Goal: Task Accomplishment & Management: Manage account settings

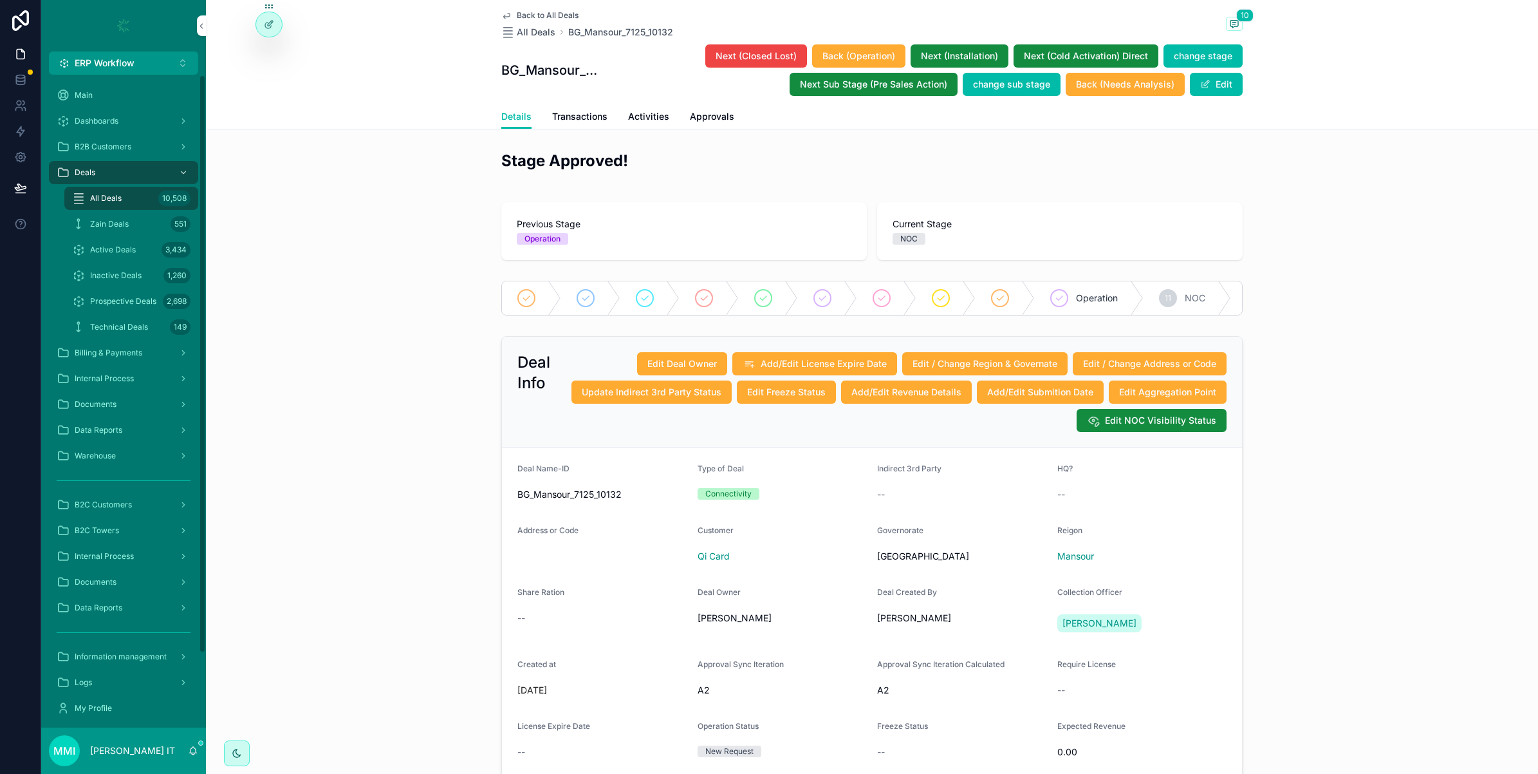
scroll to position [1368, 0]
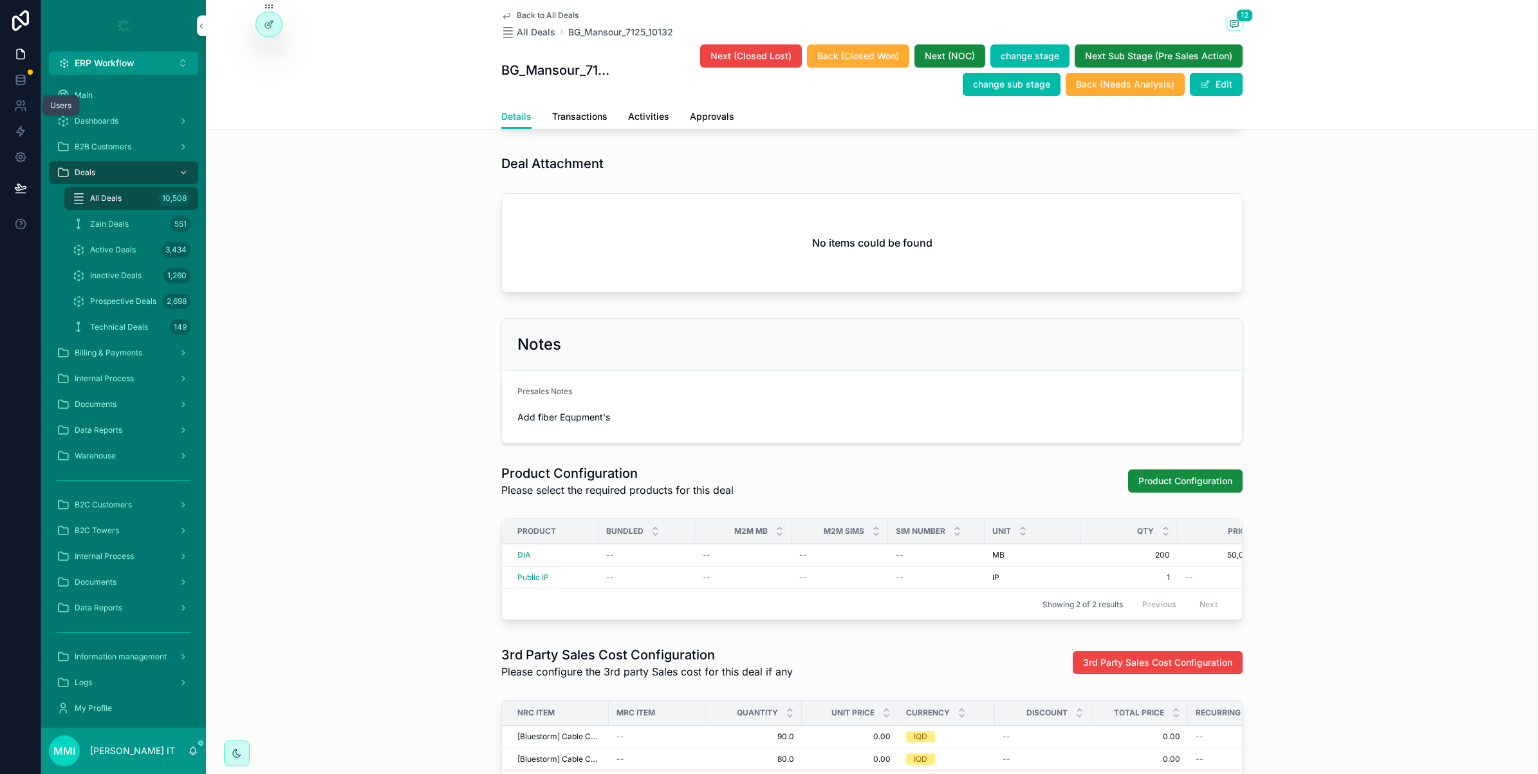
click at [21, 106] on icon at bounding box center [20, 105] width 13 height 13
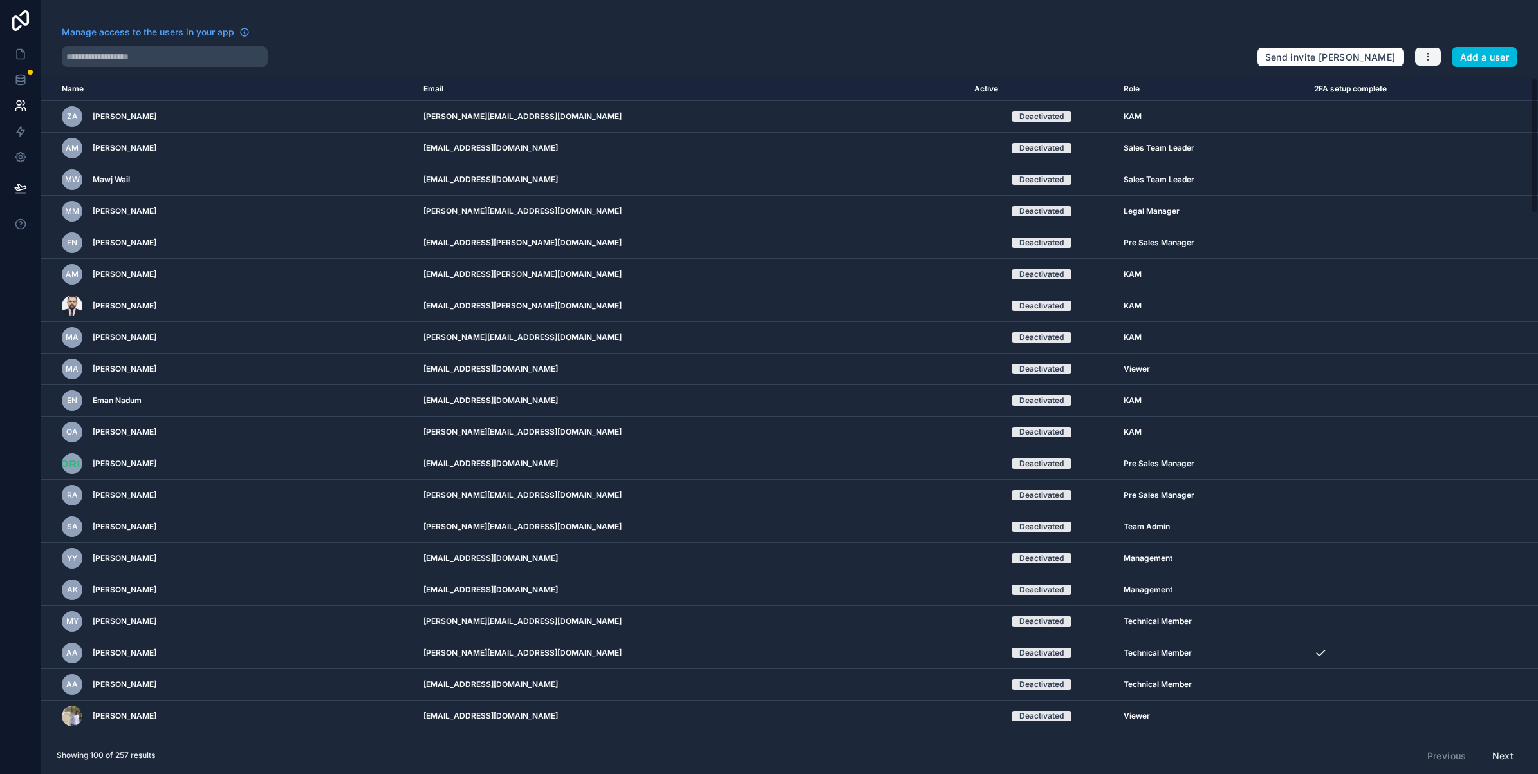
click at [1429, 63] on button "button" at bounding box center [1428, 56] width 27 height 19
click at [1433, 82] on link "Manage roles" at bounding box center [1458, 87] width 90 height 21
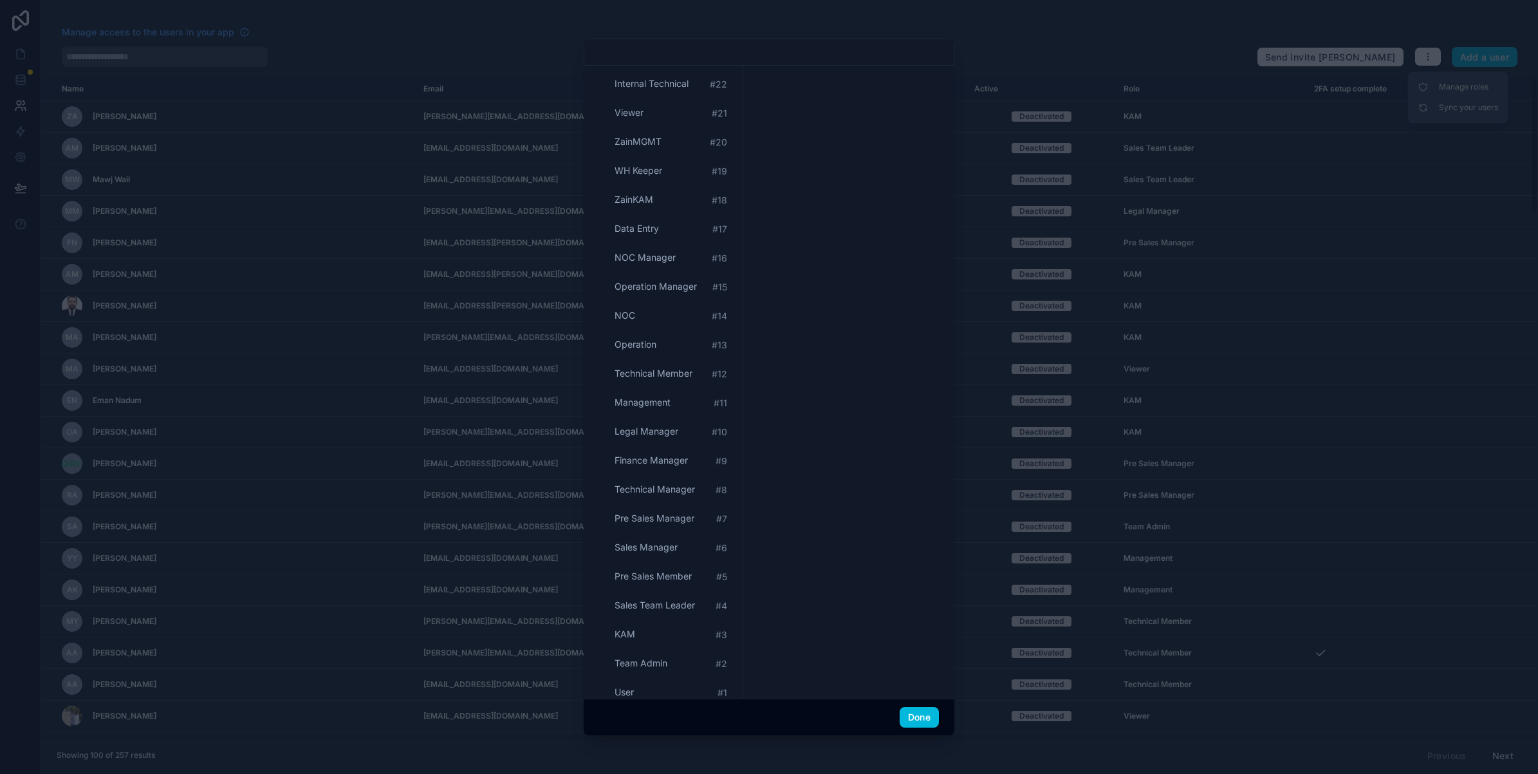
scroll to position [864, 0]
click at [668, 667] on div "Add a role" at bounding box center [649, 668] width 62 height 12
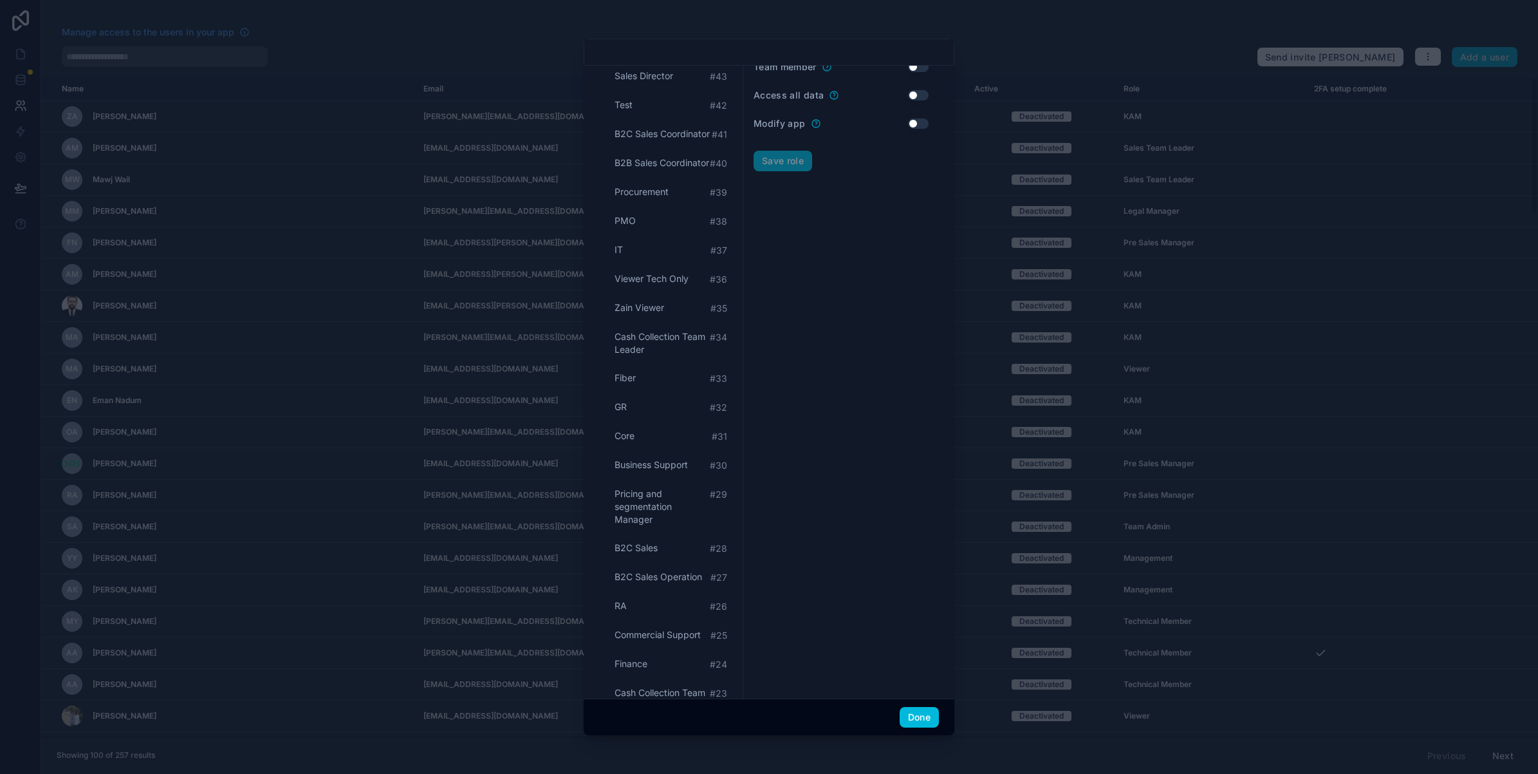
scroll to position [0, 0]
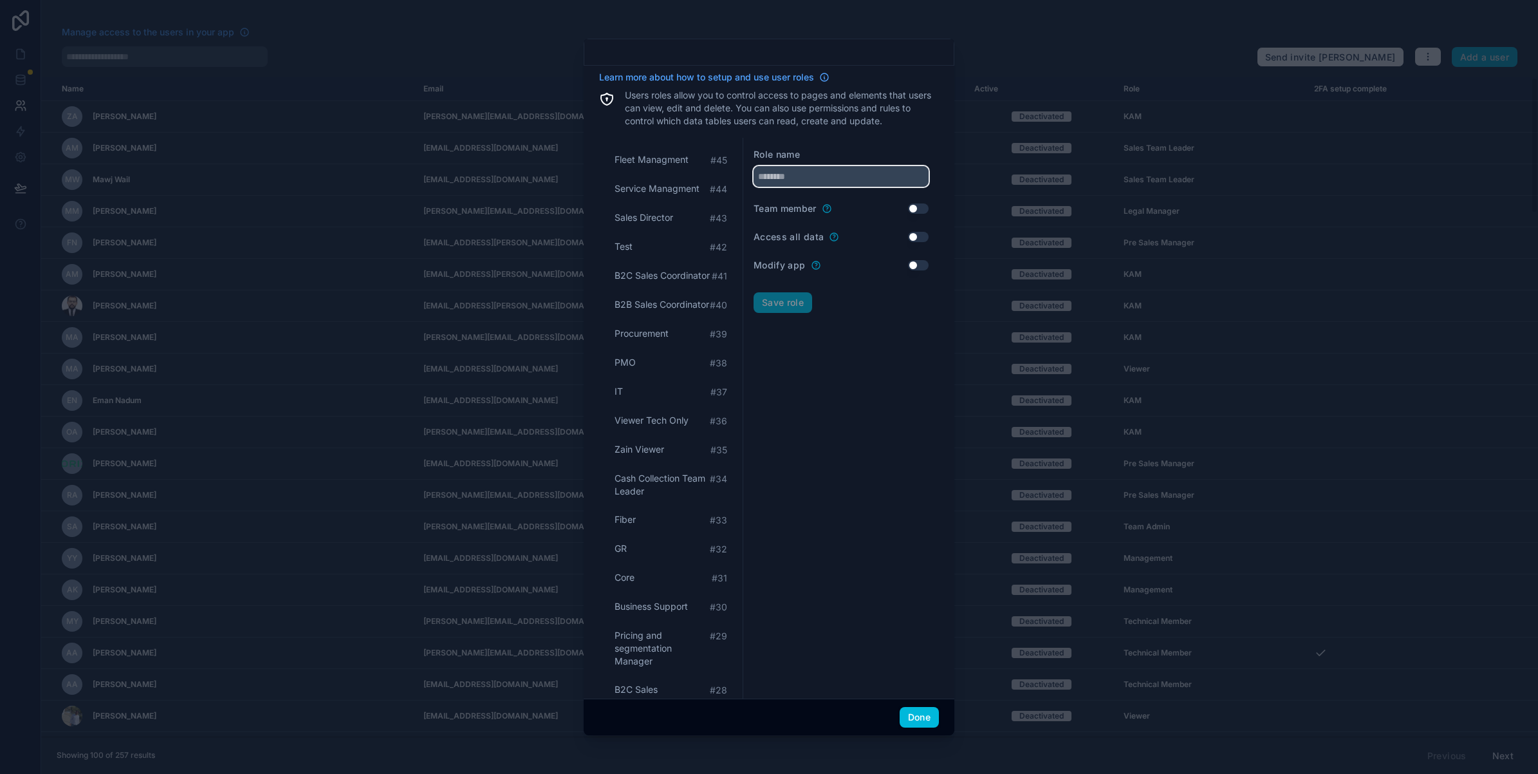
click at [840, 181] on input "text" at bounding box center [841, 176] width 175 height 21
paste input "**********"
type input "**********"
click at [795, 302] on button "Save role" at bounding box center [783, 302] width 59 height 21
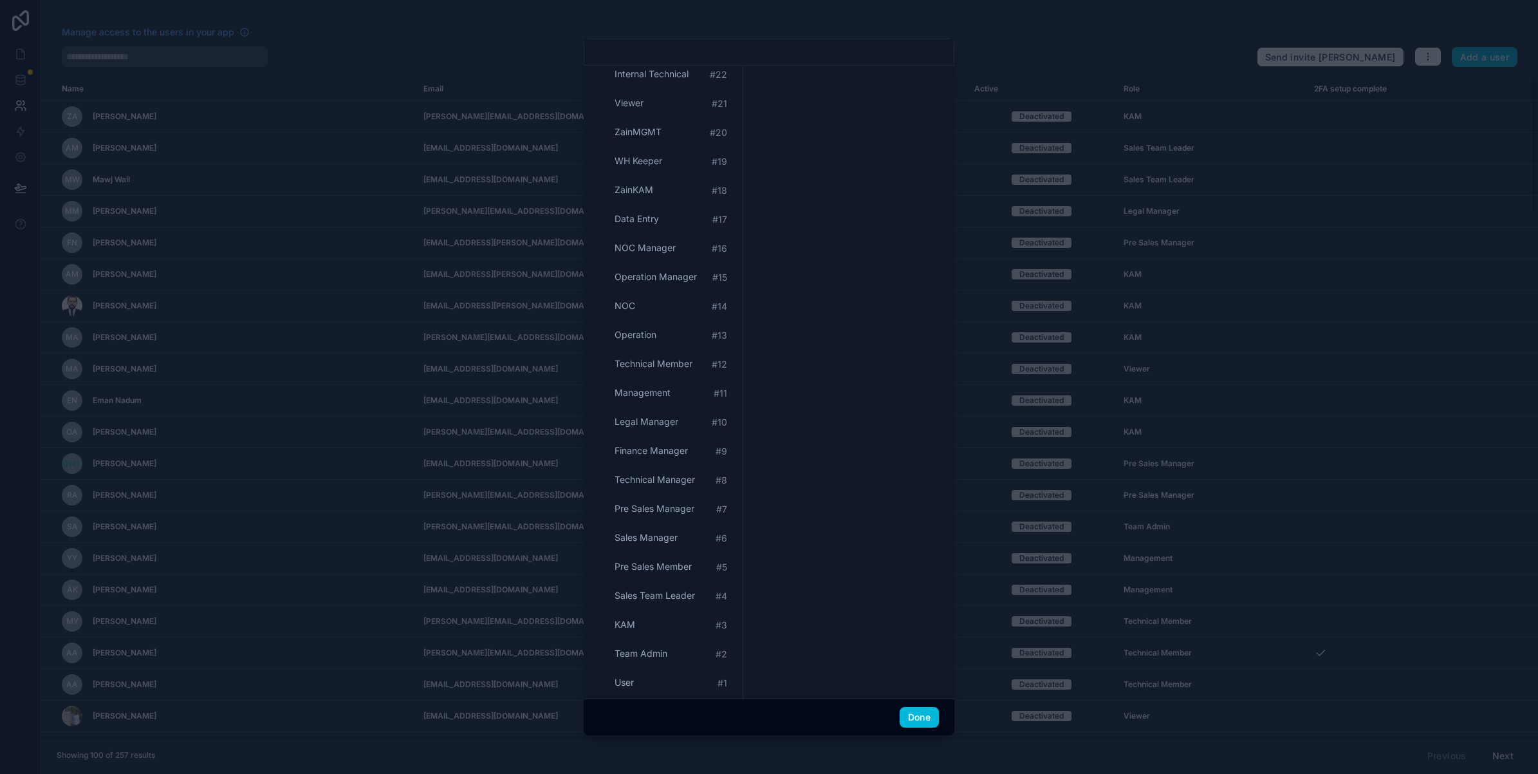
scroll to position [905, 0]
click at [664, 665] on div "Add a role" at bounding box center [649, 668] width 62 height 12
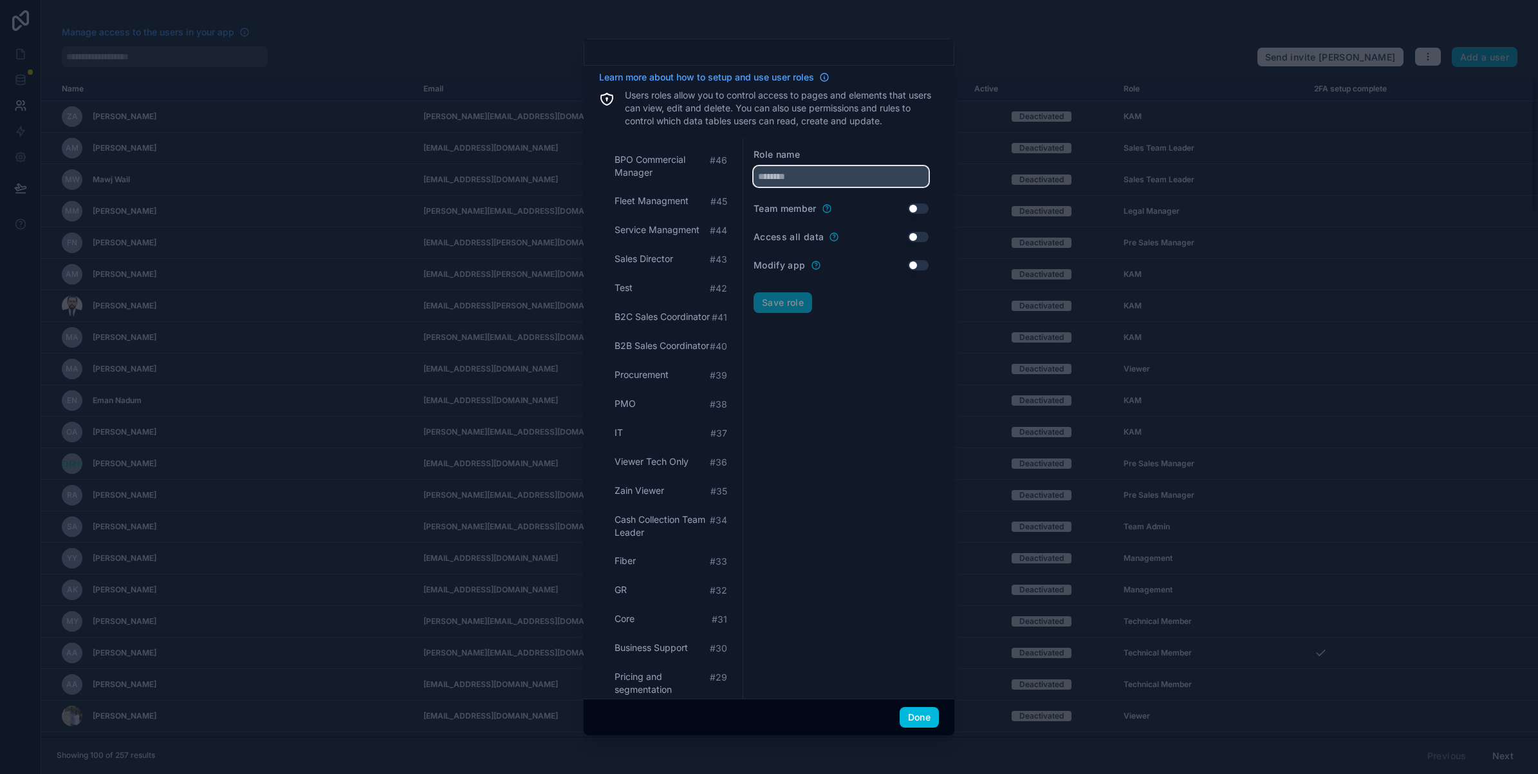
click at [784, 181] on input "text" at bounding box center [841, 176] width 175 height 21
paste input "**********"
type input "**********"
click at [795, 299] on button "Save role" at bounding box center [783, 302] width 59 height 21
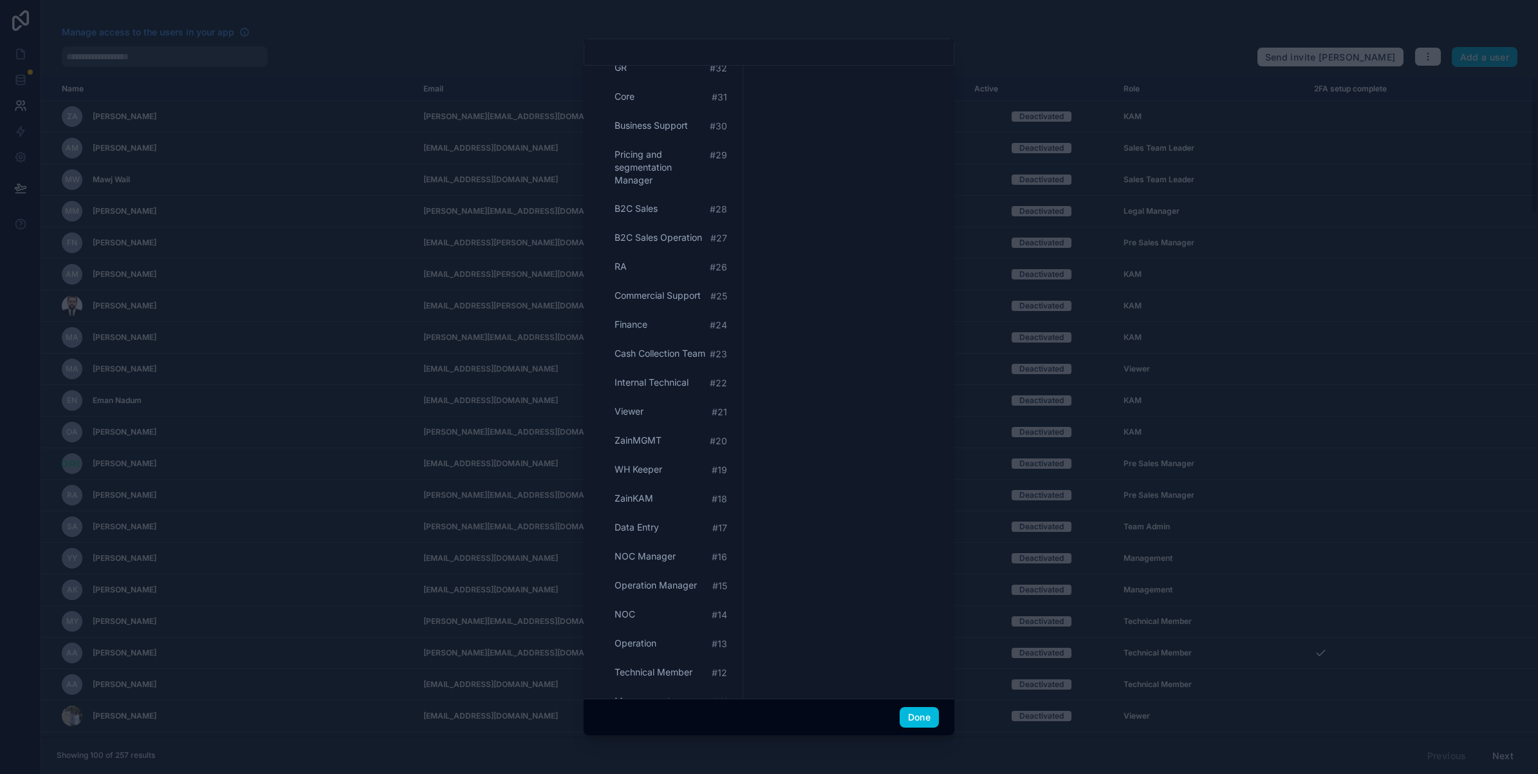
scroll to position [947, 0]
click at [657, 673] on div "Add a role" at bounding box center [649, 668] width 62 height 12
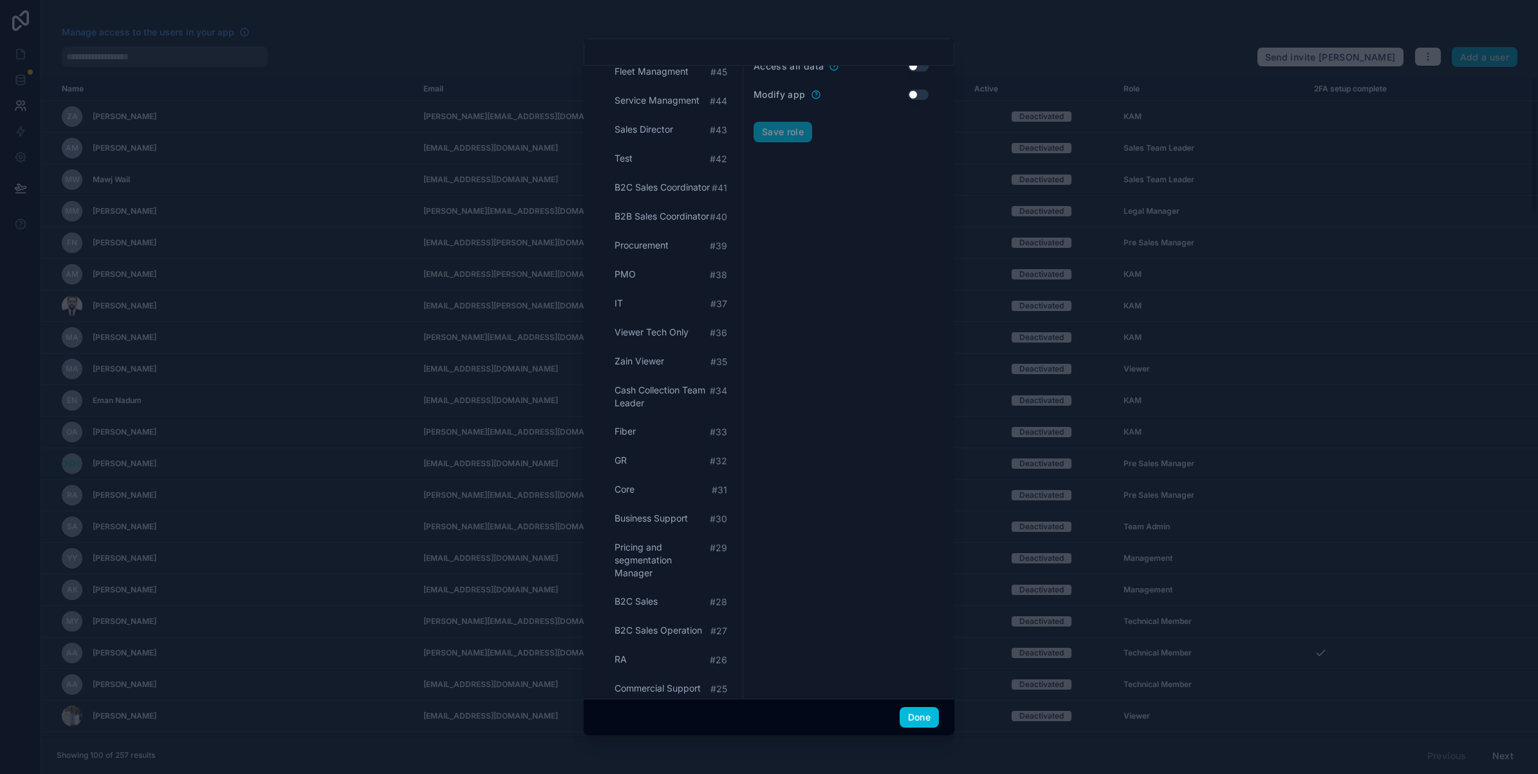
scroll to position [0, 0]
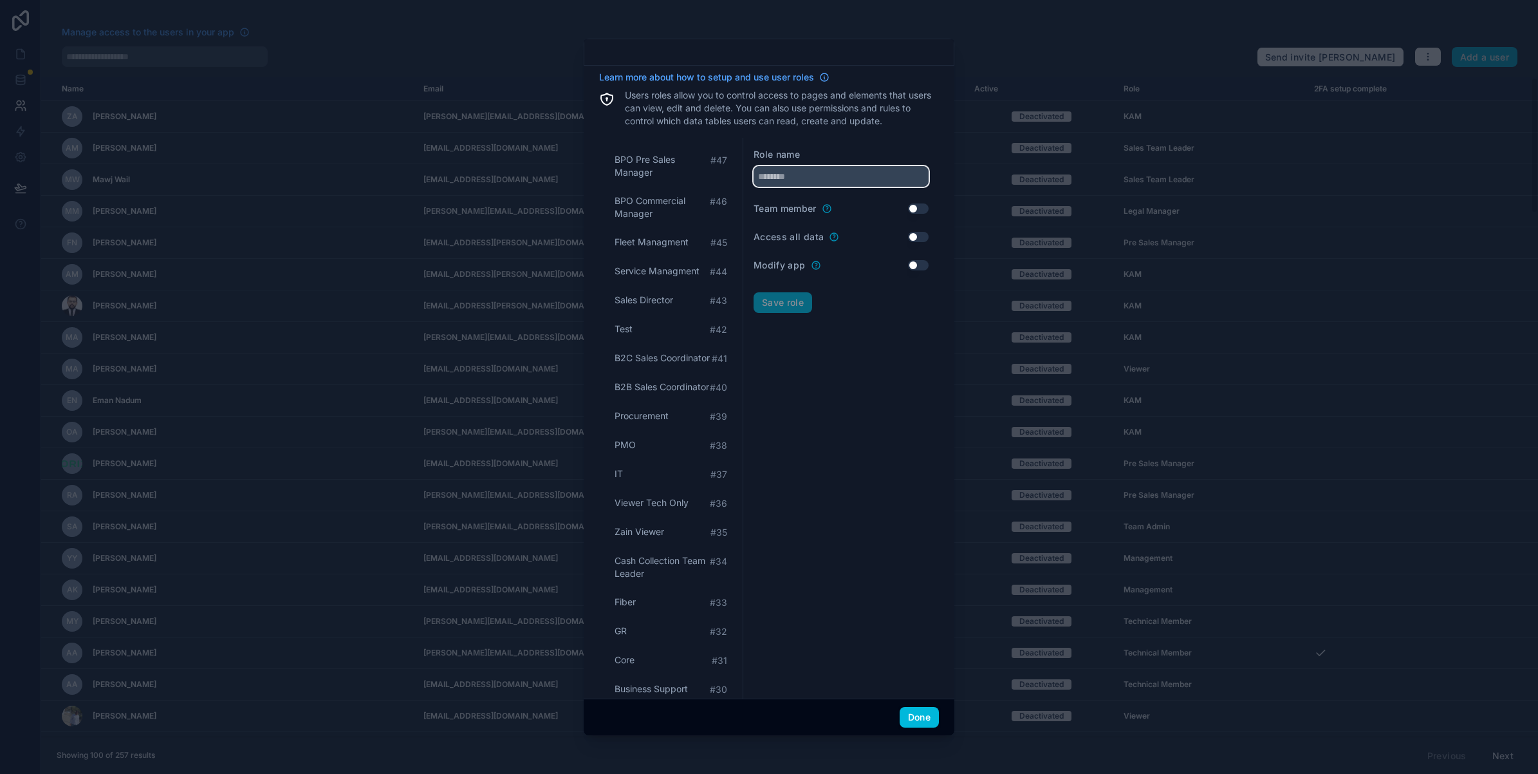
click at [776, 179] on input "text" at bounding box center [841, 176] width 175 height 21
paste input "**********"
type input "**********"
click at [801, 306] on button "Save role" at bounding box center [783, 302] width 59 height 21
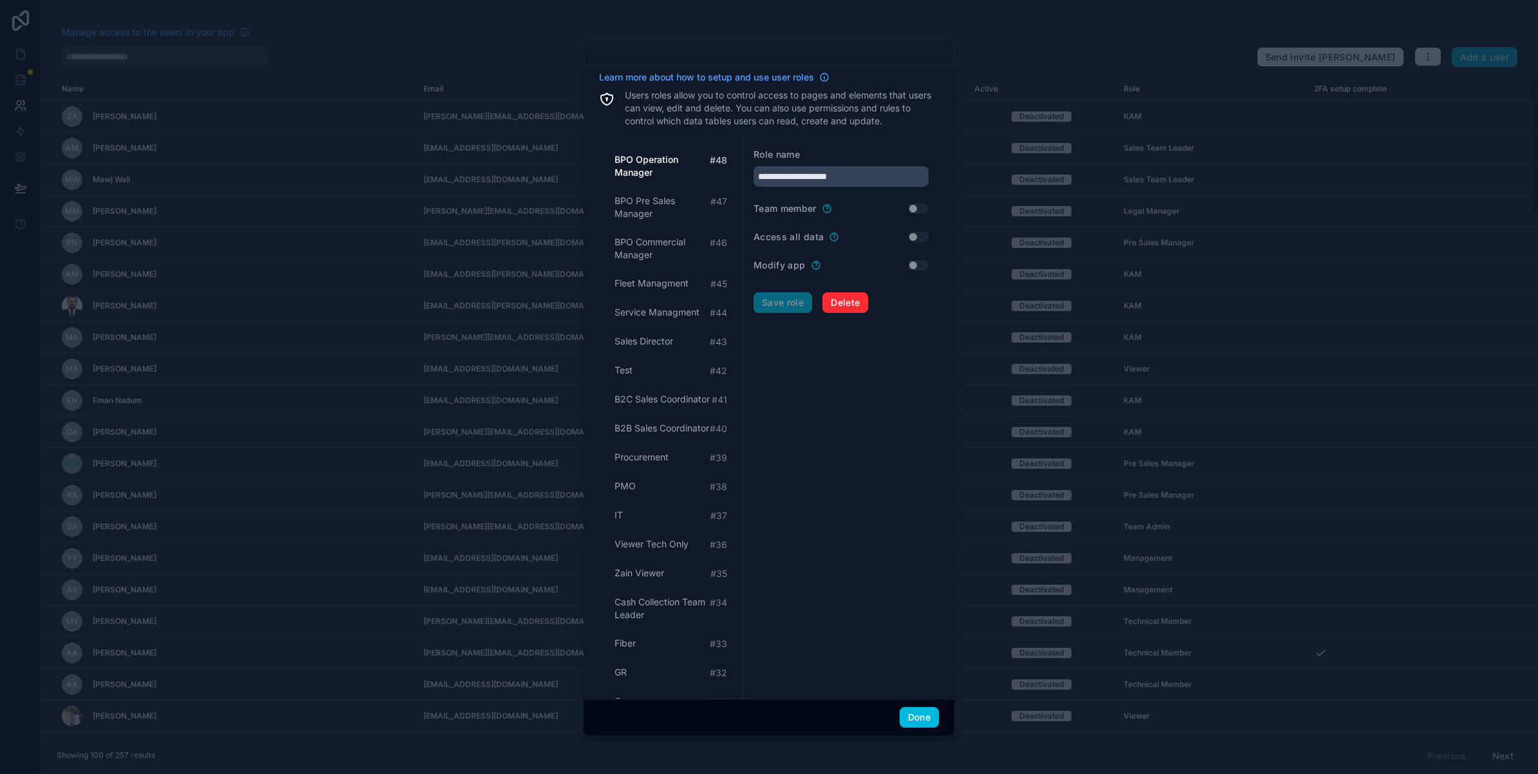
click at [932, 716] on button "Done" at bounding box center [919, 717] width 39 height 21
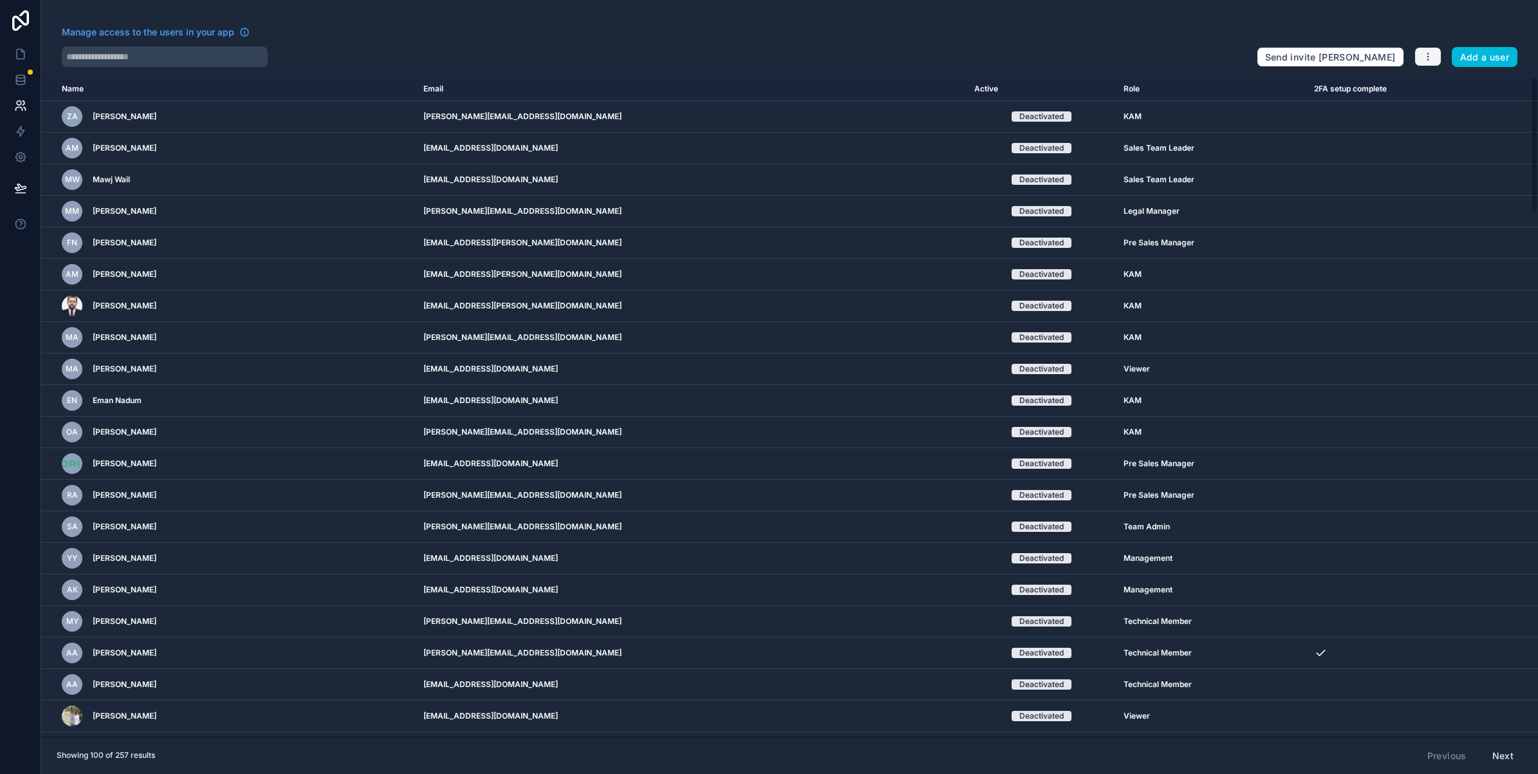
click at [1433, 52] on icon "button" at bounding box center [1428, 56] width 10 height 10
click at [1447, 109] on link "Sync your users" at bounding box center [1458, 107] width 90 height 21
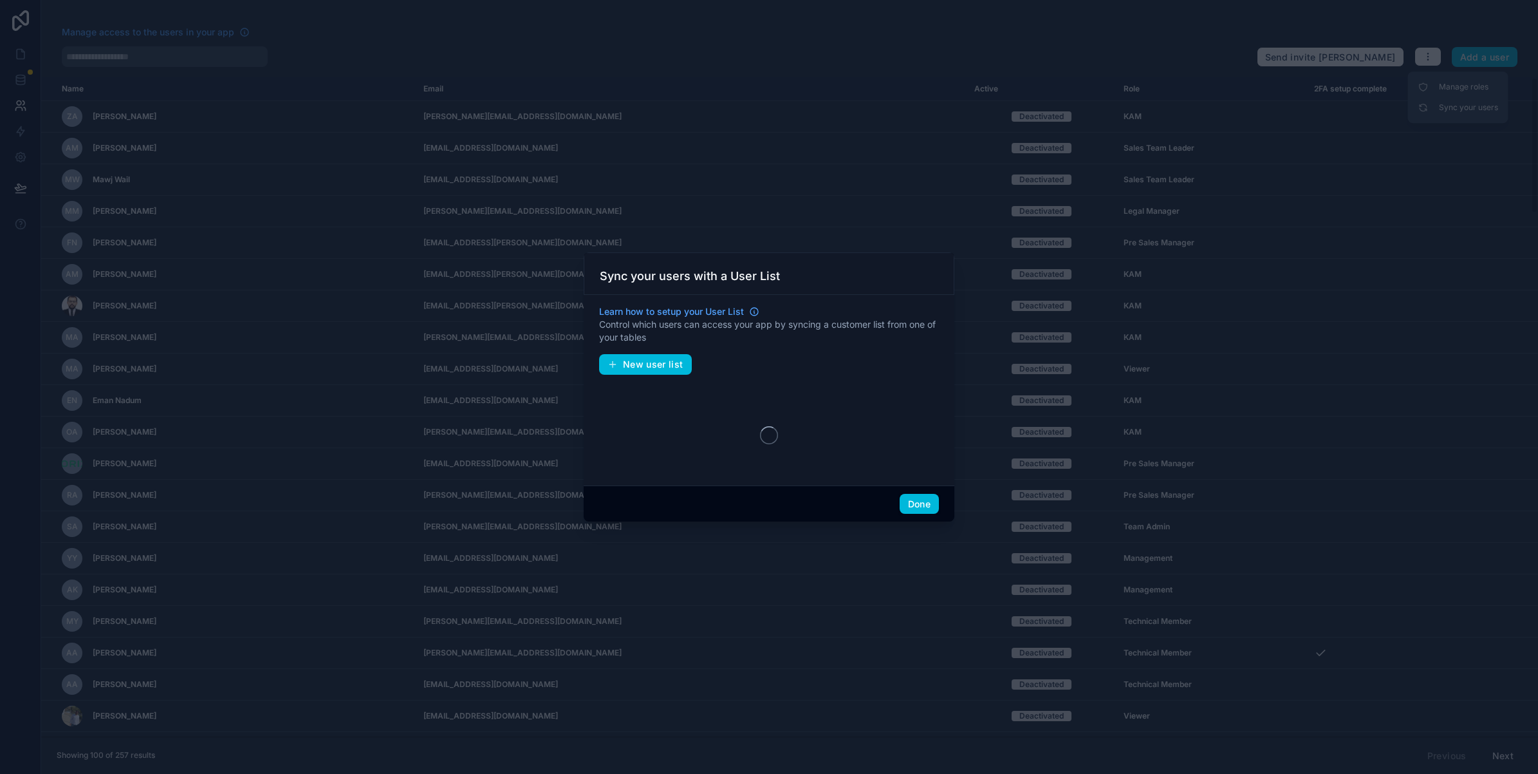
click at [925, 503] on button "Done" at bounding box center [919, 504] width 39 height 21
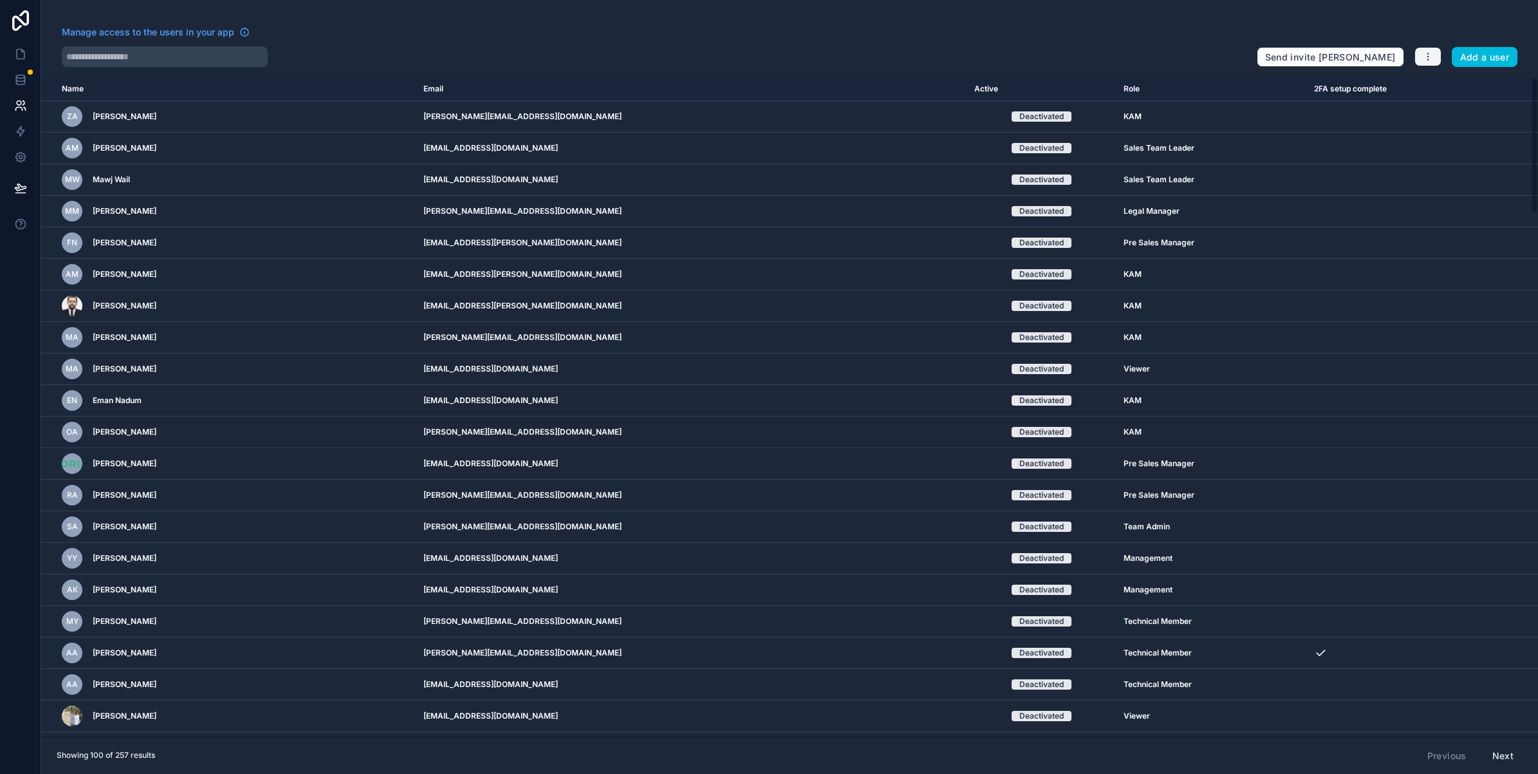
click at [1426, 56] on icon "button" at bounding box center [1428, 56] width 10 height 10
click at [1423, 88] on icon at bounding box center [1423, 87] width 10 height 10
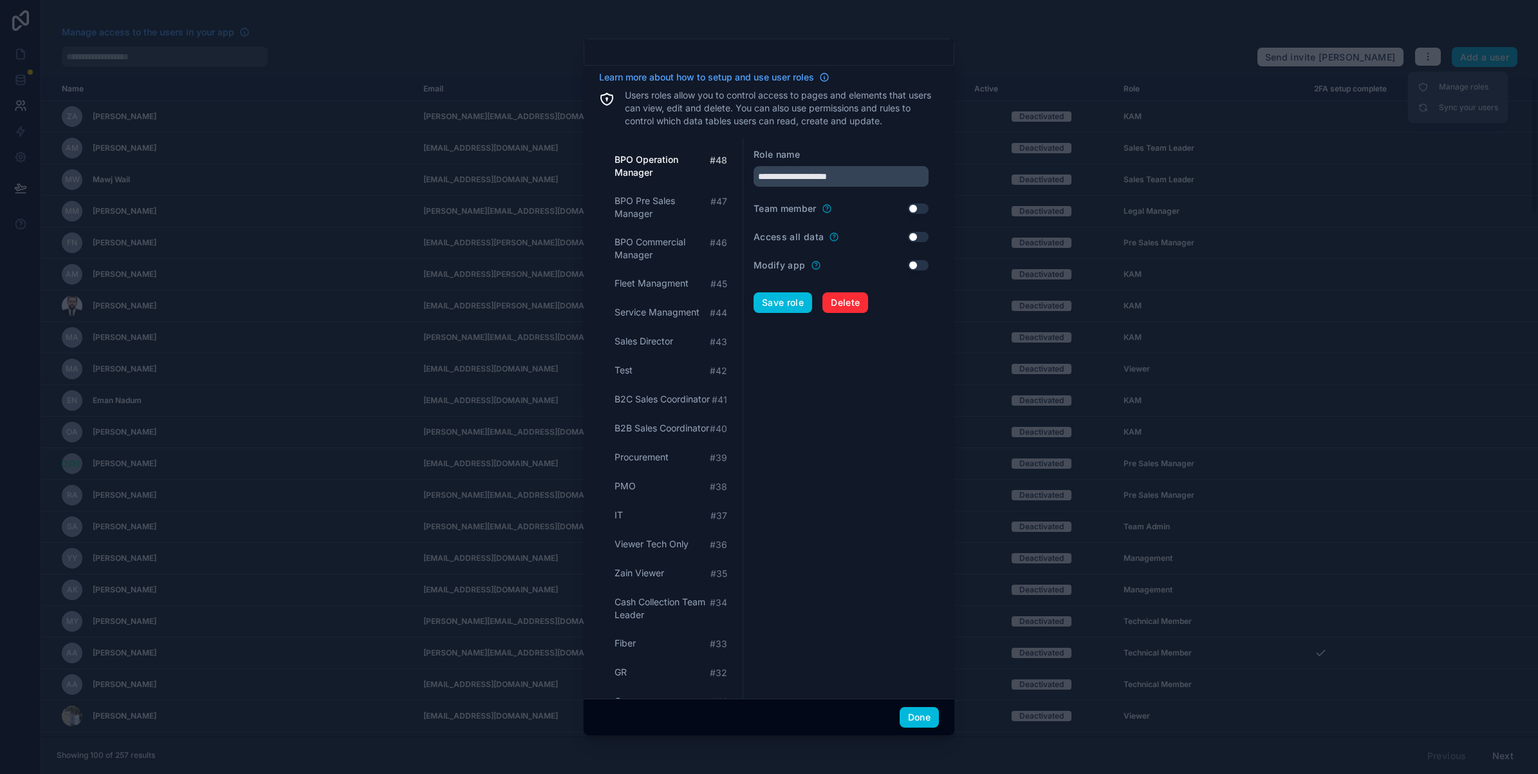
click at [919, 716] on button "Done" at bounding box center [919, 717] width 39 height 21
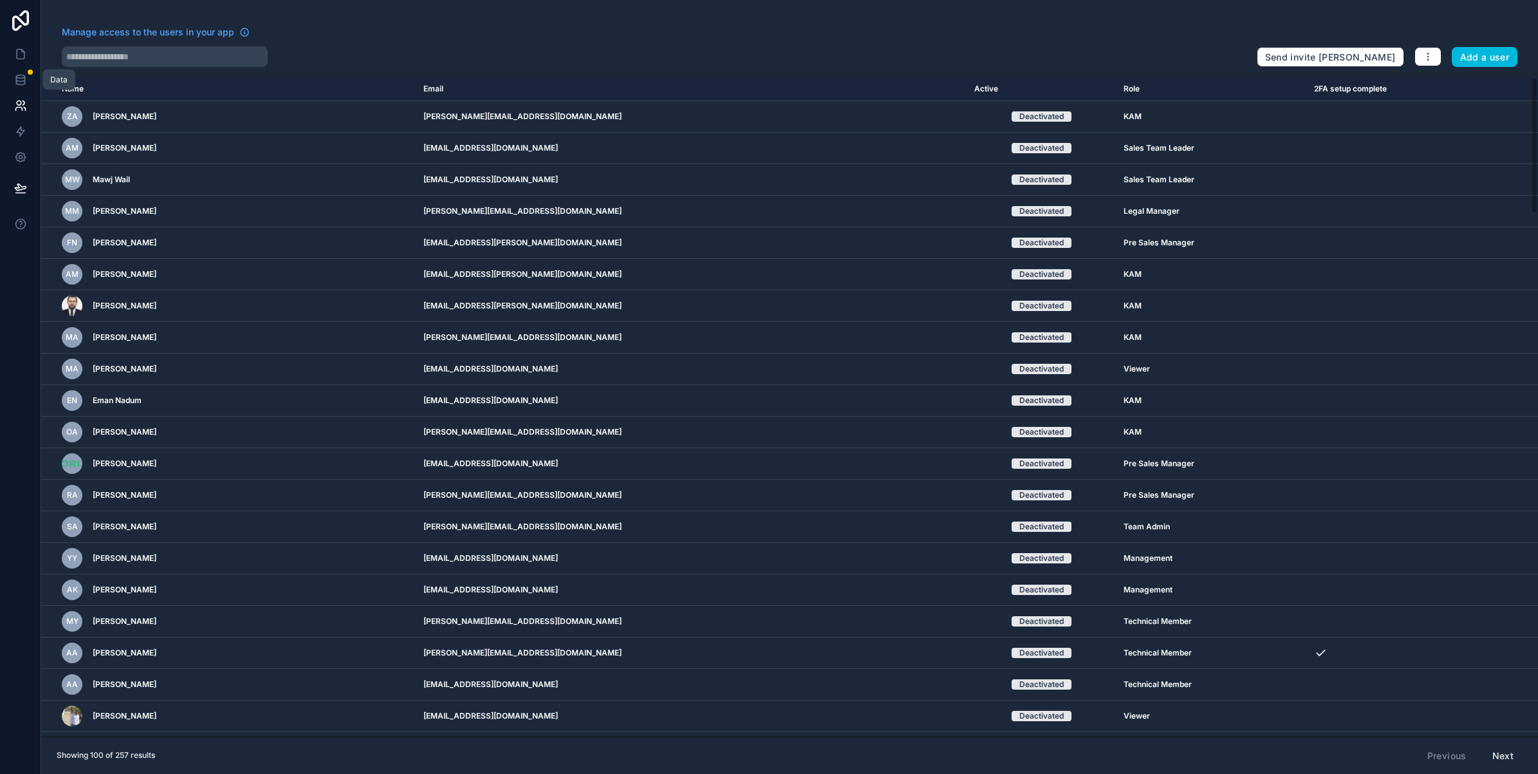
click at [23, 71] on link at bounding box center [20, 80] width 41 height 26
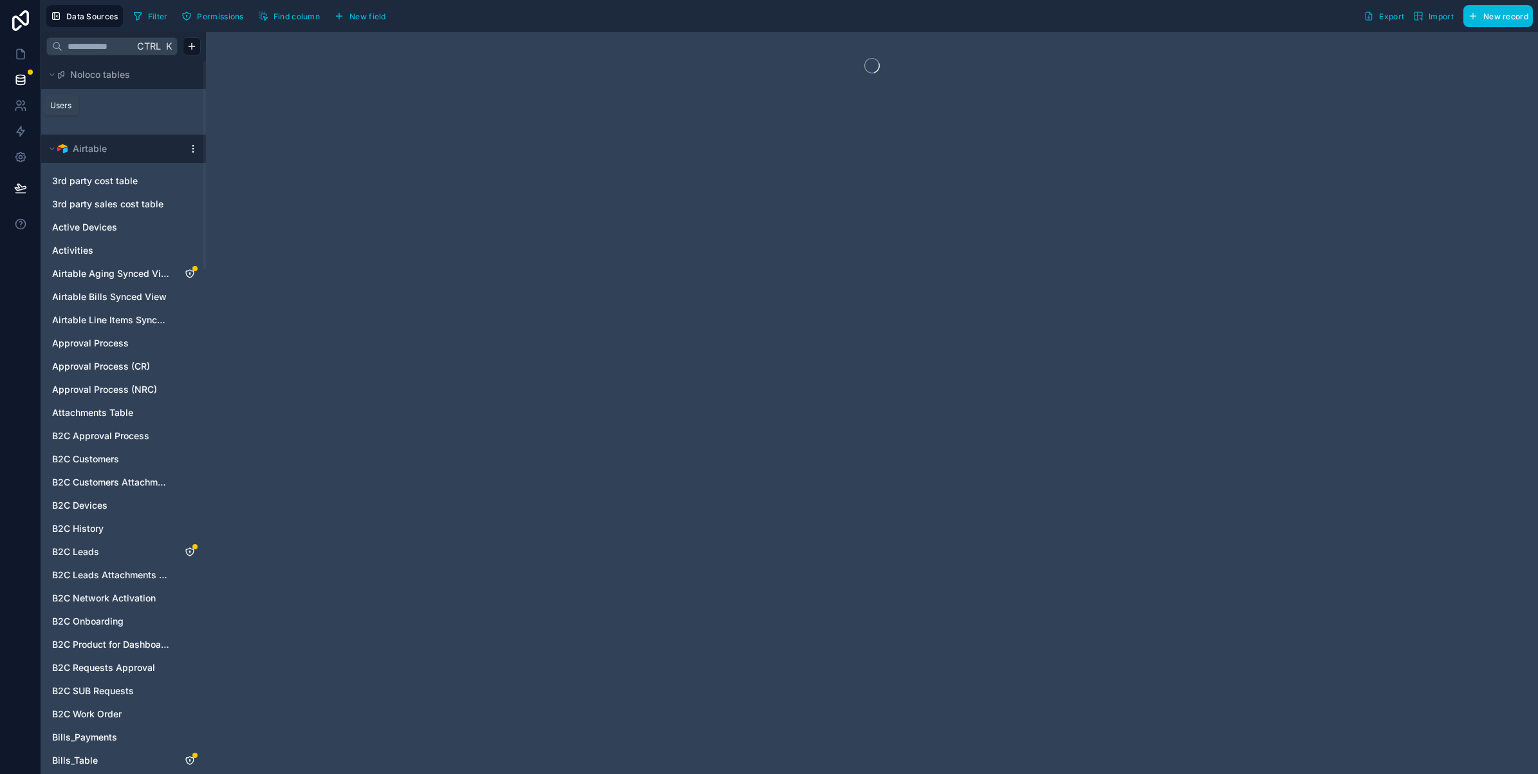
click at [24, 108] on icon at bounding box center [25, 108] width 2 height 3
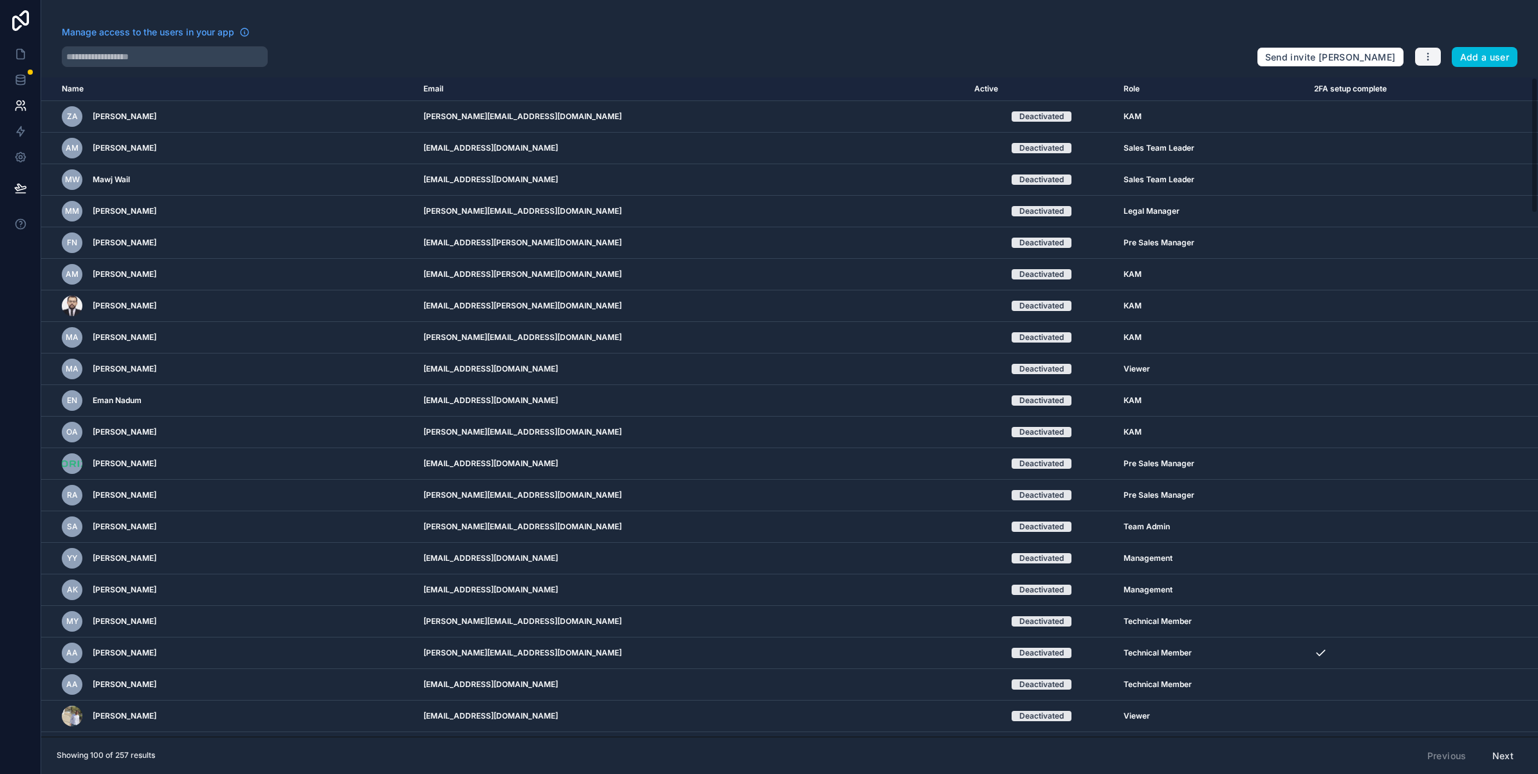
click at [1440, 51] on button "button" at bounding box center [1428, 56] width 27 height 19
click at [1435, 91] on link "Manage roles" at bounding box center [1458, 87] width 90 height 21
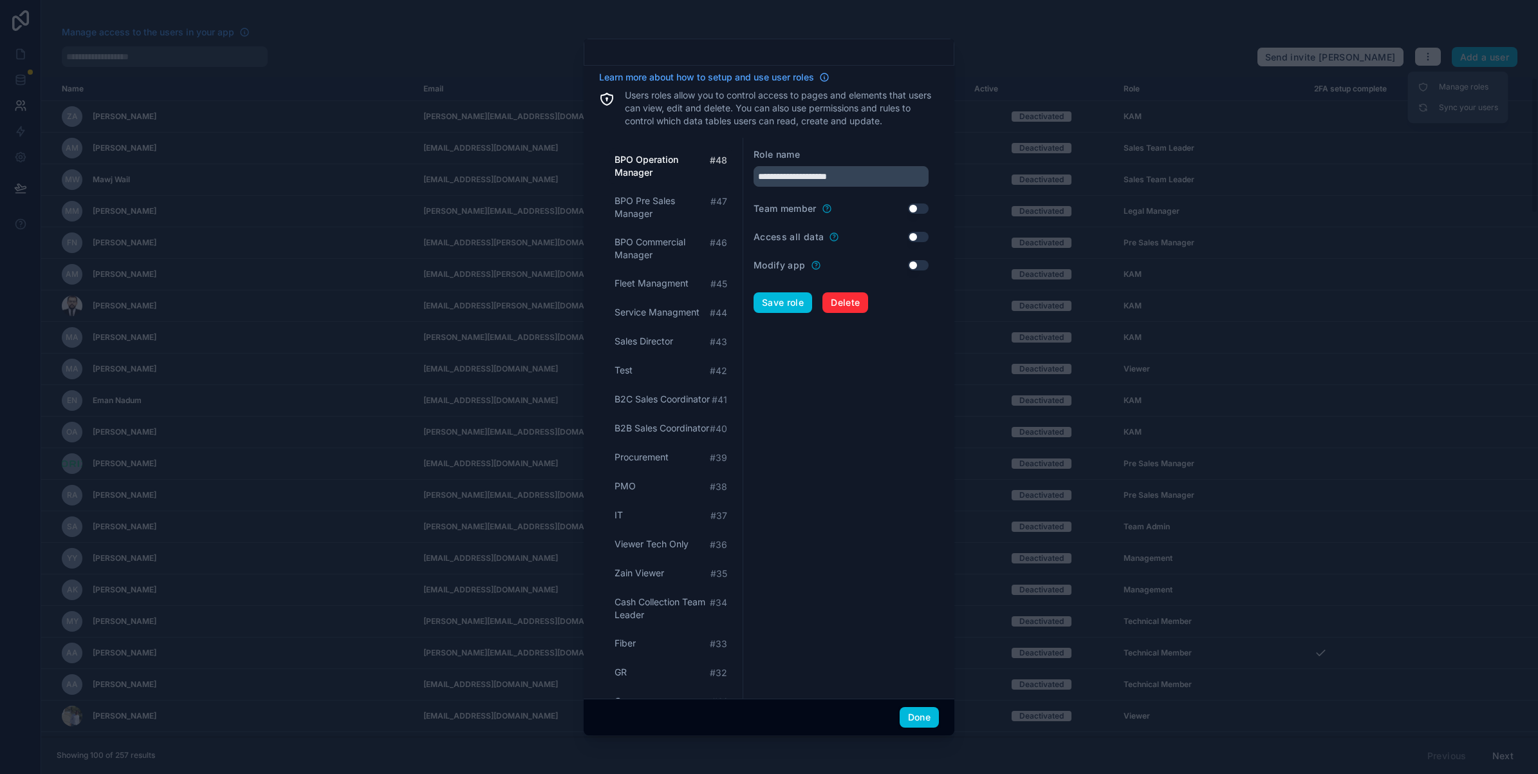
click at [689, 251] on span "BPO Commercial Manager" at bounding box center [662, 249] width 95 height 26
click at [640, 365] on div "Test # 42" at bounding box center [670, 370] width 123 height 24
click at [658, 313] on span "Service Managment" at bounding box center [657, 312] width 85 height 13
click at [674, 274] on div "Fleet Managment # 45" at bounding box center [670, 284] width 123 height 24
click at [674, 258] on span "BPO Commercial Manager" at bounding box center [662, 249] width 95 height 26
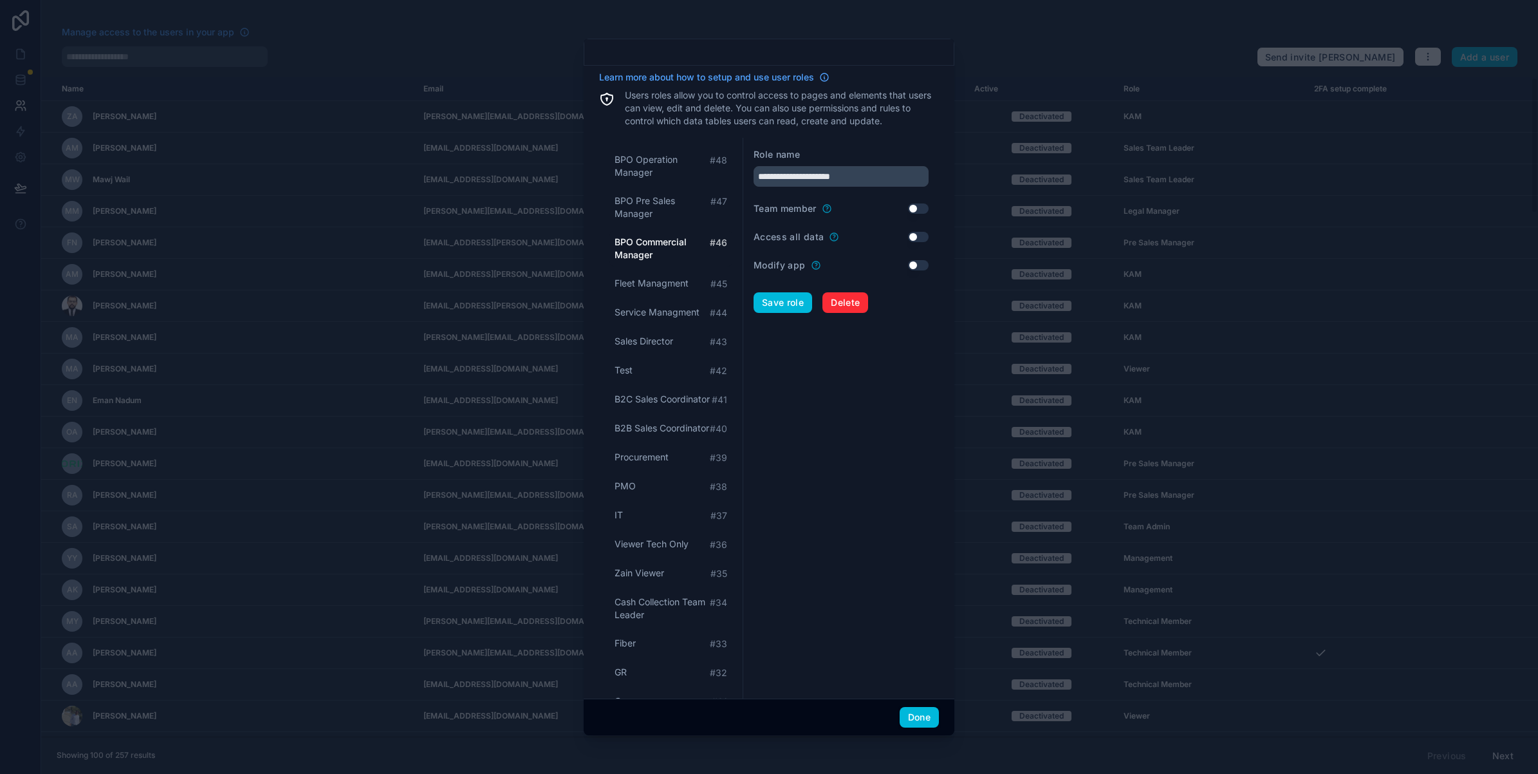
click at [655, 434] on span "B2B Sales Coordinator" at bounding box center [662, 428] width 95 height 13
click at [670, 494] on div "PMO # 38" at bounding box center [670, 499] width 123 height 24
click at [674, 527] on div "IT # 37" at bounding box center [670, 515] width 123 height 24
click at [684, 556] on div "Viewer Tech Only # 36" at bounding box center [670, 544] width 123 height 24
type input "**********"
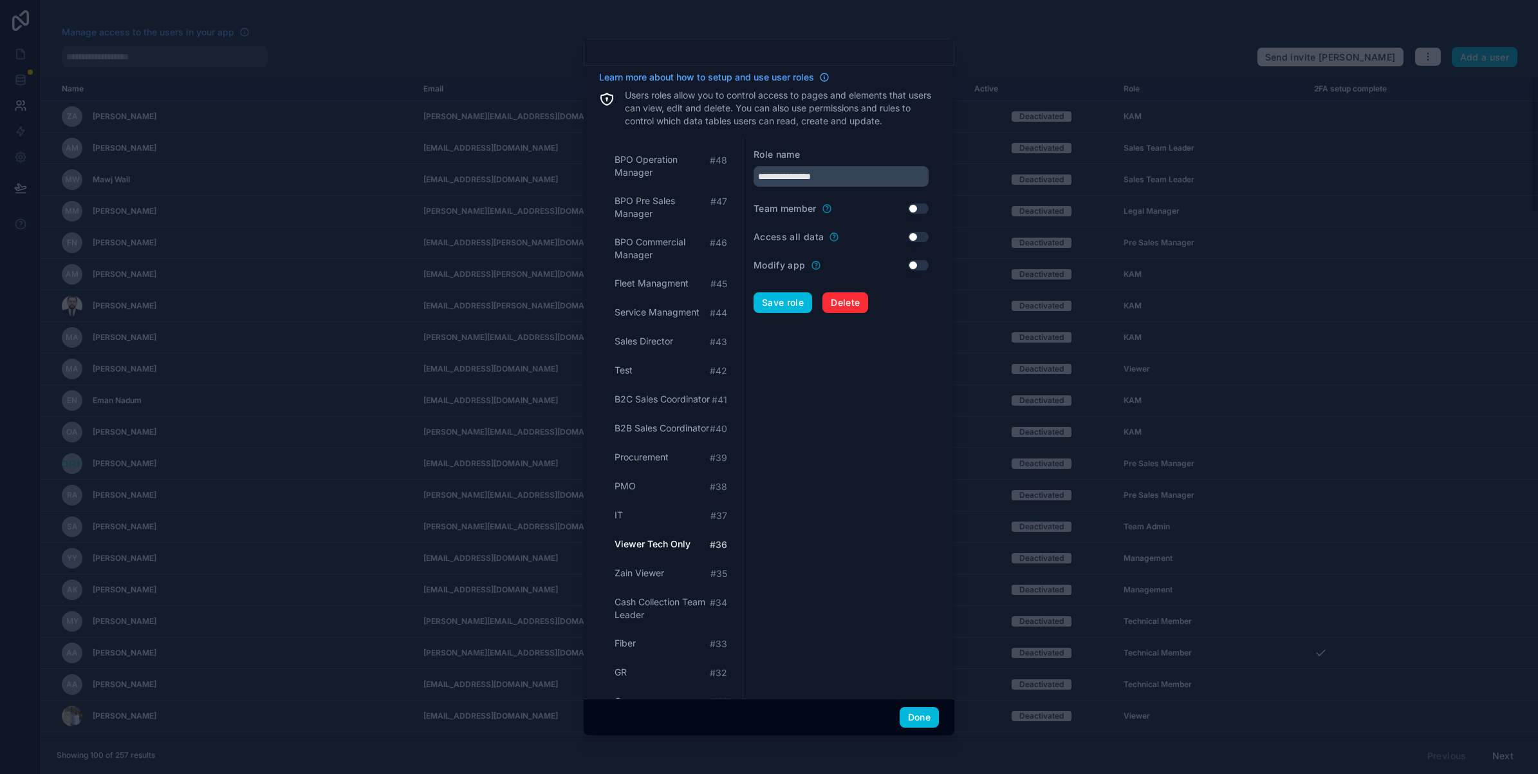
click at [914, 714] on button "Done" at bounding box center [919, 717] width 39 height 21
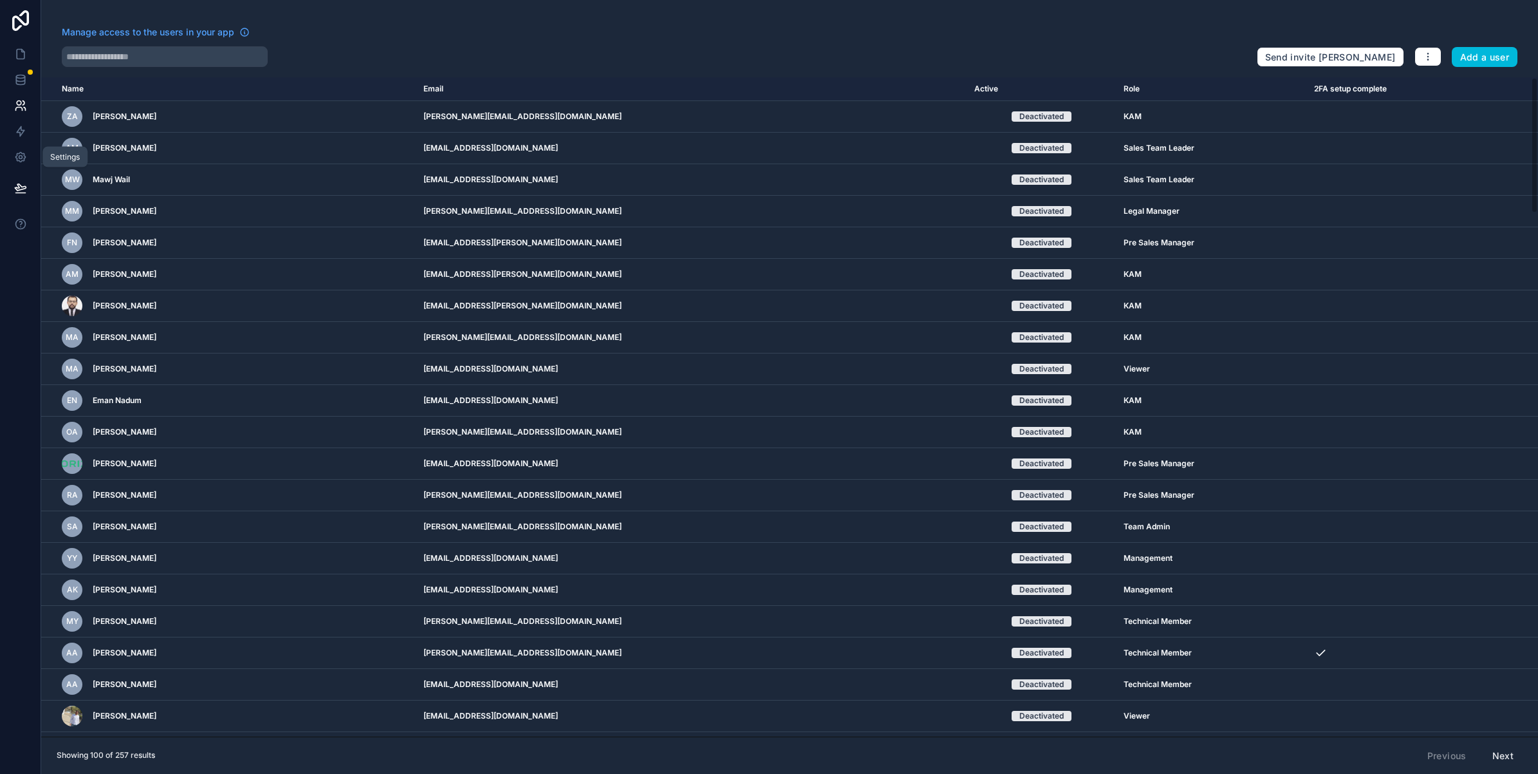
click at [17, 155] on icon at bounding box center [20, 157] width 13 height 13
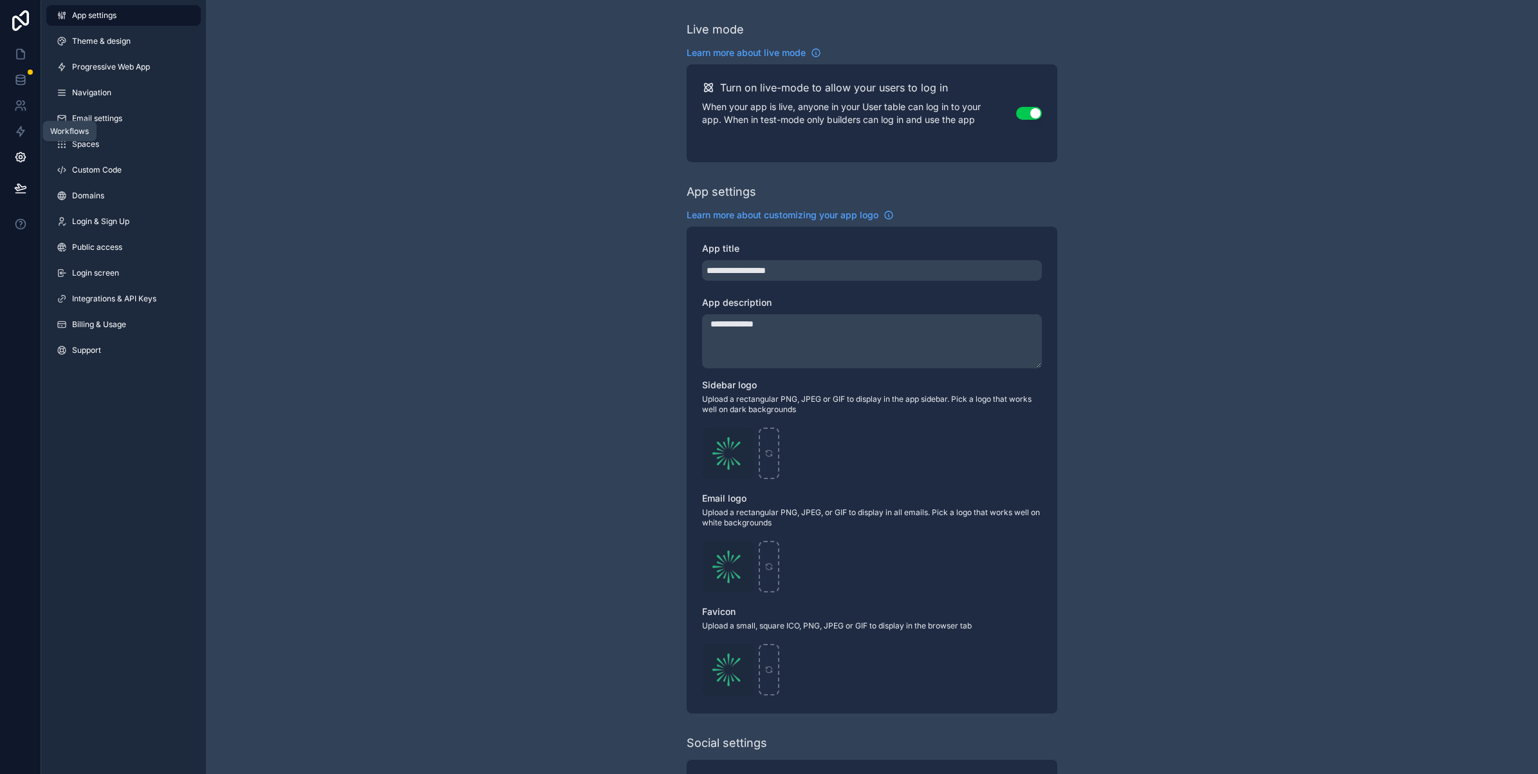
click at [21, 123] on link at bounding box center [20, 131] width 41 height 26
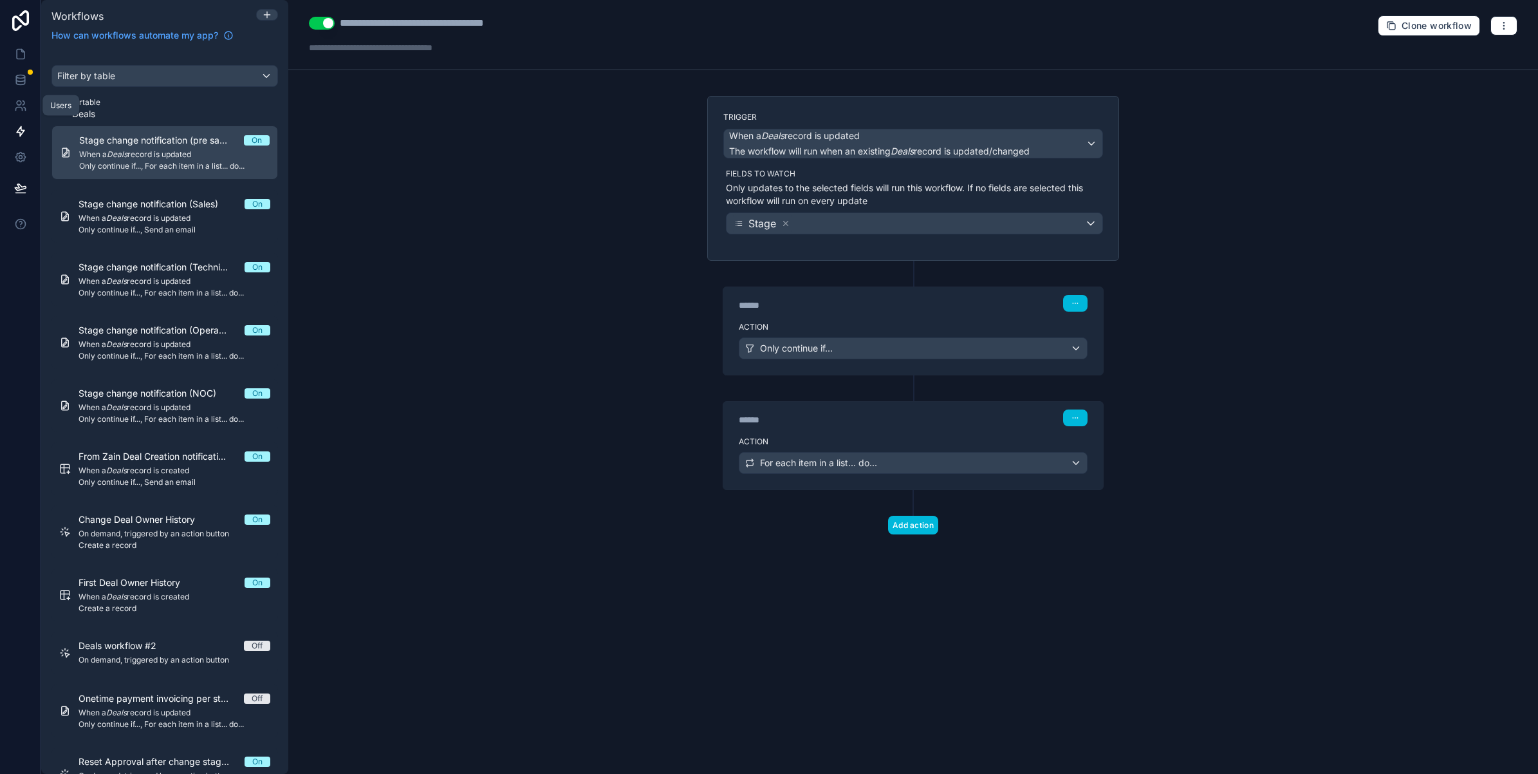
click at [18, 104] on icon at bounding box center [19, 103] width 5 height 5
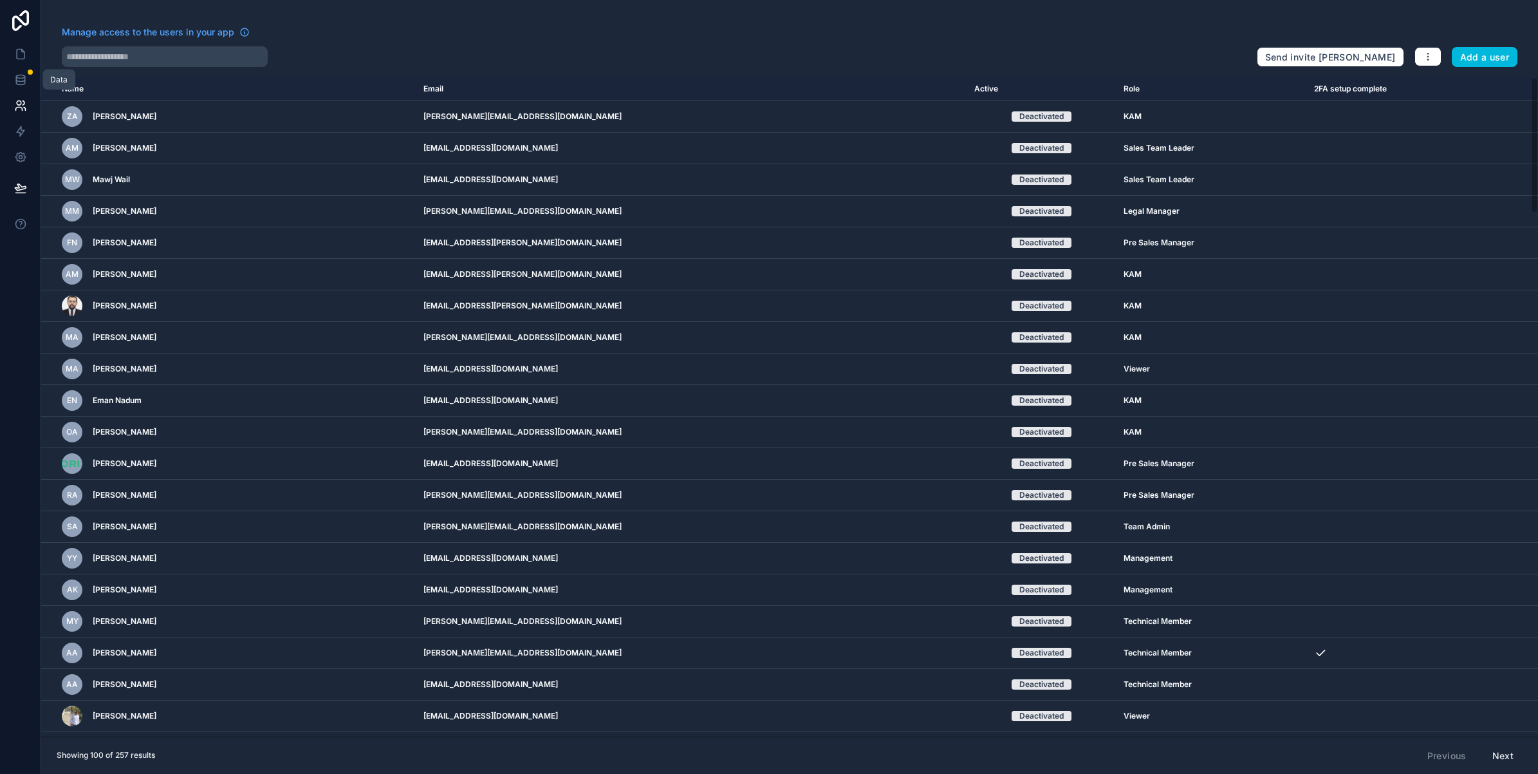
click at [19, 82] on icon at bounding box center [20, 79] width 13 height 13
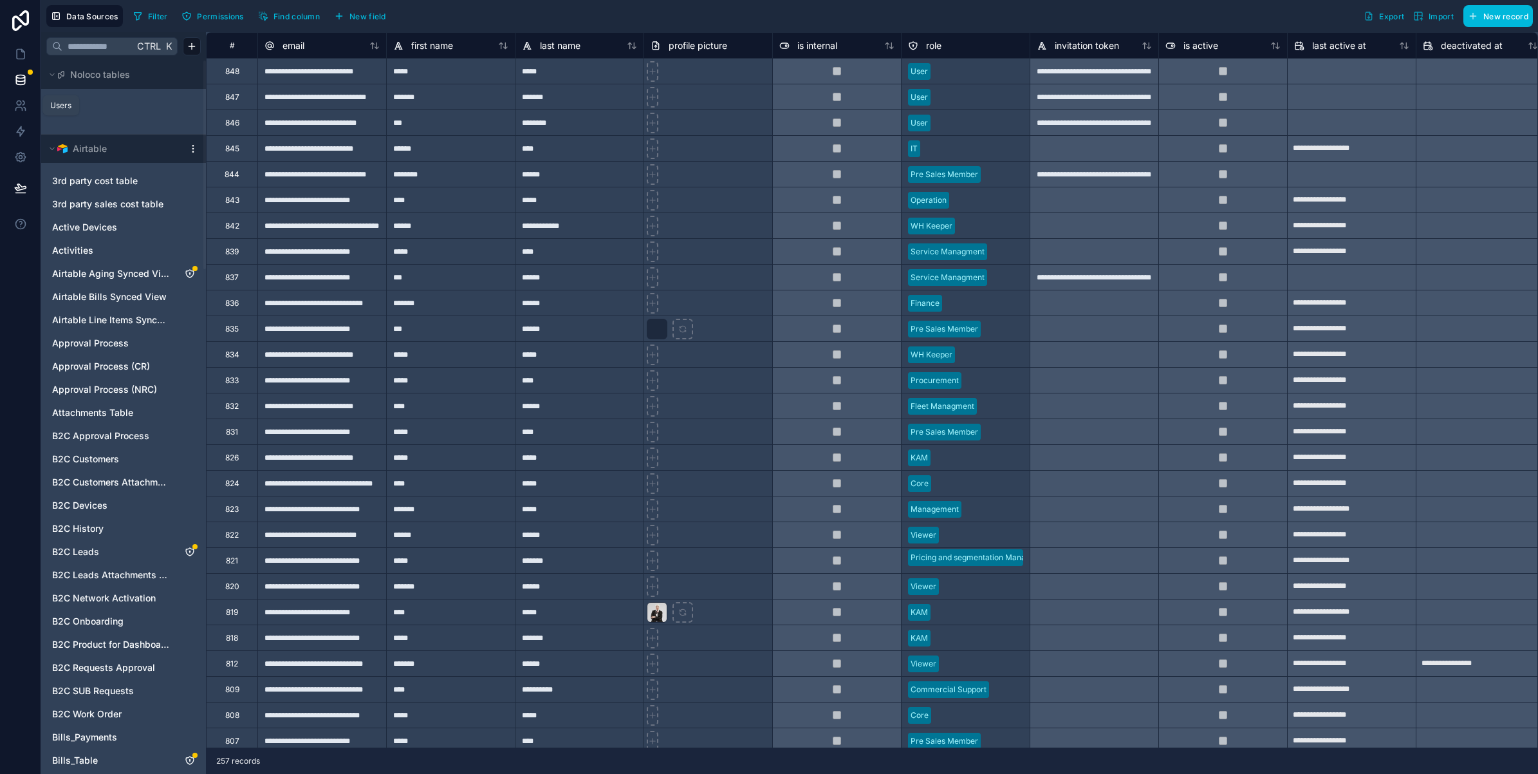
click at [23, 105] on icon at bounding box center [24, 103] width 2 height 4
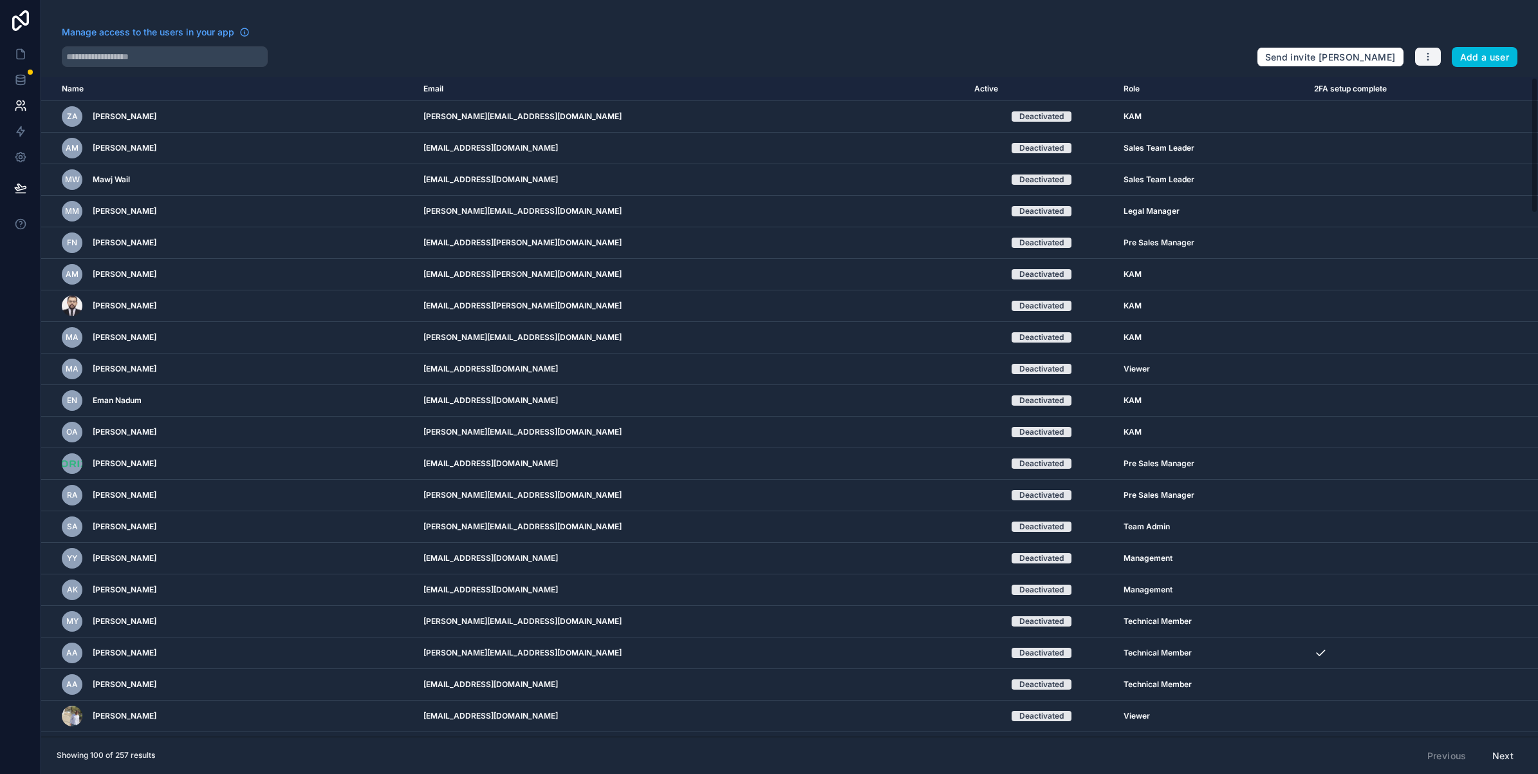
click at [1427, 62] on button "button" at bounding box center [1428, 56] width 27 height 19
click at [1424, 85] on icon at bounding box center [1423, 87] width 10 height 10
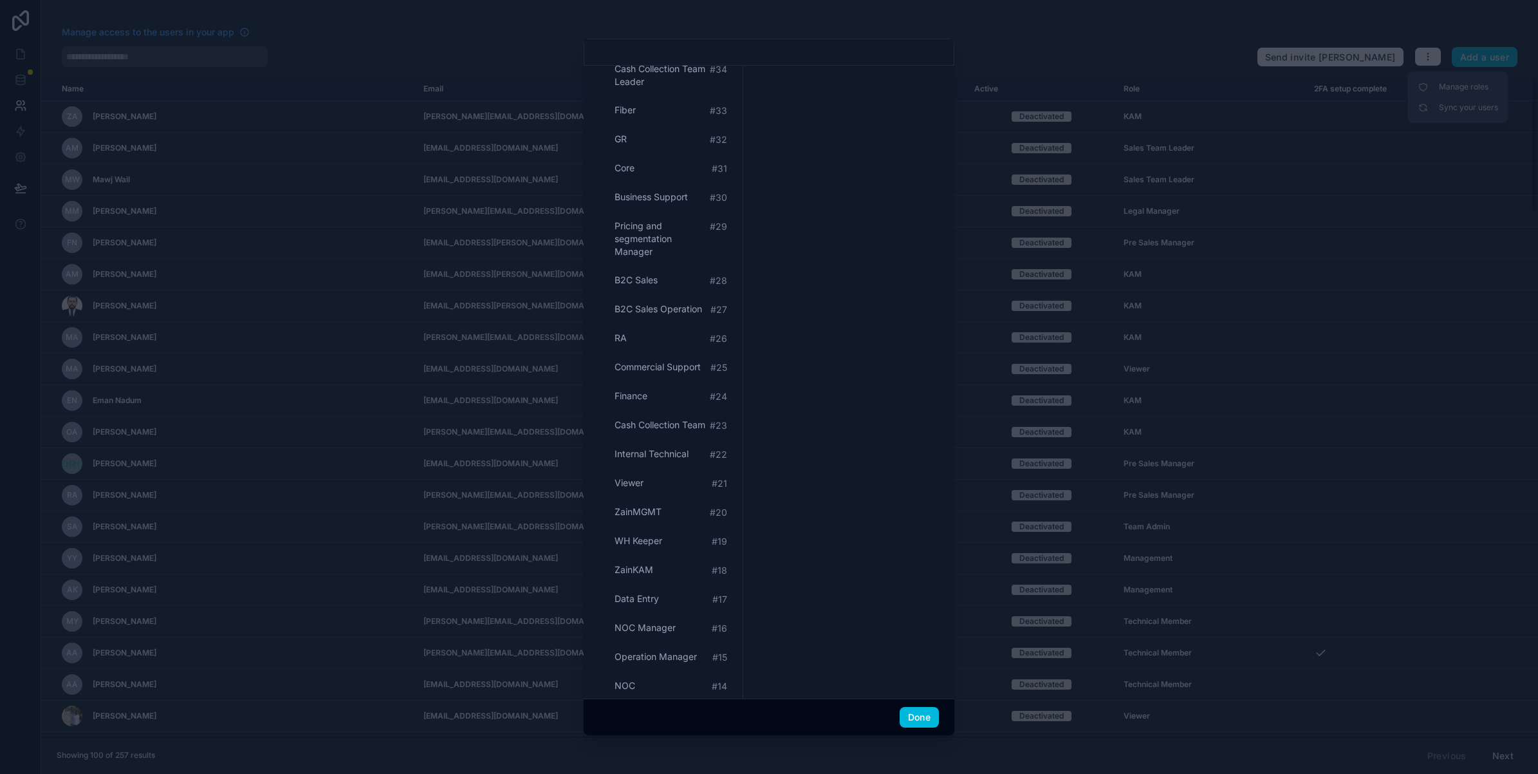
scroll to position [563, 0]
click at [668, 492] on div "ZainMGMT # 20" at bounding box center [670, 482] width 123 height 24
type input "********"
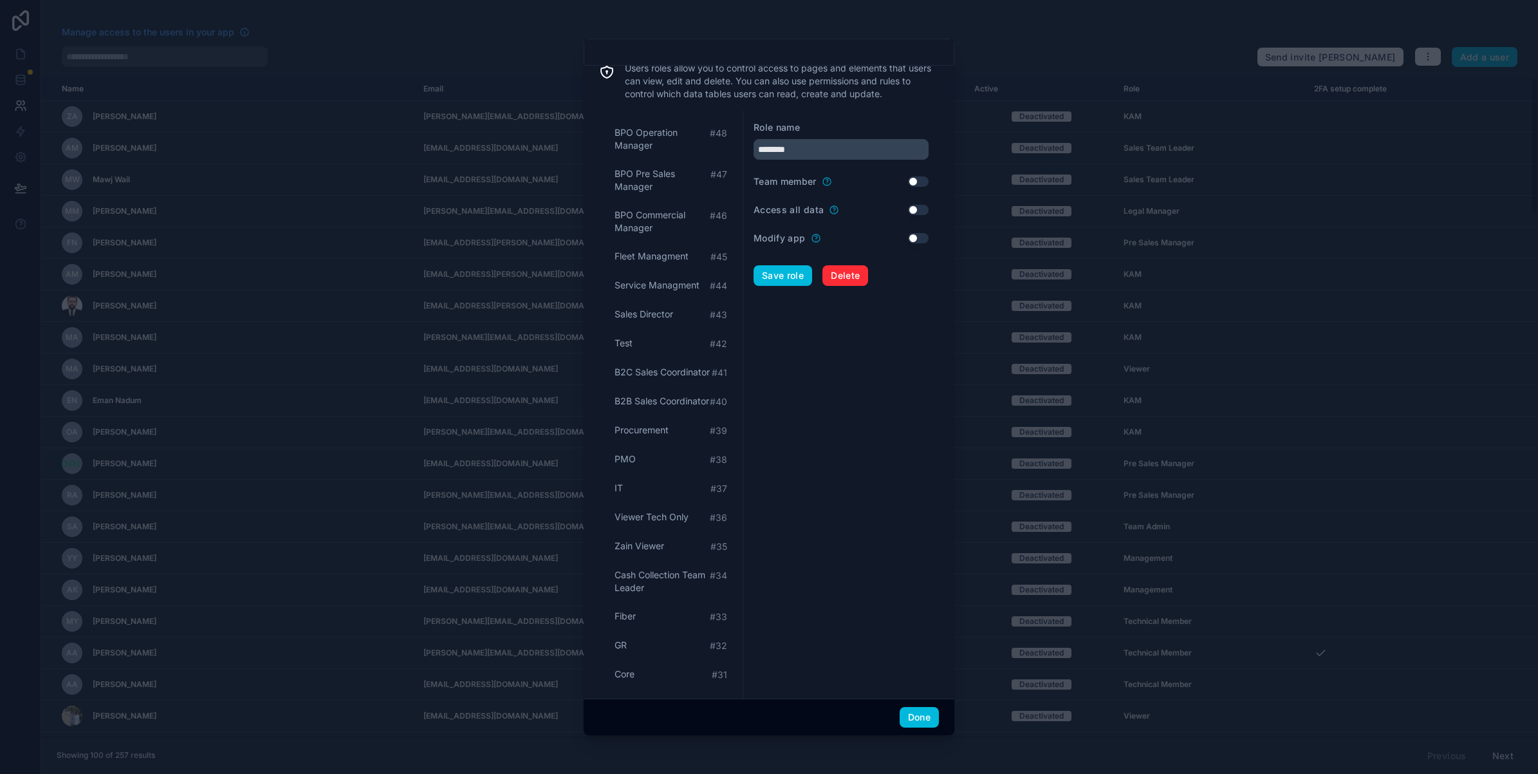
scroll to position [0, 0]
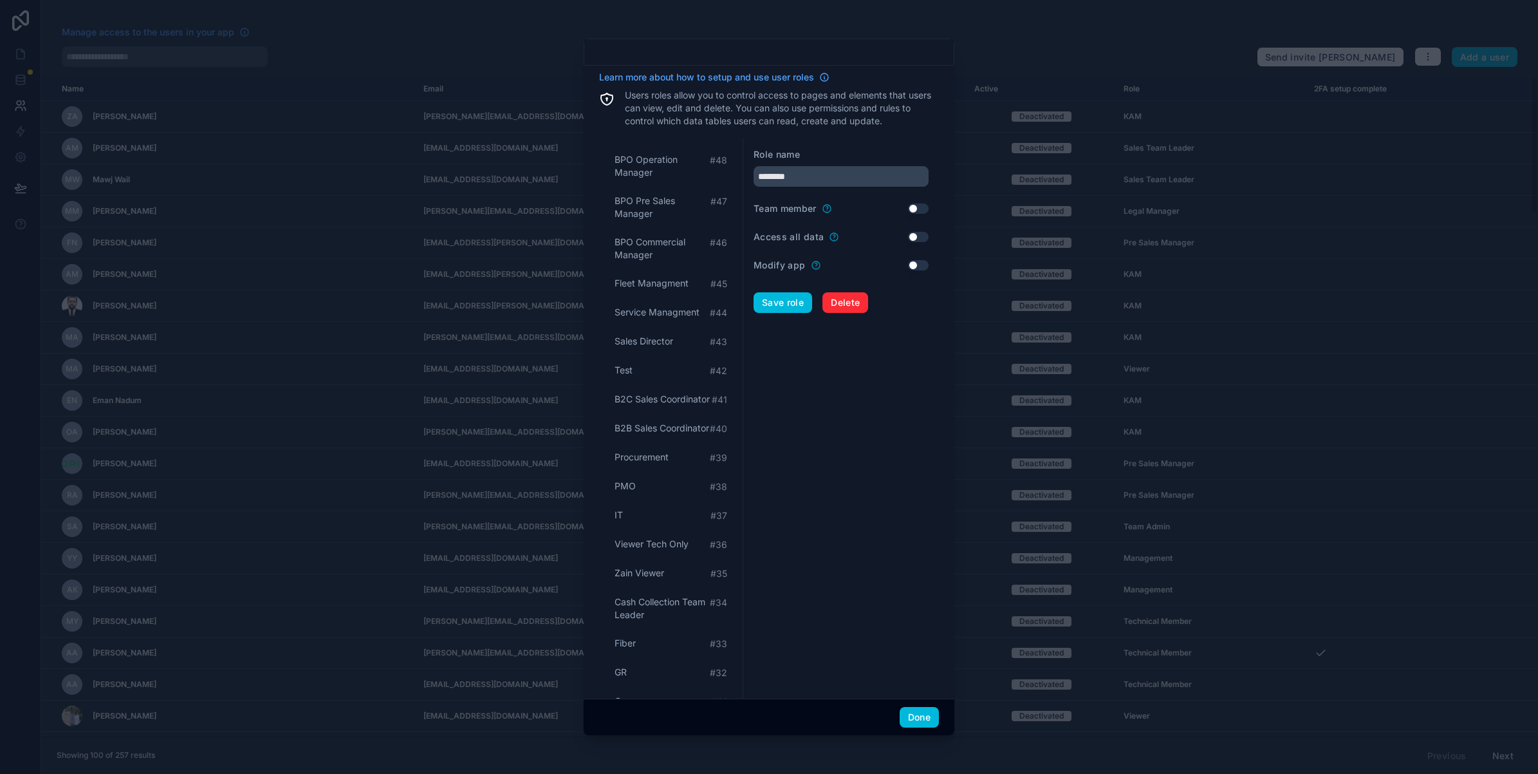
click at [999, 66] on div at bounding box center [769, 387] width 1538 height 774
click at [918, 712] on button "Done" at bounding box center [919, 717] width 39 height 21
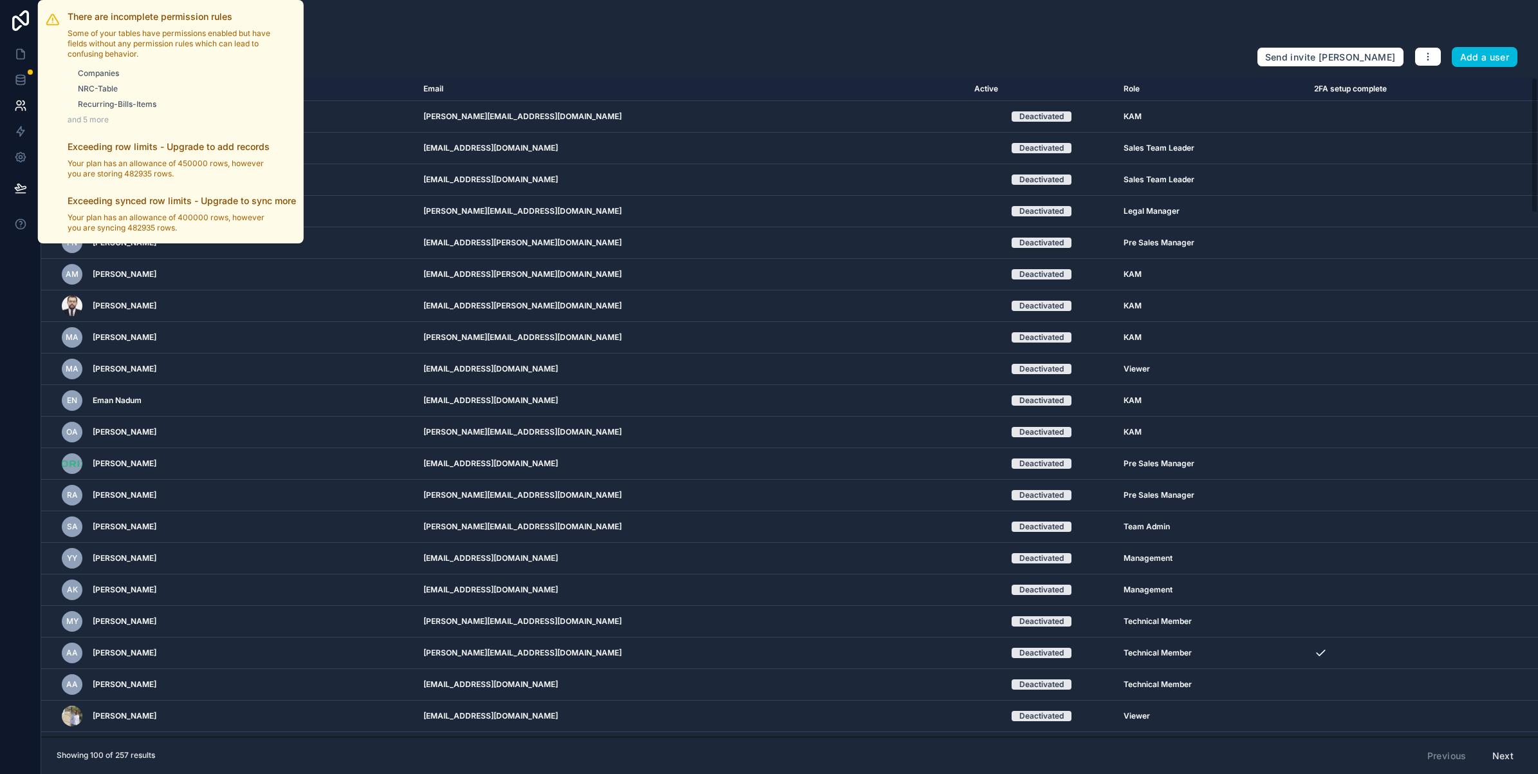
click at [30, 74] on div at bounding box center [30, 72] width 5 height 5
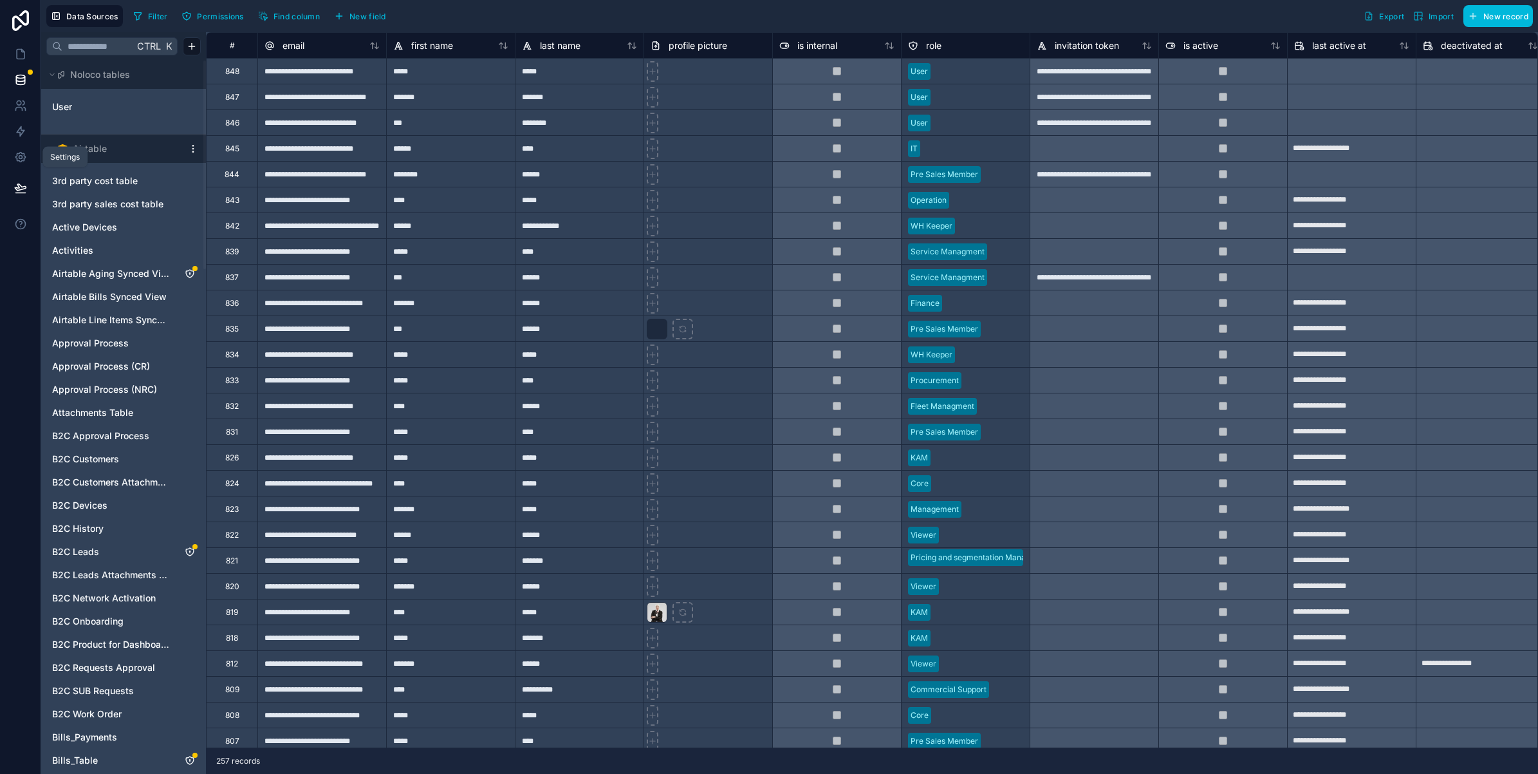
click at [19, 158] on icon at bounding box center [20, 157] width 3 height 3
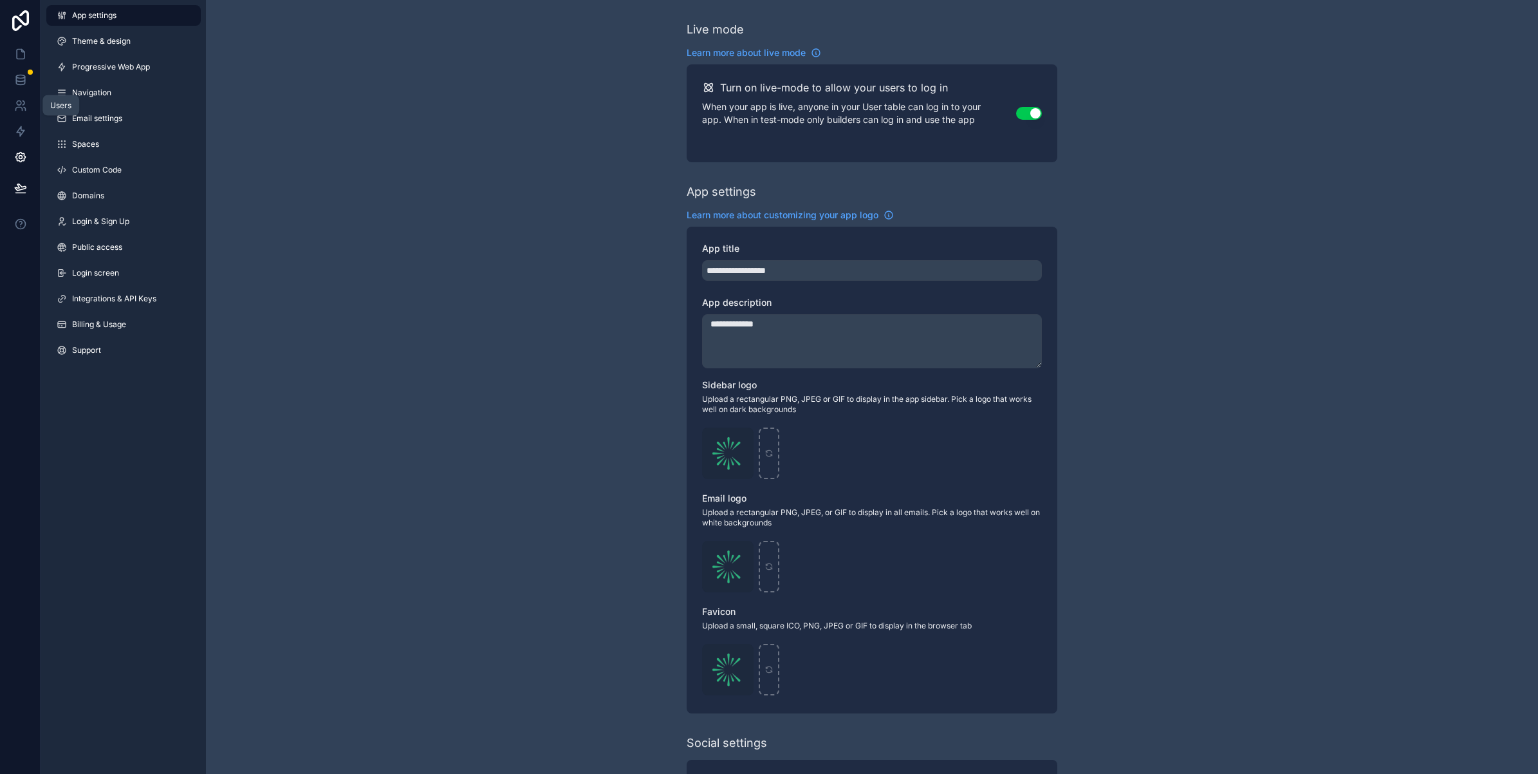
click at [14, 104] on icon at bounding box center [20, 105] width 13 height 13
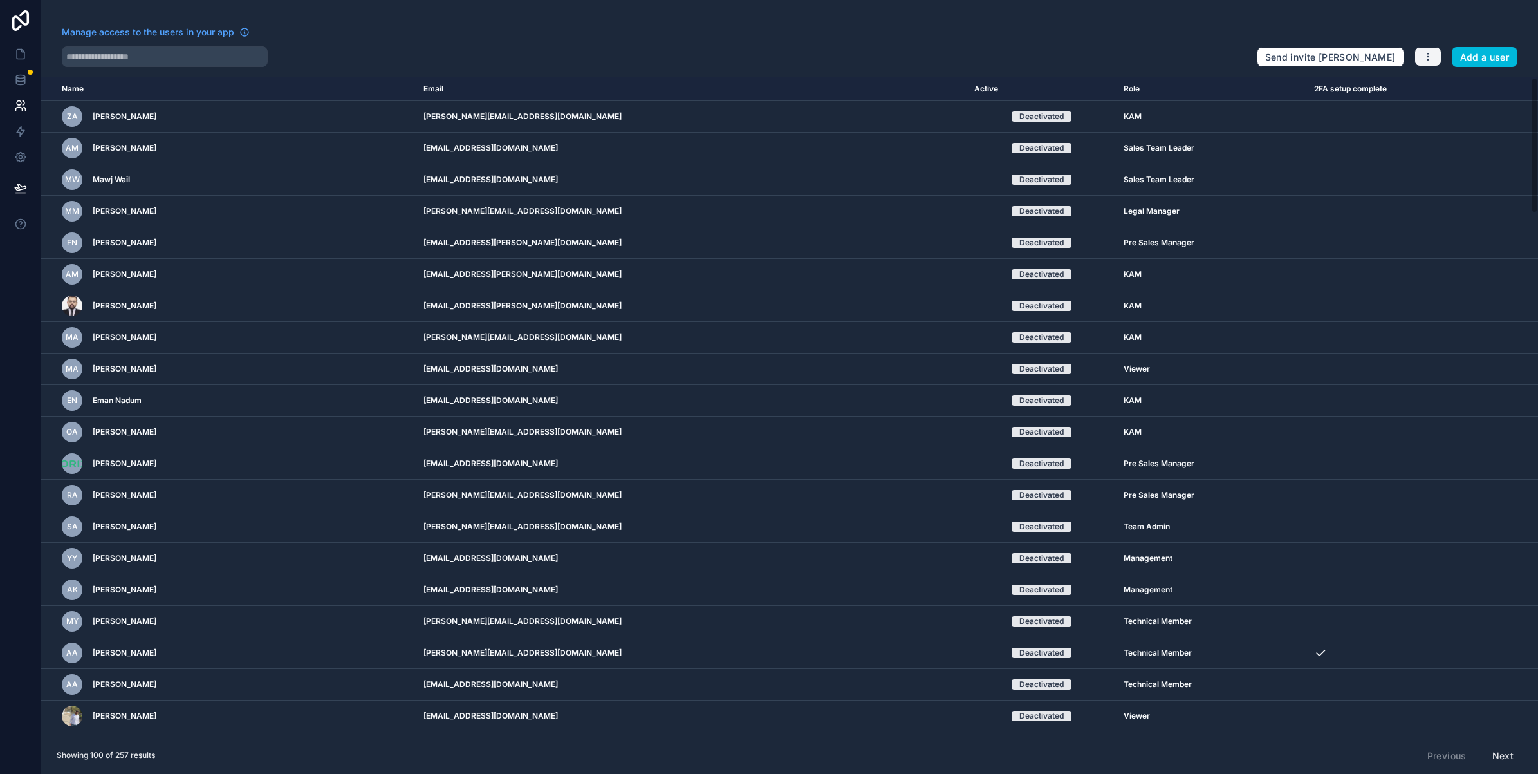
click at [1435, 55] on button "button" at bounding box center [1428, 56] width 27 height 19
click at [1424, 90] on icon at bounding box center [1423, 87] width 10 height 10
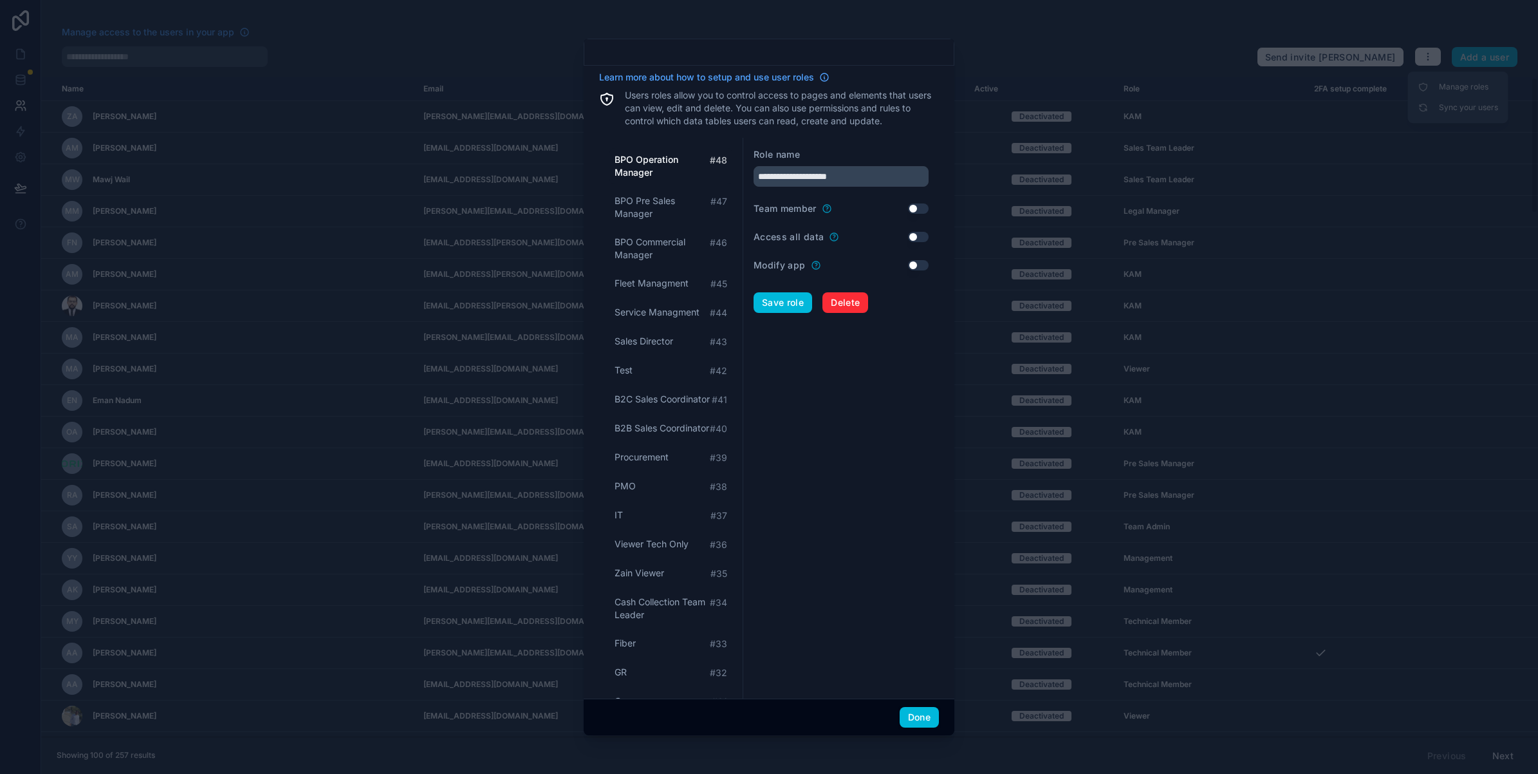
click at [918, 716] on button "Done" at bounding box center [919, 717] width 39 height 21
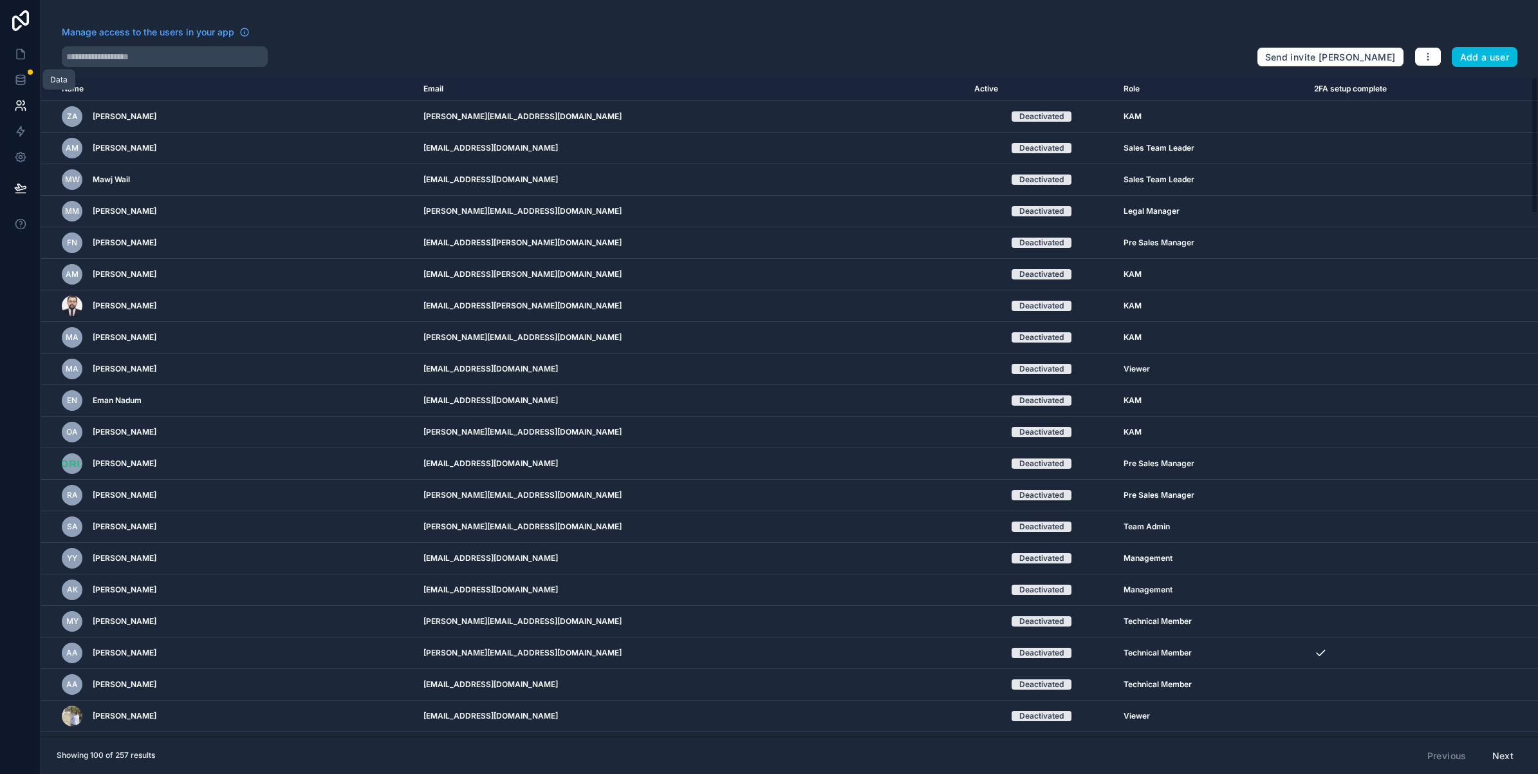
click at [23, 82] on icon at bounding box center [20, 79] width 13 height 13
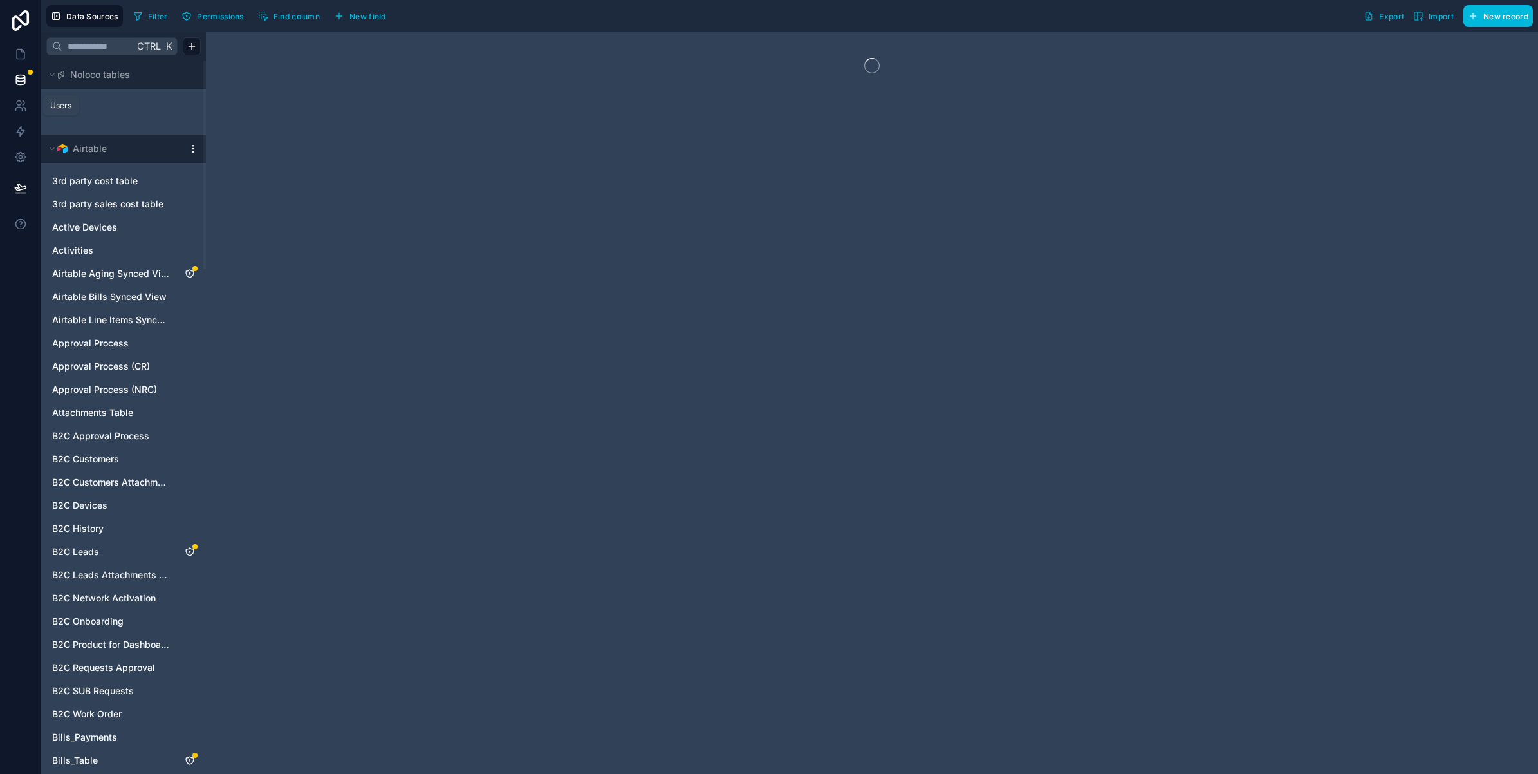
click at [10, 100] on link at bounding box center [20, 106] width 41 height 26
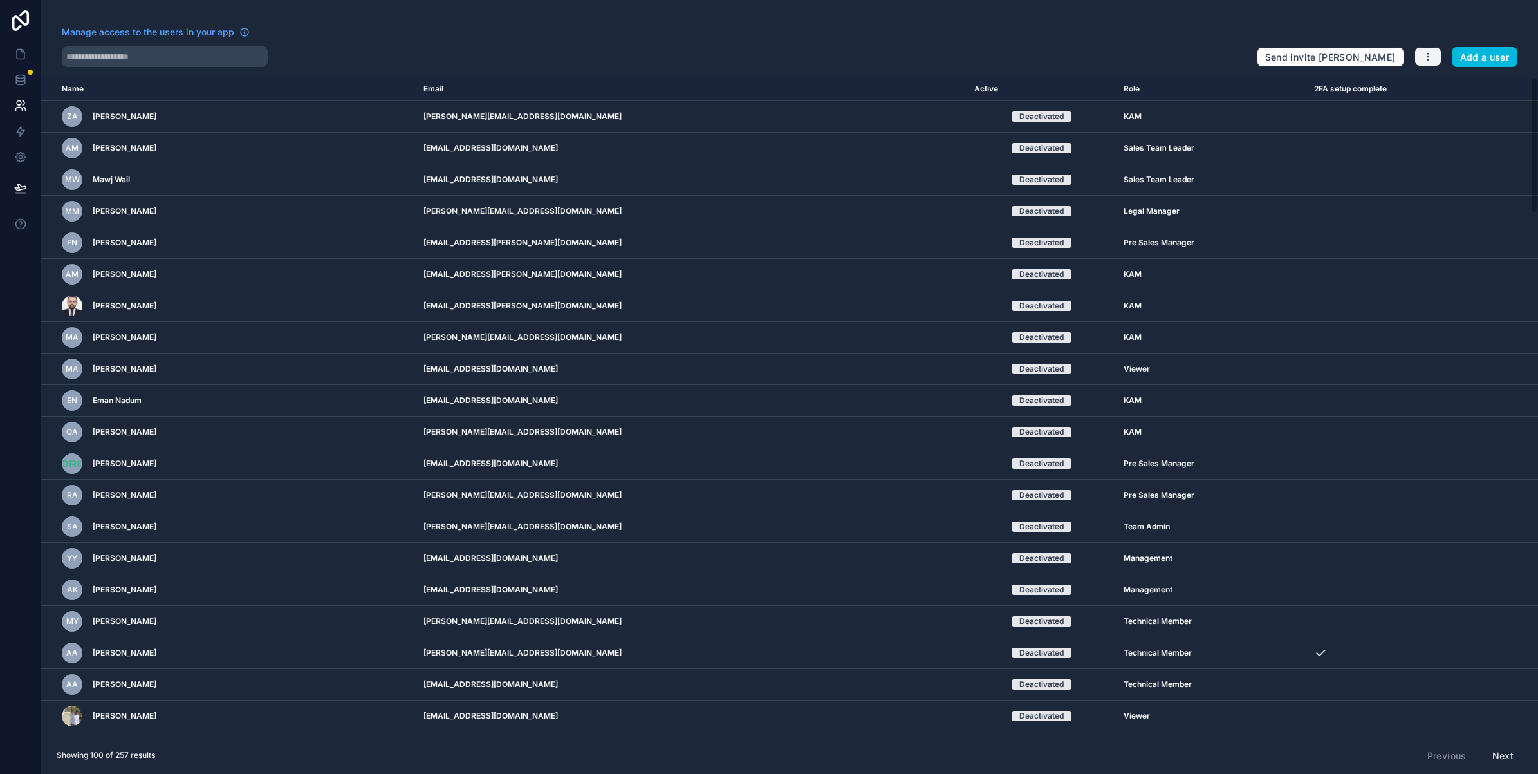
click at [1430, 57] on icon "button" at bounding box center [1428, 56] width 10 height 10
click at [1436, 107] on link "Sync your users" at bounding box center [1458, 107] width 90 height 21
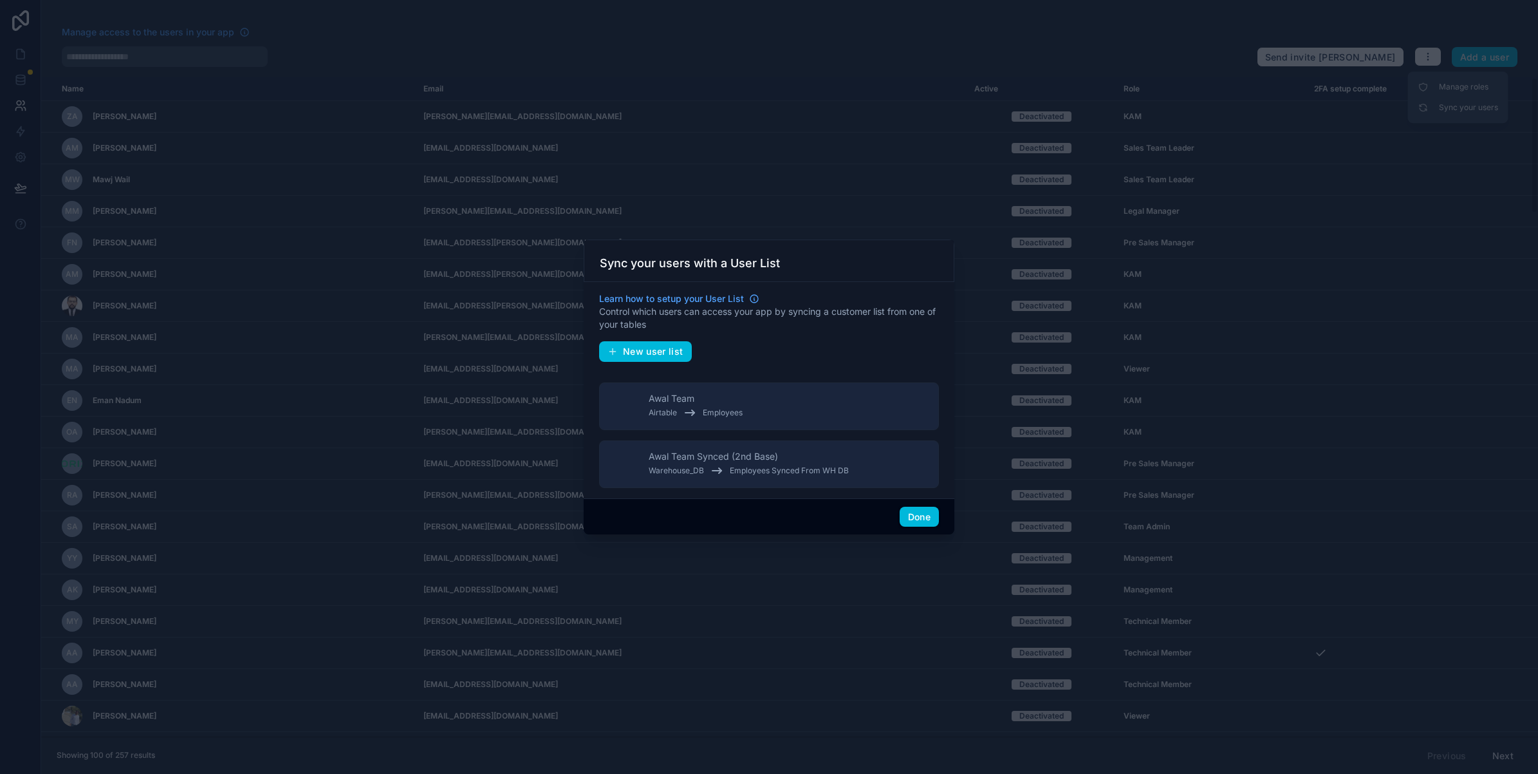
click at [723, 410] on span "Employees" at bounding box center [723, 412] width 40 height 10
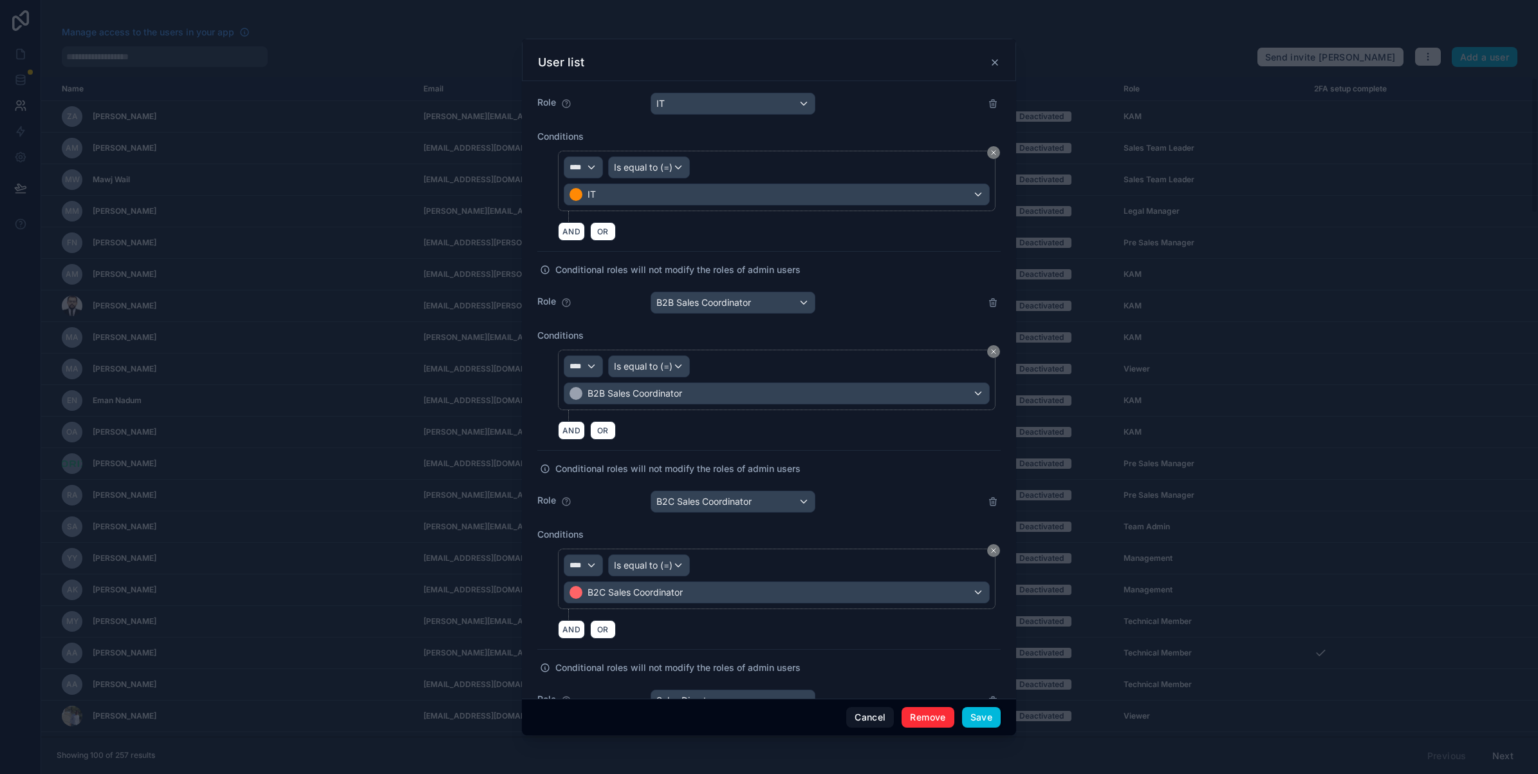
scroll to position [7994, 0]
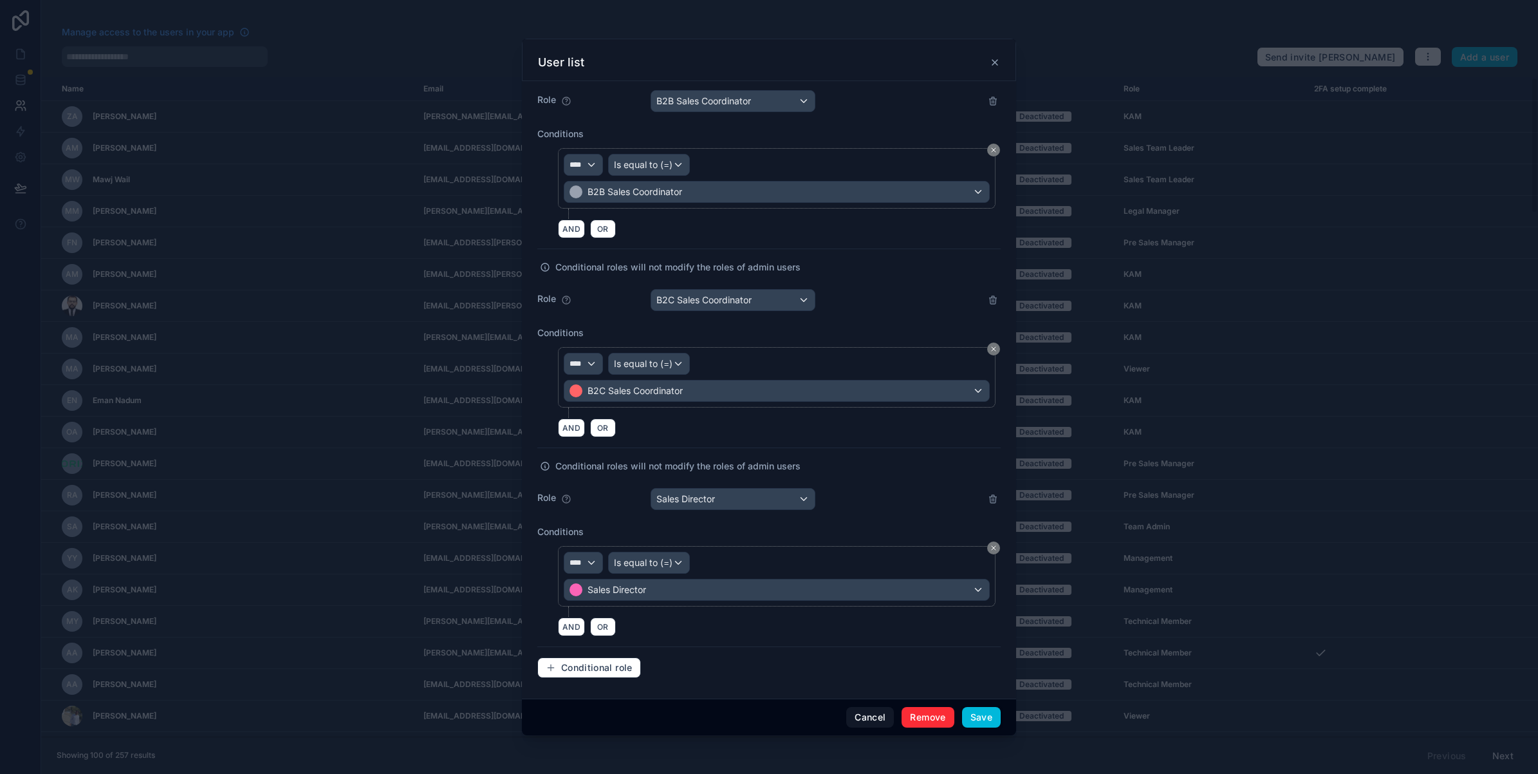
click at [998, 68] on div "User list" at bounding box center [769, 62] width 462 height 15
click at [994, 59] on icon at bounding box center [995, 62] width 10 height 10
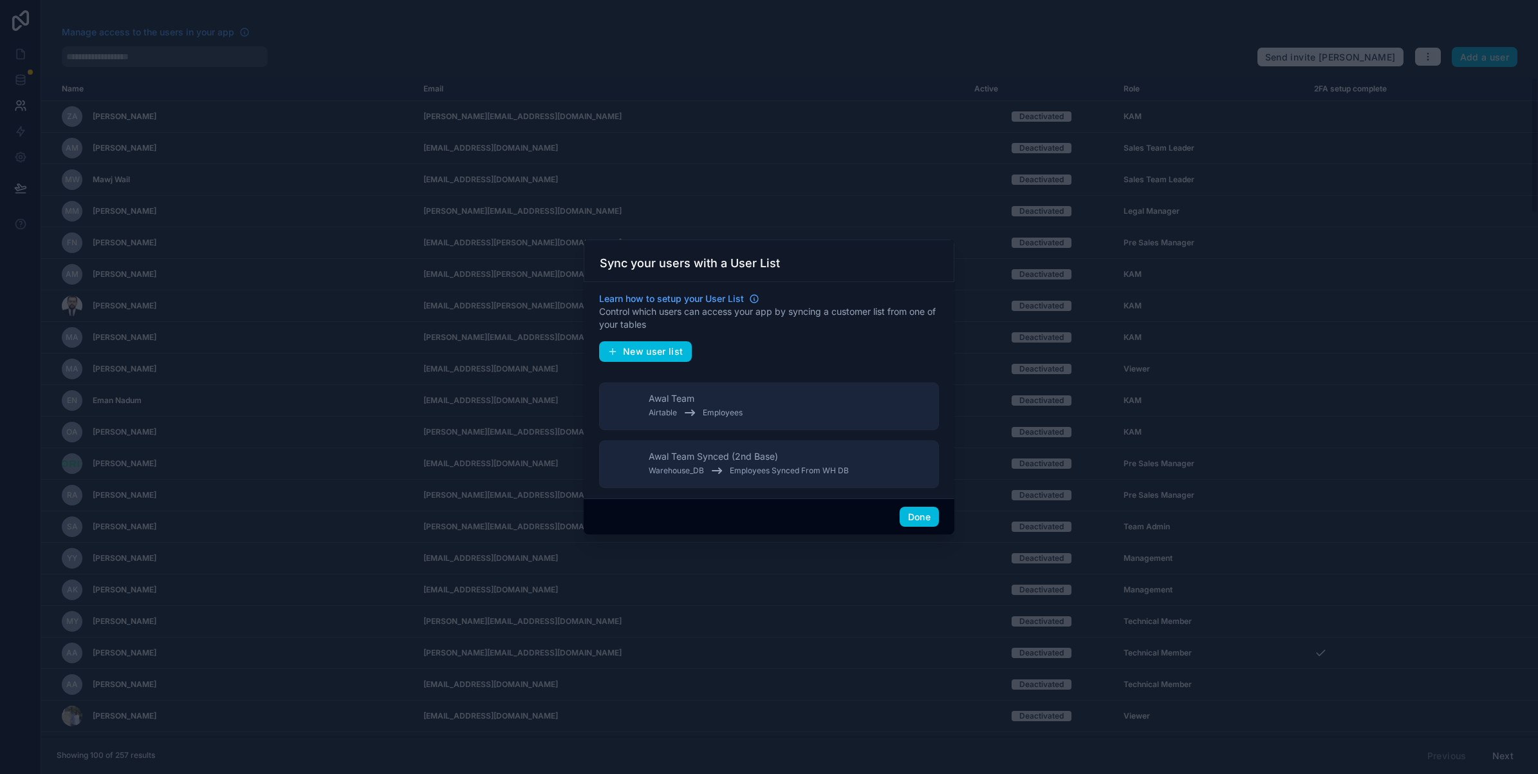
click at [925, 523] on button "Done" at bounding box center [919, 516] width 39 height 21
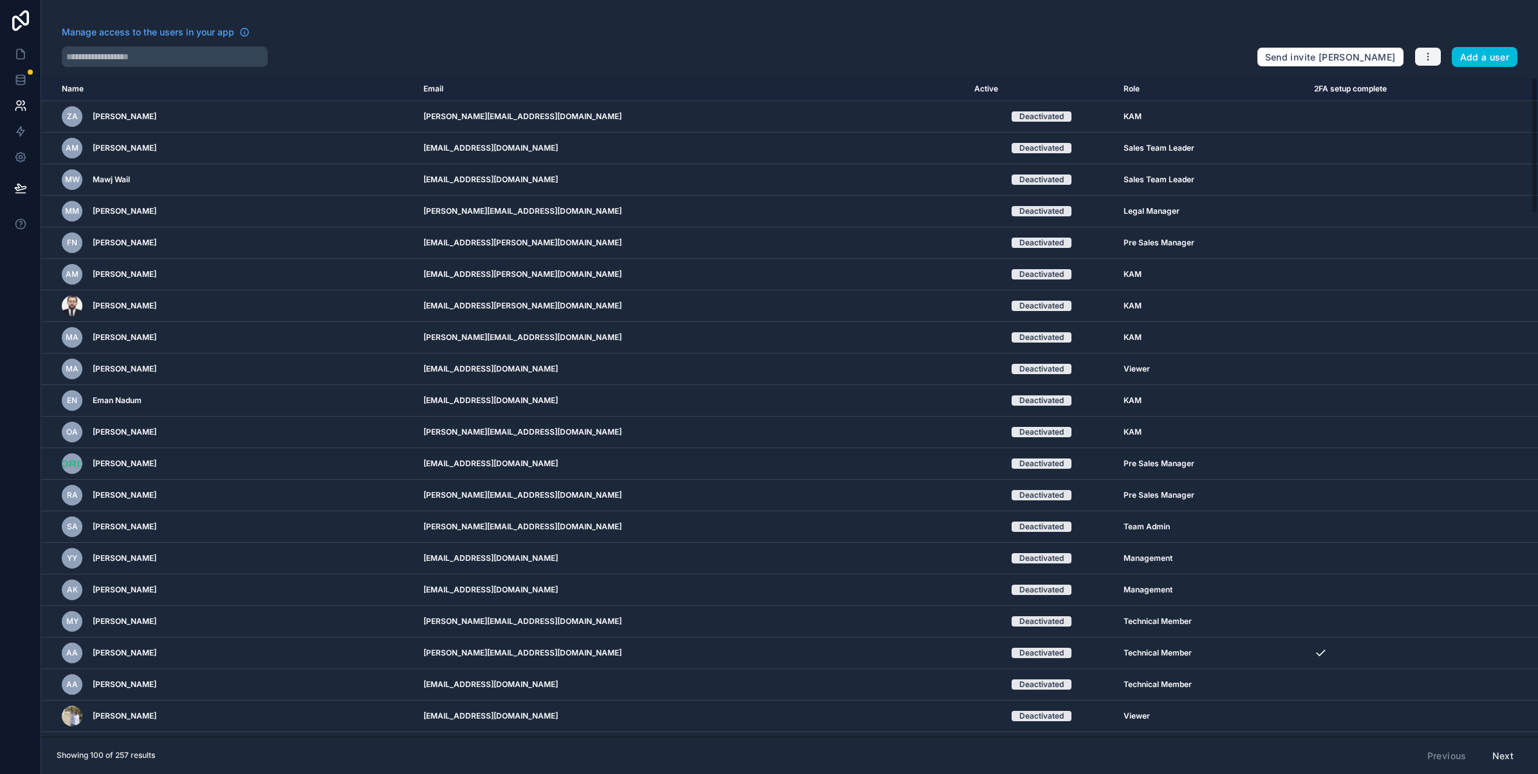
click at [1433, 52] on icon "button" at bounding box center [1428, 56] width 10 height 10
click at [1431, 89] on link "Manage roles" at bounding box center [1458, 87] width 90 height 21
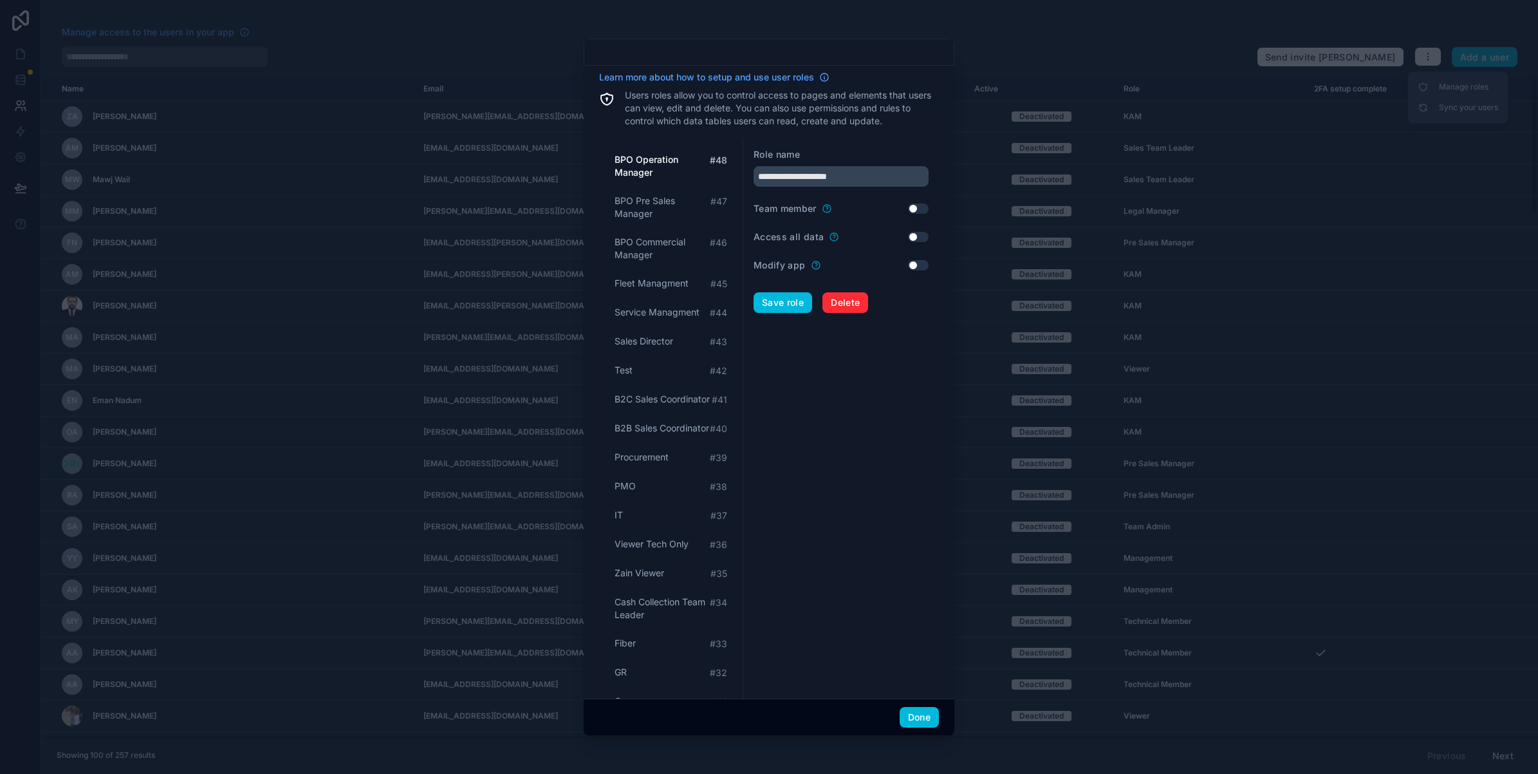
click at [652, 278] on span "Fleet Managment" at bounding box center [652, 283] width 74 height 13
click at [648, 306] on span "Service Managment" at bounding box center [657, 312] width 85 height 13
click at [654, 329] on div "Sales Director # 43" at bounding box center [670, 341] width 123 height 24
click at [663, 372] on div "Test # 42" at bounding box center [670, 370] width 123 height 24
click at [644, 166] on span "BPO Operation Manager" at bounding box center [662, 166] width 95 height 26
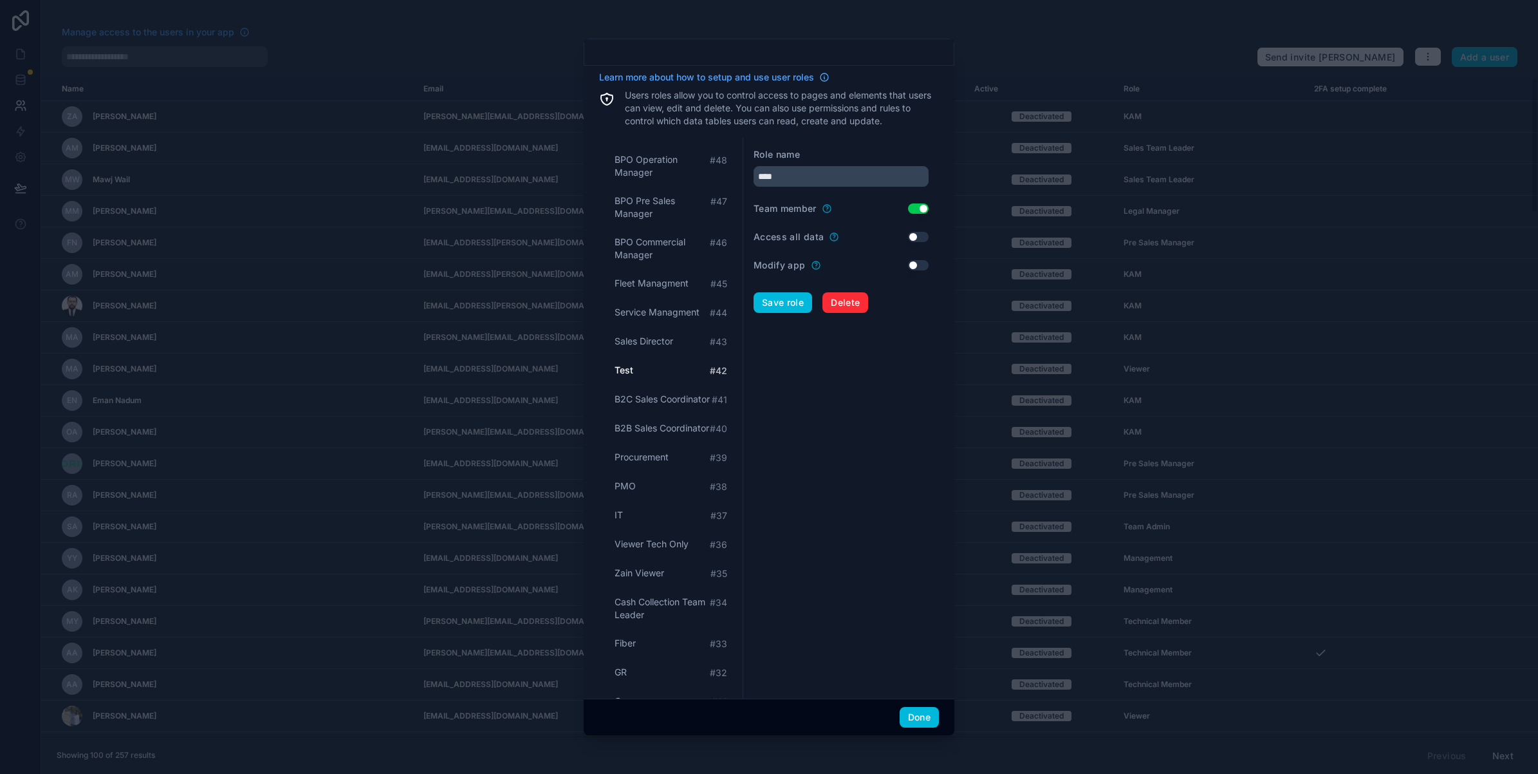
type input "**********"
click at [918, 730] on div "Done" at bounding box center [769, 716] width 371 height 37
click at [925, 721] on button "Done" at bounding box center [919, 717] width 39 height 21
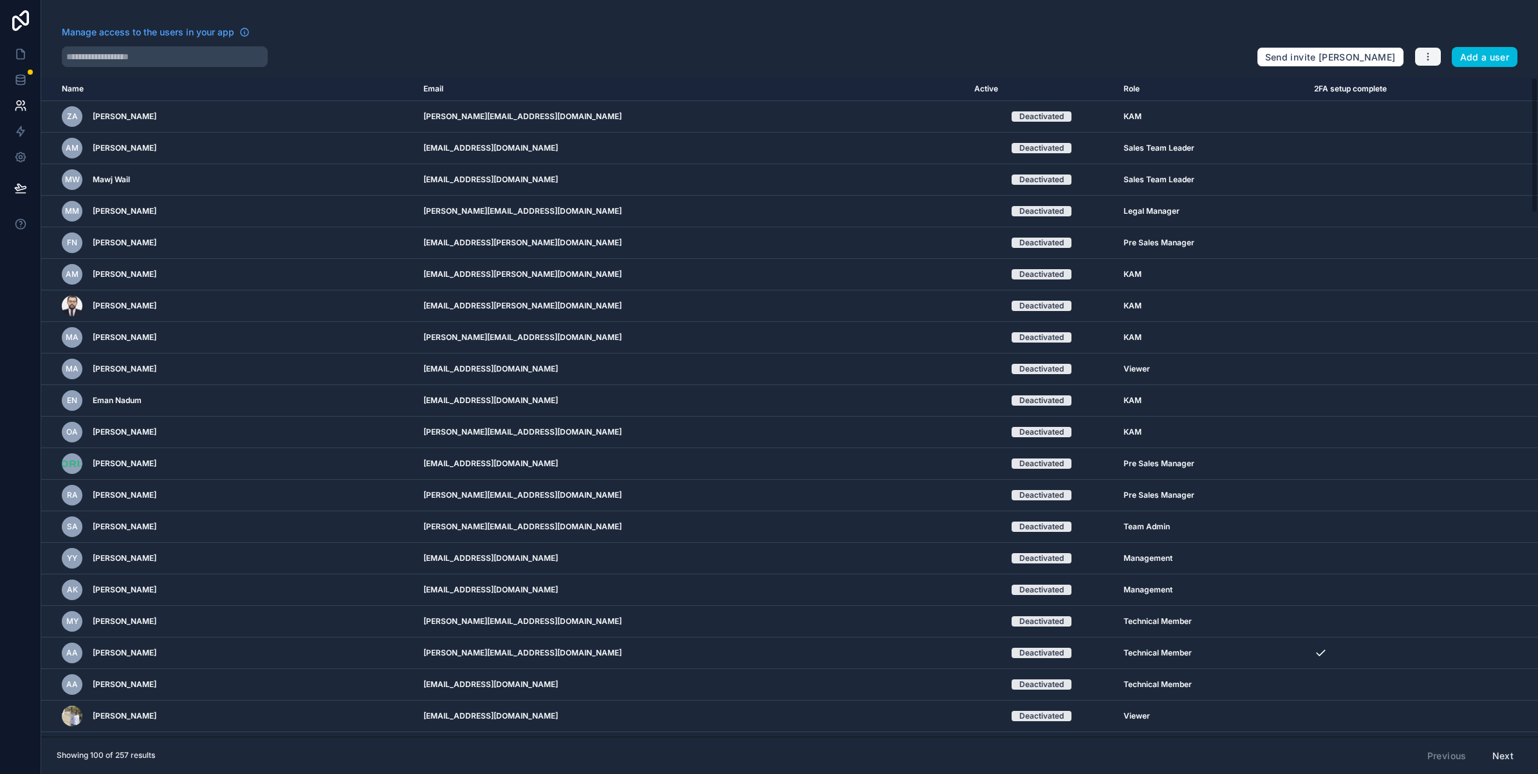
click at [1429, 61] on icon "button" at bounding box center [1428, 56] width 10 height 10
click at [1439, 105] on link "Sync your users" at bounding box center [1458, 107] width 90 height 21
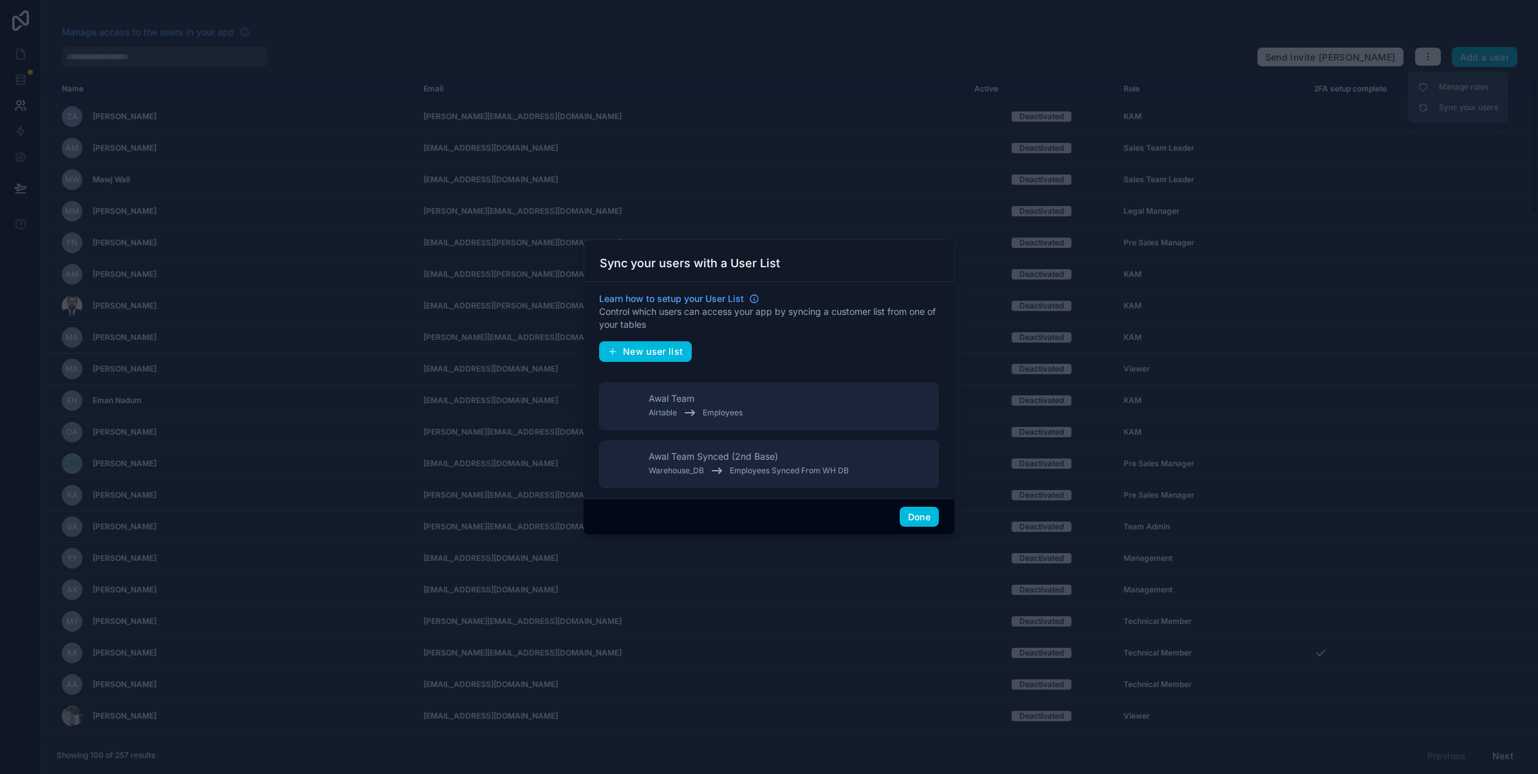
click at [743, 455] on span "Awal Team Synced (2nd Base)" at bounding box center [713, 456] width 129 height 13
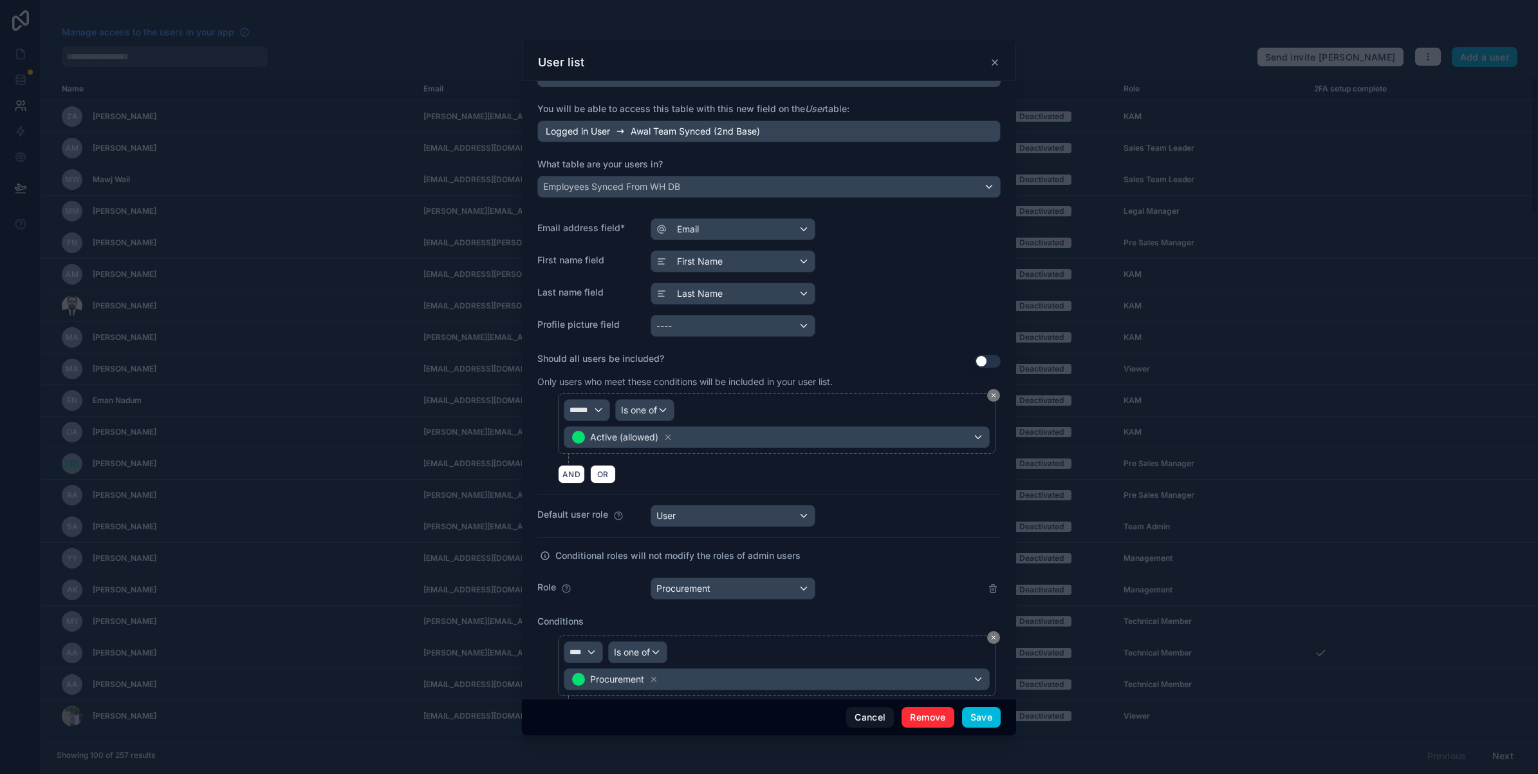
scroll to position [80, 0]
click at [992, 62] on icon at bounding box center [995, 62] width 10 height 10
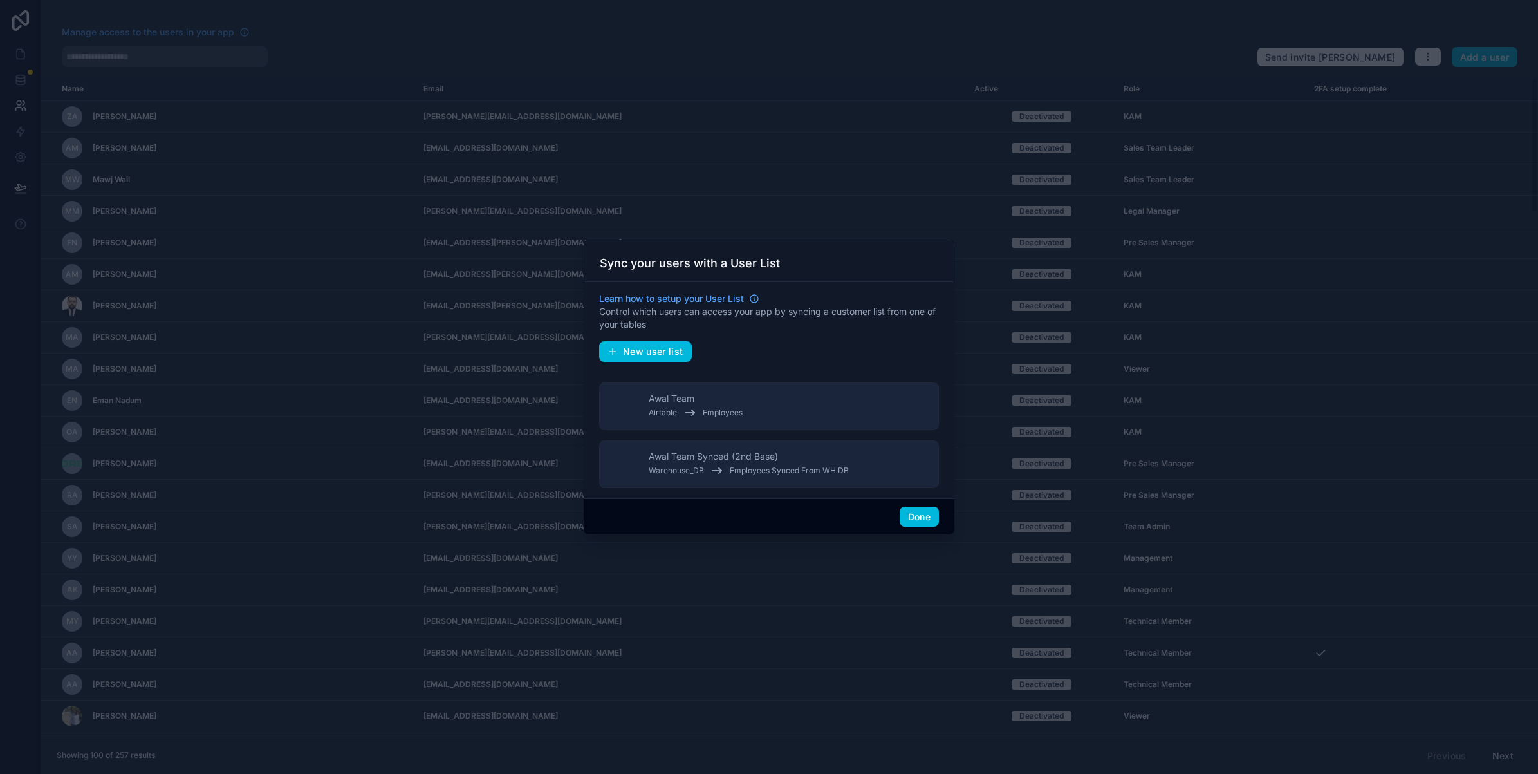
click at [920, 515] on button "Done" at bounding box center [919, 516] width 39 height 21
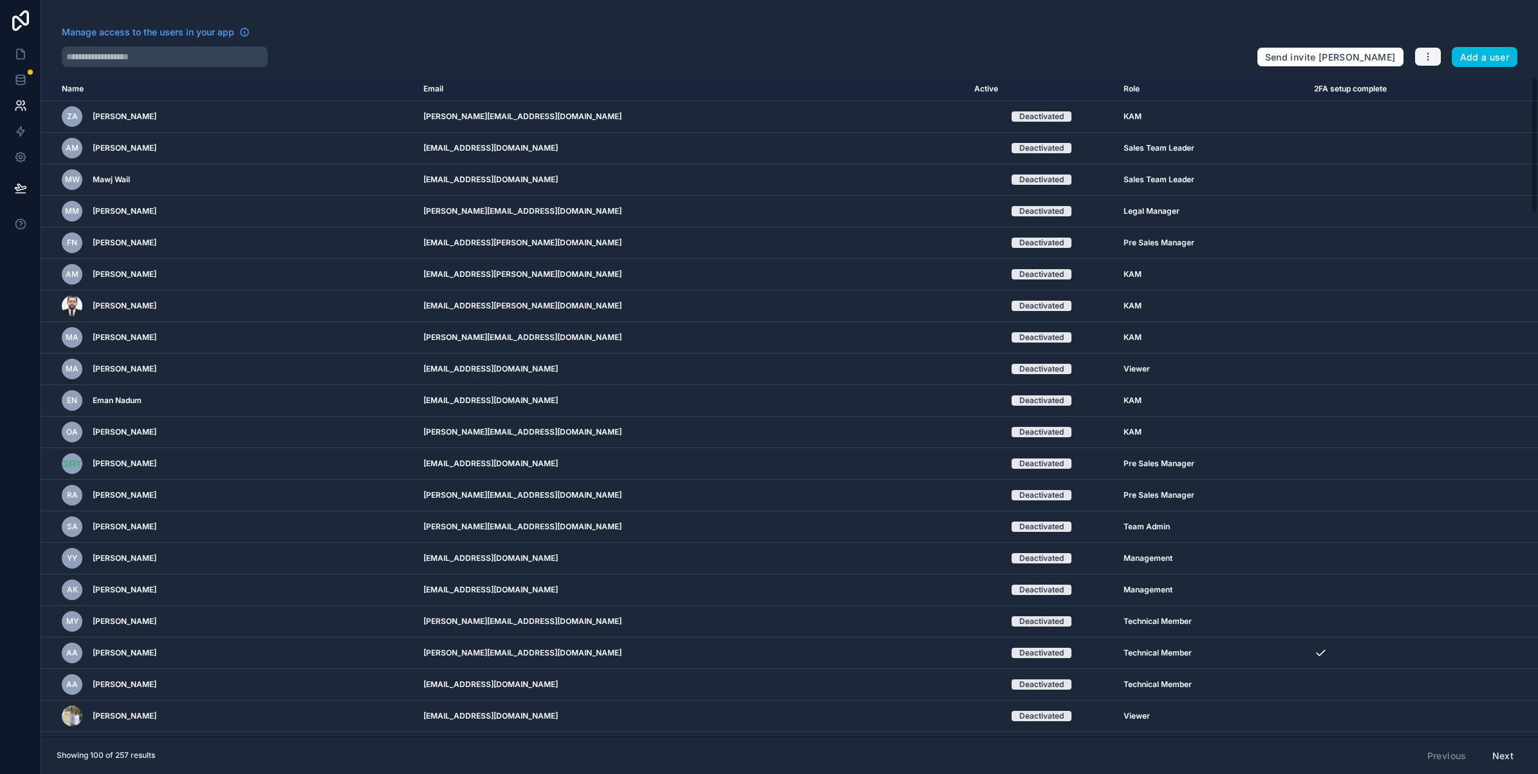
click at [1424, 51] on icon "button" at bounding box center [1428, 56] width 10 height 10
click at [1442, 100] on link "Sync your users" at bounding box center [1458, 107] width 90 height 21
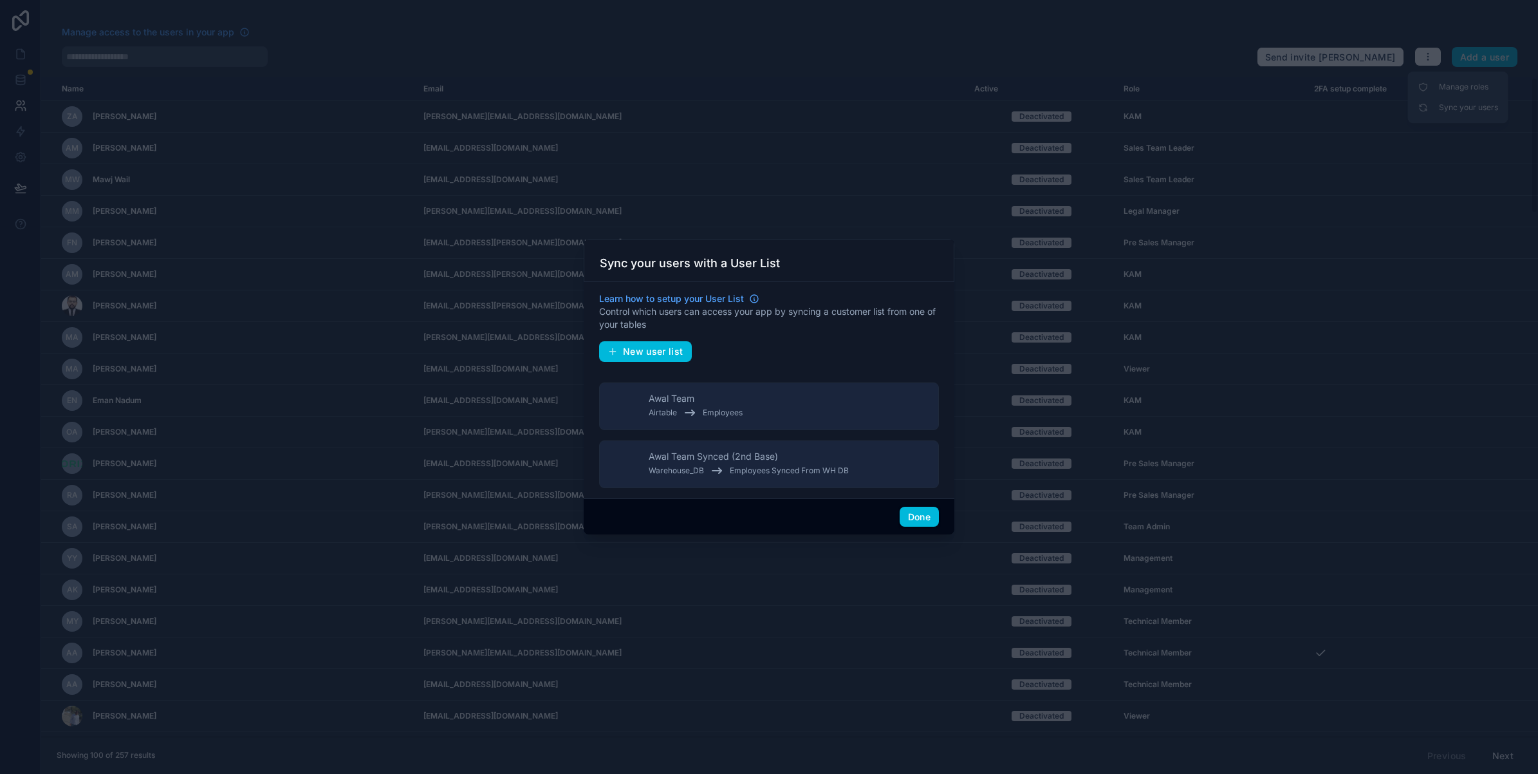
click at [741, 416] on span "Employees" at bounding box center [723, 412] width 40 height 10
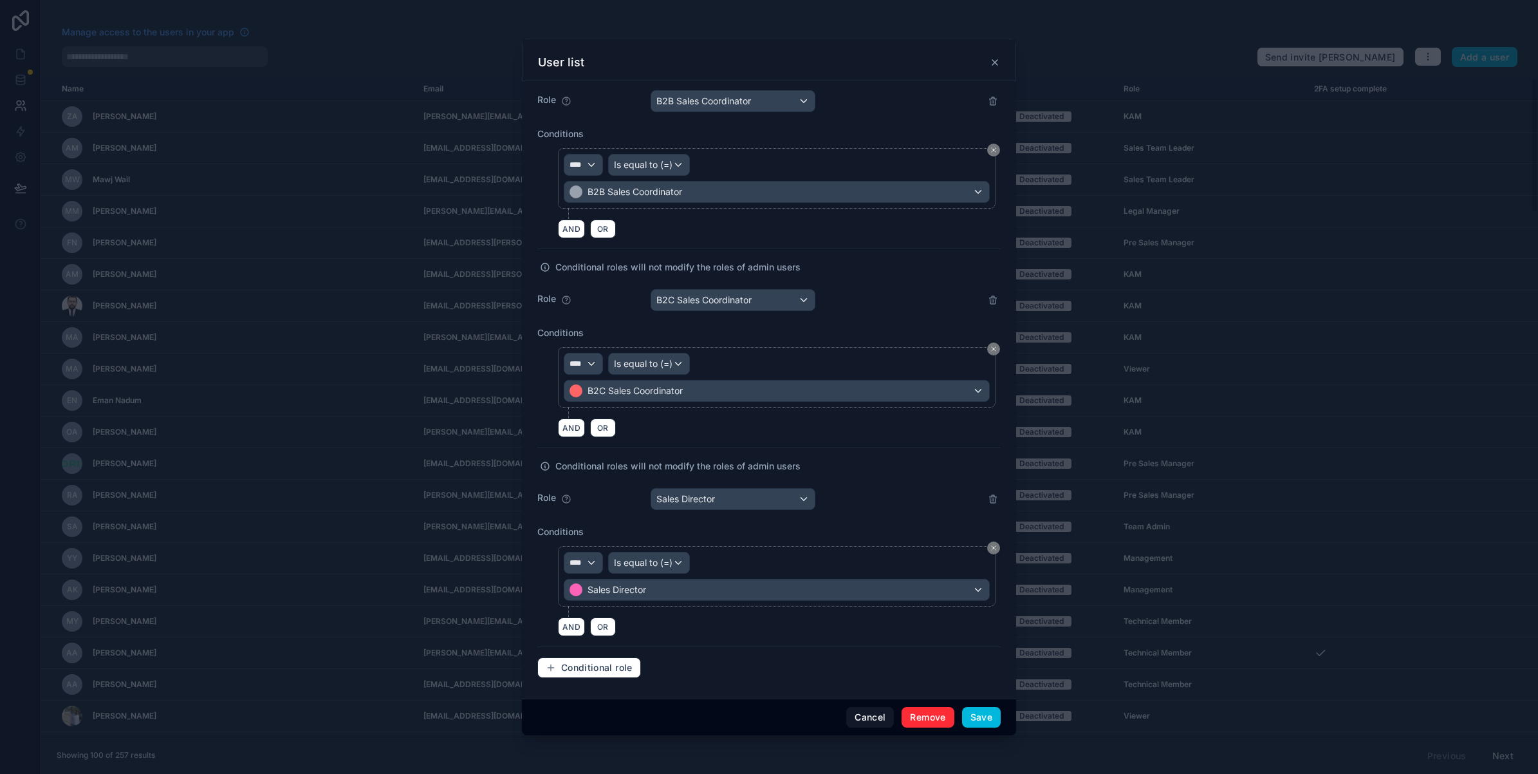
scroll to position [7994, 0]
click at [622, 674] on button "Conditional role" at bounding box center [589, 667] width 104 height 21
click at [713, 499] on span "Choose a conditional role" at bounding box center [709, 499] width 106 height 11
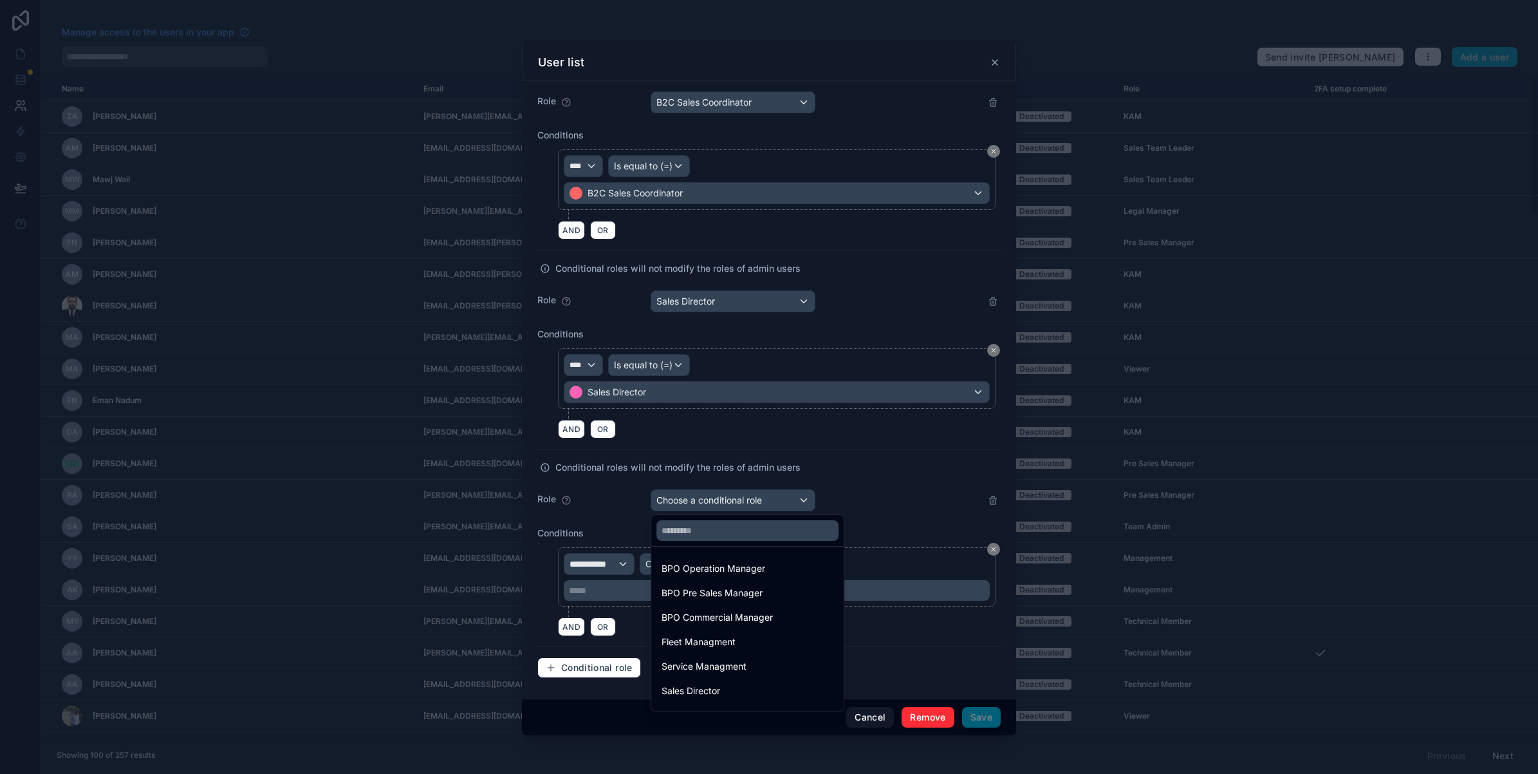
click at [716, 612] on div "BPO Commercial Manager" at bounding box center [717, 616] width 111 height 15
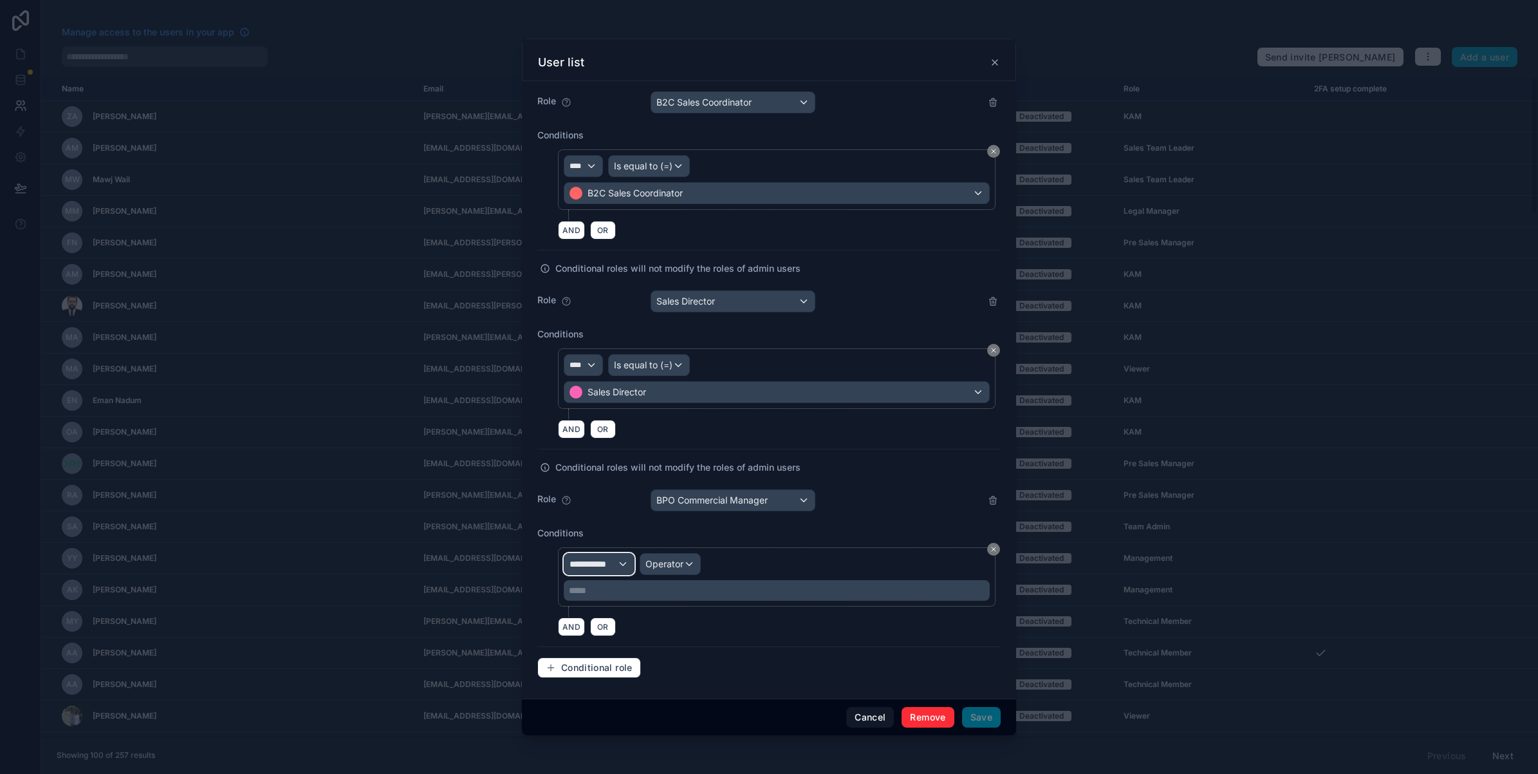
click at [613, 562] on span "**********" at bounding box center [594, 563] width 48 height 13
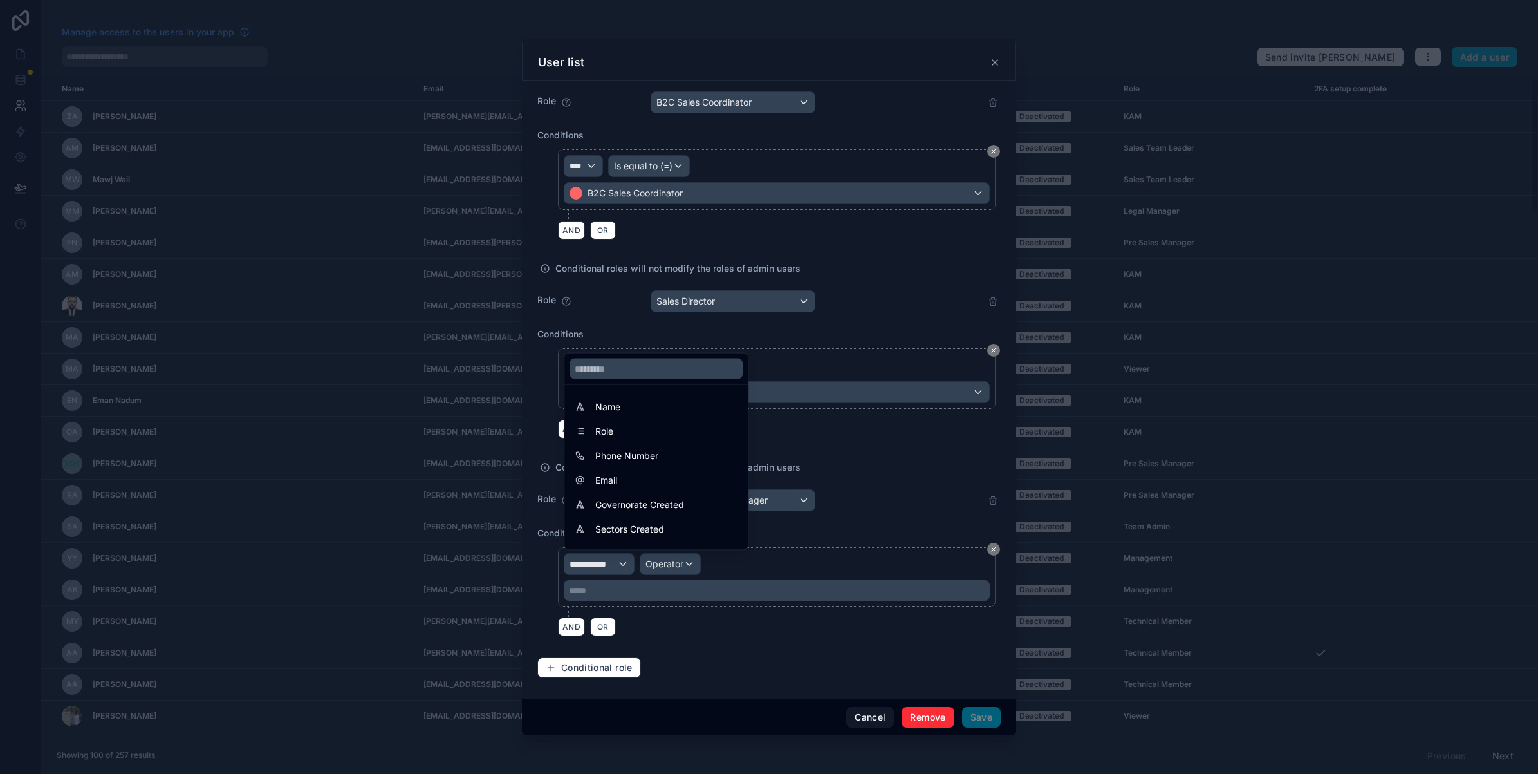
click at [613, 562] on div at bounding box center [769, 387] width 1538 height 774
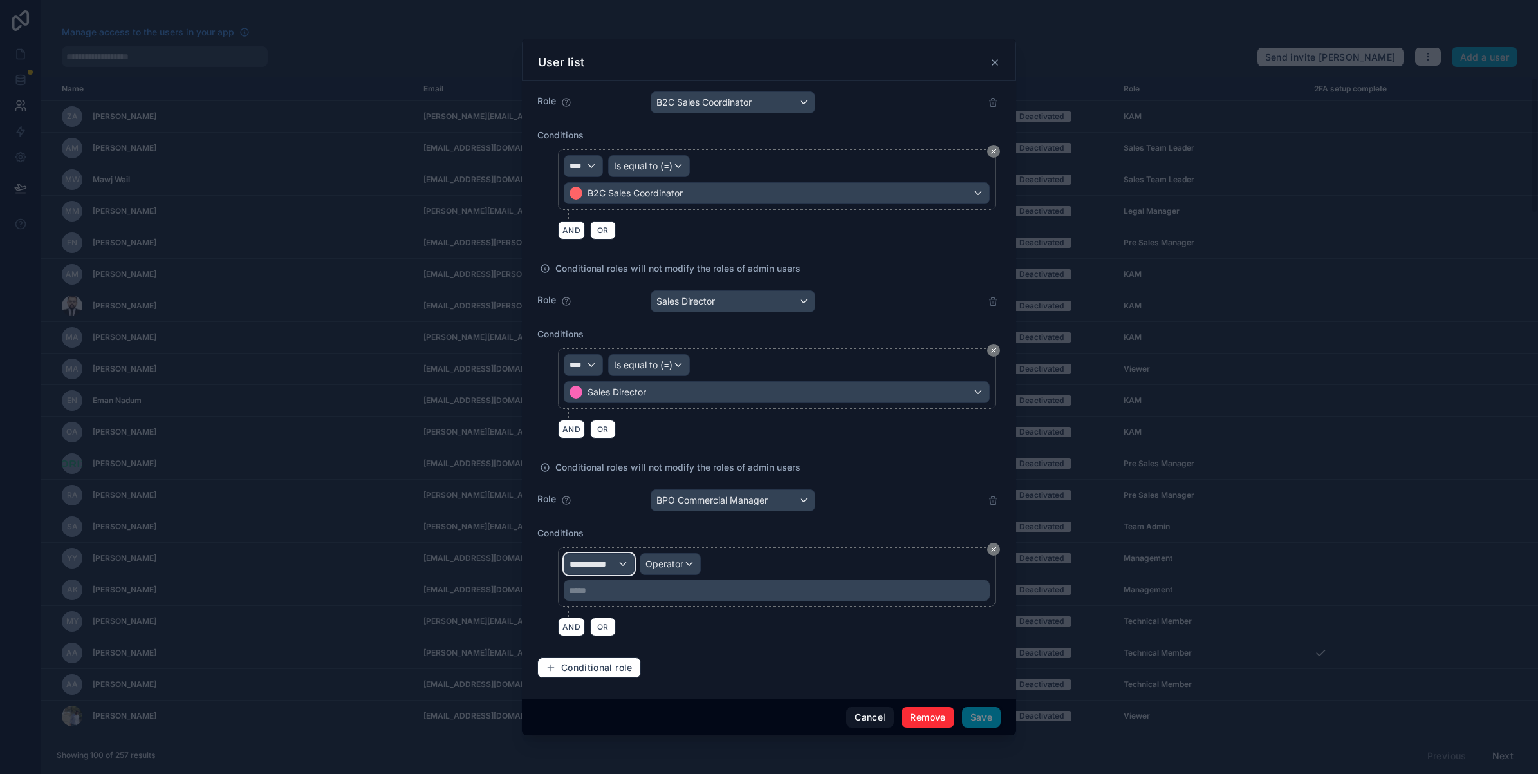
click at [613, 562] on span "**********" at bounding box center [594, 563] width 48 height 13
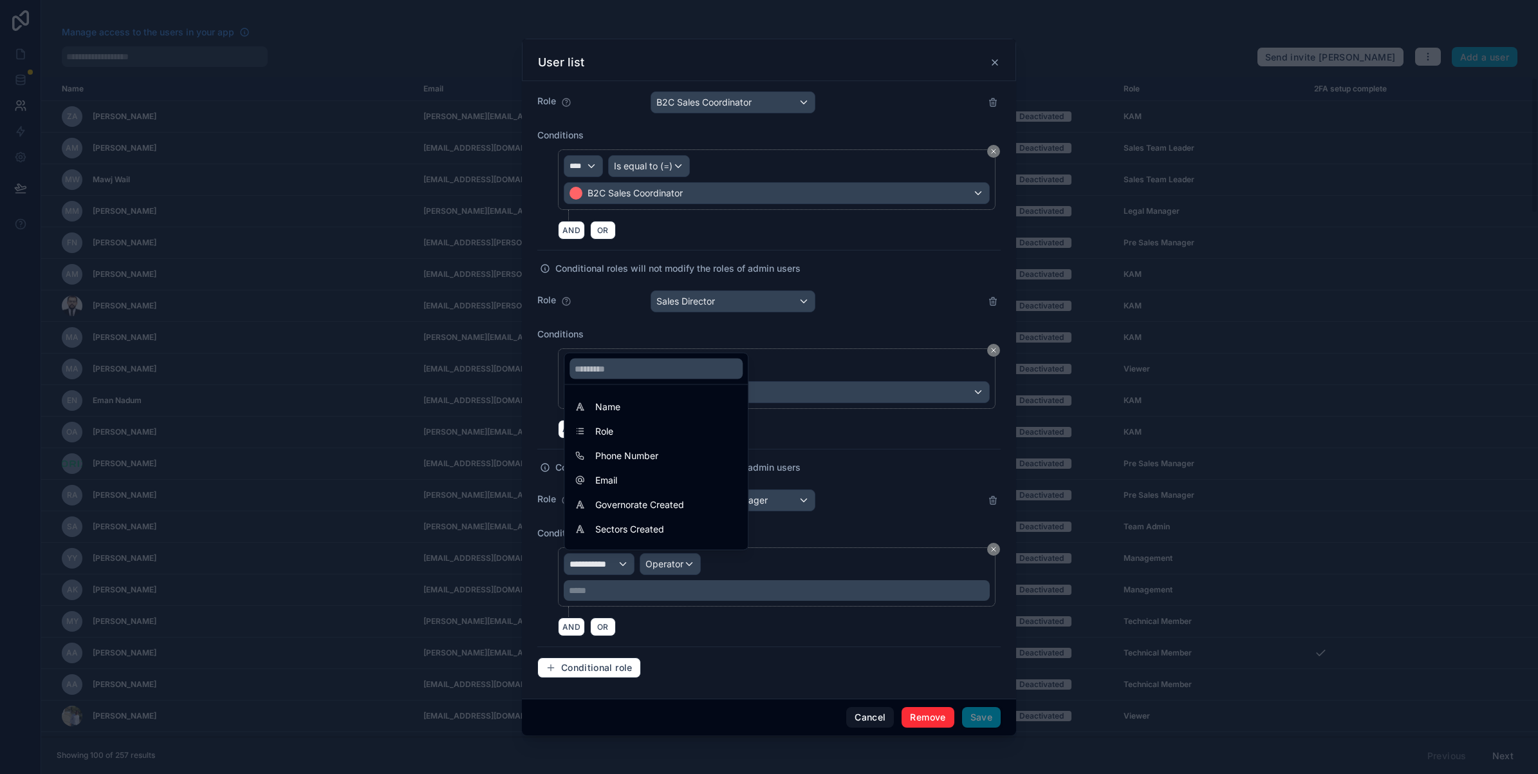
click at [633, 427] on div "Role" at bounding box center [656, 430] width 163 height 15
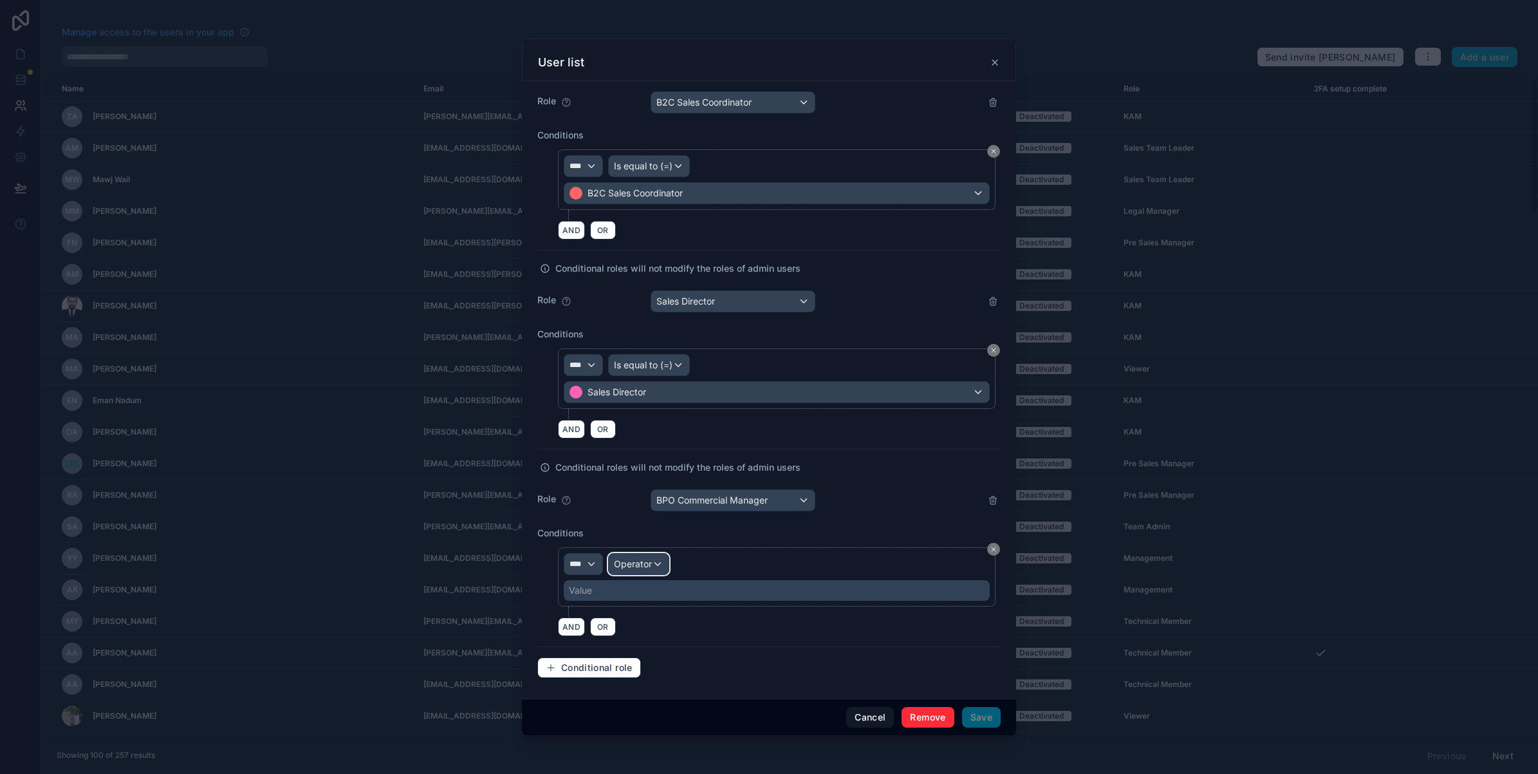
click at [638, 564] on span "Operator" at bounding box center [633, 563] width 38 height 11
click at [652, 627] on span "Is equal to (=)" at bounding box center [648, 632] width 59 height 15
click at [647, 584] on div "Value" at bounding box center [777, 590] width 426 height 21
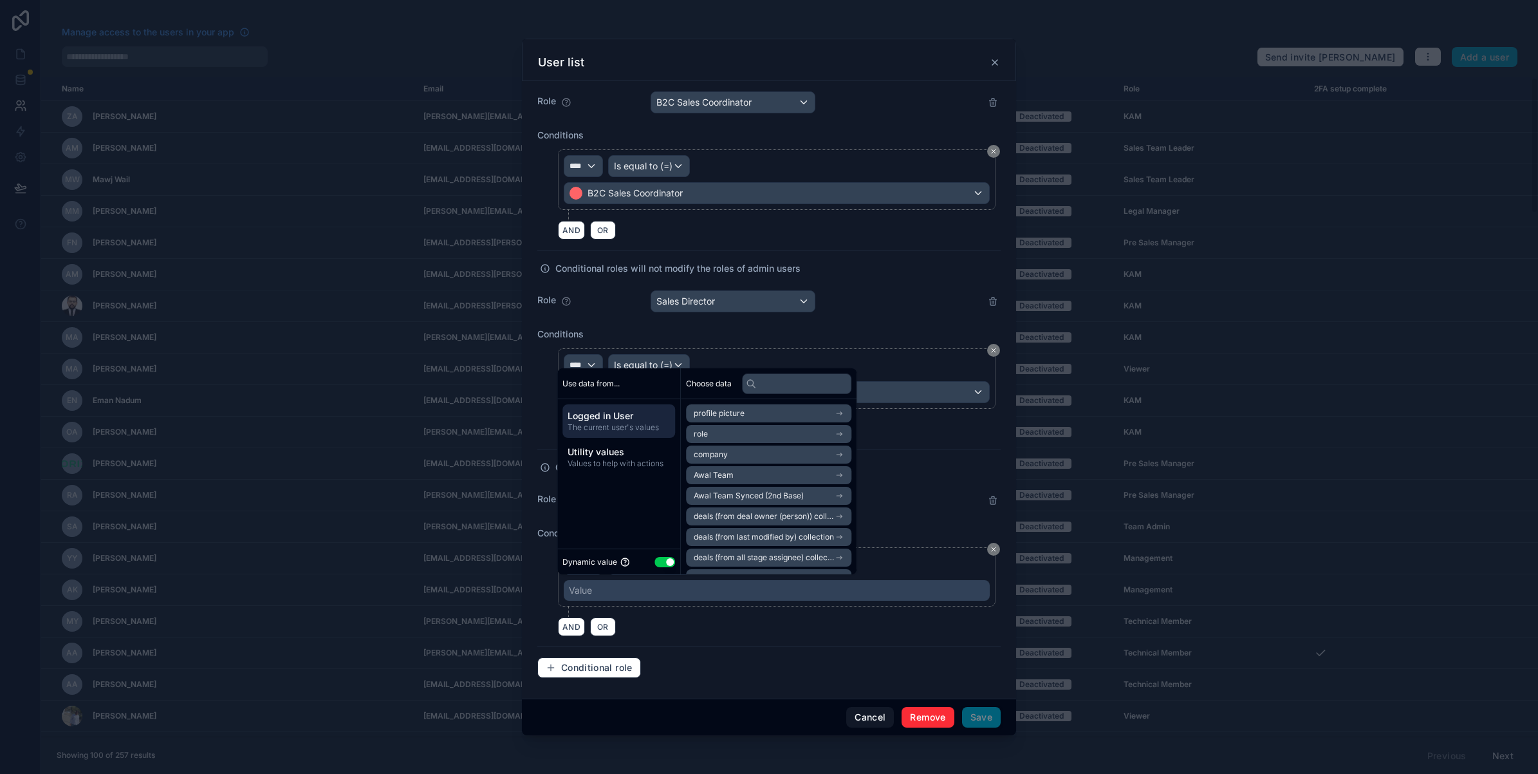
click at [662, 560] on button "Use setting" at bounding box center [664, 562] width 21 height 10
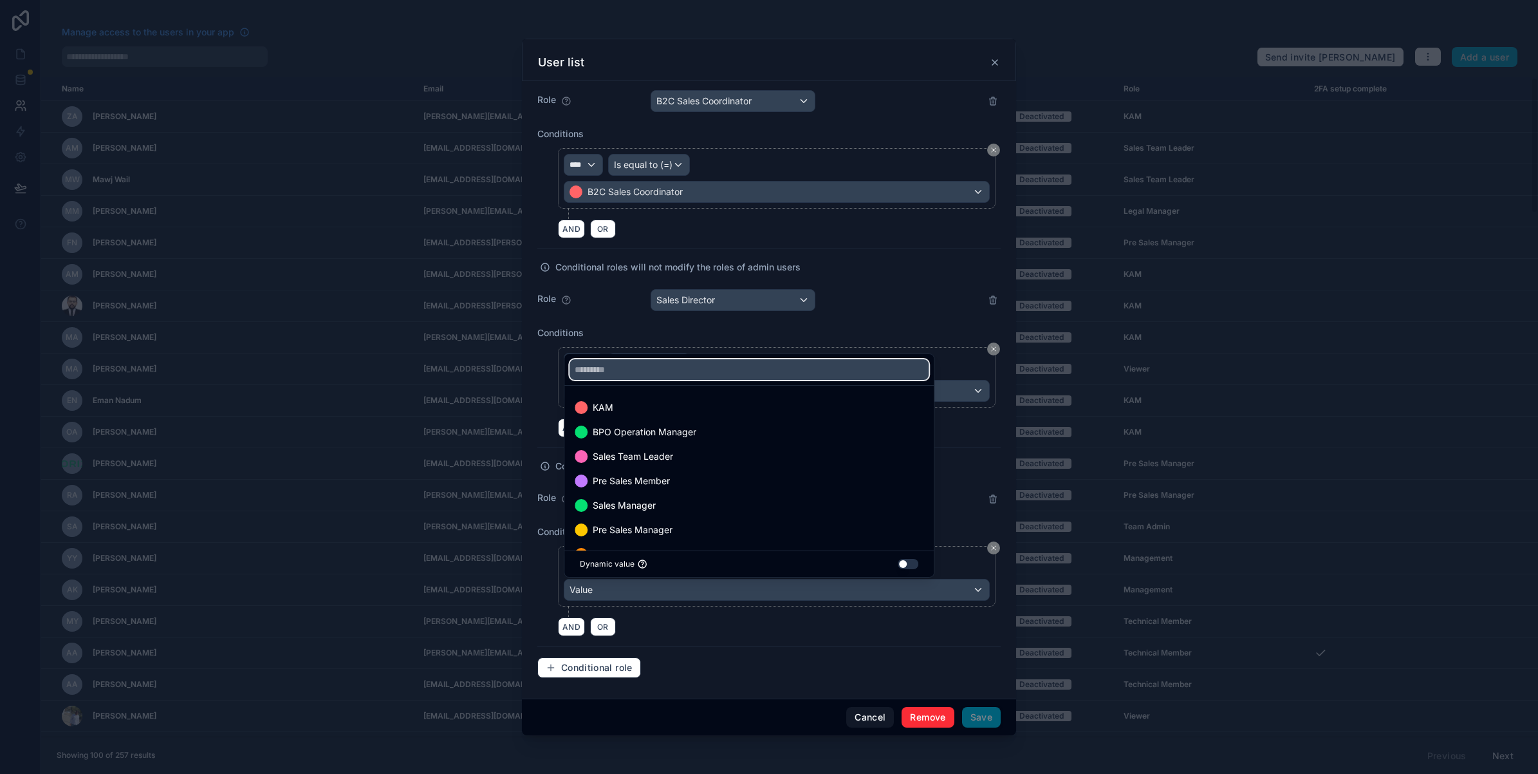
click at [658, 371] on input "text" at bounding box center [749, 369] width 359 height 21
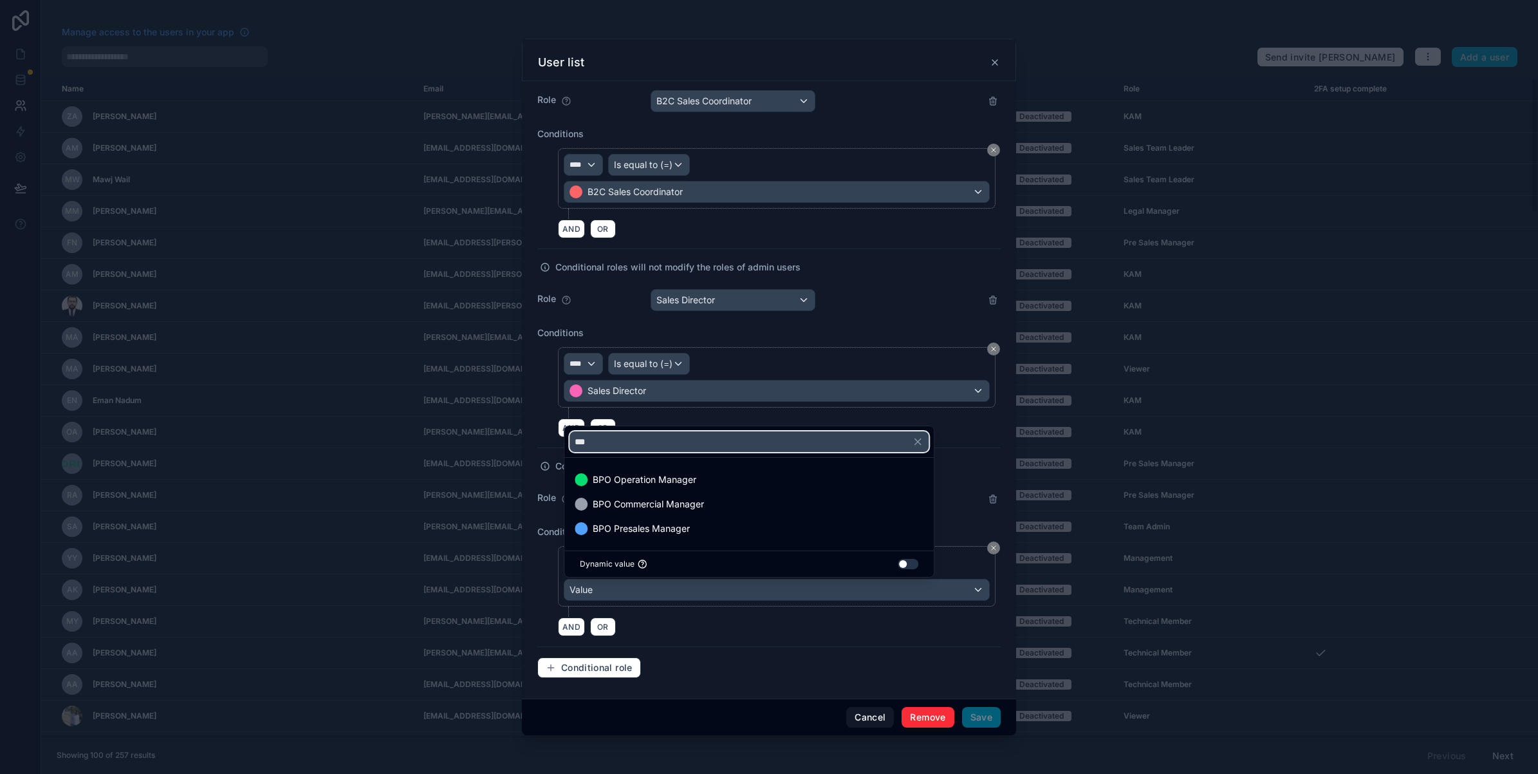
type input "***"
click at [692, 499] on span "BPO Commercial Manager" at bounding box center [648, 503] width 111 height 15
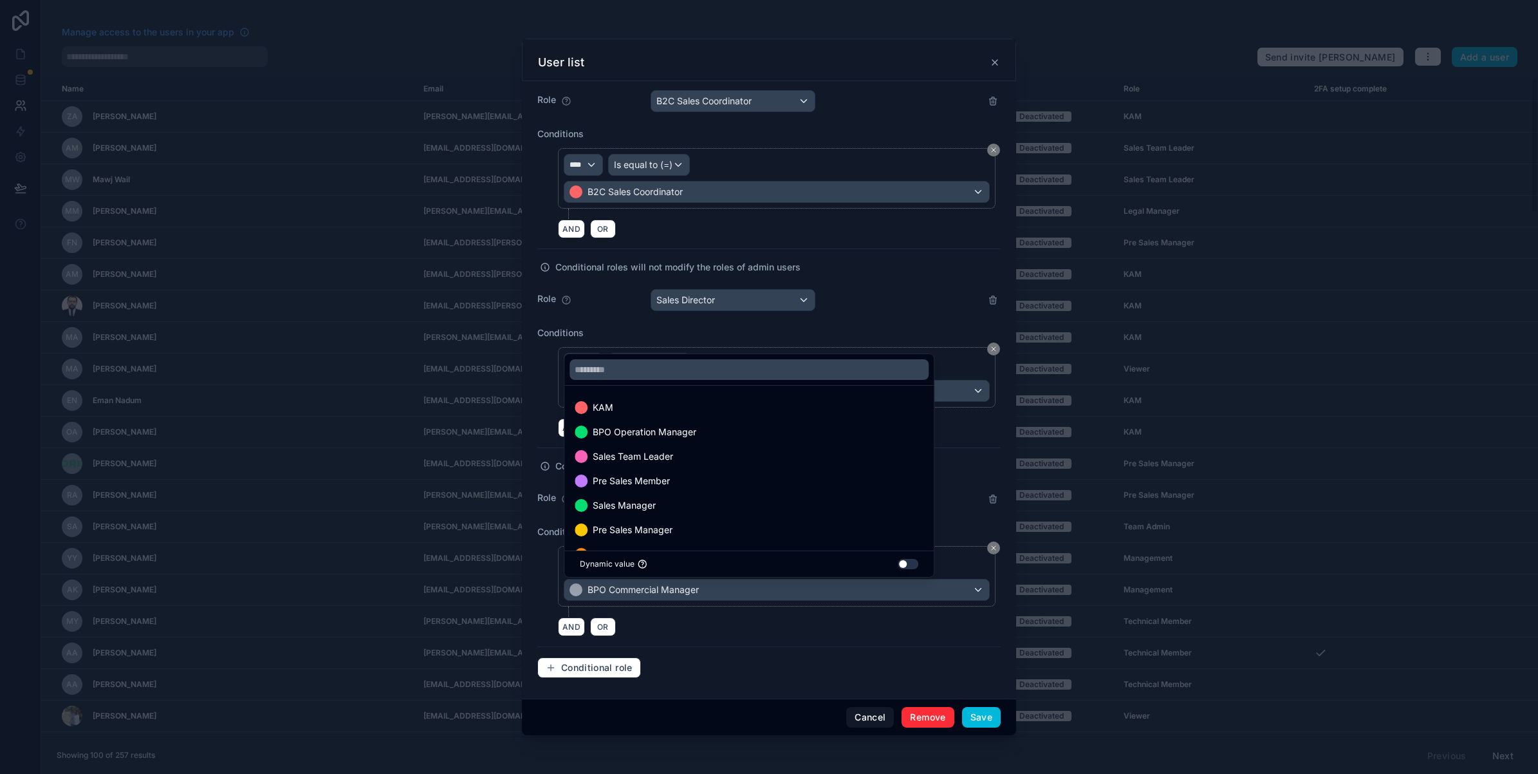
click at [962, 474] on div "KAM BPO Operation Manager Sales Team Leader Pre Sales Member Sales Manager Pre …" at bounding box center [770, 464] width 412 height 227
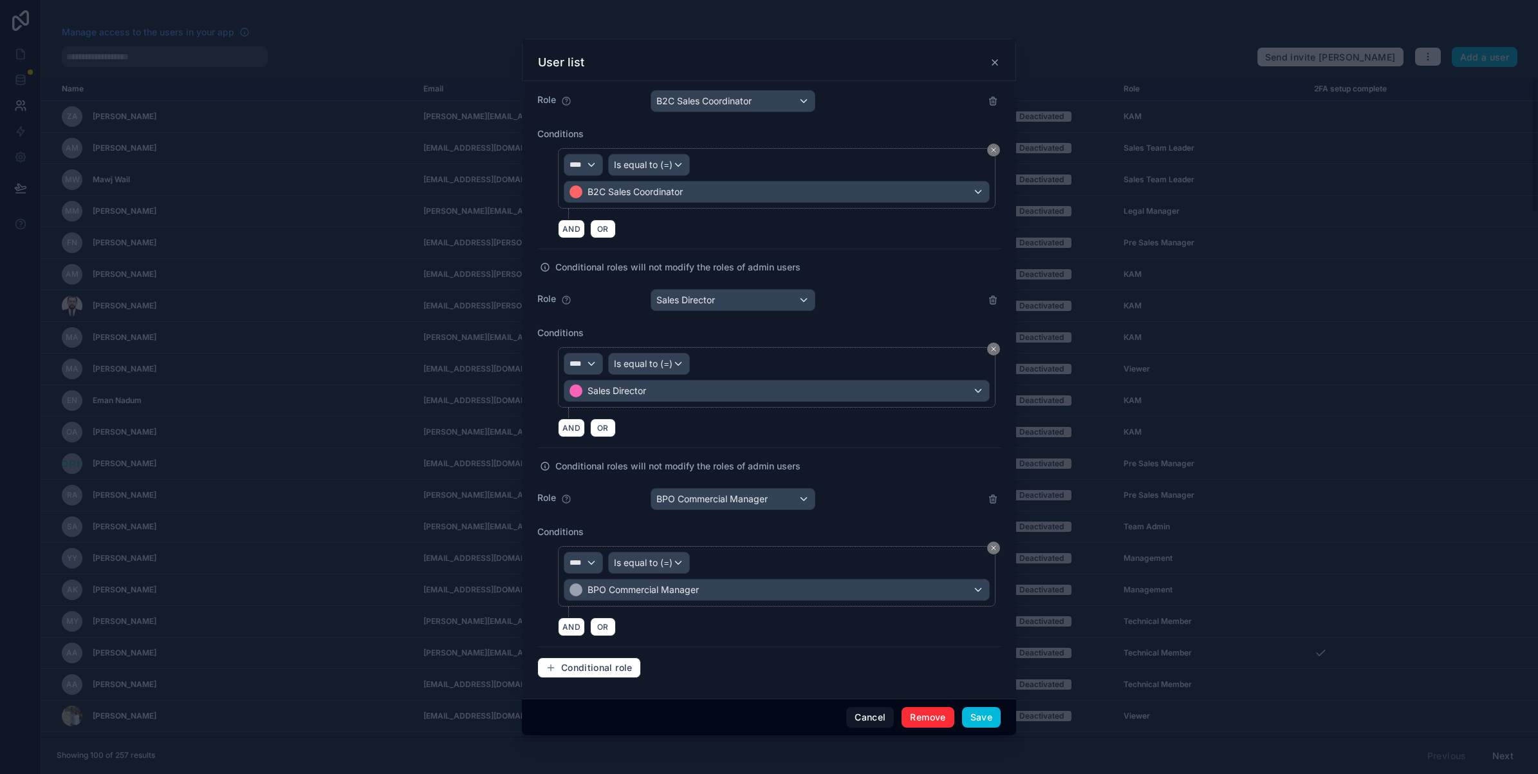
click at [915, 631] on div "AND OR" at bounding box center [779, 626] width 443 height 19
click at [612, 674] on button "Conditional role" at bounding box center [589, 667] width 104 height 21
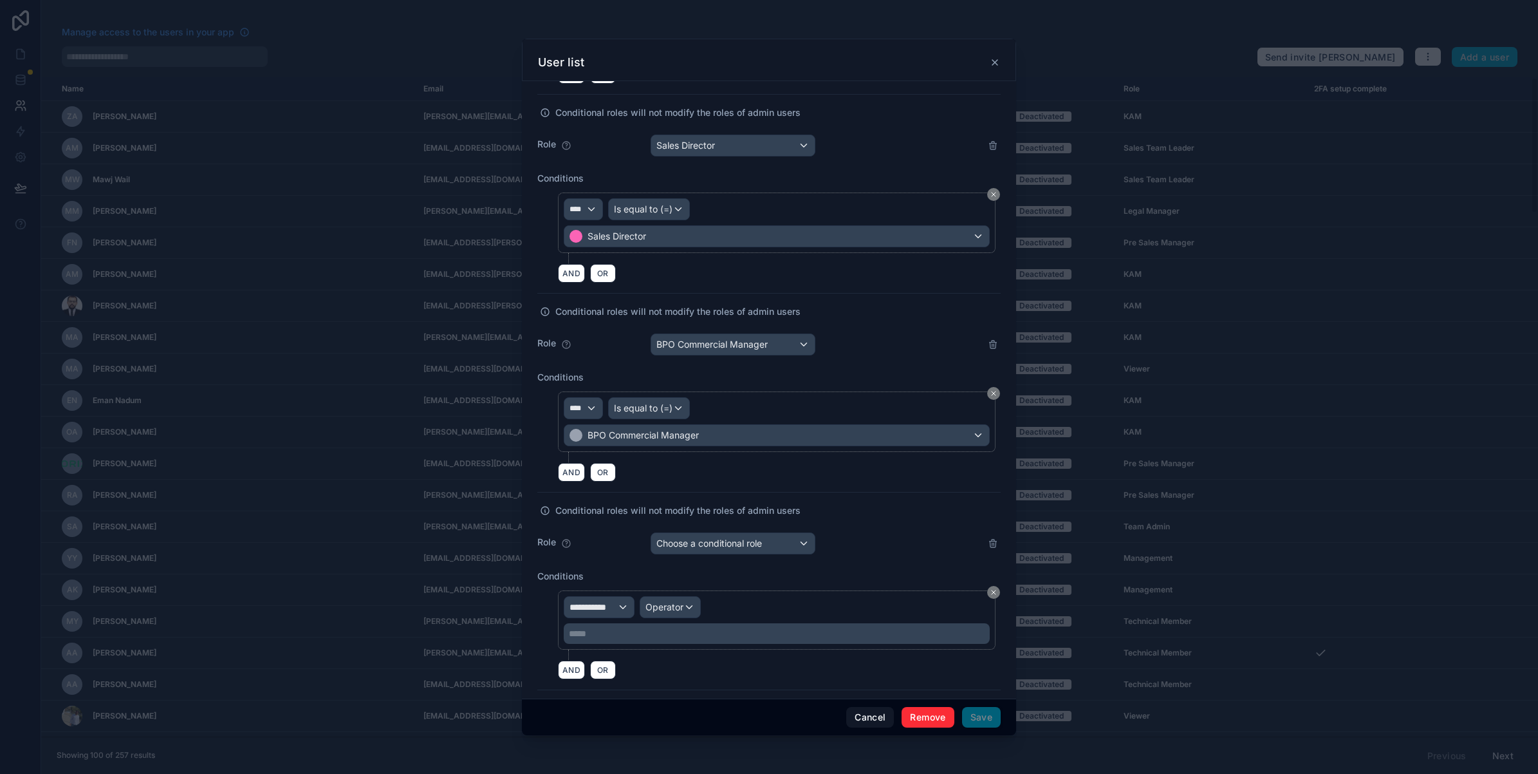
scroll to position [8393, 0]
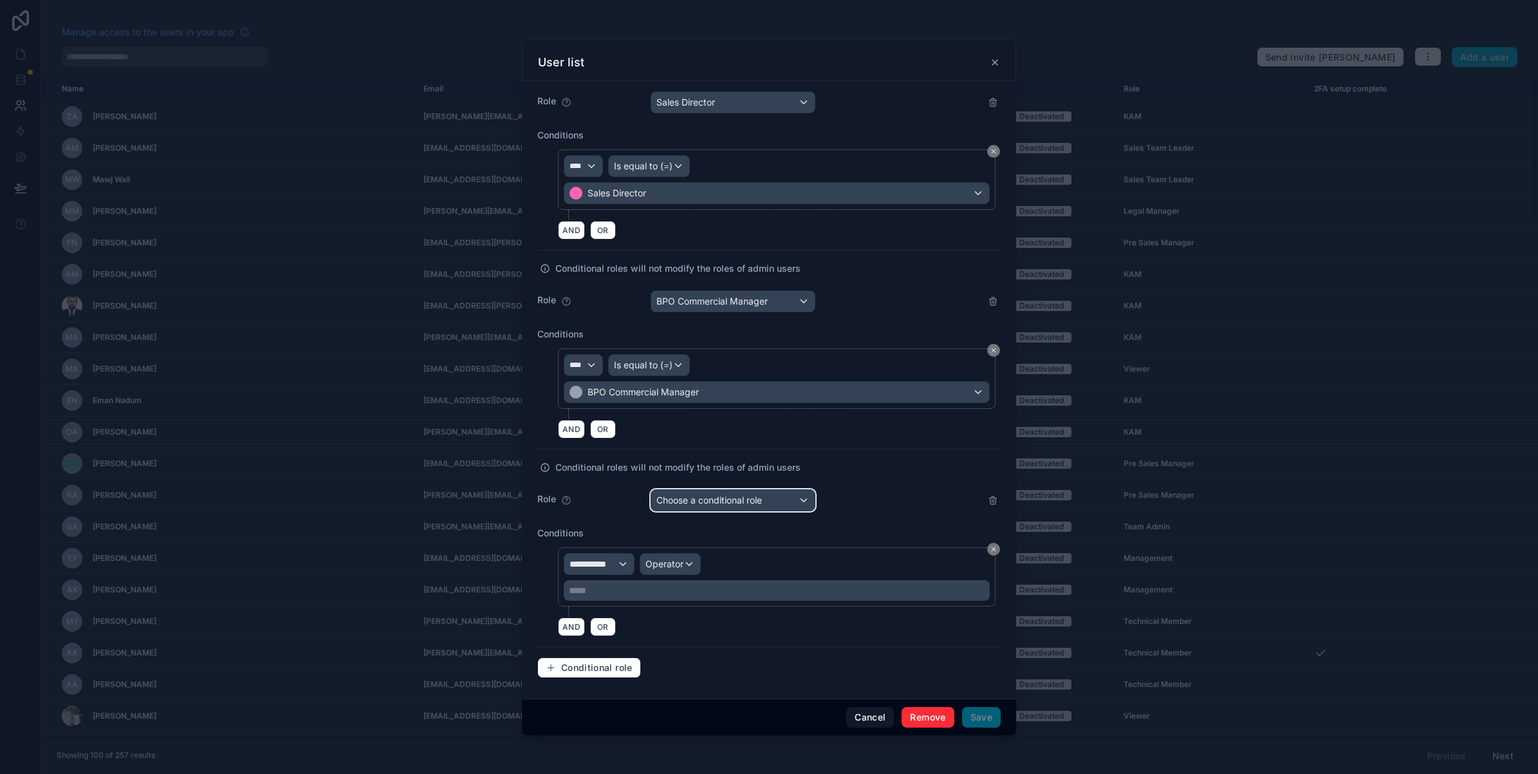
click at [692, 496] on span "Choose a conditional role" at bounding box center [709, 499] width 106 height 11
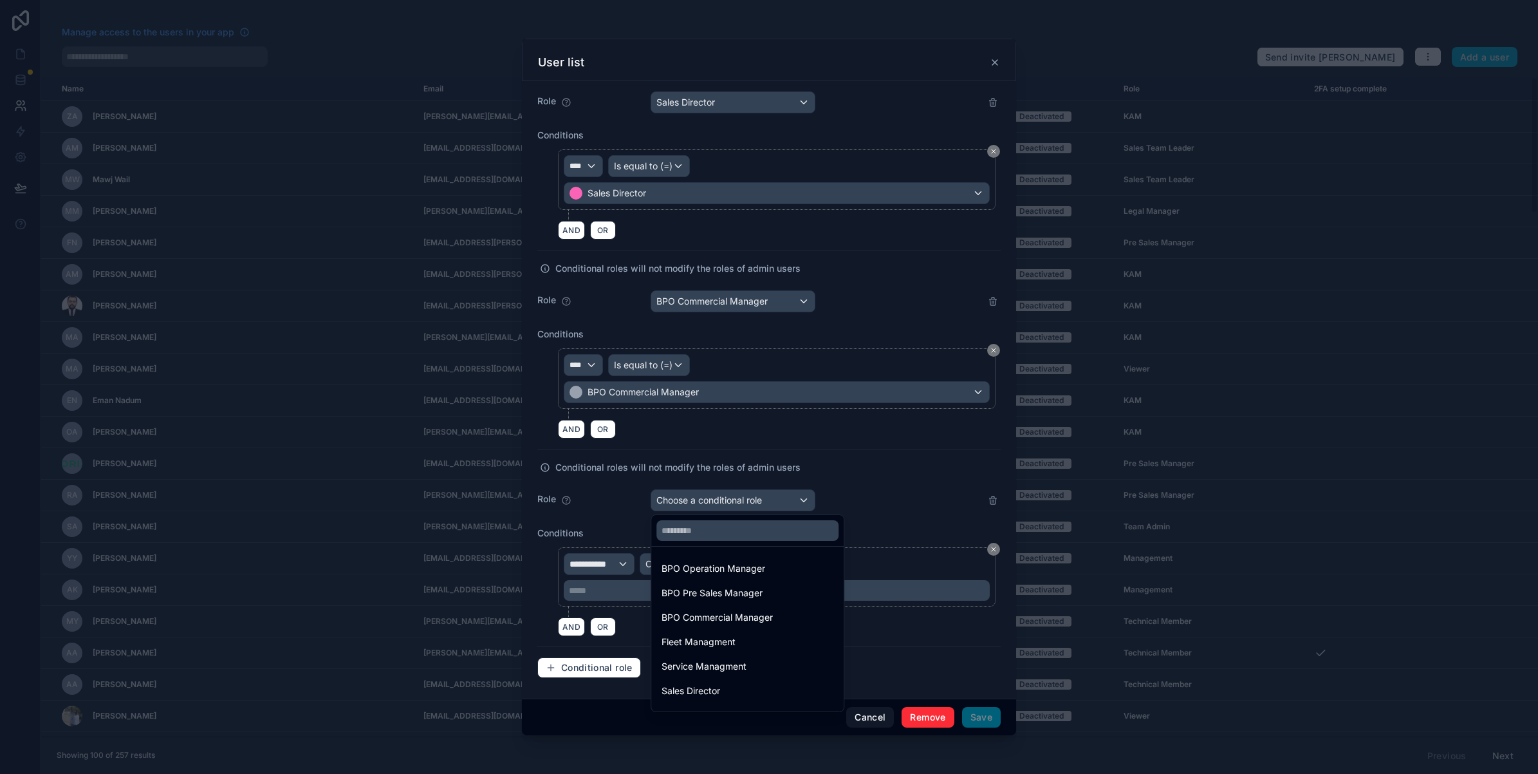
click at [706, 593] on div "BPO Pre Sales Manager" at bounding box center [712, 592] width 101 height 15
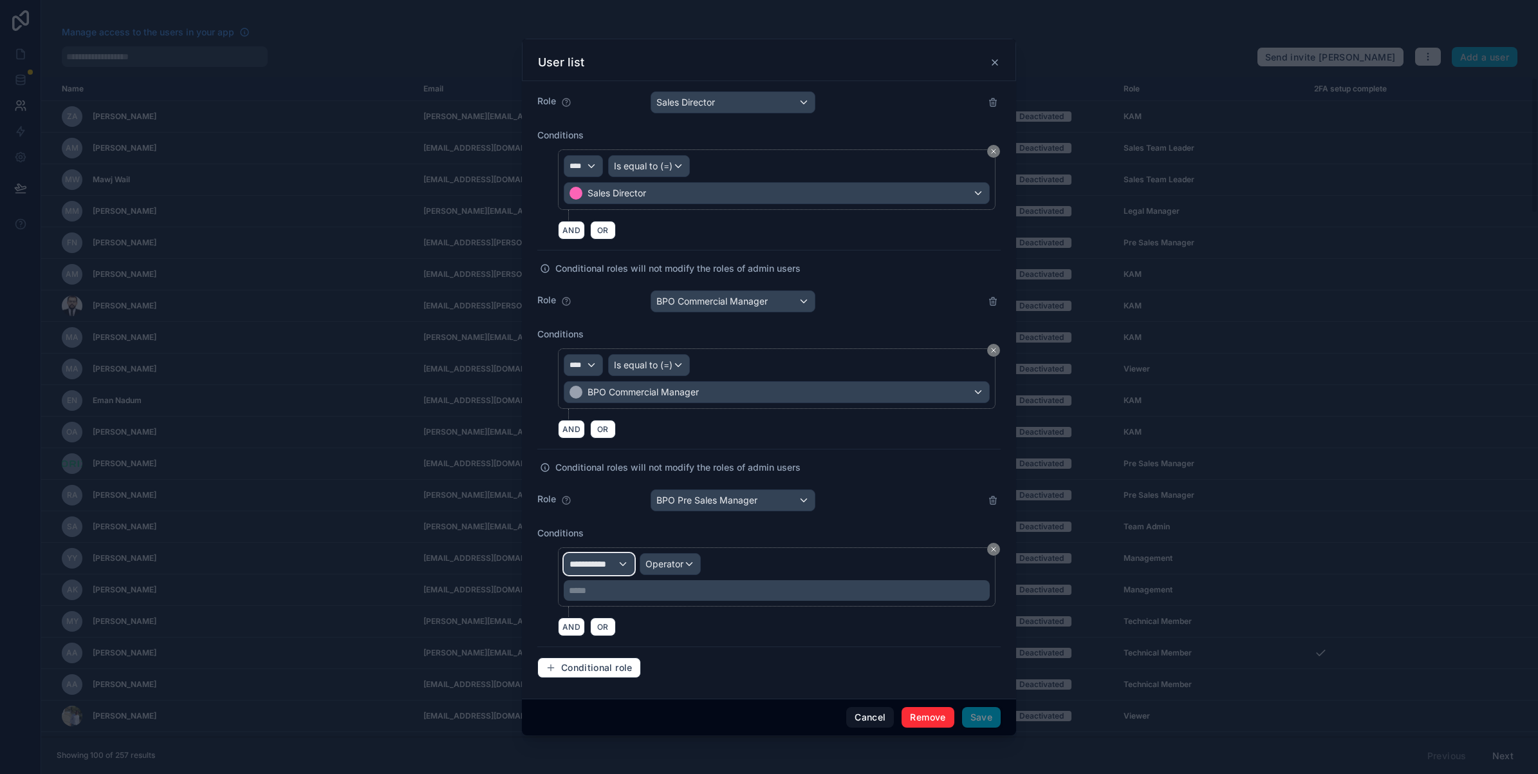
click at [633, 570] on div "**********" at bounding box center [599, 563] width 70 height 21
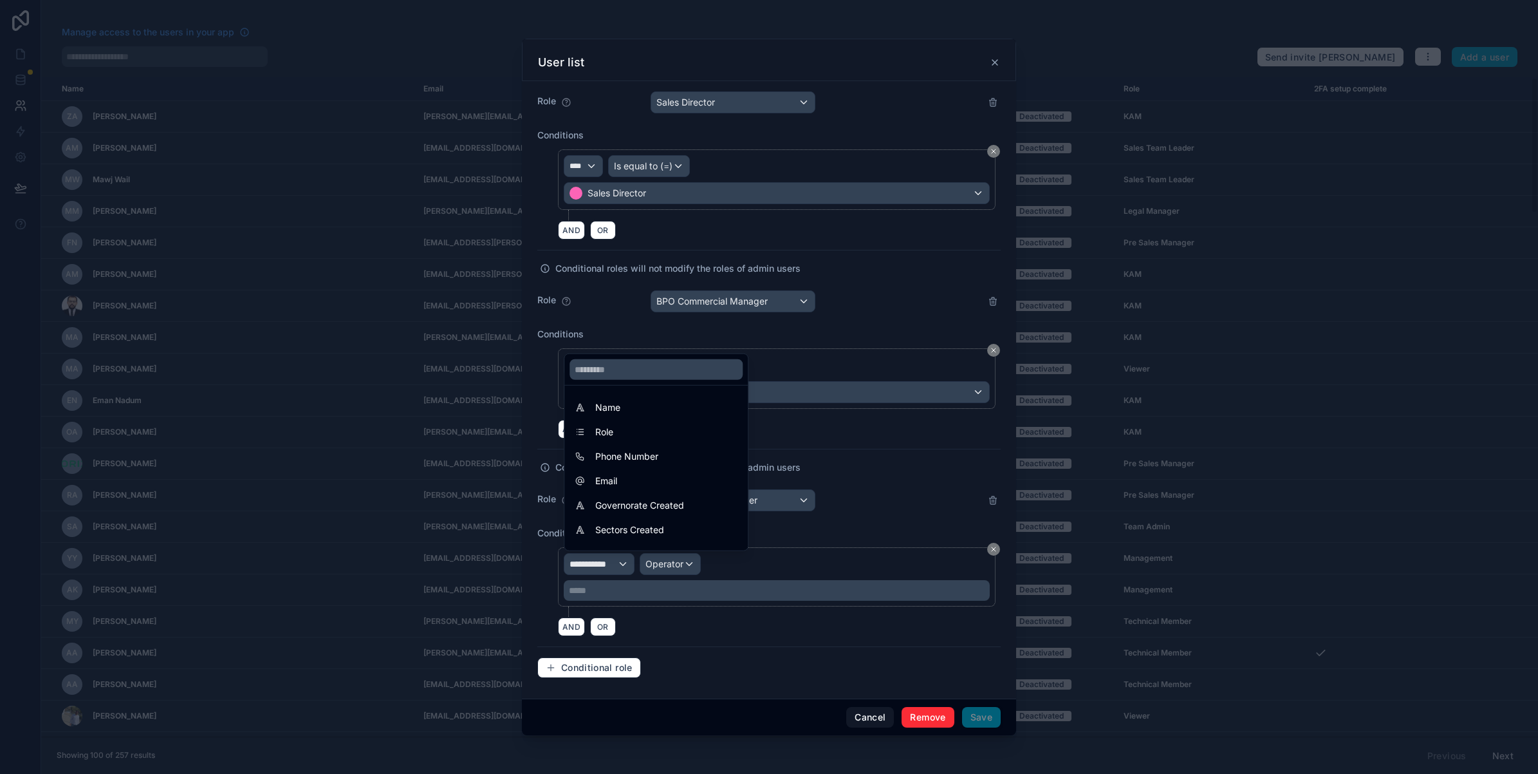
click at [605, 405] on span "Name" at bounding box center [607, 407] width 25 height 15
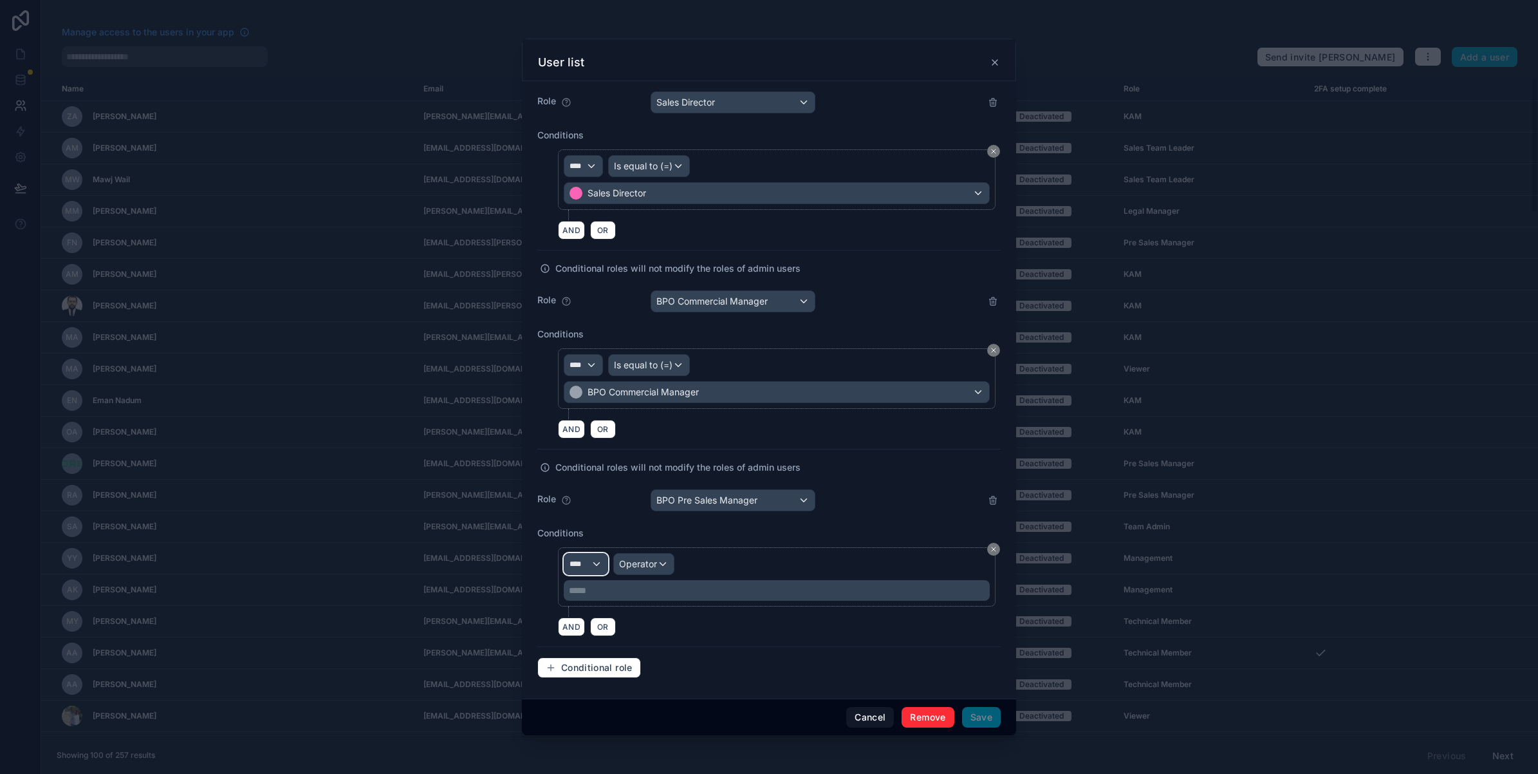
click at [600, 553] on div "****" at bounding box center [585, 563] width 43 height 21
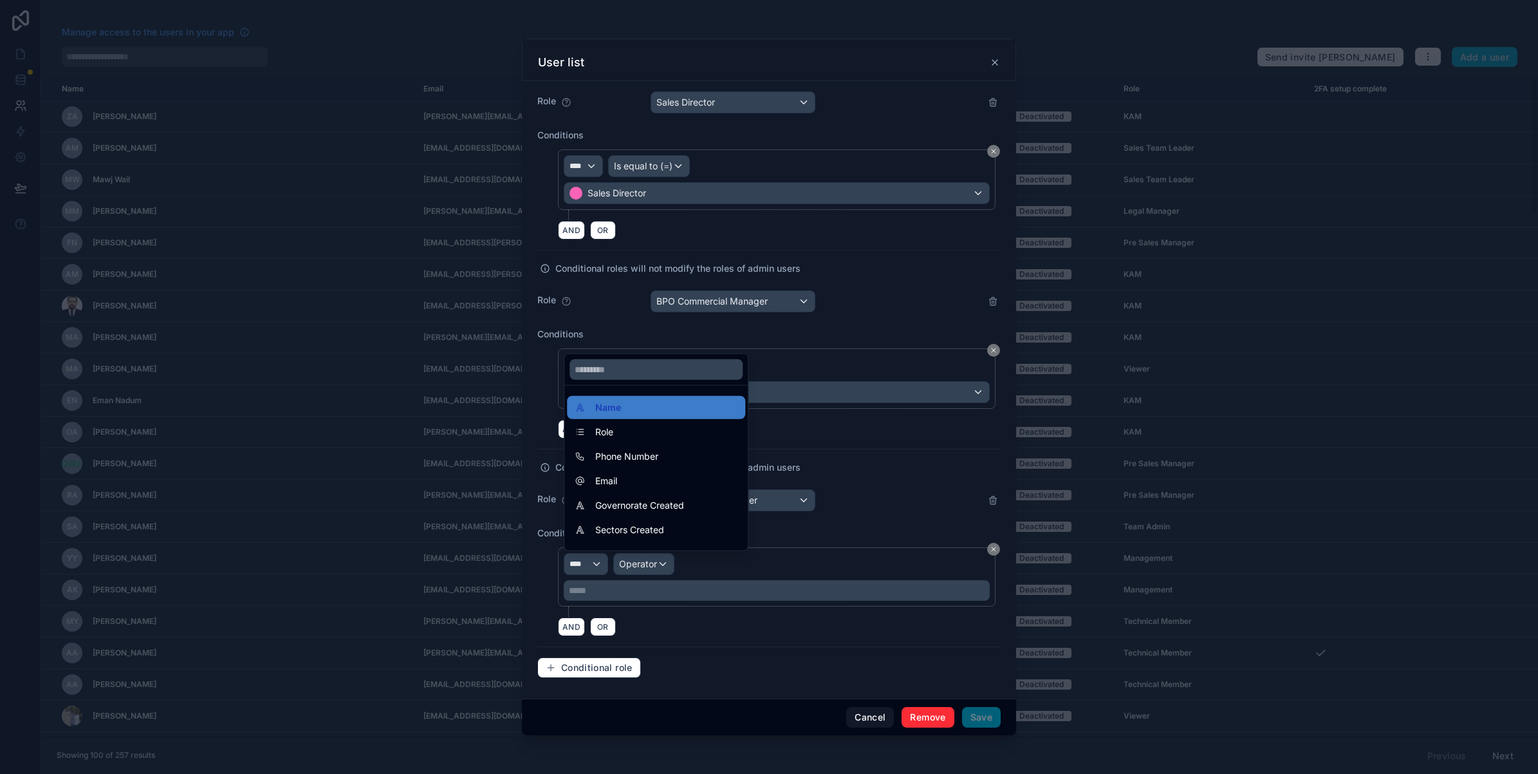
click at [611, 440] on div "Role" at bounding box center [656, 431] width 178 height 23
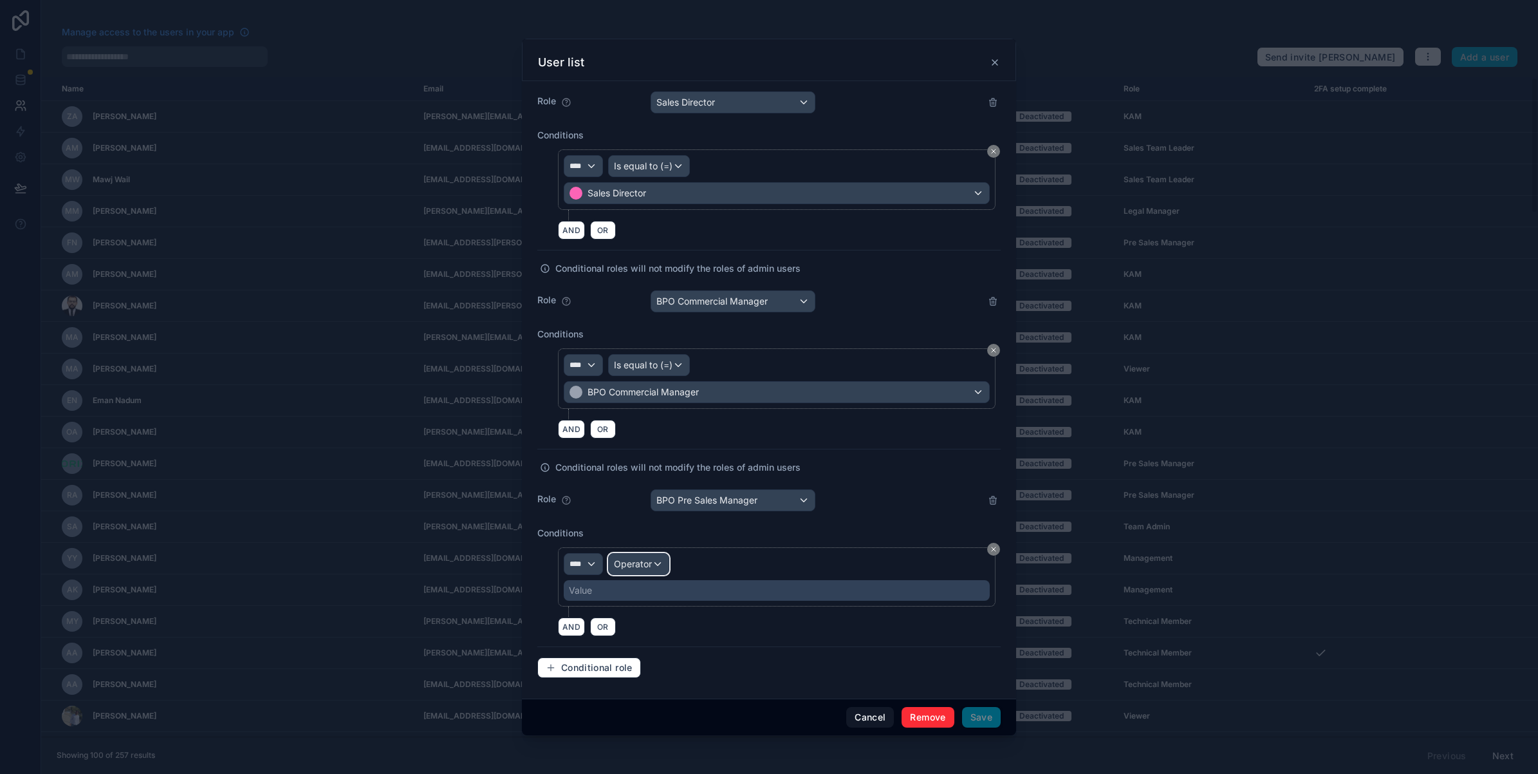
click at [629, 564] on span "Operator" at bounding box center [633, 563] width 38 height 11
click at [651, 629] on span "Is equal to (=)" at bounding box center [648, 632] width 59 height 15
click at [636, 593] on div "Value" at bounding box center [777, 590] width 426 height 21
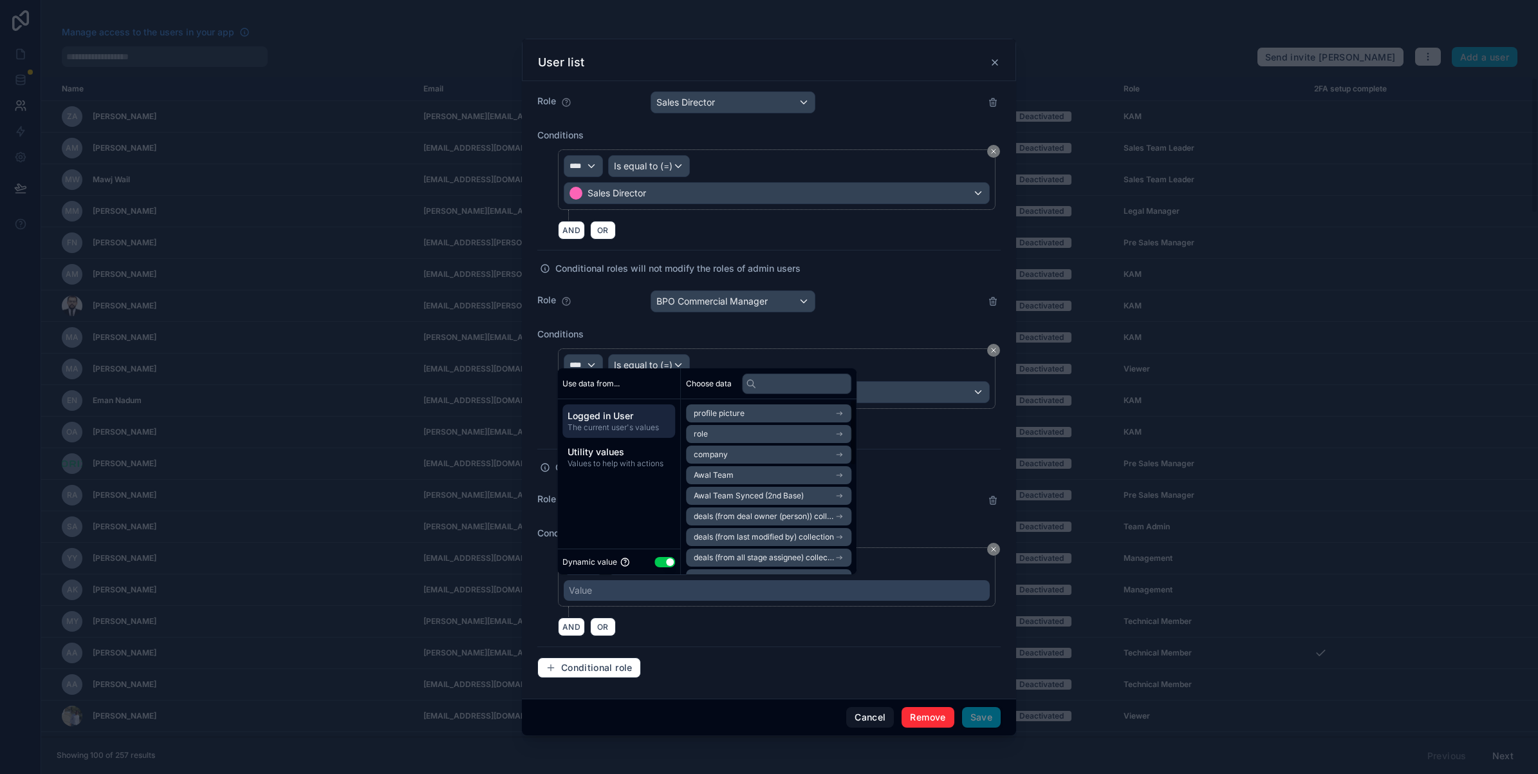
click at [664, 557] on button "Use setting" at bounding box center [664, 562] width 21 height 10
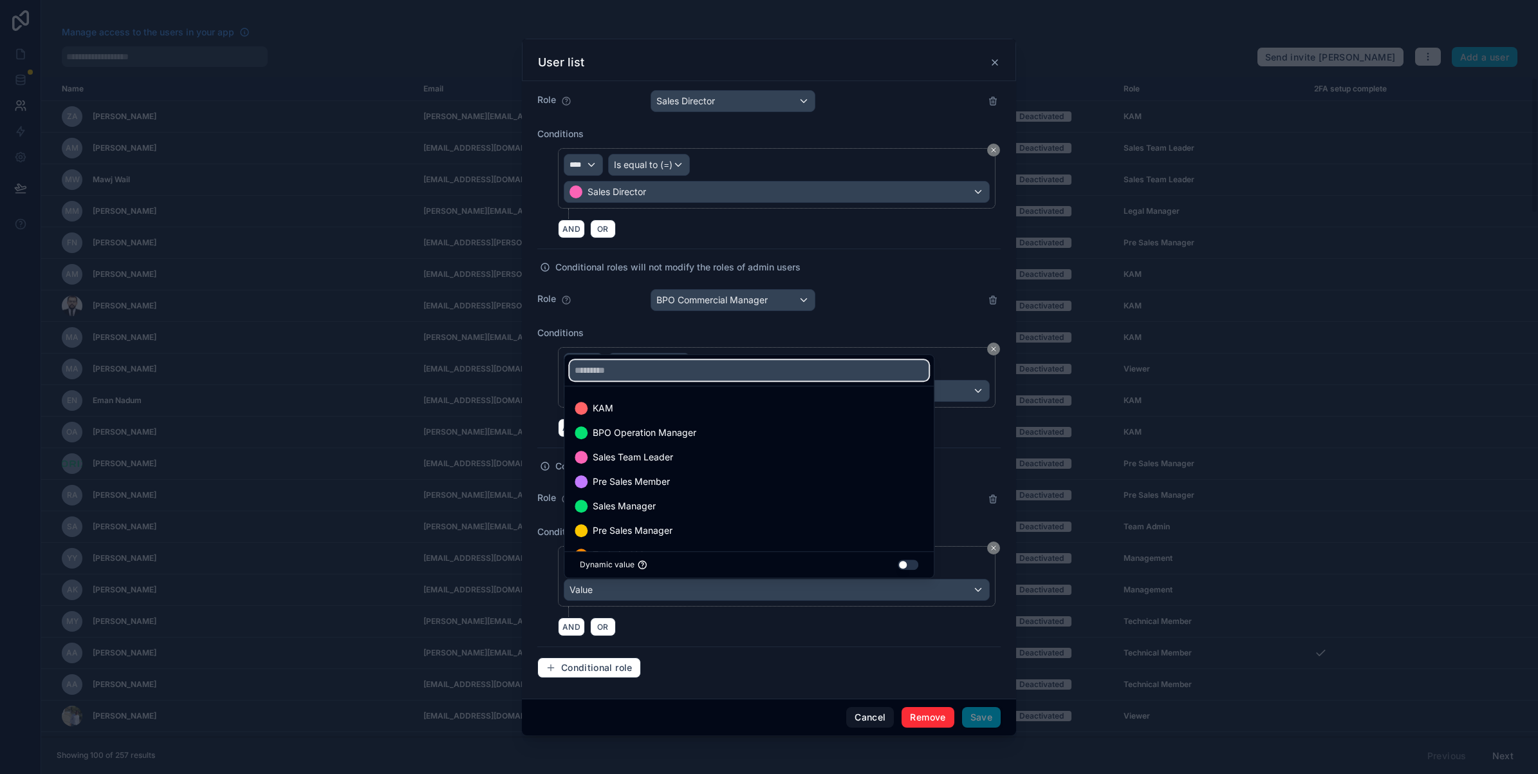
click at [673, 365] on input "text" at bounding box center [749, 370] width 359 height 21
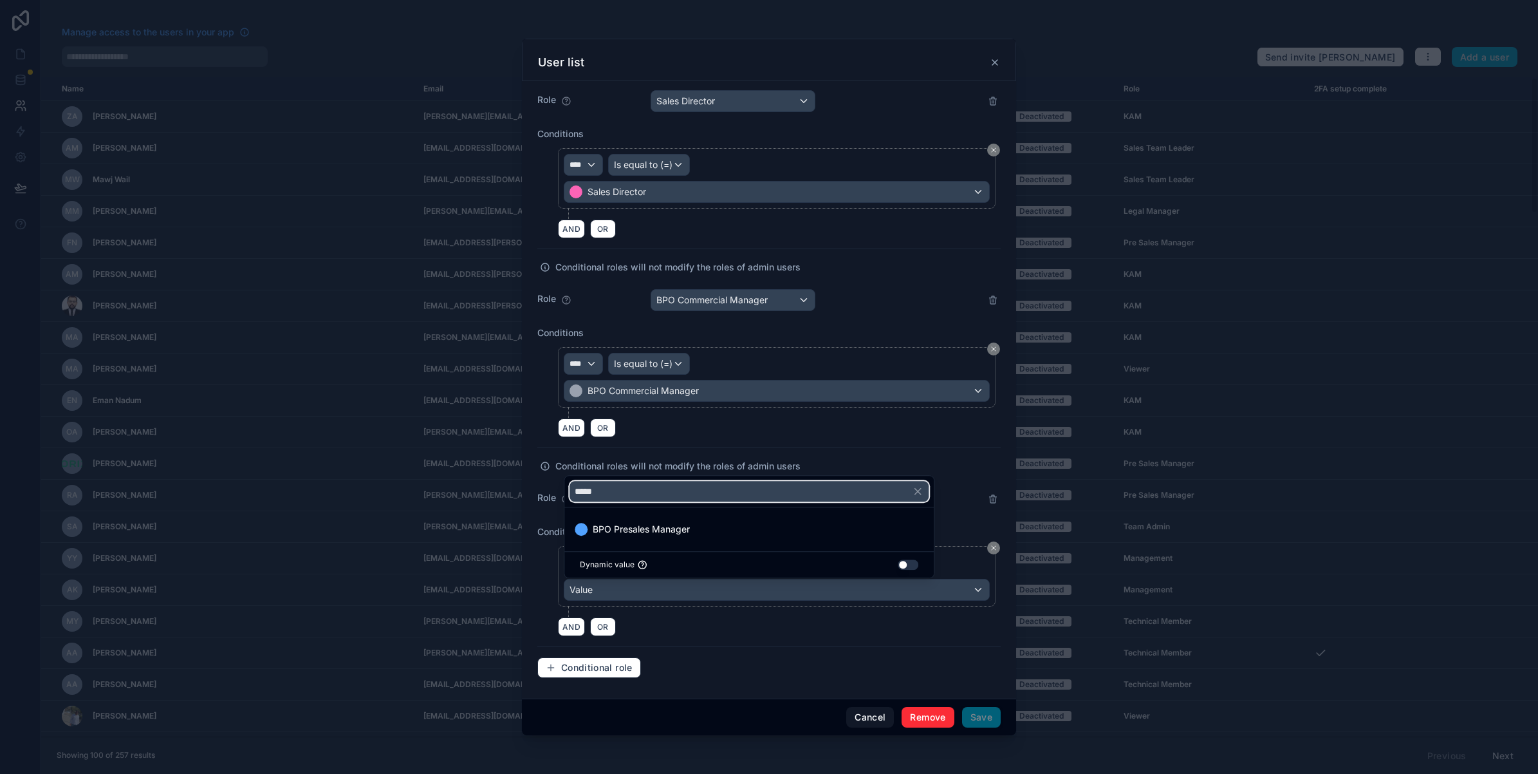
type input "*****"
click at [642, 520] on div "BPO Presales Manager" at bounding box center [749, 528] width 364 height 23
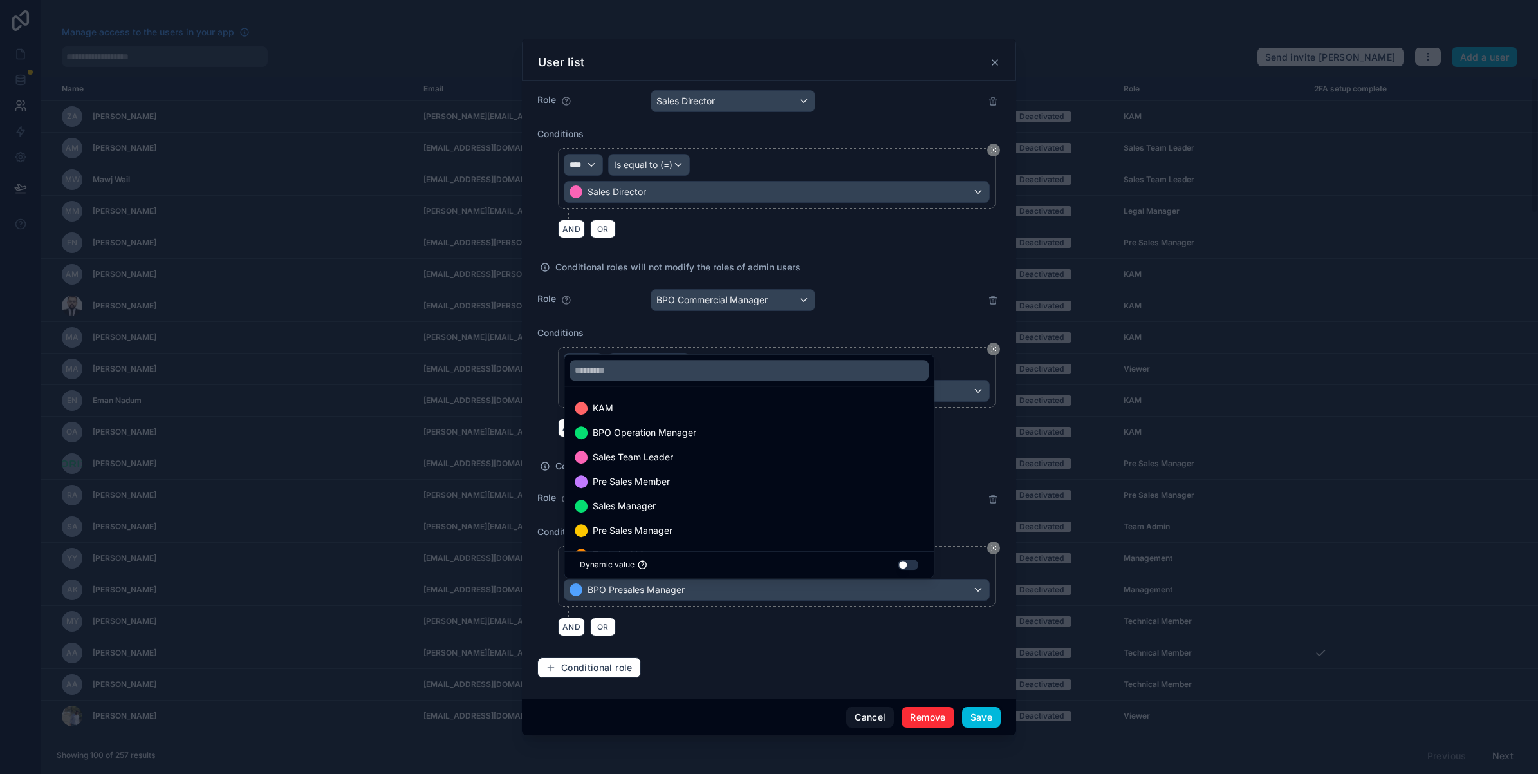
click at [692, 632] on div "AND OR" at bounding box center [779, 626] width 443 height 19
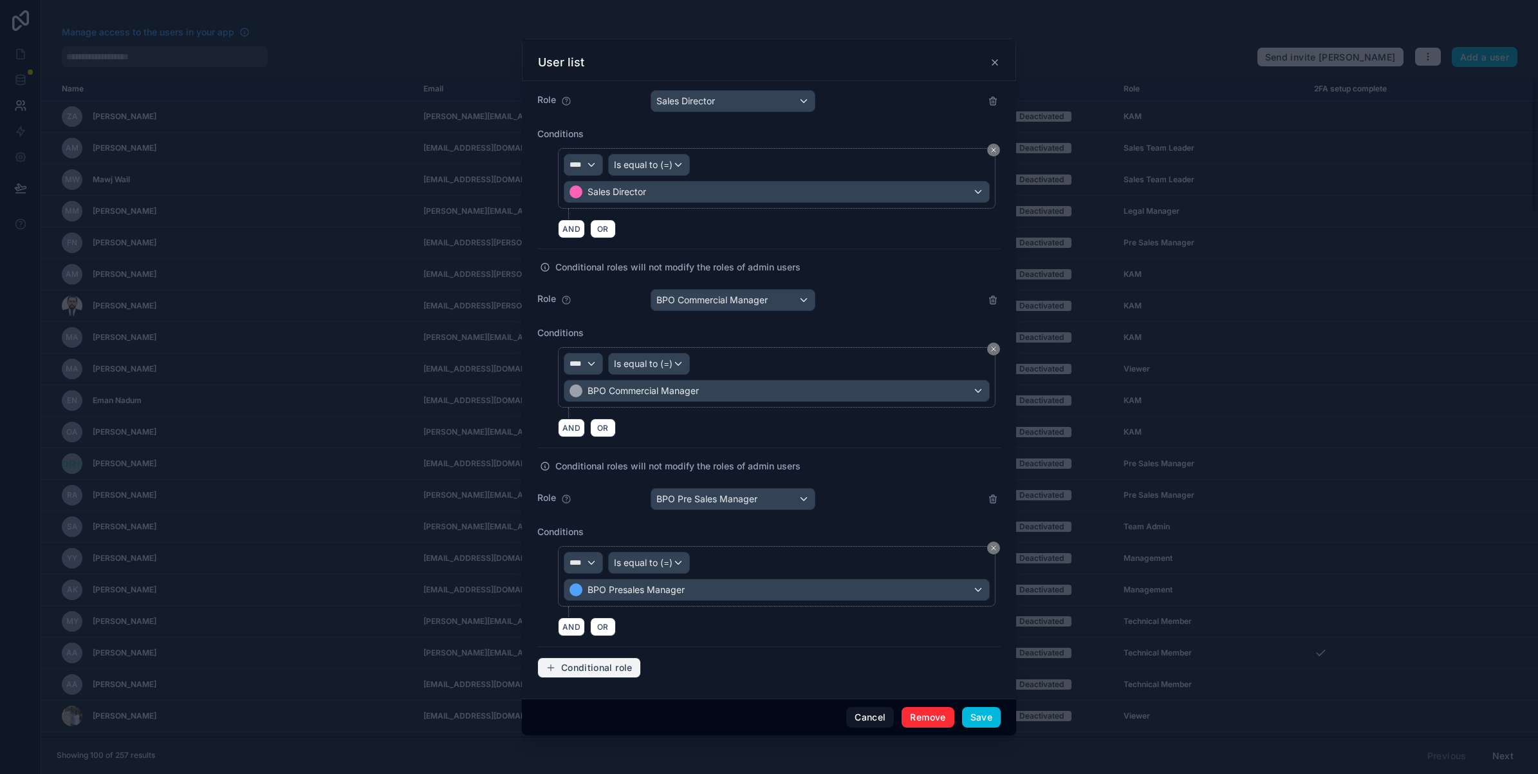
click at [613, 671] on span "Conditional role" at bounding box center [596, 668] width 71 height 12
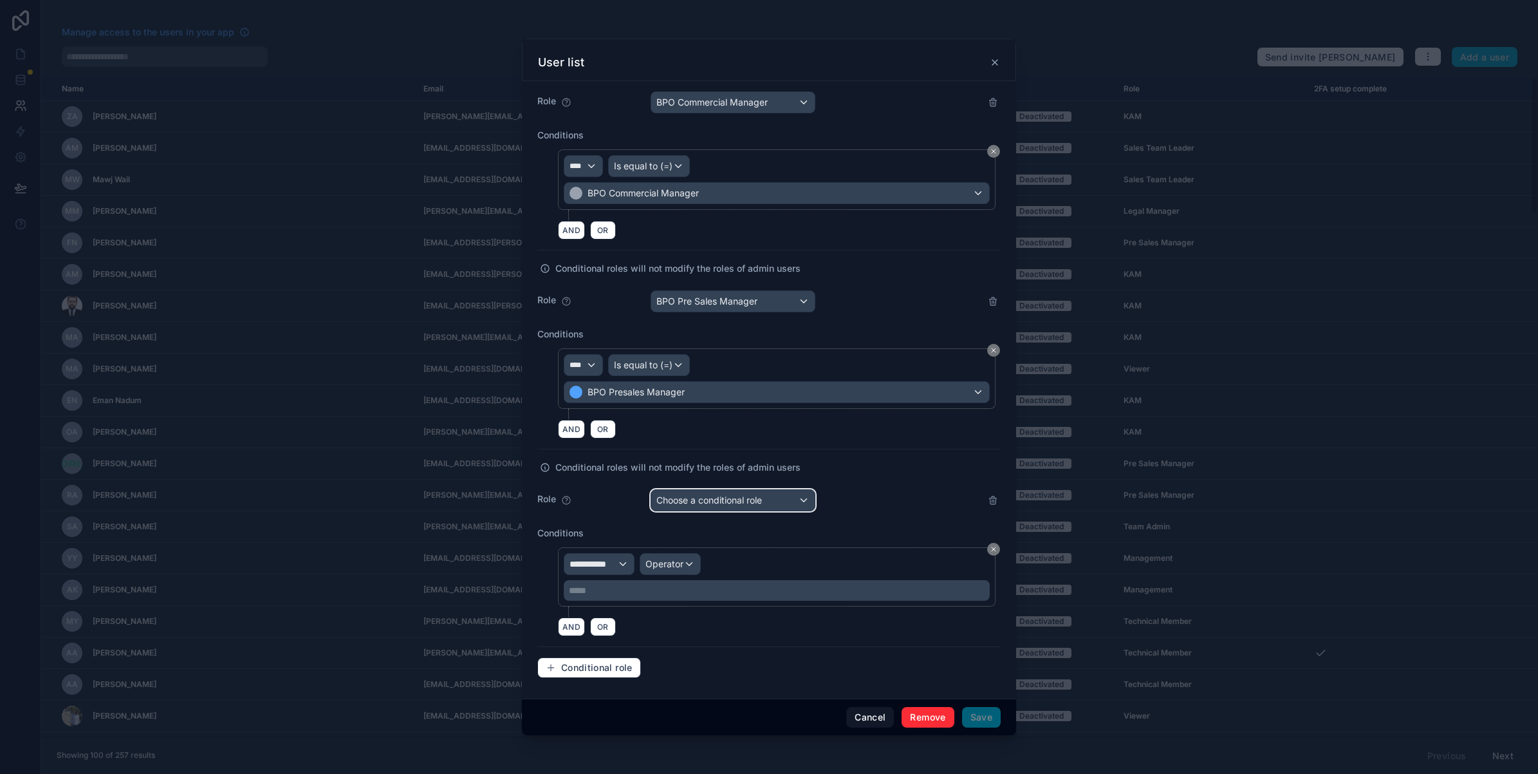
click at [722, 494] on span "Choose a conditional role" at bounding box center [709, 499] width 106 height 11
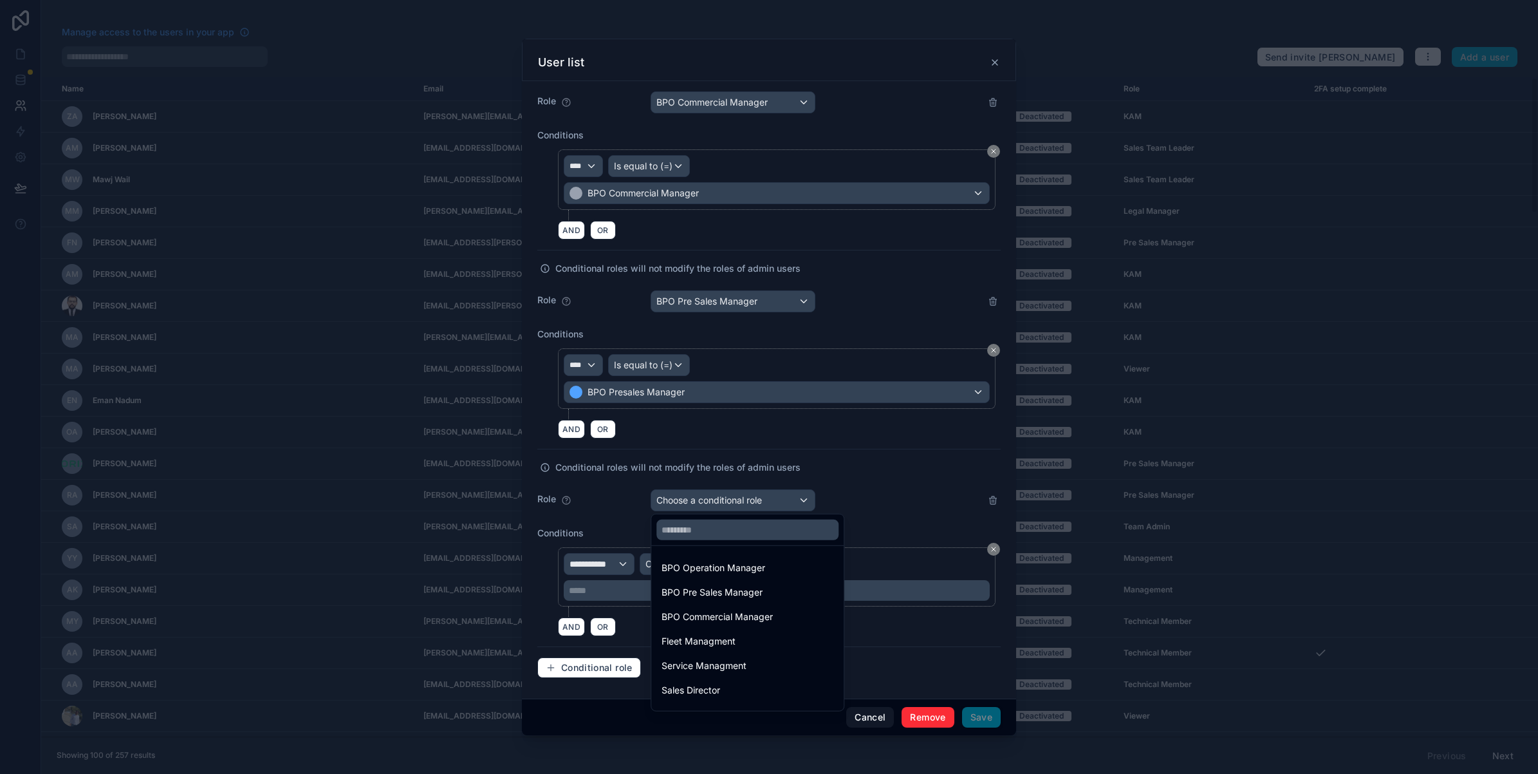
click at [712, 571] on div "BPO Operation Manager" at bounding box center [714, 567] width 104 height 15
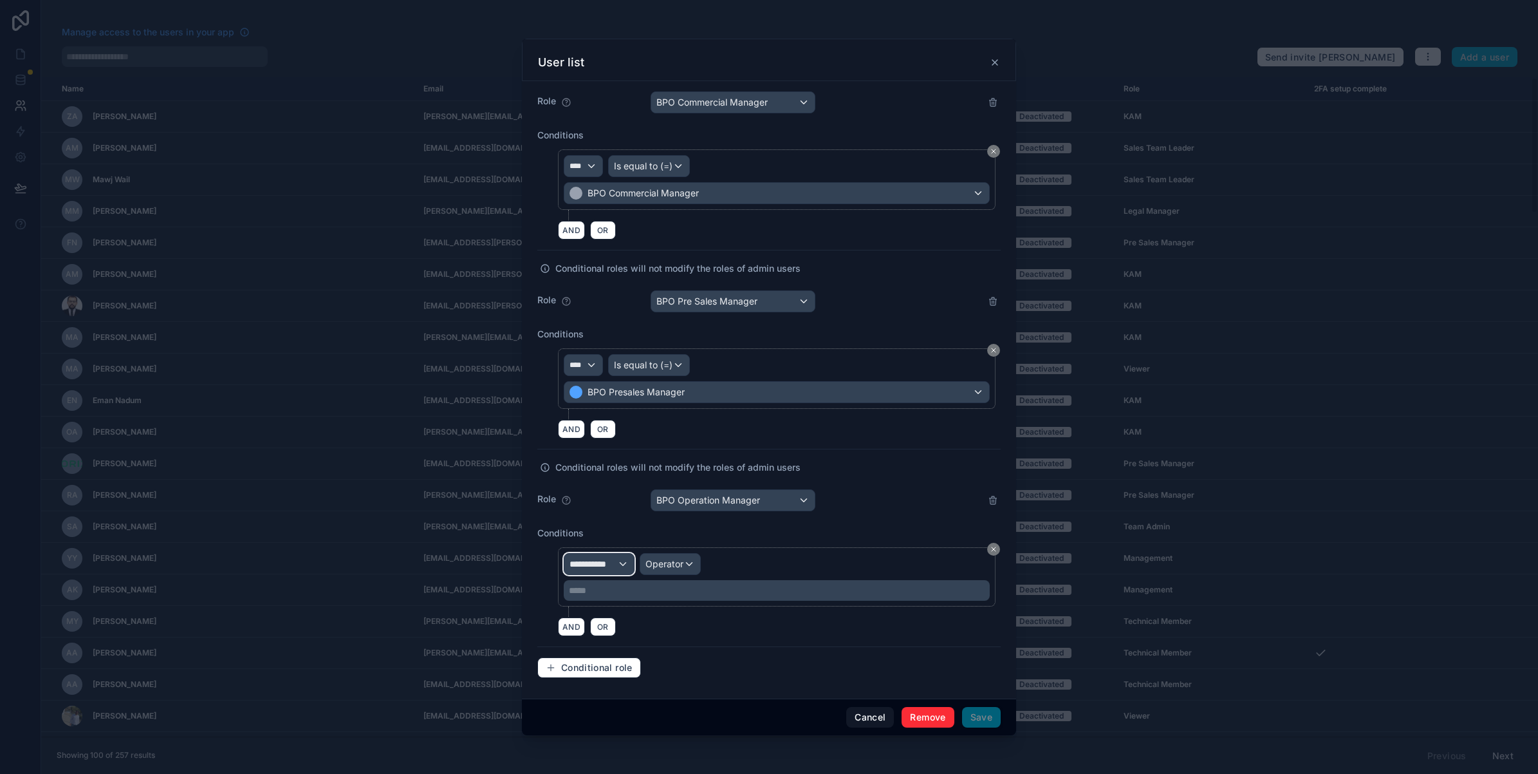
click at [608, 565] on span "**********" at bounding box center [594, 563] width 48 height 13
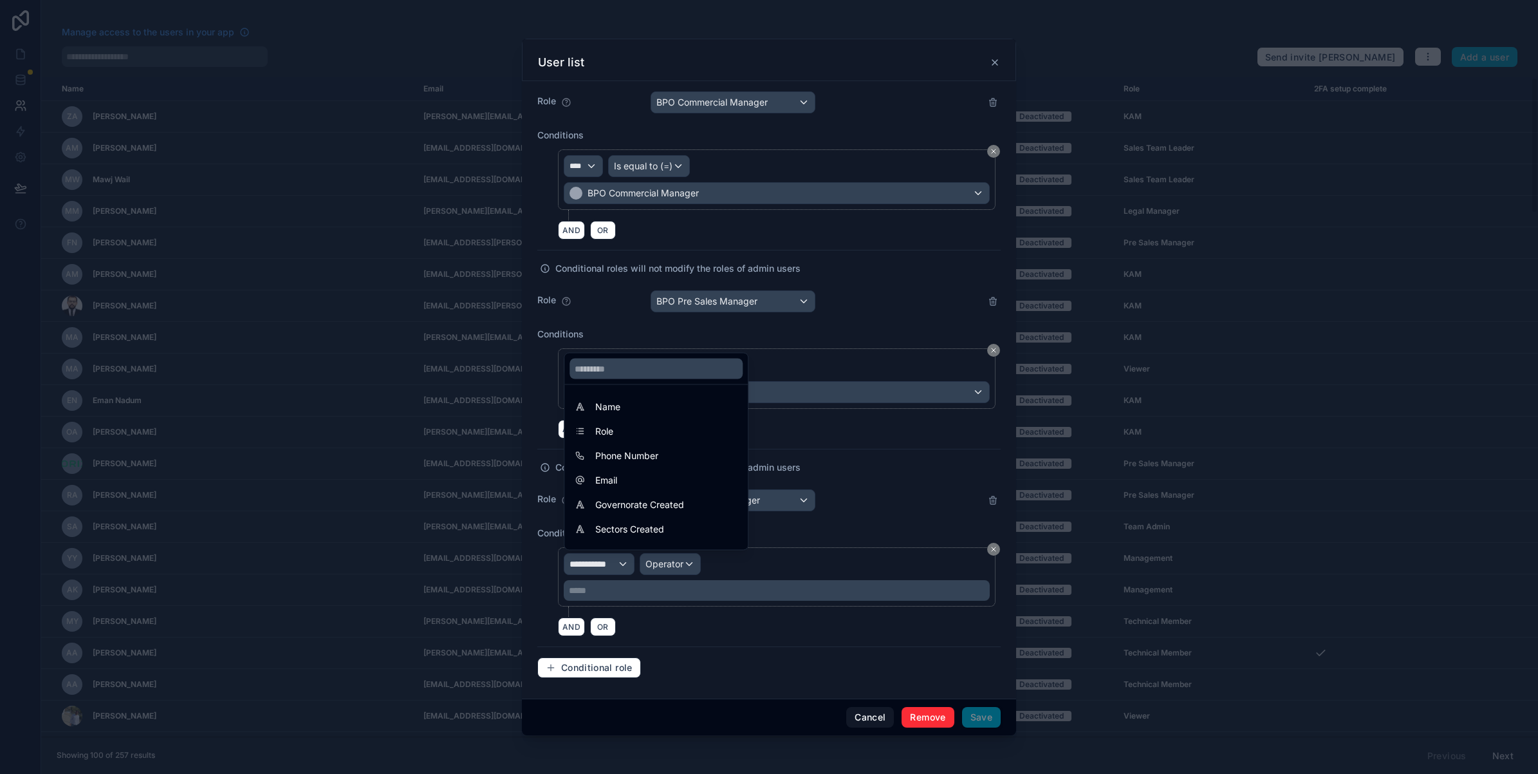
click at [626, 409] on div "Name" at bounding box center [656, 406] width 163 height 15
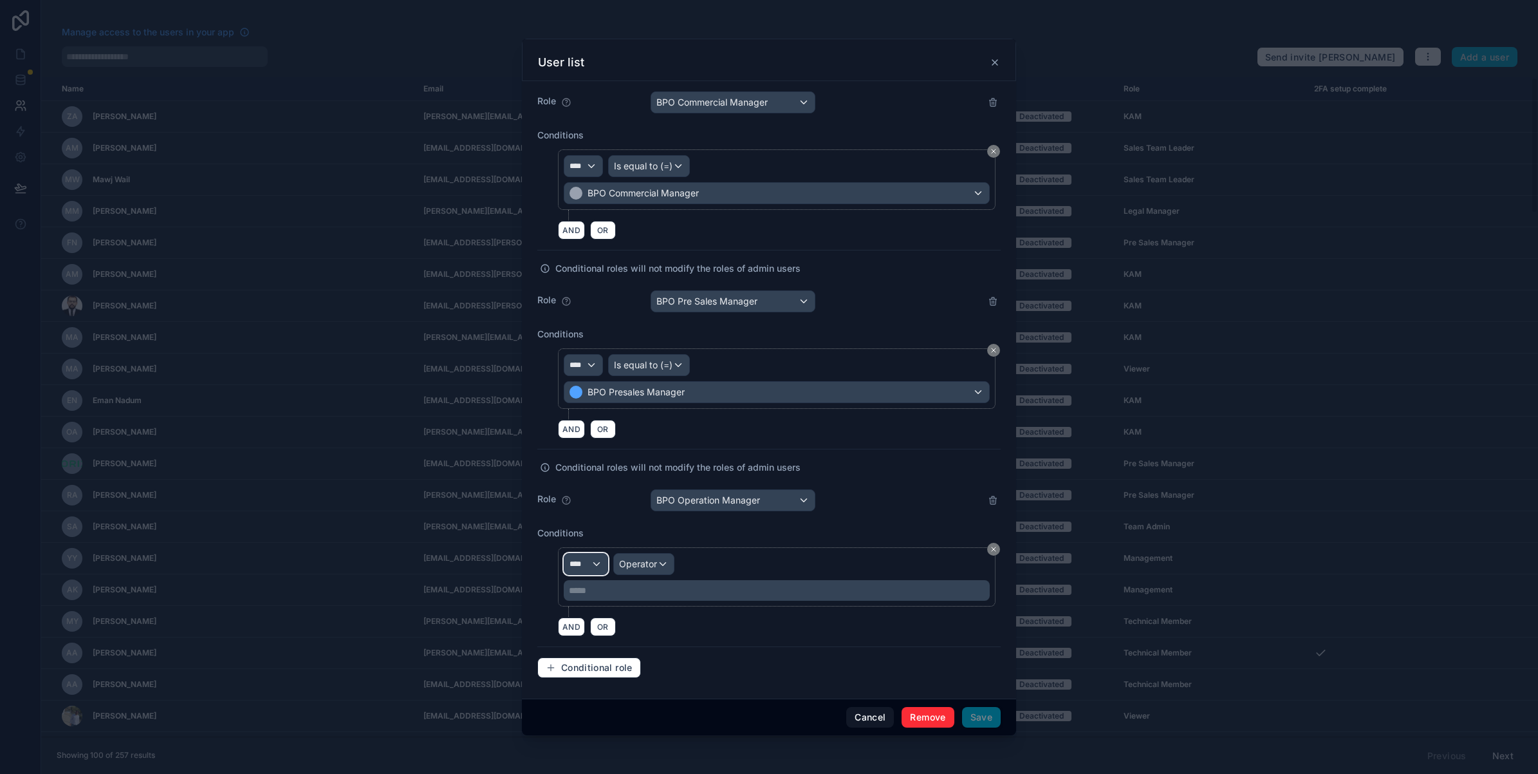
click at [595, 563] on div "****" at bounding box center [585, 563] width 43 height 21
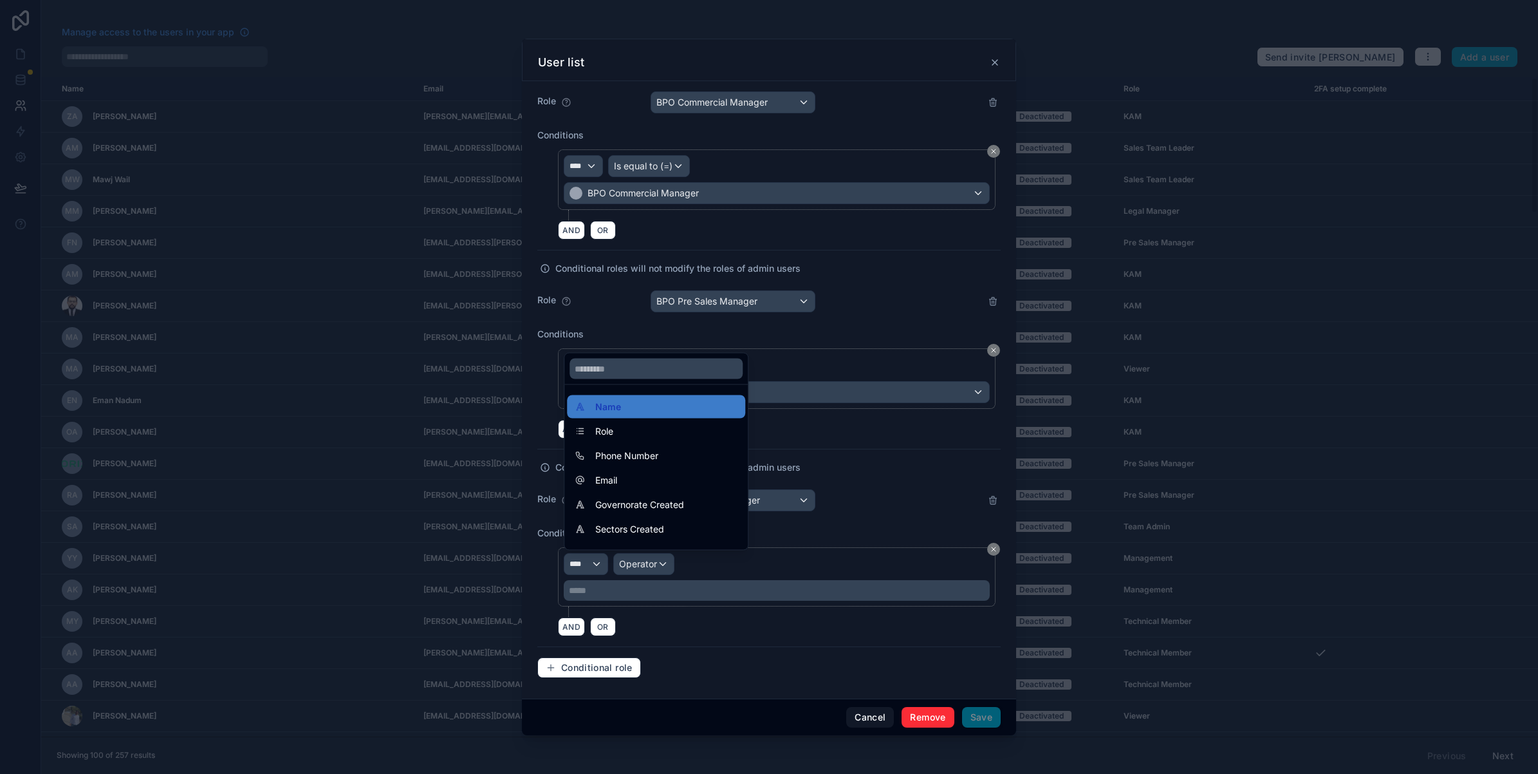
click at [609, 420] on div "Role" at bounding box center [656, 431] width 178 height 23
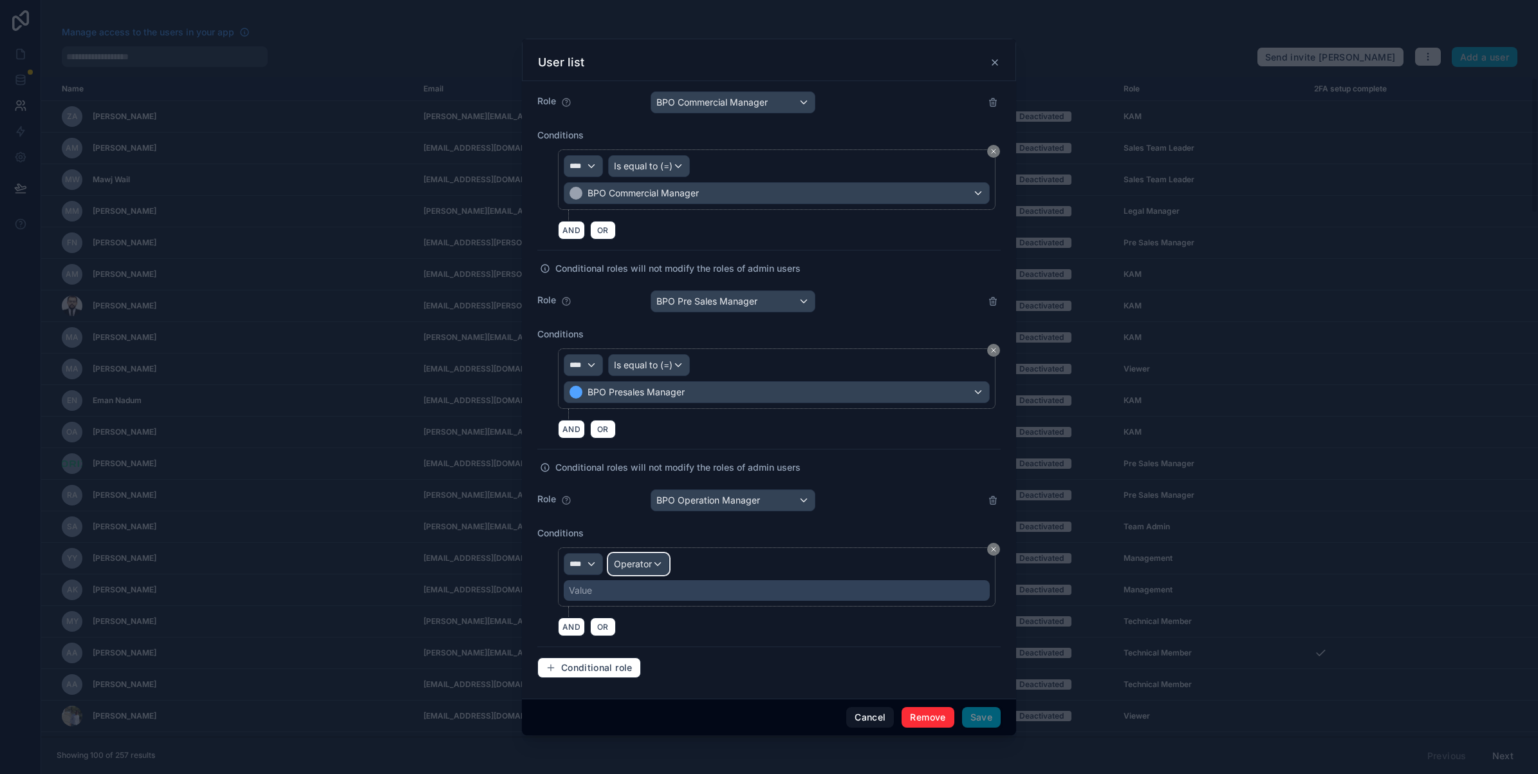
click at [635, 564] on span "Operator" at bounding box center [633, 563] width 38 height 11
click at [648, 623] on div "Is equal to (=)" at bounding box center [666, 631] width 111 height 23
click at [635, 594] on div "Value" at bounding box center [777, 590] width 426 height 21
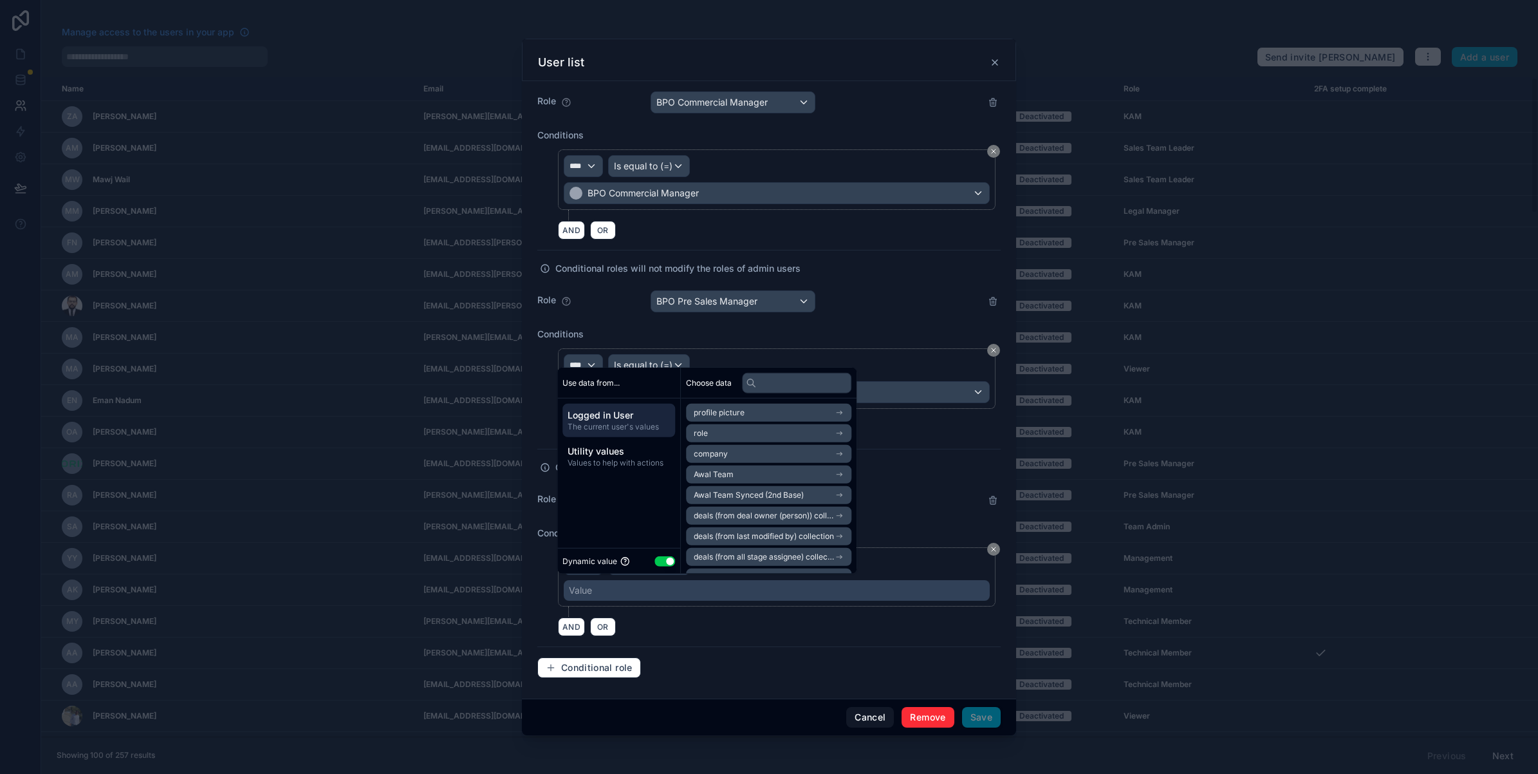
click at [669, 559] on button "Use setting" at bounding box center [664, 560] width 21 height 10
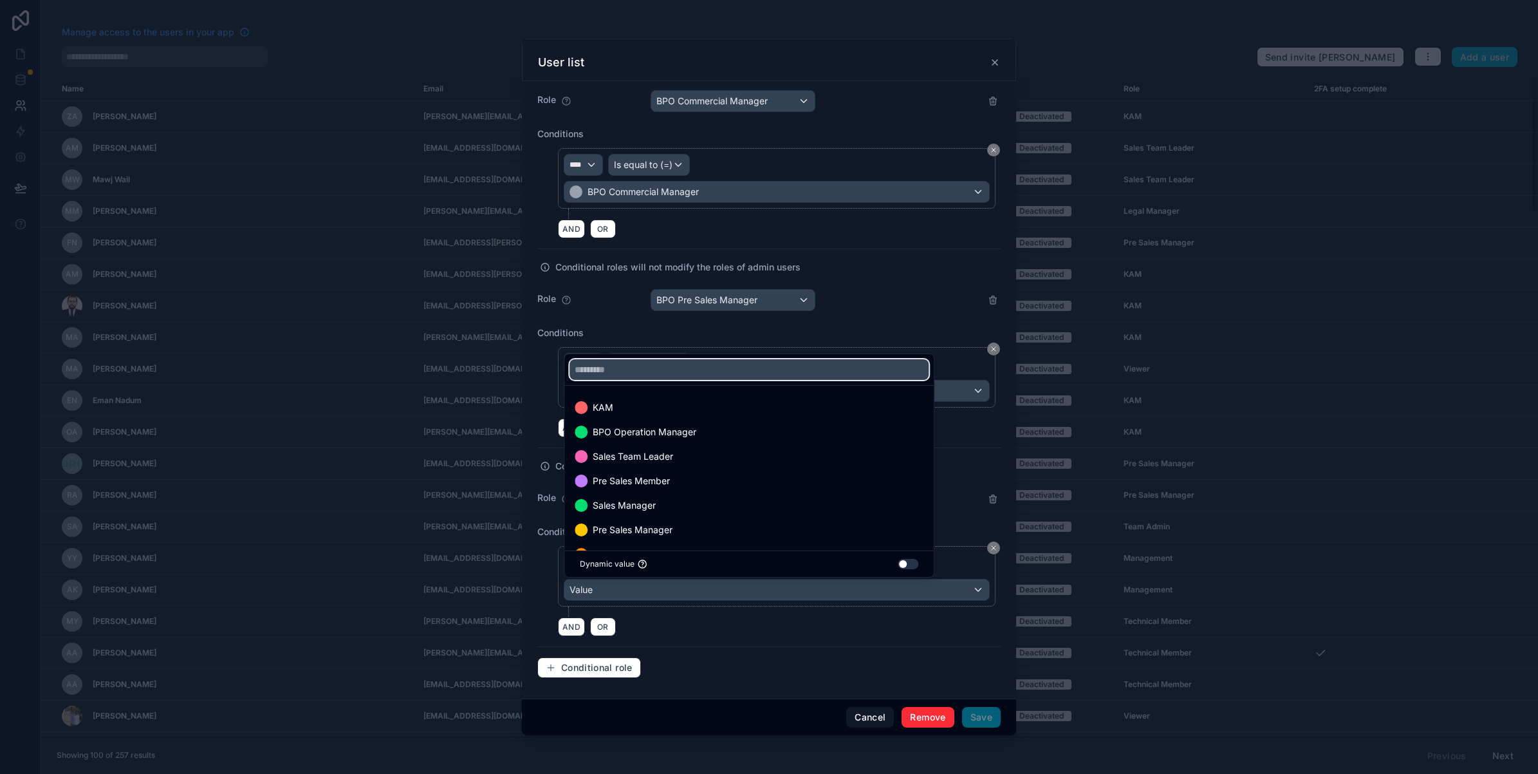
click at [738, 368] on input "text" at bounding box center [749, 369] width 359 height 21
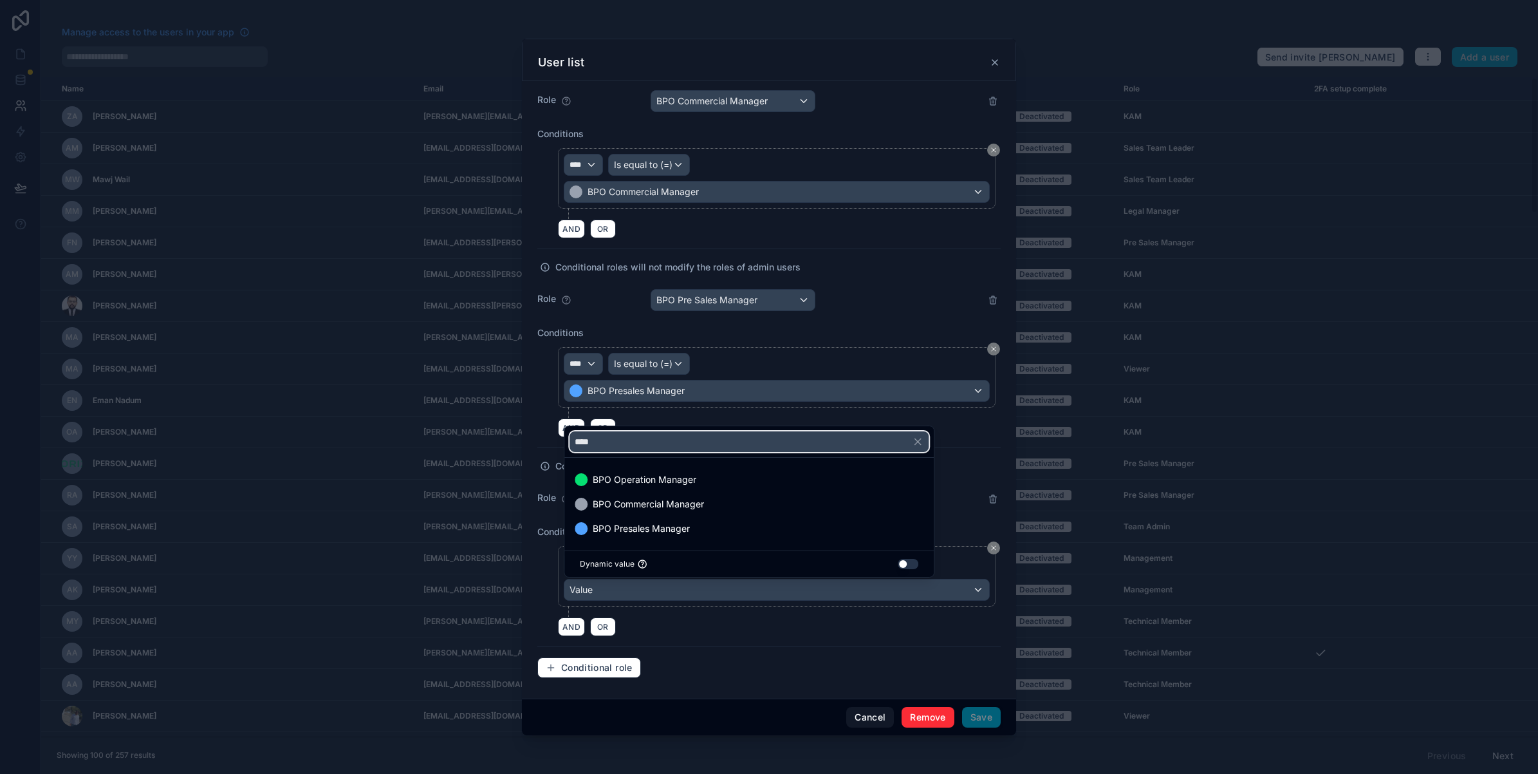
type input "***"
click at [680, 474] on span "BPO Operation Manager" at bounding box center [645, 479] width 104 height 15
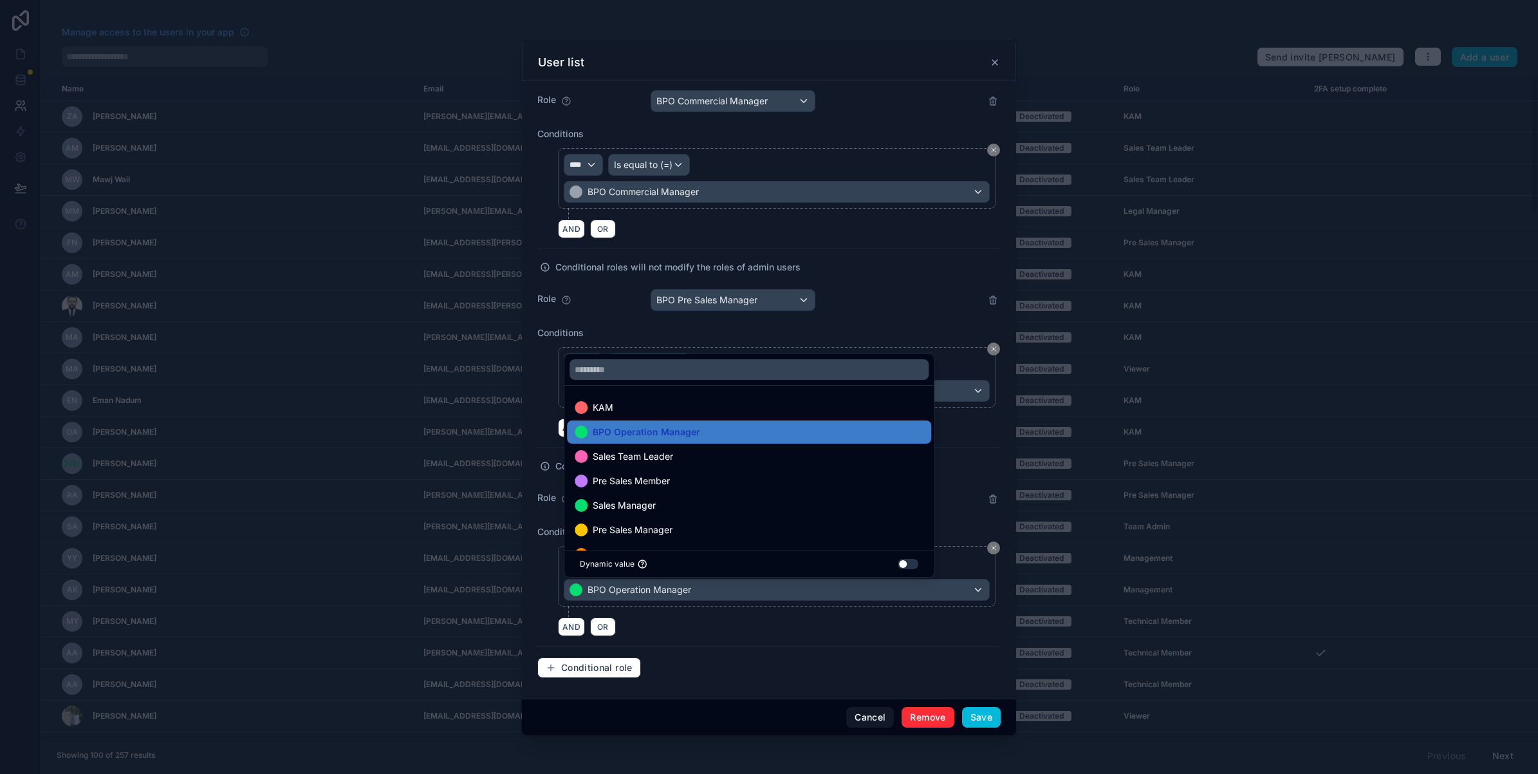
click at [793, 669] on div "Conditional role" at bounding box center [768, 667] width 463 height 21
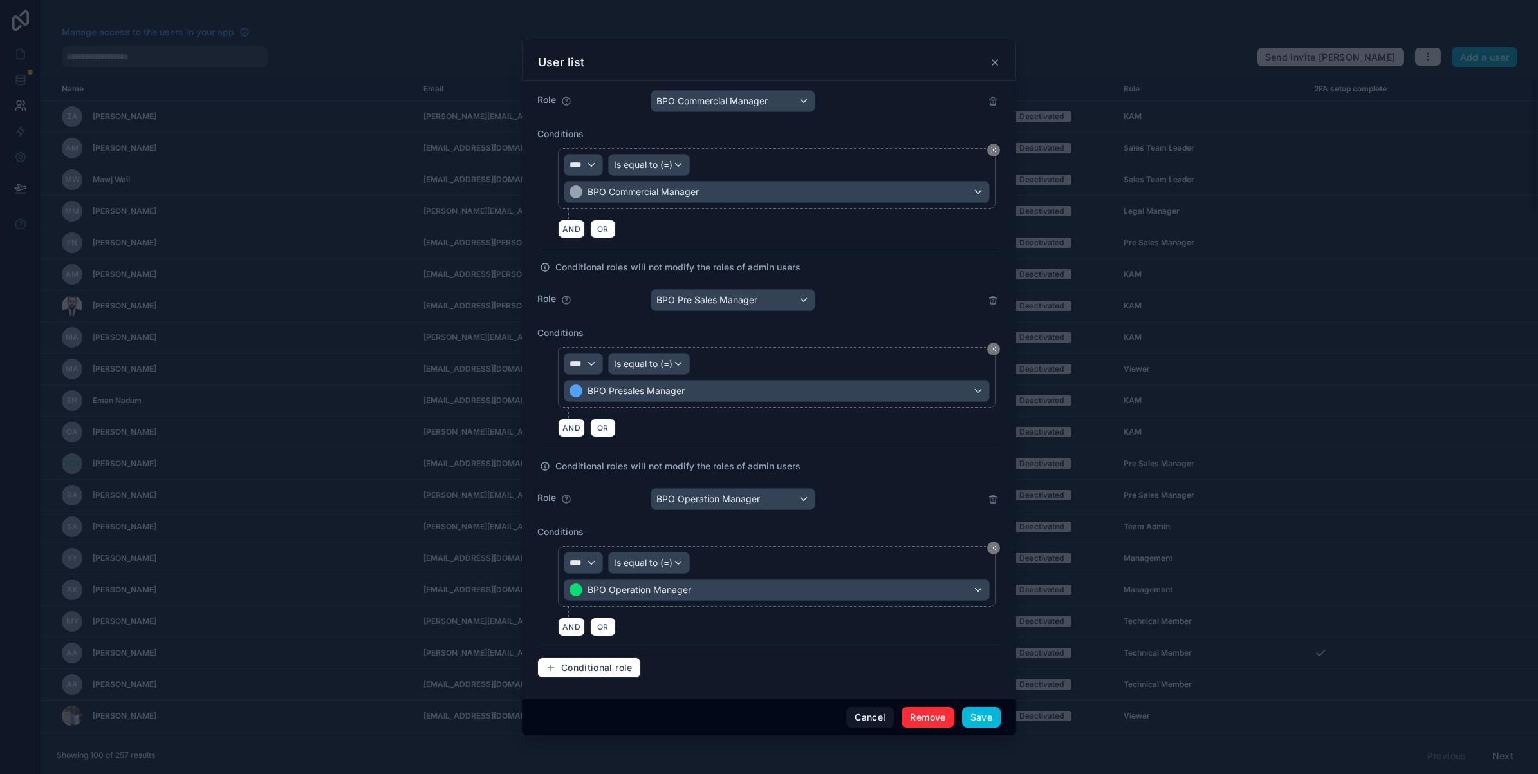
scroll to position [8514, 0]
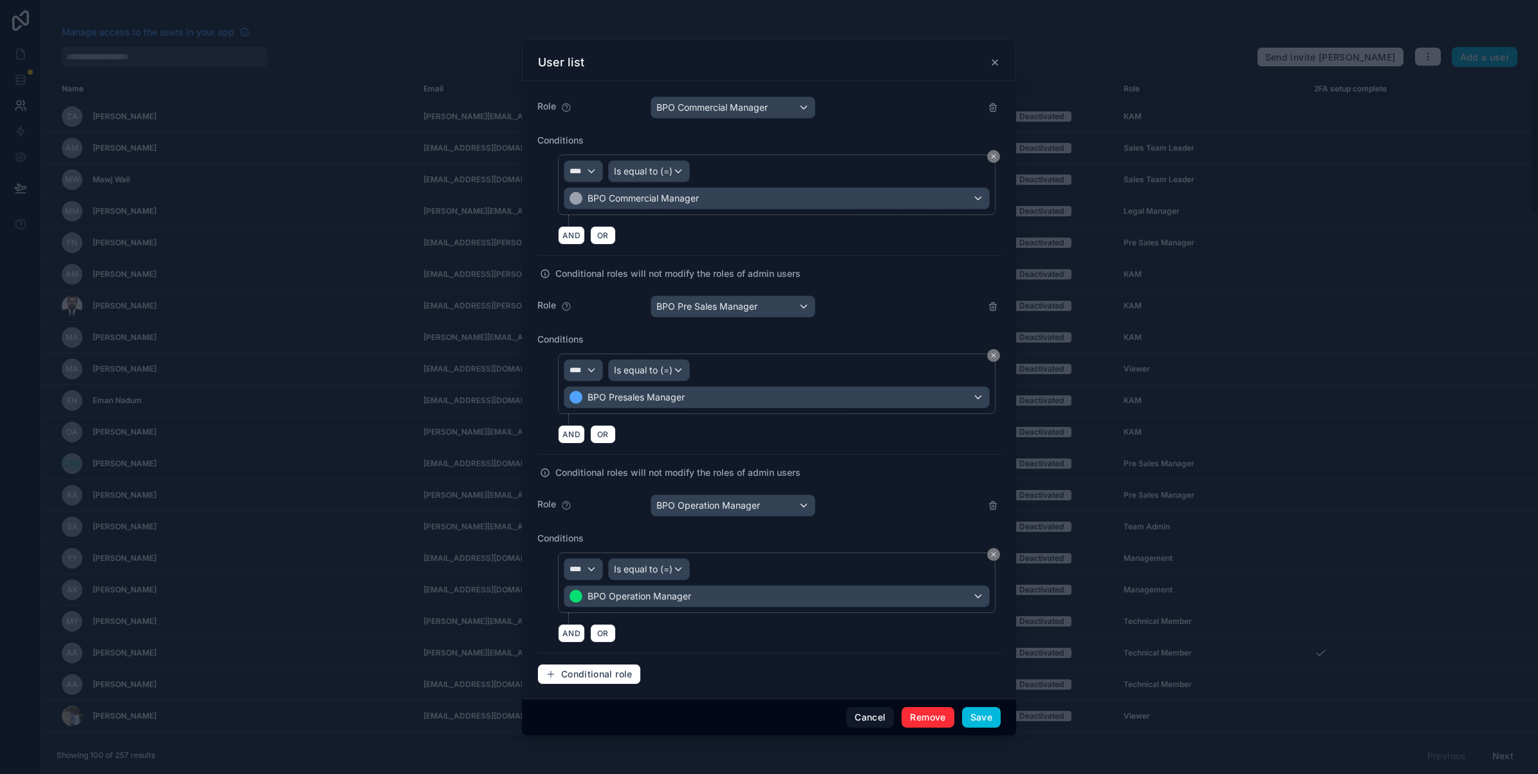
click at [979, 716] on button "Save" at bounding box center [981, 717] width 39 height 21
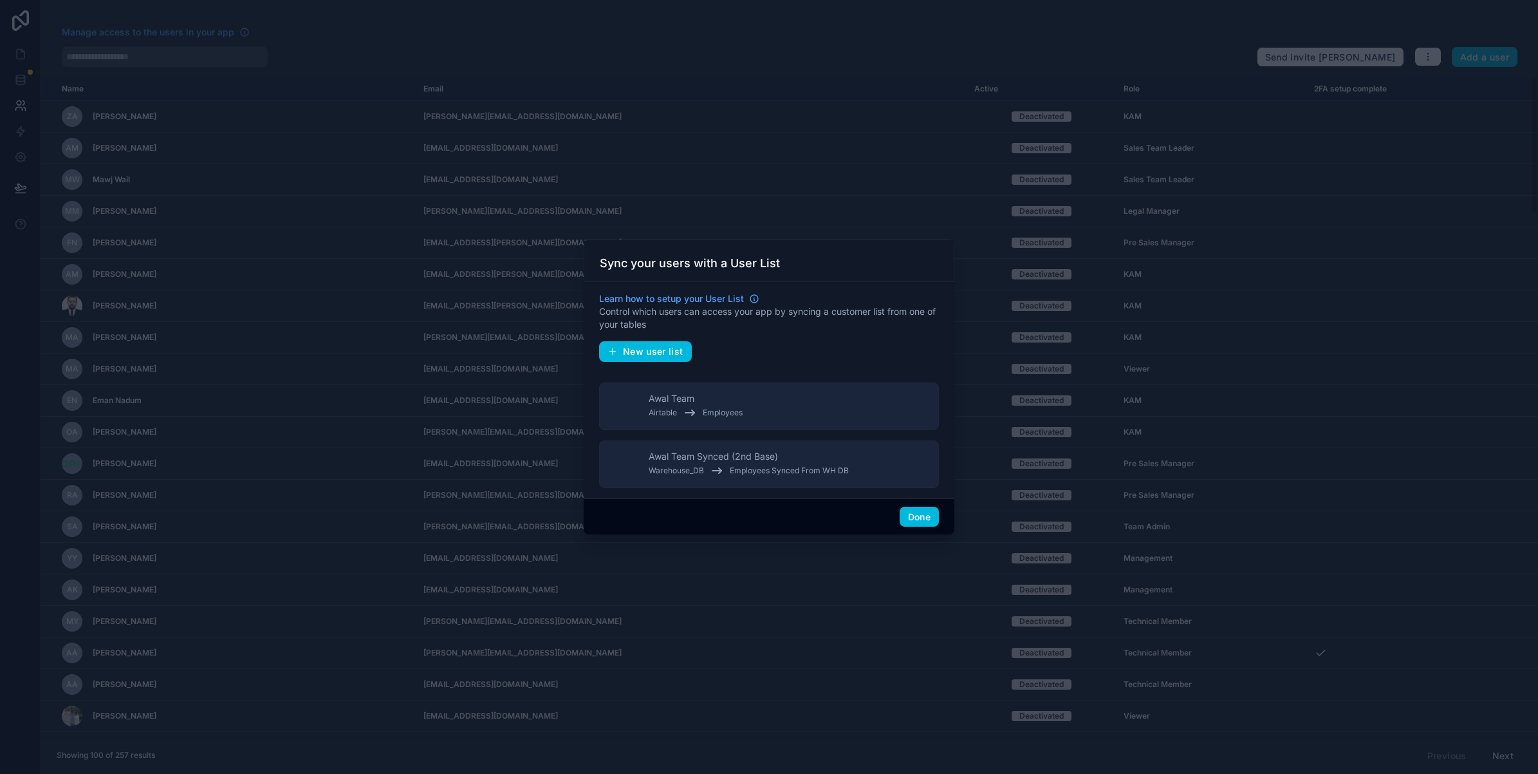
click at [924, 520] on button "Done" at bounding box center [919, 516] width 39 height 21
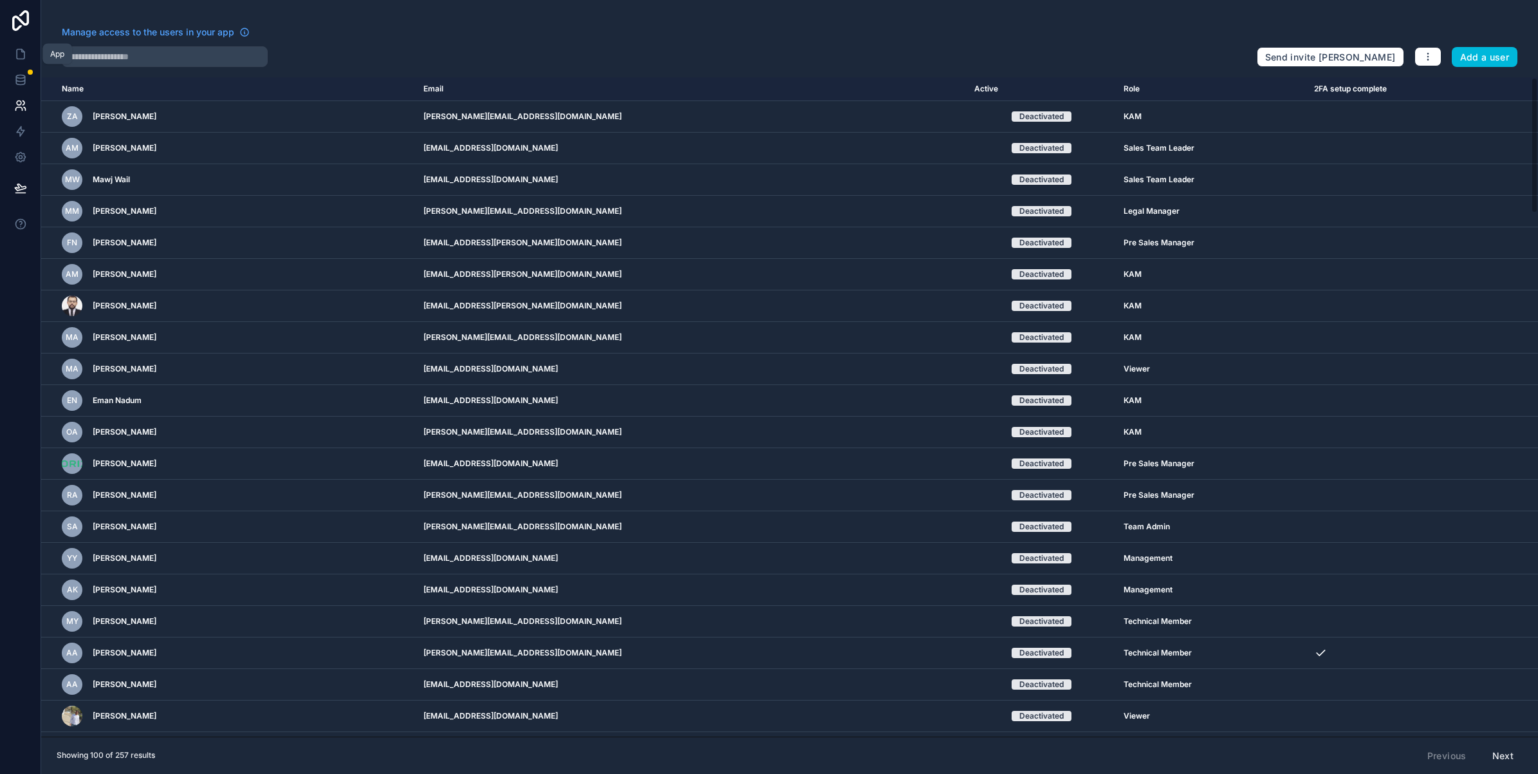
click at [23, 53] on icon at bounding box center [20, 54] width 13 height 13
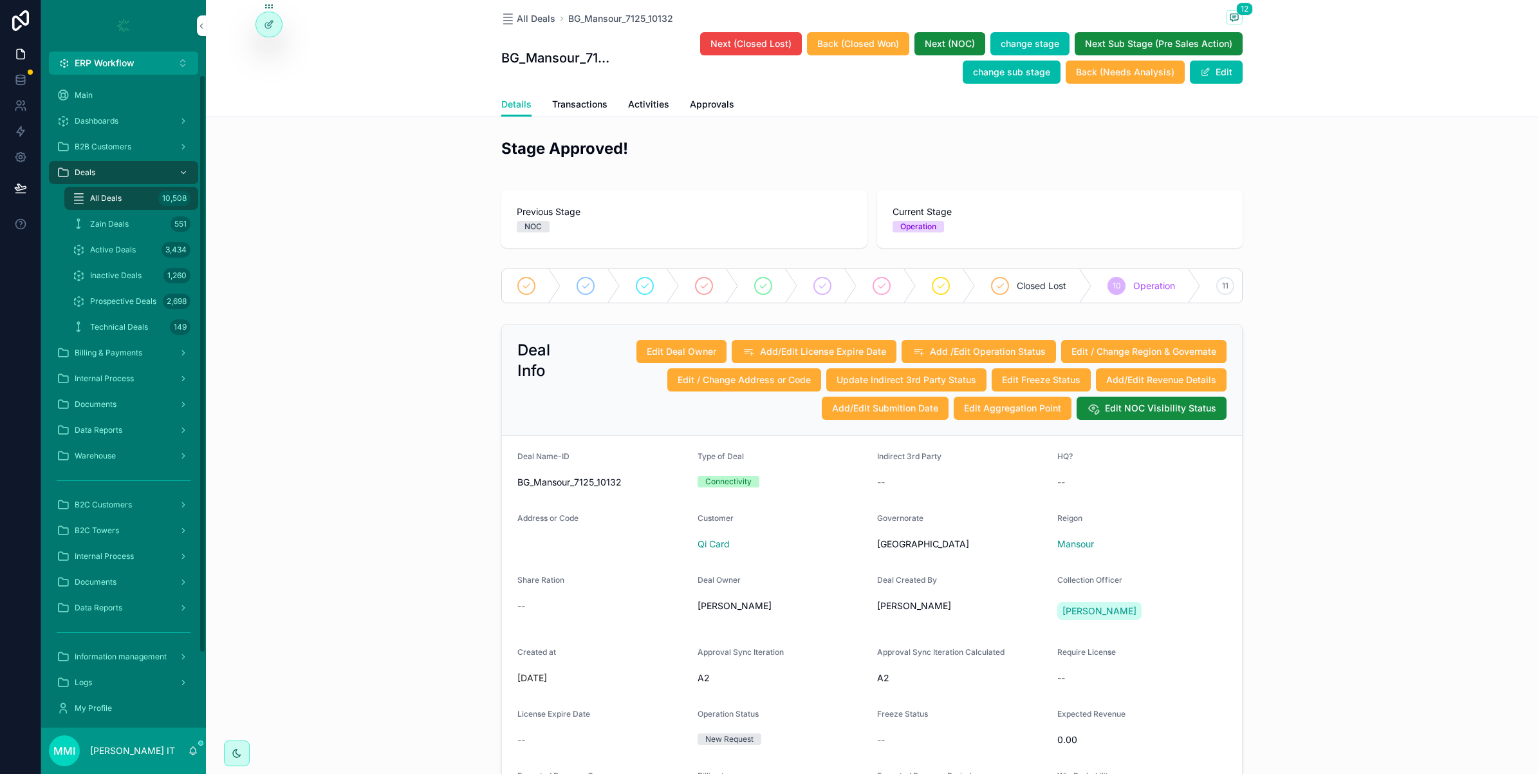
click at [113, 200] on span "All Deals" at bounding box center [106, 198] width 32 height 10
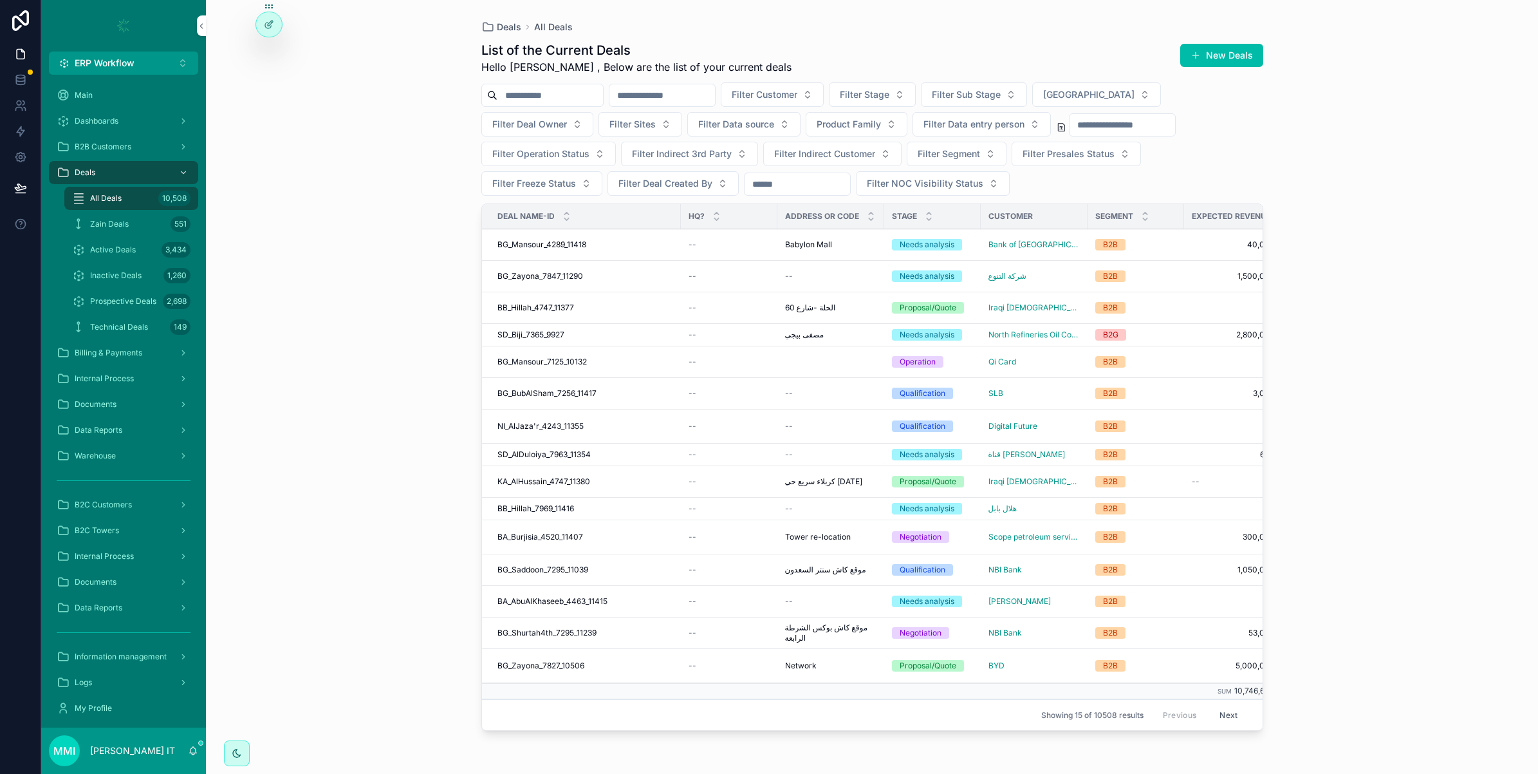
click at [1217, 50] on button "New Deals" at bounding box center [1221, 55] width 83 height 23
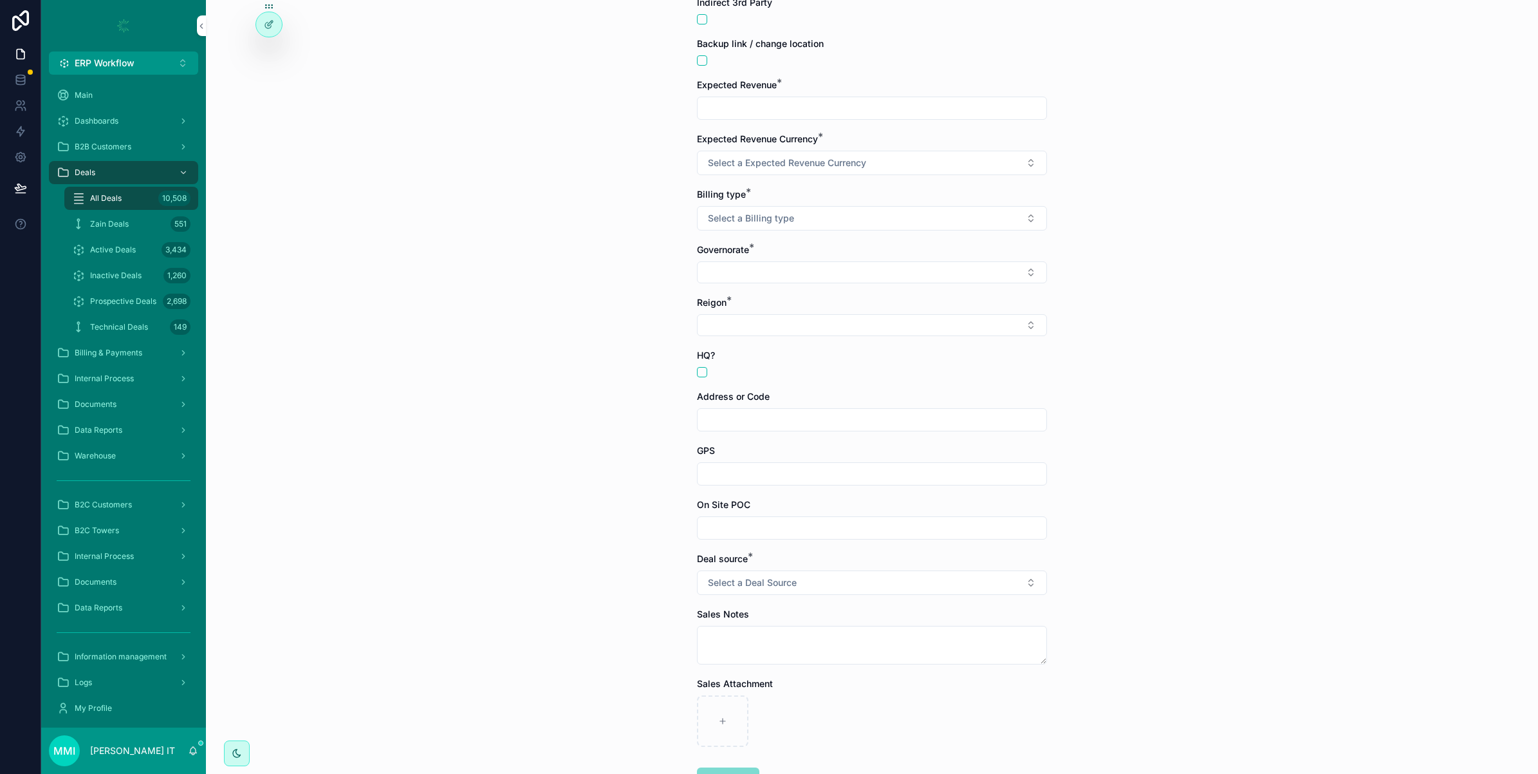
scroll to position [234, 0]
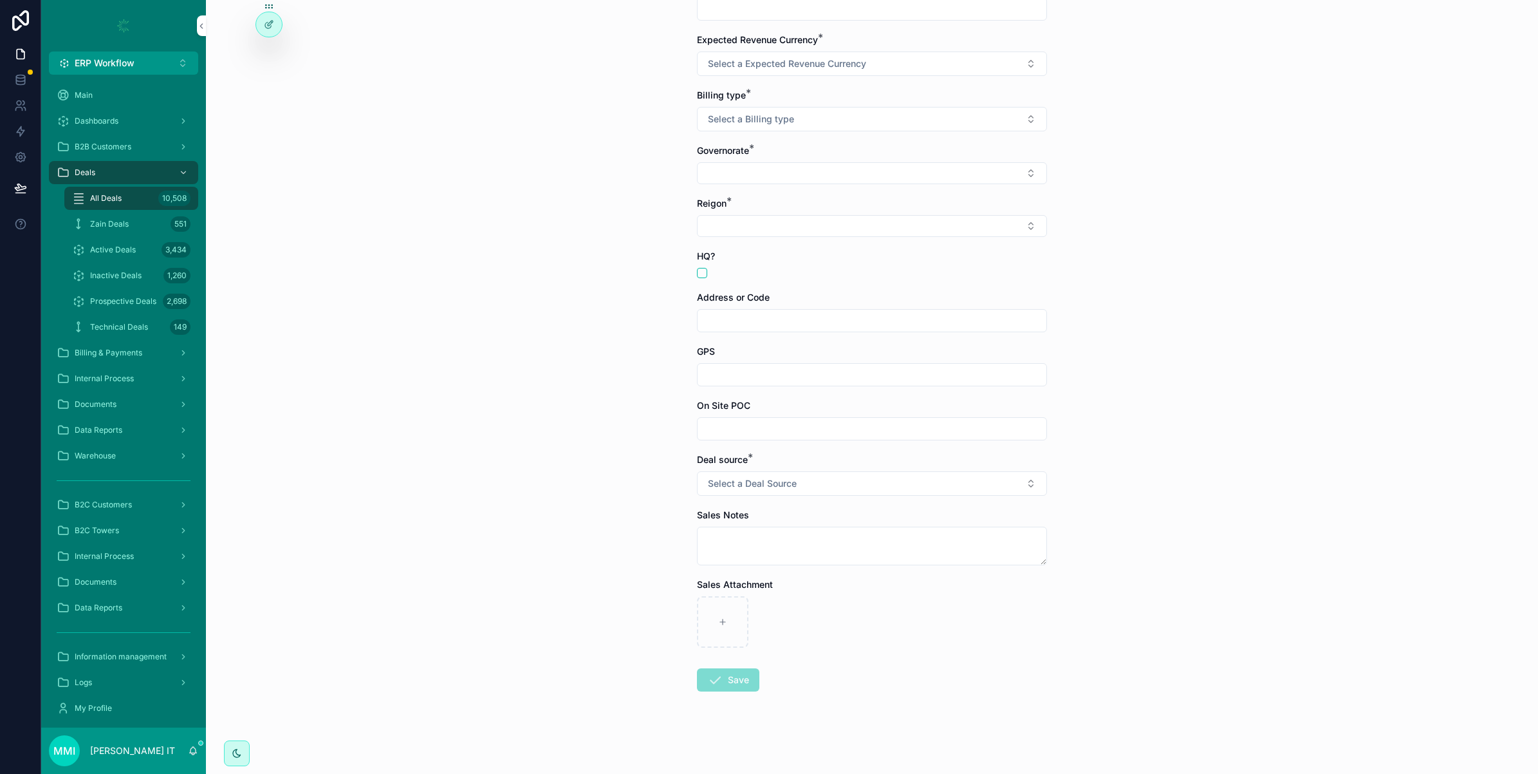
click at [741, 483] on span "Select a Deal Source" at bounding box center [752, 483] width 89 height 13
click at [735, 487] on span "Select a Deal Source" at bounding box center [752, 483] width 89 height 13
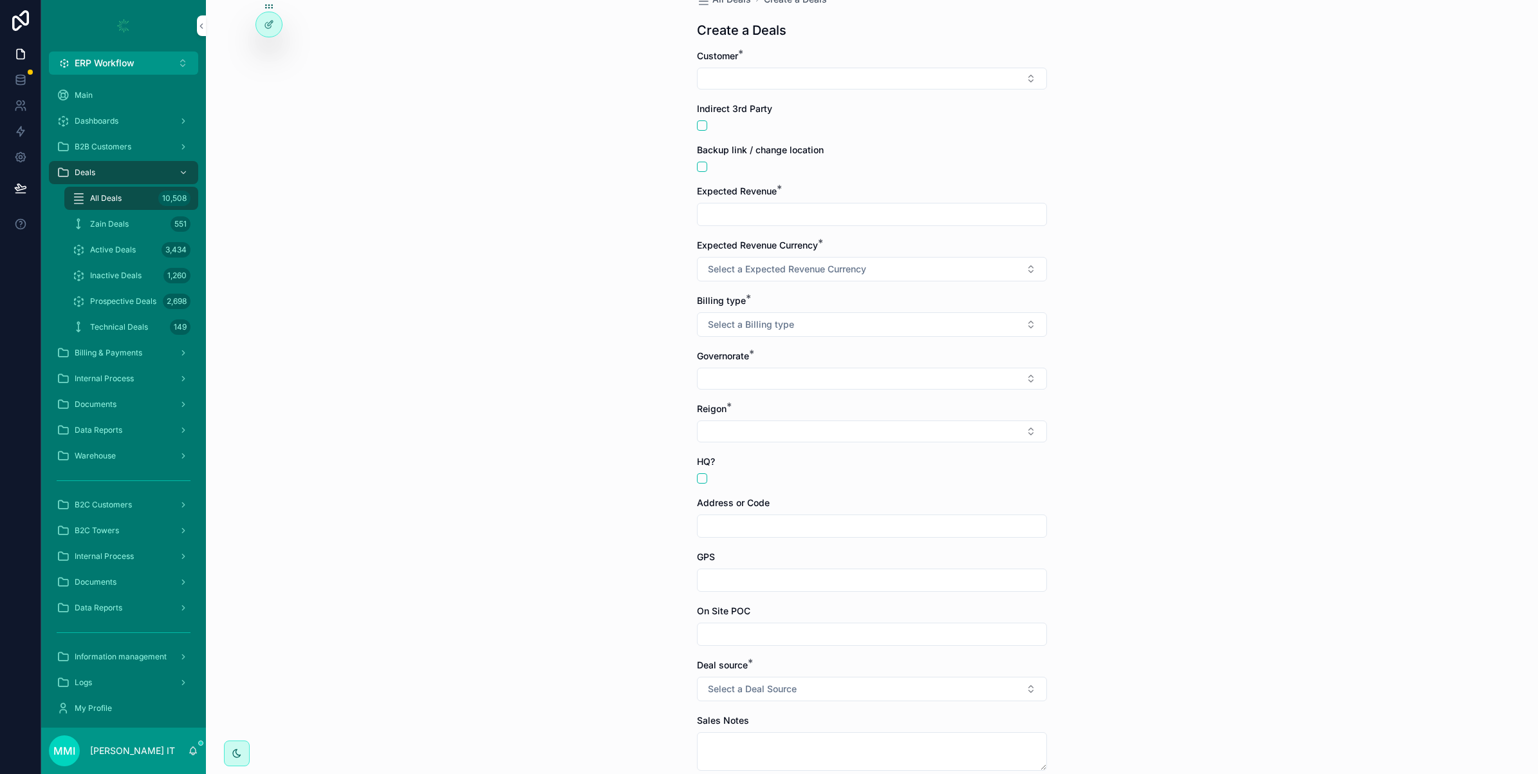
scroll to position [0, 0]
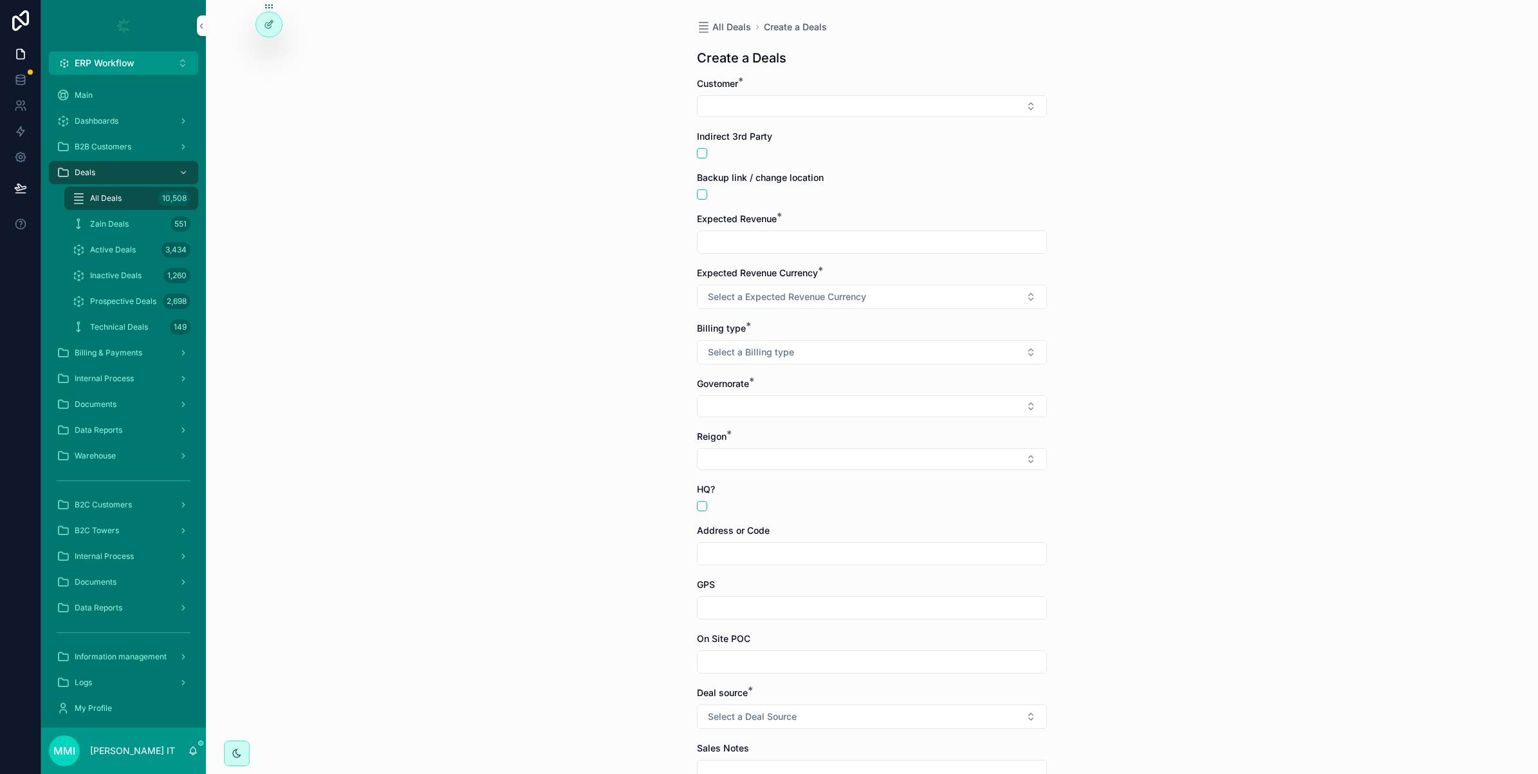
click at [745, 351] on span "Select a Billing type" at bounding box center [751, 352] width 86 height 13
click at [735, 293] on span "Select a Expected Revenue Currency" at bounding box center [787, 296] width 158 height 13
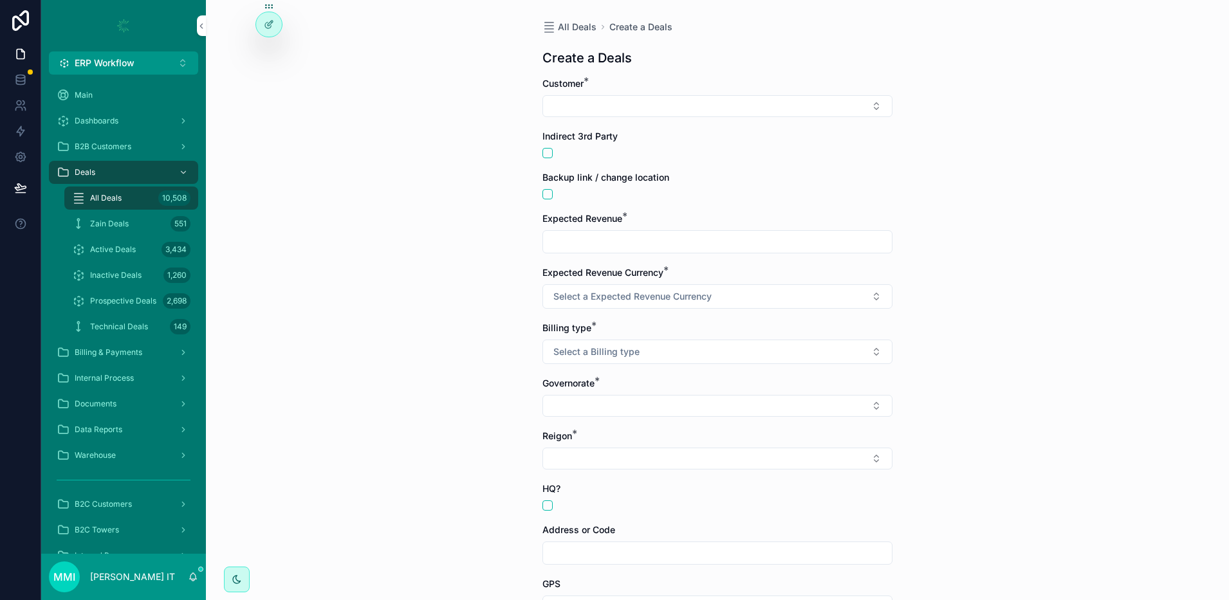
click at [618, 85] on div "Customer *" at bounding box center [718, 83] width 350 height 13
click at [664, 352] on button "Select a Billing type" at bounding box center [718, 352] width 350 height 24
click at [271, 31] on div at bounding box center [269, 24] width 26 height 24
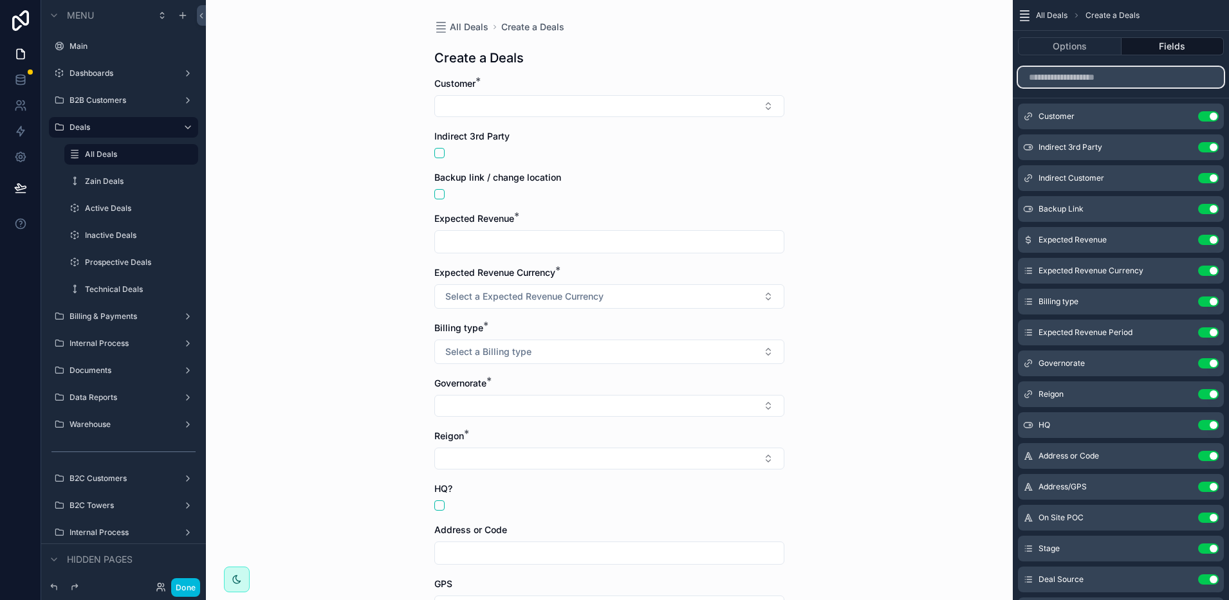
click at [1088, 73] on input "scrollable content" at bounding box center [1121, 77] width 206 height 21
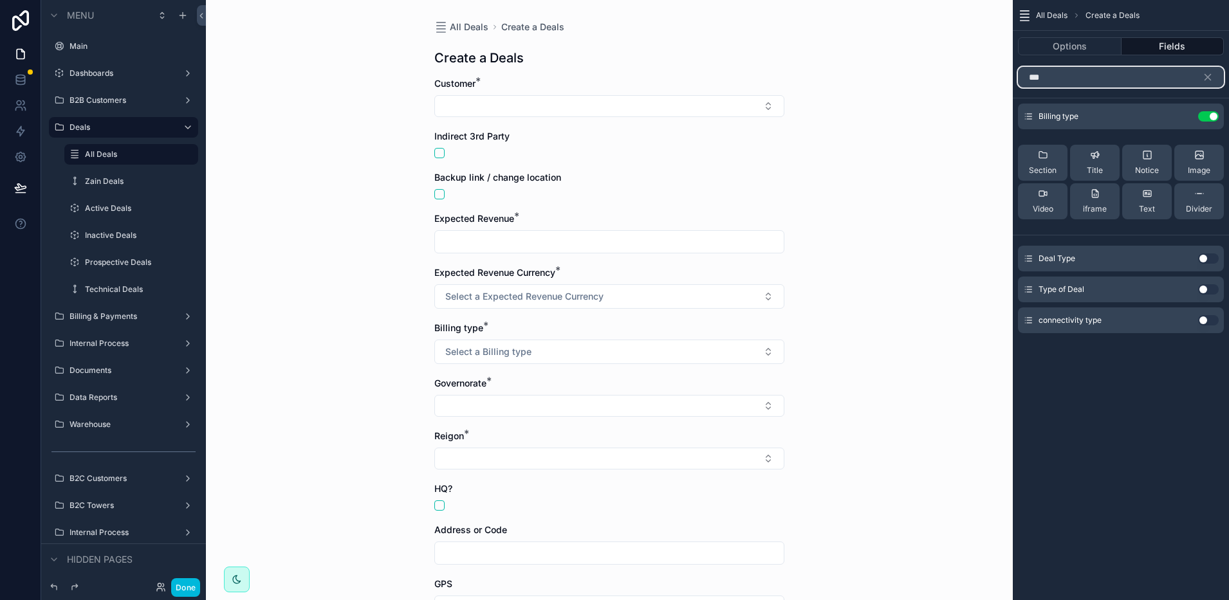
type input "***"
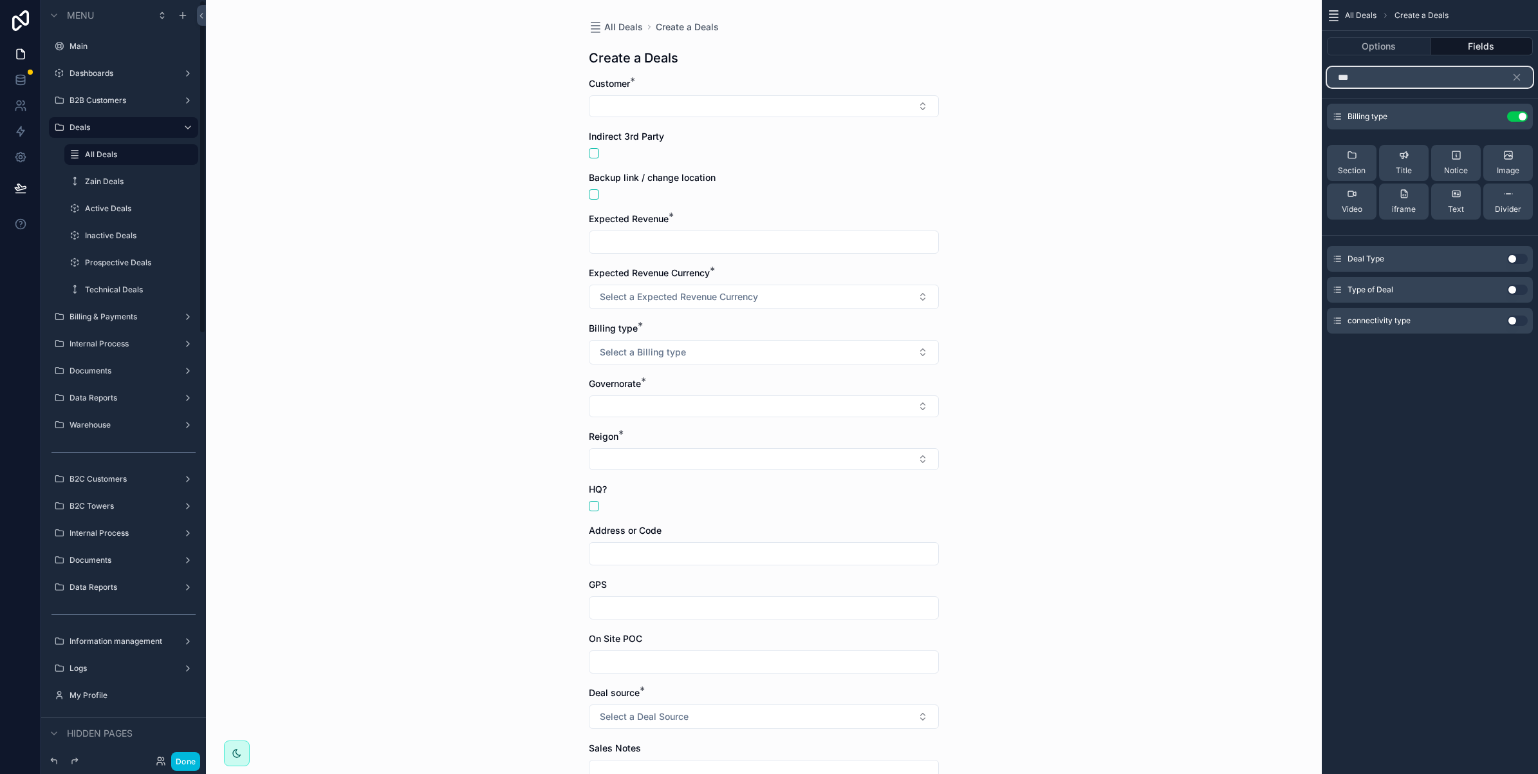
scroll to position [402, 0]
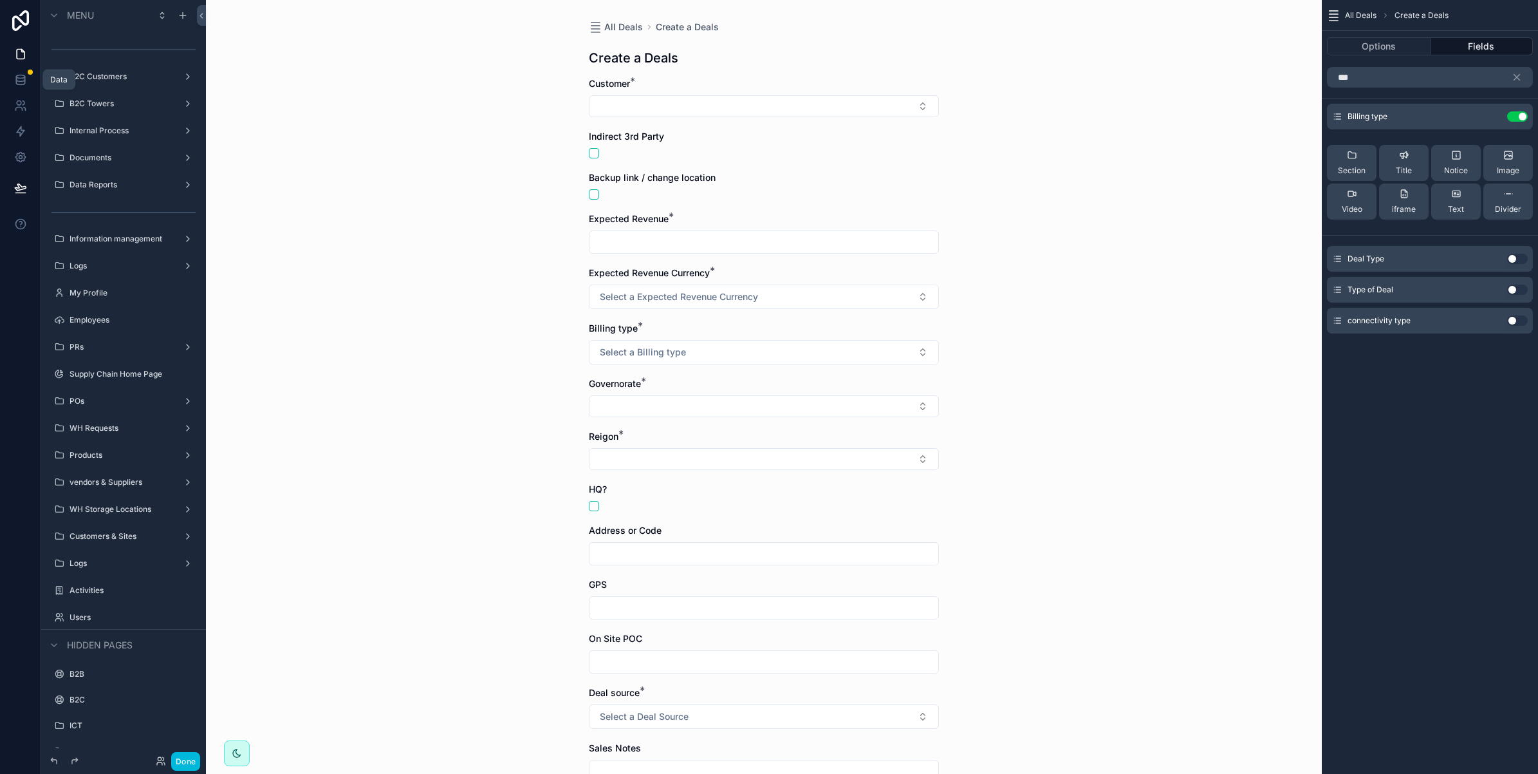
click at [18, 79] on icon at bounding box center [20, 79] width 13 height 13
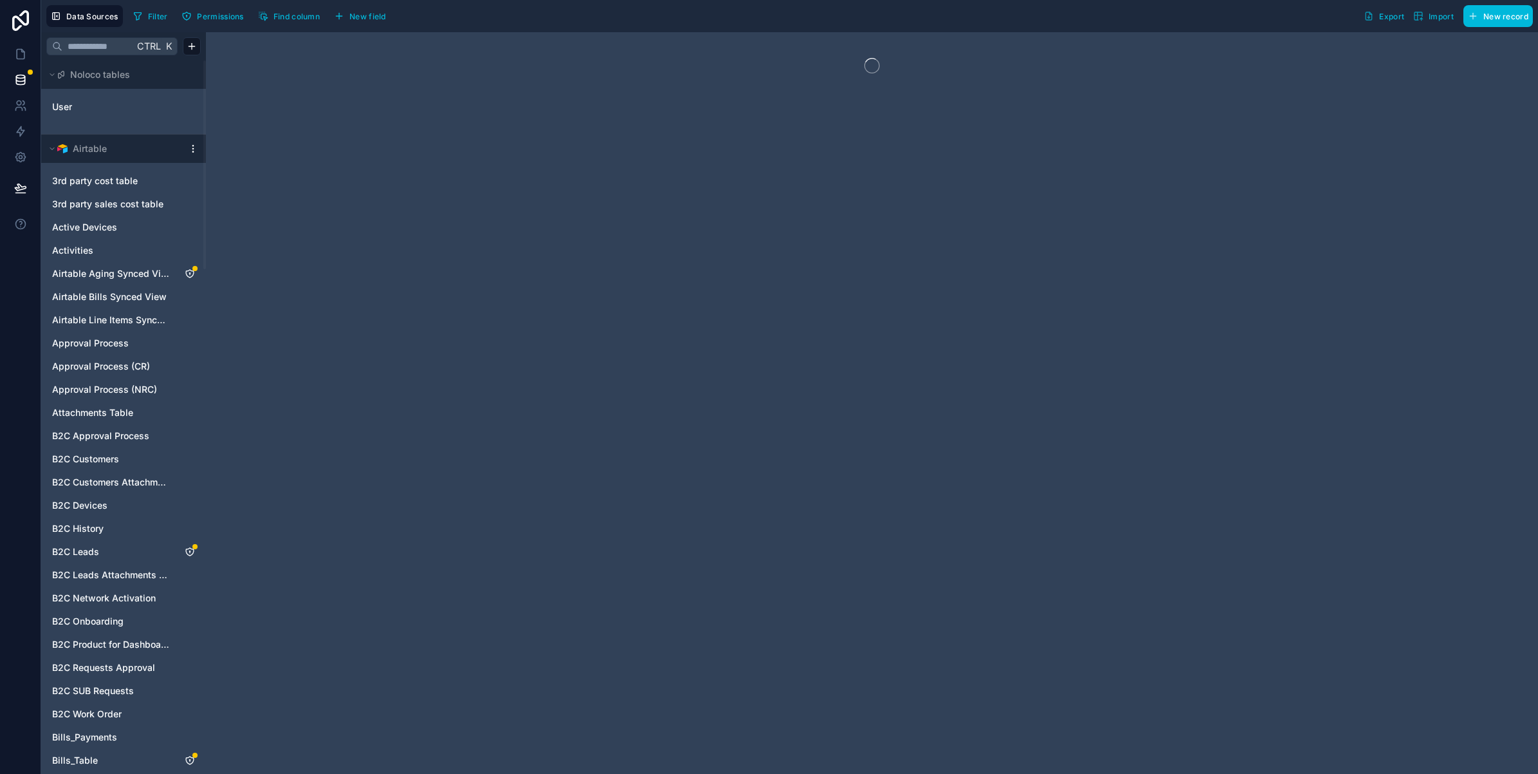
click at [86, 39] on input "text" at bounding box center [97, 46] width 71 height 23
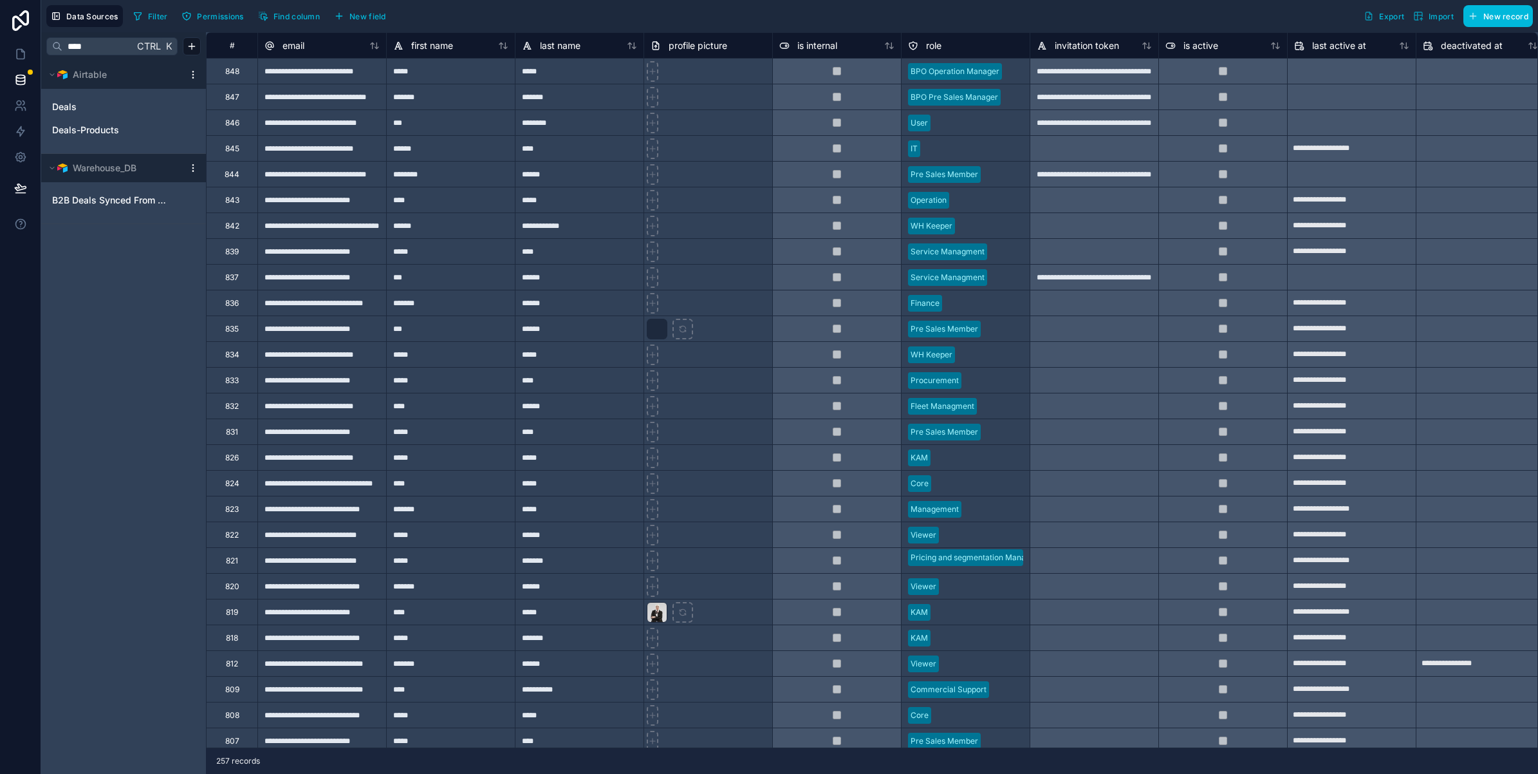
type input "****"
click at [87, 104] on link "Deals" at bounding box center [110, 106] width 117 height 13
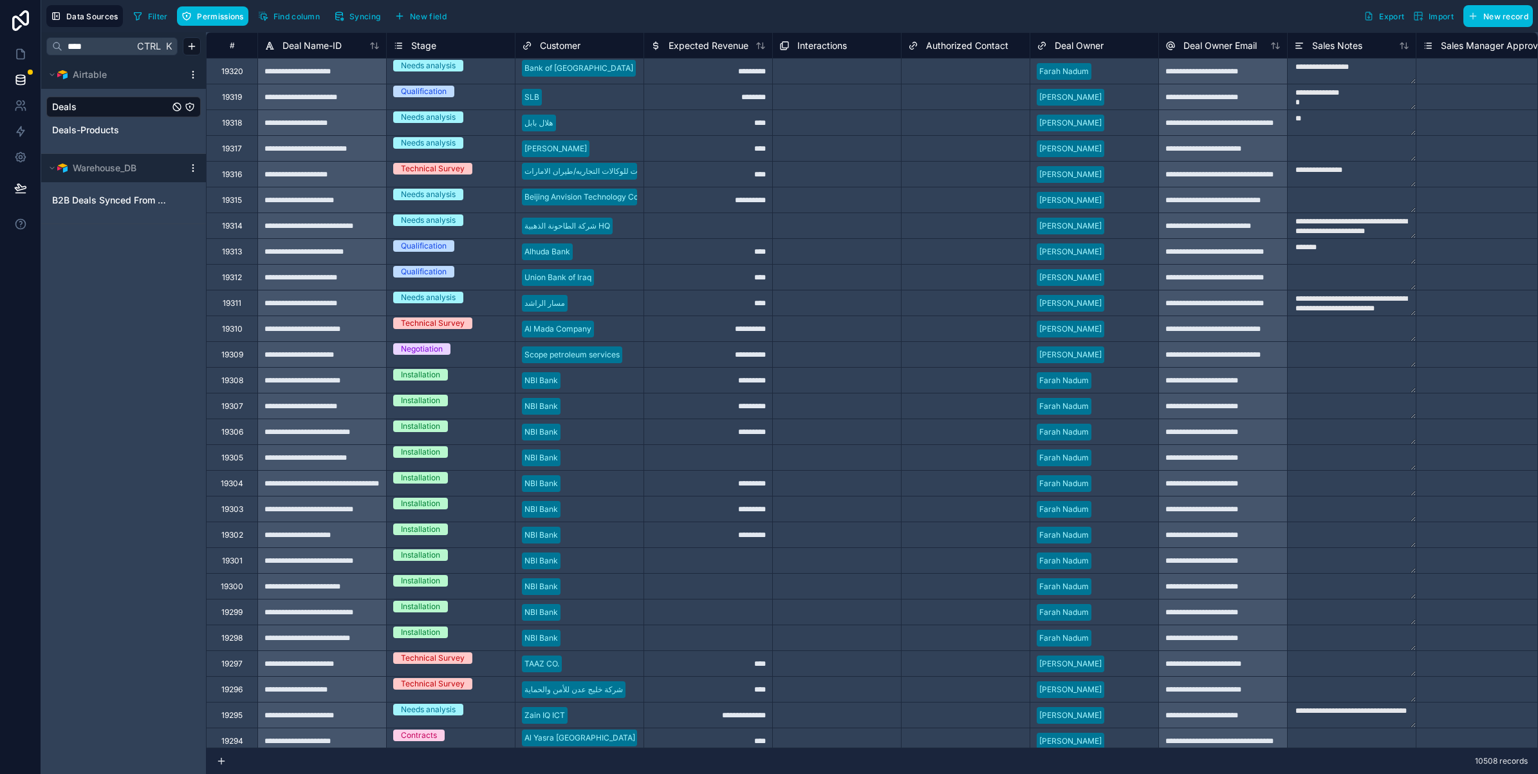
click at [216, 19] on span "Permissions" at bounding box center [220, 17] width 46 height 10
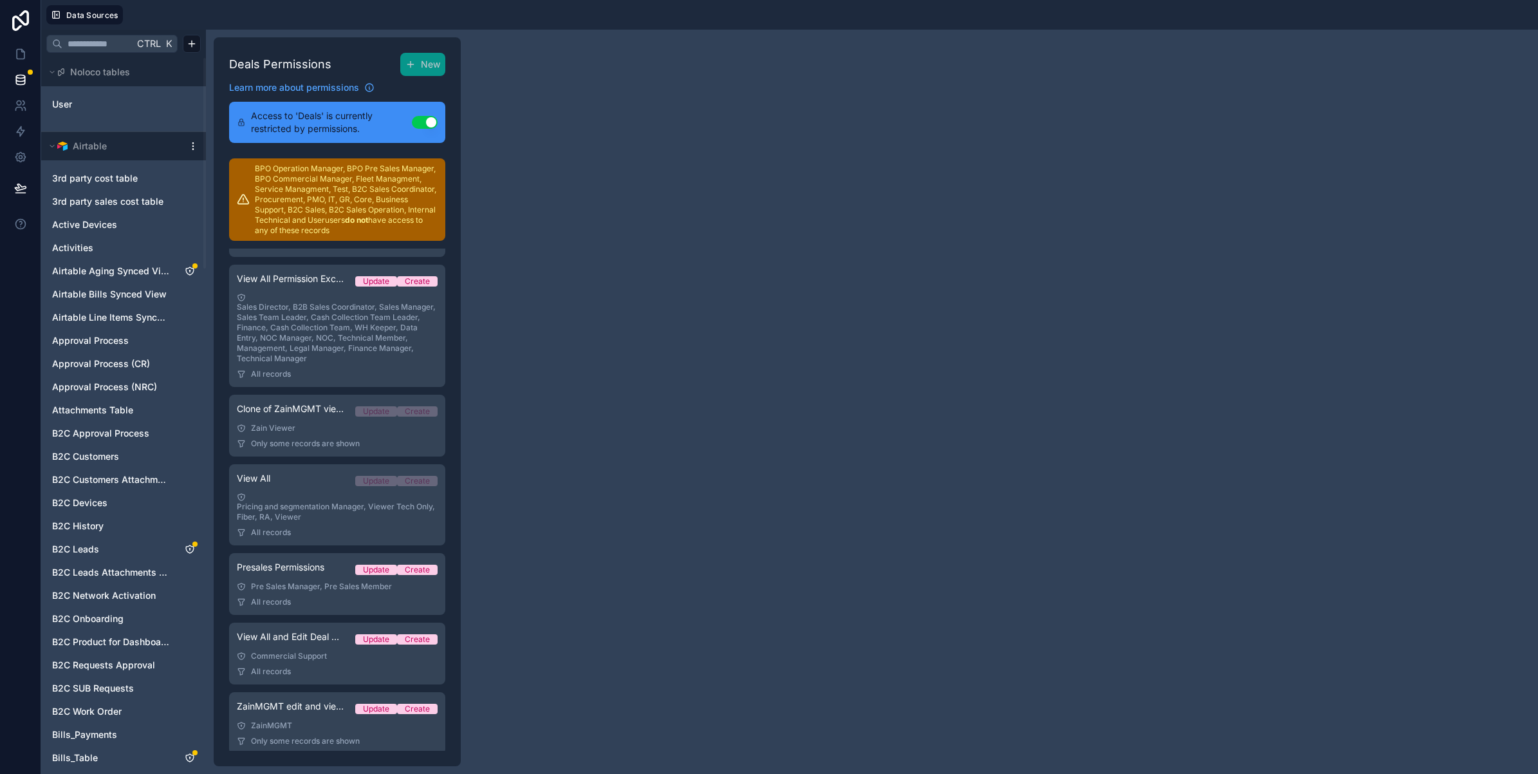
scroll to position [248, 0]
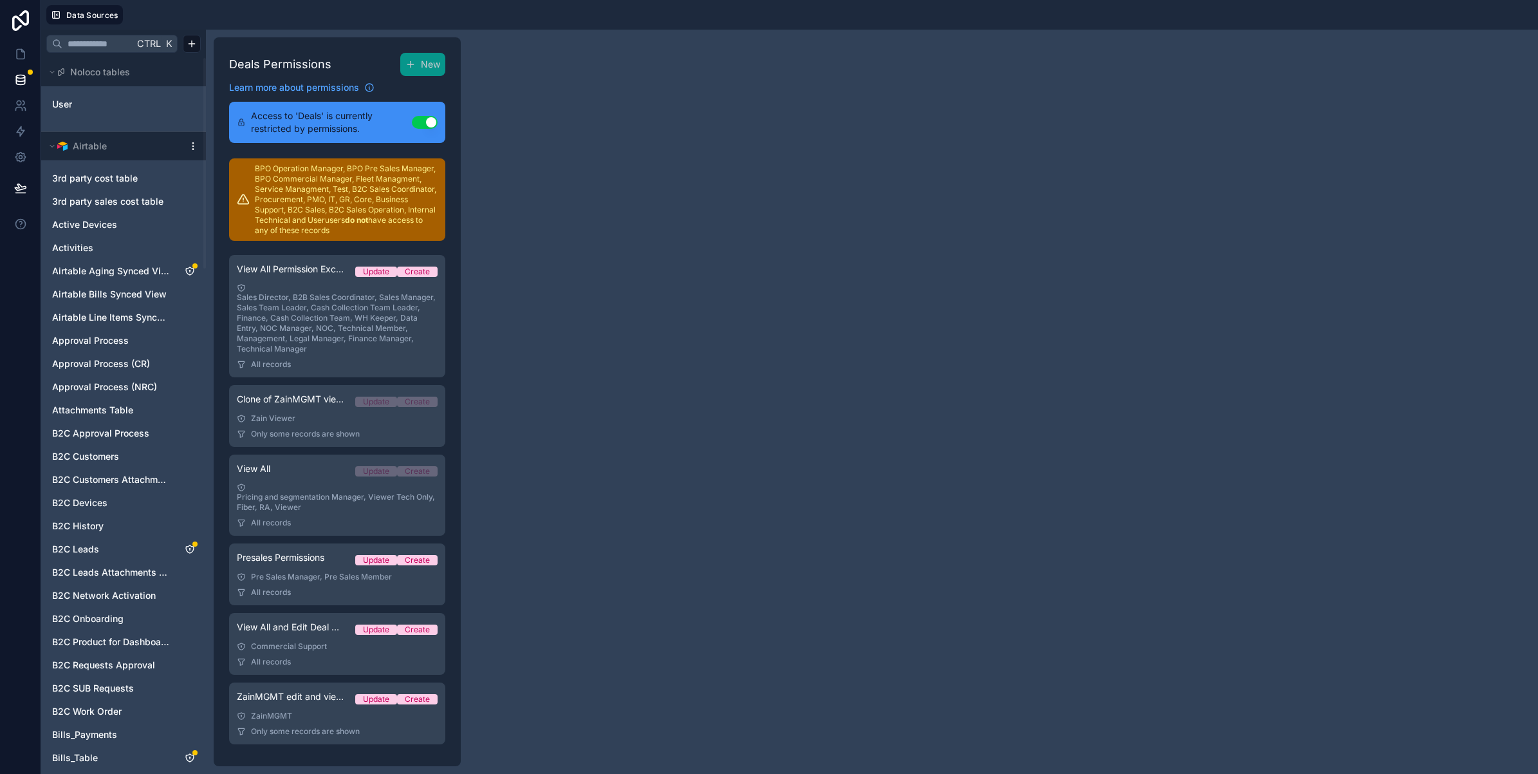
click at [417, 62] on button "New" at bounding box center [422, 64] width 45 height 23
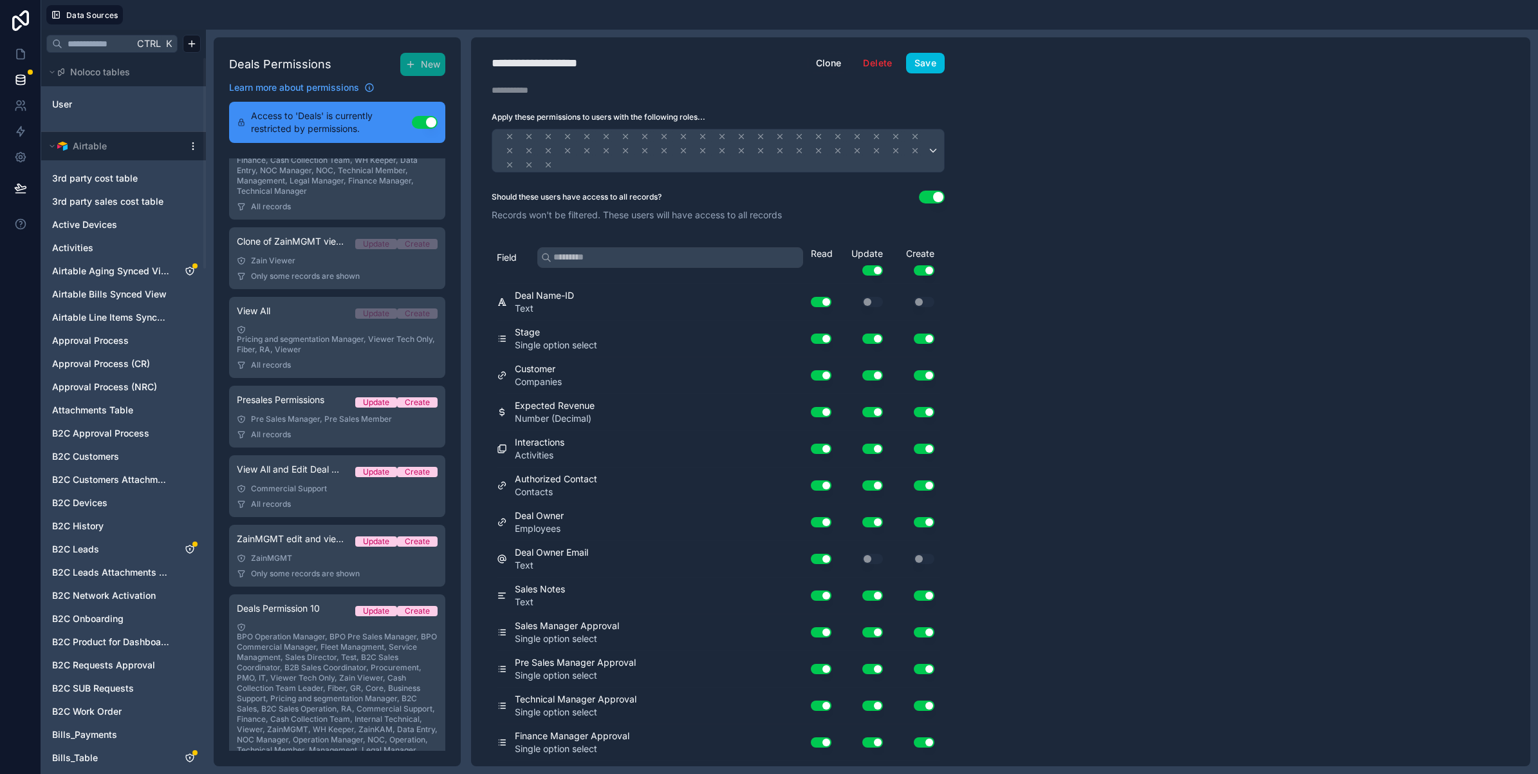
scroll to position [391, 0]
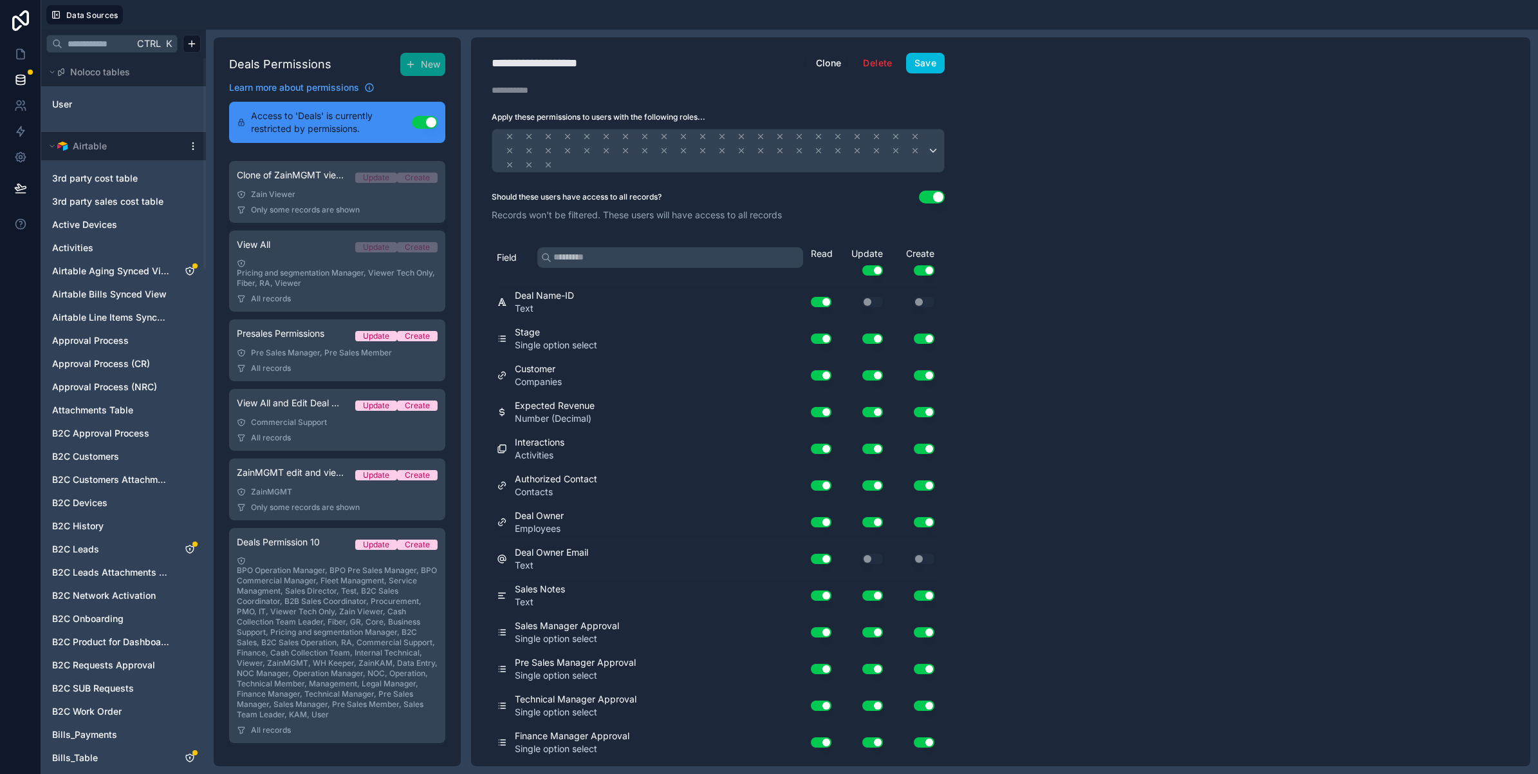
click at [319, 573] on div "BPO Operation Manager, BPO Pre Sales Manager, BPO Commercial Manager, Fleet Man…" at bounding box center [337, 637] width 201 height 163
click at [553, 59] on div "**********" at bounding box center [552, 63] width 120 height 18
click at [552, 59] on div "**********" at bounding box center [552, 63] width 120 height 18
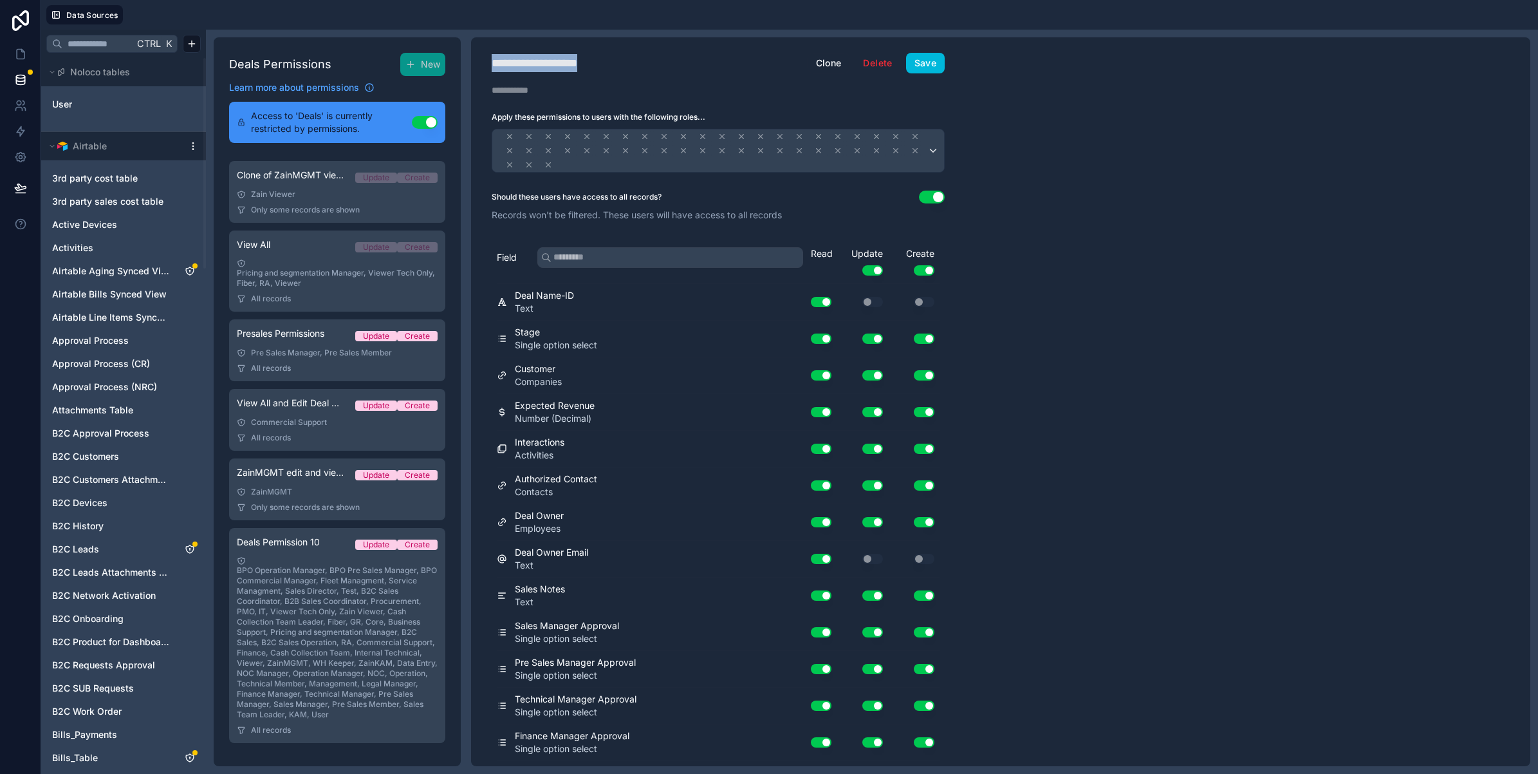
type div "**********"
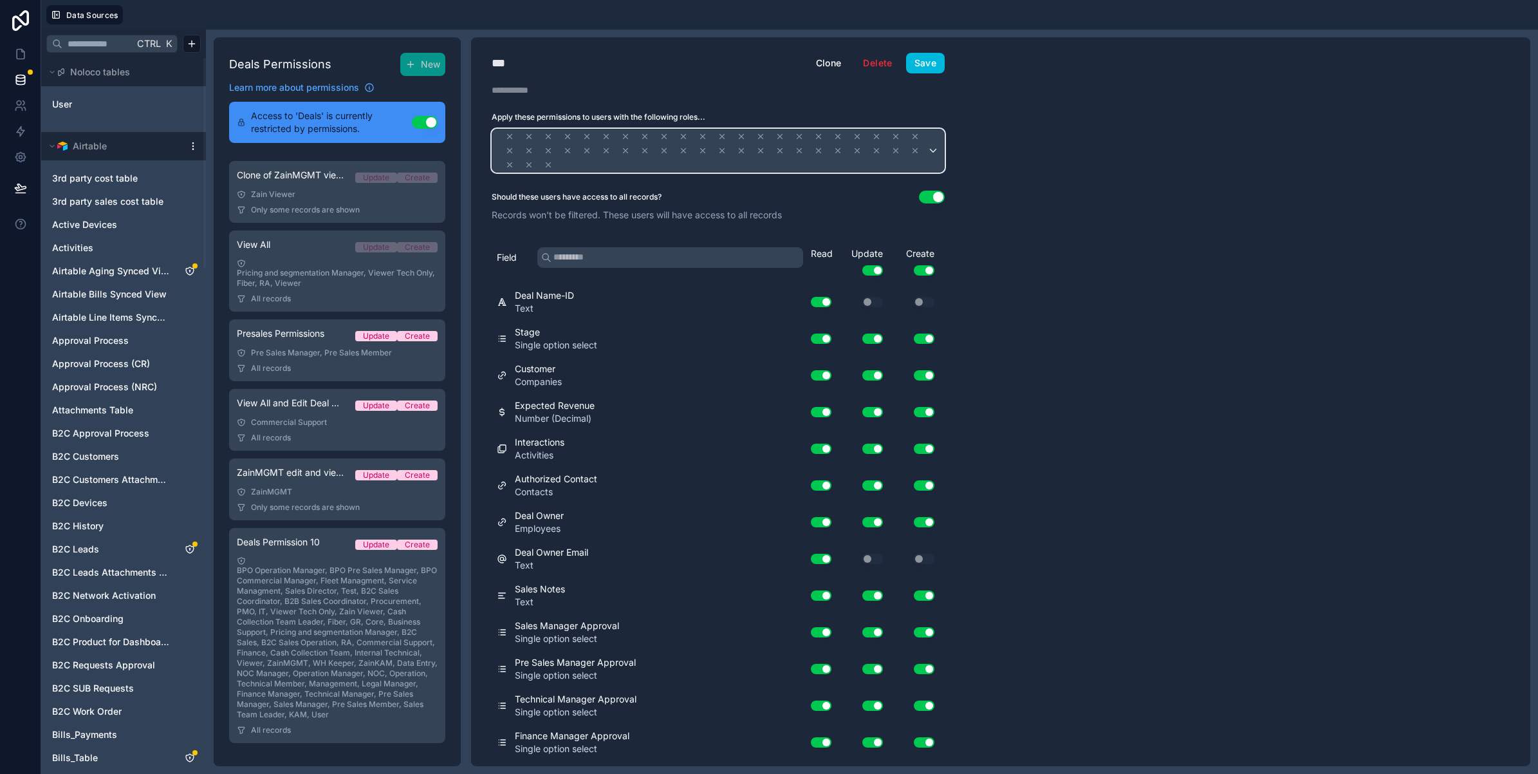
click at [651, 162] on span at bounding box center [712, 150] width 430 height 42
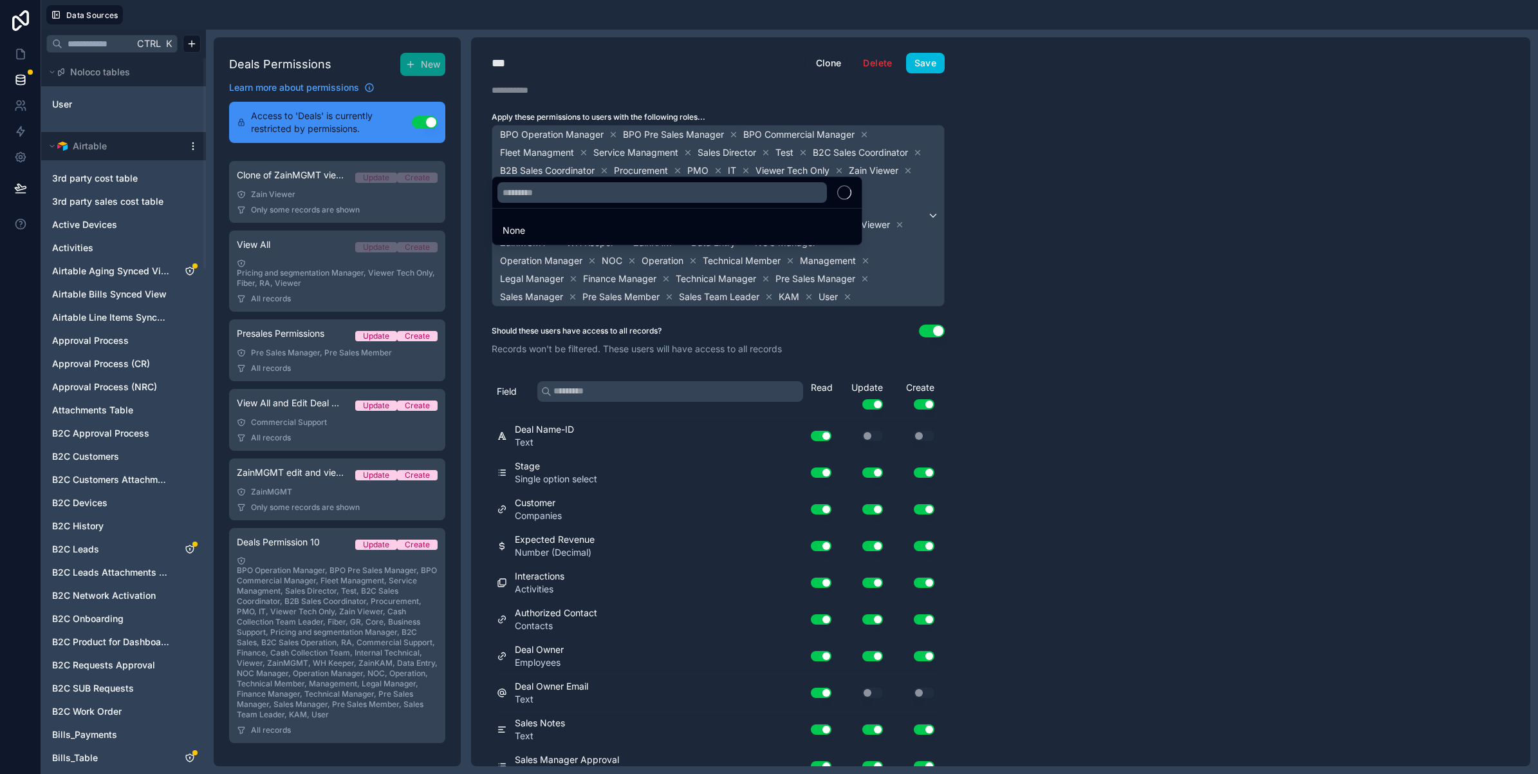
click at [1057, 153] on div at bounding box center [769, 387] width 1538 height 774
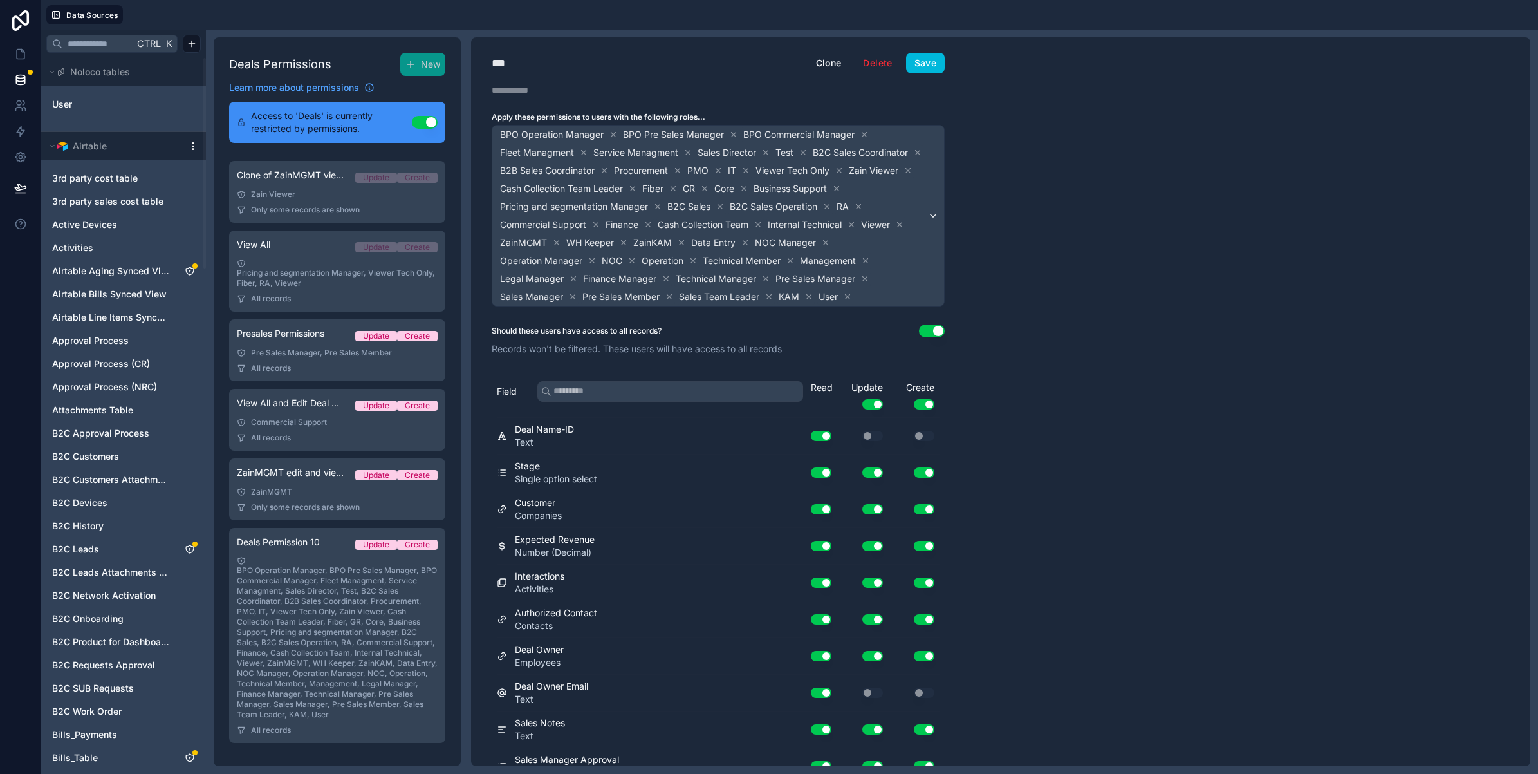
click at [843, 301] on icon at bounding box center [847, 296] width 9 height 9
click at [813, 298] on icon at bounding box center [808, 296] width 9 height 9
click at [774, 293] on icon at bounding box center [769, 296] width 9 height 9
click at [674, 293] on icon at bounding box center [669, 296] width 9 height 9
click at [577, 293] on icon at bounding box center [572, 296] width 9 height 9
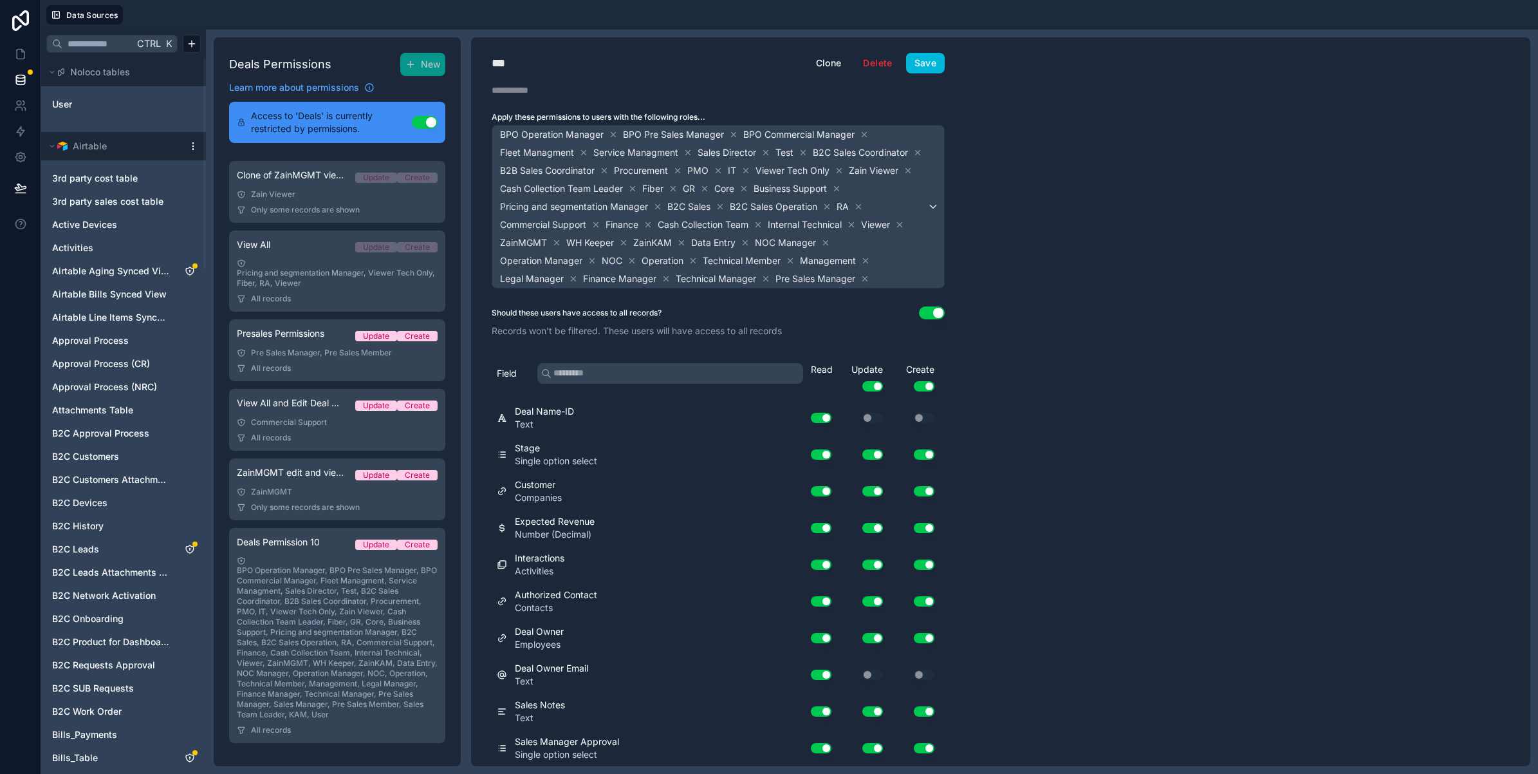
click at [860, 283] on icon at bounding box center [864, 278] width 9 height 9
click at [861, 265] on icon at bounding box center [865, 260] width 9 height 9
click at [869, 265] on icon at bounding box center [873, 260] width 9 height 9
click at [878, 265] on icon at bounding box center [882, 260] width 9 height 9
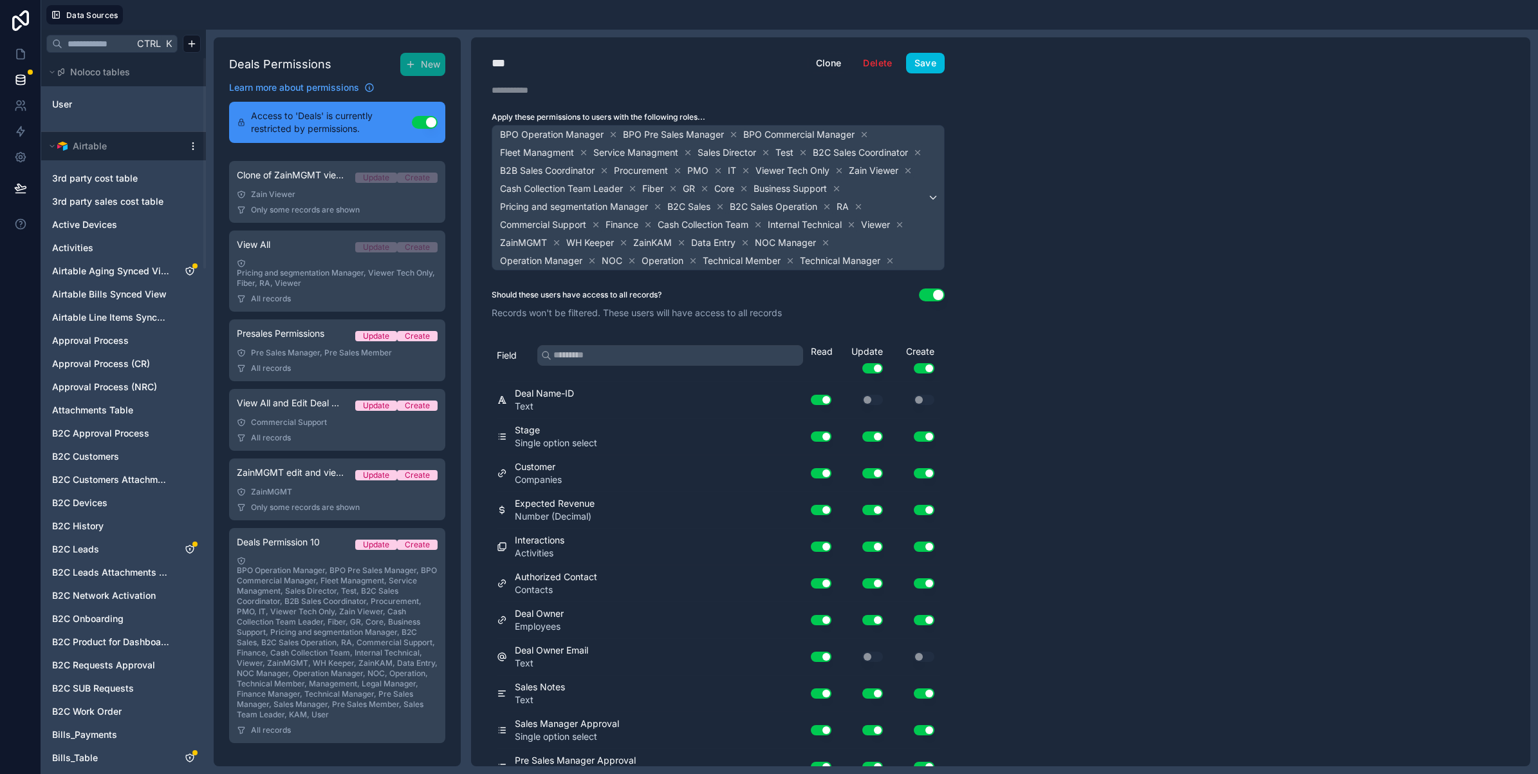
click at [886, 265] on icon at bounding box center [890, 260] width 9 height 9
click at [824, 245] on icon at bounding box center [826, 242] width 5 height 5
click at [842, 247] on icon at bounding box center [846, 242] width 9 height 9
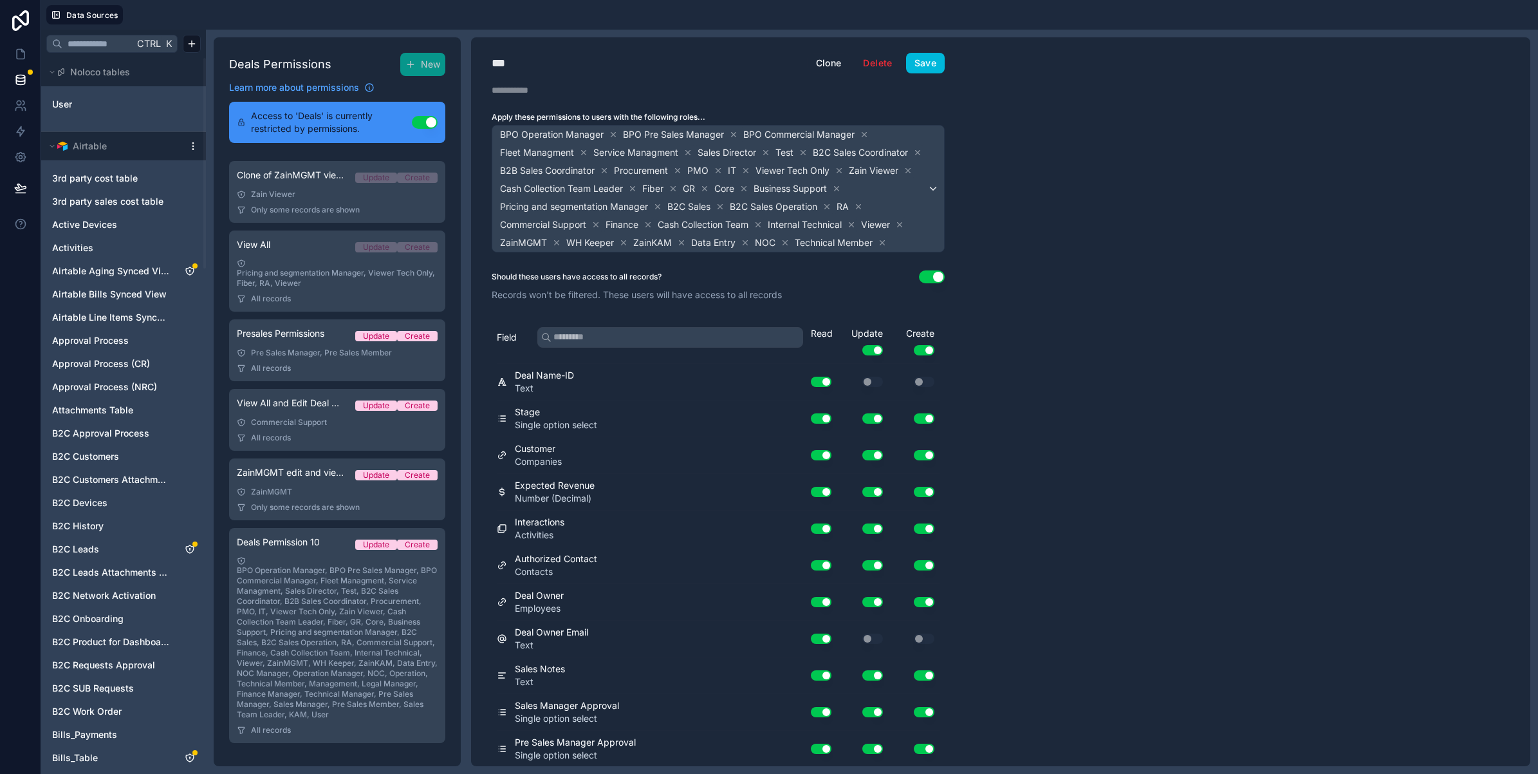
click at [781, 247] on icon at bounding box center [785, 242] width 9 height 9
click at [838, 247] on icon at bounding box center [842, 242] width 9 height 9
click at [750, 168] on icon at bounding box center [745, 170] width 9 height 9
click at [723, 169] on icon at bounding box center [718, 170] width 9 height 9
click at [775, 171] on icon at bounding box center [770, 170] width 9 height 9
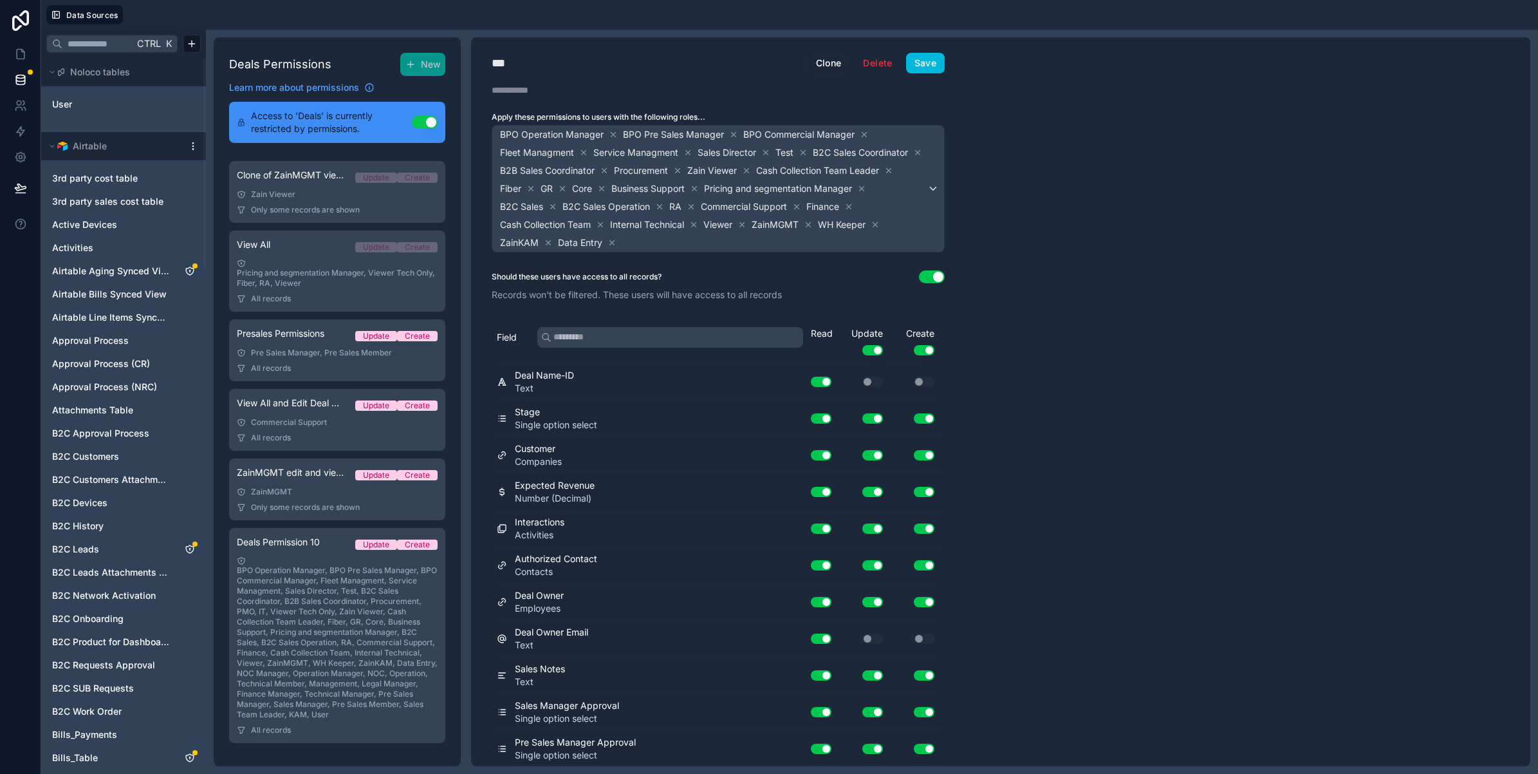
click at [747, 221] on icon at bounding box center [742, 224] width 9 height 9
click at [559, 240] on icon at bounding box center [554, 242] width 9 height 9
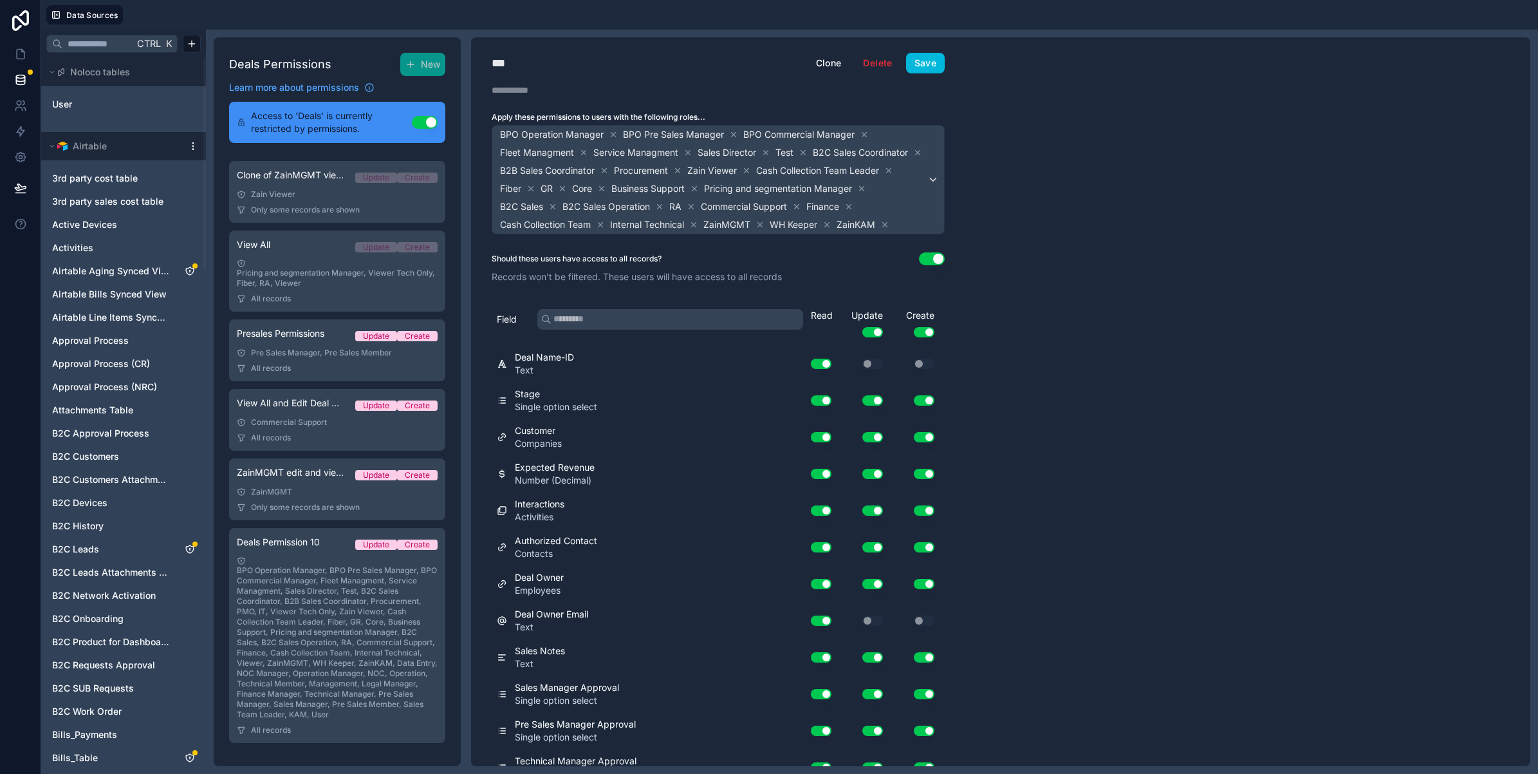
click at [883, 227] on icon at bounding box center [885, 224] width 5 height 5
click at [825, 227] on icon at bounding box center [827, 224] width 5 height 5
click at [756, 229] on icon at bounding box center [760, 224] width 9 height 9
click at [698, 224] on icon at bounding box center [693, 224] width 9 height 9
click at [603, 226] on icon at bounding box center [601, 224] width 5 height 5
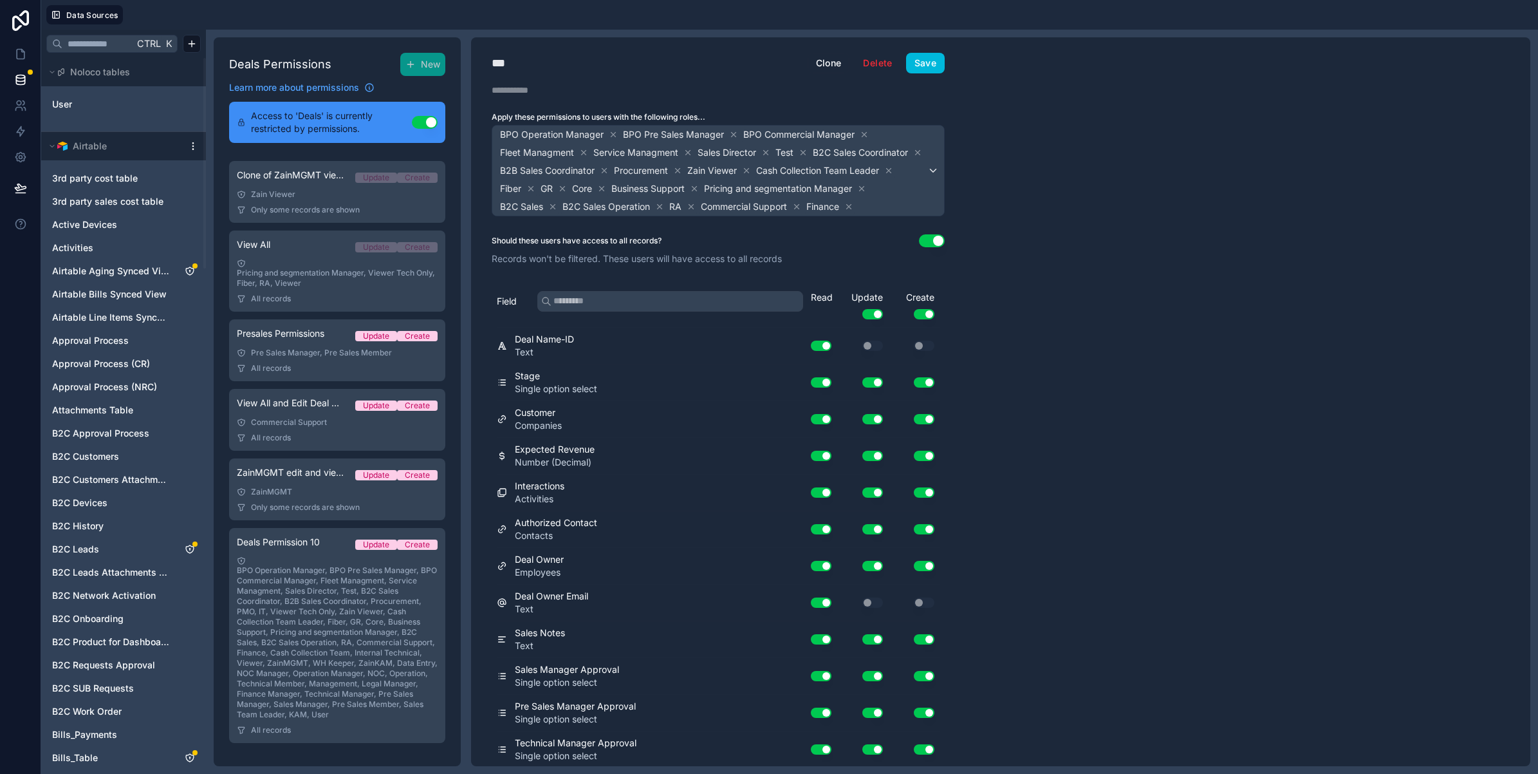
click at [847, 209] on icon at bounding box center [849, 206] width 5 height 5
click at [795, 209] on icon at bounding box center [797, 206] width 5 height 5
click at [696, 208] on icon at bounding box center [691, 206] width 9 height 9
click at [664, 207] on icon at bounding box center [659, 206] width 9 height 9
click at [557, 206] on icon at bounding box center [552, 206] width 9 height 9
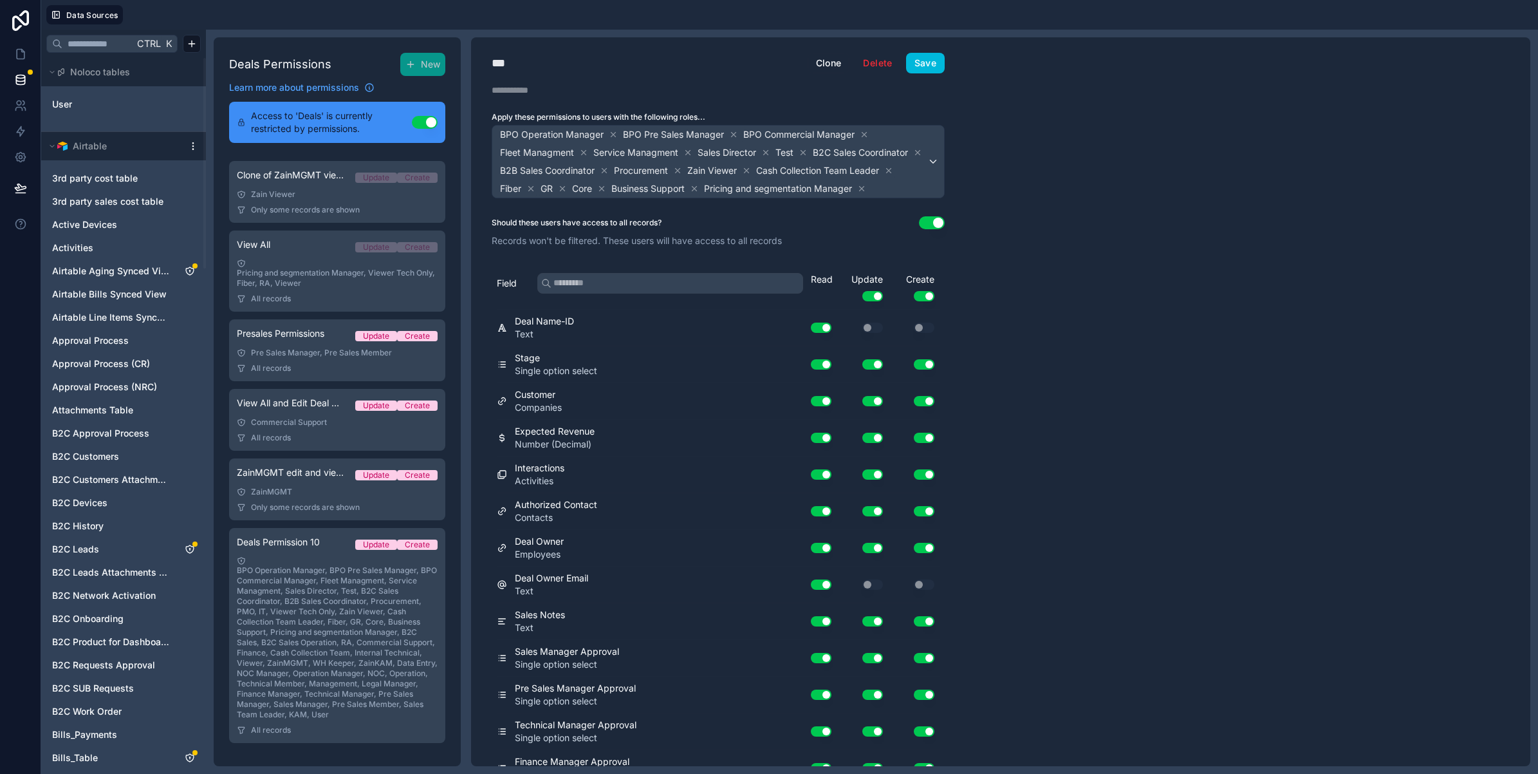
click at [860, 190] on icon at bounding box center [862, 188] width 5 height 5
click at [699, 184] on icon at bounding box center [694, 188] width 9 height 9
click at [606, 185] on icon at bounding box center [601, 188] width 9 height 9
click at [567, 191] on icon at bounding box center [562, 188] width 9 height 9
click at [535, 187] on icon at bounding box center [530, 188] width 9 height 9
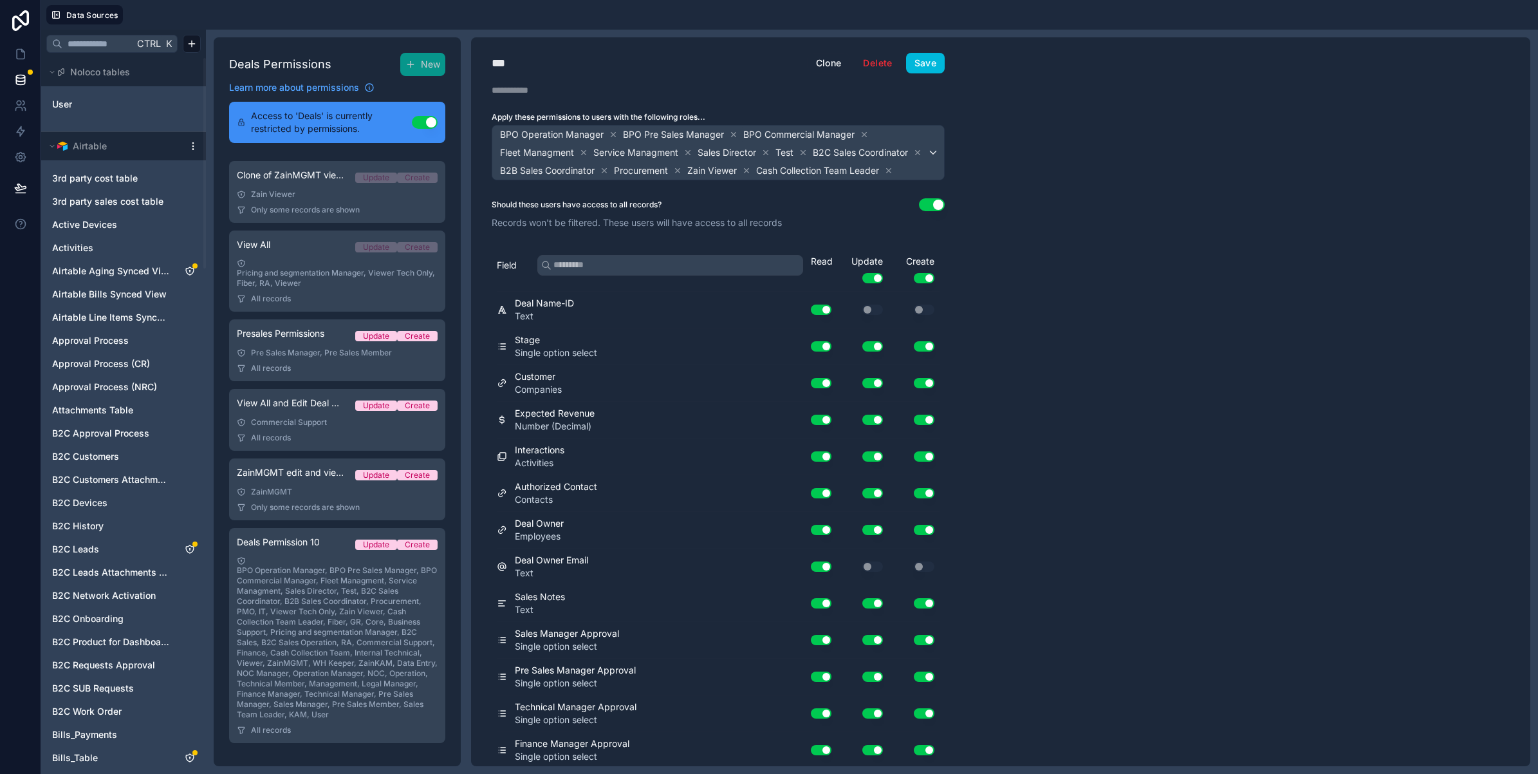
click at [884, 175] on icon at bounding box center [888, 170] width 9 height 9
click at [751, 168] on icon at bounding box center [746, 170] width 9 height 9
click at [682, 169] on icon at bounding box center [677, 170] width 9 height 9
click at [607, 172] on icon at bounding box center [604, 170] width 5 height 5
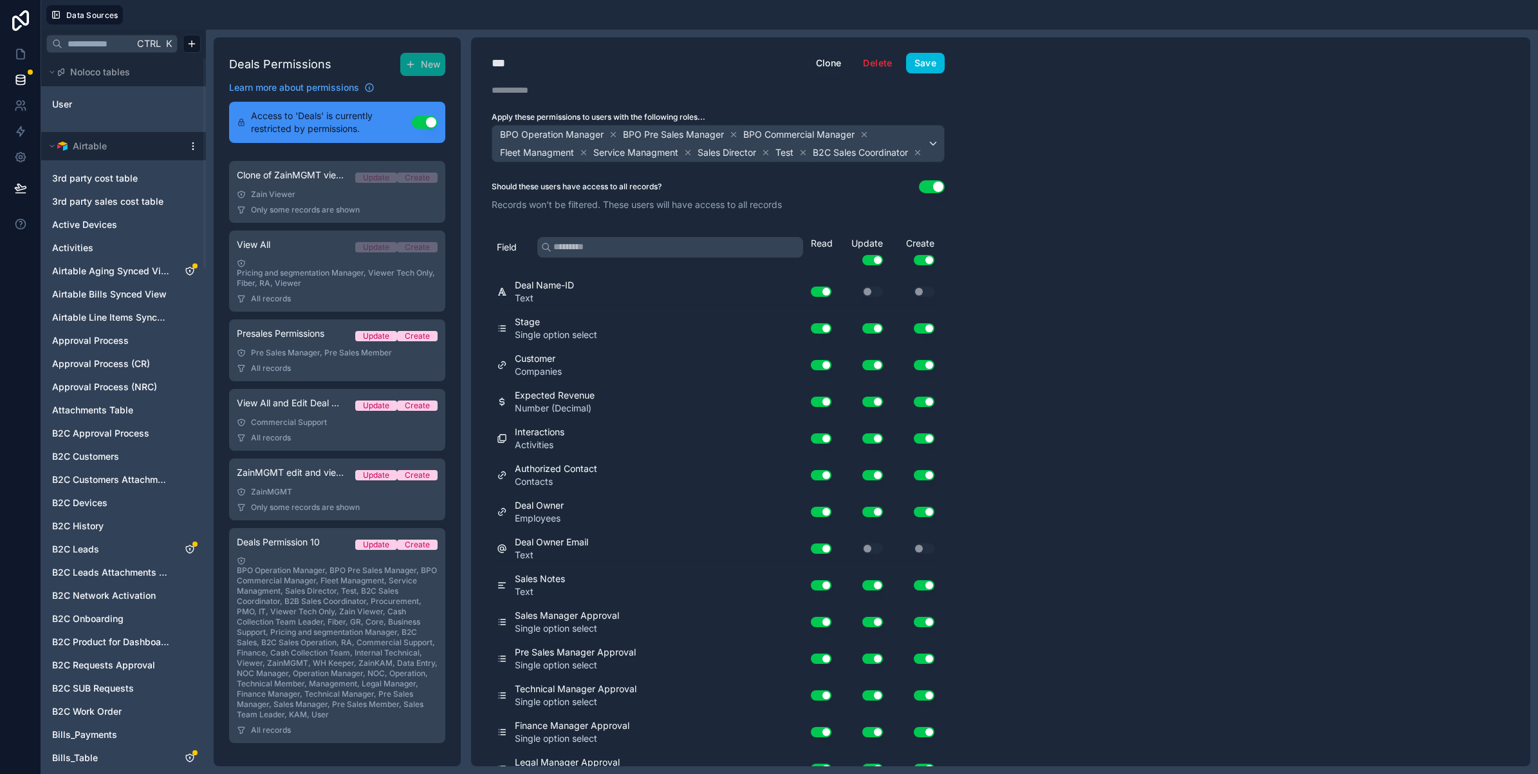
click at [913, 157] on icon at bounding box center [917, 152] width 9 height 9
click at [803, 153] on icon at bounding box center [803, 152] width 9 height 9
click at [764, 152] on icon at bounding box center [765, 152] width 9 height 9
click at [692, 152] on icon at bounding box center [687, 152] width 9 height 9
click at [583, 149] on icon at bounding box center [583, 152] width 9 height 9
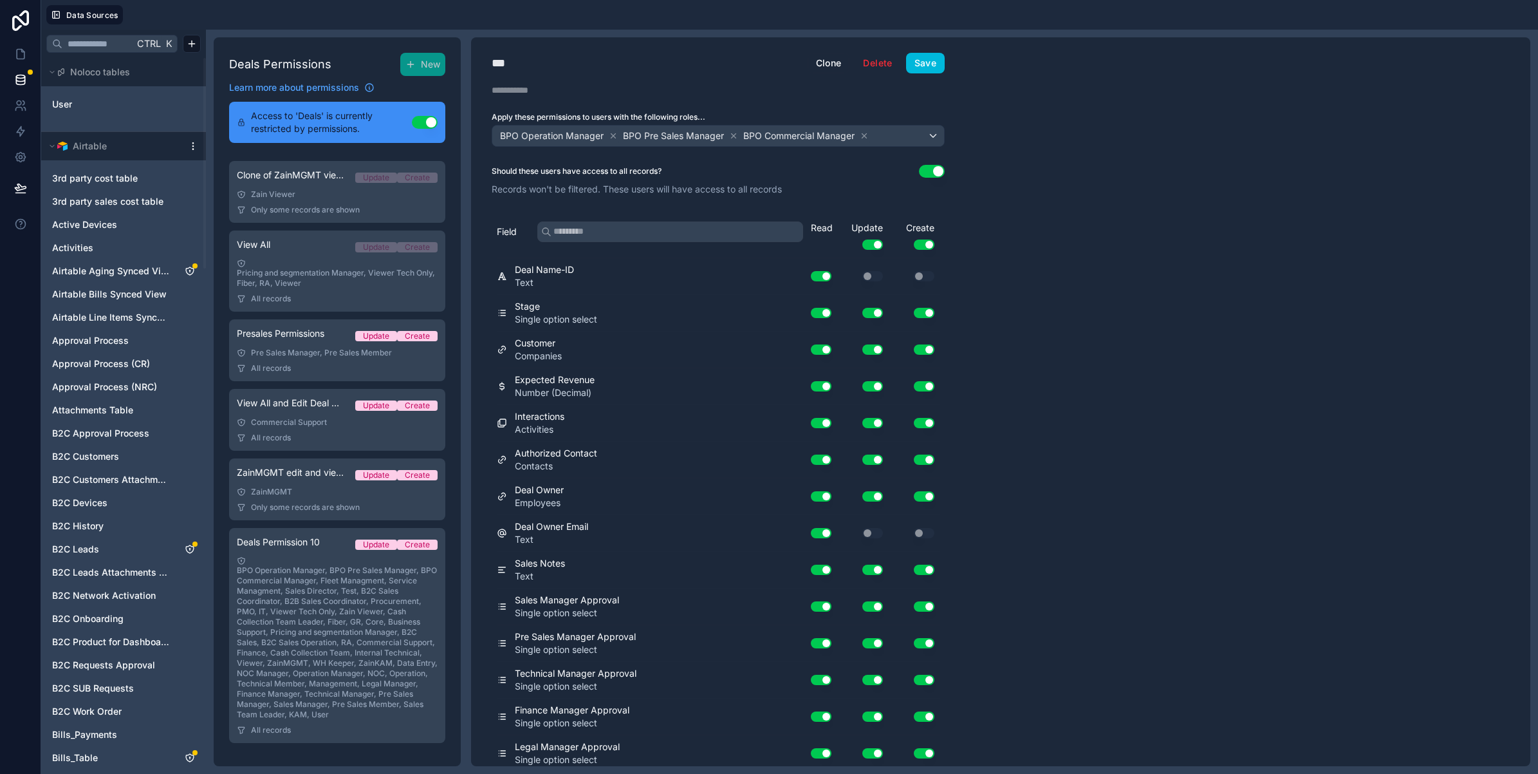
click at [925, 66] on button "Save" at bounding box center [925, 63] width 39 height 21
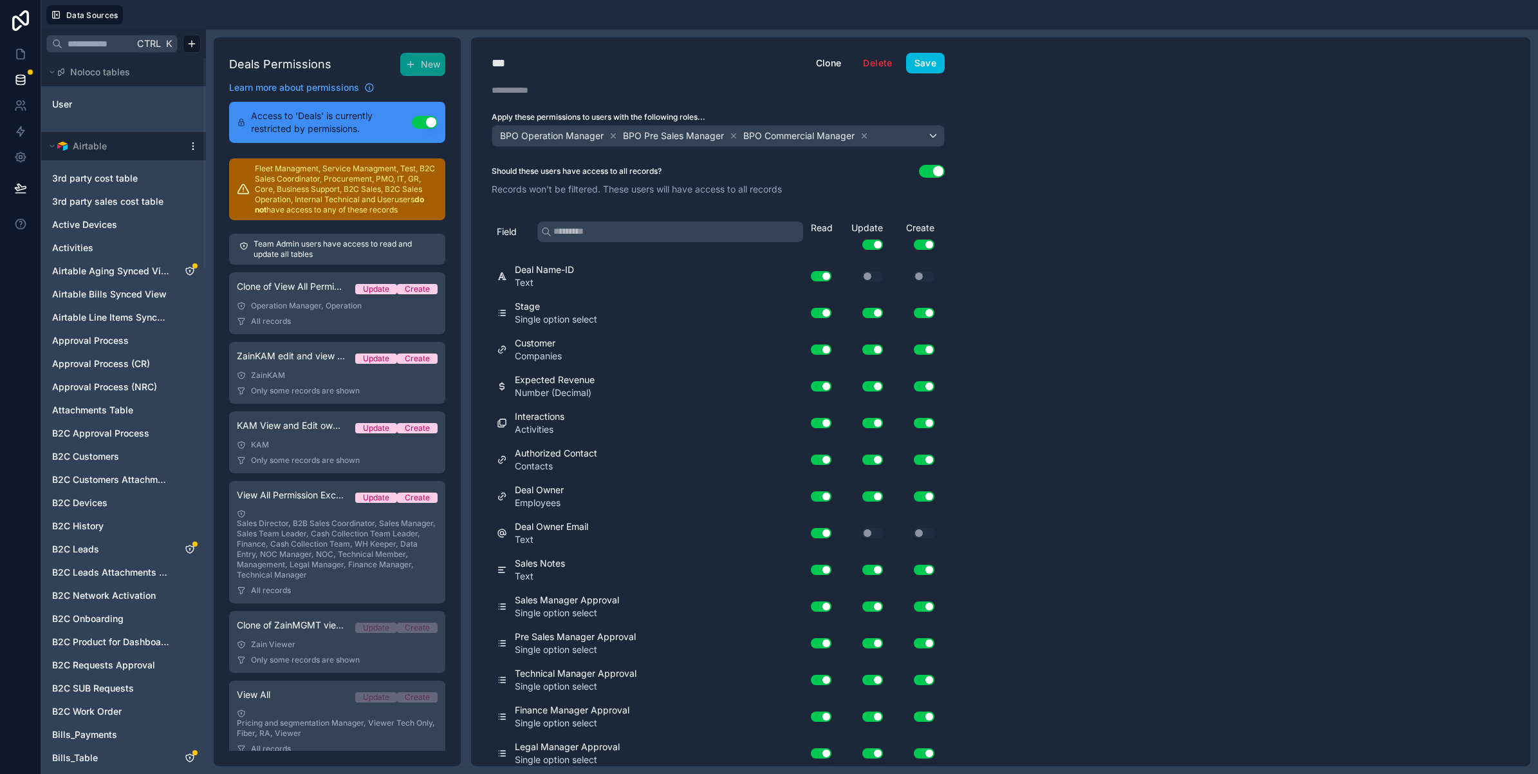
scroll to position [0, 0]
click at [295, 440] on link "KAM View and Edit own deals Update Create KAM Only some records are shown" at bounding box center [337, 444] width 216 height 62
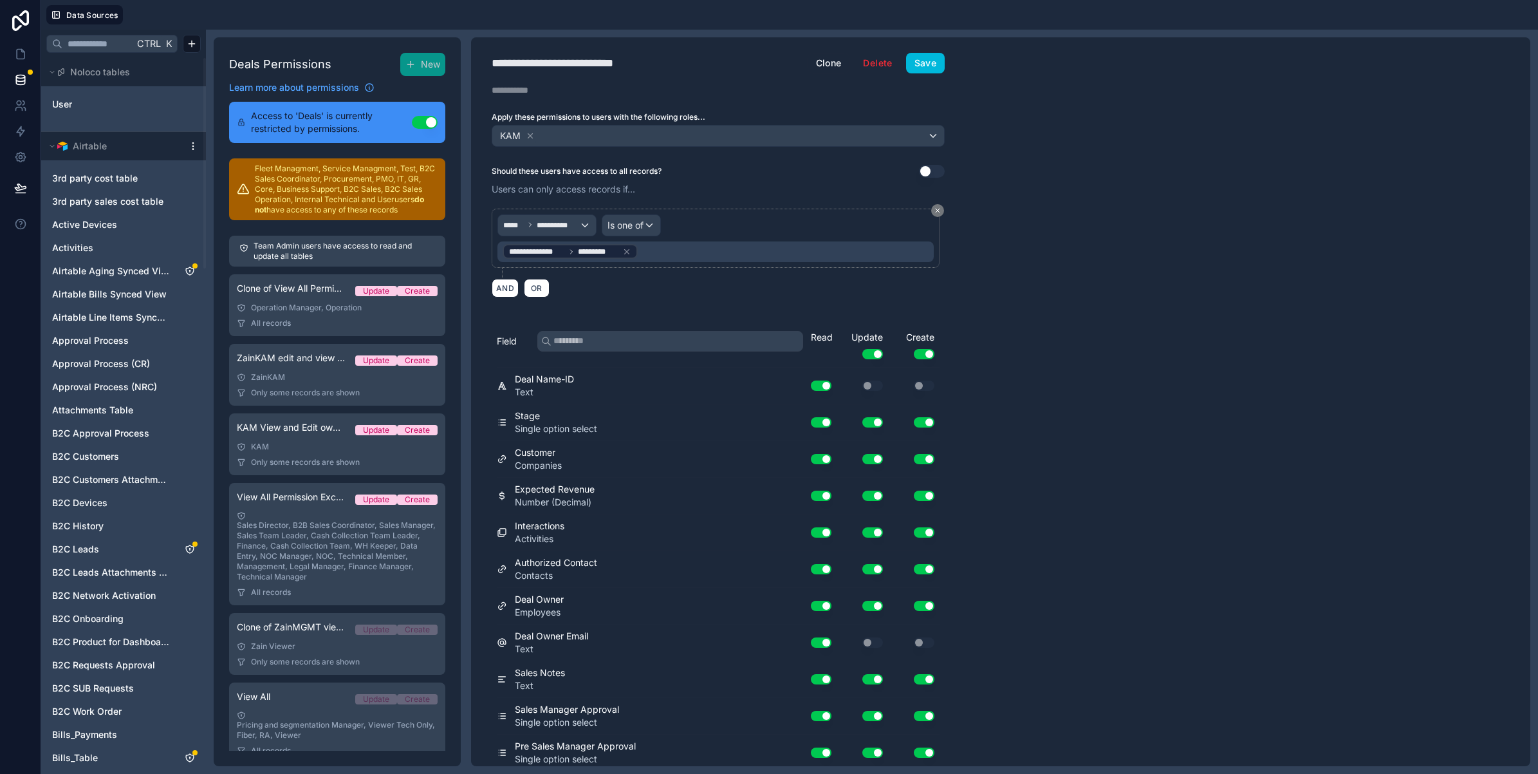
scroll to position [317, 0]
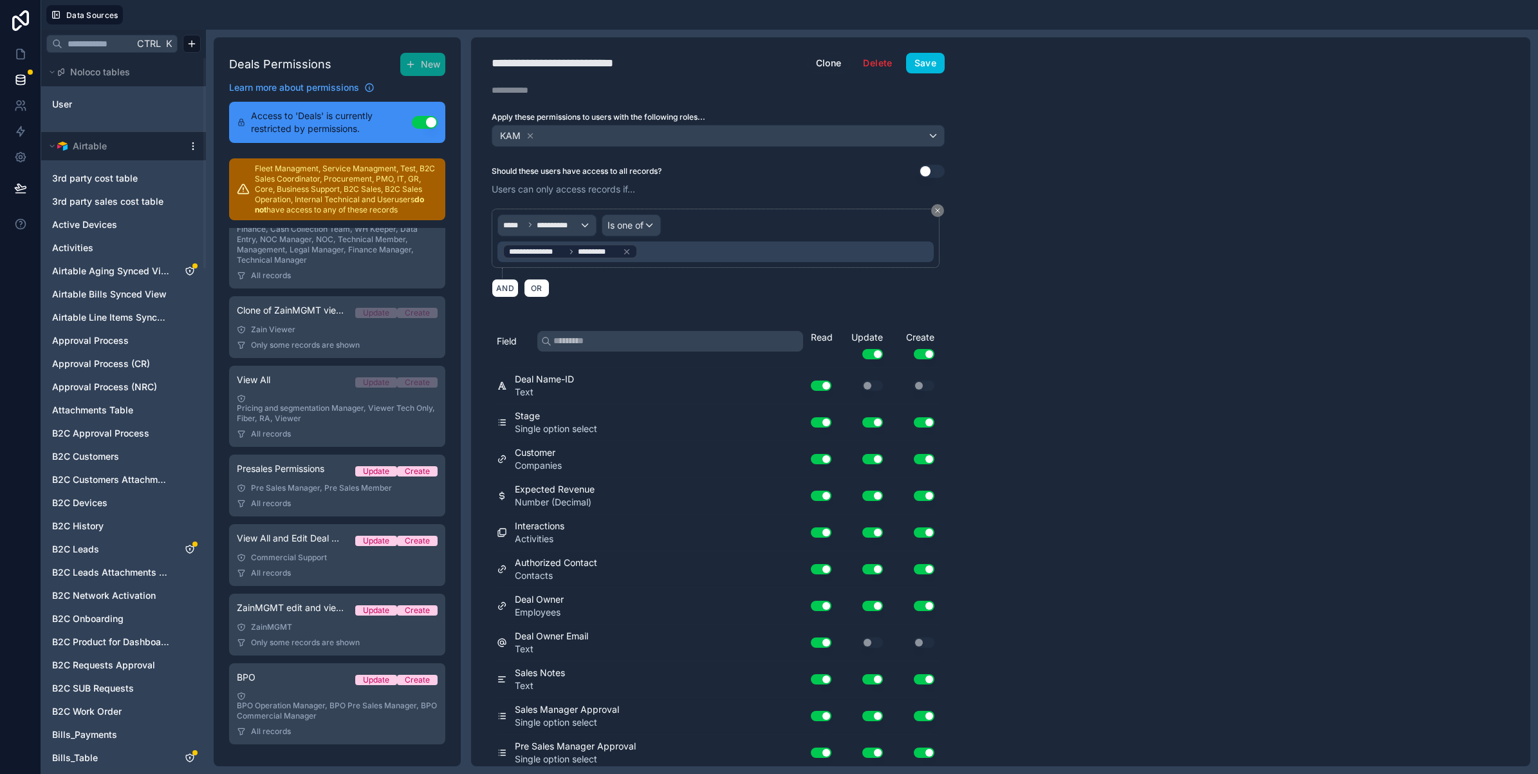
click at [301, 718] on div "BPO Operation Manager, BPO Pre Sales Manager, BPO Commercial Manager" at bounding box center [337, 706] width 201 height 30
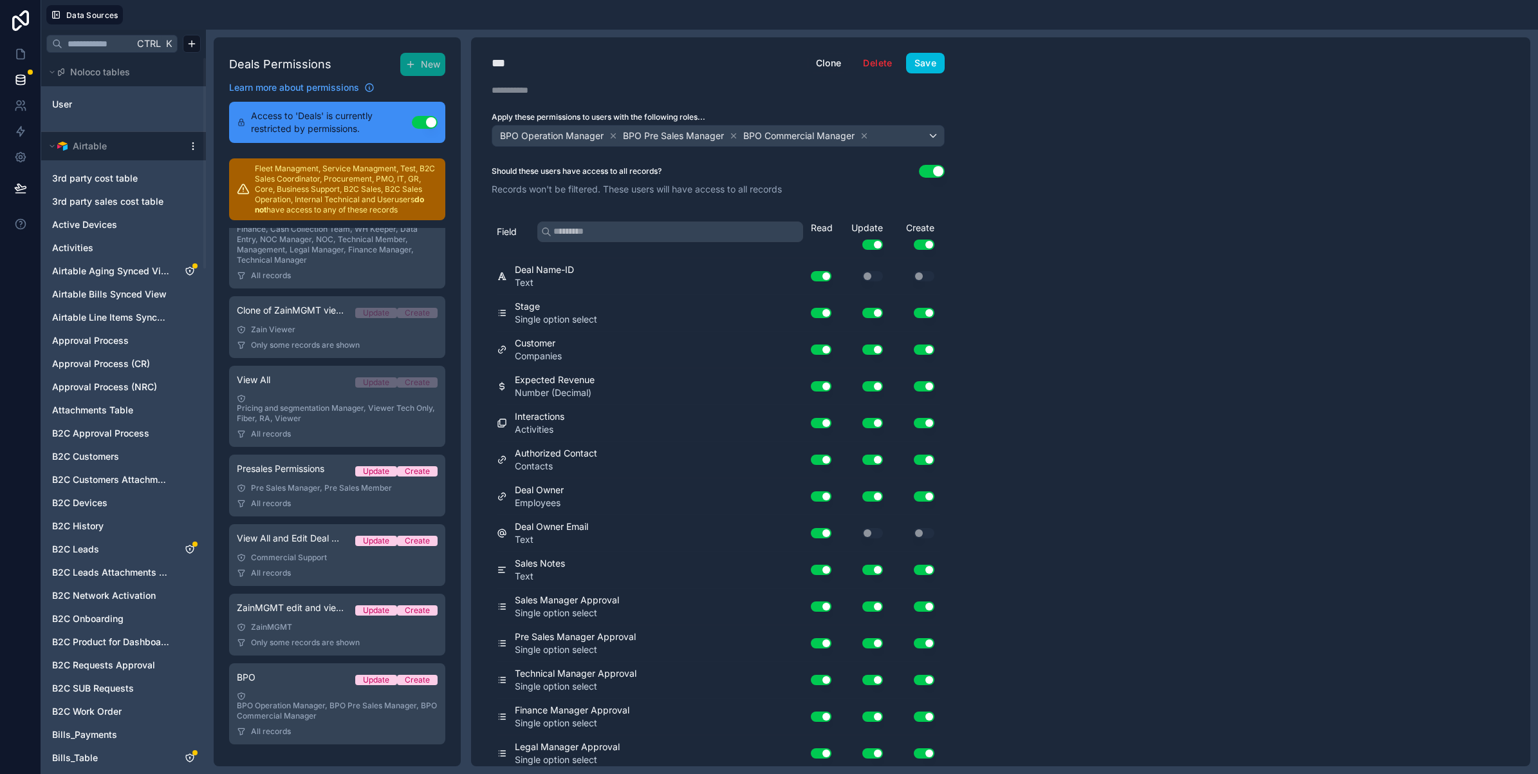
click at [927, 171] on button "Use setting" at bounding box center [932, 171] width 26 height 13
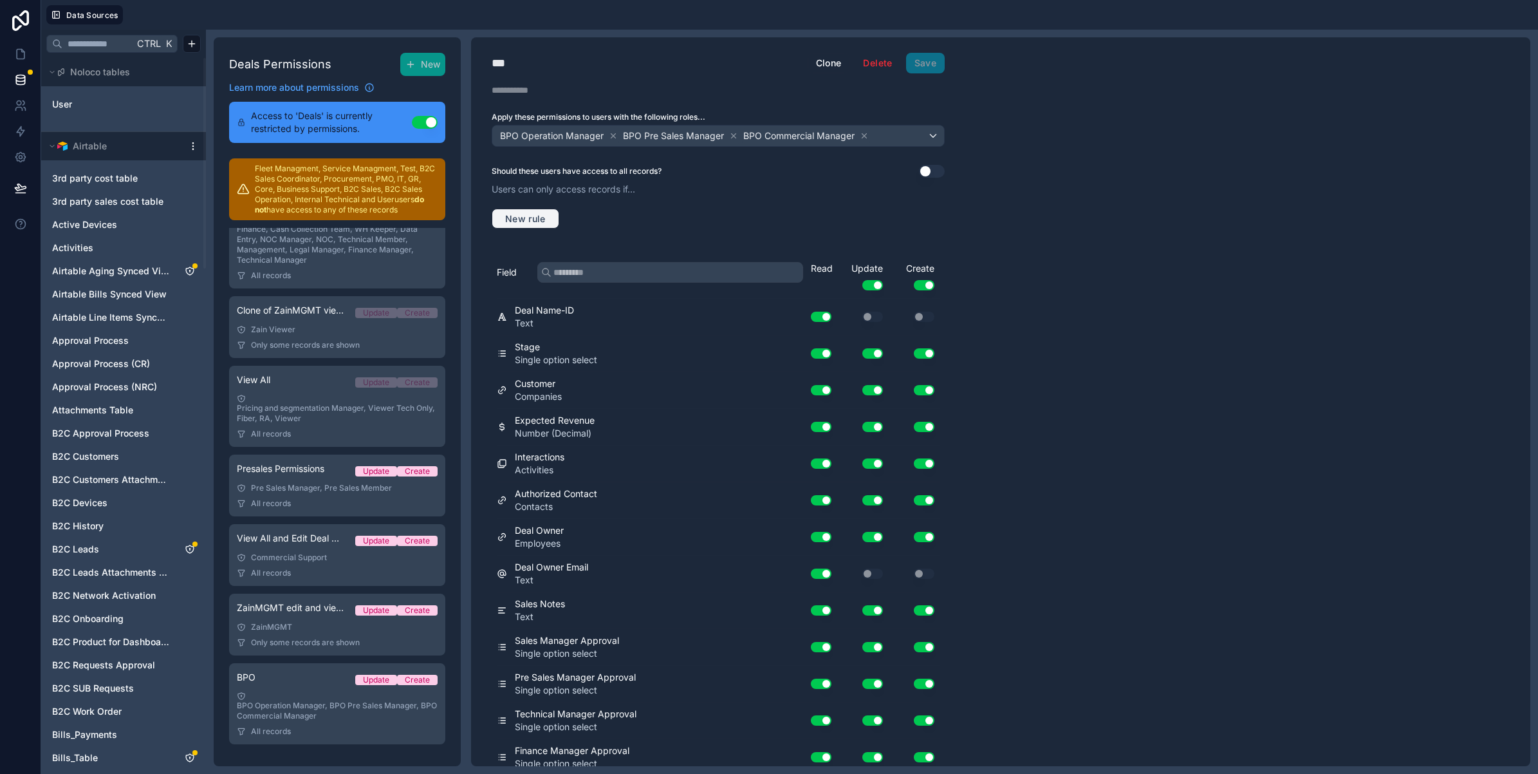
click at [524, 211] on button "New rule" at bounding box center [526, 219] width 68 height 21
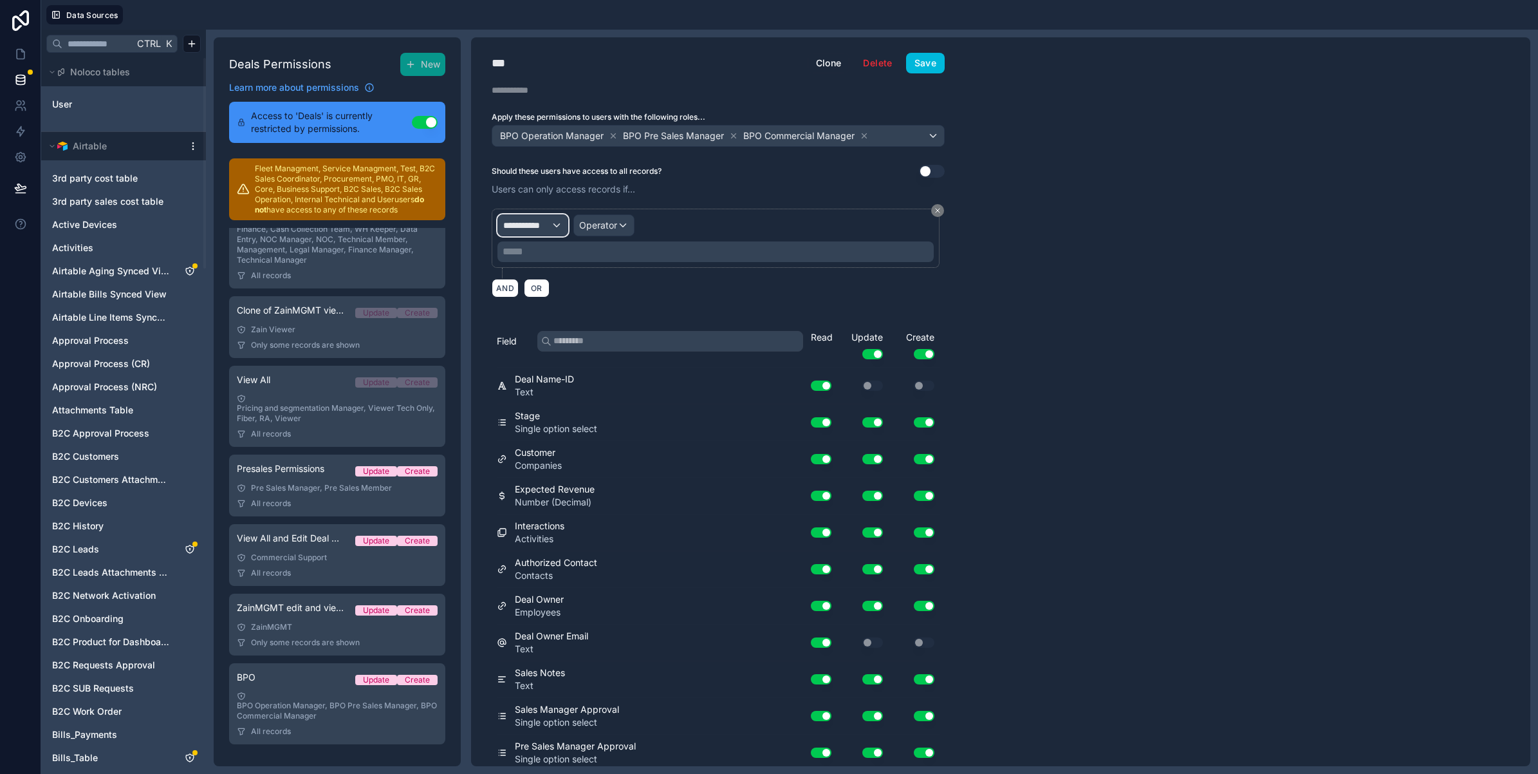
click at [528, 226] on span "**********" at bounding box center [527, 225] width 48 height 13
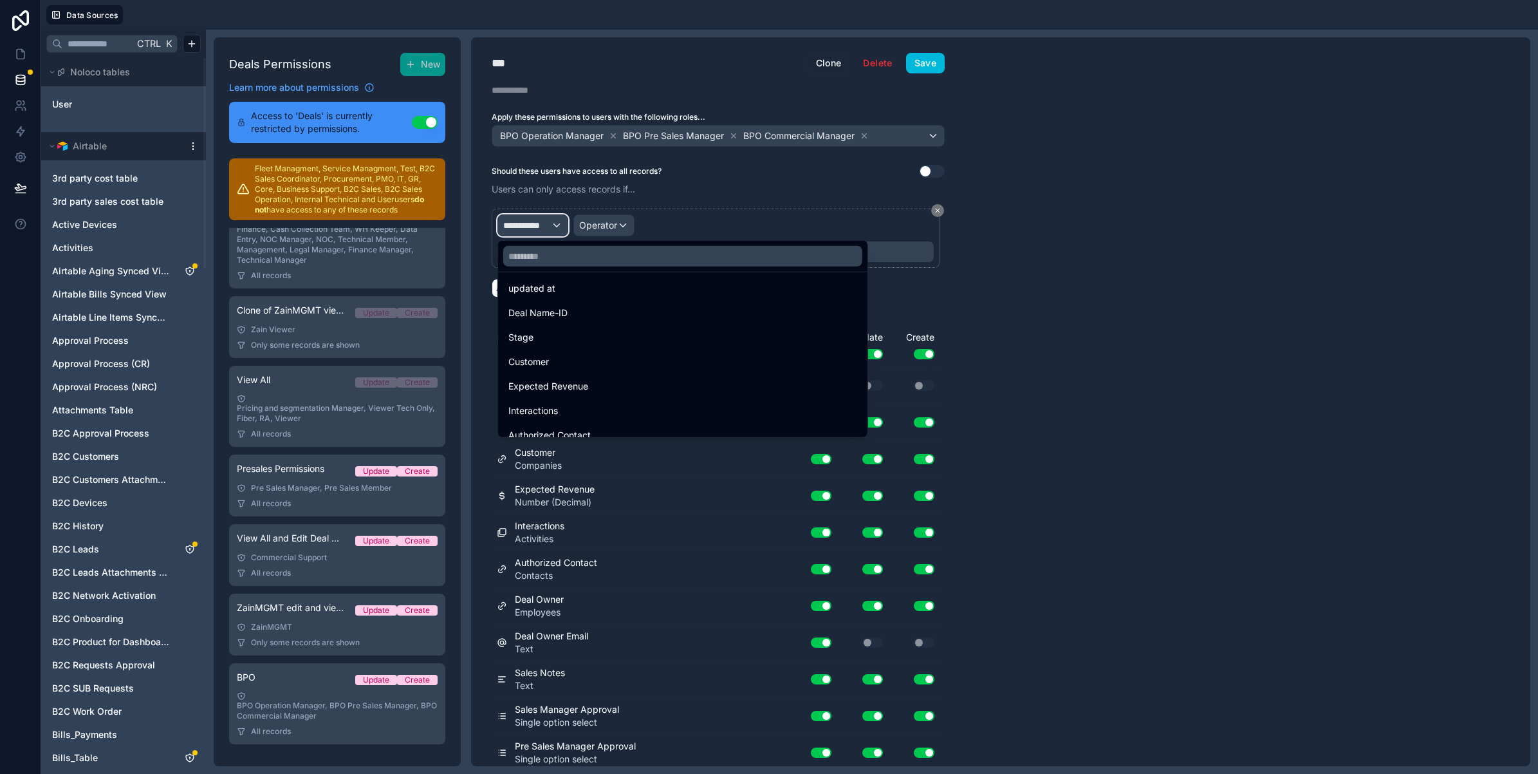
scroll to position [80, 0]
click at [570, 250] on input "text" at bounding box center [682, 256] width 359 height 21
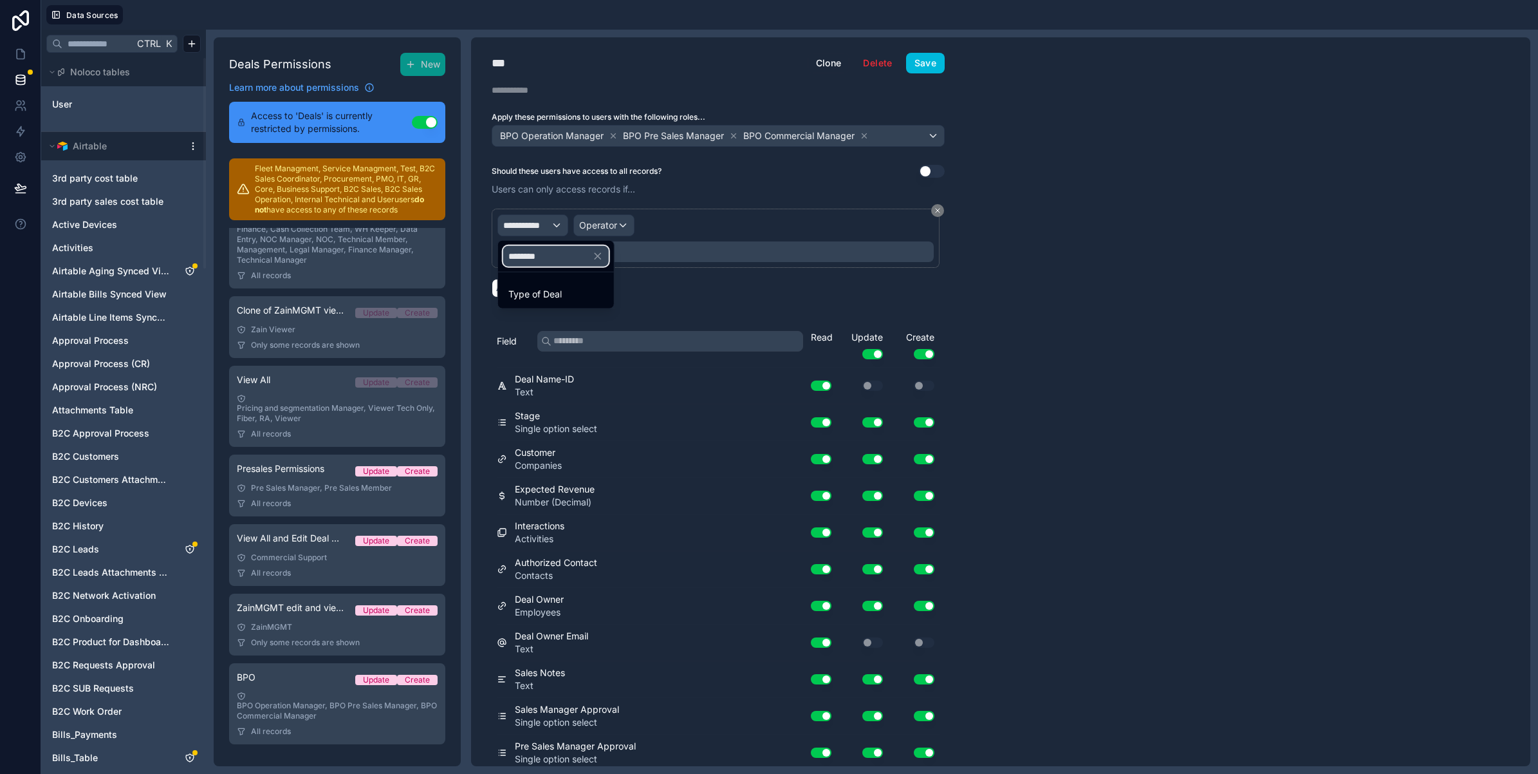
scroll to position [0, 0]
type input "*********"
click at [570, 283] on div "Type of Deal" at bounding box center [556, 294] width 111 height 23
click at [633, 222] on span "Operator" at bounding box center [630, 224] width 38 height 11
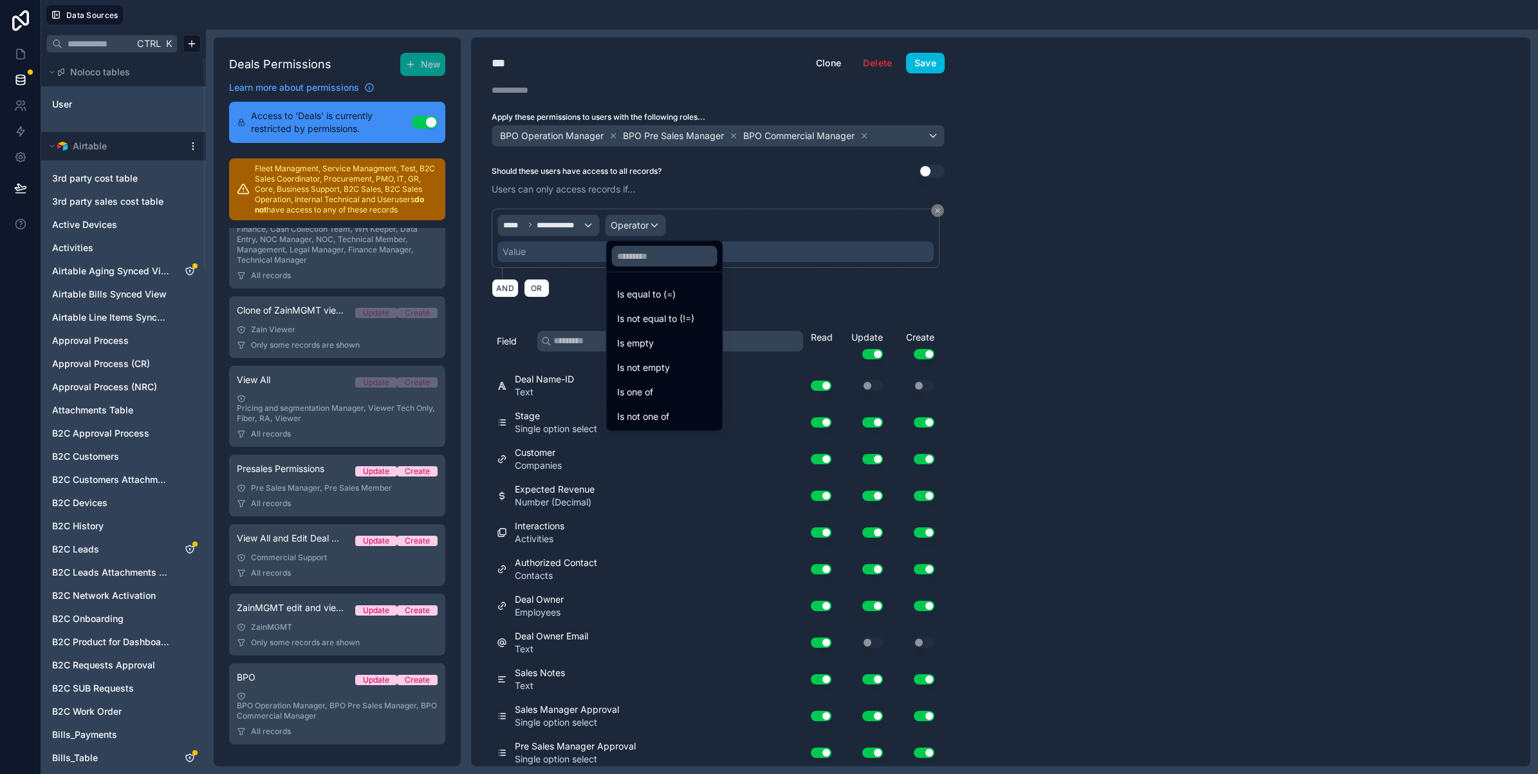
click at [649, 291] on span "Is equal to (=)" at bounding box center [646, 293] width 59 height 15
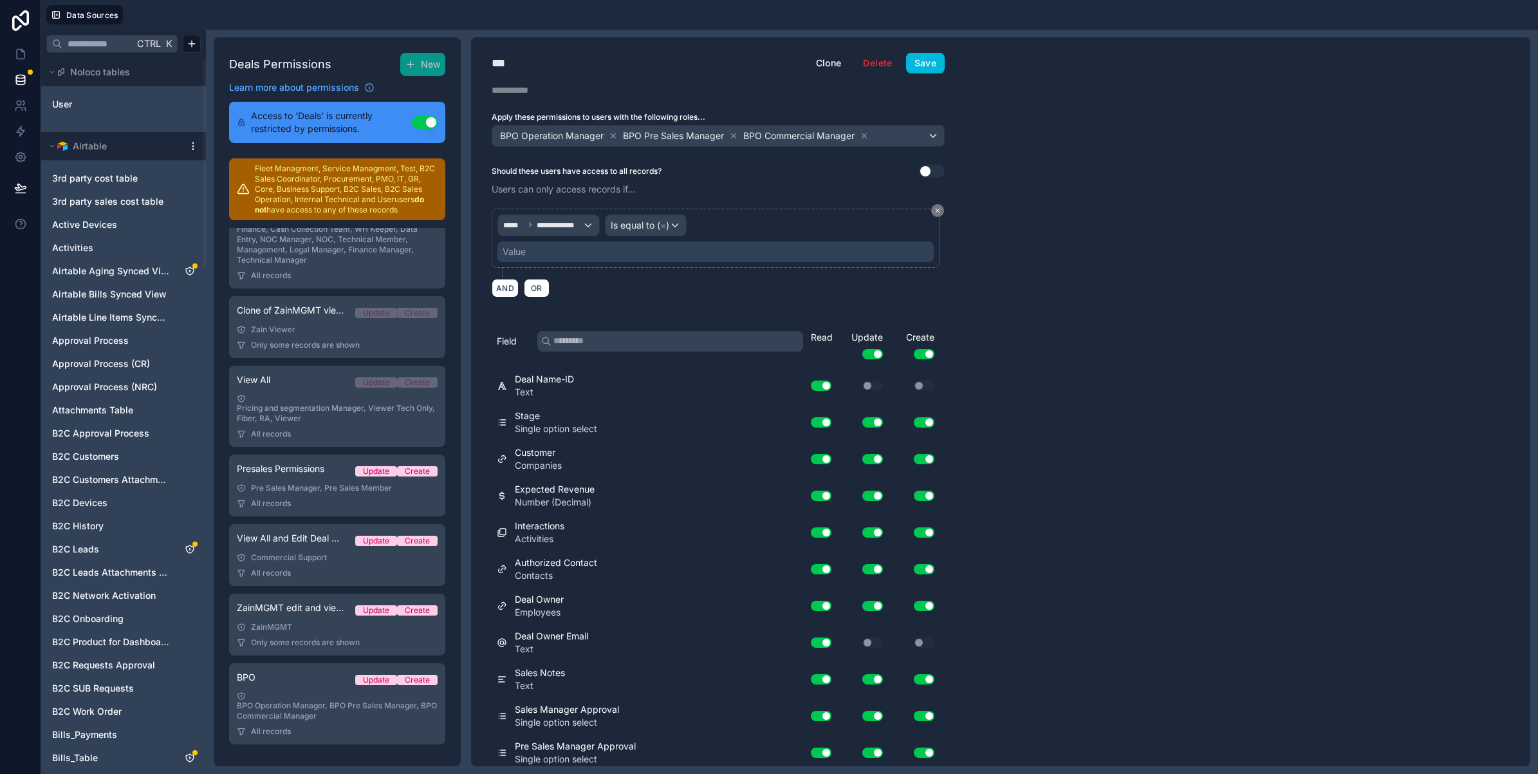
click at [573, 257] on div "Value" at bounding box center [715, 251] width 436 height 21
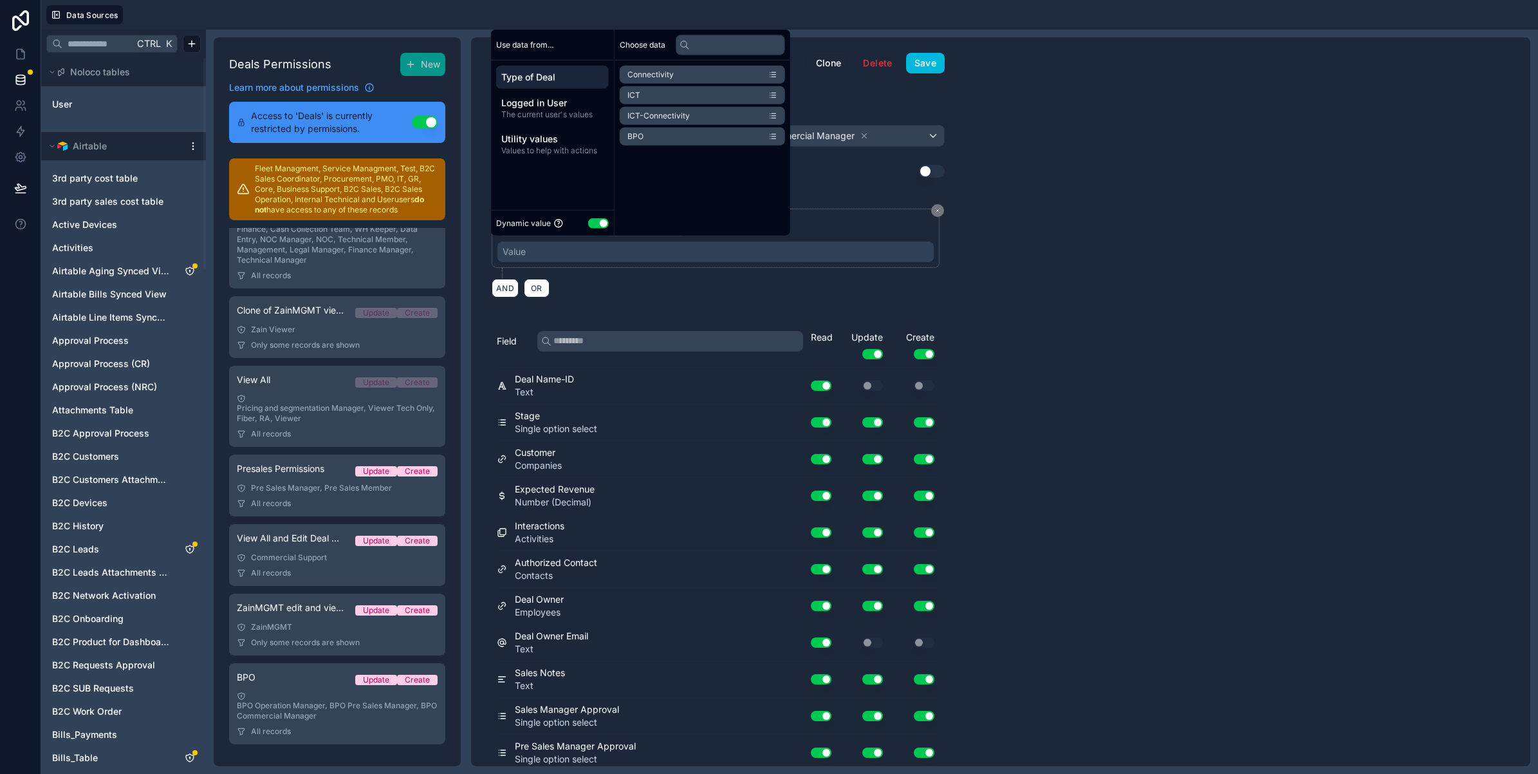
click at [599, 222] on button "Use setting" at bounding box center [598, 223] width 21 height 10
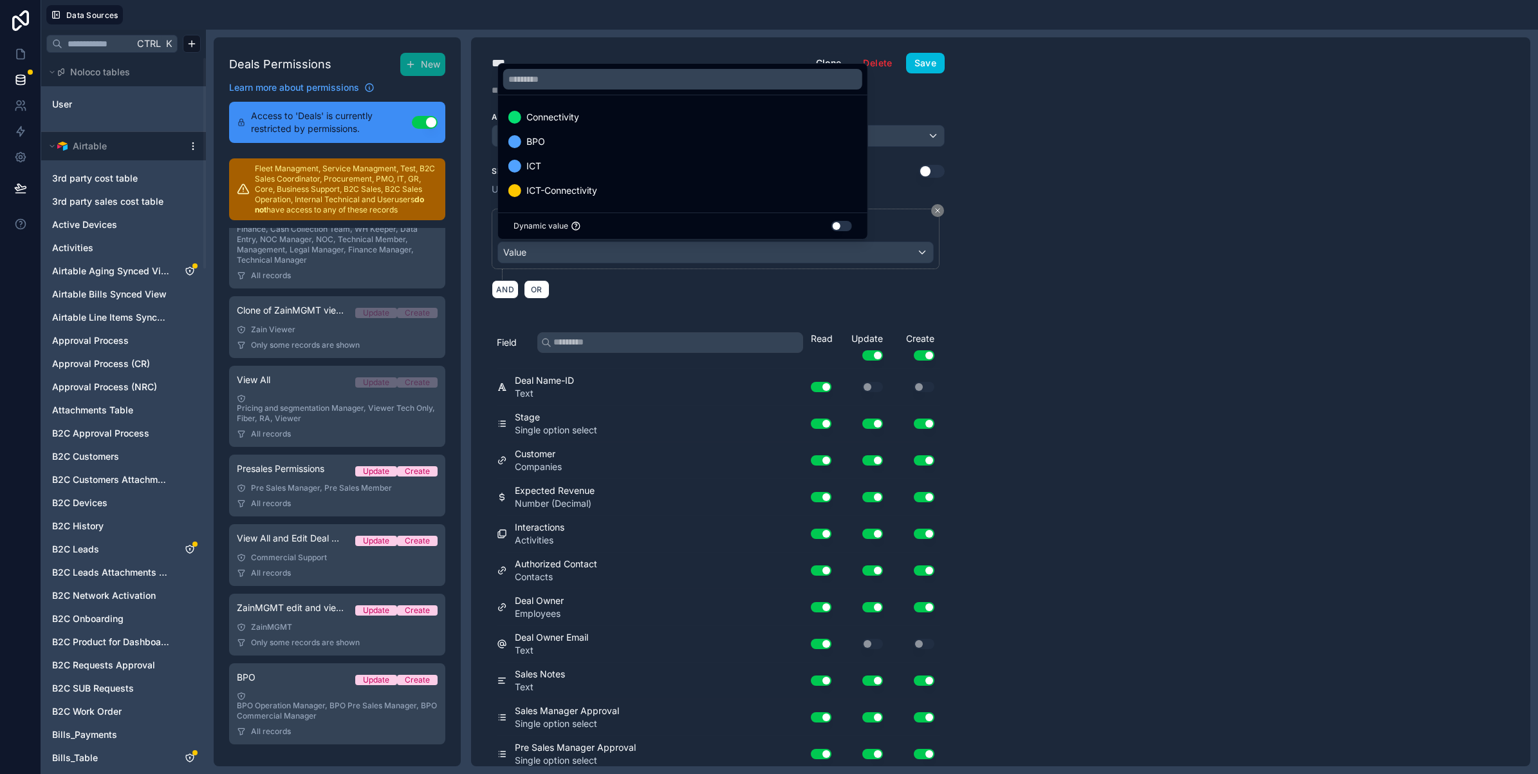
click at [544, 136] on span "BPO" at bounding box center [535, 141] width 19 height 15
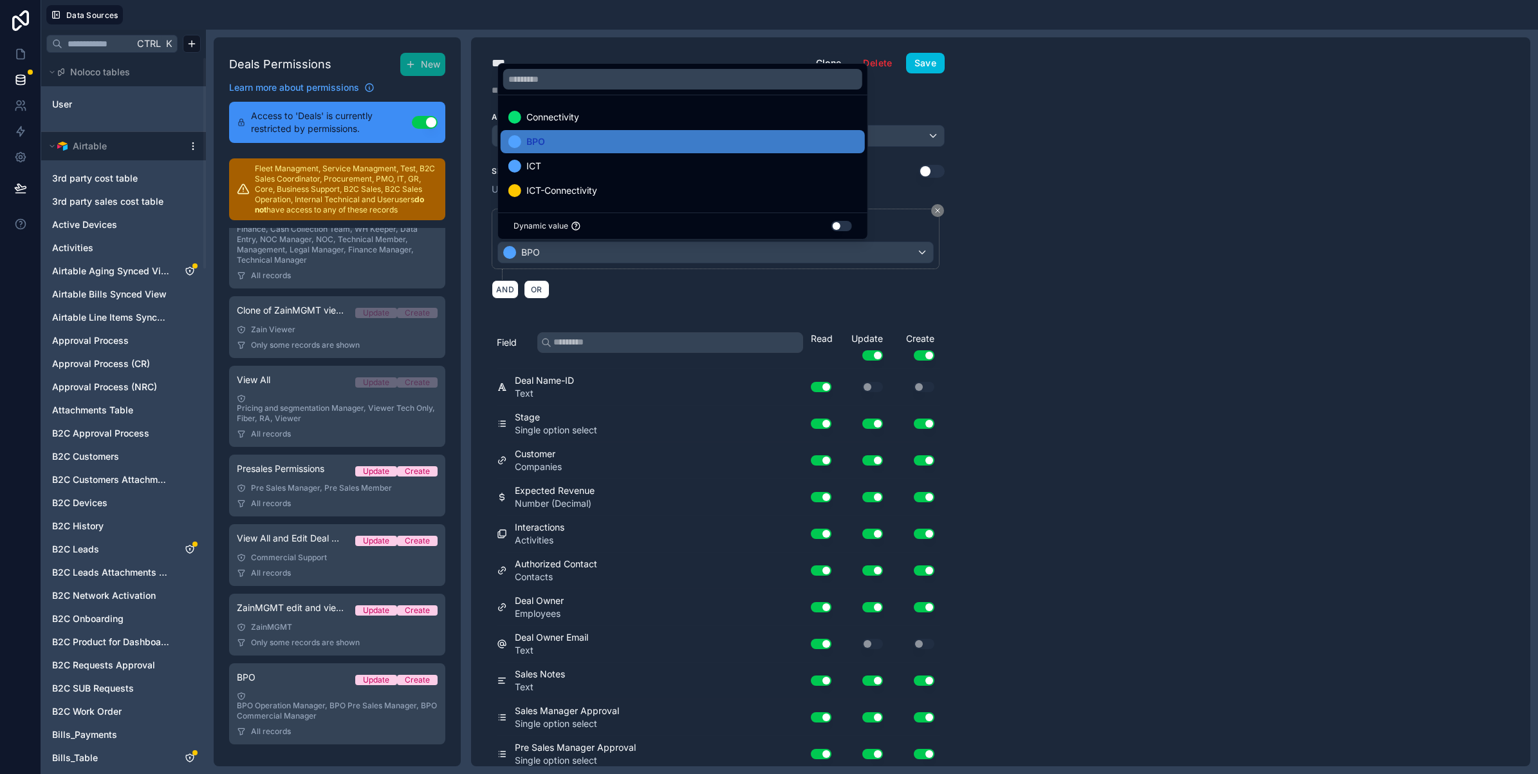
click at [1086, 277] on div "**********" at bounding box center [1000, 401] width 1059 height 728
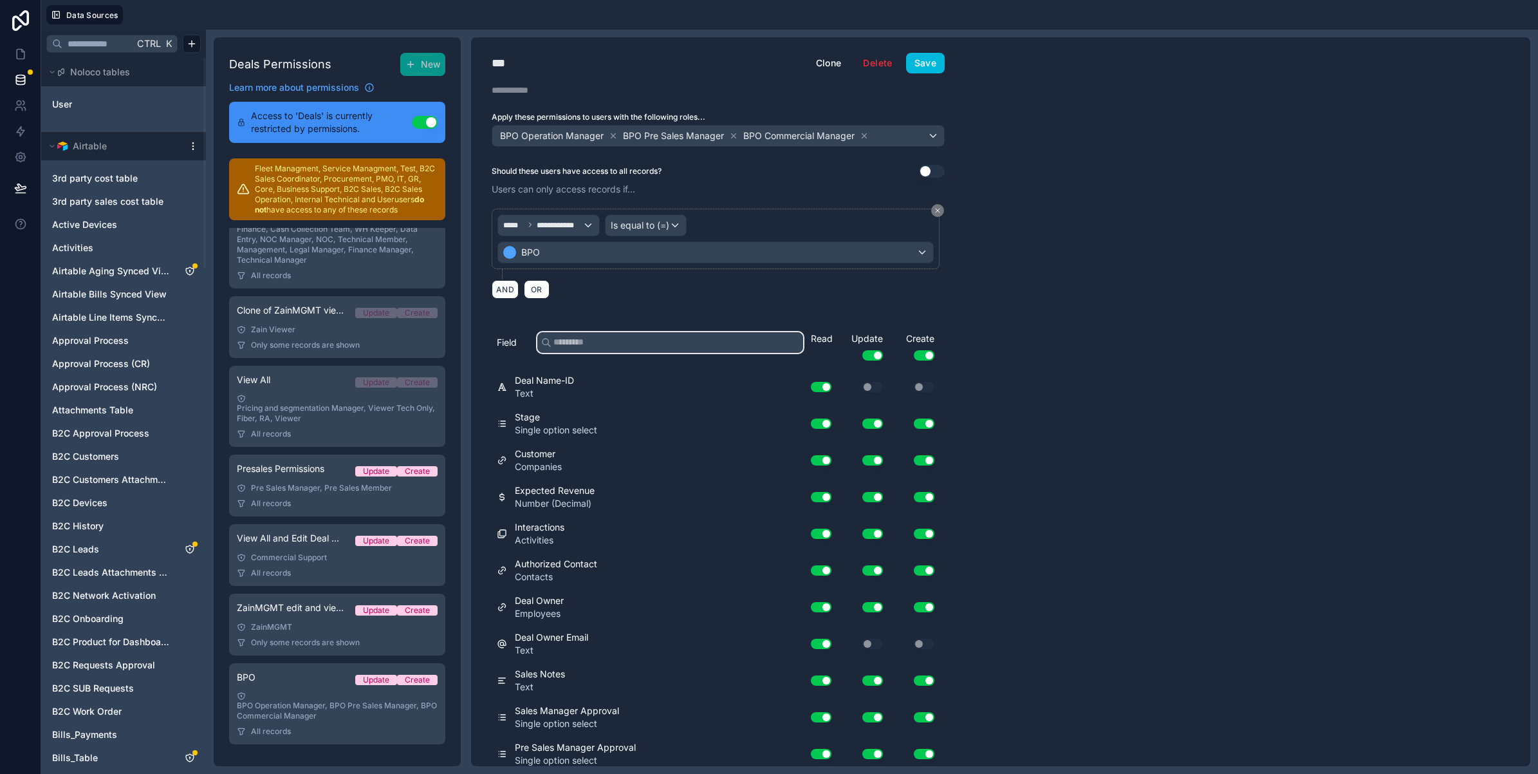
click at [600, 349] on input "text" at bounding box center [670, 342] width 266 height 21
type input "*"
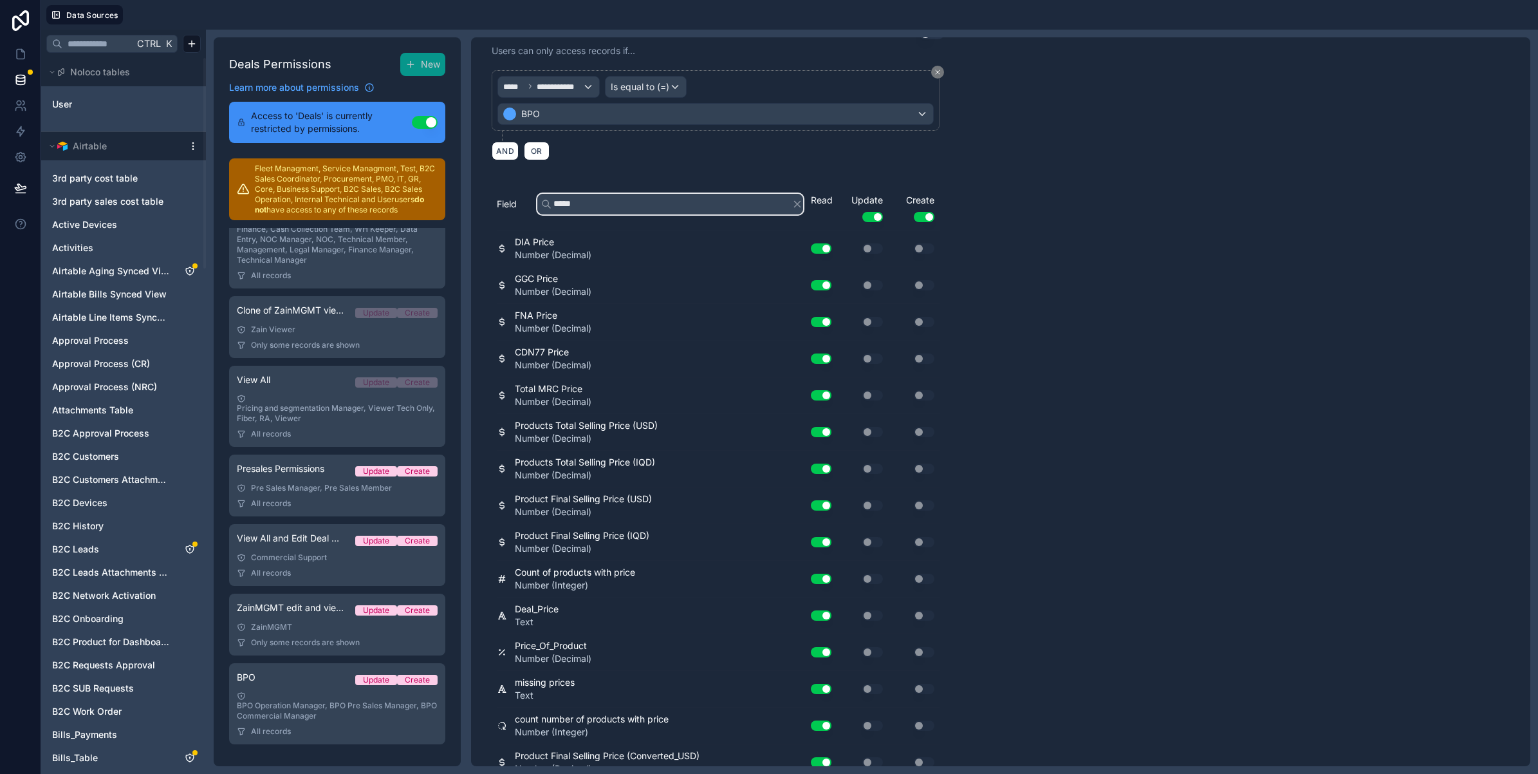
scroll to position [228, 0]
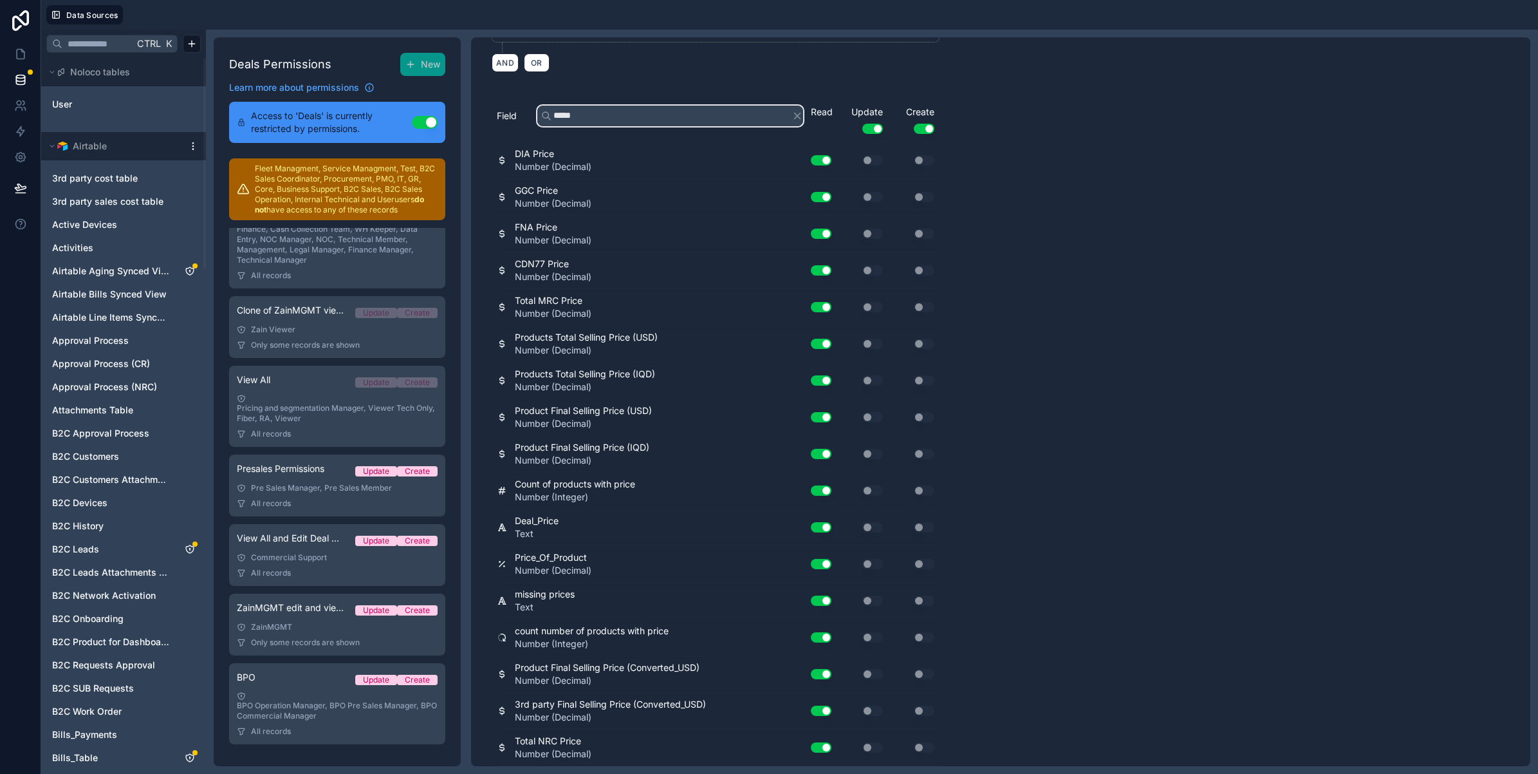
click at [603, 111] on input "*****" at bounding box center [670, 116] width 266 height 21
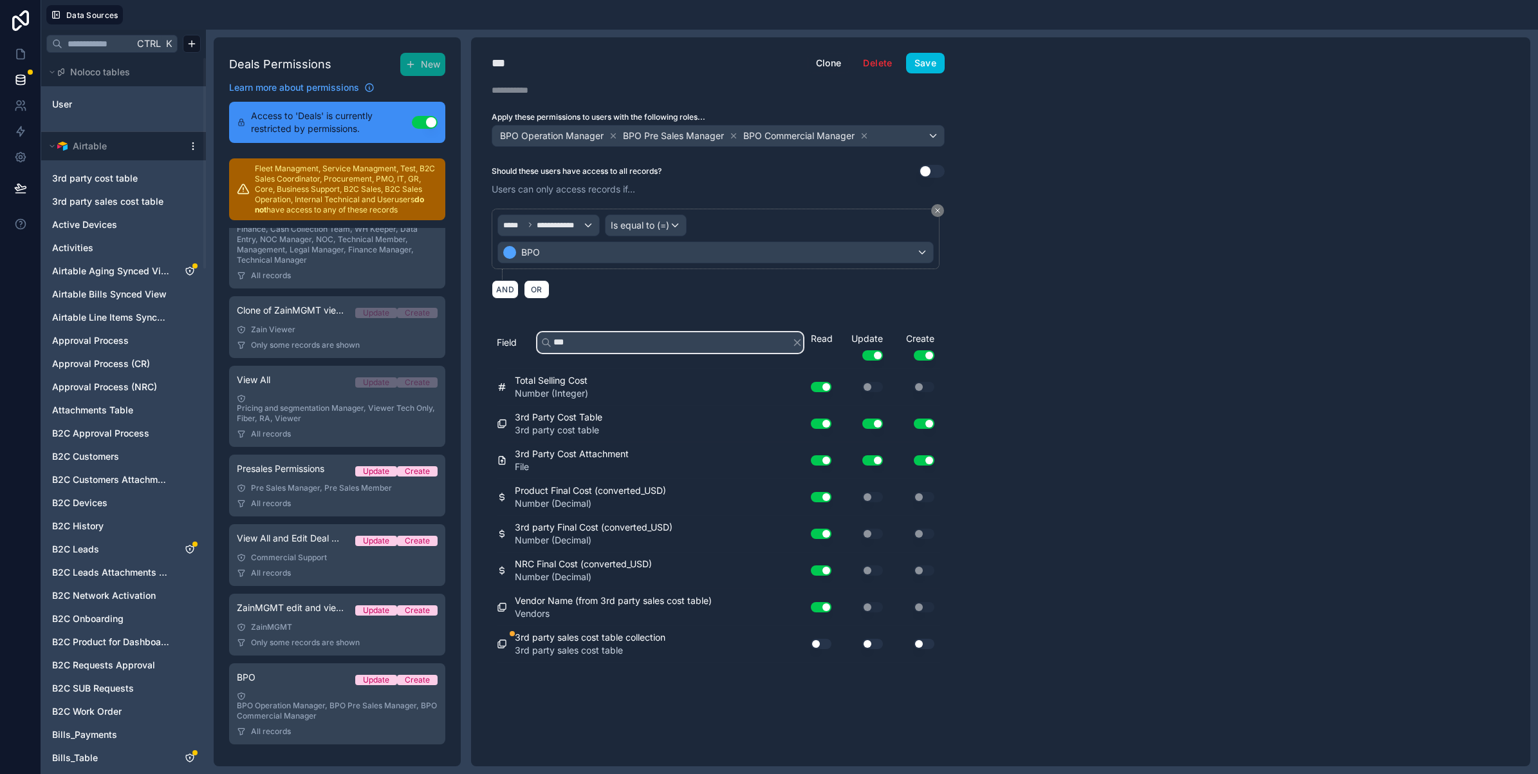
scroll to position [0, 0]
type input "****"
click at [677, 692] on div "**********" at bounding box center [718, 401] width 494 height 728
click at [799, 341] on icon "button" at bounding box center [798, 342] width 6 height 6
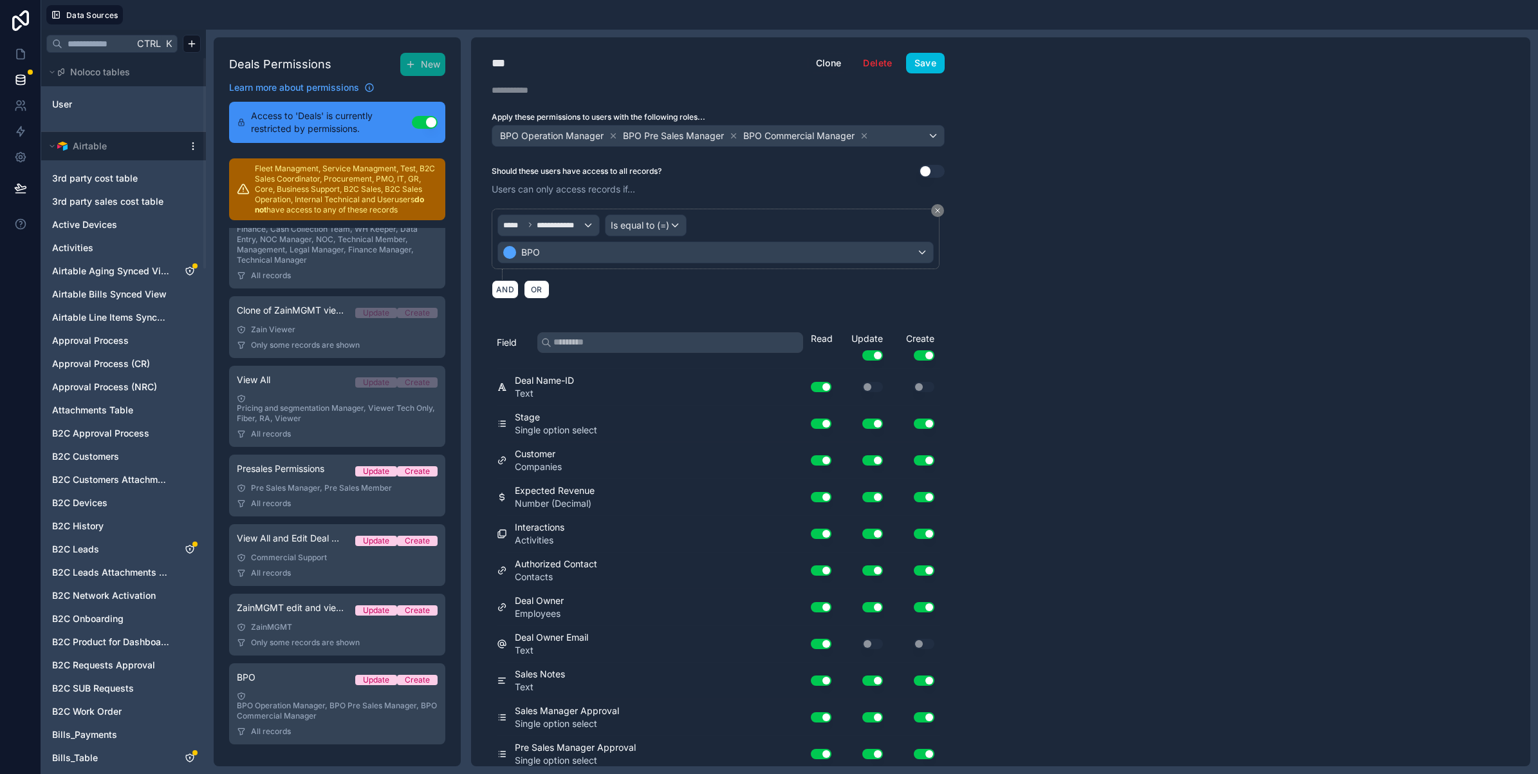
click at [938, 59] on button "Save" at bounding box center [925, 63] width 39 height 21
click at [17, 48] on icon at bounding box center [20, 54] width 13 height 13
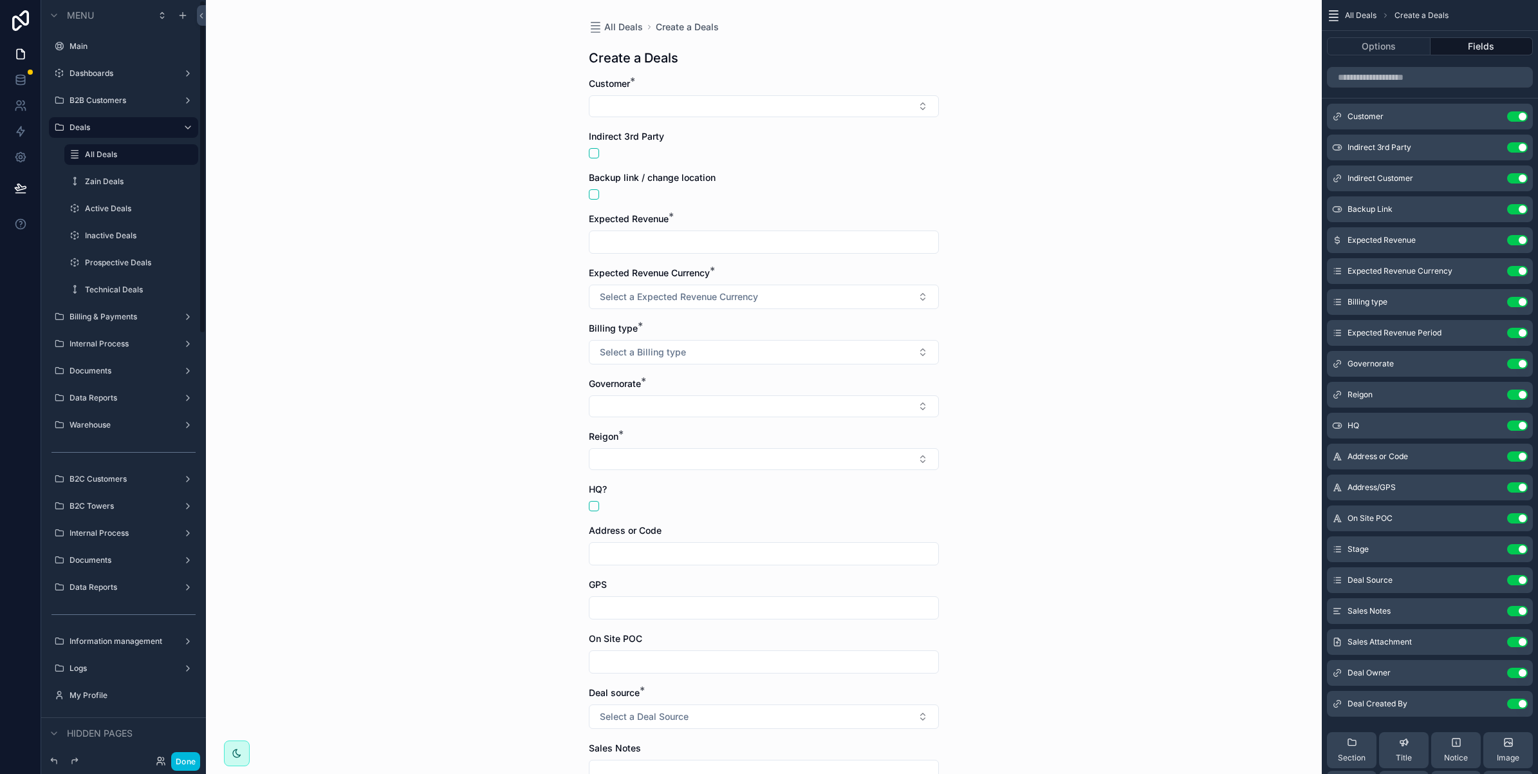
click at [198, 760] on button "Done" at bounding box center [185, 761] width 29 height 19
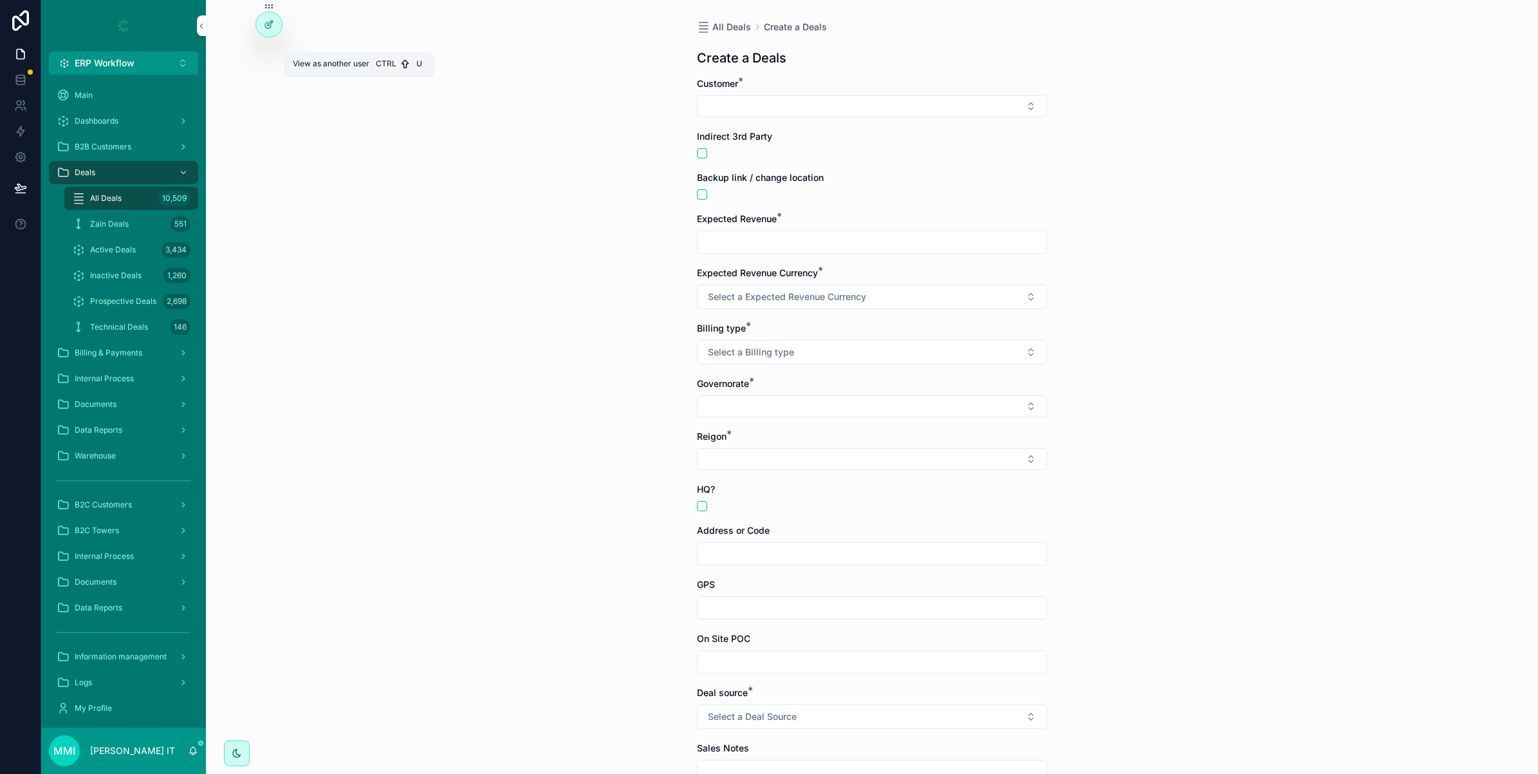
click at [0, 0] on icon at bounding box center [0, 0] width 0 height 0
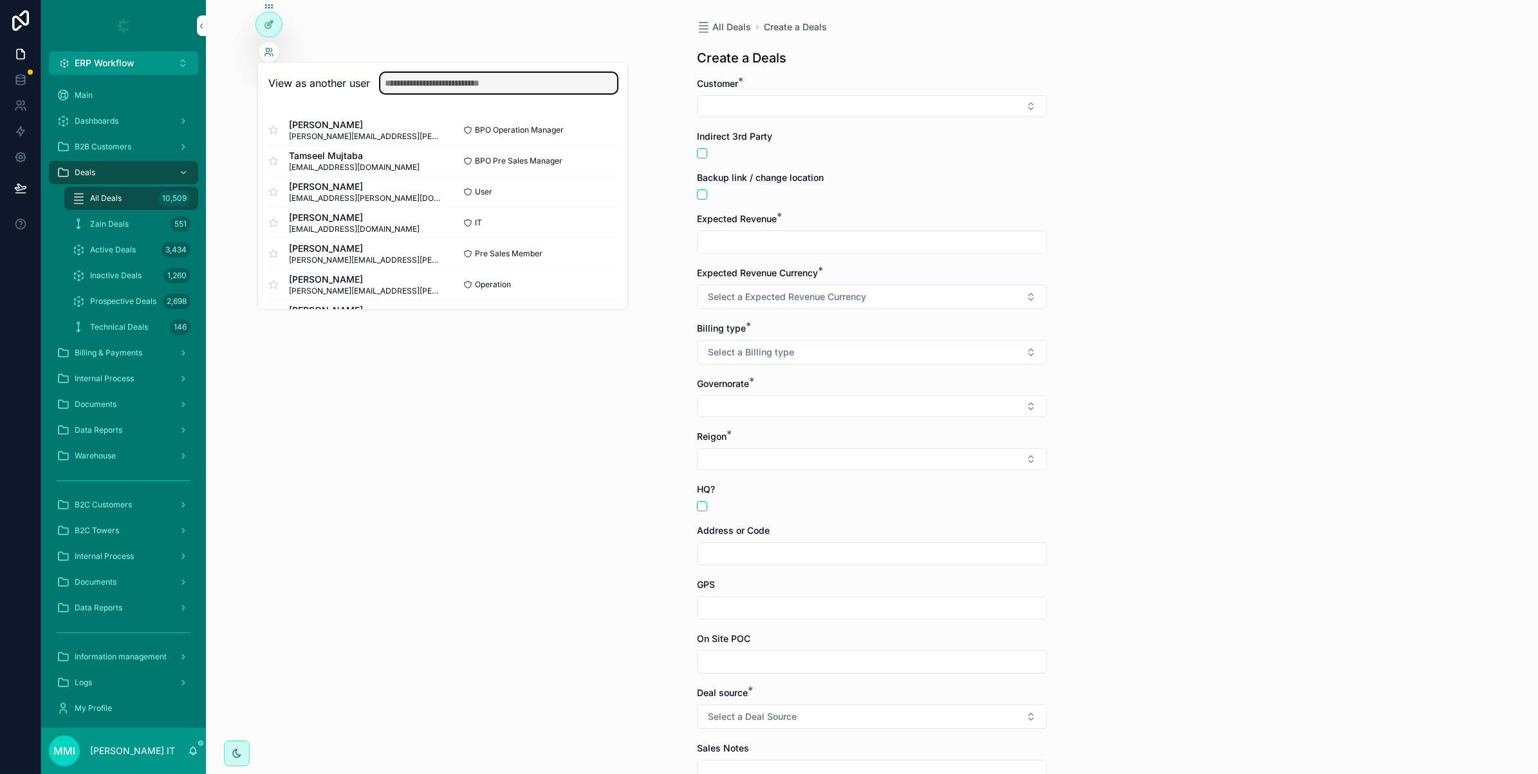
click at [420, 91] on input "text" at bounding box center [498, 83] width 237 height 21
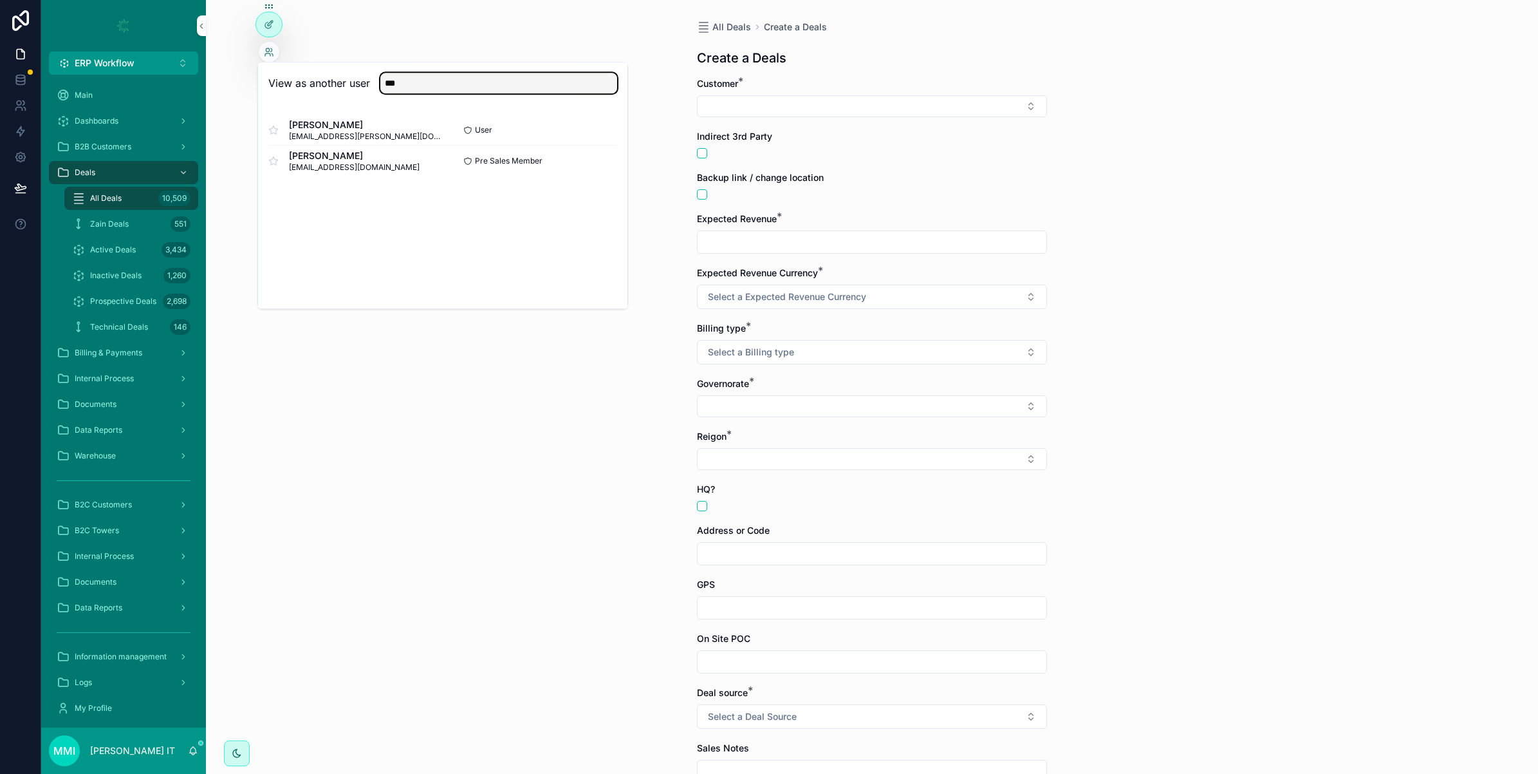
type input "***"
click at [0, 0] on button "Select" at bounding box center [0, 0] width 0 height 0
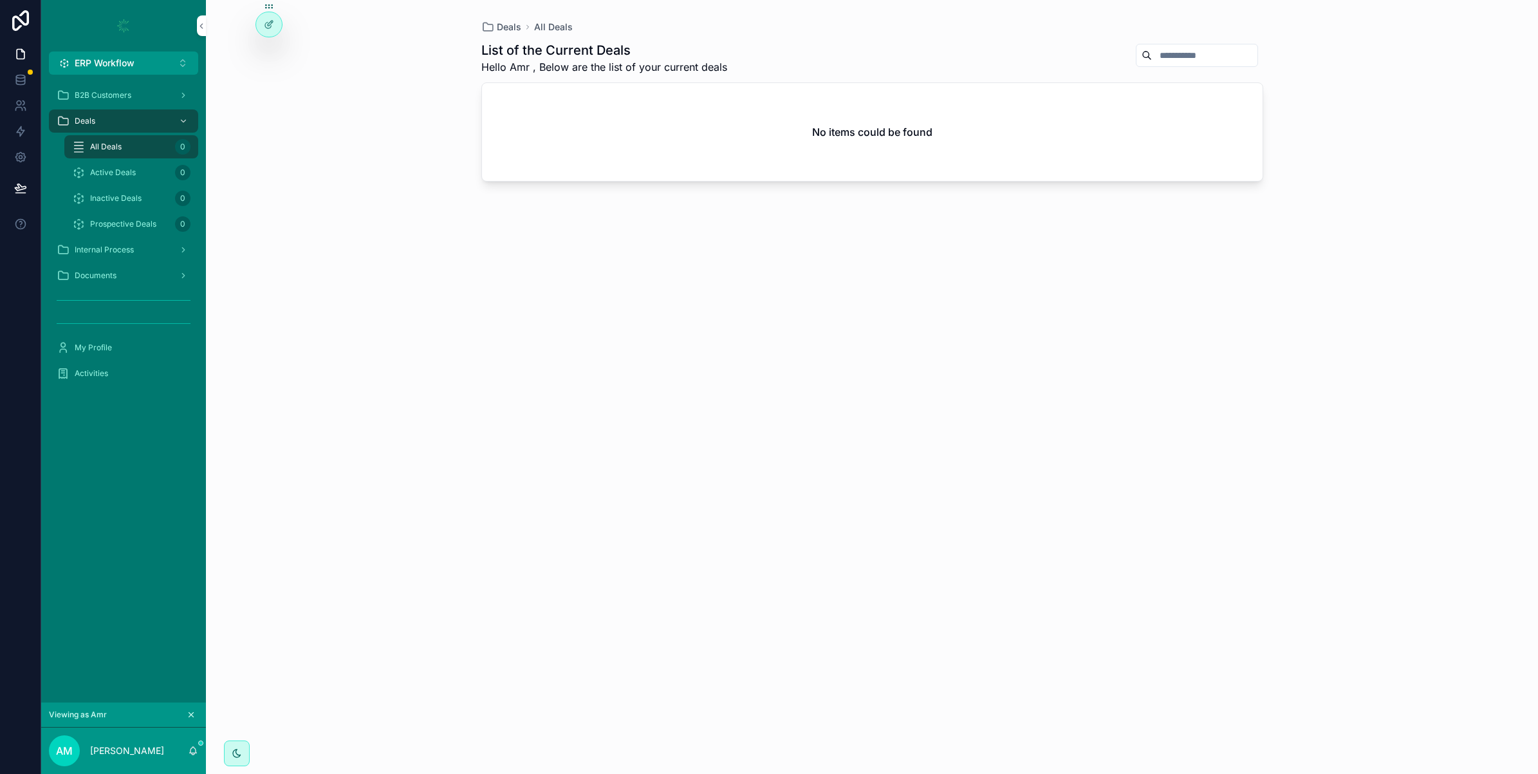
click at [129, 249] on span "Internal Process" at bounding box center [104, 250] width 59 height 10
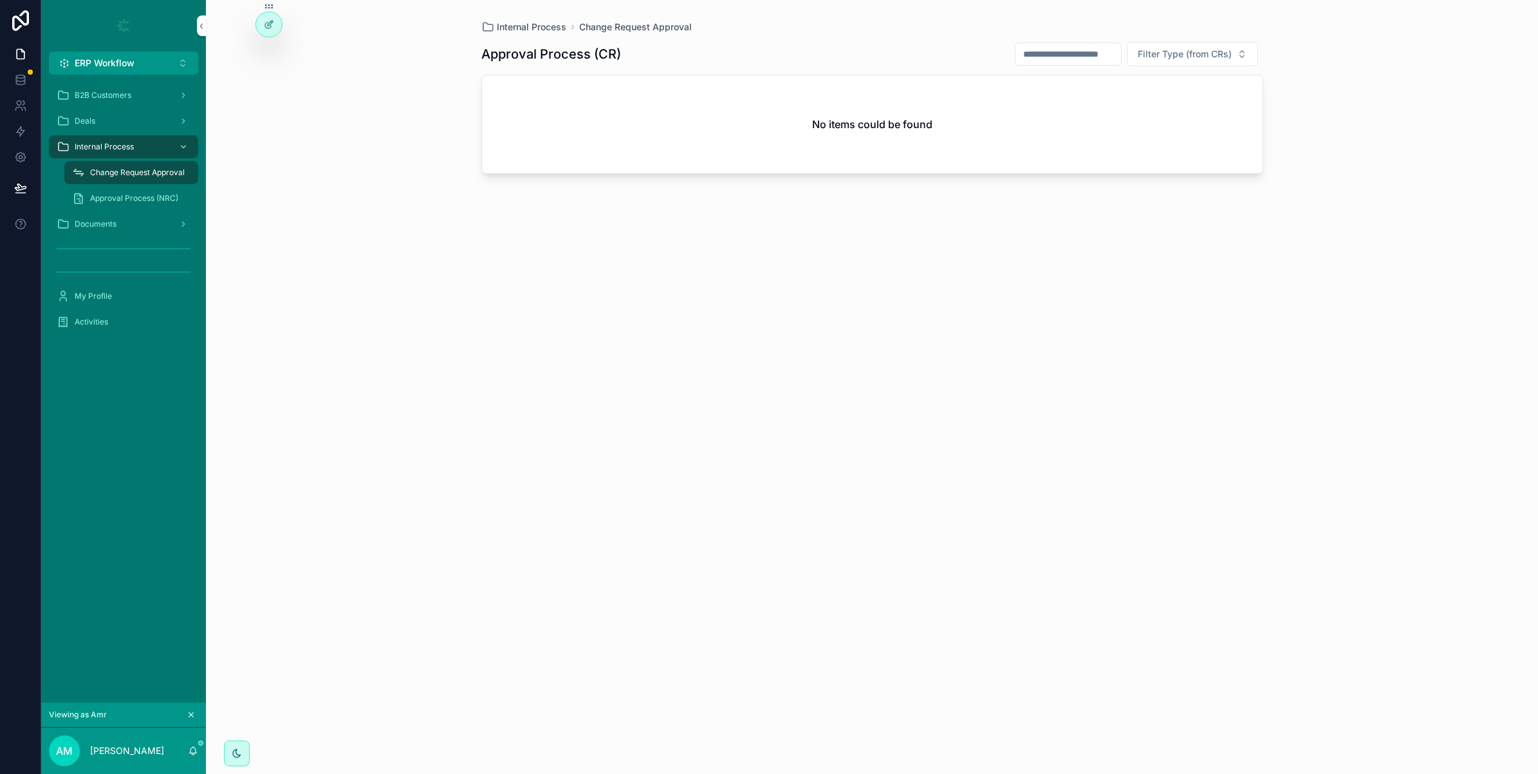
click at [111, 116] on div "Deals" at bounding box center [124, 121] width 134 height 21
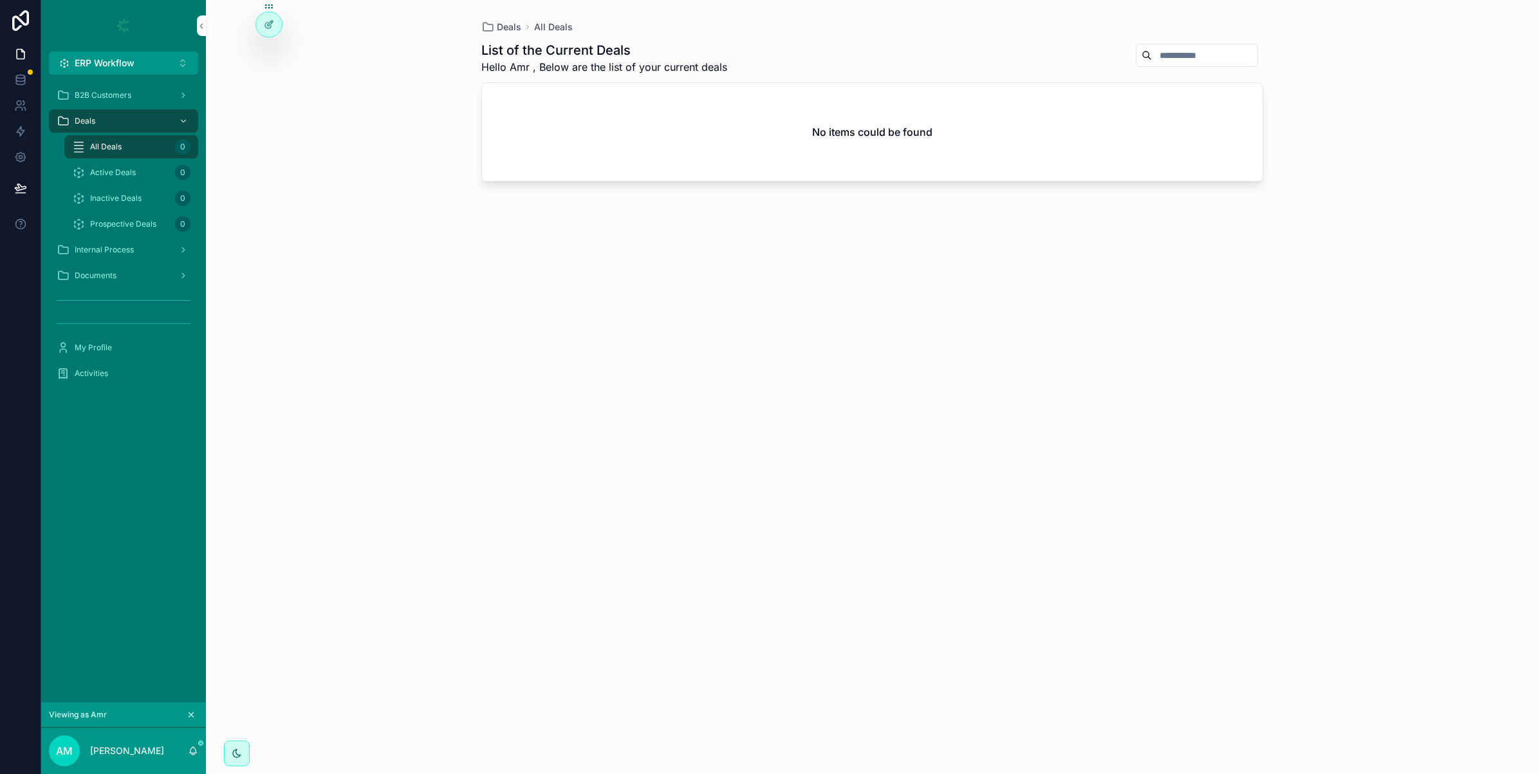
click at [189, 712] on icon "scrollable content" at bounding box center [191, 714] width 9 height 9
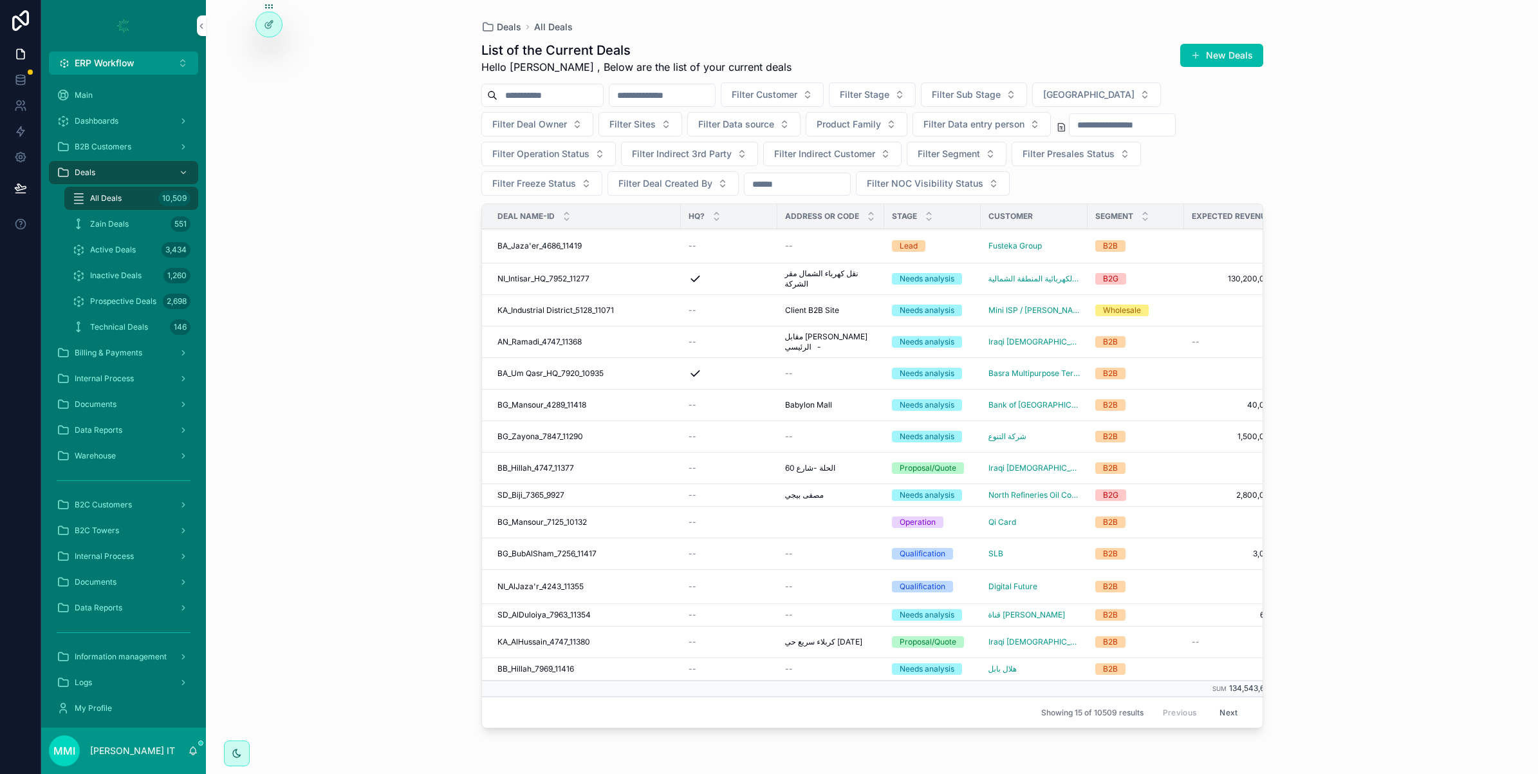
click at [573, 95] on input "scrollable content" at bounding box center [550, 95] width 106 height 18
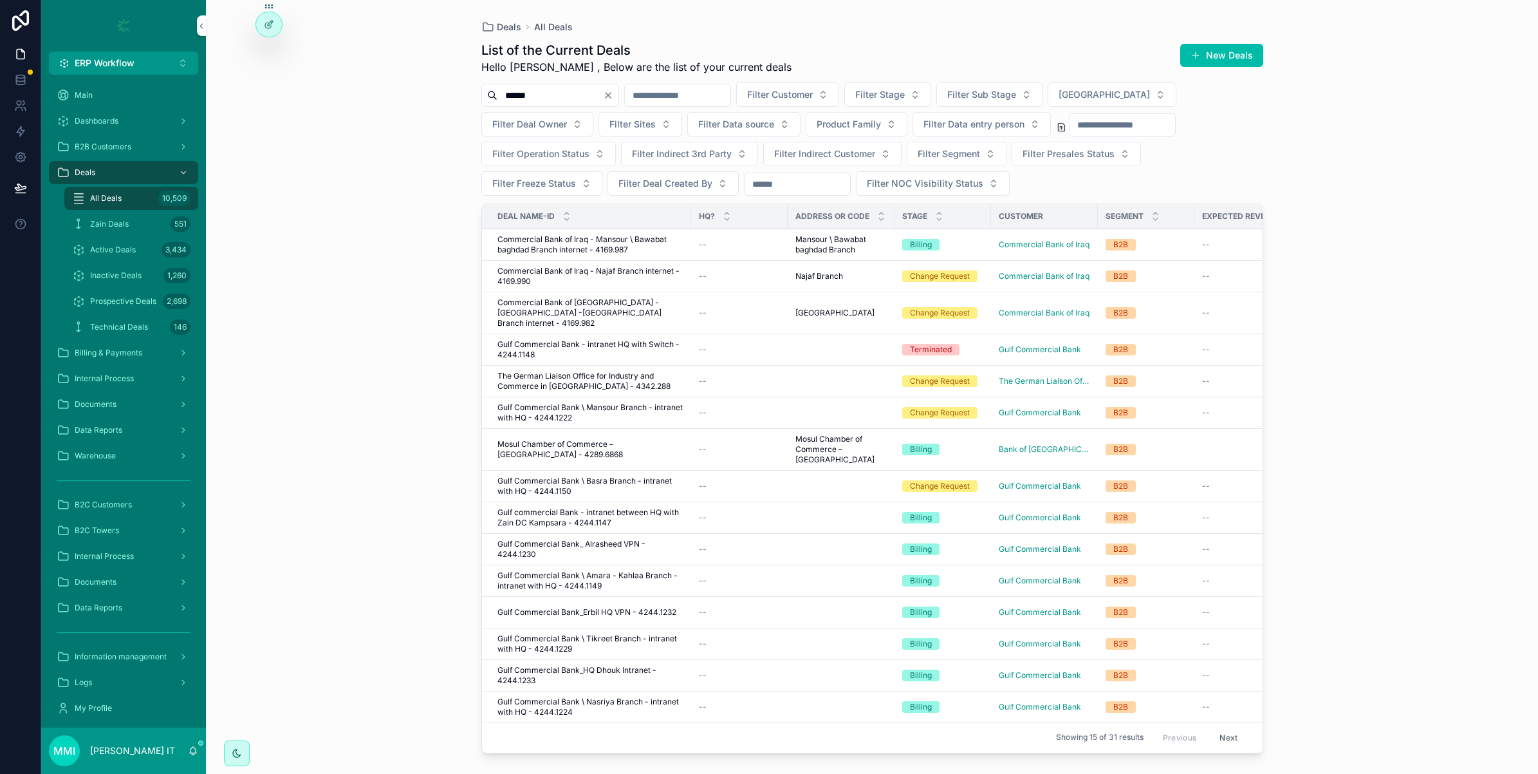
type input "******"
click at [813, 91] on span "Filter Customer" at bounding box center [780, 94] width 66 height 13
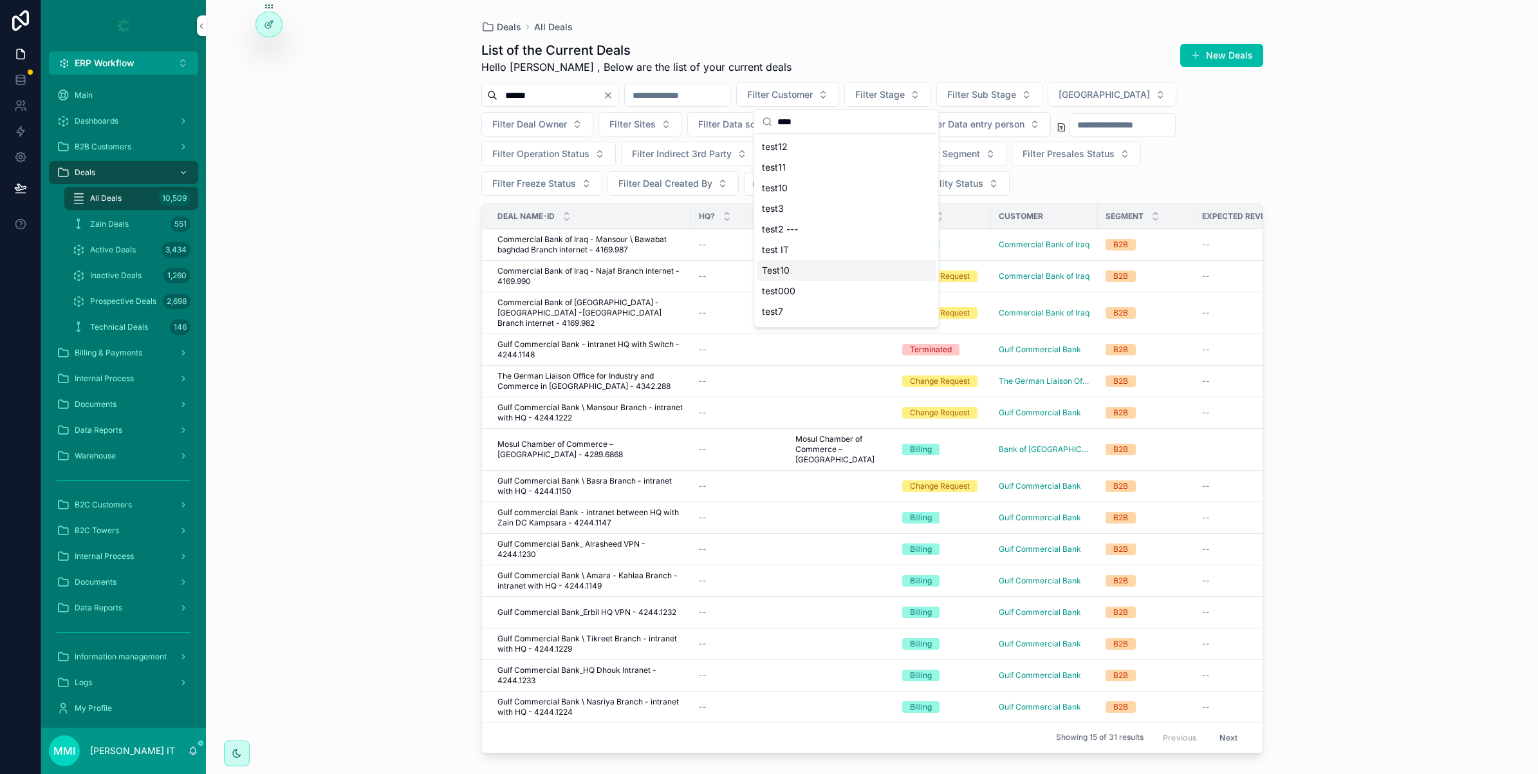
scroll to position [100, 0]
type input "****"
click at [830, 271] on span "Commercial Test" at bounding box center [797, 273] width 70 height 13
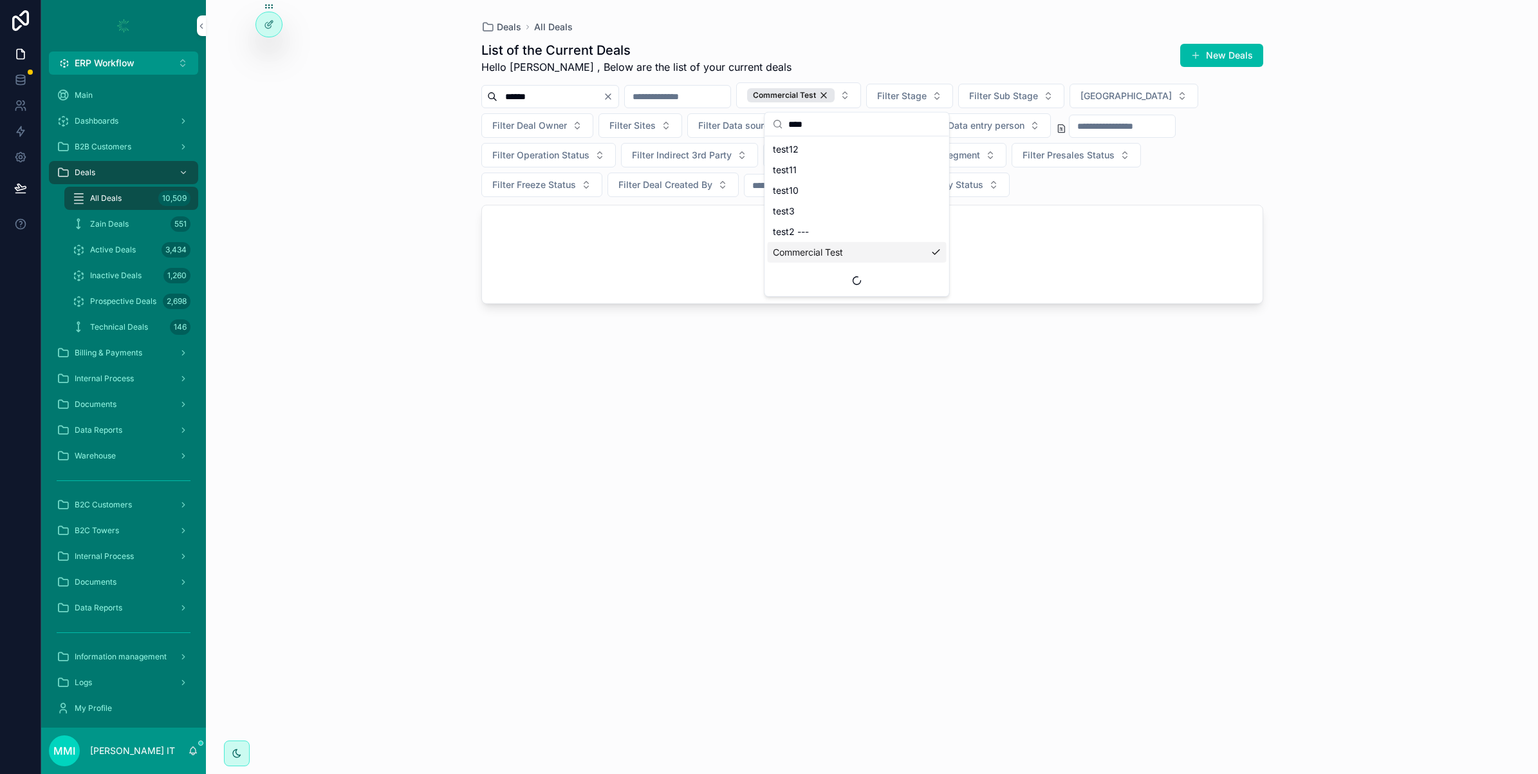
click at [368, 298] on div "Deals All Deals List of the Current Deals Hello Mohammed , Below are the list o…" at bounding box center [872, 387] width 1332 height 774
click at [619, 105] on div "******" at bounding box center [550, 96] width 138 height 23
click at [613, 93] on icon "Clear" at bounding box center [608, 96] width 10 height 10
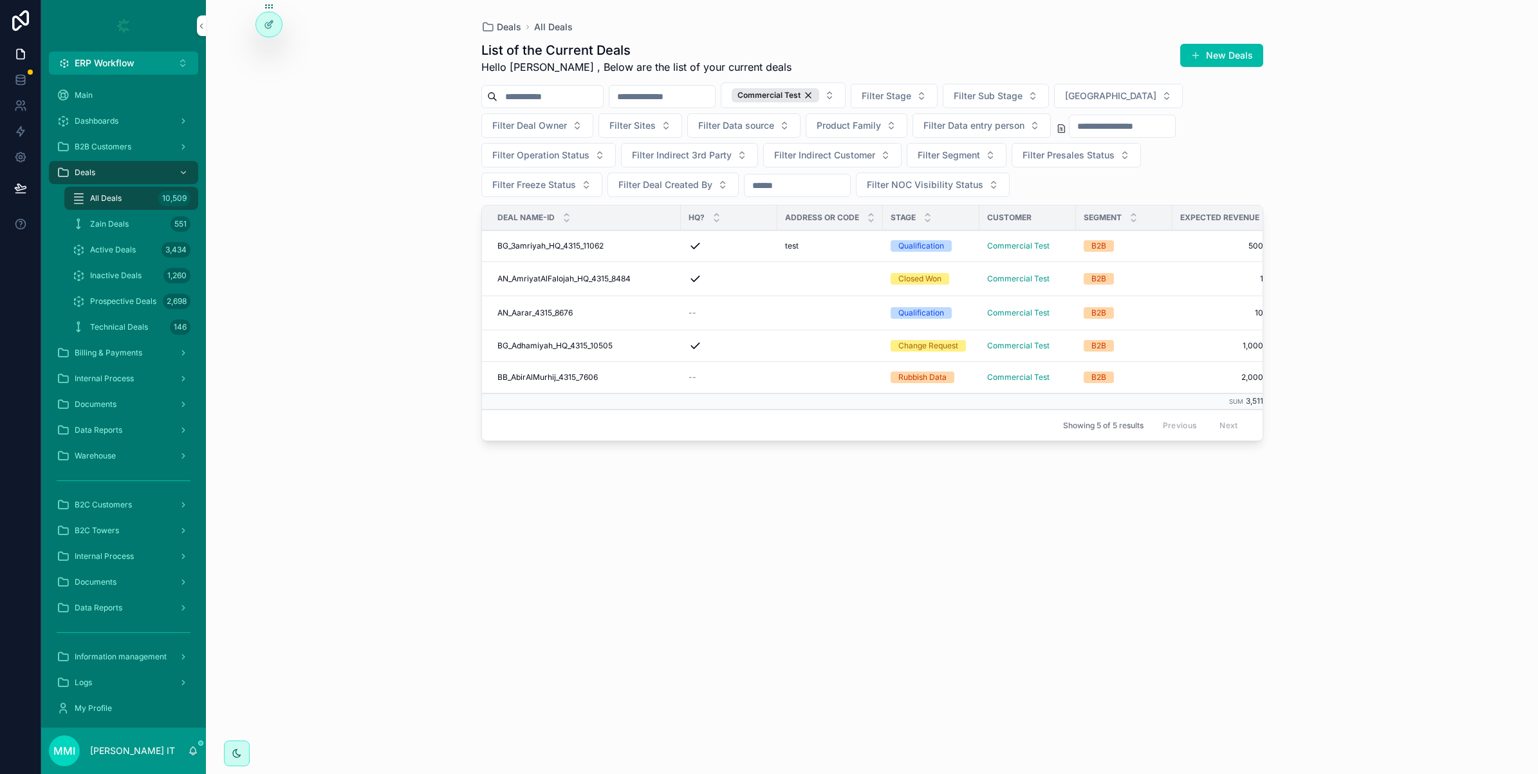
click at [545, 246] on span "BG_3amriyah_HQ_4315_11062" at bounding box center [550, 246] width 106 height 10
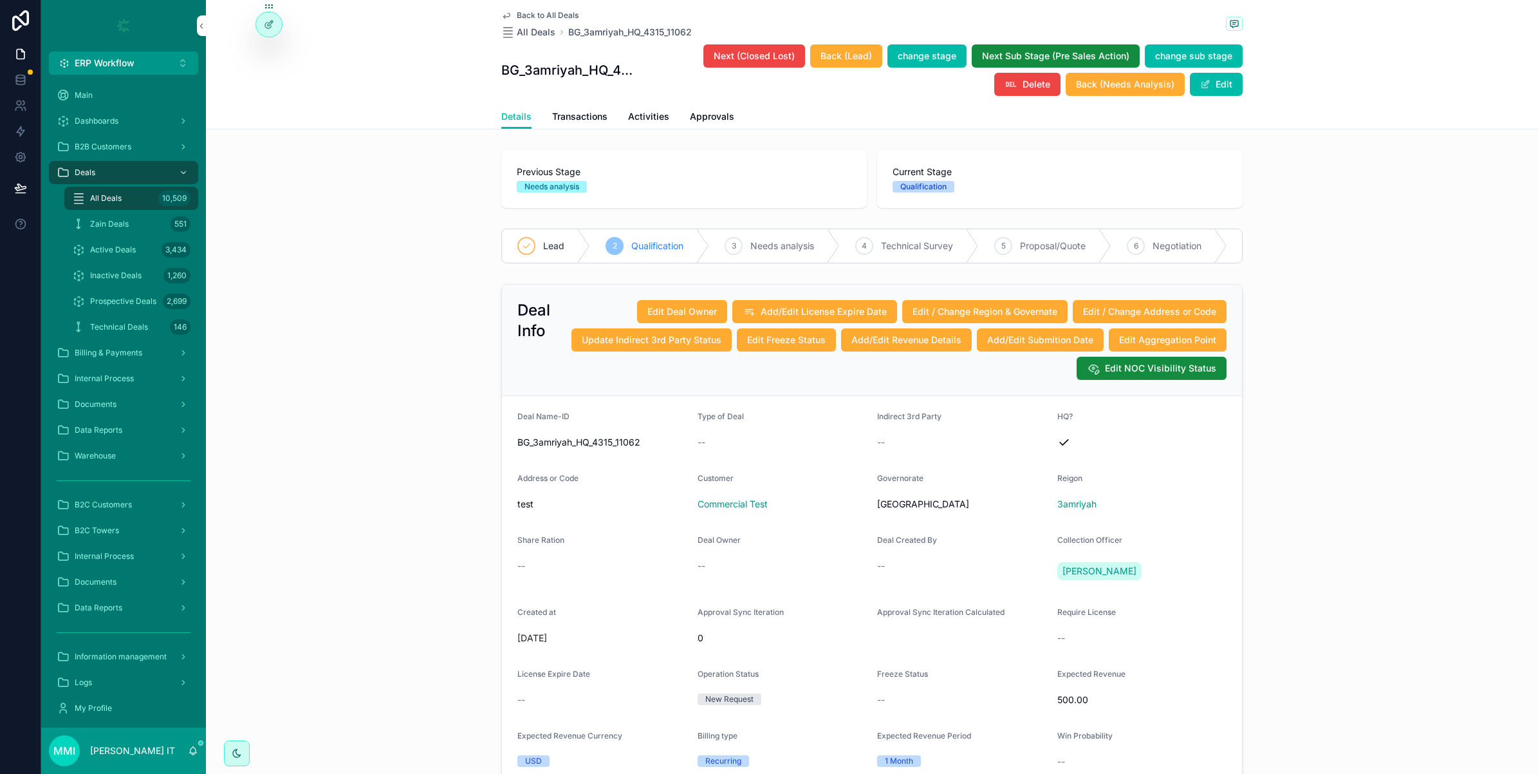
click at [532, 30] on span "All Deals" at bounding box center [536, 32] width 39 height 13
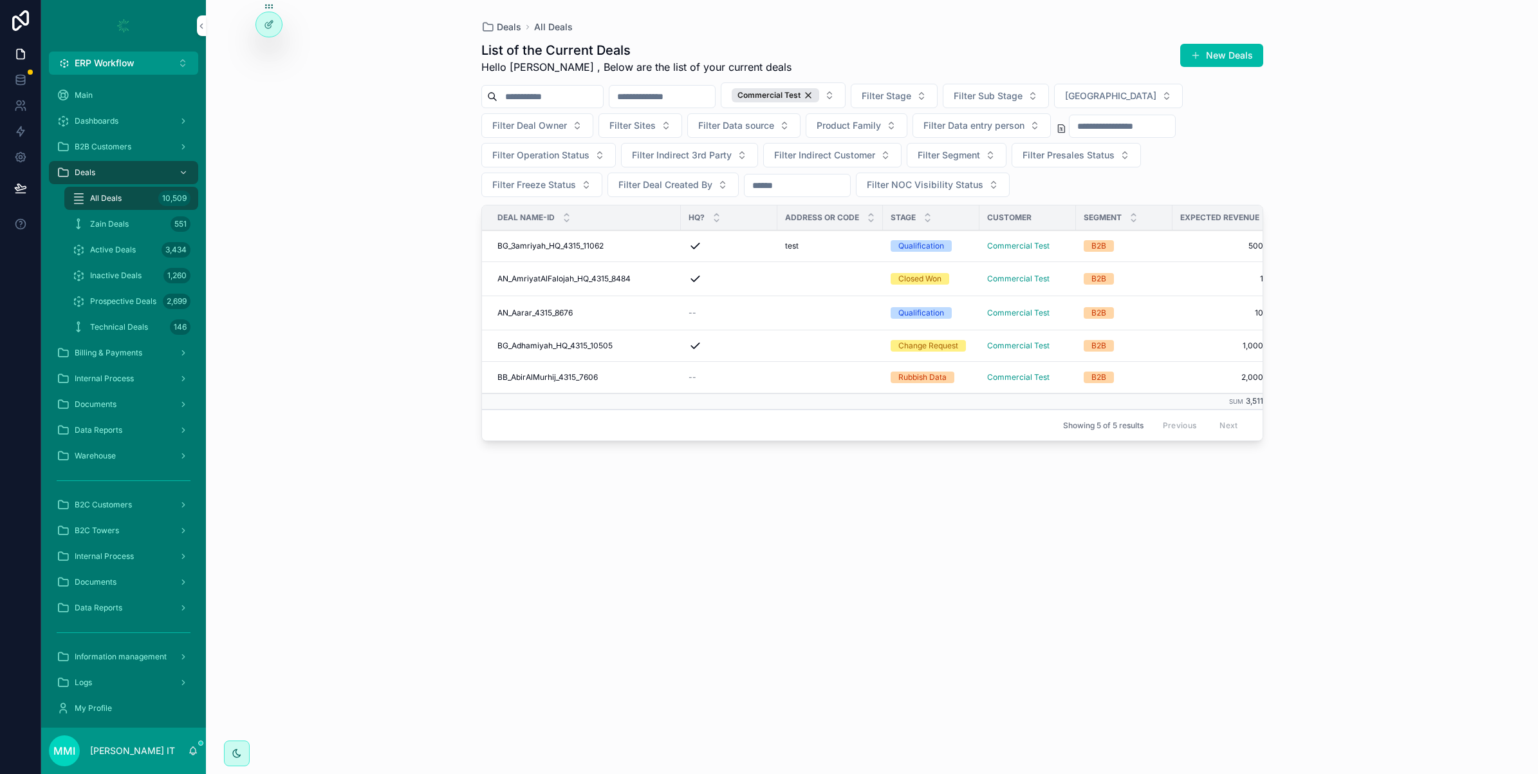
click at [571, 275] on span "AN_AmriyatAlFalojah_HQ_4315_8484" at bounding box center [563, 279] width 133 height 10
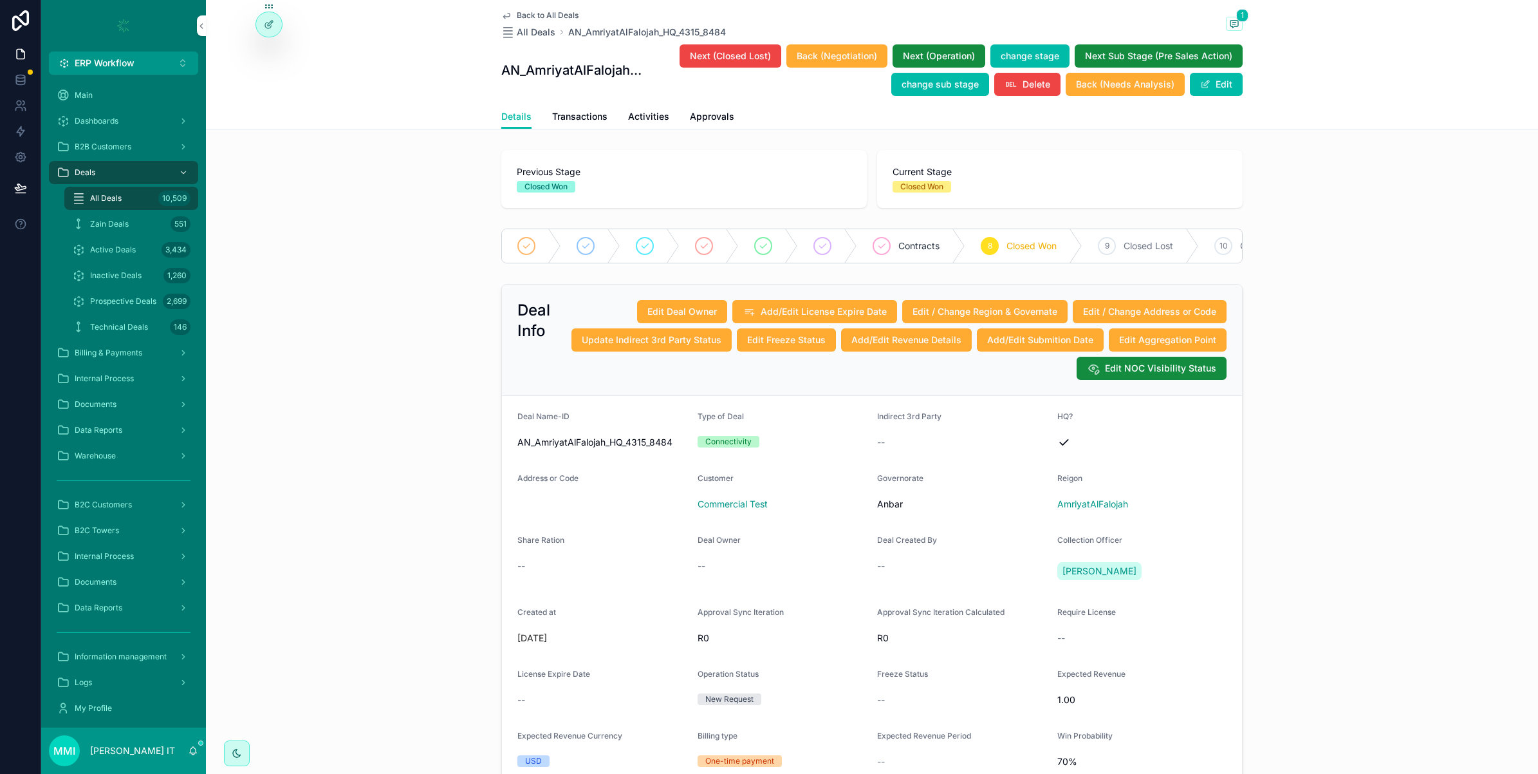
click at [1191, 84] on button "Edit" at bounding box center [1216, 84] width 53 height 23
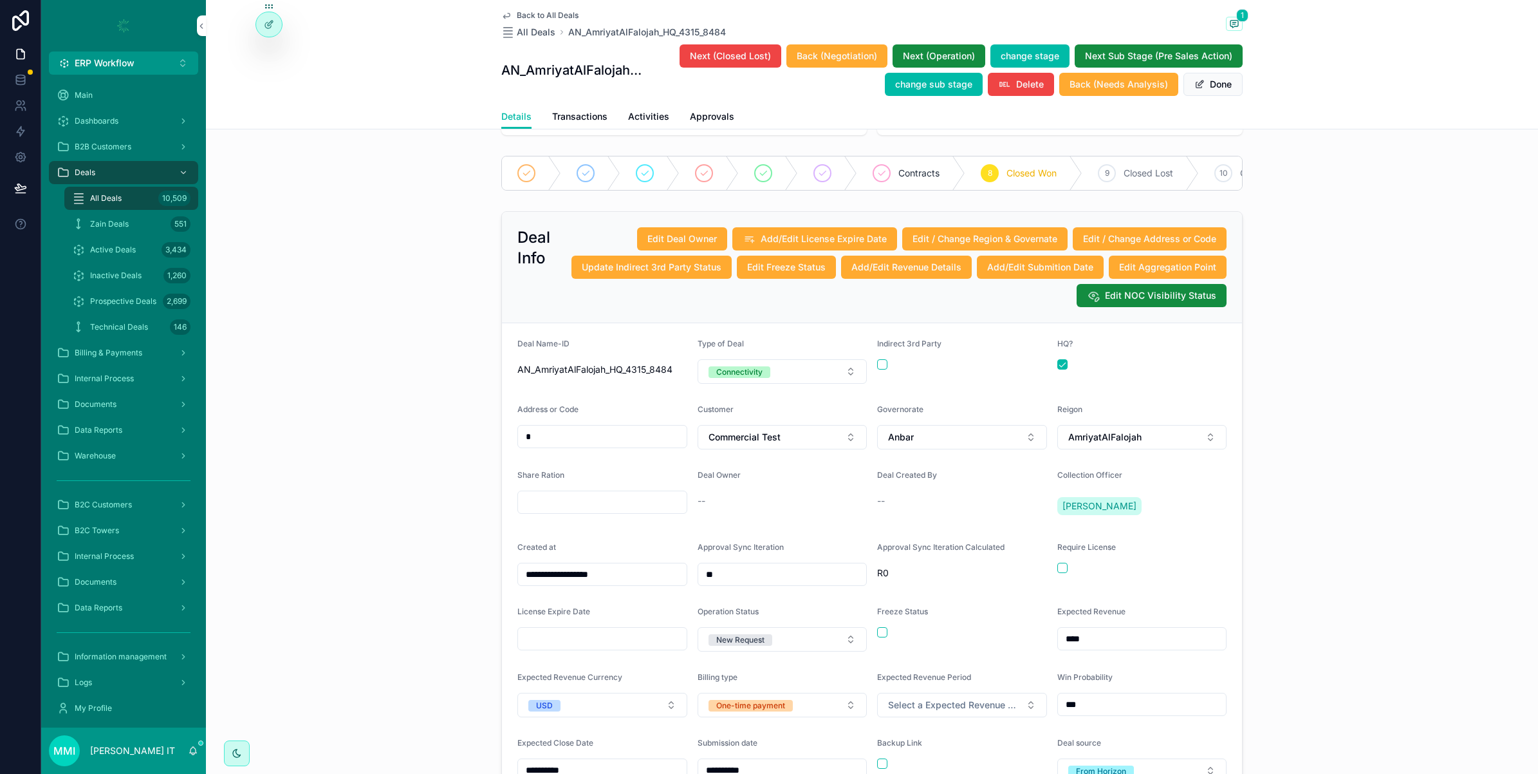
scroll to position [161, 0]
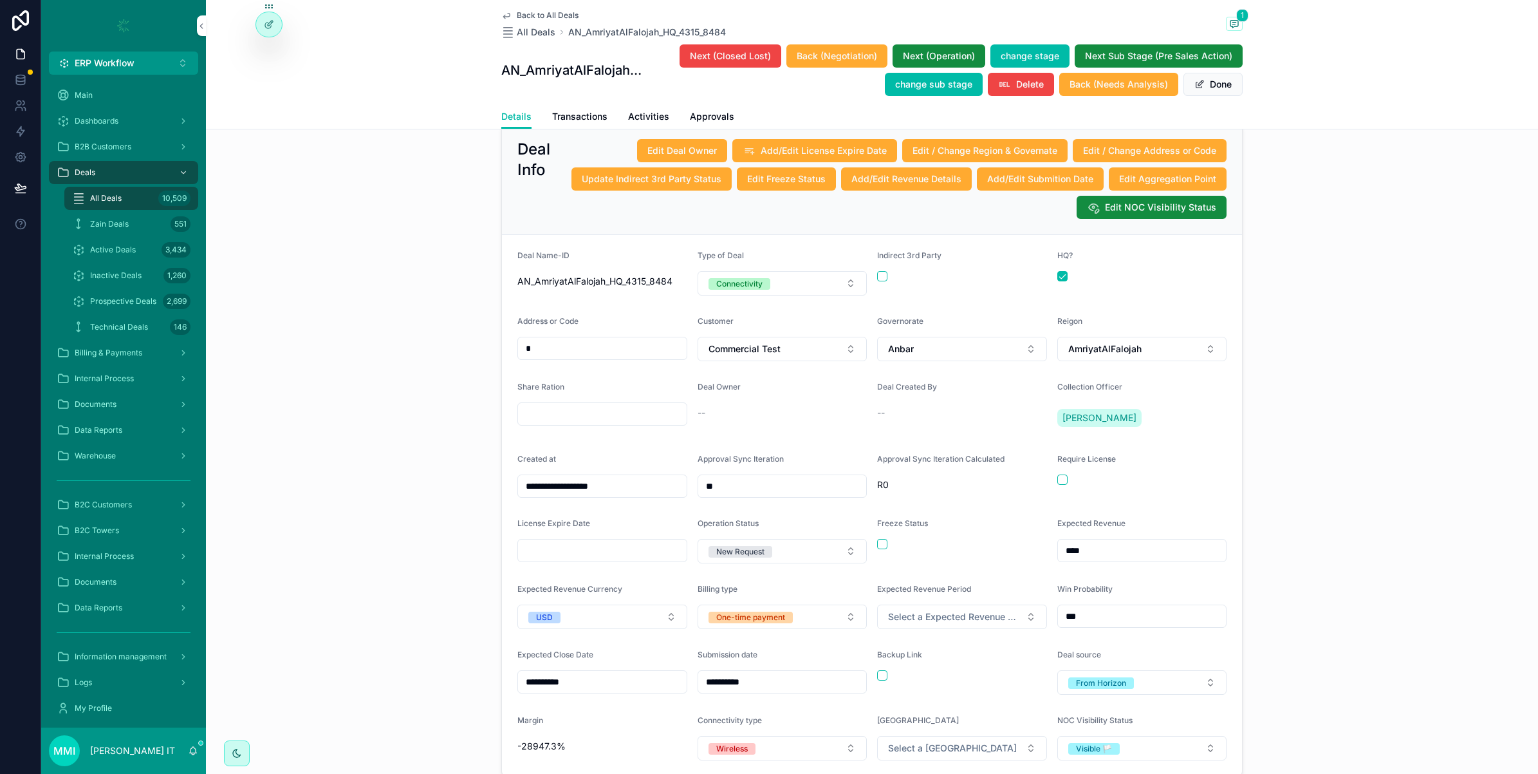
click at [815, 295] on button "Connectivity" at bounding box center [783, 283] width 170 height 24
click at [725, 384] on div "BPO" at bounding box center [776, 386] width 179 height 19
click at [425, 337] on div "**********" at bounding box center [872, 450] width 1332 height 664
click at [337, 635] on div "**********" at bounding box center [872, 450] width 1332 height 664
click at [391, 555] on div "**********" at bounding box center [872, 450] width 1332 height 664
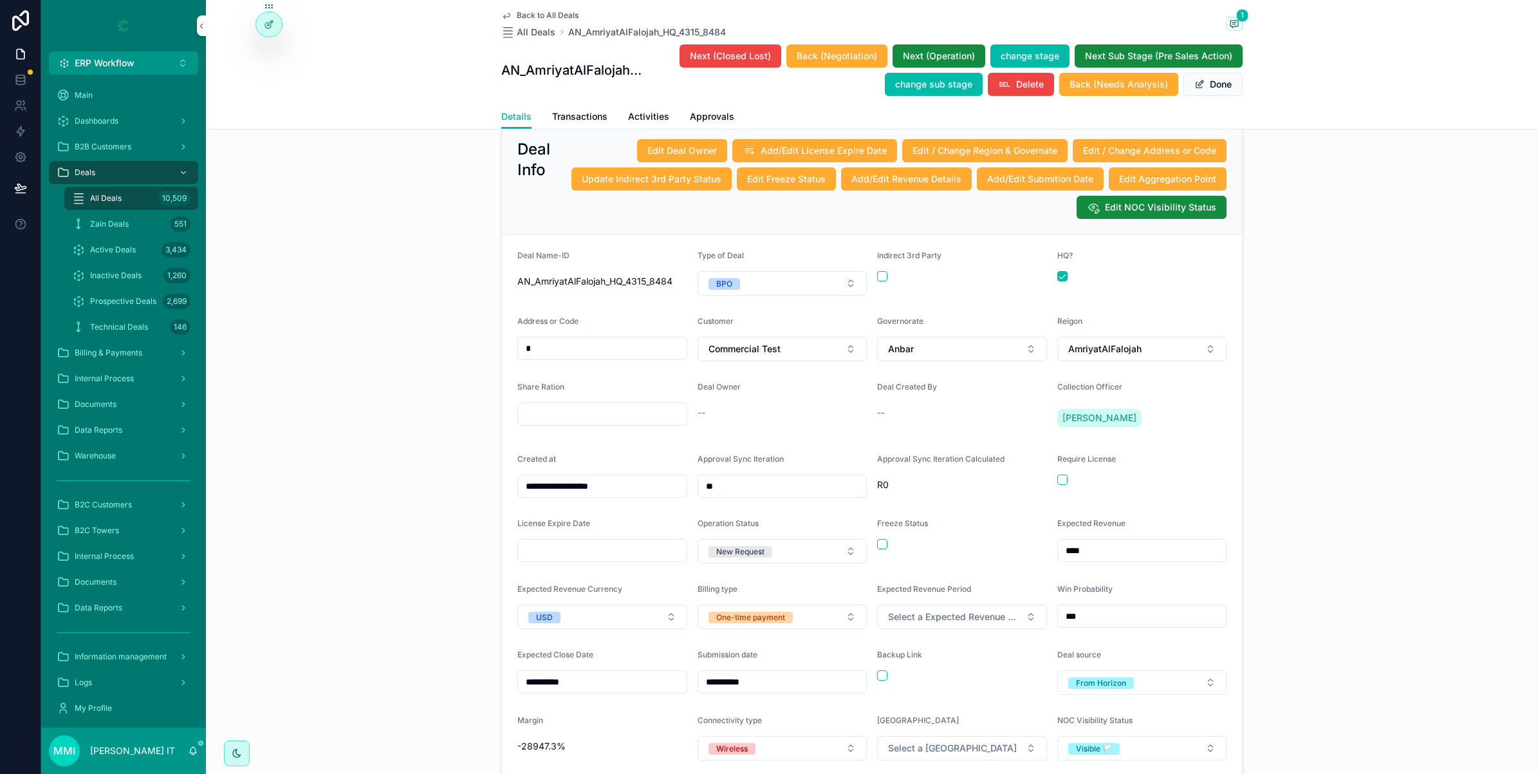
click at [1215, 90] on button "Done" at bounding box center [1212, 84] width 59 height 23
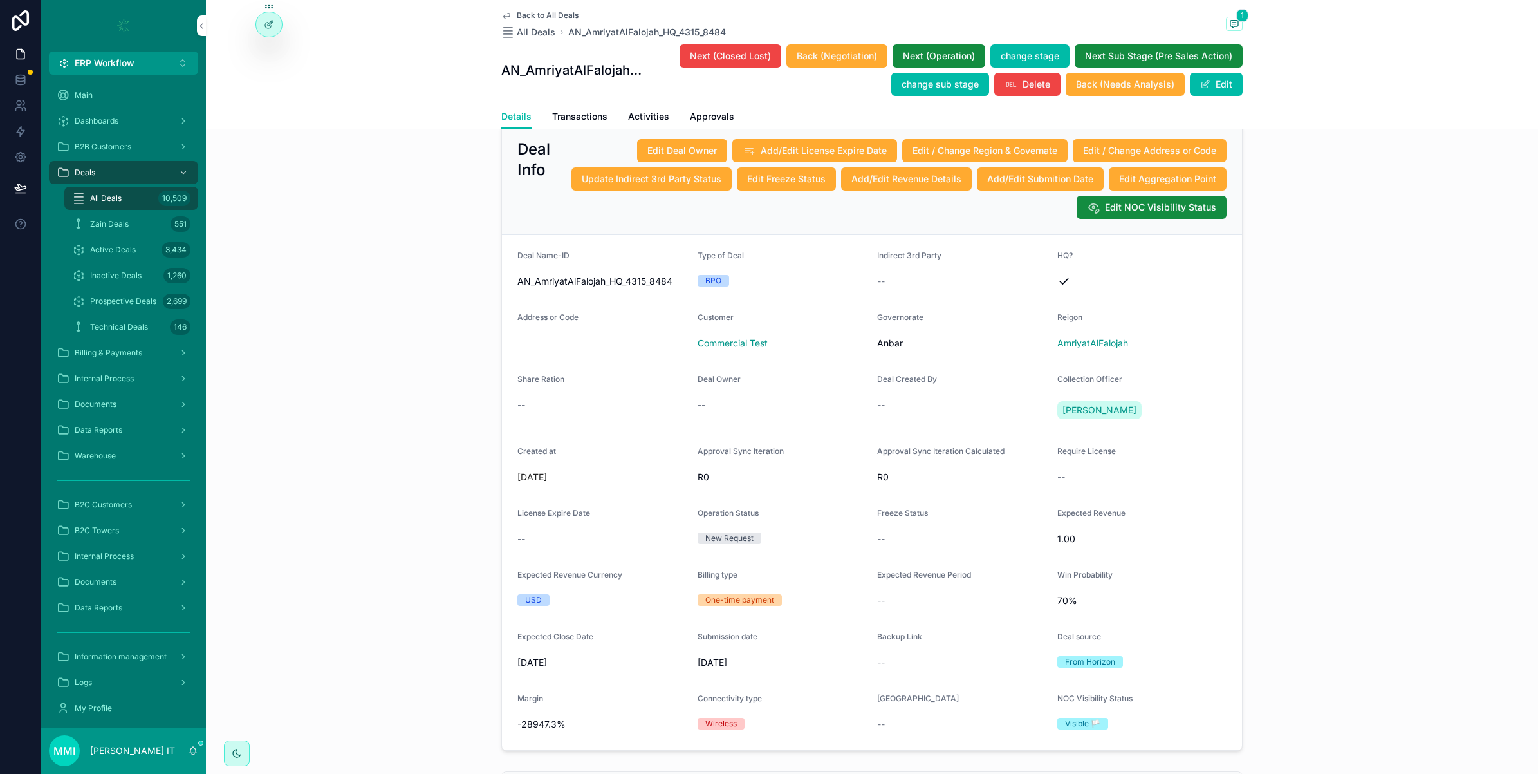
click at [1008, 60] on span "change stage" at bounding box center [1030, 56] width 59 height 13
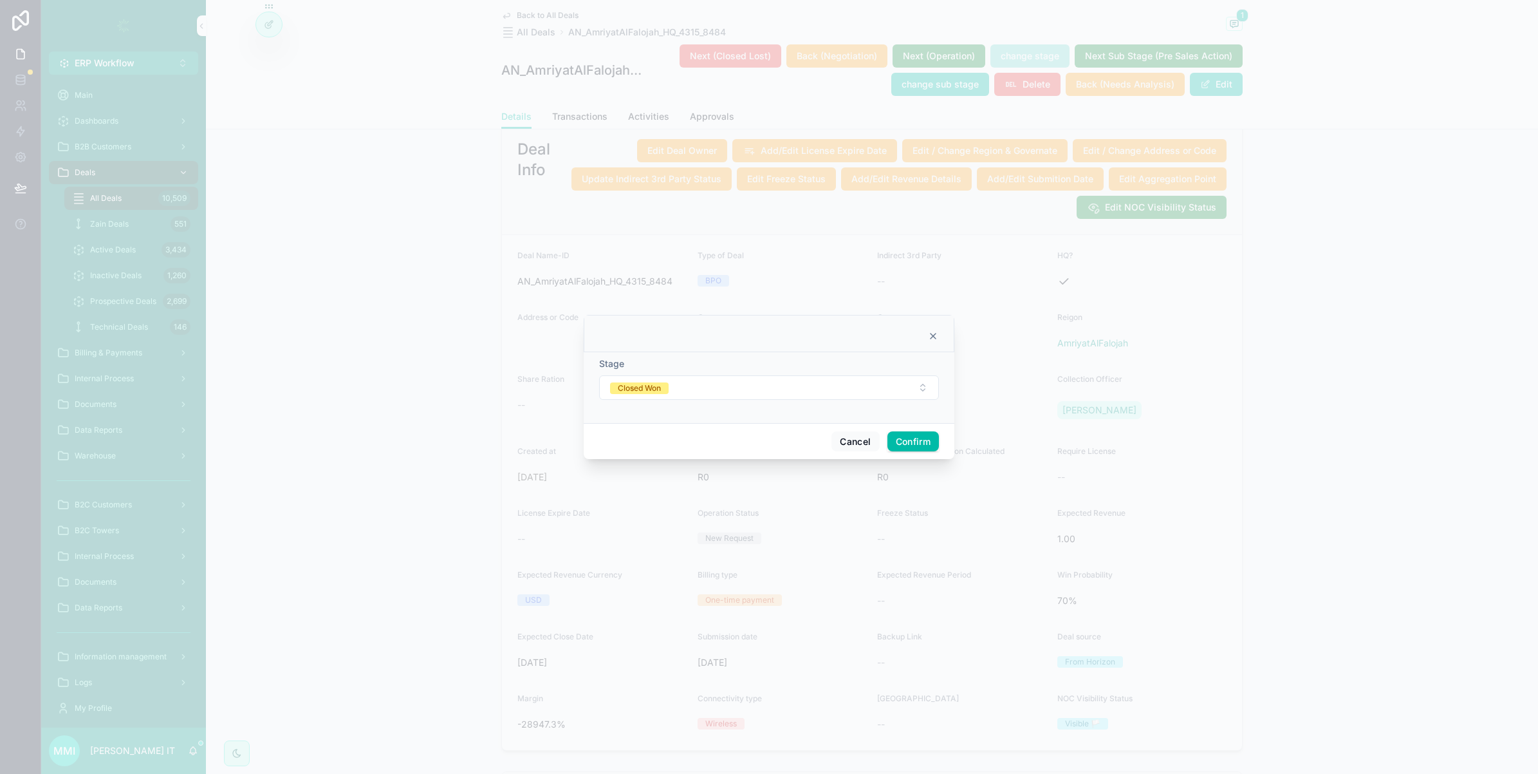
click at [699, 382] on button "Closed Won" at bounding box center [769, 387] width 340 height 24
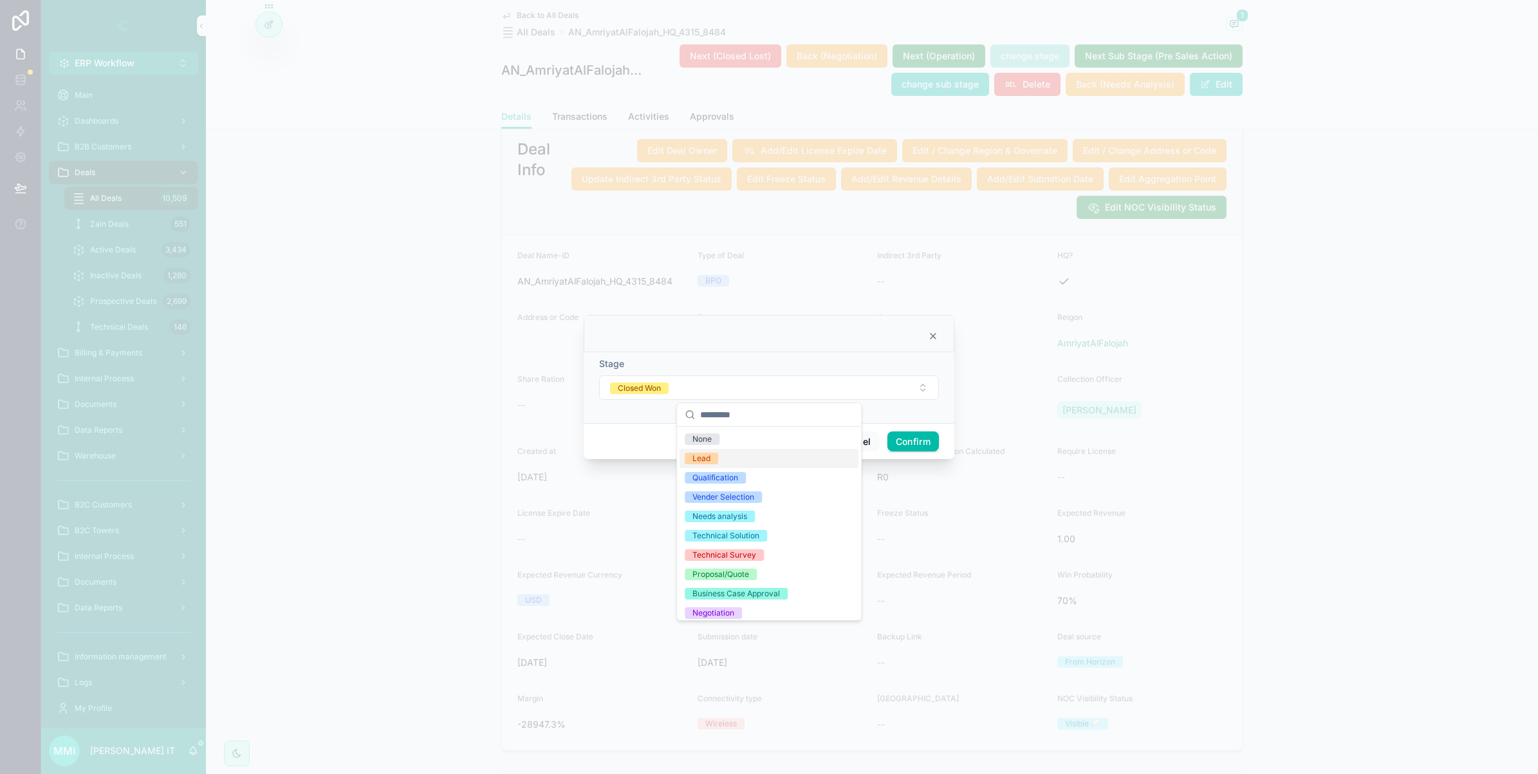
click at [713, 454] on span "Lead" at bounding box center [701, 458] width 33 height 12
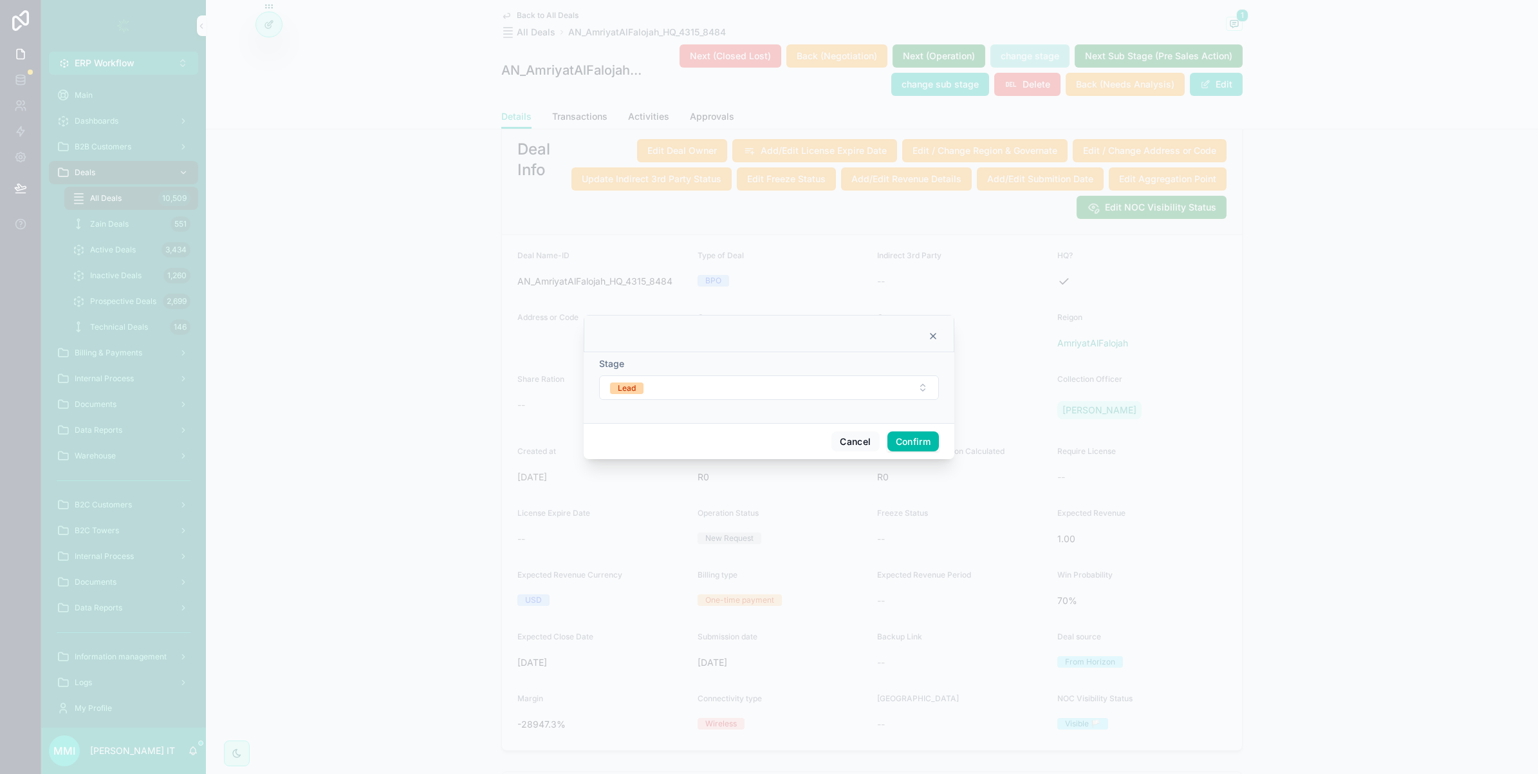
click at [901, 438] on button "Confirm" at bounding box center [912, 441] width 51 height 21
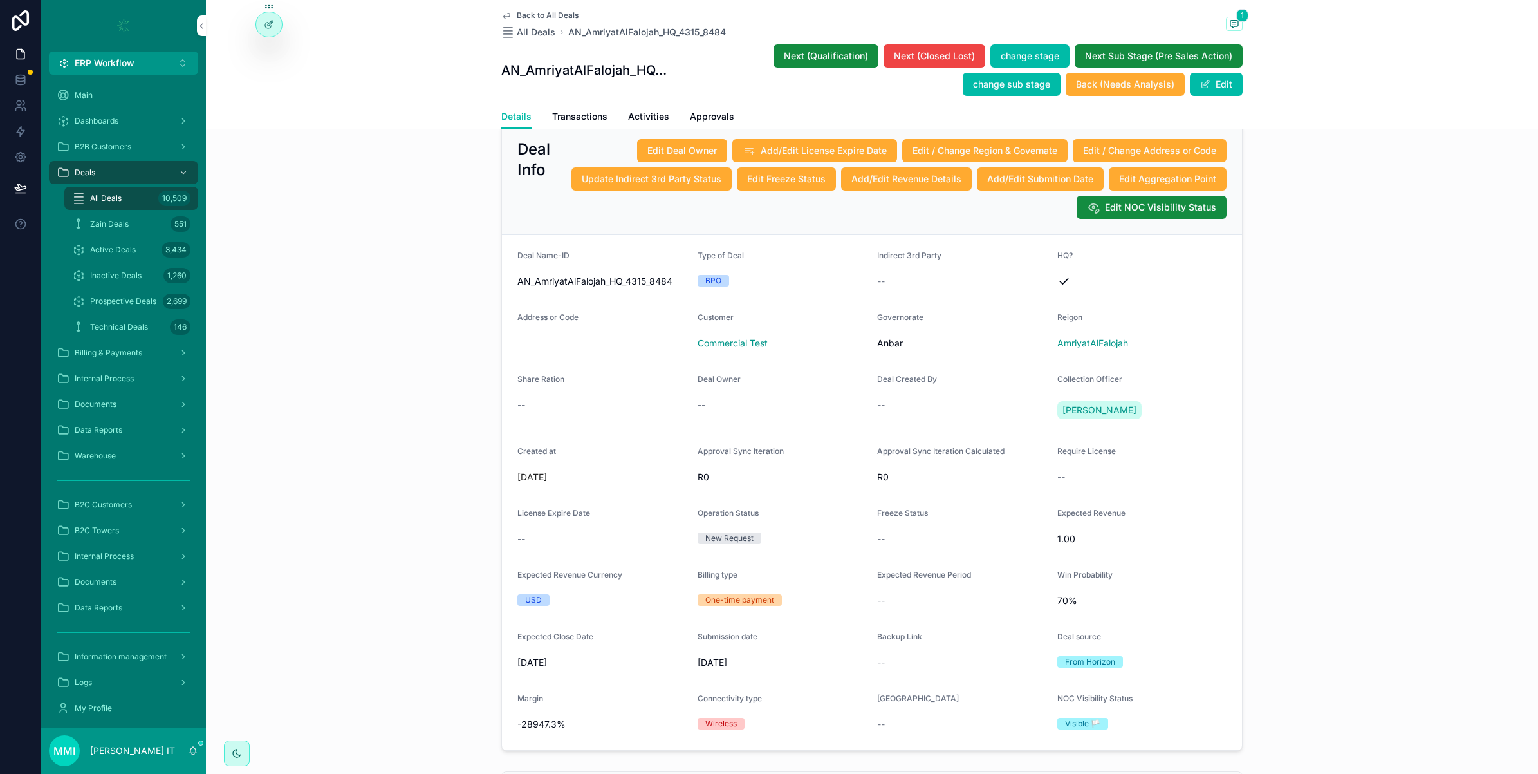
click at [0, 0] on icon at bounding box center [0, 0] width 0 height 0
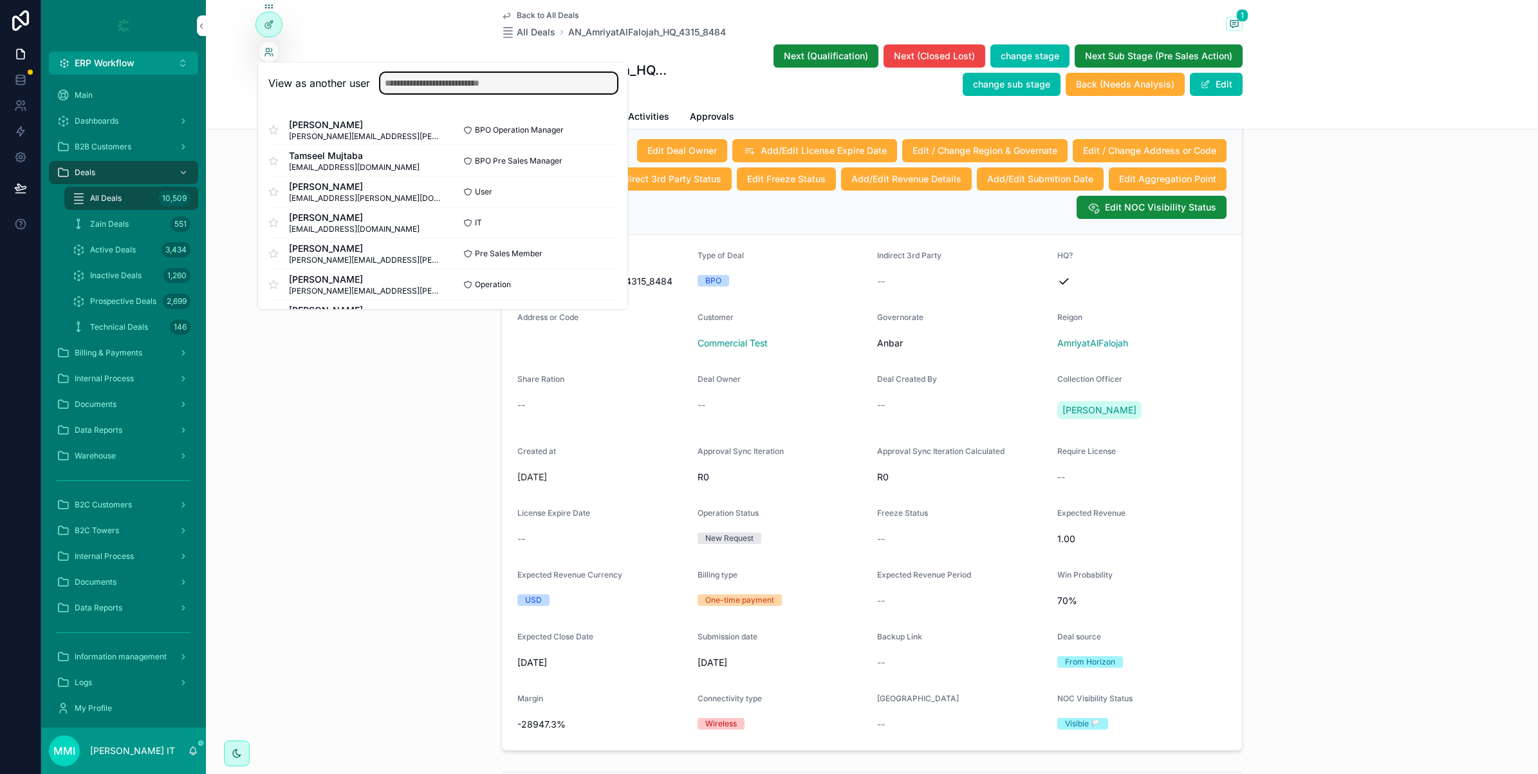
click at [481, 87] on input "text" at bounding box center [498, 83] width 237 height 21
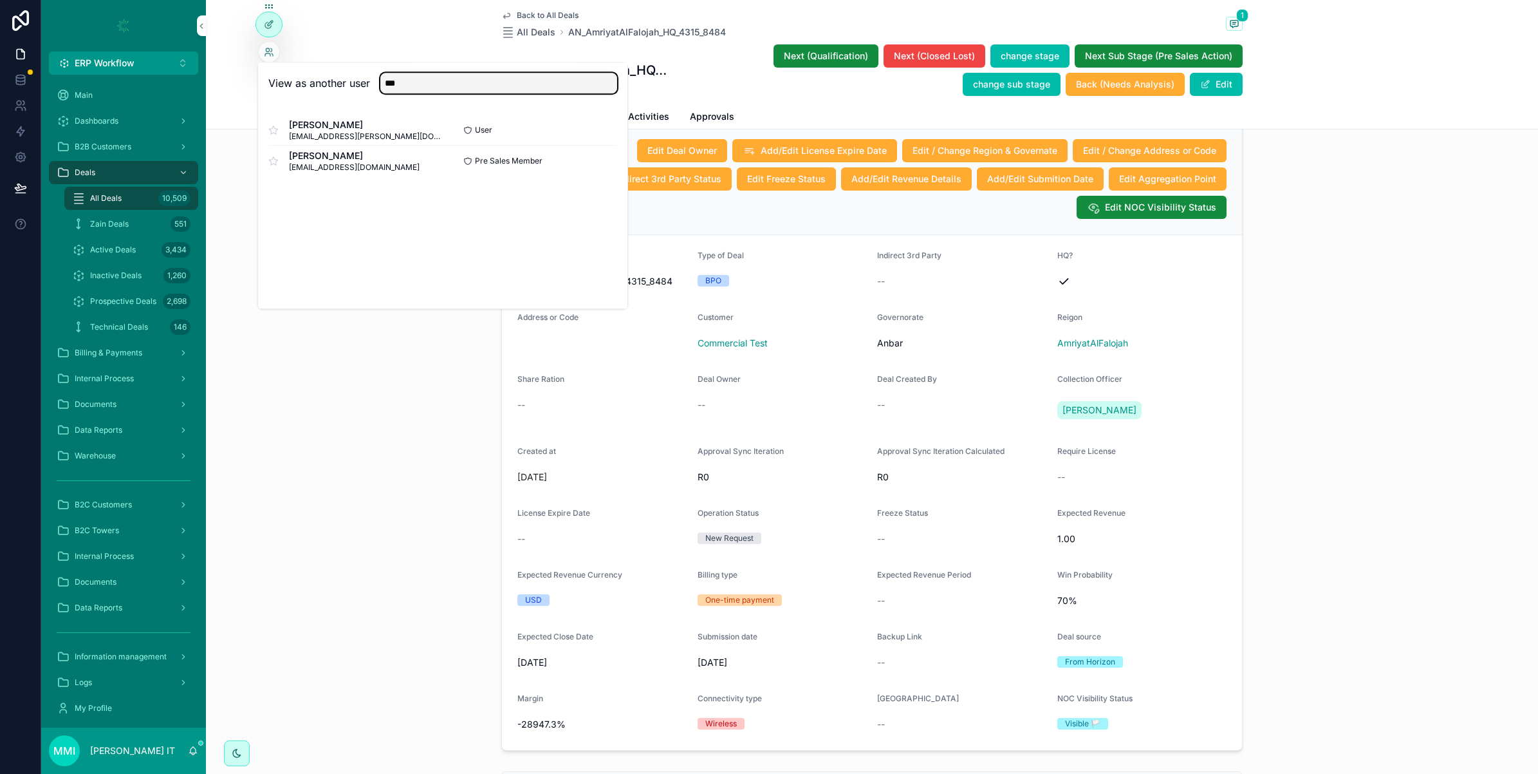
type input "***"
click at [0, 0] on button "Select" at bounding box center [0, 0] width 0 height 0
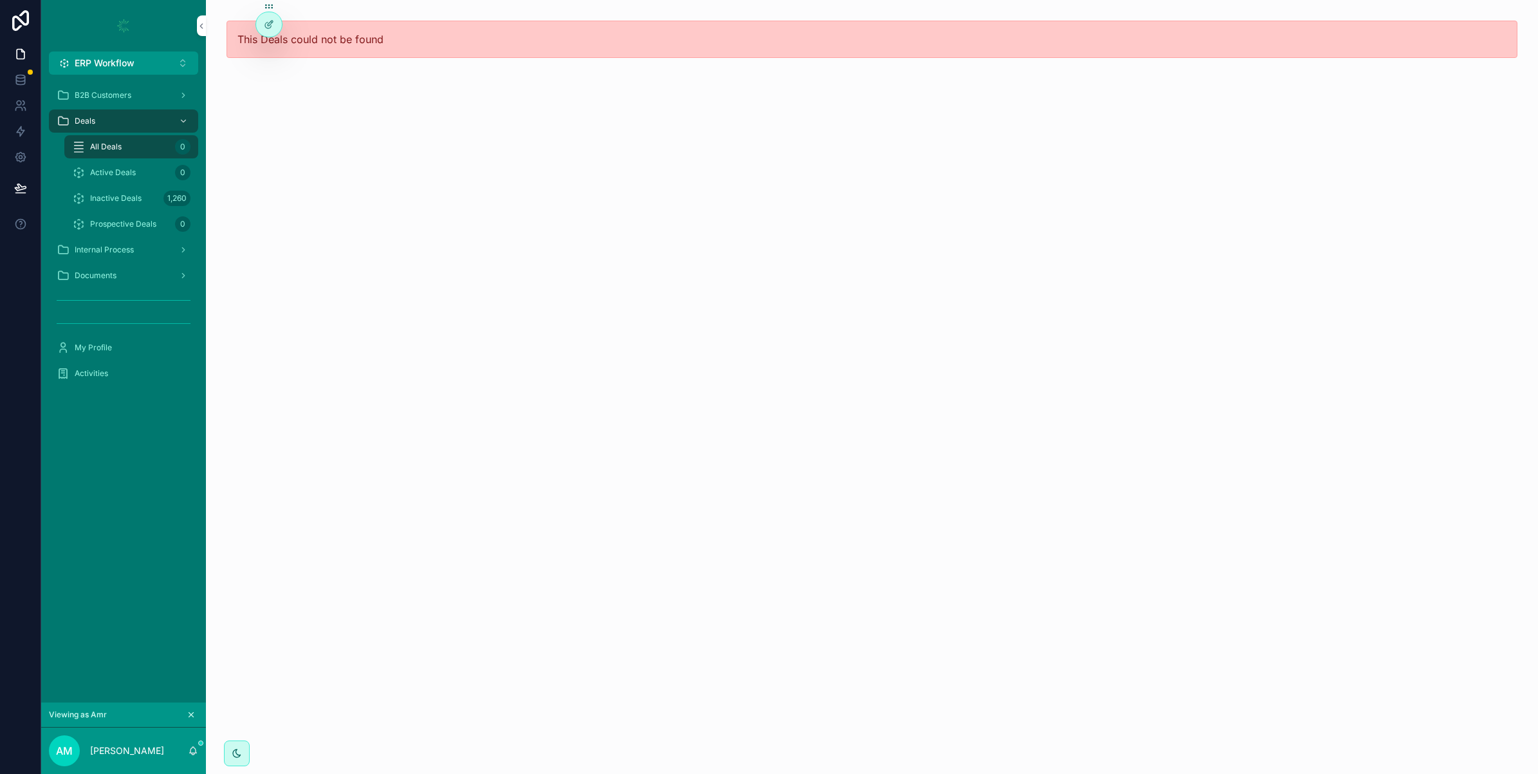
click at [122, 194] on span "Inactive Deals" at bounding box center [115, 198] width 51 height 10
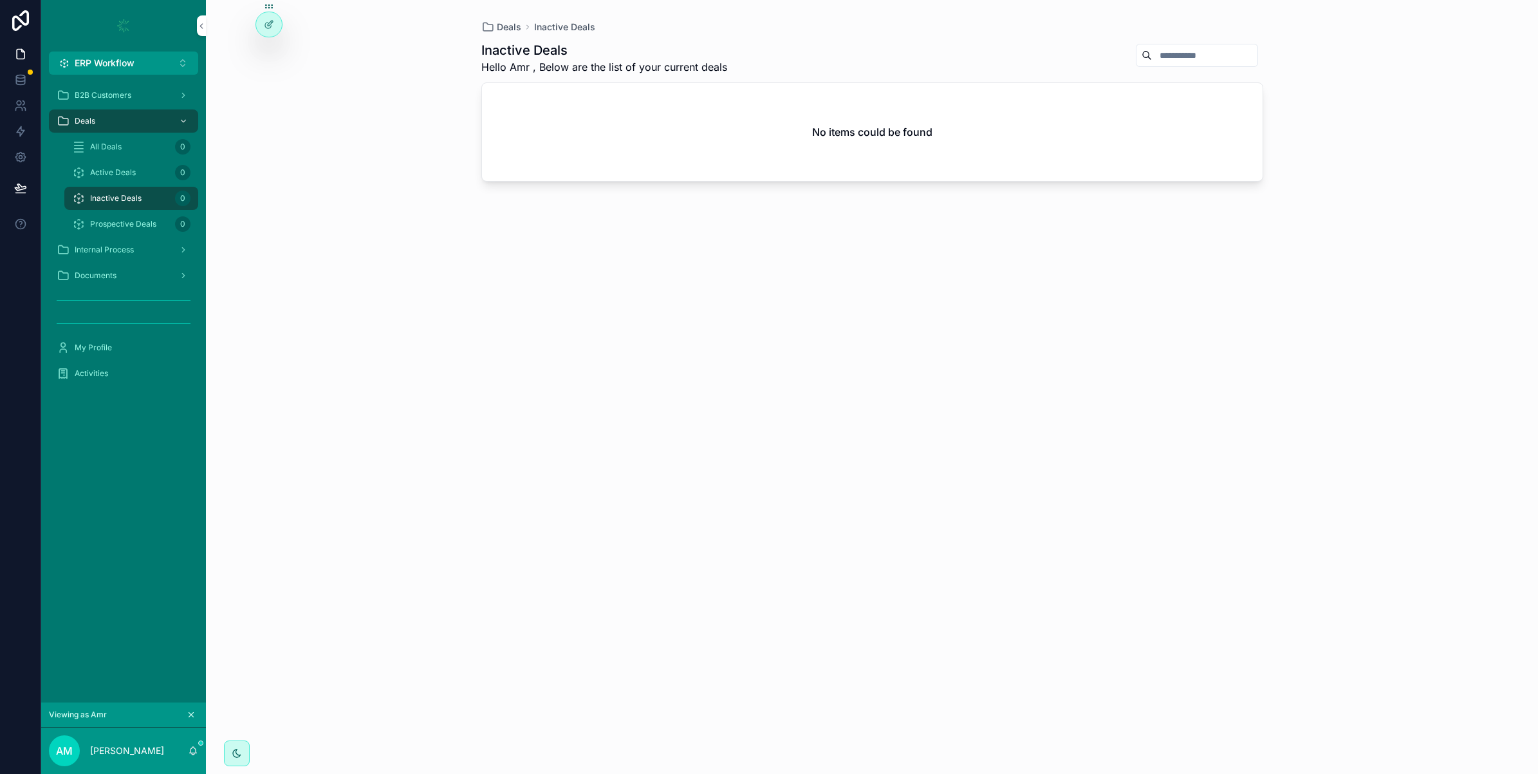
click at [120, 143] on span "All Deals" at bounding box center [106, 147] width 32 height 10
click at [193, 712] on icon "scrollable content" at bounding box center [191, 714] width 5 height 5
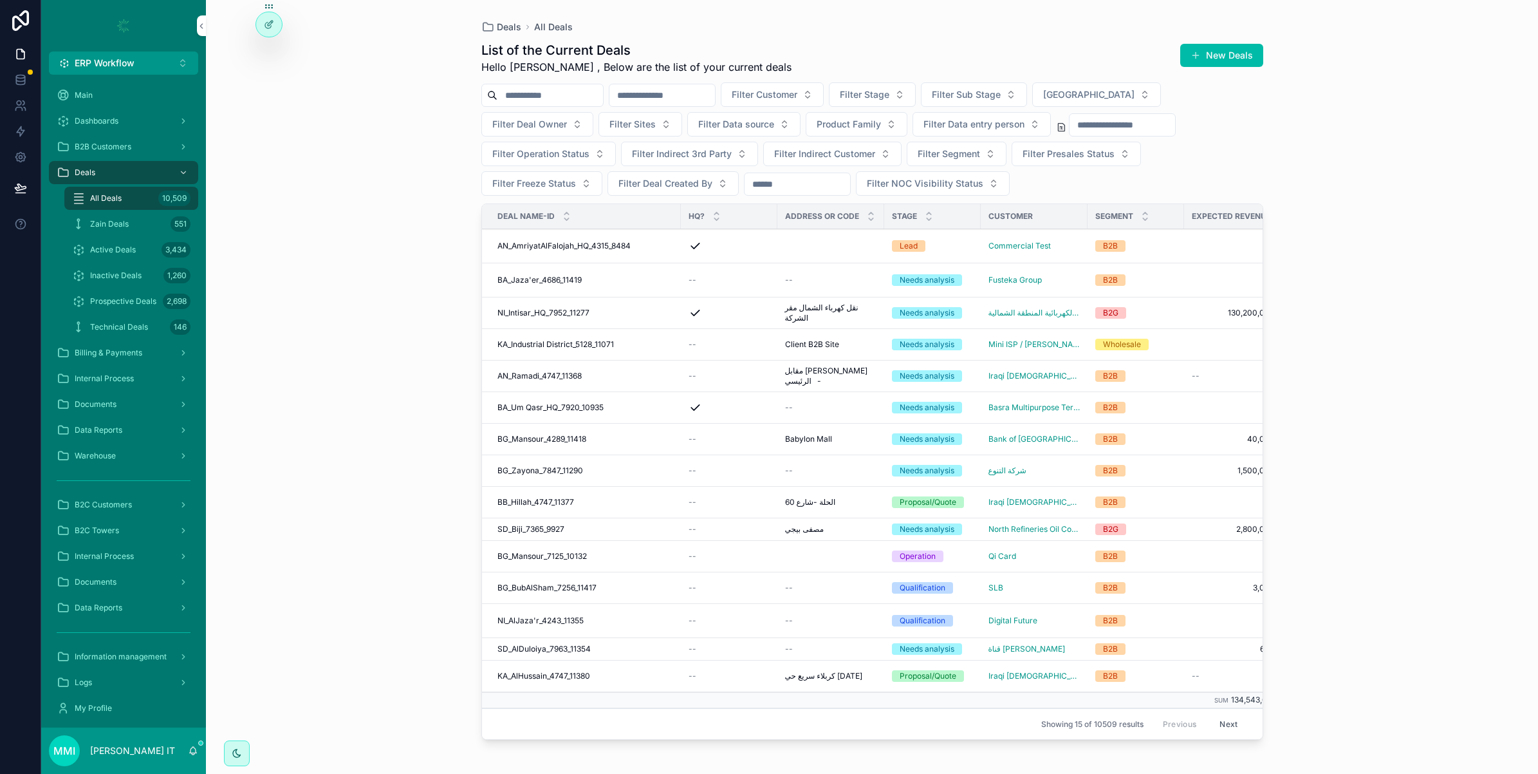
click at [0, 0] on icon at bounding box center [0, 0] width 0 height 0
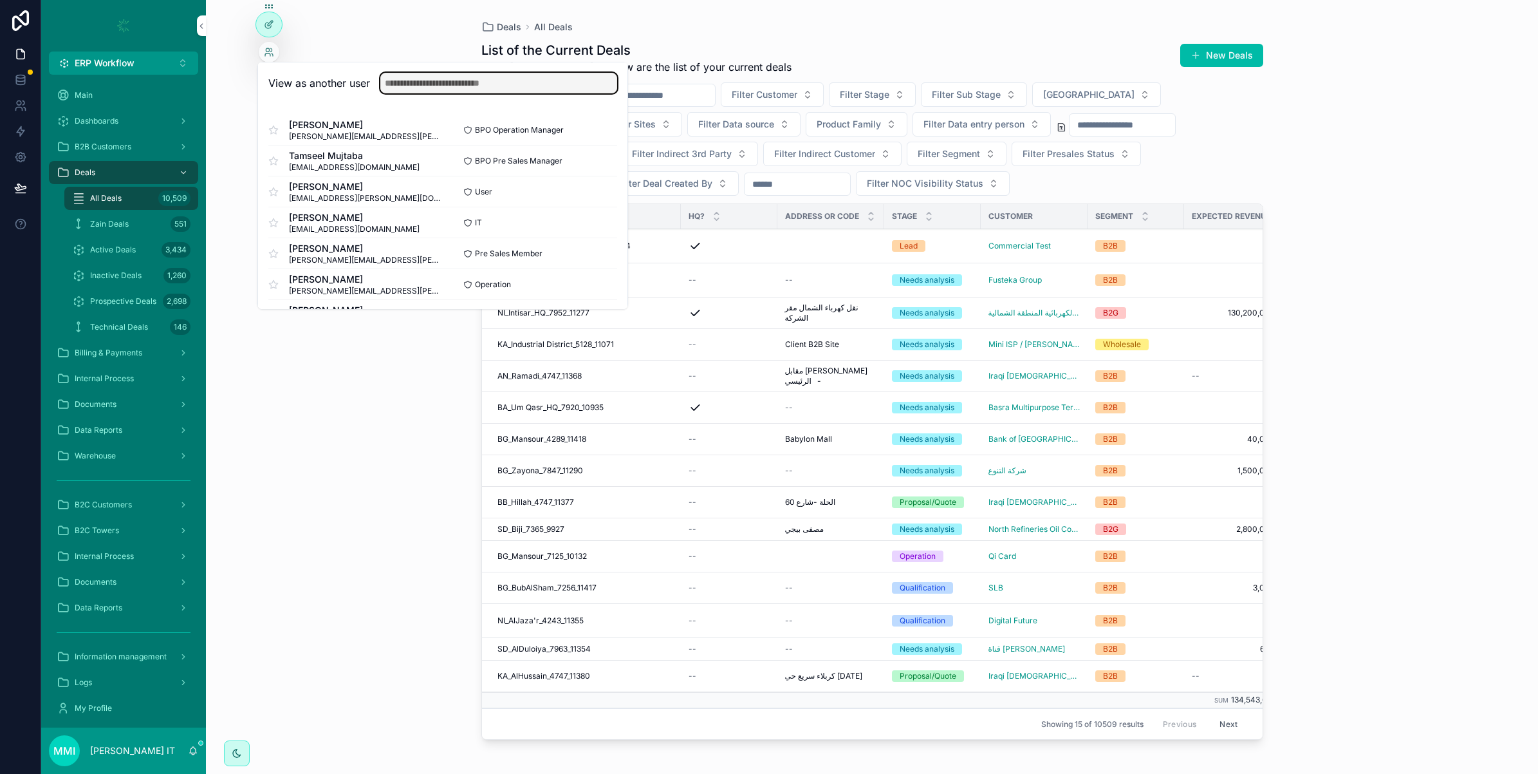
click at [434, 86] on input "text" at bounding box center [498, 83] width 237 height 21
type input "******"
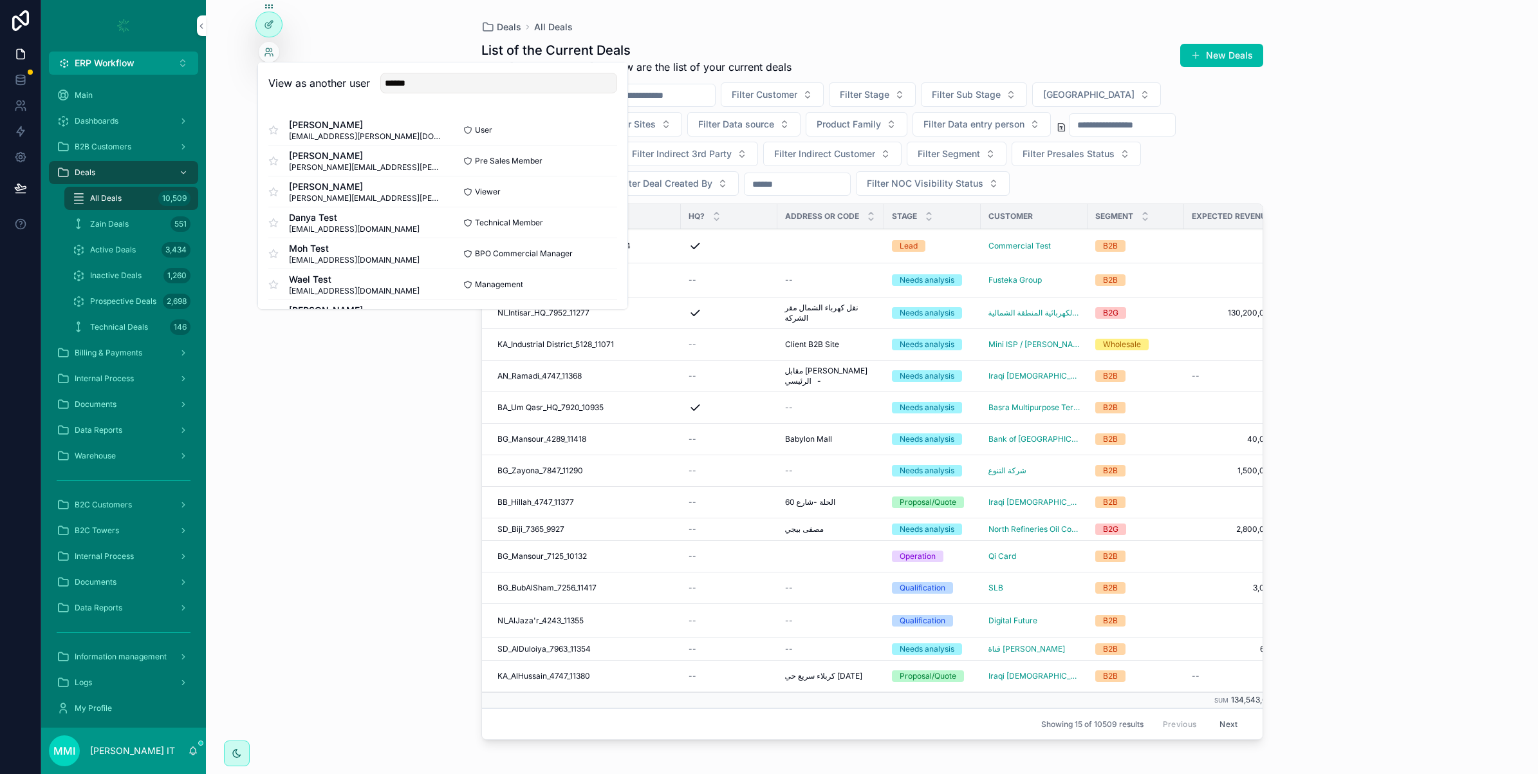
click at [0, 0] on button "Select" at bounding box center [0, 0] width 0 height 0
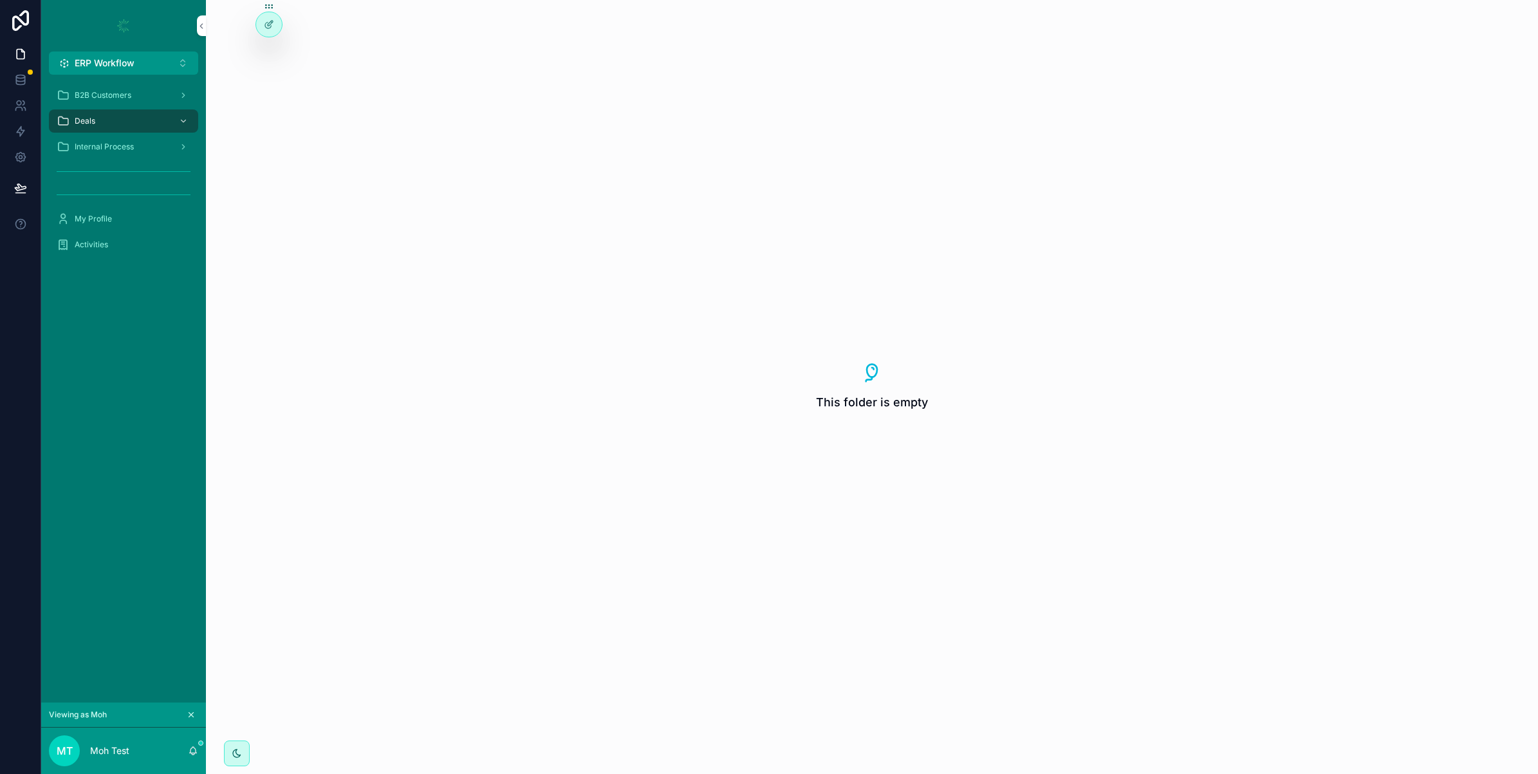
click at [116, 123] on div "Deals" at bounding box center [124, 121] width 134 height 21
click at [129, 146] on span "Internal Process" at bounding box center [104, 147] width 59 height 10
click at [135, 126] on div "Deals" at bounding box center [124, 121] width 134 height 21
click at [130, 88] on div "B2B Customers" at bounding box center [124, 95] width 134 height 21
click at [133, 116] on div "Deals" at bounding box center [124, 121] width 134 height 21
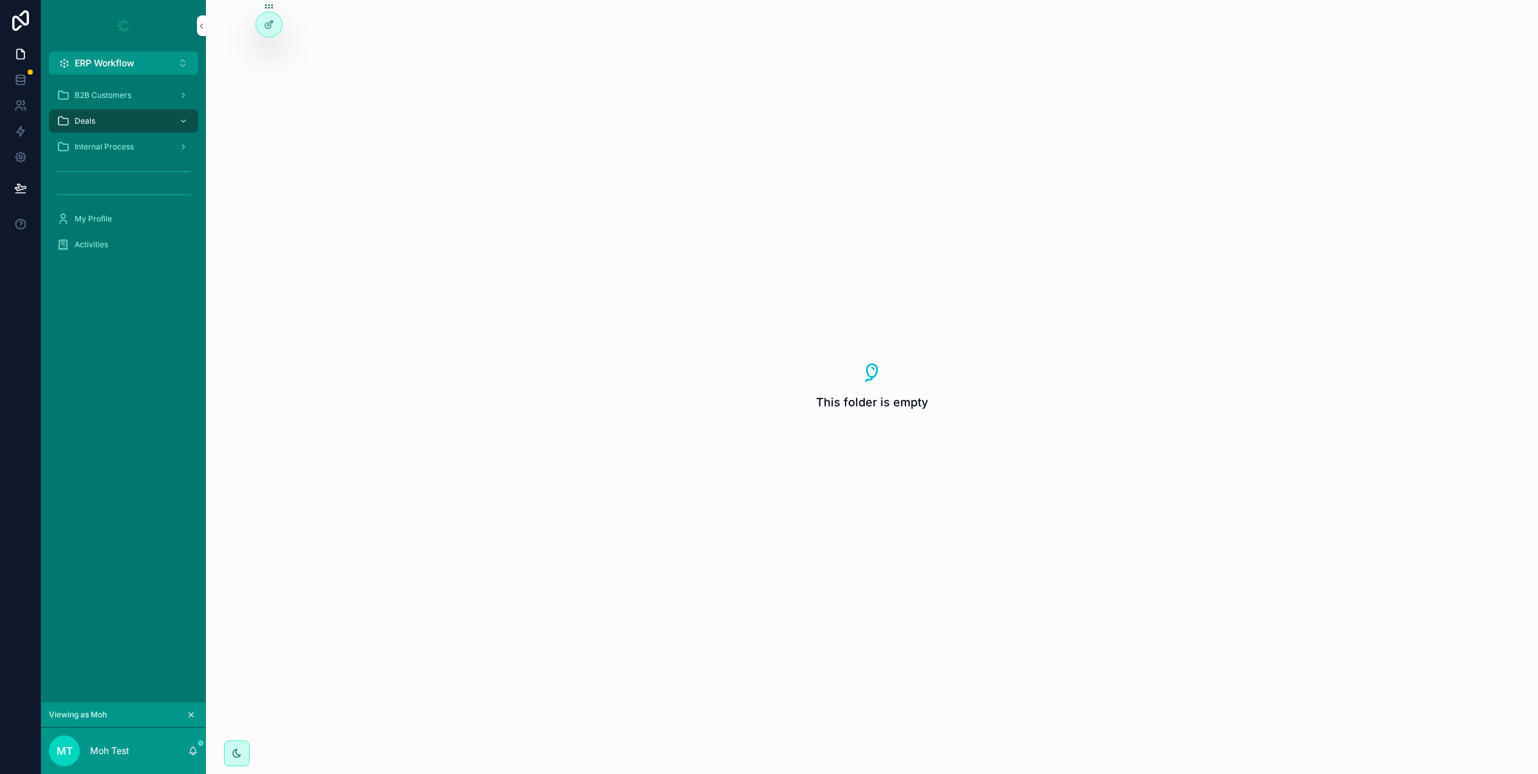
click at [190, 715] on icon "scrollable content" at bounding box center [191, 714] width 9 height 9
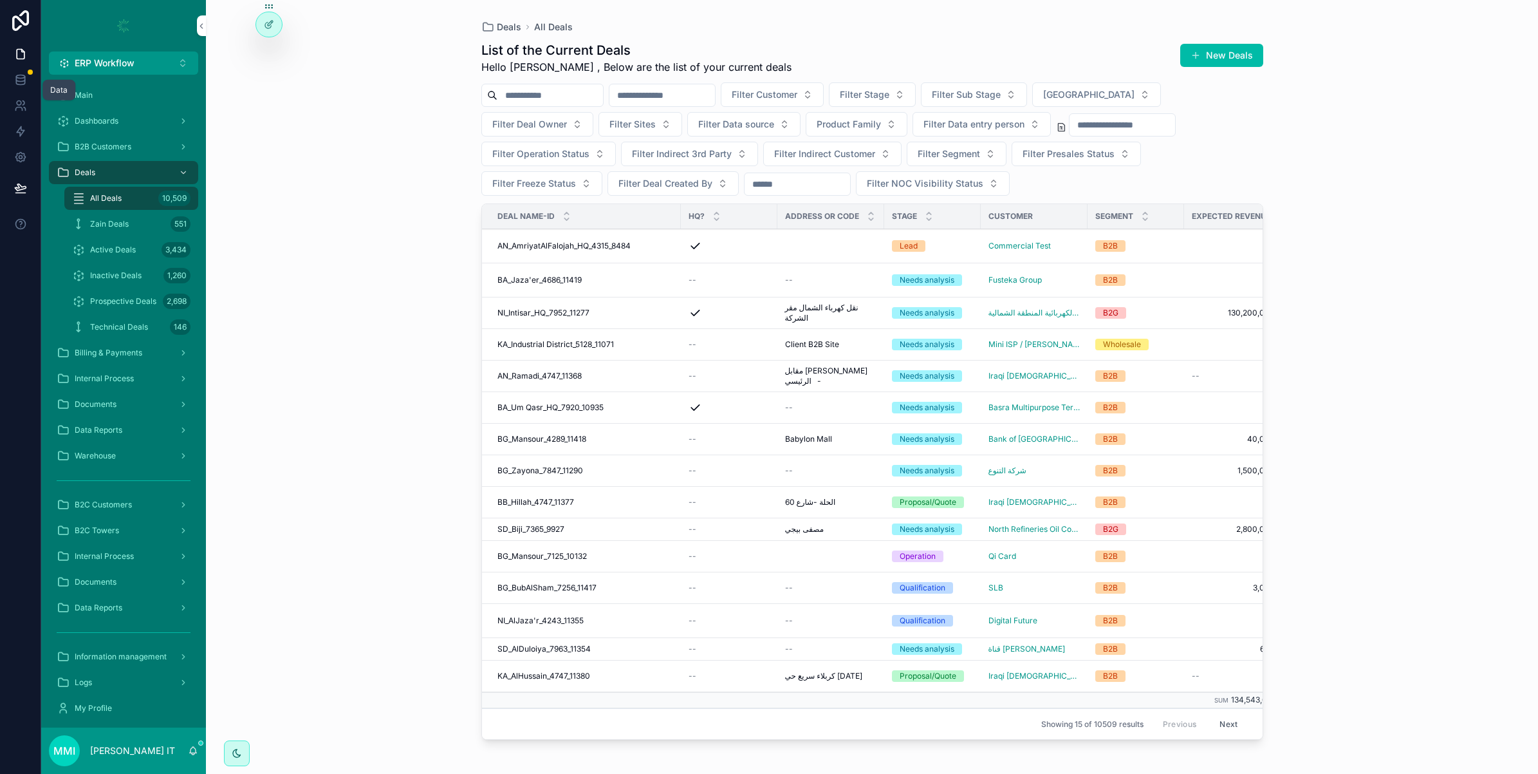
click at [20, 82] on icon at bounding box center [20, 79] width 13 height 13
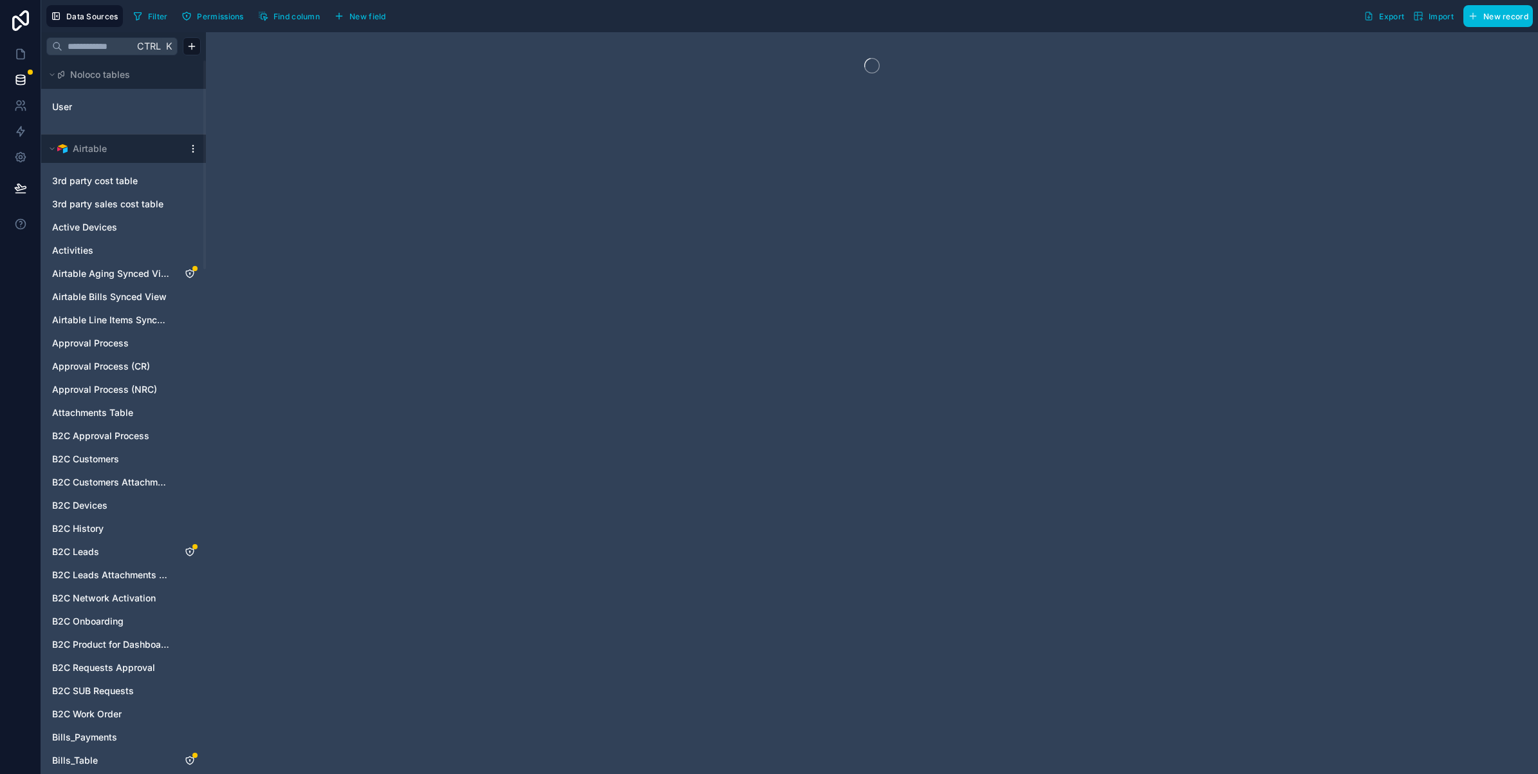
click at [79, 43] on input "text" at bounding box center [97, 46] width 71 height 23
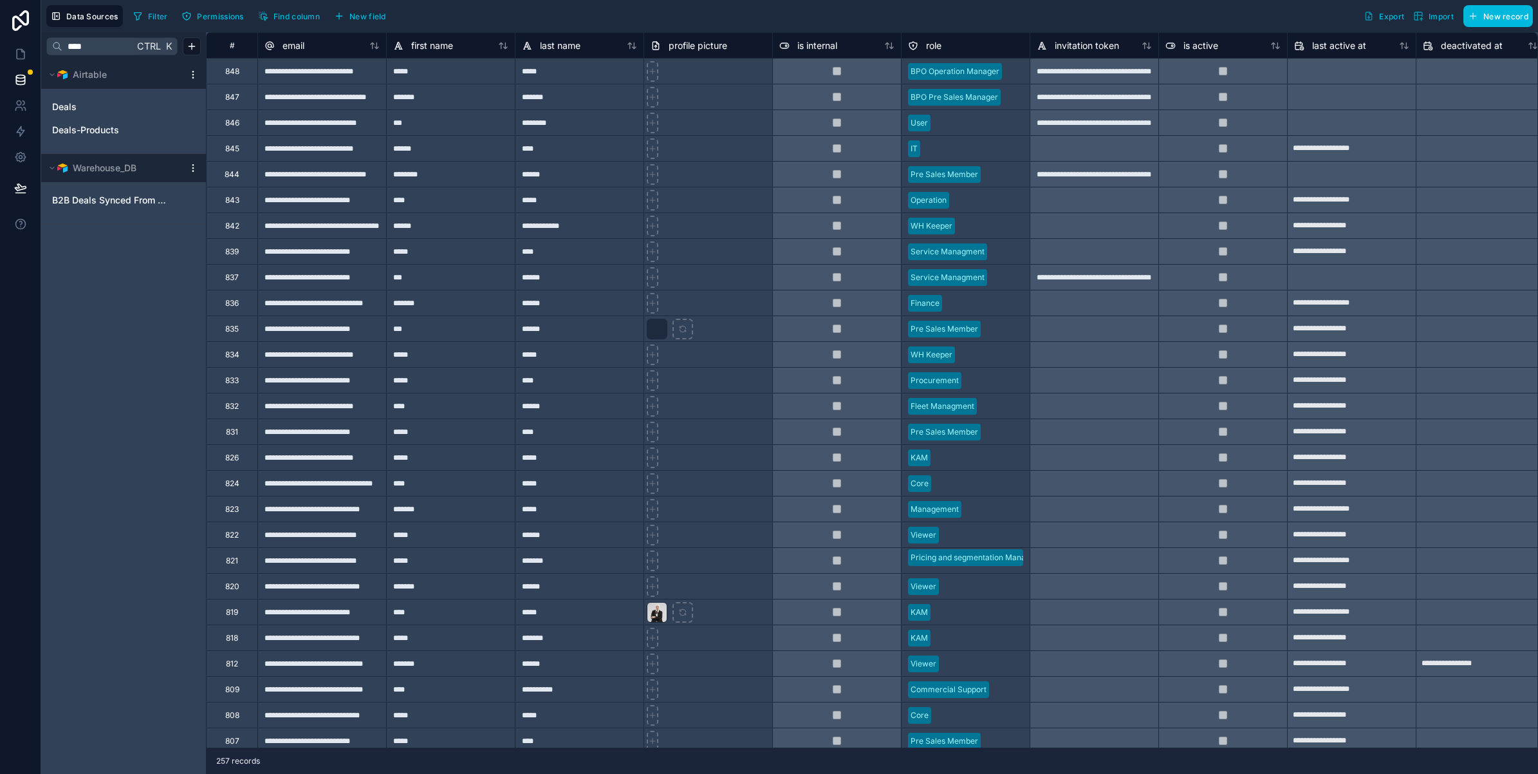
type input "****"
click at [79, 103] on link "Deals" at bounding box center [110, 106] width 117 height 13
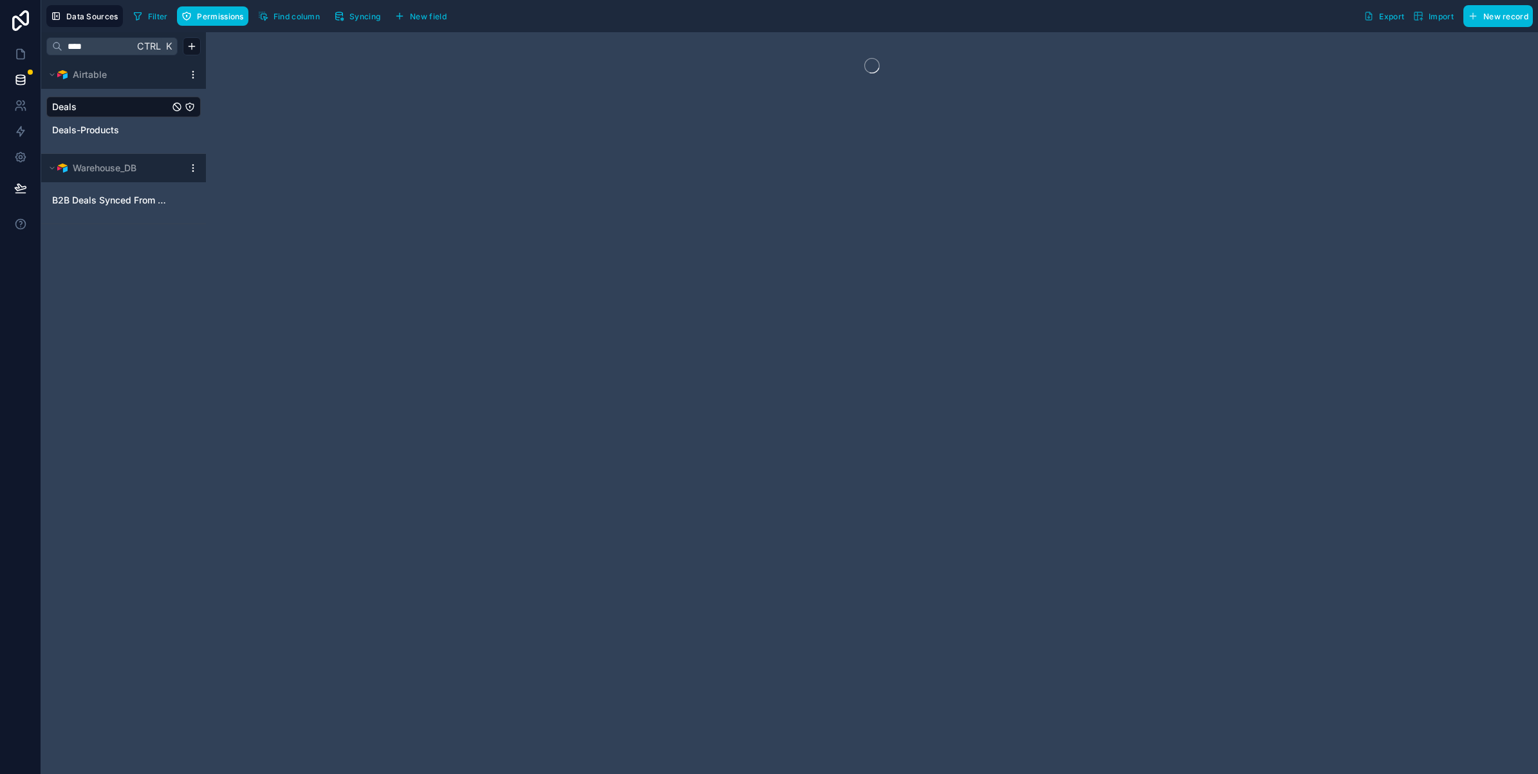
click at [230, 14] on span "Permissions" at bounding box center [220, 17] width 46 height 10
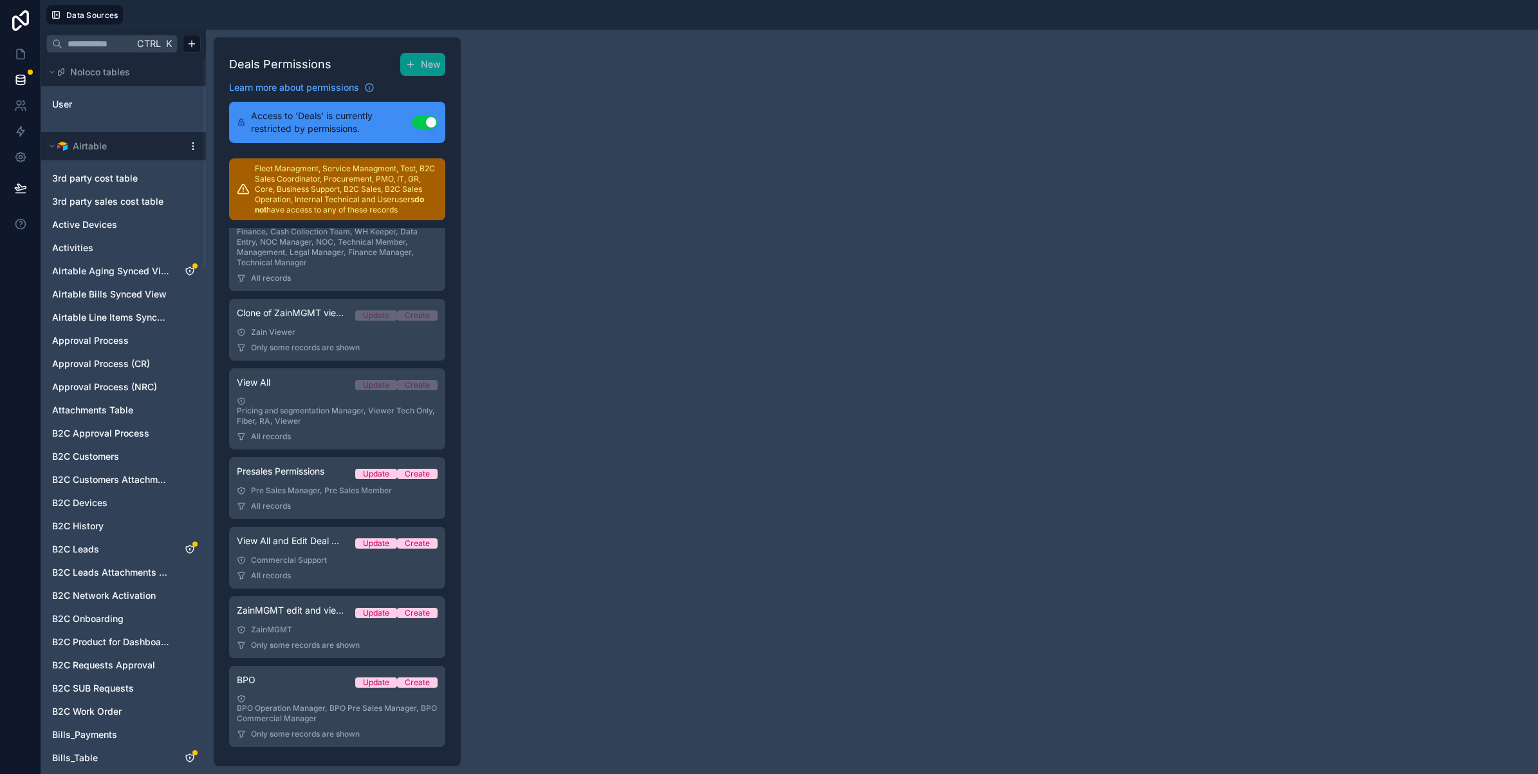
scroll to position [317, 0]
click at [311, 680] on div "BPO Update Create" at bounding box center [337, 680] width 201 height 18
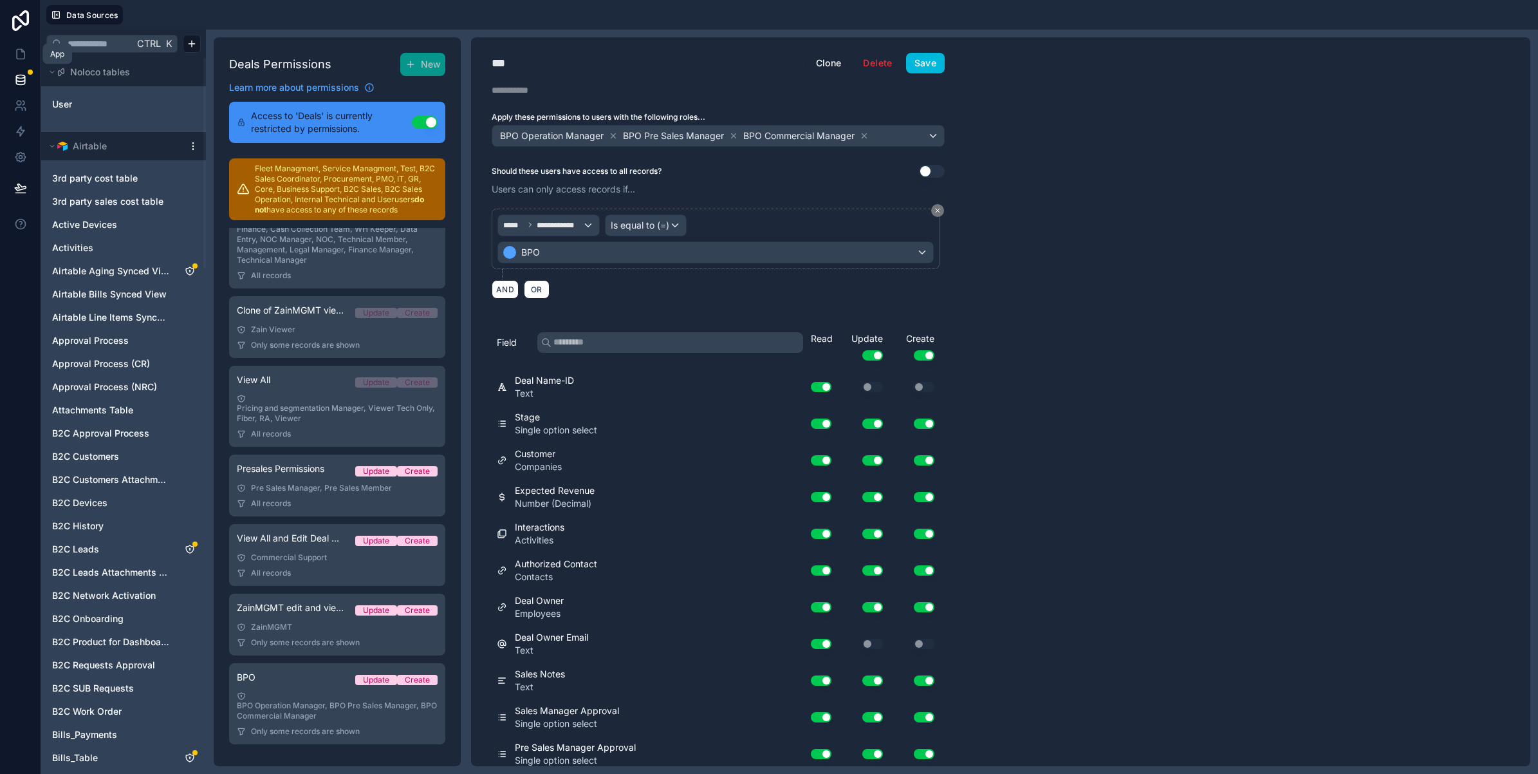
click at [23, 52] on icon at bounding box center [22, 51] width 3 height 3
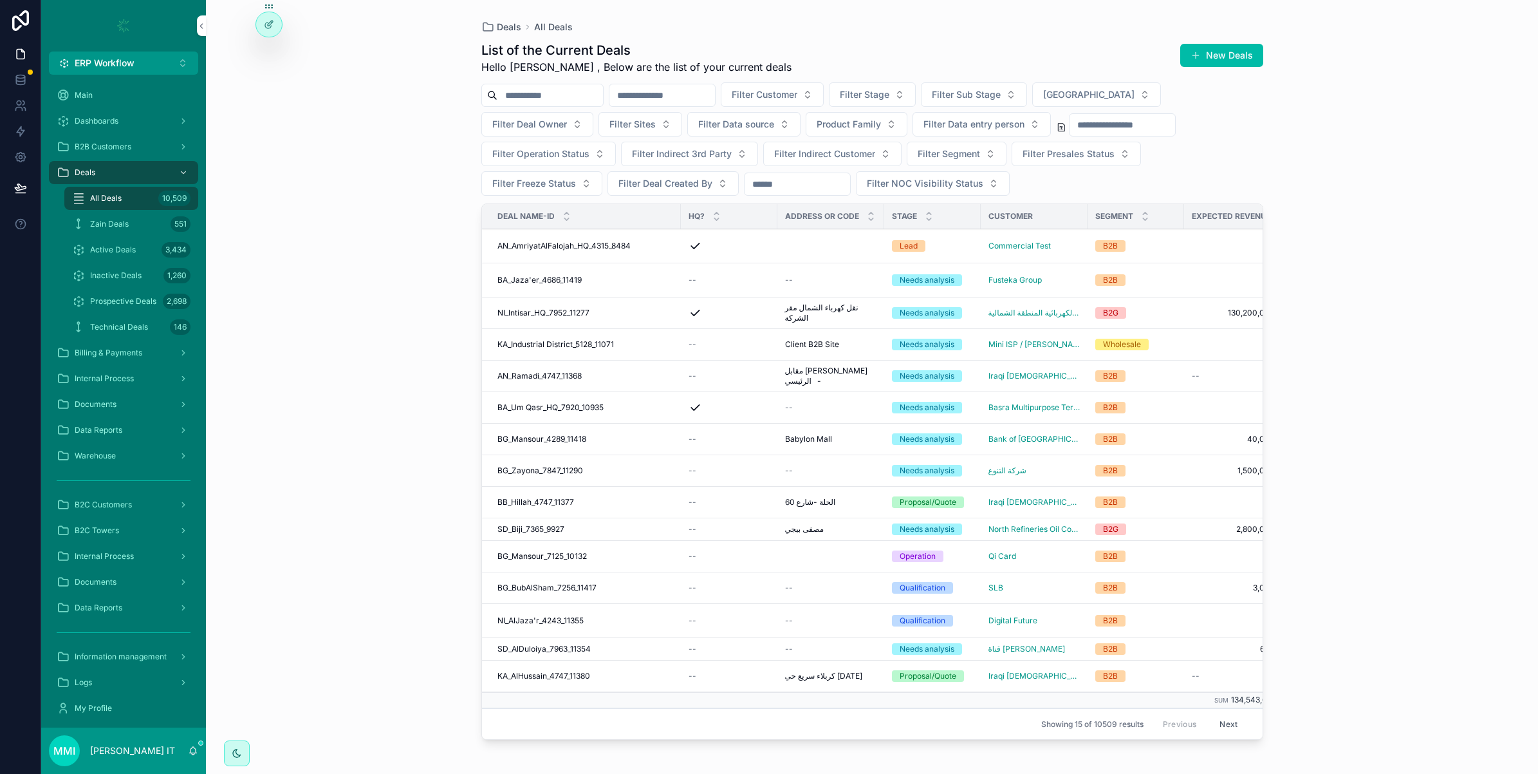
click at [797, 91] on span "Filter Customer" at bounding box center [765, 94] width 66 height 13
type input "*********"
click at [792, 194] on span "Commercial Test" at bounding box center [782, 187] width 70 height 13
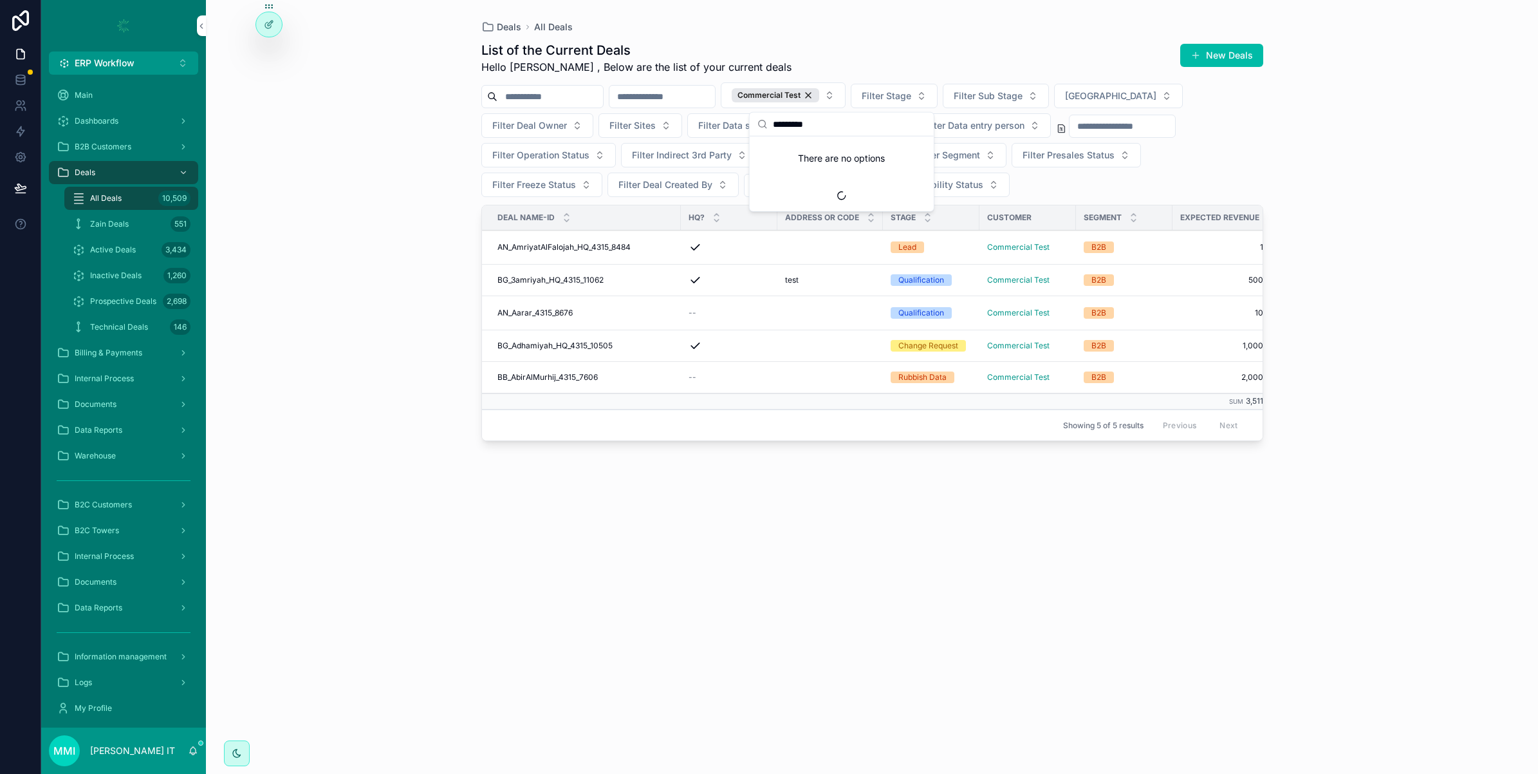
click at [548, 248] on span "AN_AmriyatAlFalojah_HQ_4315_8484" at bounding box center [563, 247] width 133 height 10
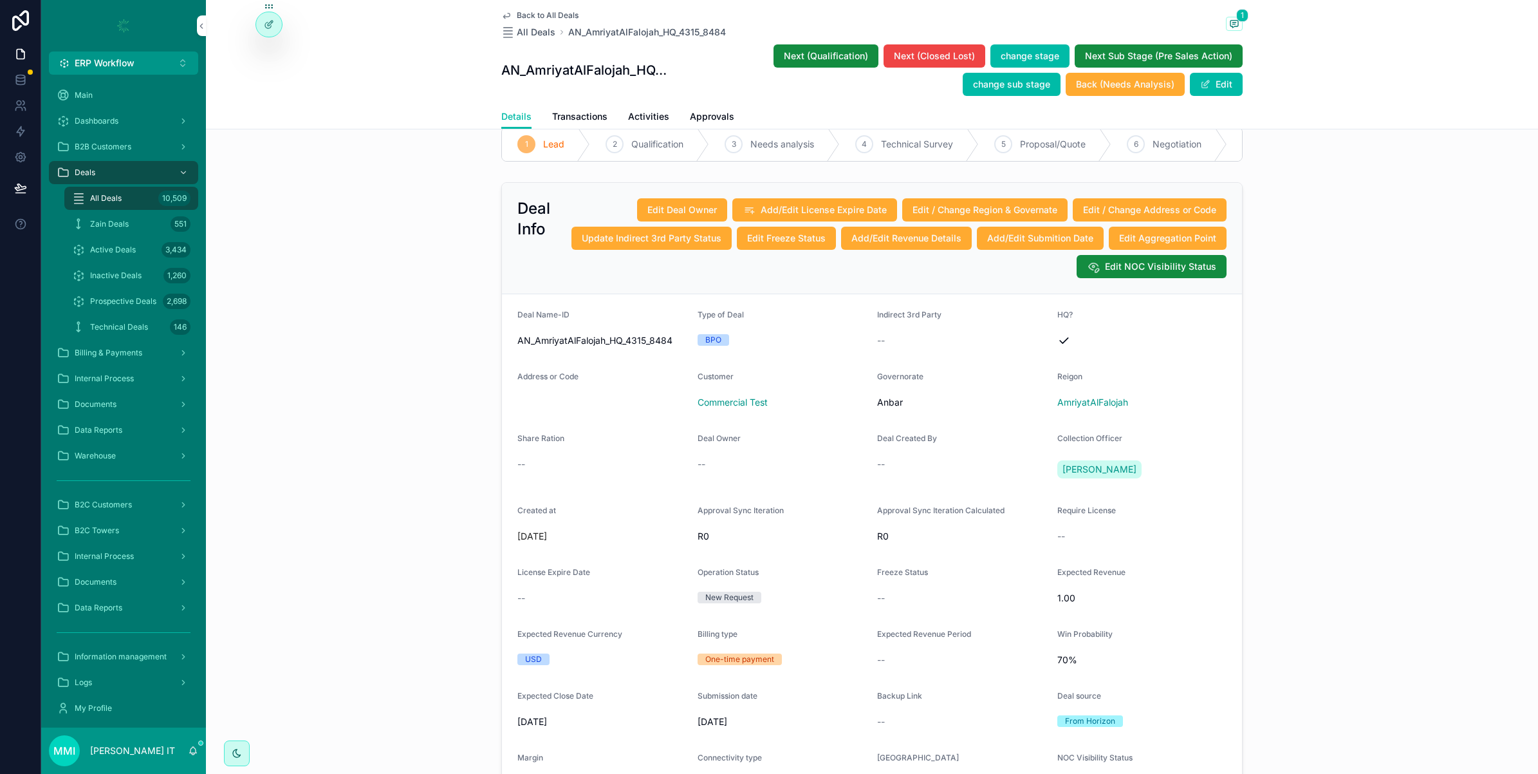
scroll to position [241, 0]
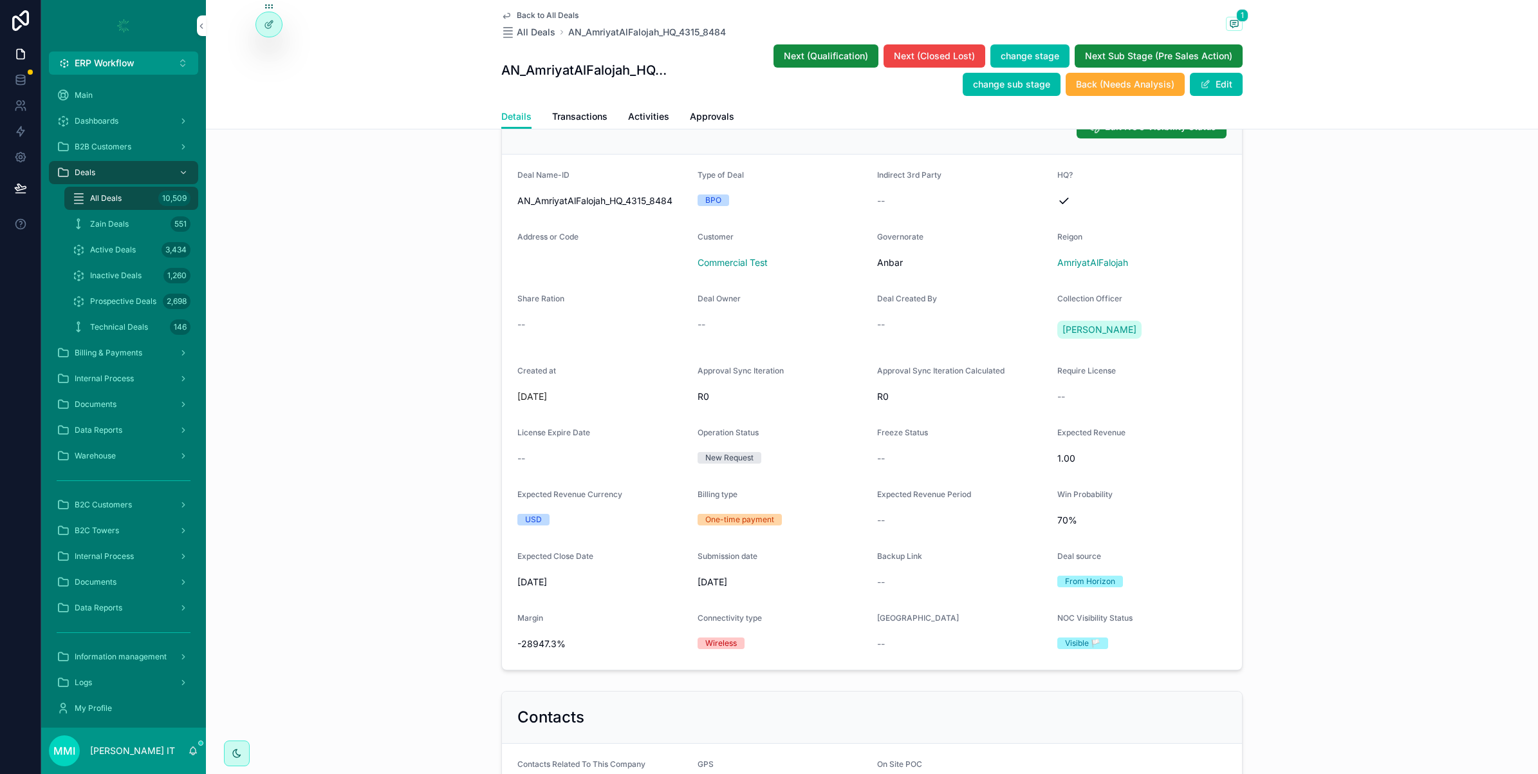
click at [0, 0] on div at bounding box center [0, 0] width 0 height 0
click at [0, 0] on icon at bounding box center [0, 0] width 0 height 0
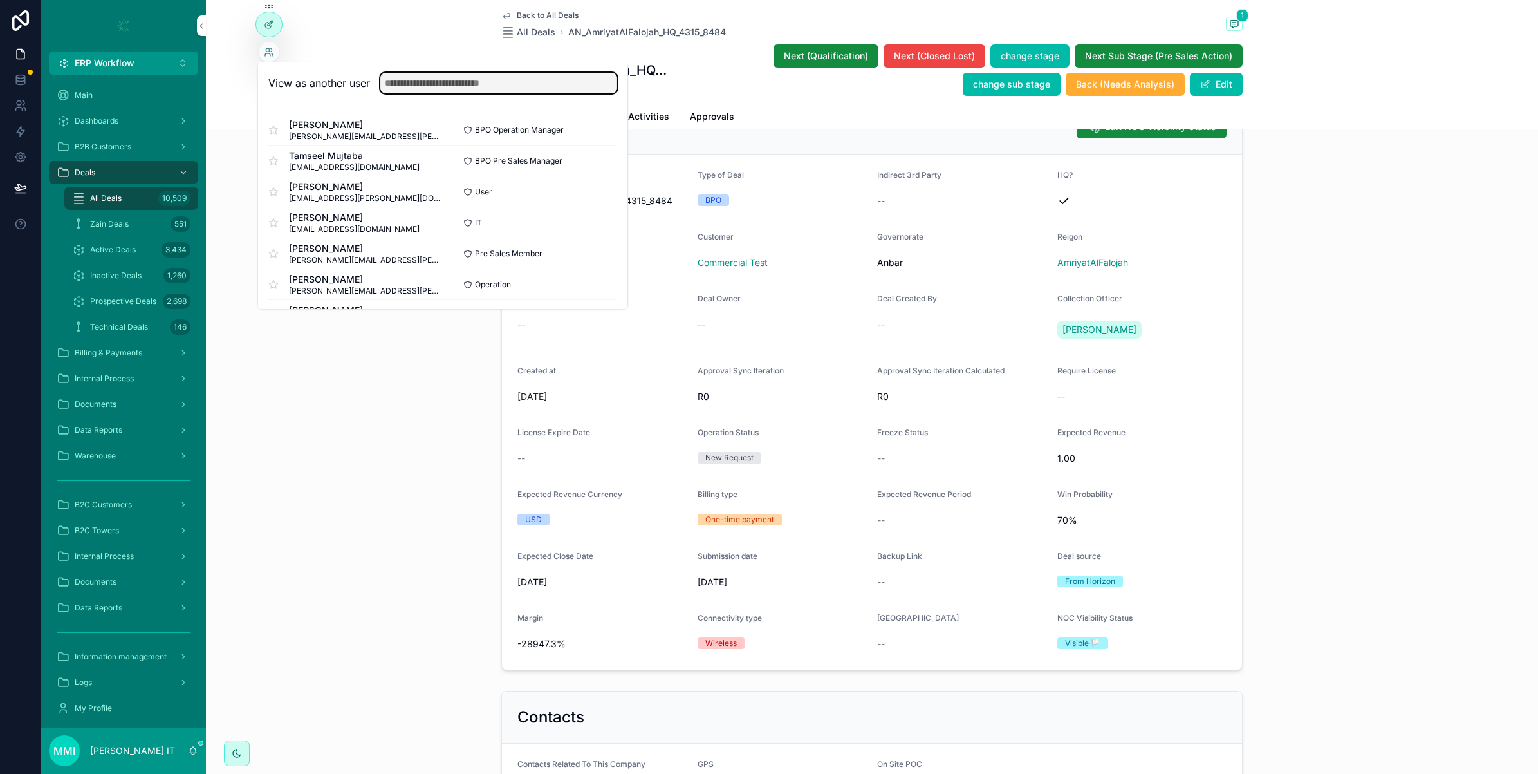
click at [429, 90] on input "text" at bounding box center [498, 83] width 237 height 21
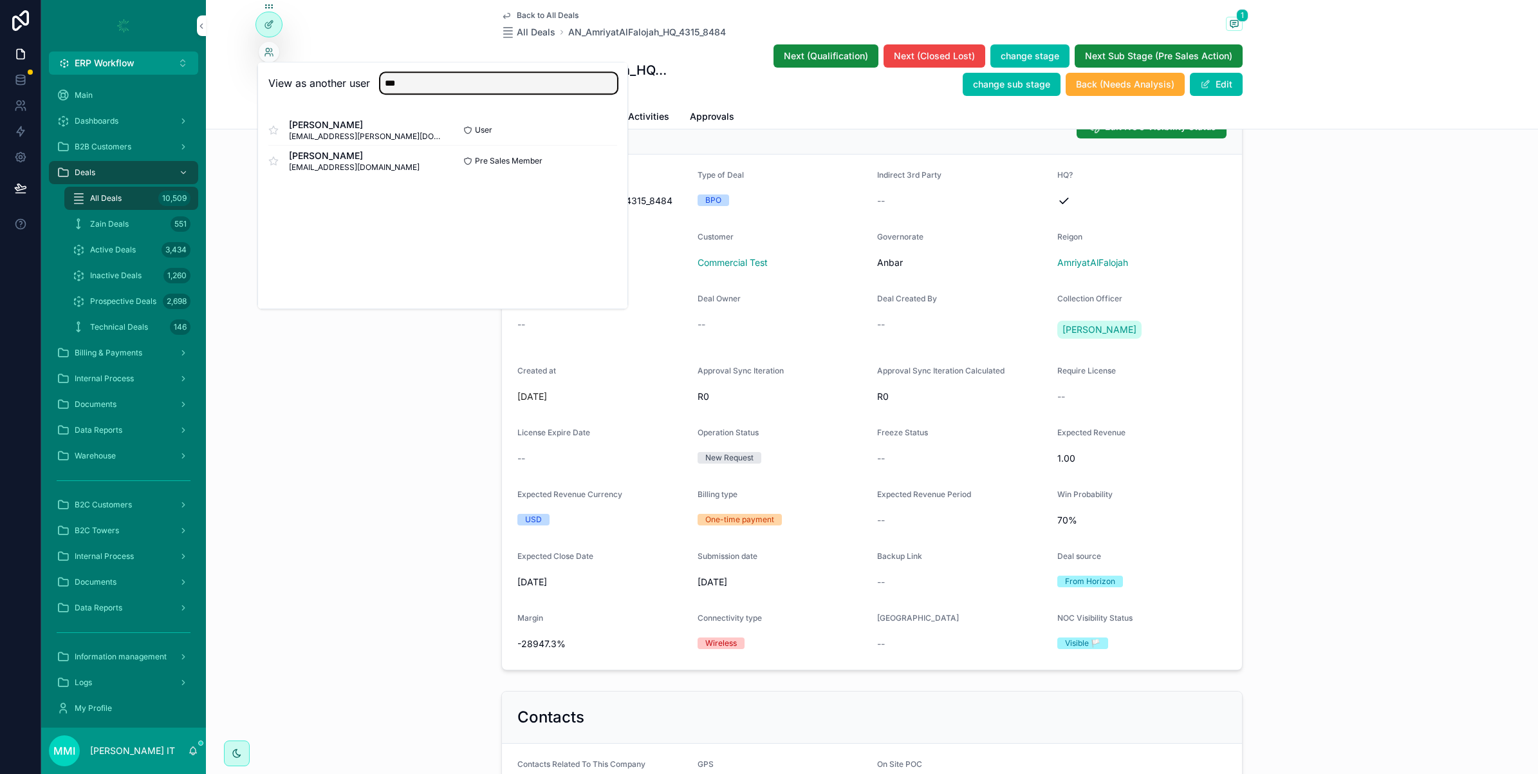
click at [433, 87] on input "***" at bounding box center [498, 83] width 237 height 21
type input "***"
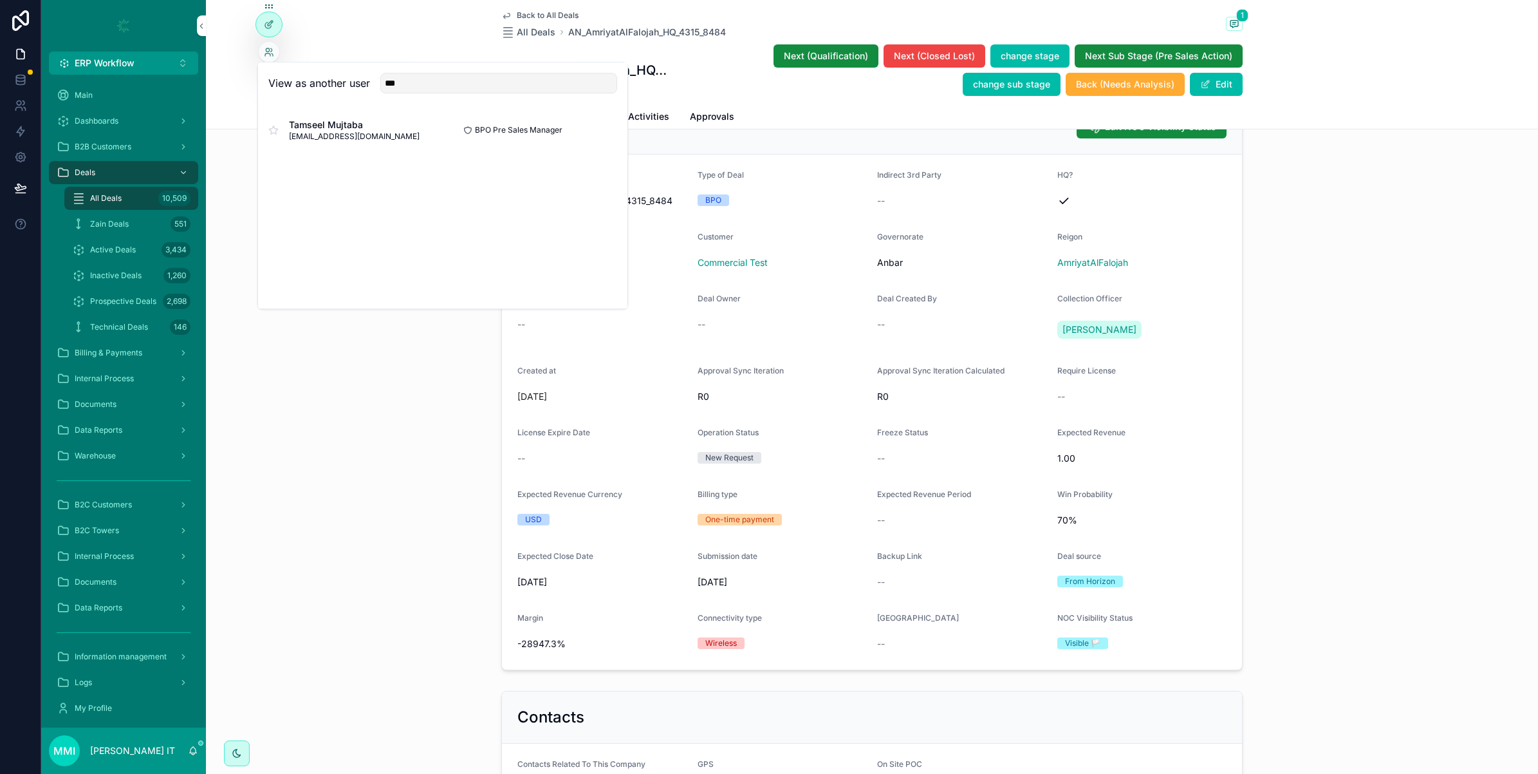
click at [0, 0] on button "Select" at bounding box center [0, 0] width 0 height 0
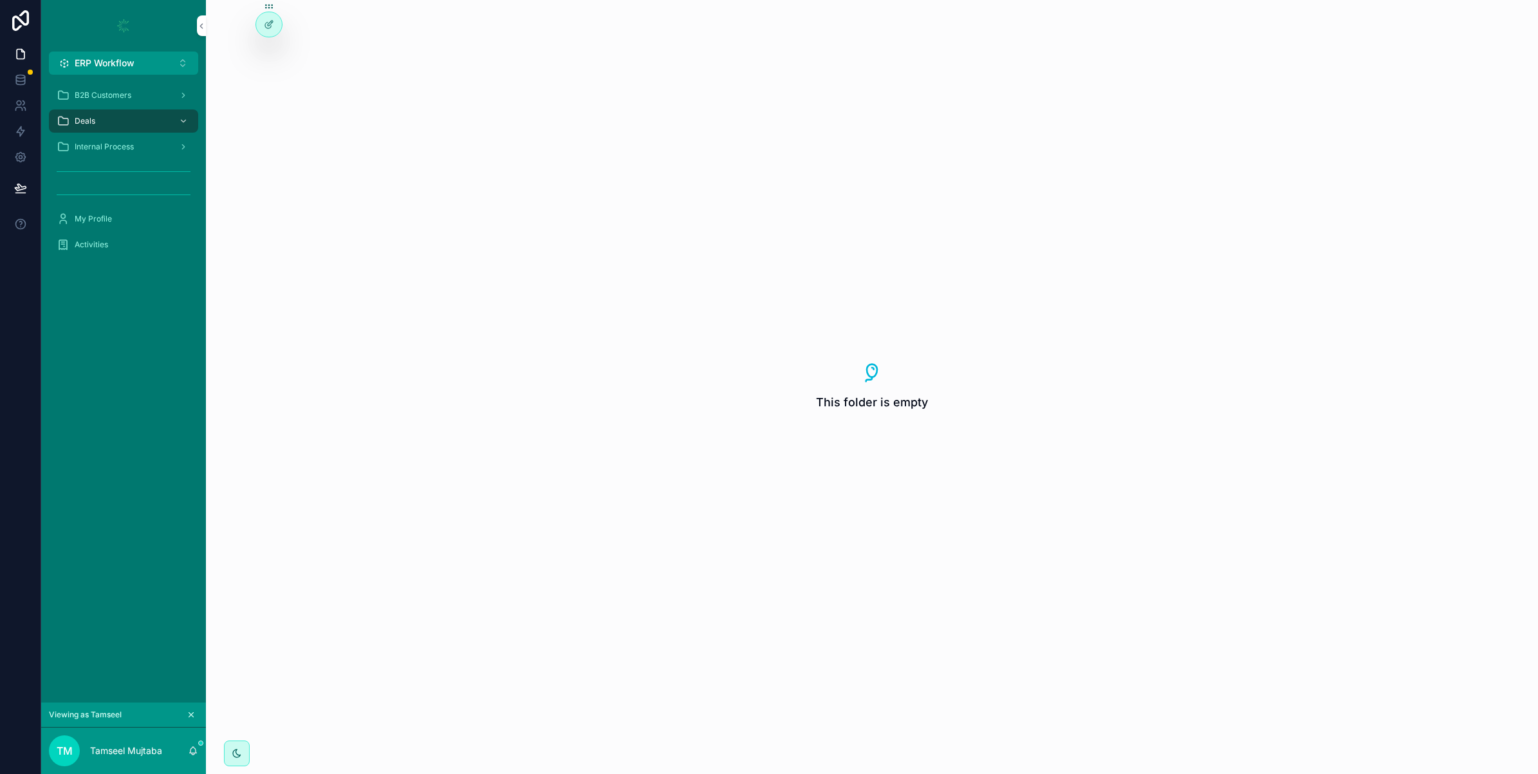
click at [272, 34] on div at bounding box center [269, 24] width 26 height 24
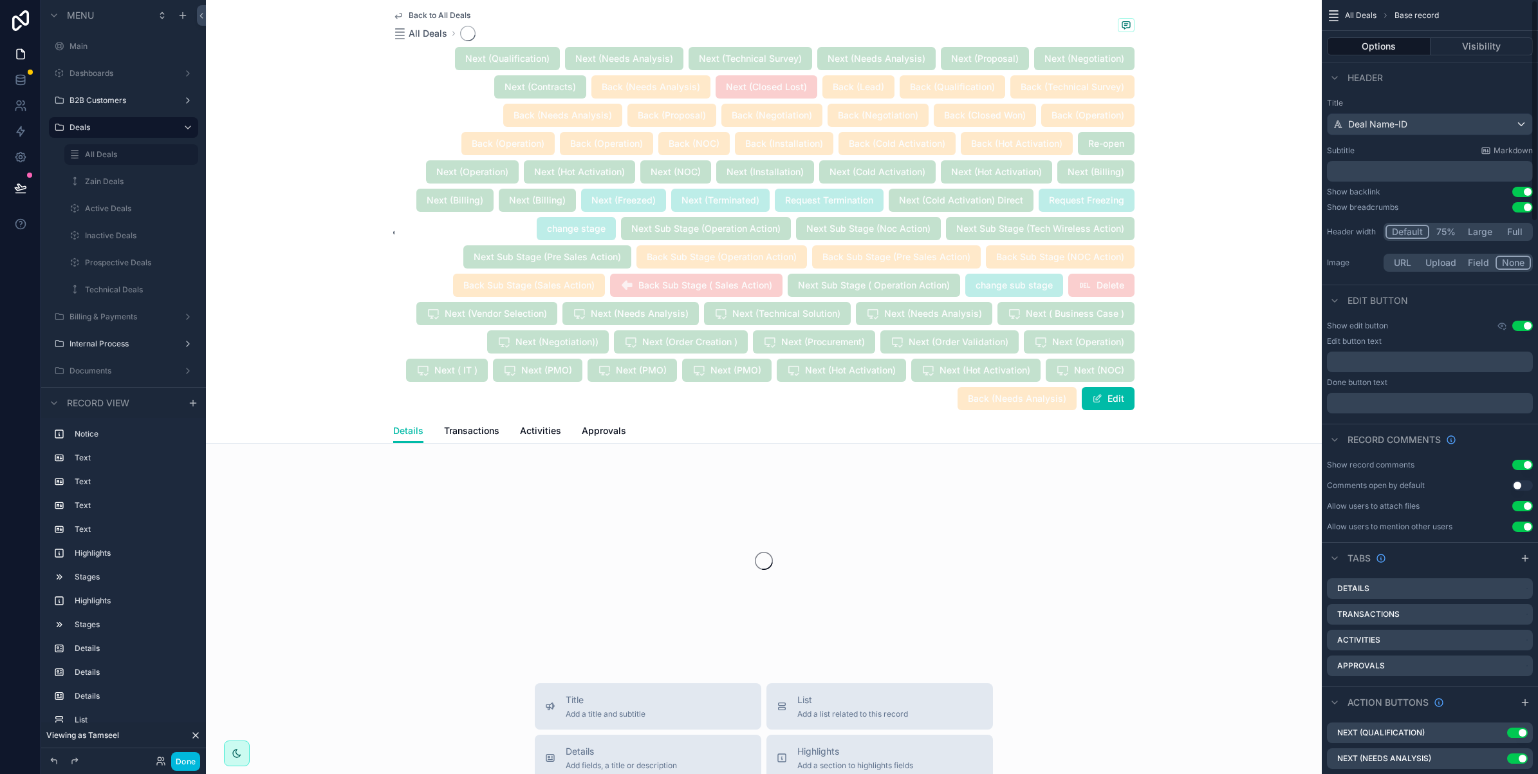
click at [1487, 43] on button "Visibility" at bounding box center [1482, 46] width 103 height 18
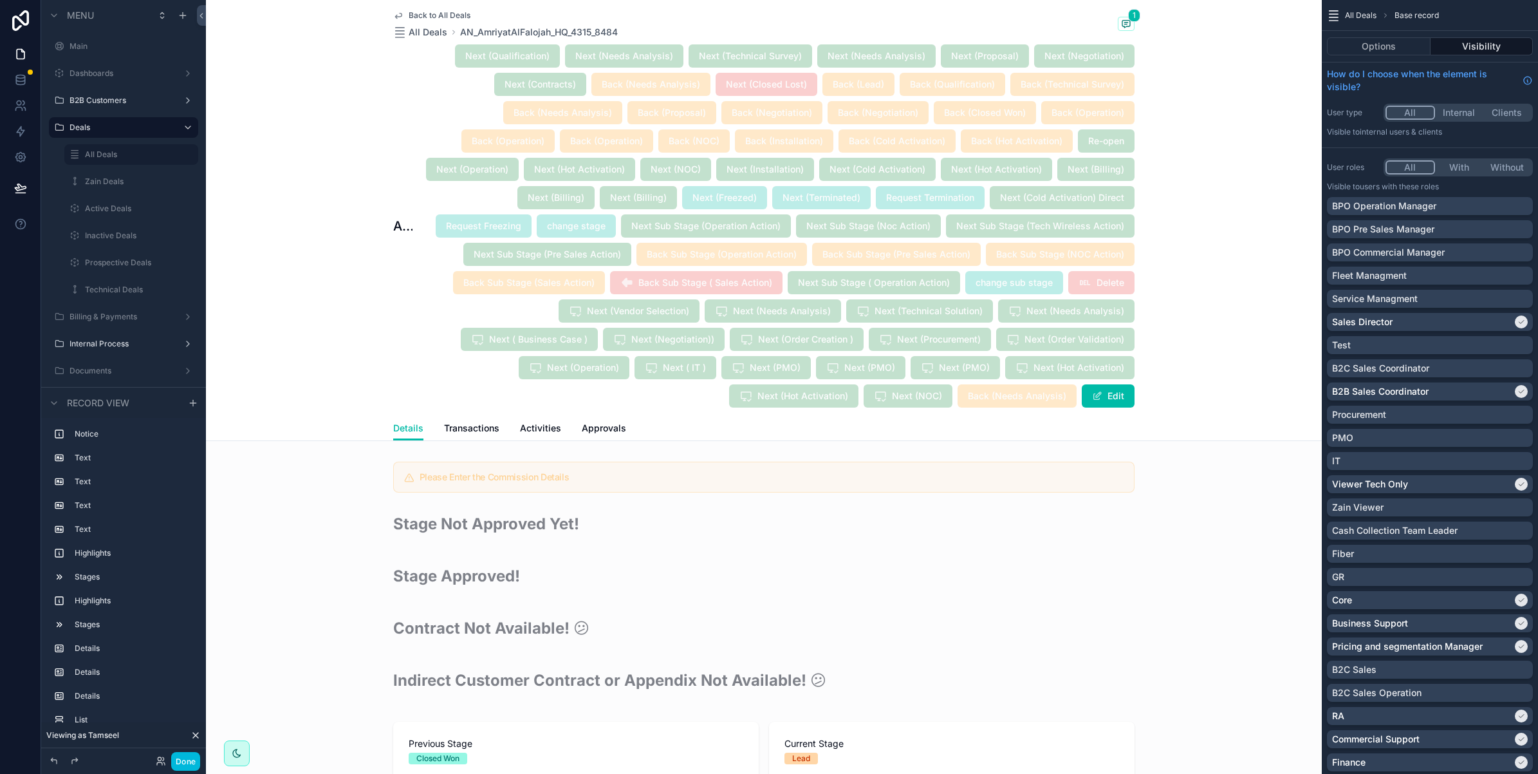
click at [1371, 209] on p "BPO Operation Manager" at bounding box center [1384, 206] width 104 height 13
click at [1375, 228] on p "BPO Pre Sales Manager" at bounding box center [1383, 229] width 102 height 13
click at [1384, 253] on p "BPO Commercial Manager" at bounding box center [1388, 252] width 113 height 13
click at [185, 763] on button "Done" at bounding box center [185, 761] width 29 height 19
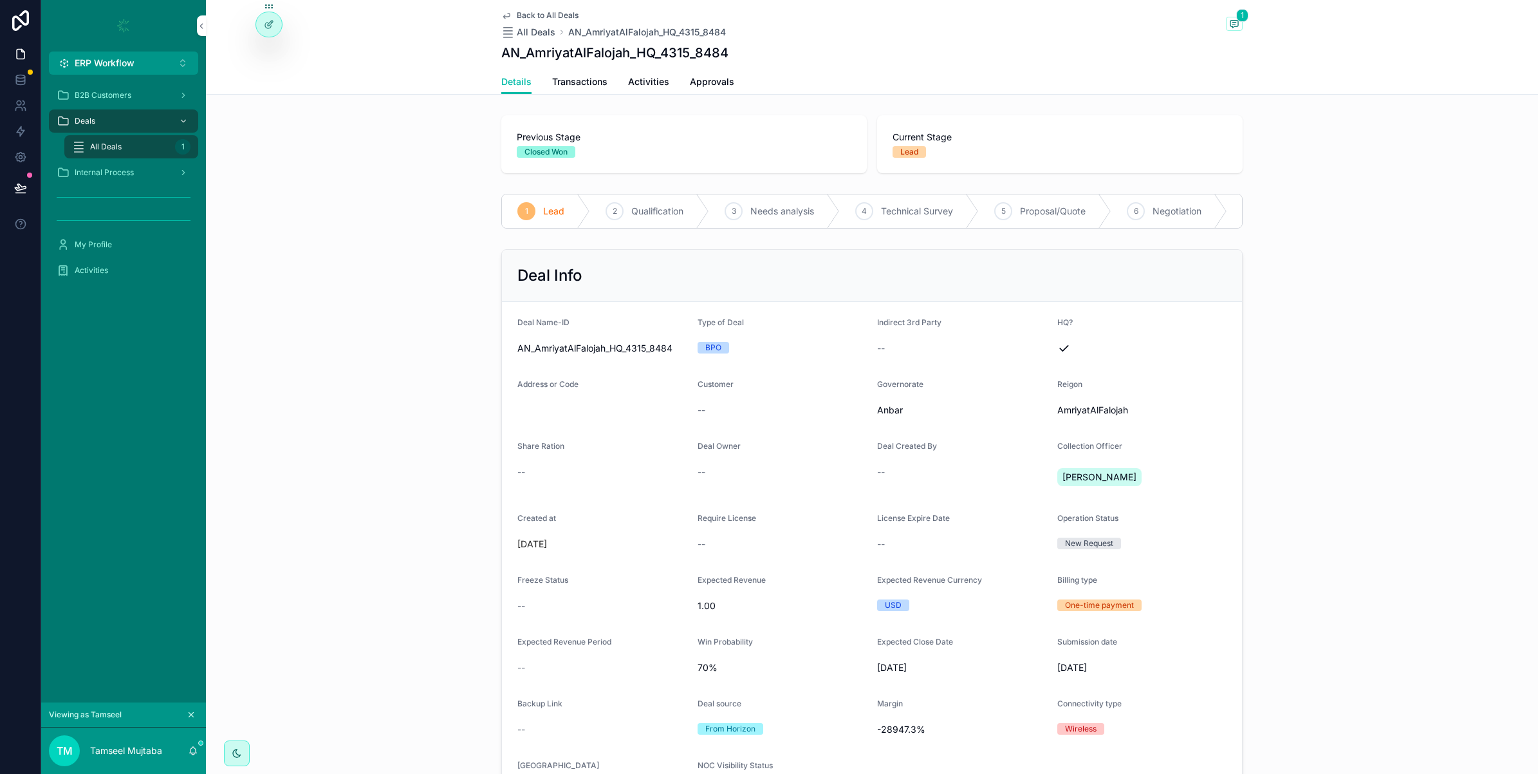
click at [193, 712] on icon "scrollable content" at bounding box center [191, 714] width 5 height 5
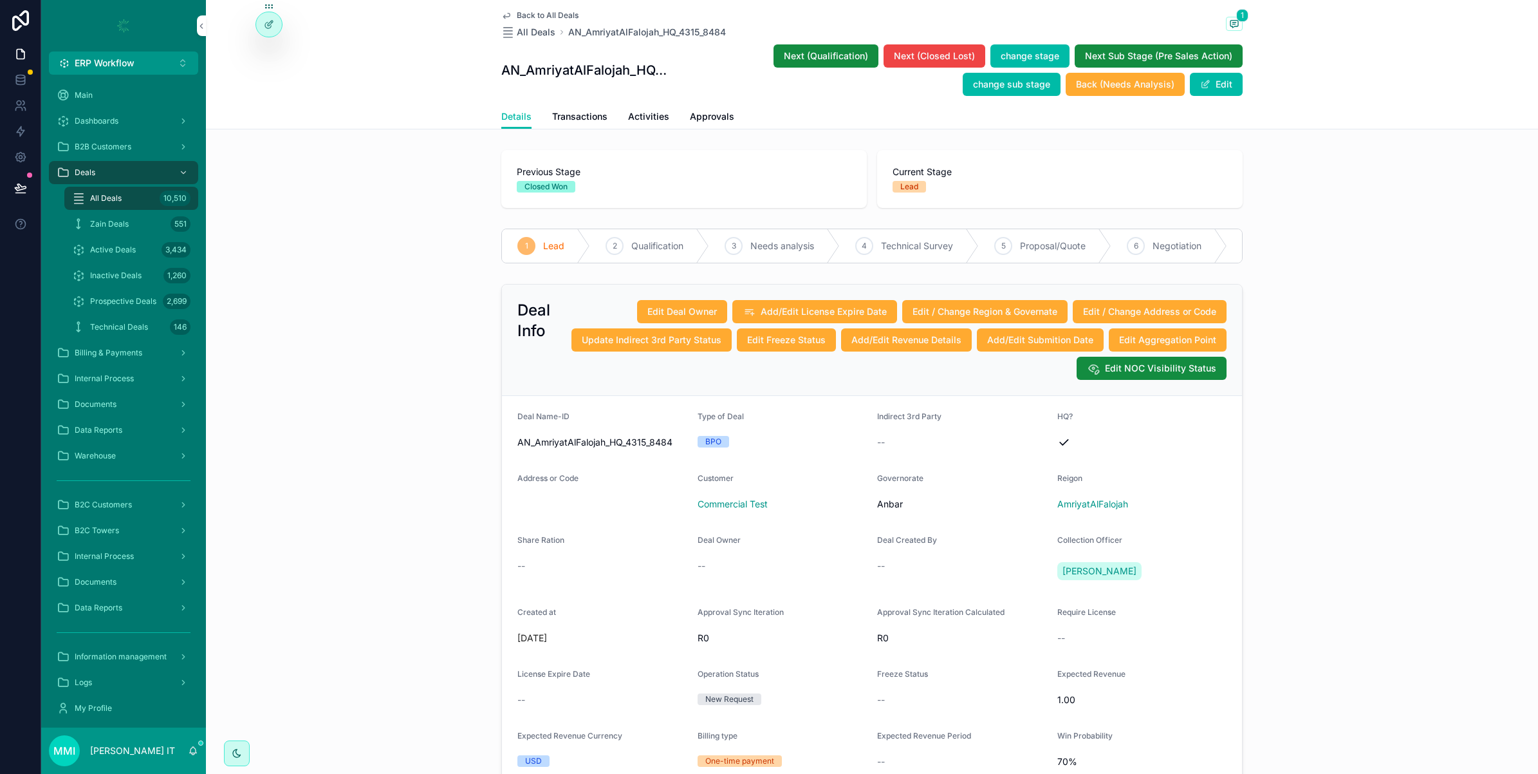
click at [0, 0] on icon at bounding box center [0, 0] width 0 height 0
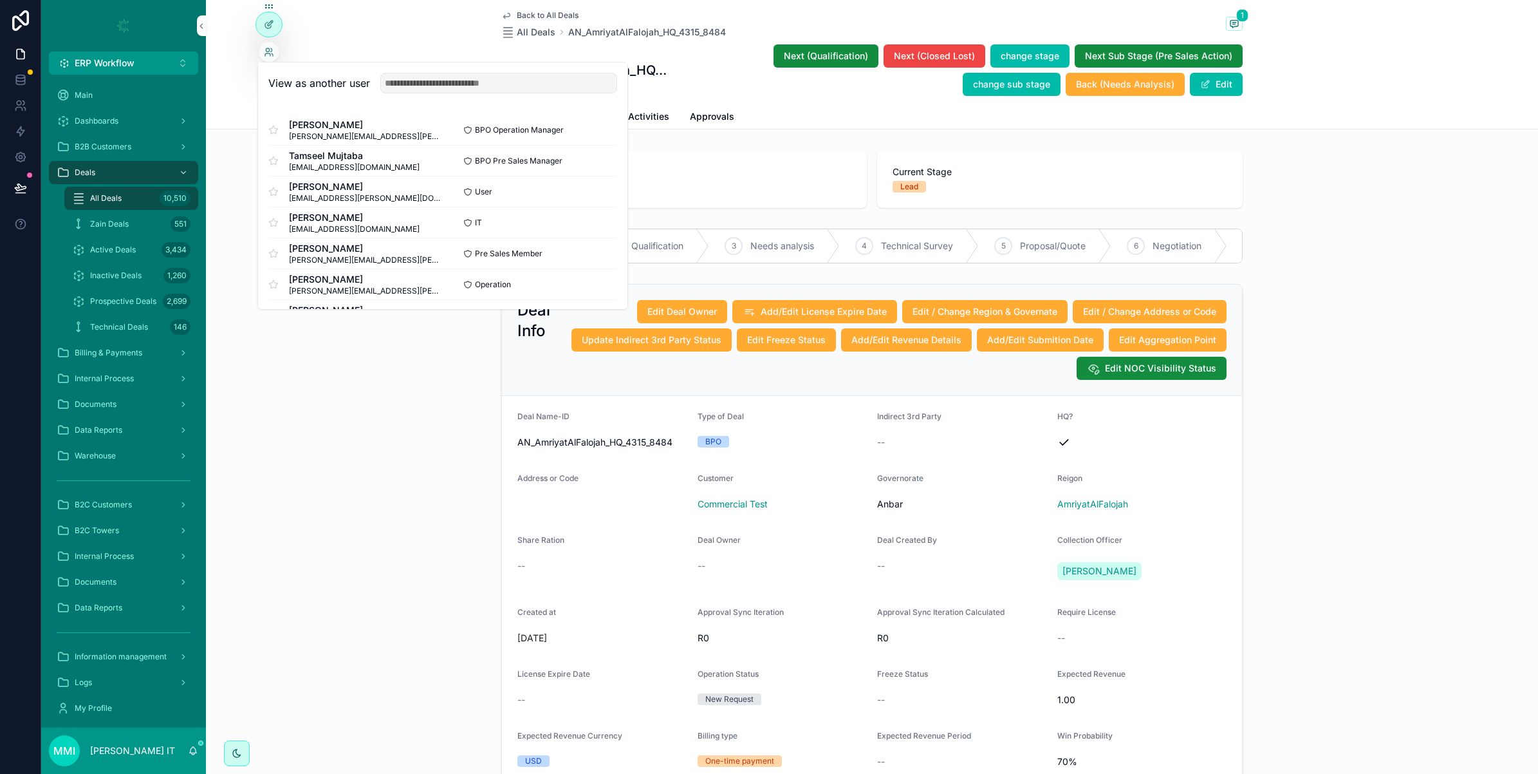
click at [368, 429] on div "Deal Info Edit Deal Owner Add/Edit License Expire Date Edit / Change Region & G…" at bounding box center [872, 598] width 1332 height 638
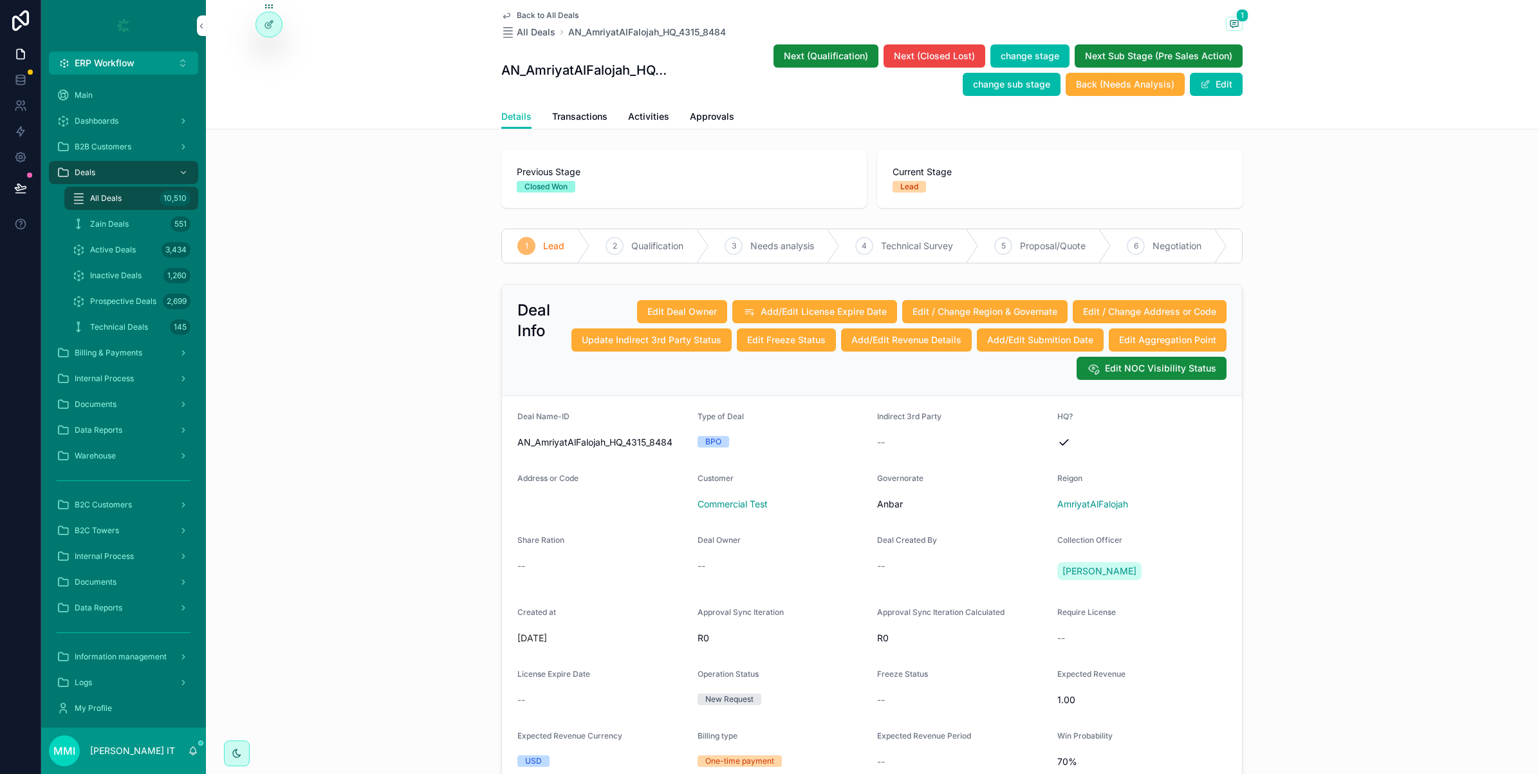
click at [822, 53] on span "Next (Qualification)" at bounding box center [826, 56] width 84 height 13
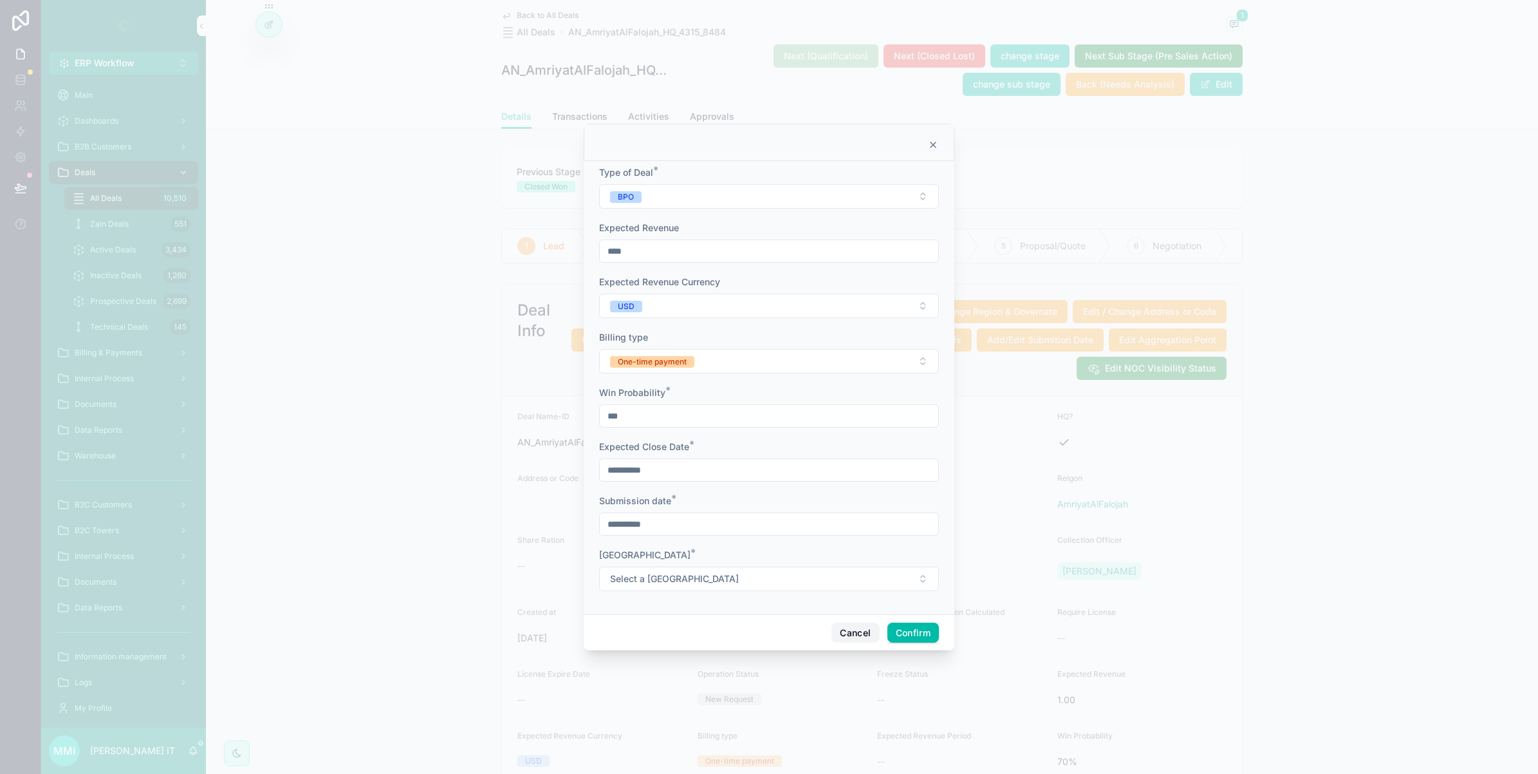
click at [839, 634] on button "Cancel" at bounding box center [855, 632] width 48 height 21
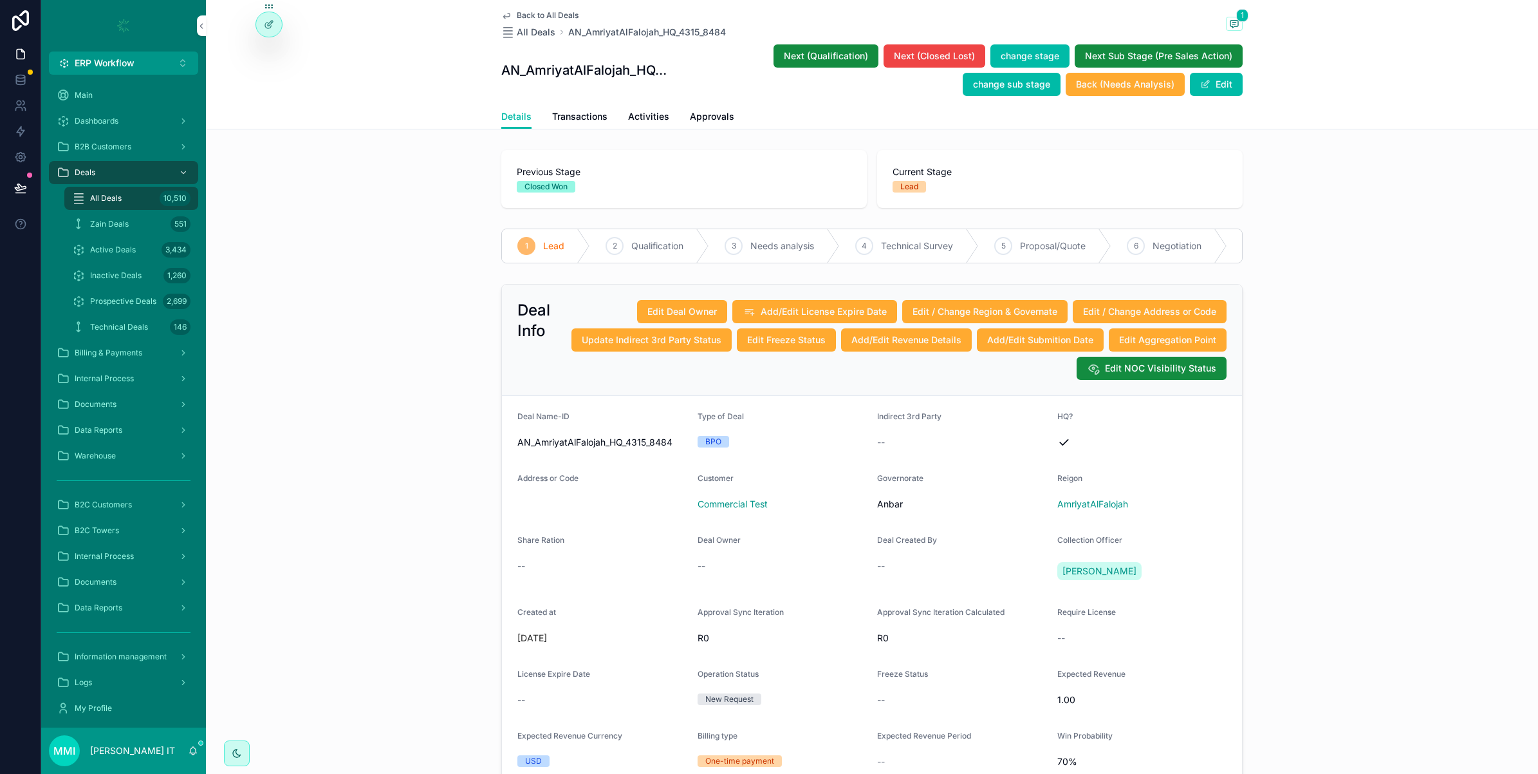
click at [266, 26] on icon at bounding box center [269, 24] width 10 height 10
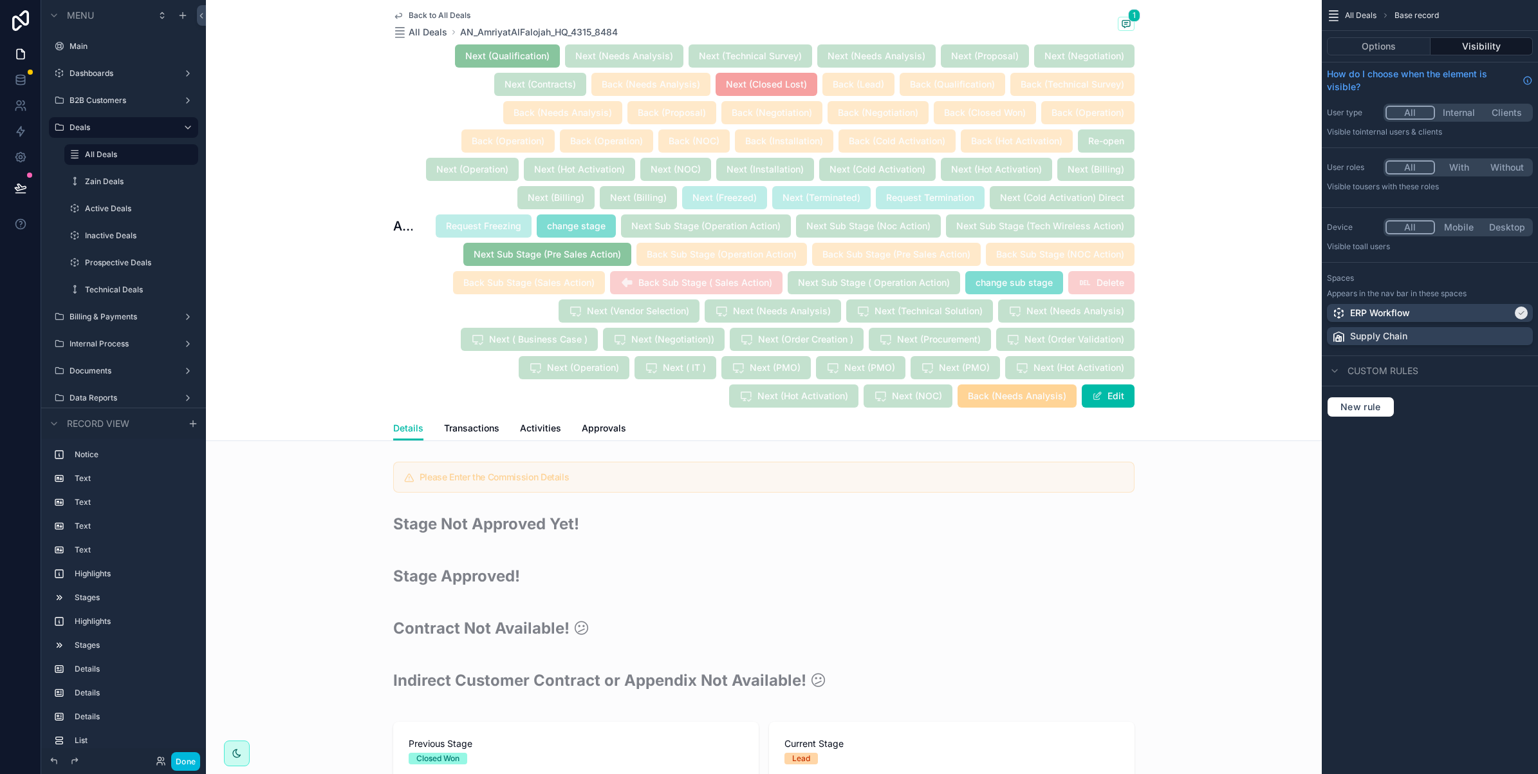
click at [1232, 175] on div "Back to All Deals All Deals AN_AmriyatAlFalojah_HQ_4315_8484 1 AN_AmriyatAlFalo…" at bounding box center [764, 220] width 1116 height 441
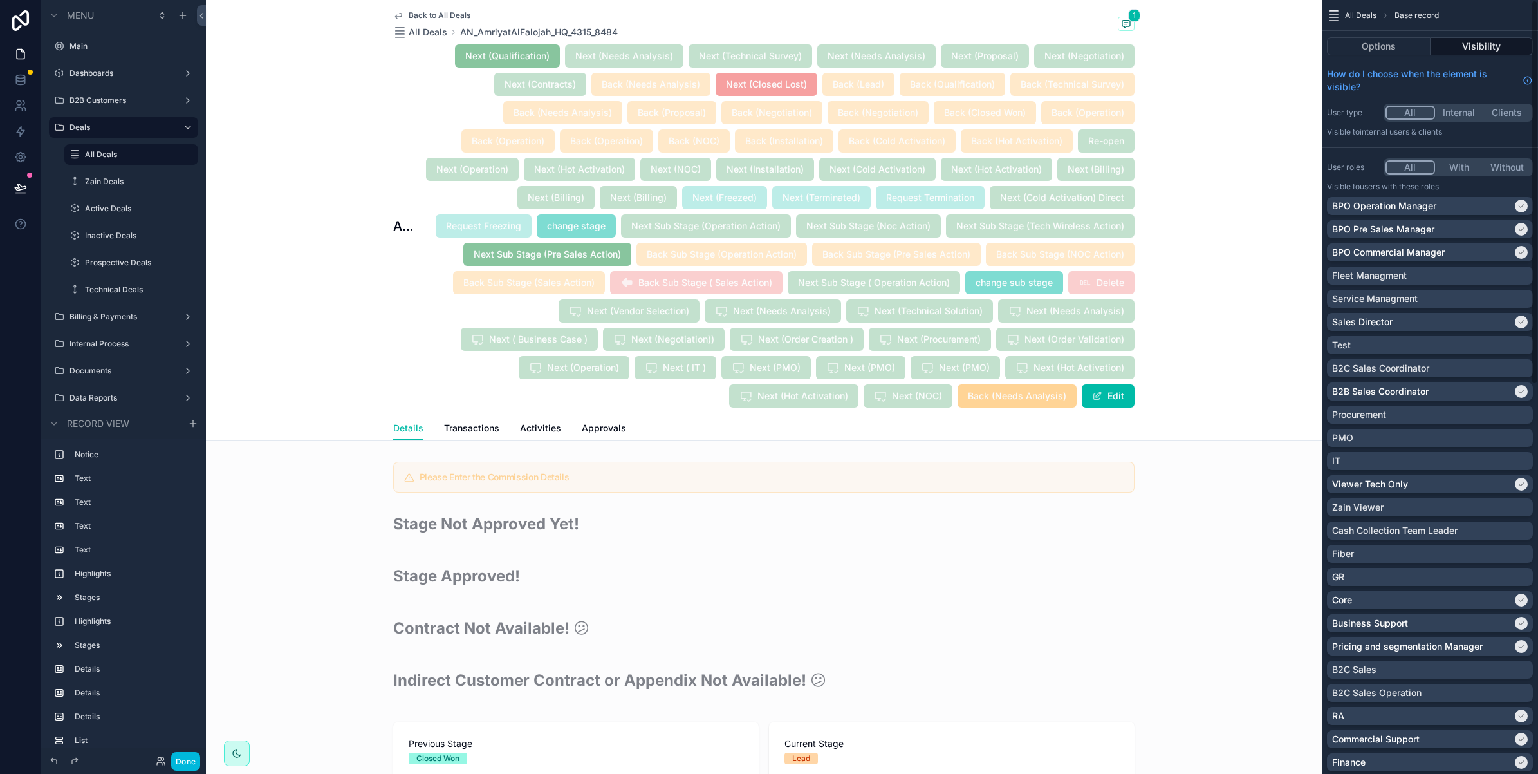
click at [1237, 110] on div "Back to All Deals All Deals AN_AmriyatAlFalojah_HQ_4315_8484 1 AN_AmriyatAlFalo…" at bounding box center [764, 220] width 1116 height 441
click at [1362, 46] on button "Options" at bounding box center [1379, 46] width 104 height 18
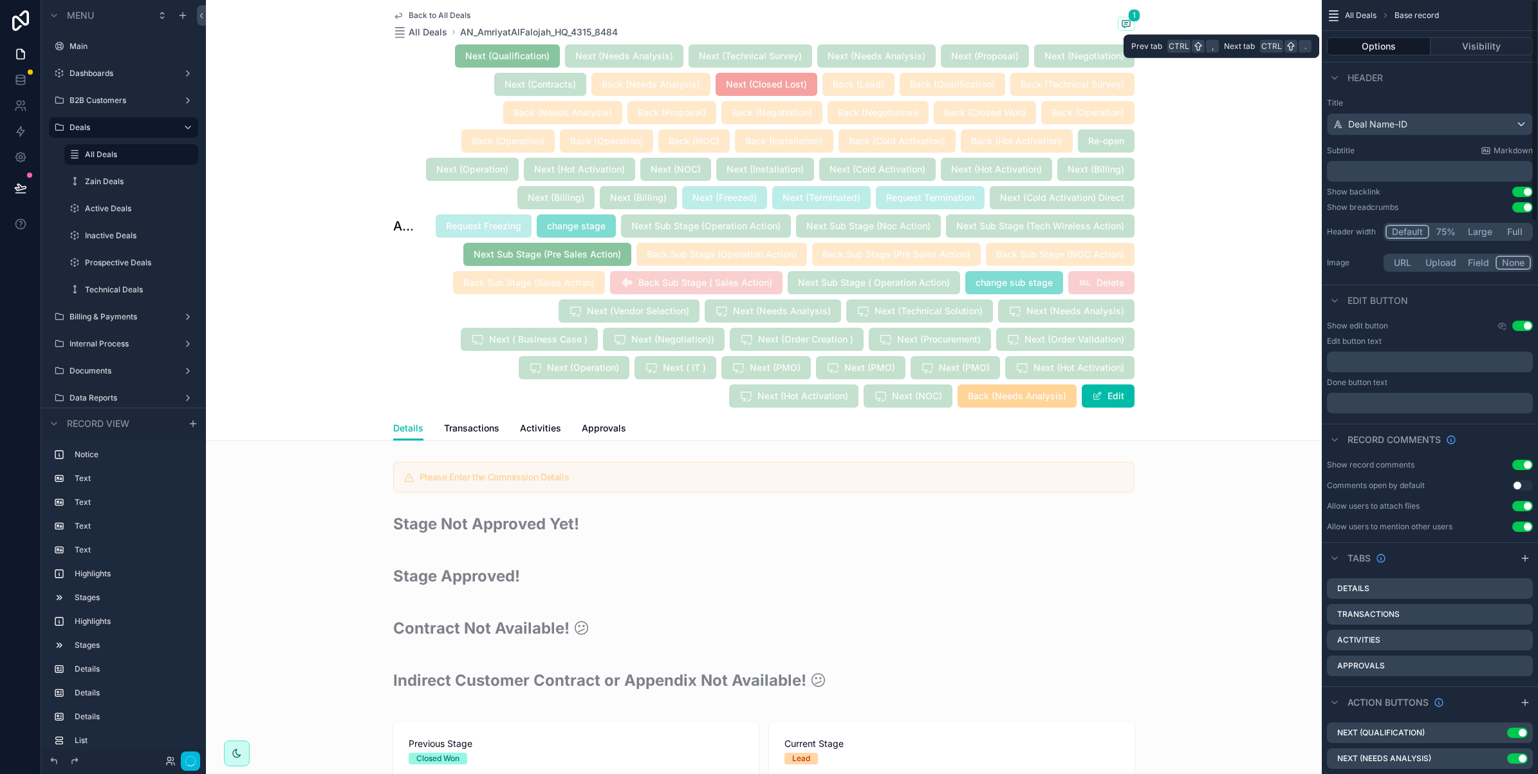
click at [0, 0] on icon "scrollable content" at bounding box center [0, 0] width 0 height 0
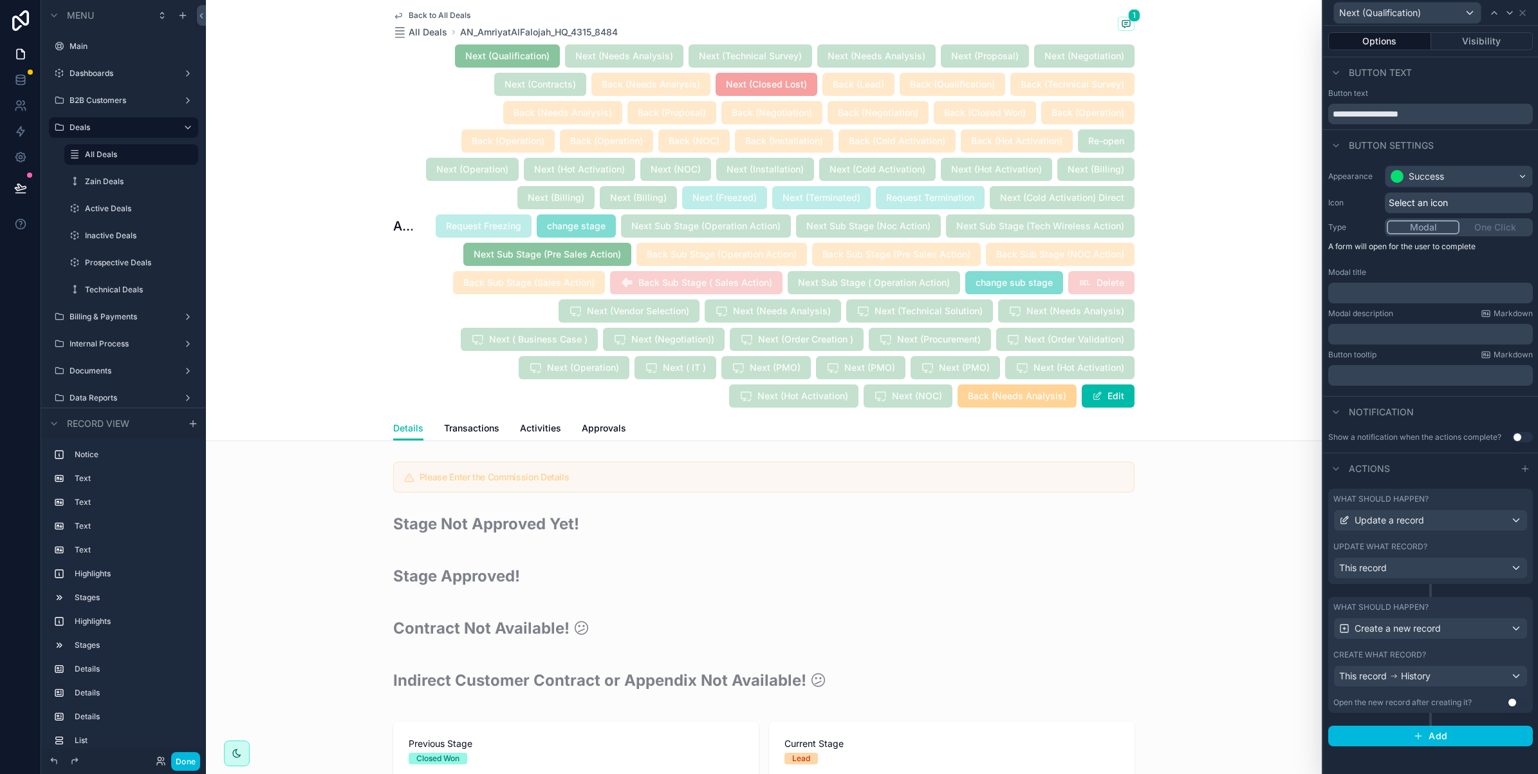
scroll to position [644, 0]
click at [1523, 14] on icon at bounding box center [1522, 12] width 5 height 5
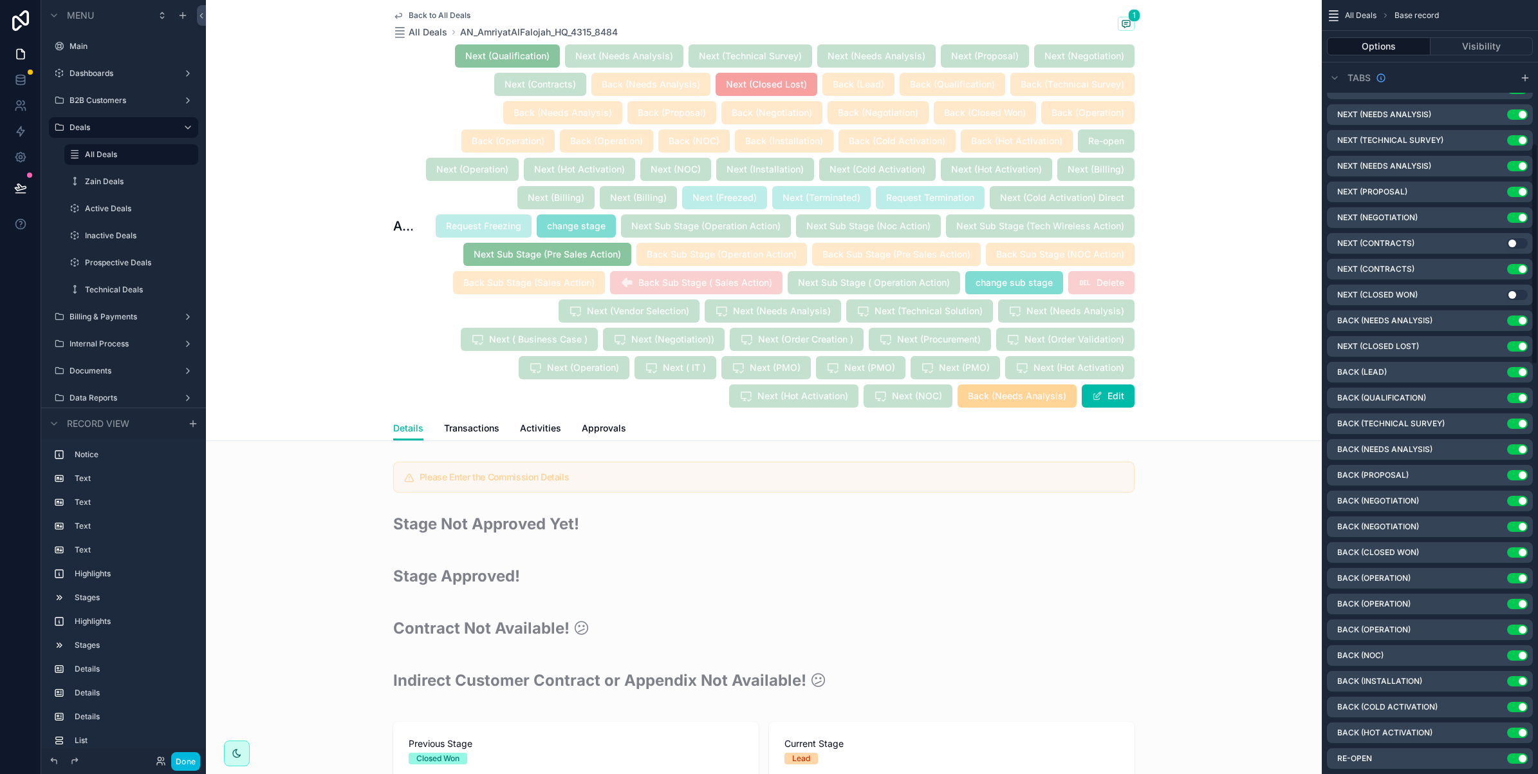
scroll to position [483, 0]
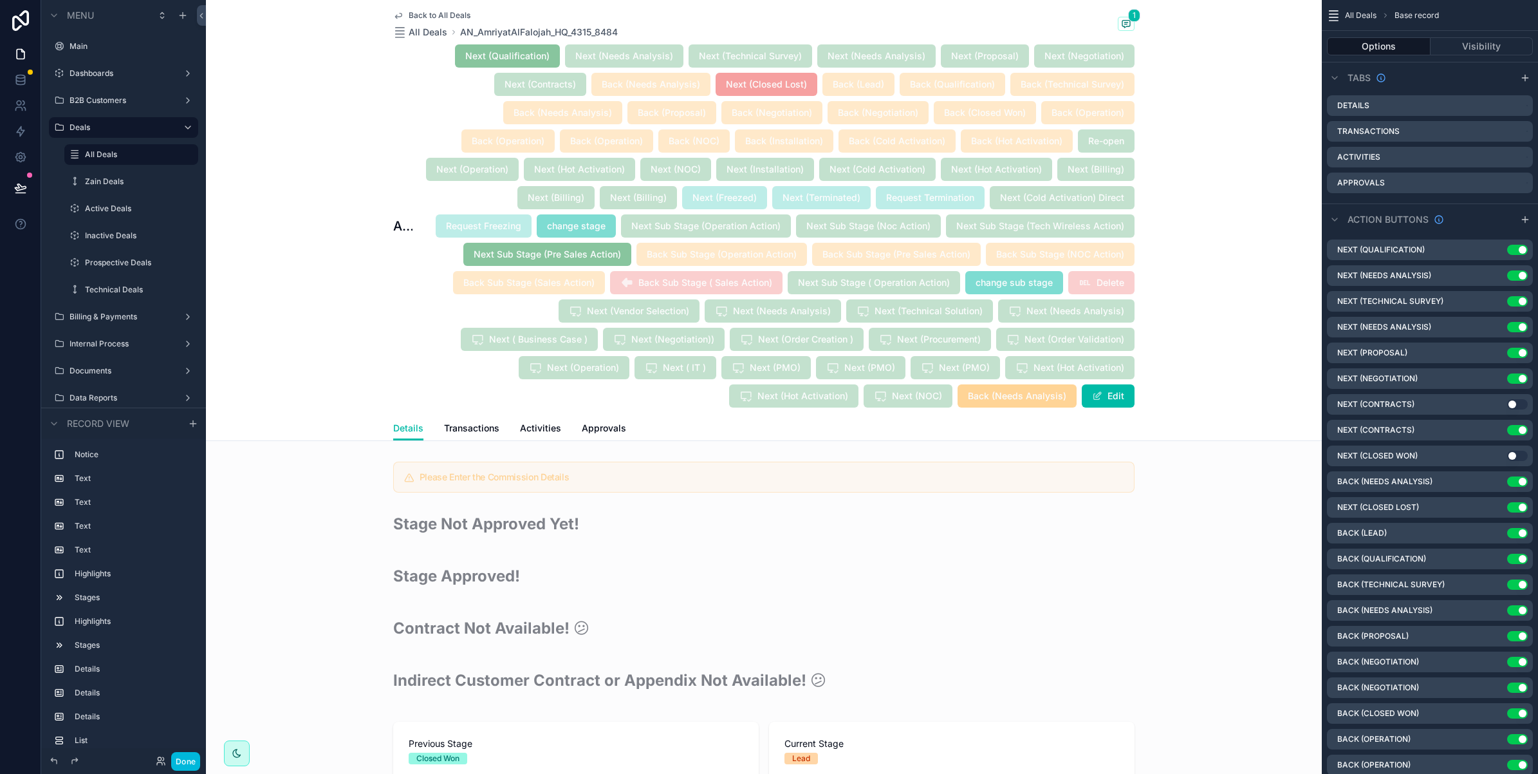
click at [0, 0] on icon "scrollable content" at bounding box center [0, 0] width 0 height 0
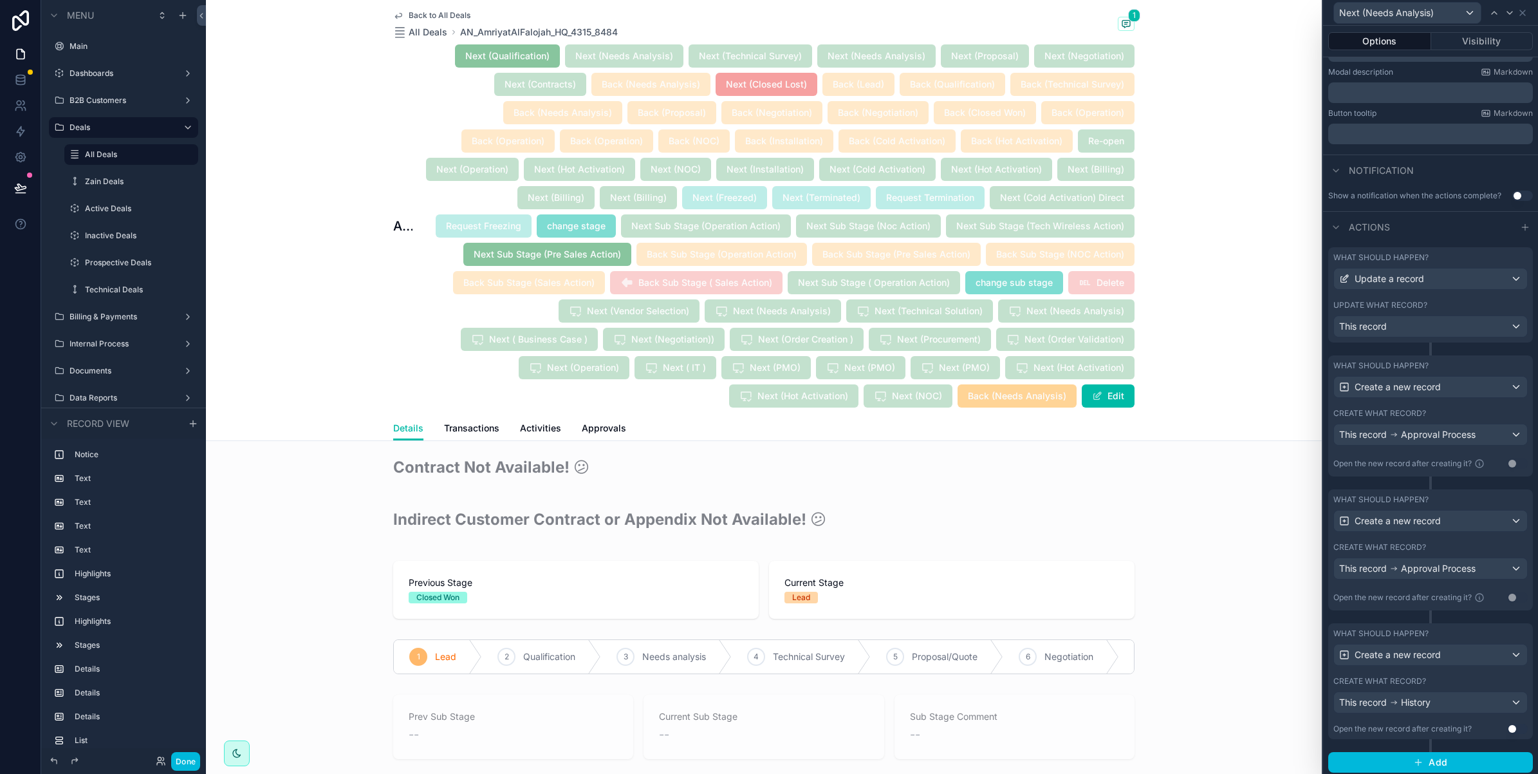
scroll to position [257, 0]
click at [1523, 8] on icon at bounding box center [1522, 13] width 10 height 10
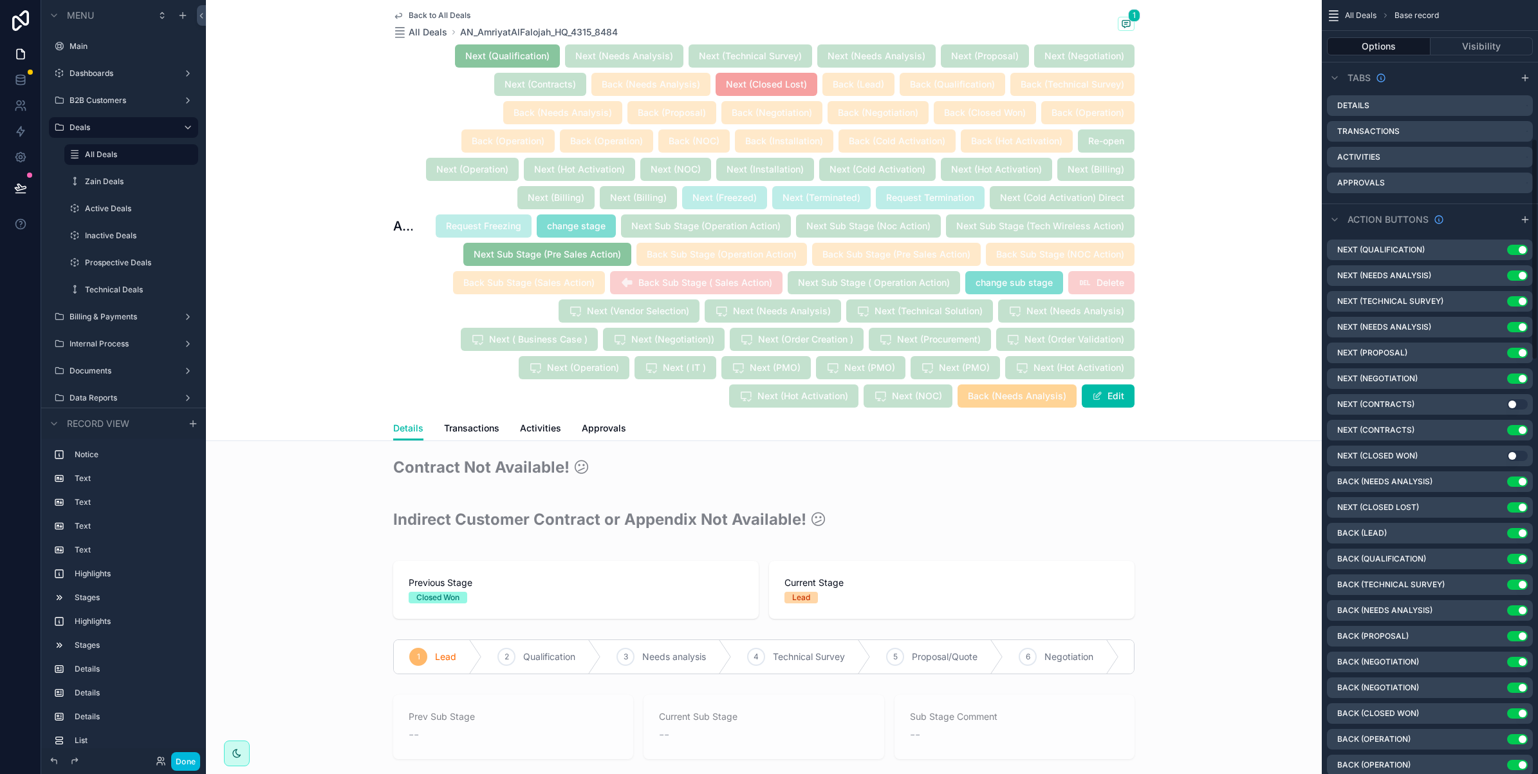
drag, startPoint x: 1254, startPoint y: 84, endPoint x: 948, endPoint y: 29, distance: 310.7
click at [1252, 84] on div "Back to All Deals All Deals AN_AmriyatAlFalojah_HQ_4315_8484 1 AN_AmriyatAlFalo…" at bounding box center [764, 220] width 1116 height 441
click at [187, 761] on button "Done" at bounding box center [185, 761] width 29 height 19
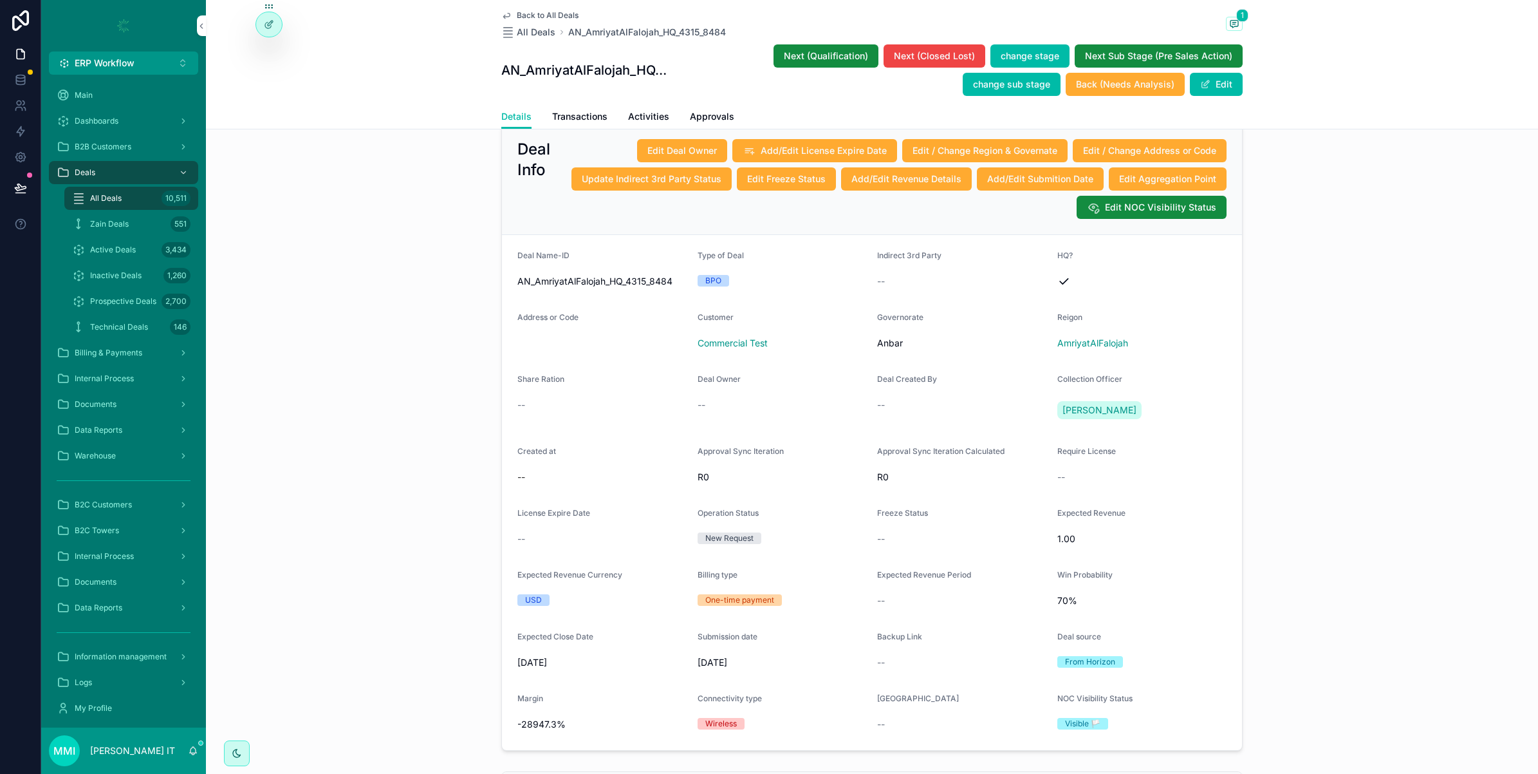
click at [271, 28] on icon at bounding box center [269, 24] width 10 height 10
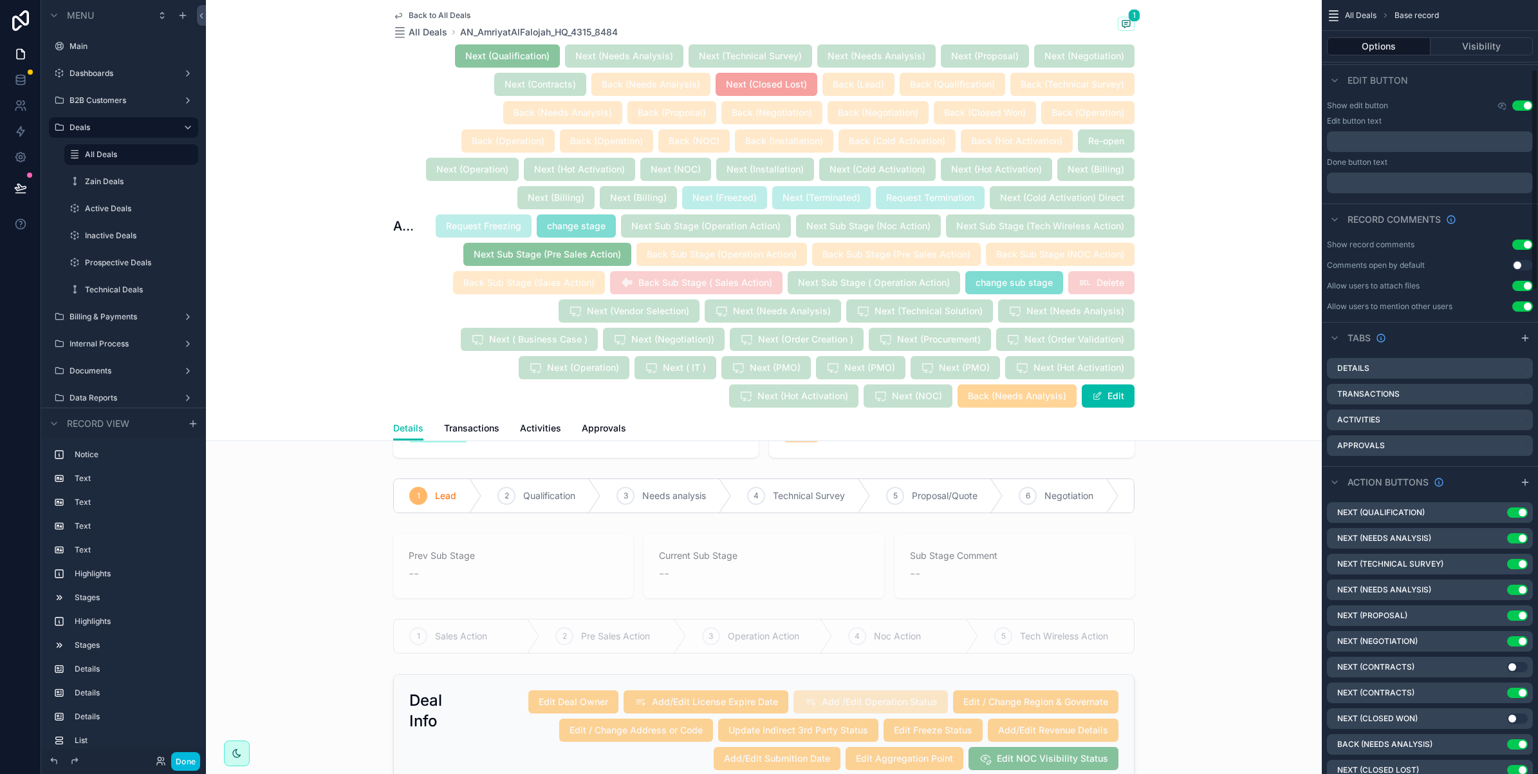
scroll to position [241, 0]
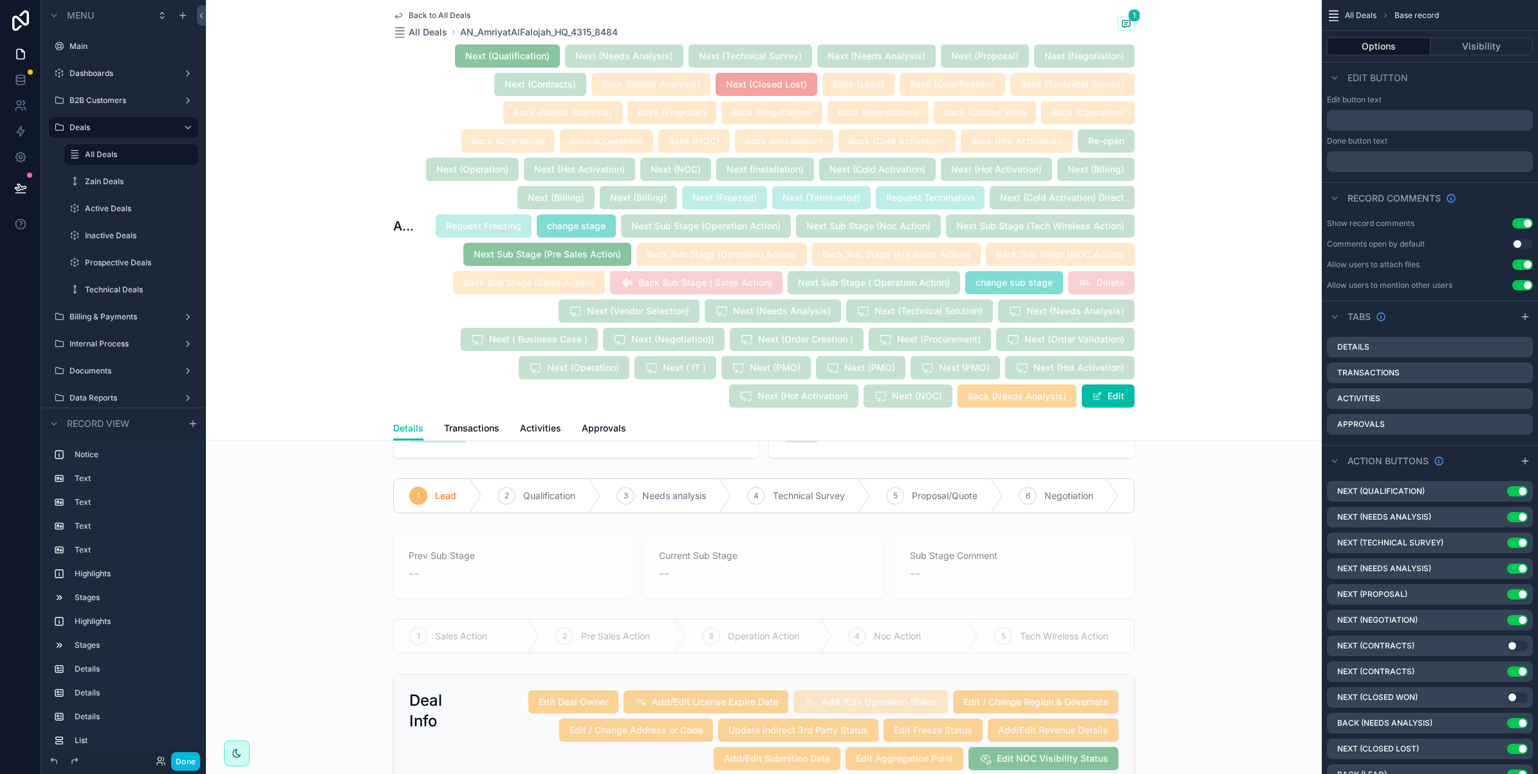
click at [0, 0] on icon "scrollable content" at bounding box center [0, 0] width 0 height 0
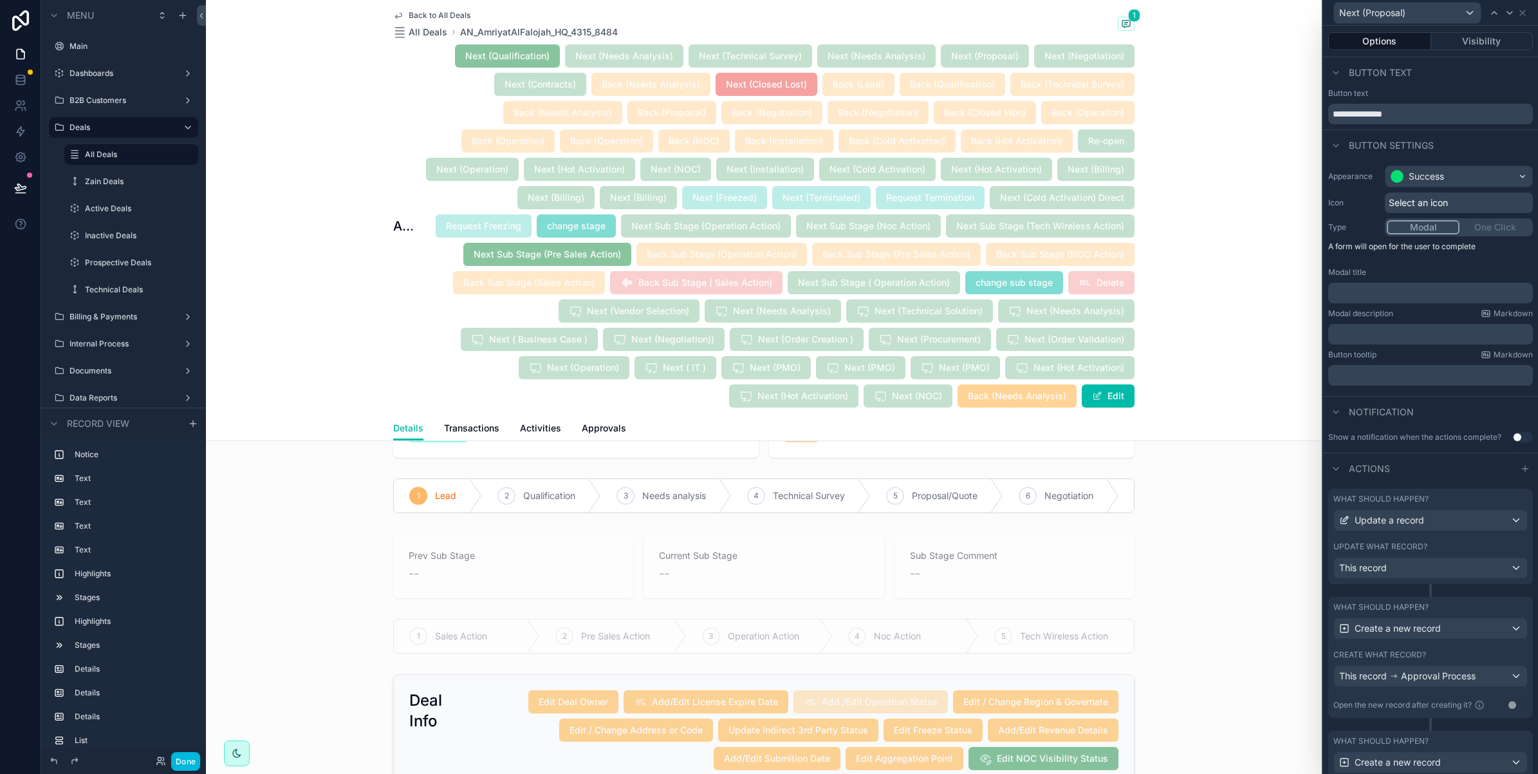
click at [1476, 42] on button "Visibility" at bounding box center [1482, 41] width 102 height 18
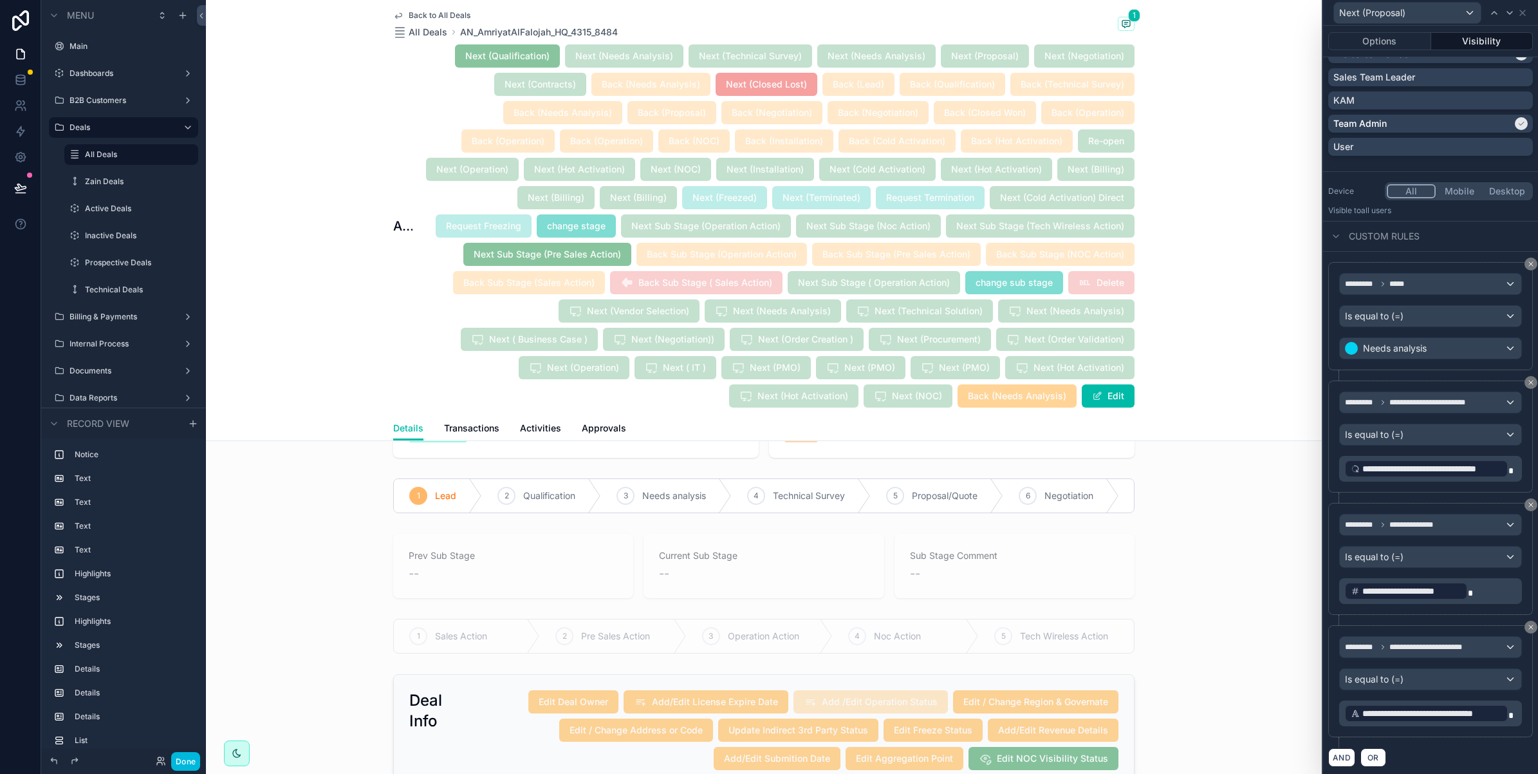
scroll to position [1146, 0]
click at [1519, 11] on icon at bounding box center [1522, 13] width 10 height 10
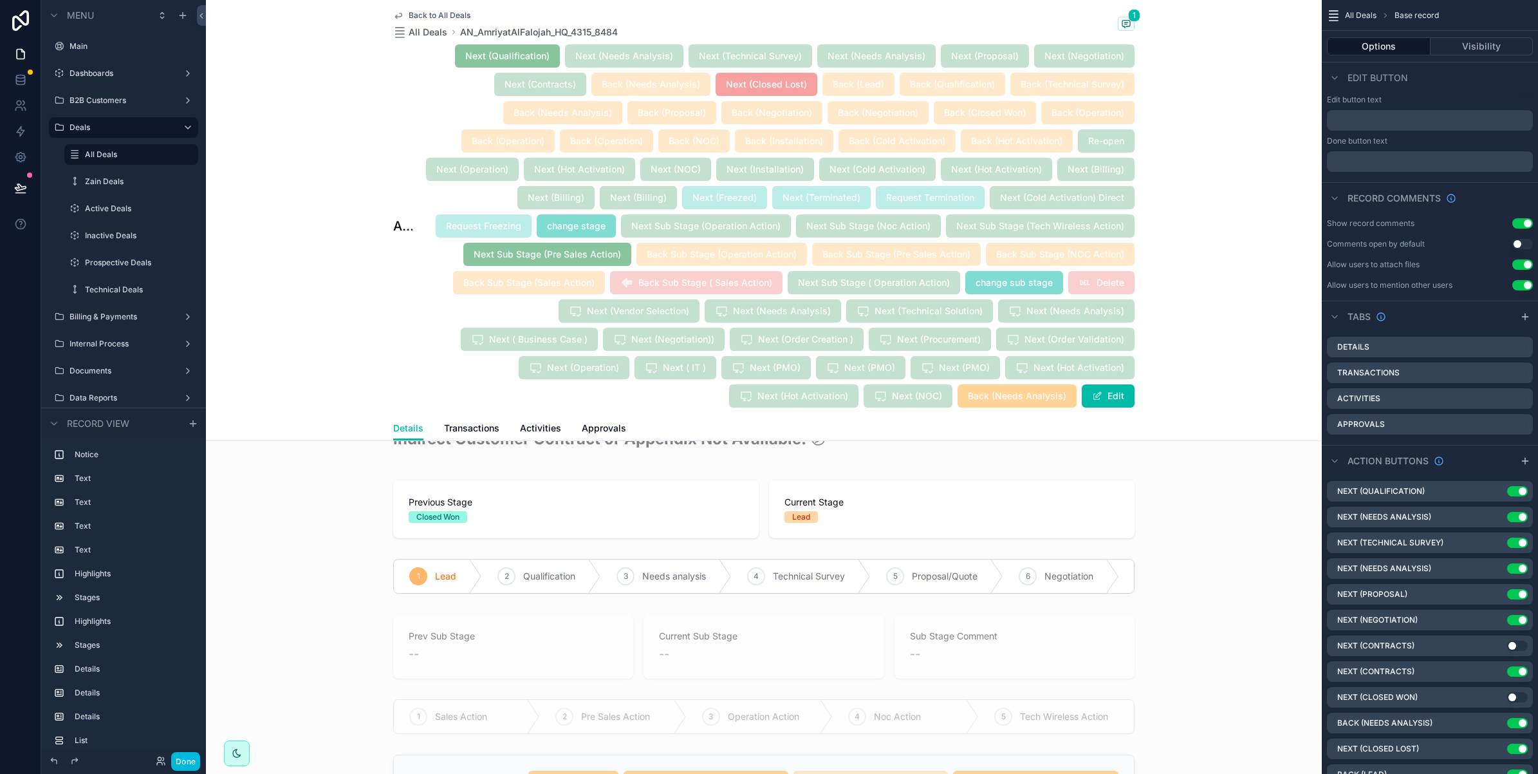
scroll to position [161, 0]
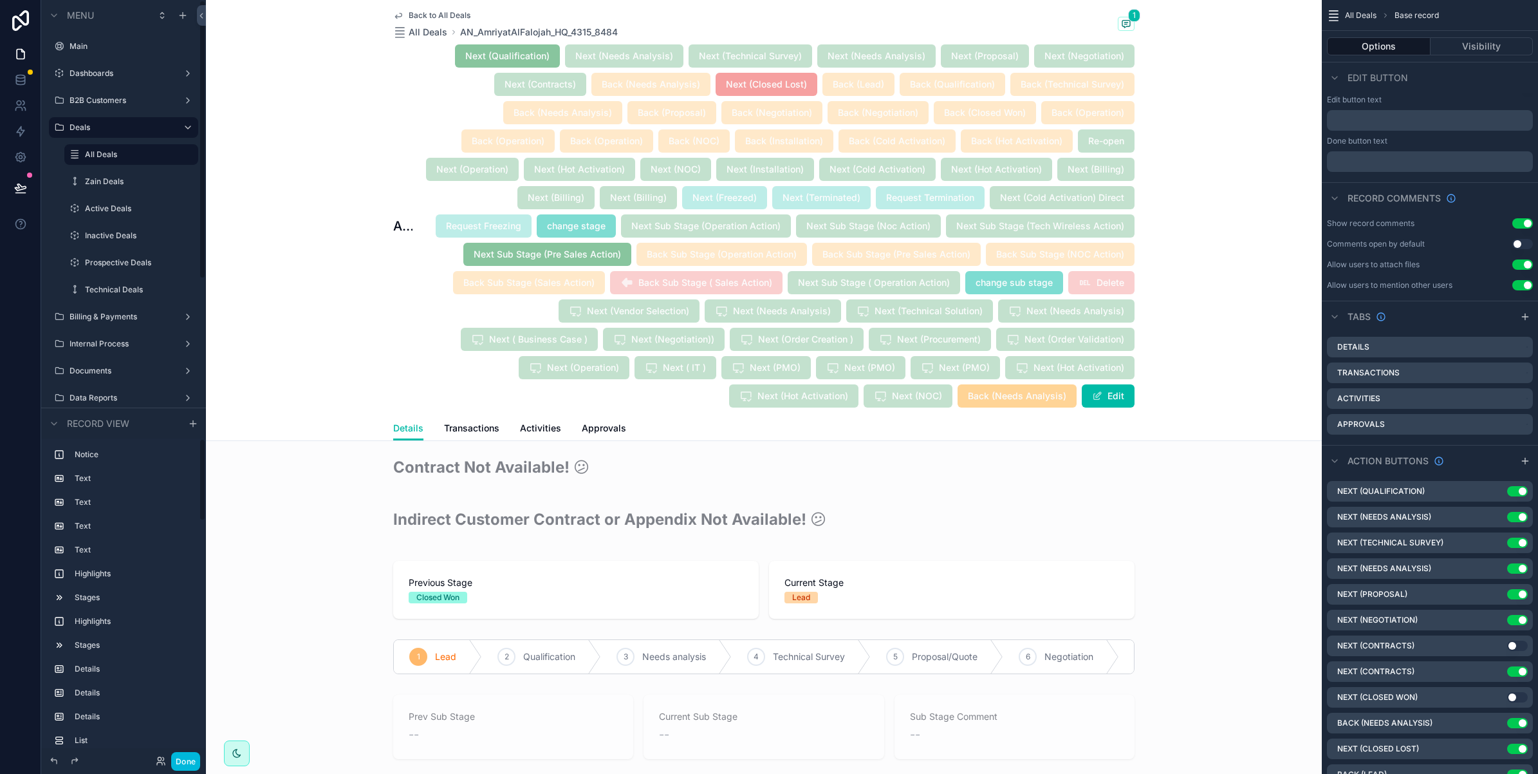
click at [189, 763] on button "Done" at bounding box center [185, 761] width 29 height 19
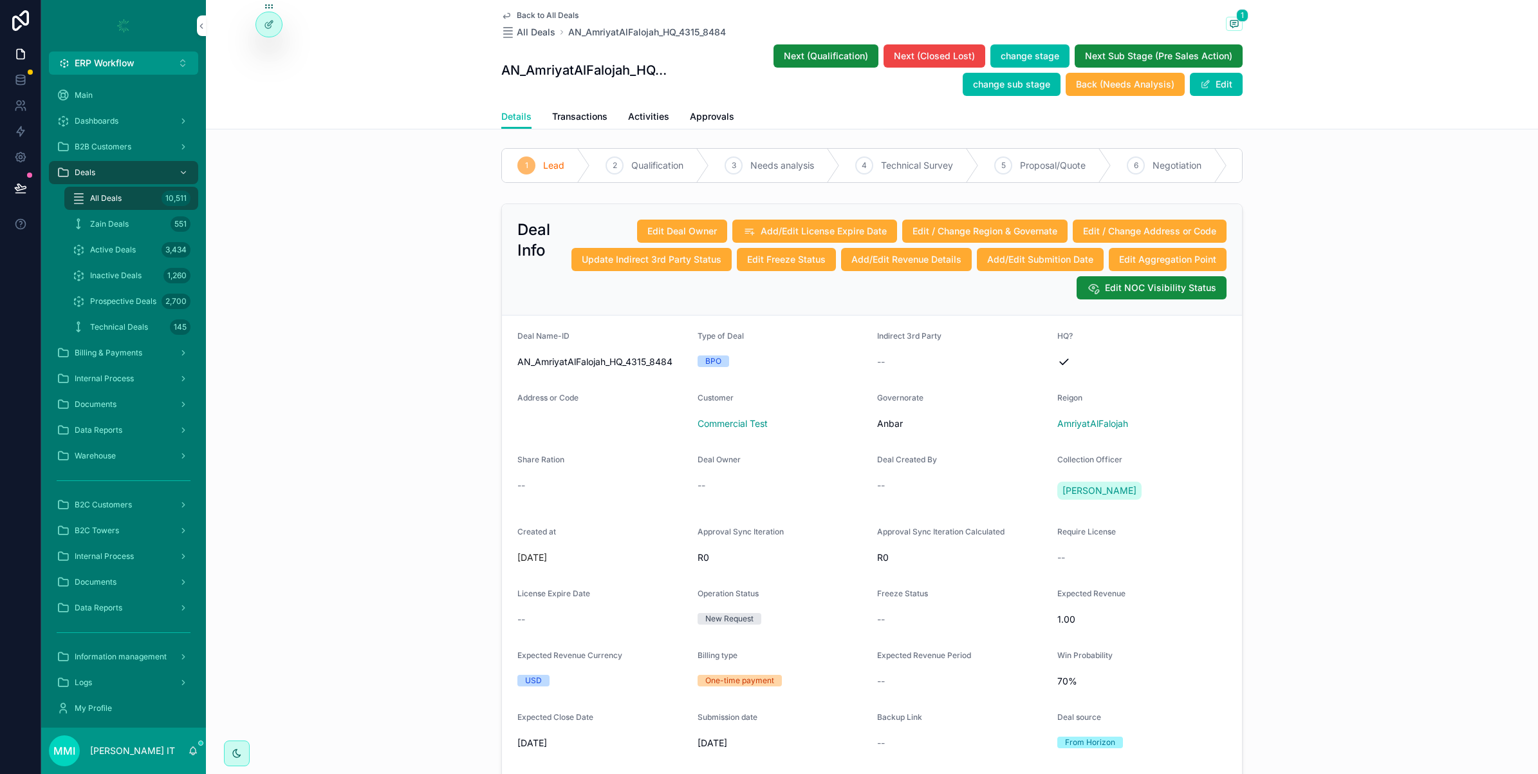
scroll to position [0, 0]
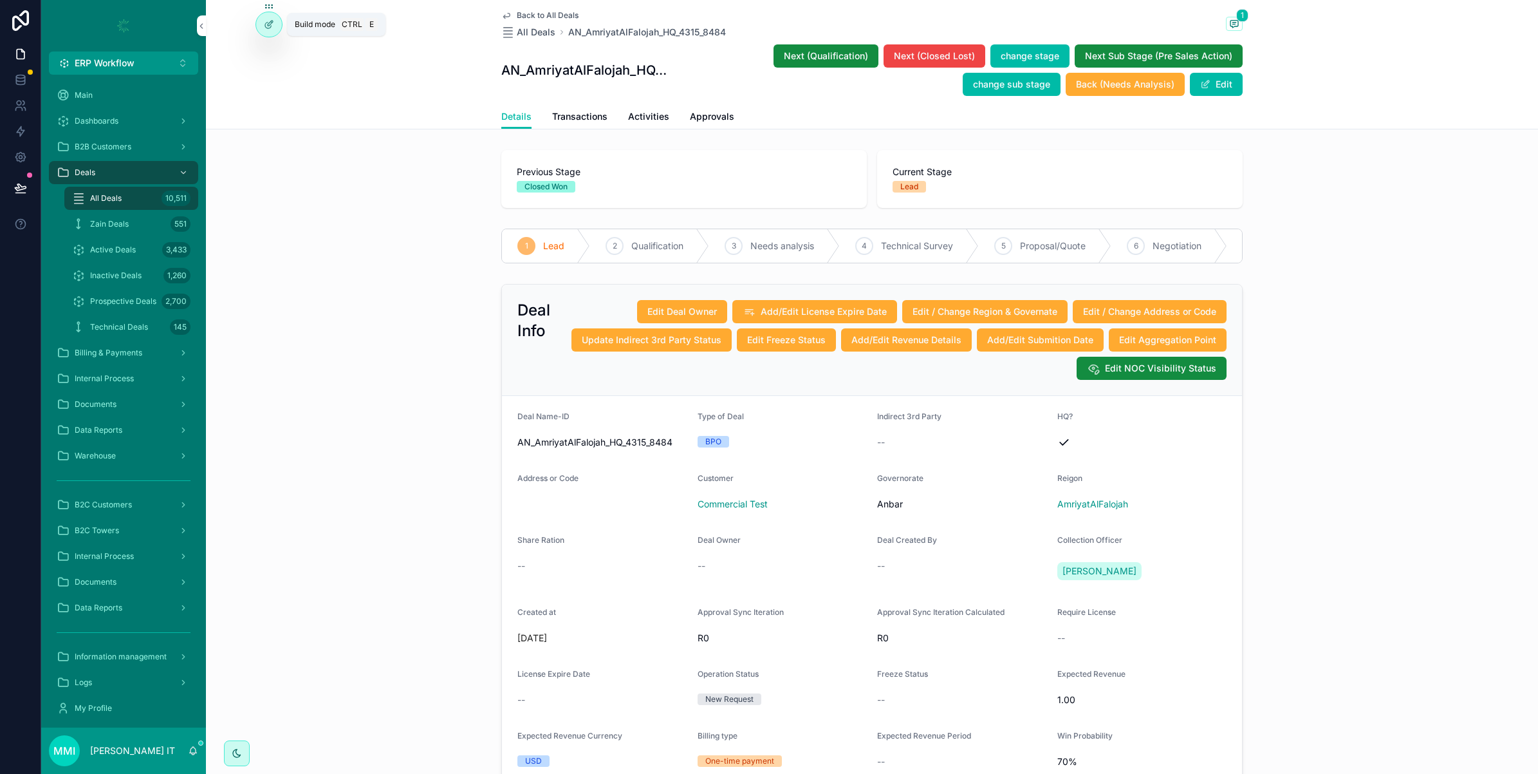
click at [275, 28] on div at bounding box center [269, 24] width 26 height 24
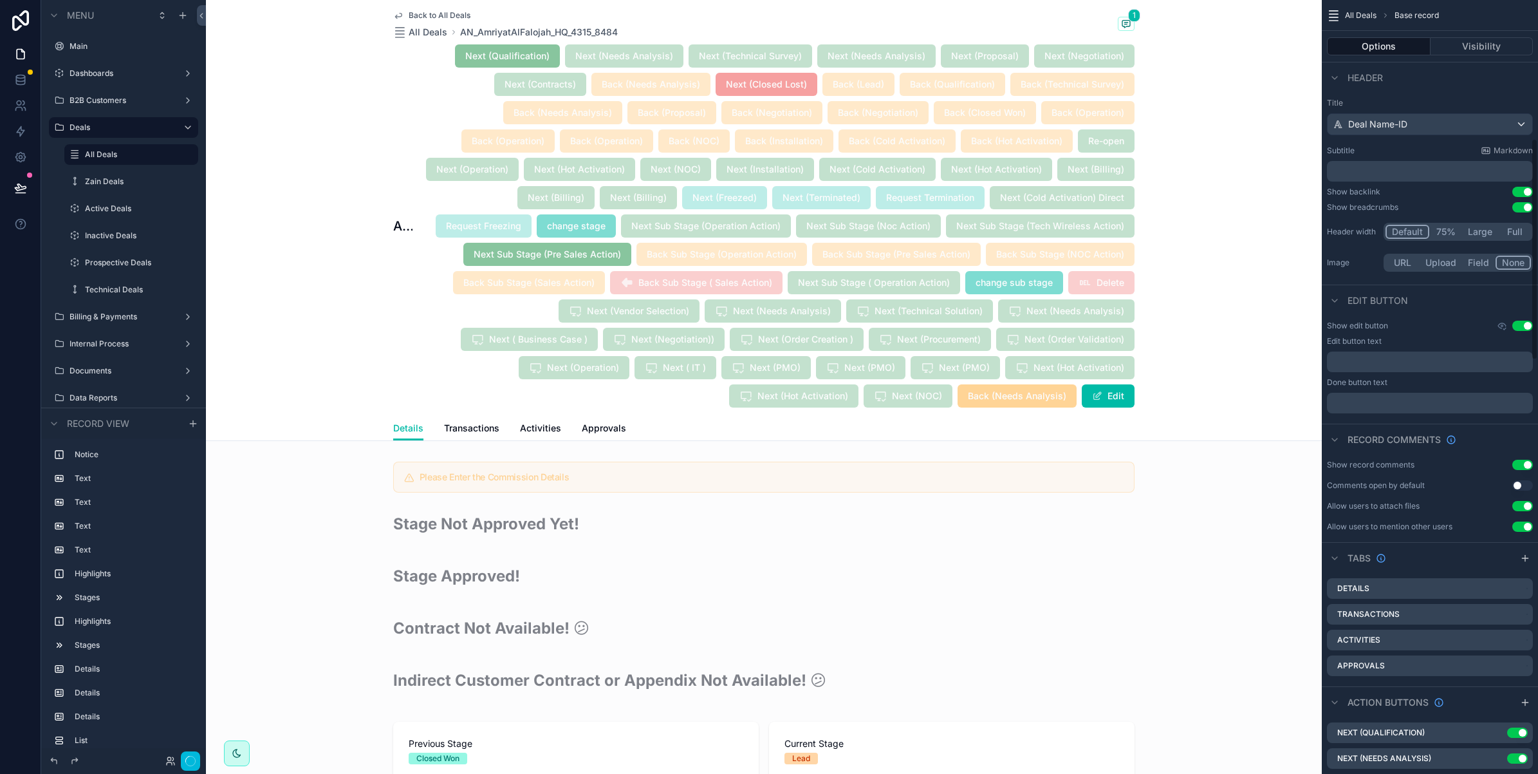
scroll to position [483, 0]
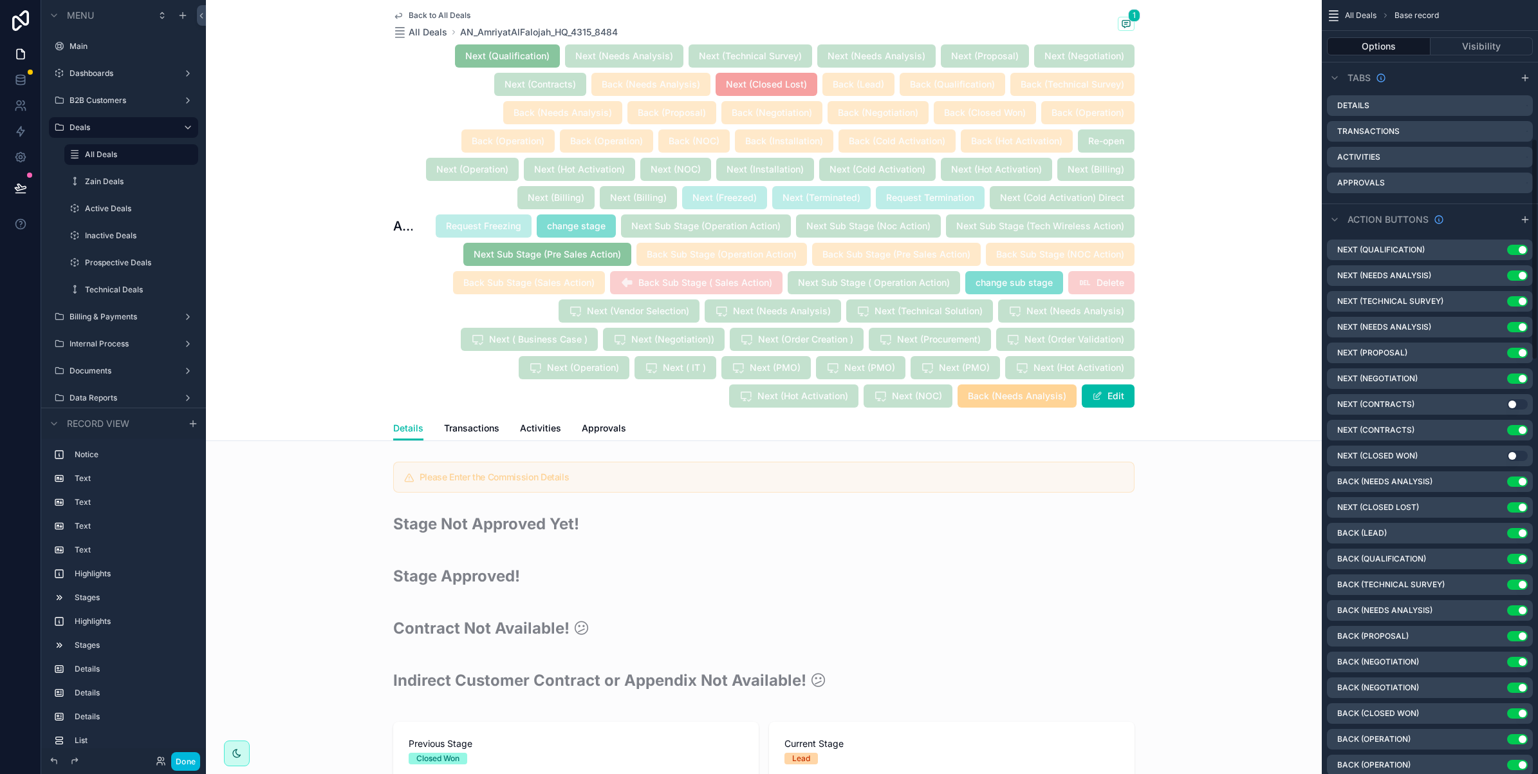
click at [0, 0] on icon "scrollable content" at bounding box center [0, 0] width 0 height 0
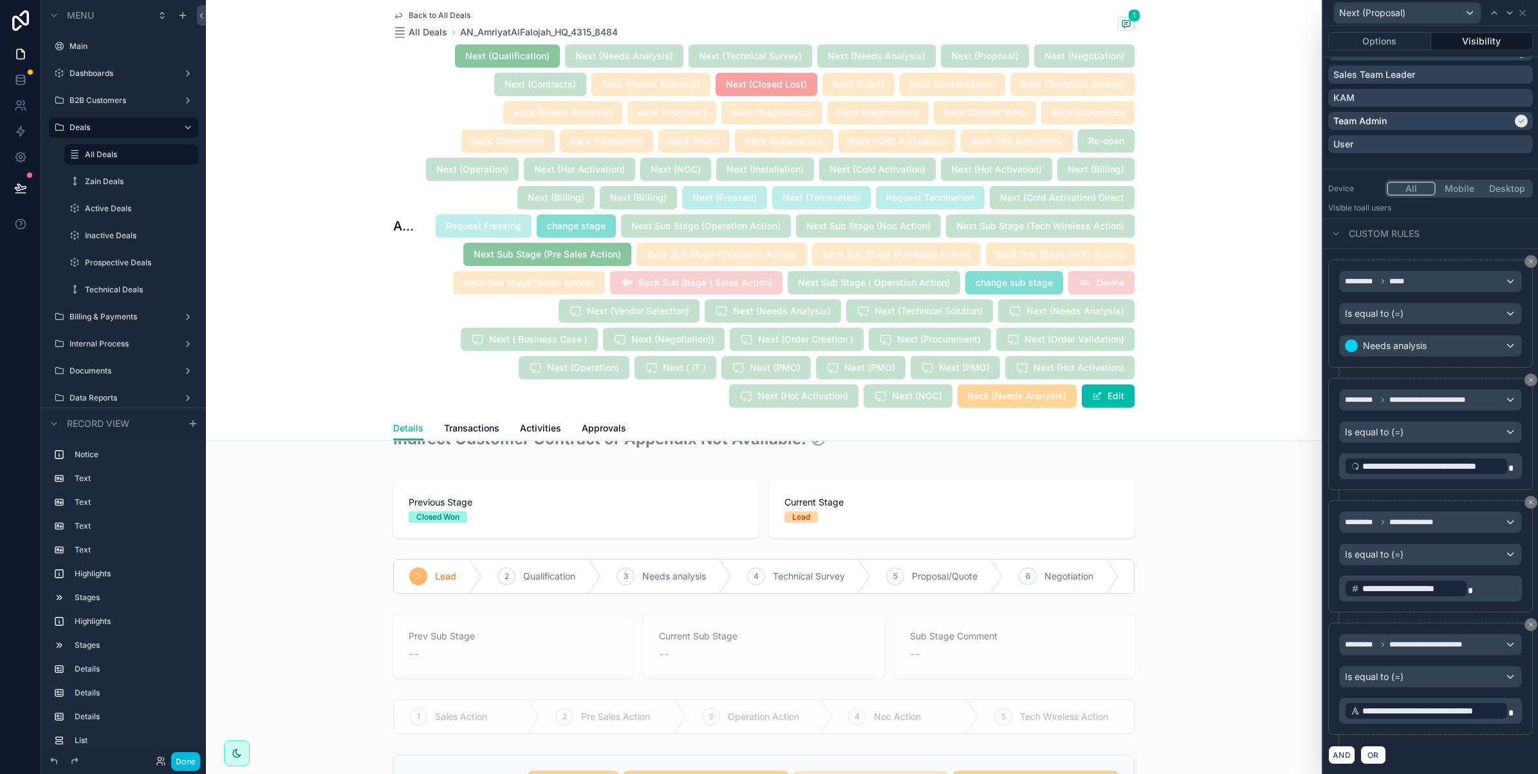
scroll to position [1146, 0]
click at [1526, 12] on icon at bounding box center [1522, 13] width 10 height 10
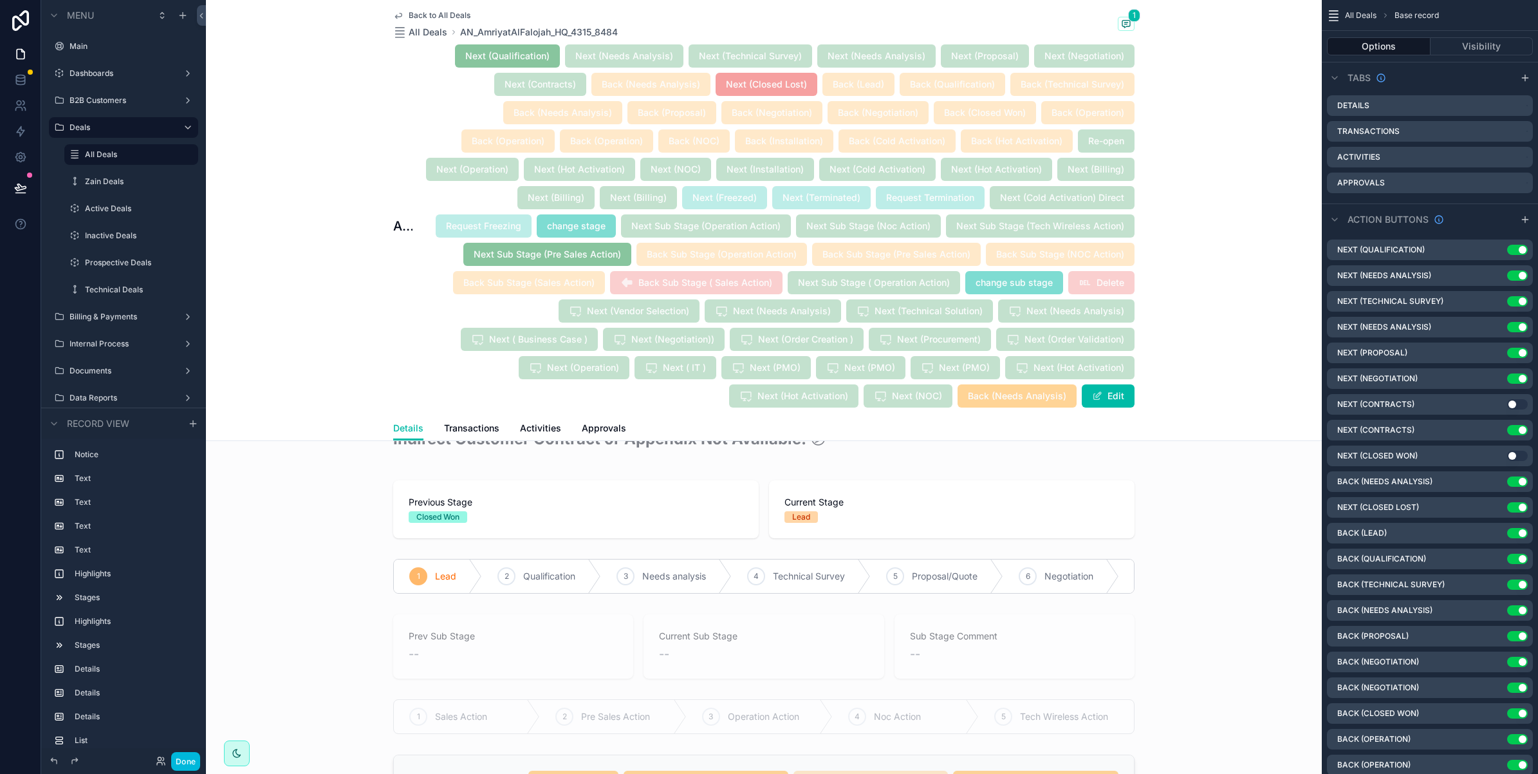
click at [0, 0] on icon "scrollable content" at bounding box center [0, 0] width 0 height 0
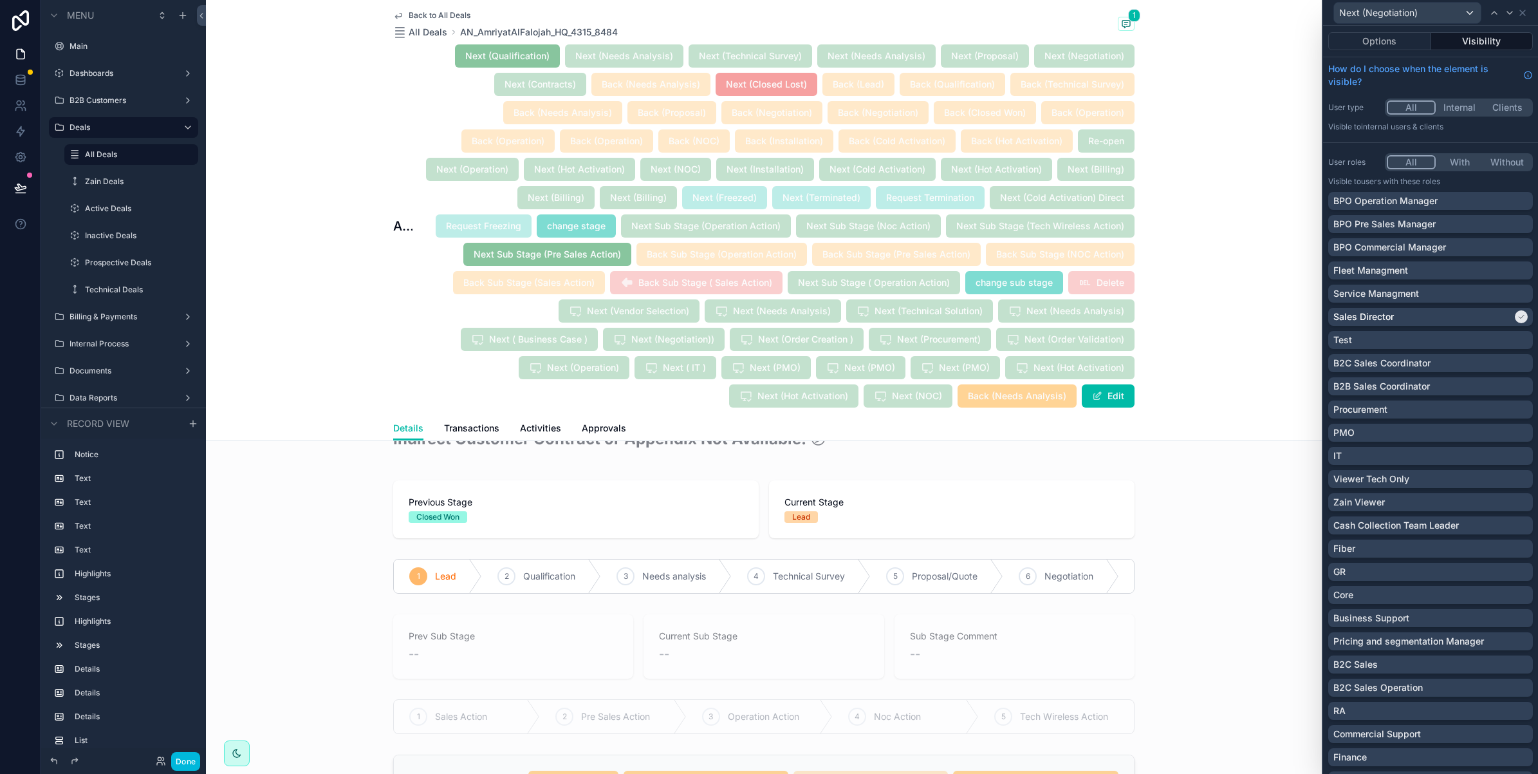
click at [1382, 41] on button "Options" at bounding box center [1379, 41] width 103 height 18
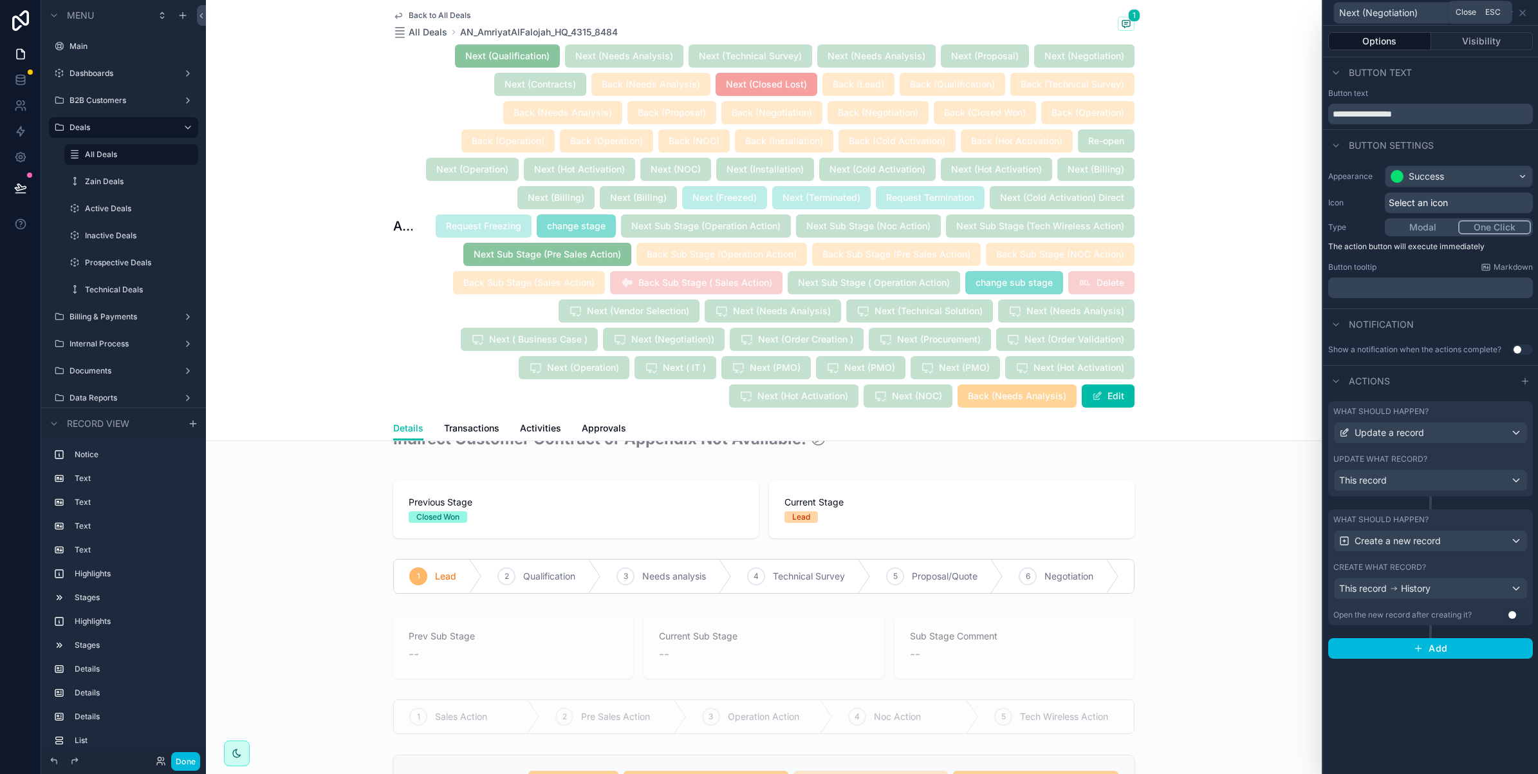
click at [1520, 11] on icon at bounding box center [1522, 13] width 10 height 10
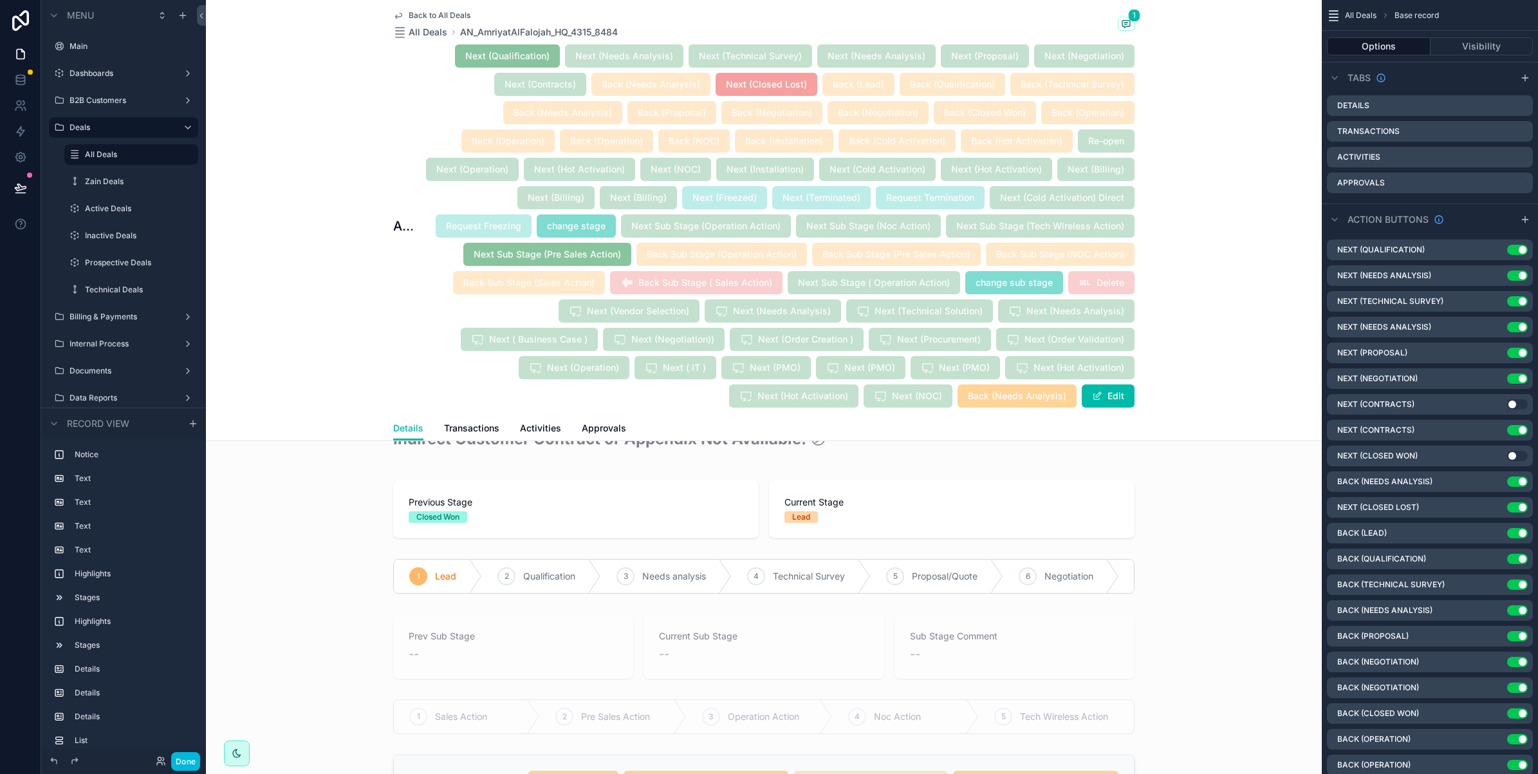
click at [0, 0] on icon "scrollable content" at bounding box center [0, 0] width 0 height 0
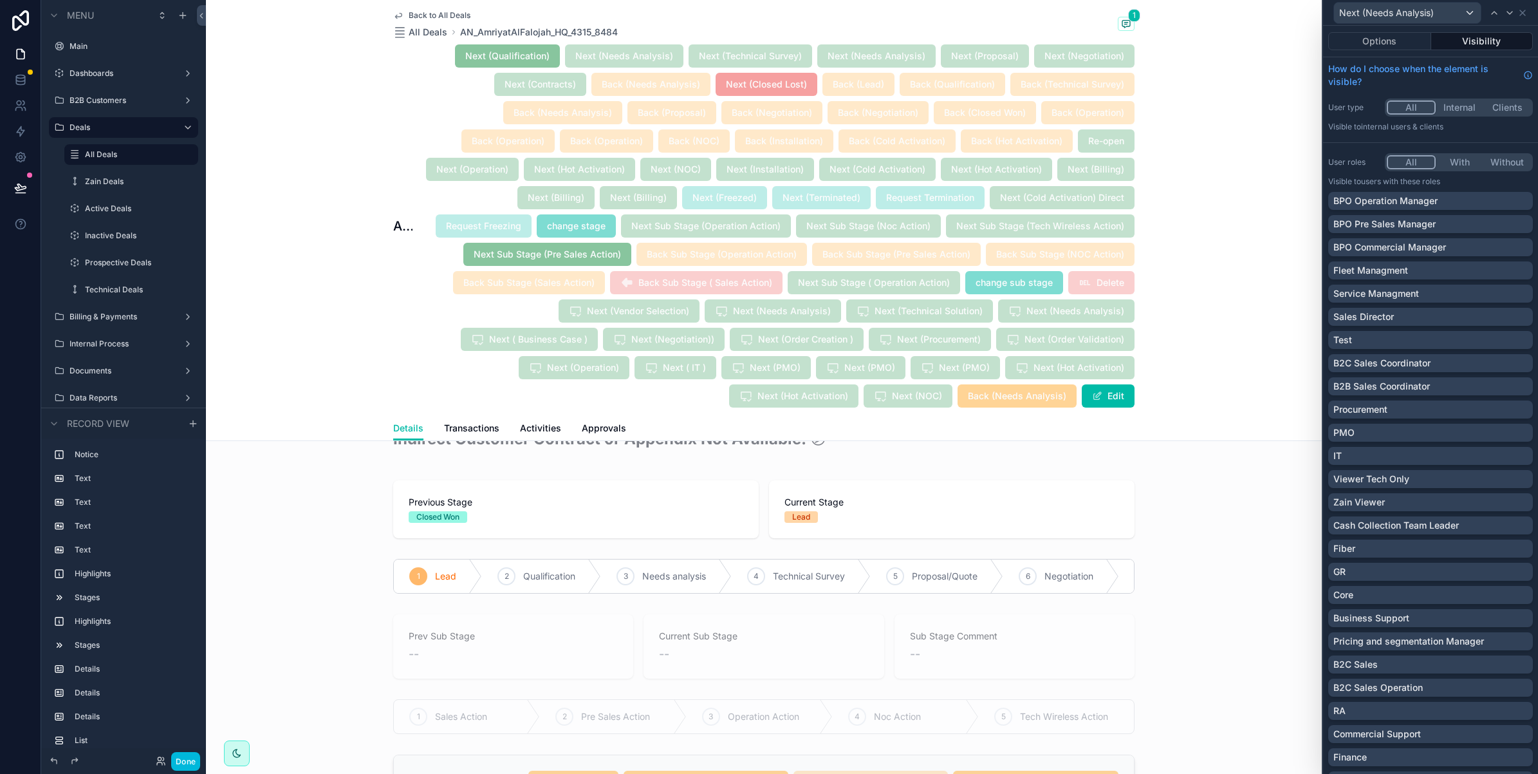
click at [1361, 46] on button "Options" at bounding box center [1379, 41] width 103 height 18
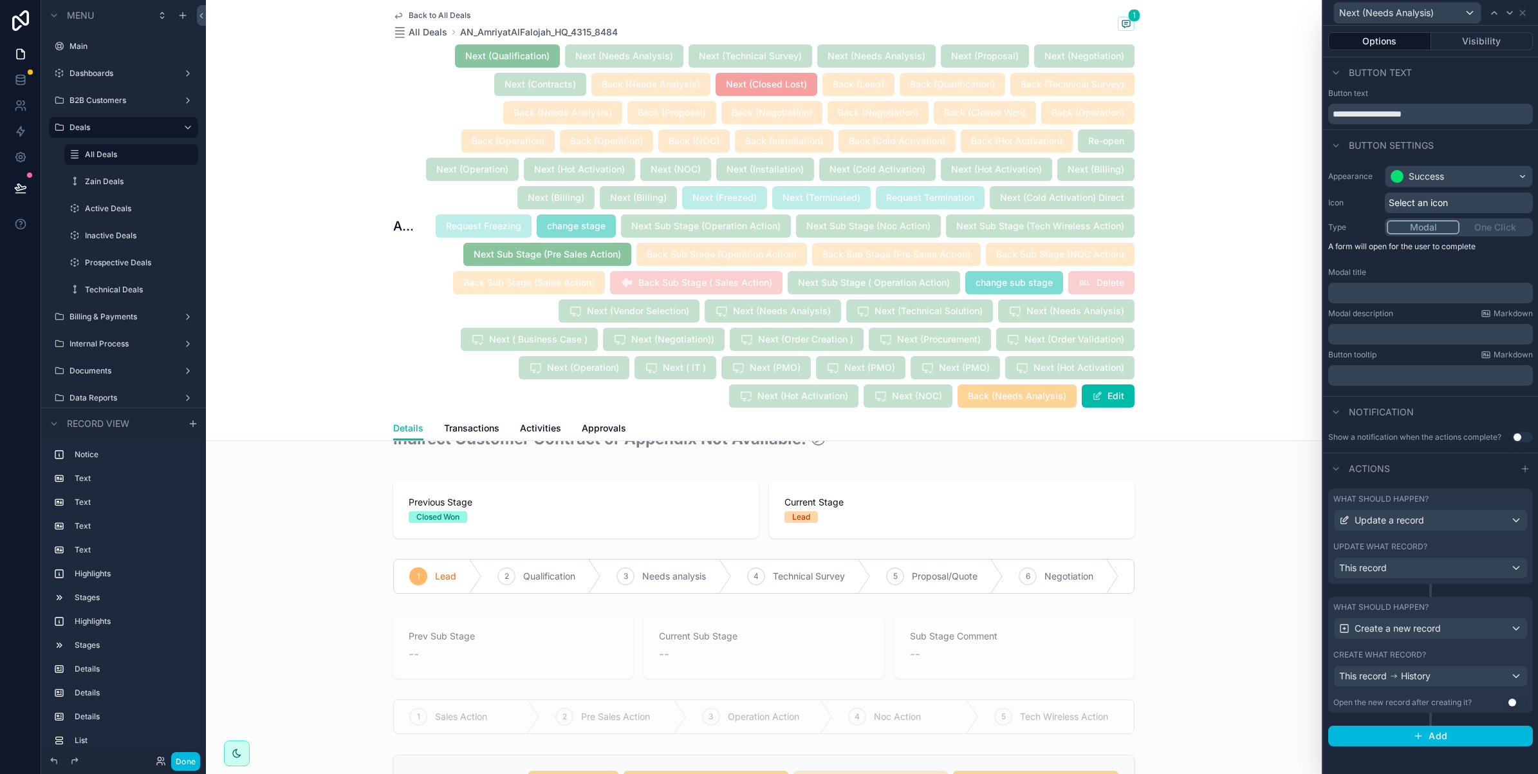
click at [1524, 12] on icon at bounding box center [1522, 13] width 10 height 10
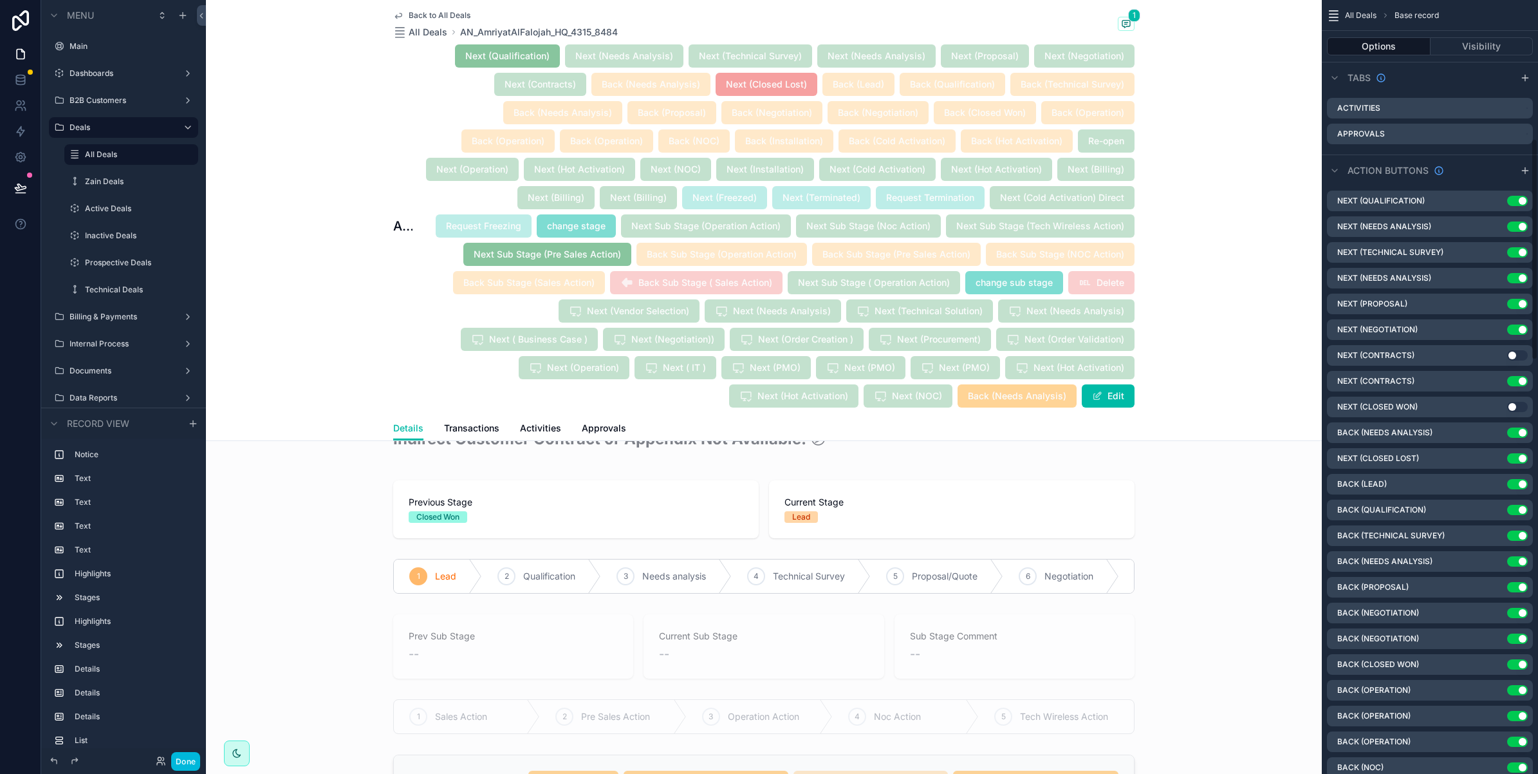
scroll to position [483, 0]
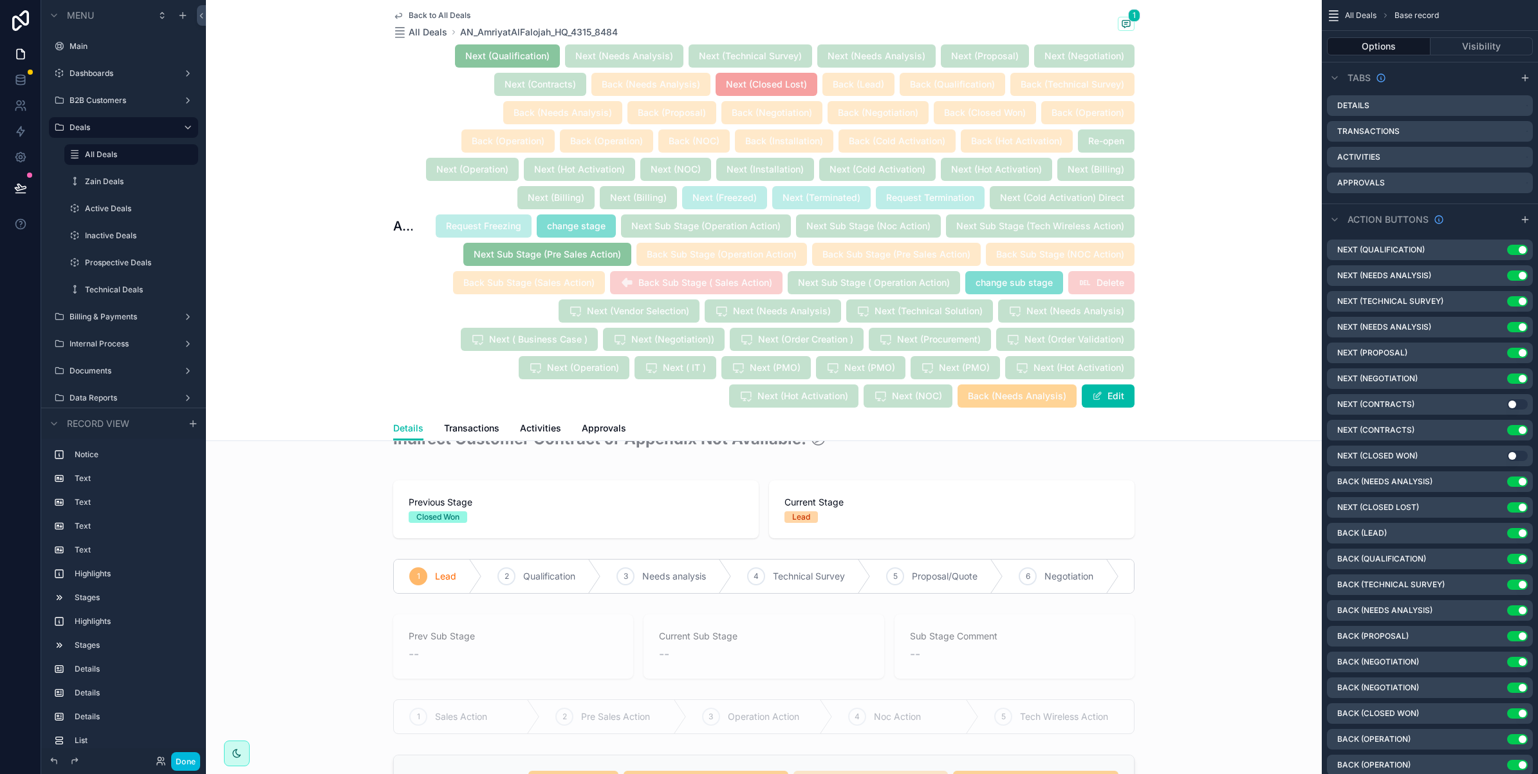
click at [0, 0] on icon "scrollable content" at bounding box center [0, 0] width 0 height 0
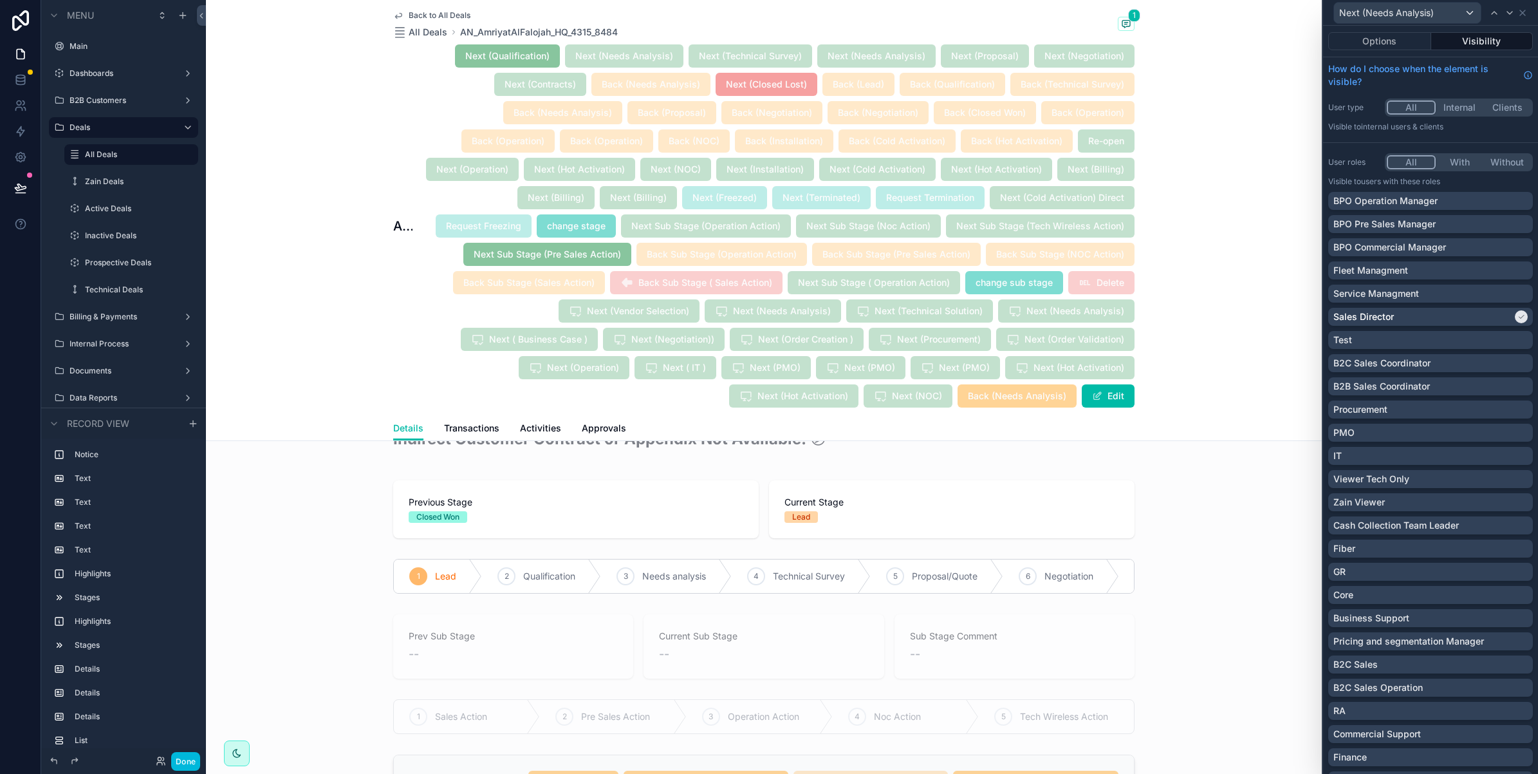
click at [1376, 36] on button "Options" at bounding box center [1379, 41] width 103 height 18
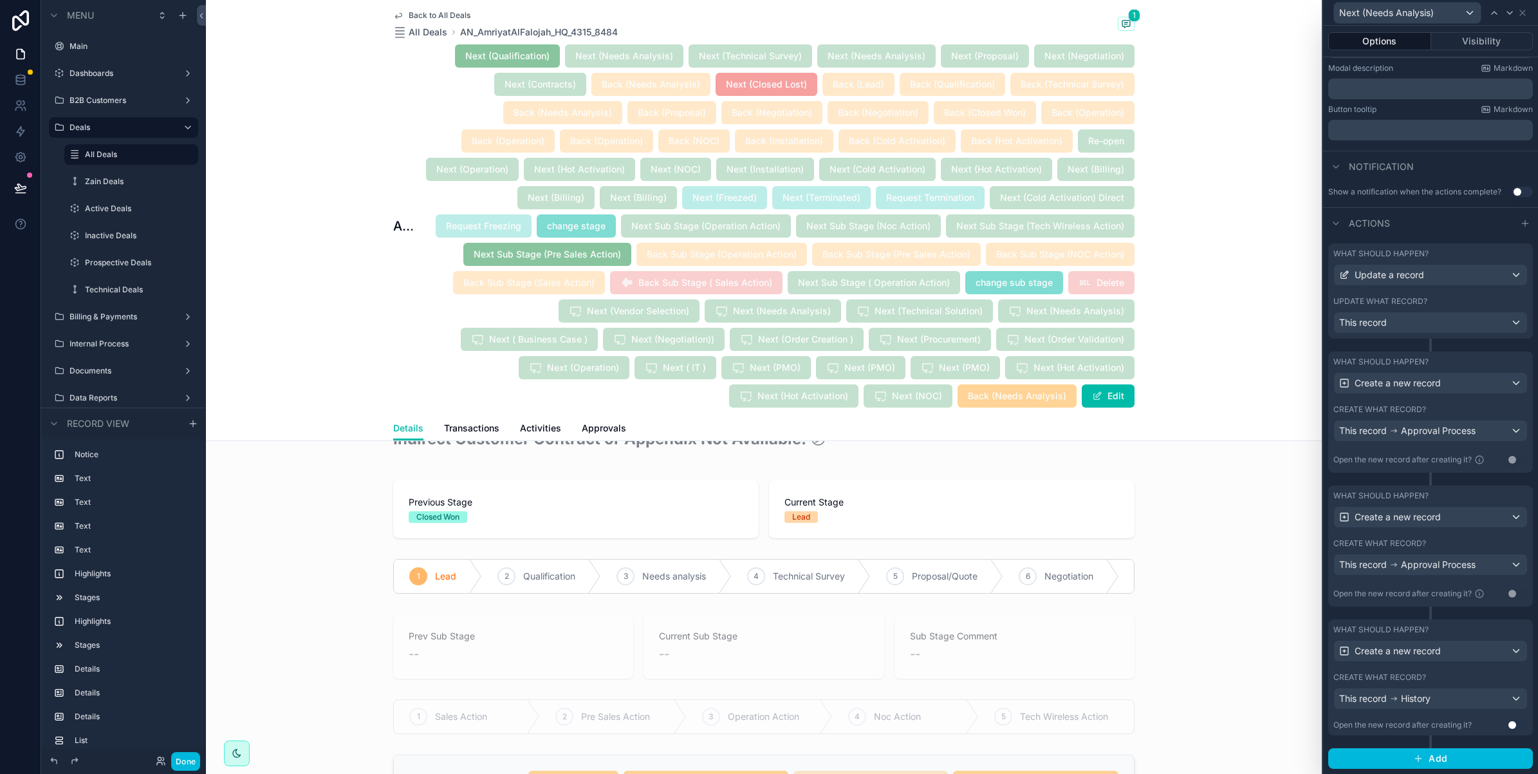
scroll to position [257, 0]
click at [1511, 10] on icon at bounding box center [1510, 13] width 10 height 10
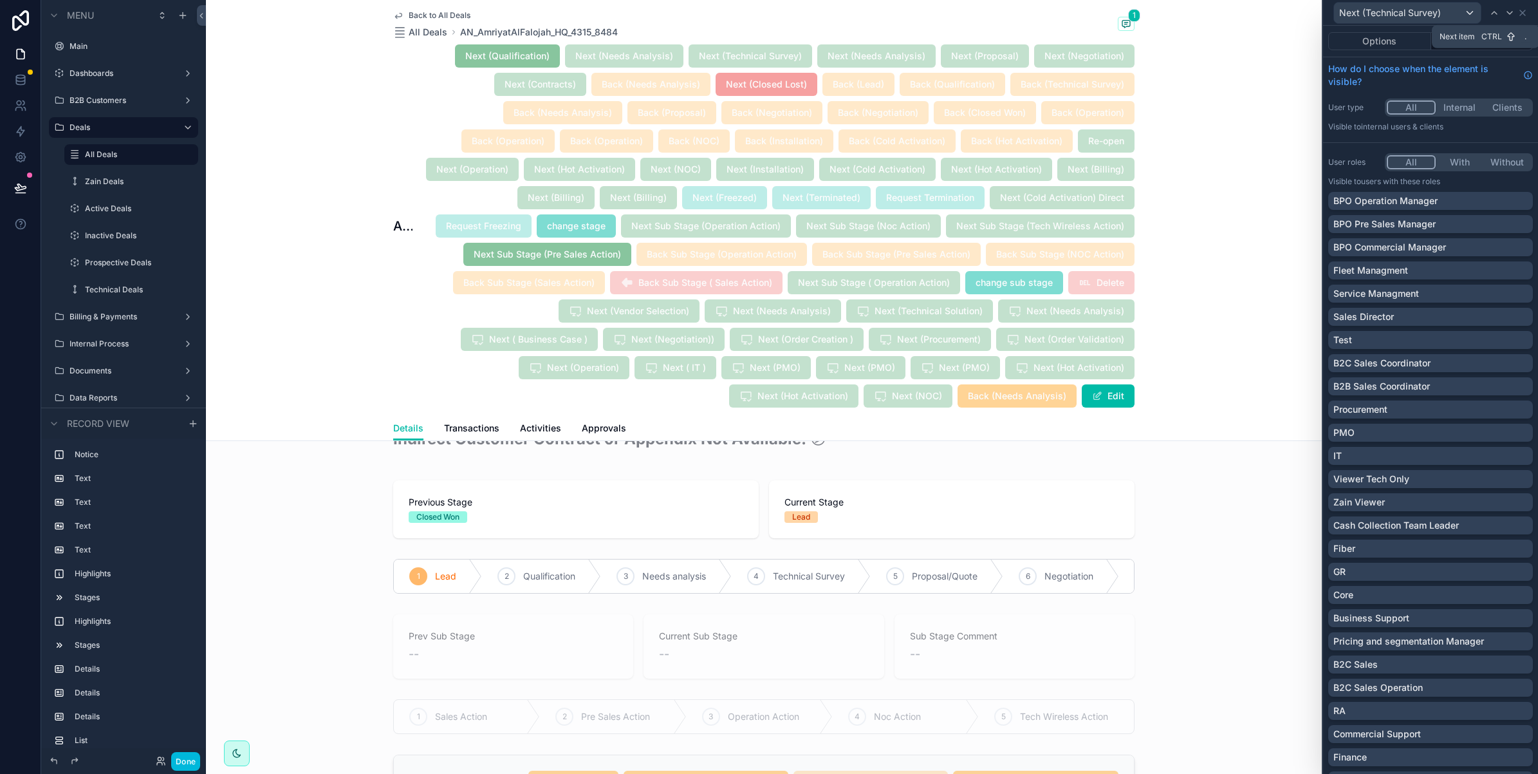
click at [1397, 37] on button "Options" at bounding box center [1379, 41] width 103 height 18
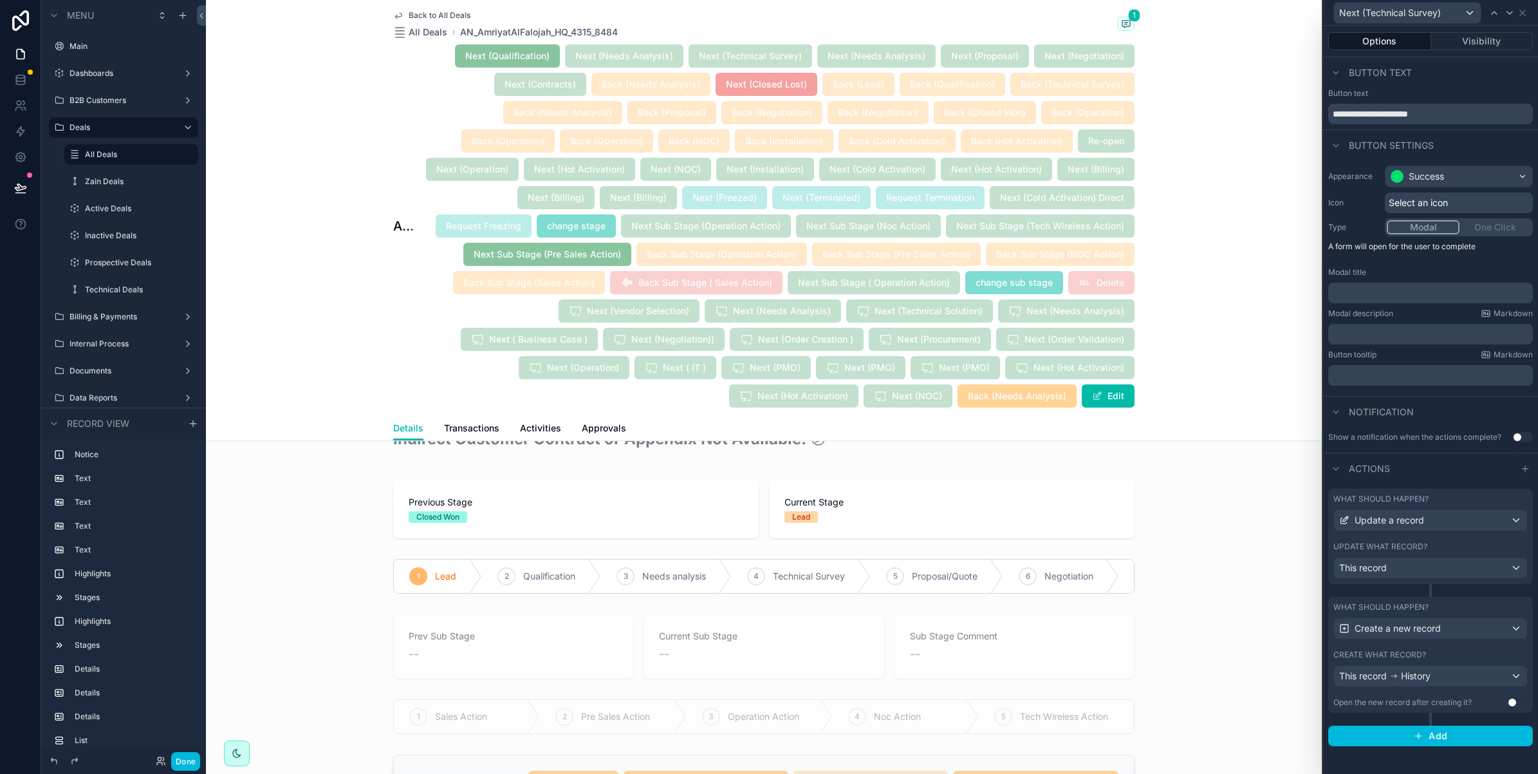
click at [1508, 12] on icon at bounding box center [1509, 13] width 5 height 3
click at [1381, 41] on button "Options" at bounding box center [1379, 41] width 103 height 18
click at [1508, 12] on icon at bounding box center [1509, 13] width 5 height 3
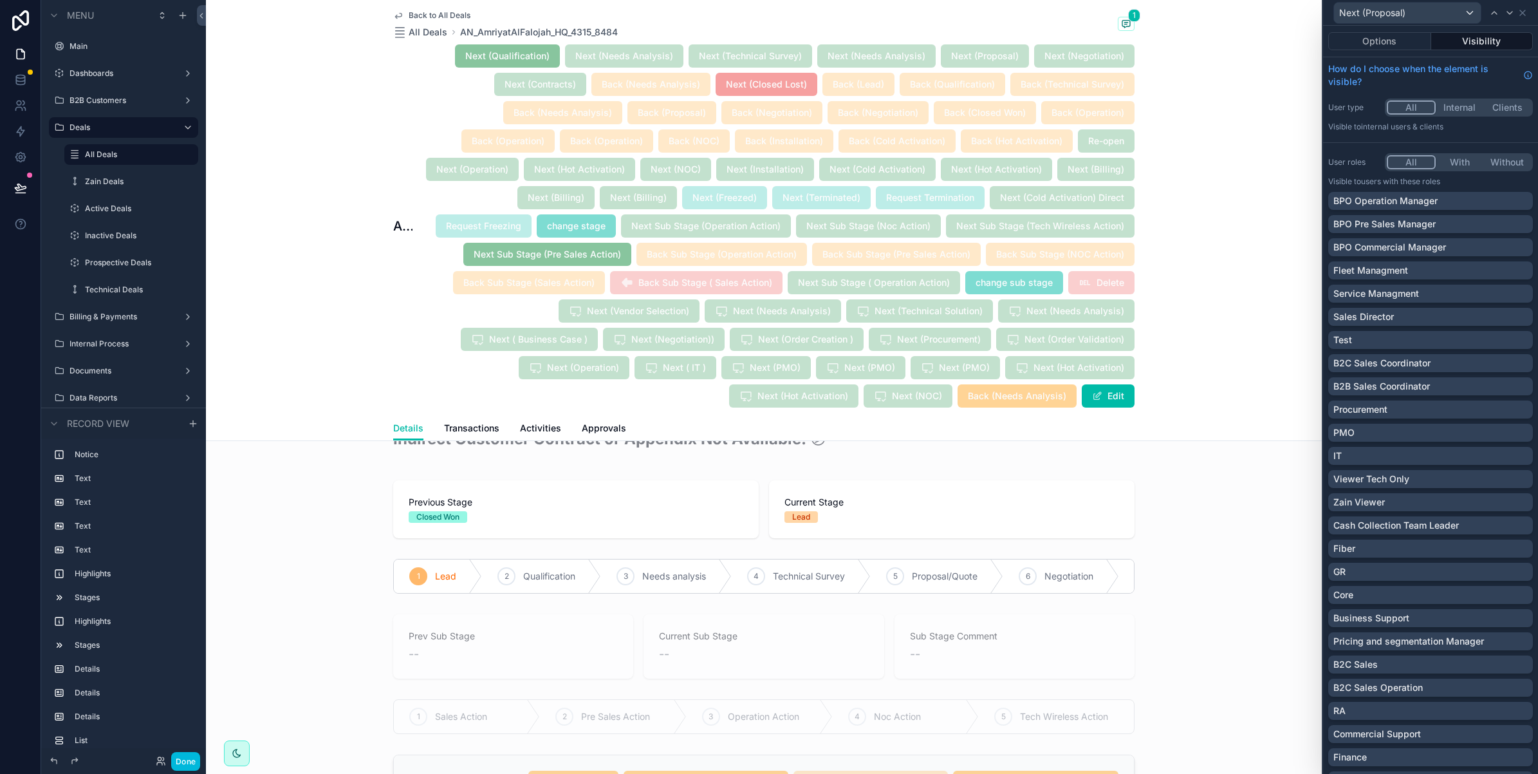
click at [1384, 35] on button "Options" at bounding box center [1379, 41] width 103 height 18
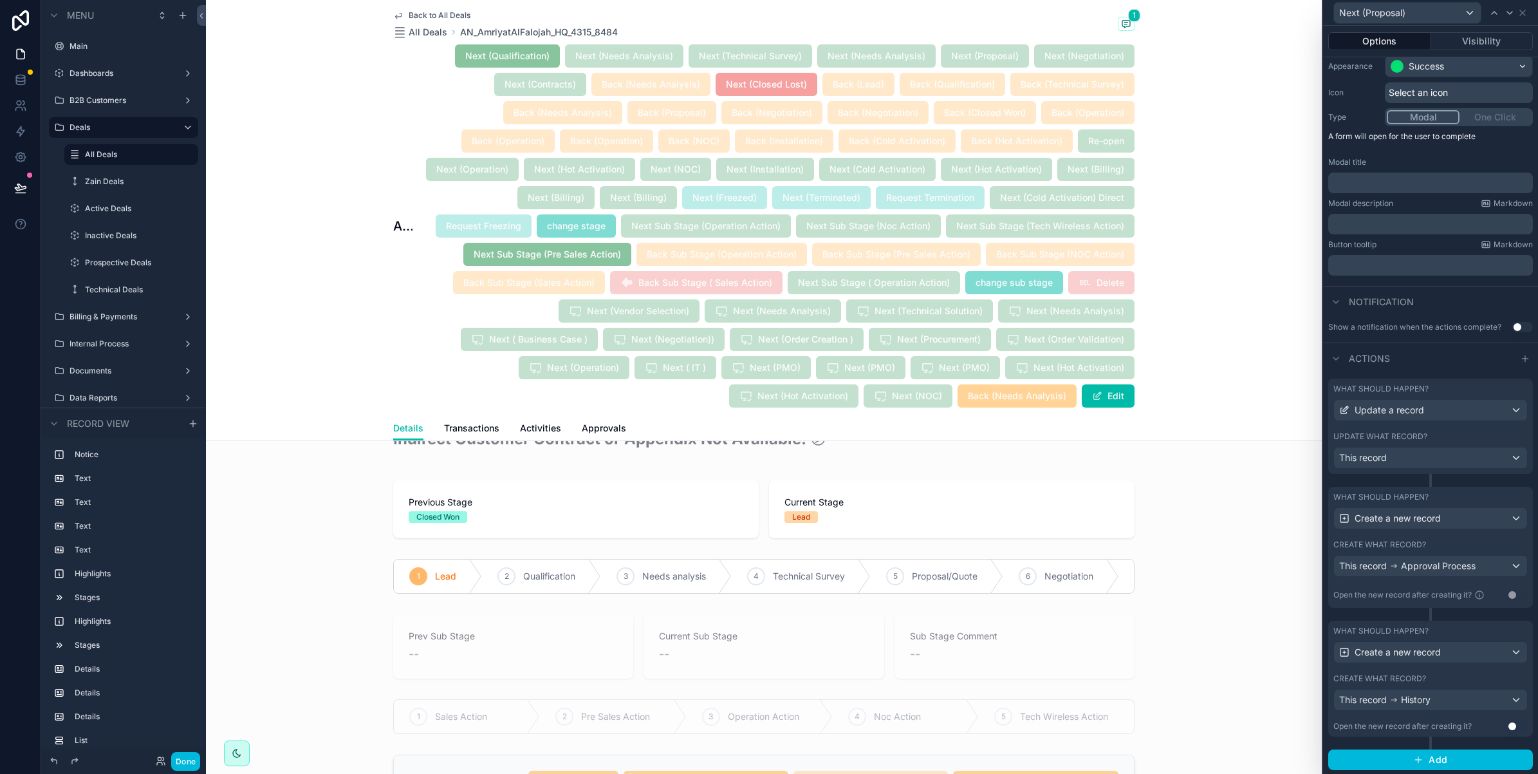
scroll to position [123, 0]
click at [1398, 568] on div "This record Approval Process" at bounding box center [1407, 564] width 136 height 13
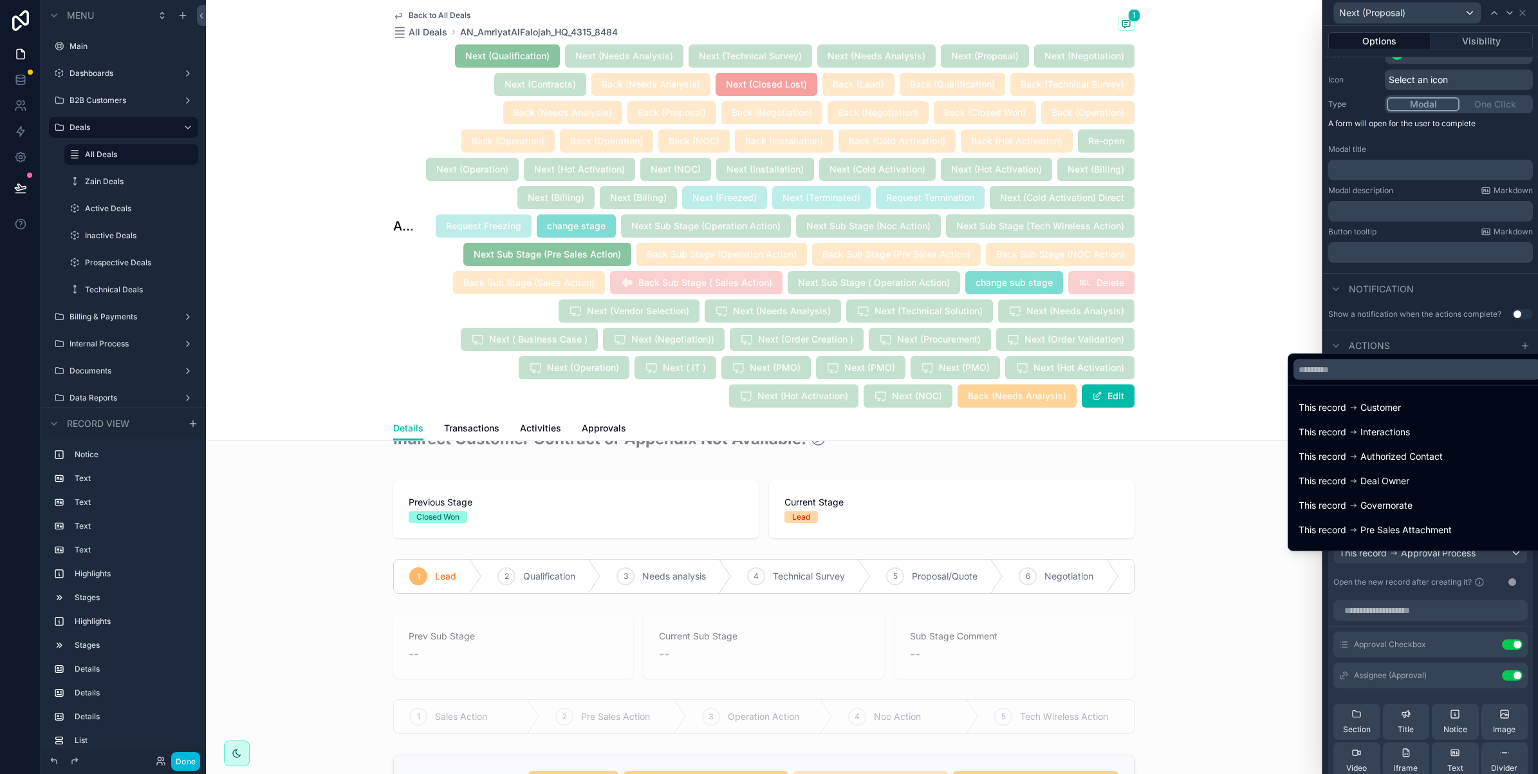
click at [1398, 568] on div at bounding box center [1430, 387] width 215 height 774
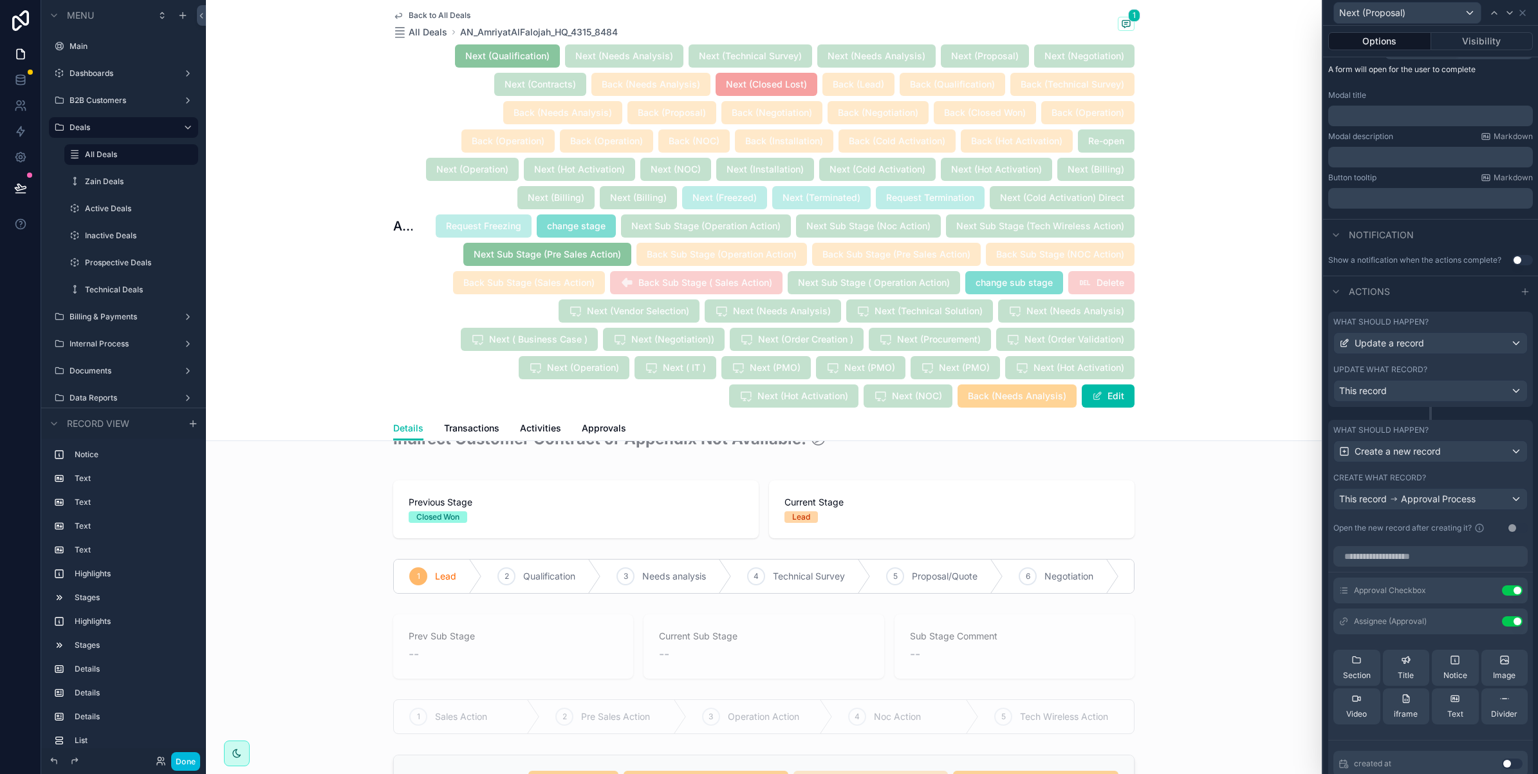
scroll to position [203, 0]
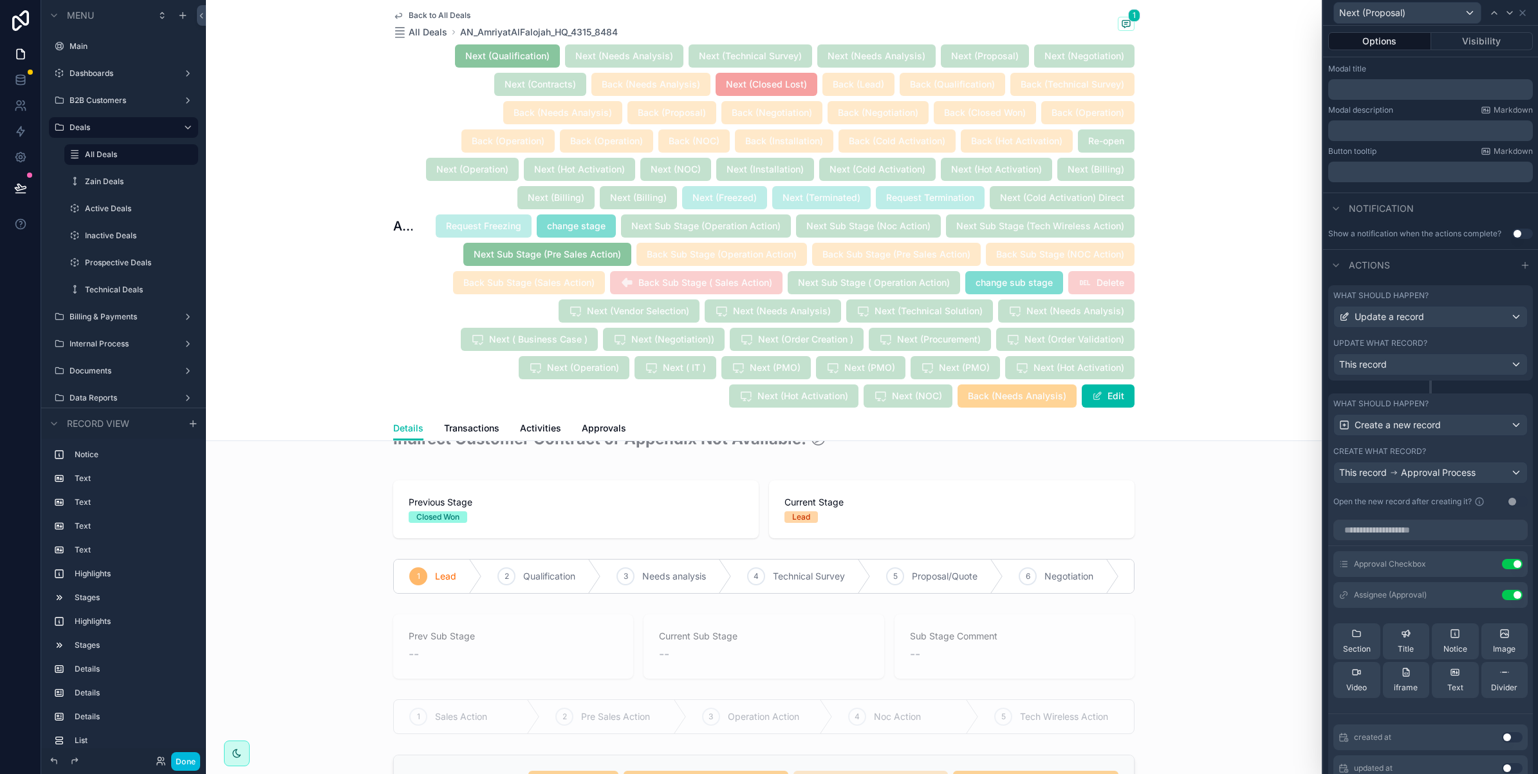
click at [0, 0] on icon at bounding box center [0, 0] width 0 height 0
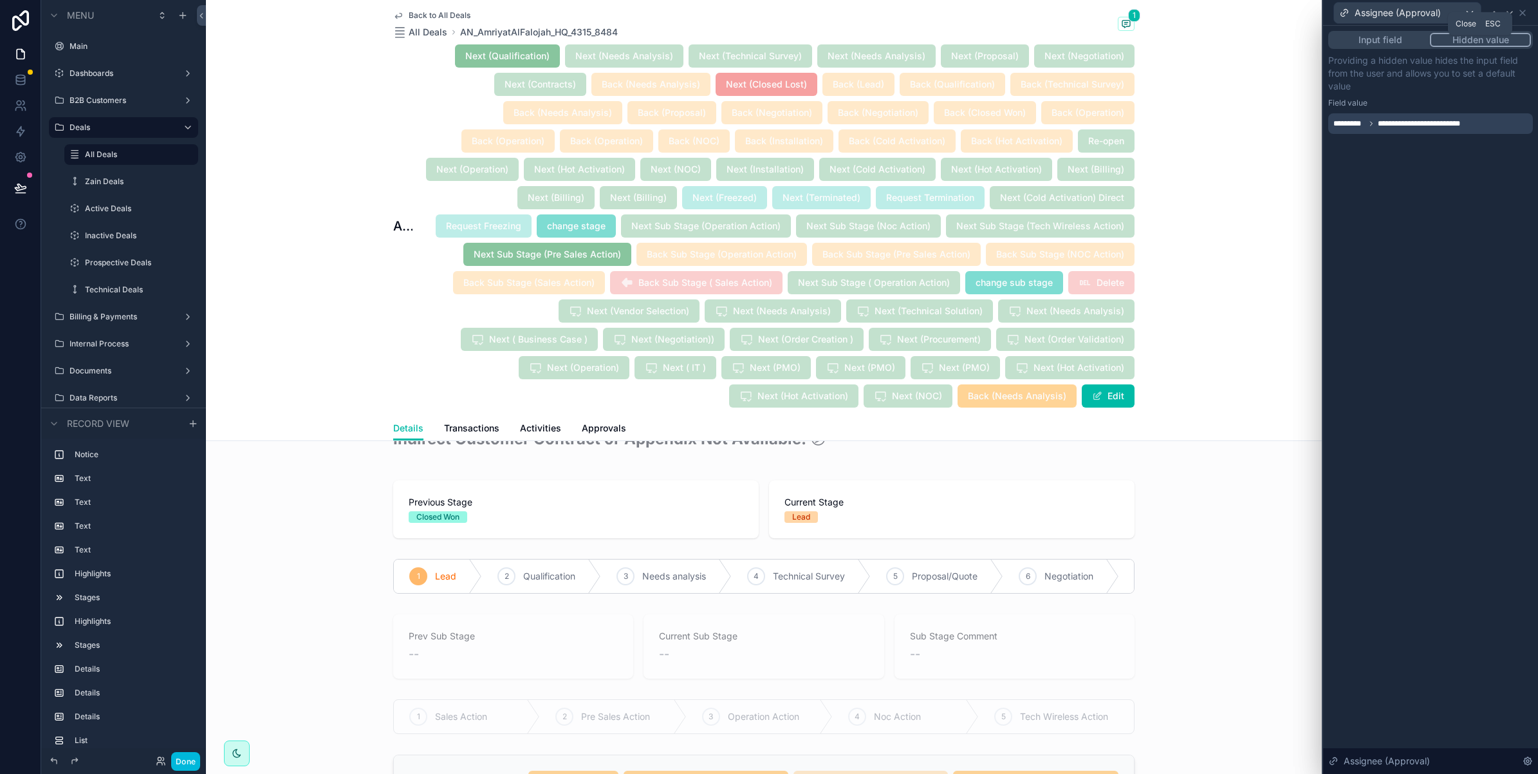
click at [1524, 10] on icon at bounding box center [1522, 12] width 5 height 5
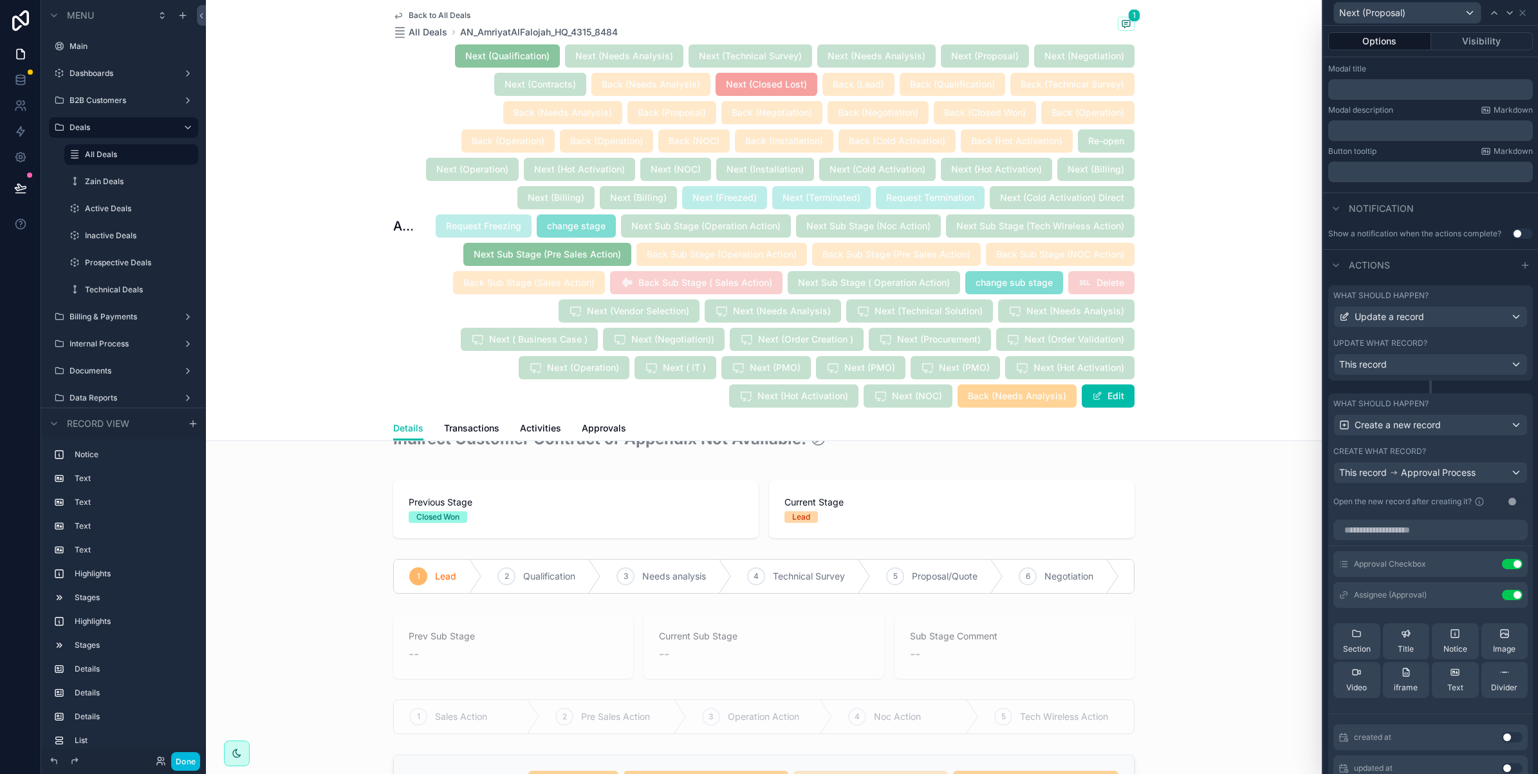
drag, startPoint x: 195, startPoint y: 763, endPoint x: 175, endPoint y: 773, distance: 22.5
click at [195, 763] on button "Done" at bounding box center [185, 761] width 29 height 19
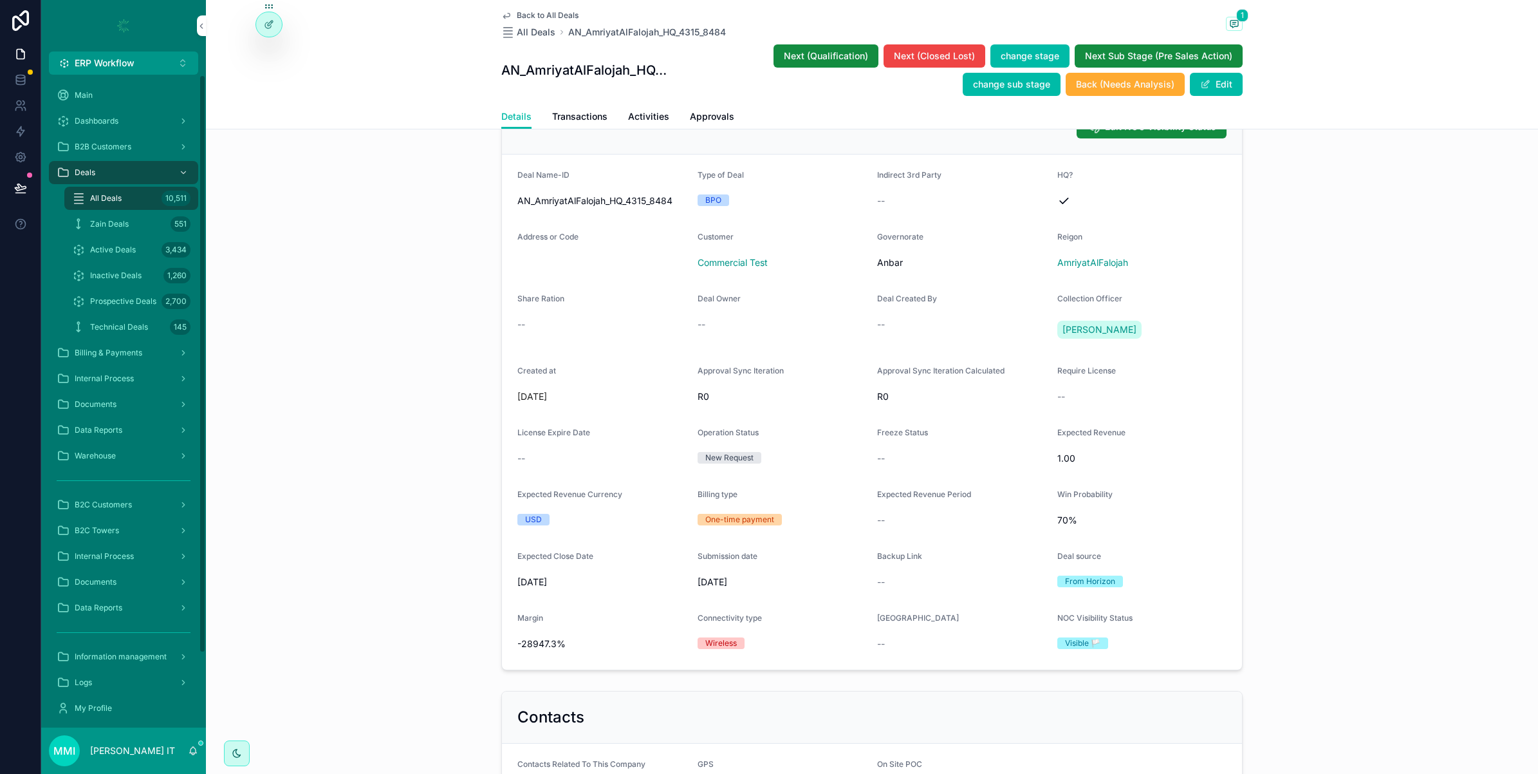
click at [100, 203] on div "All Deals 10,511" at bounding box center [131, 198] width 118 height 21
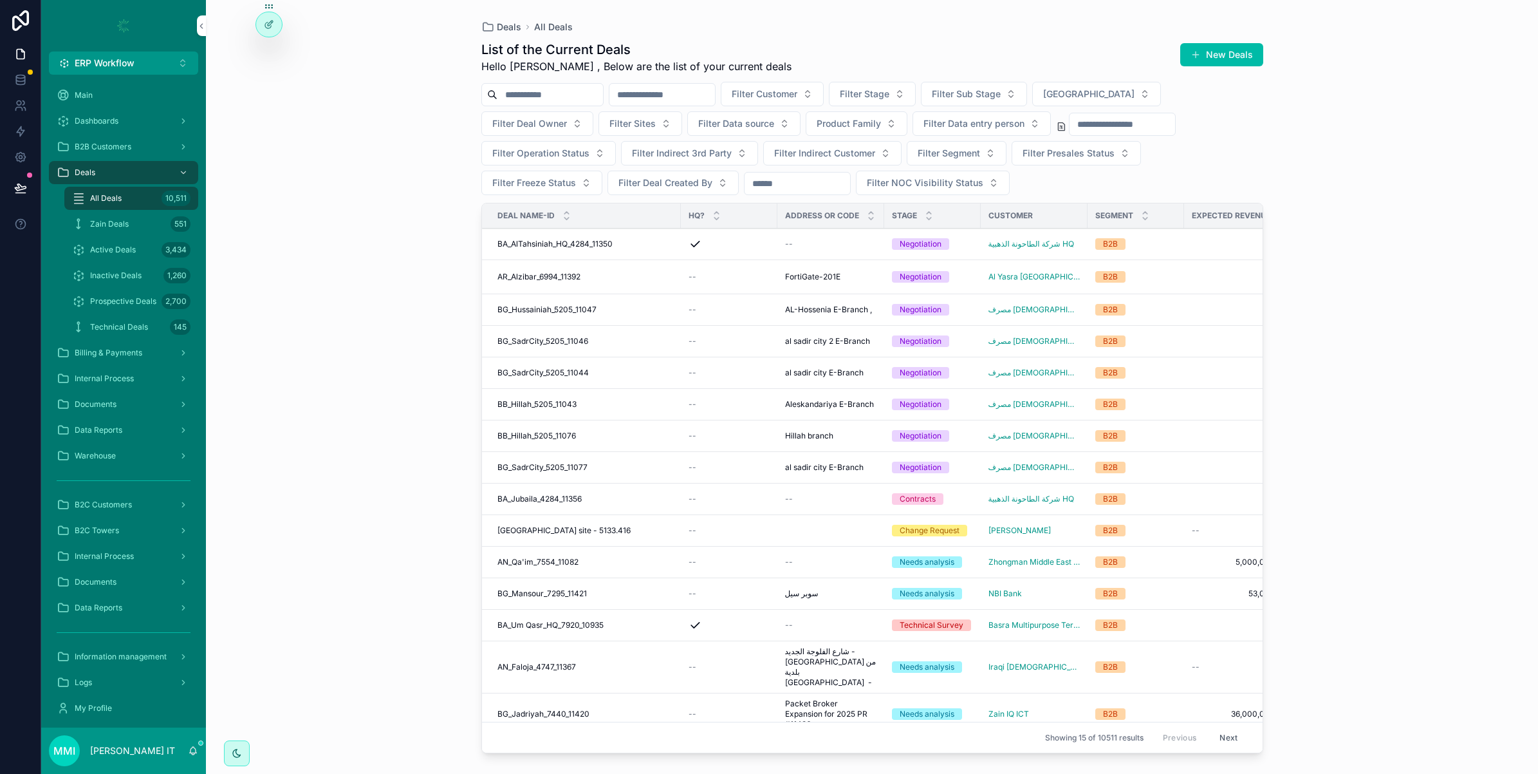
click at [889, 91] on span "Filter Stage" at bounding box center [865, 94] width 50 height 13
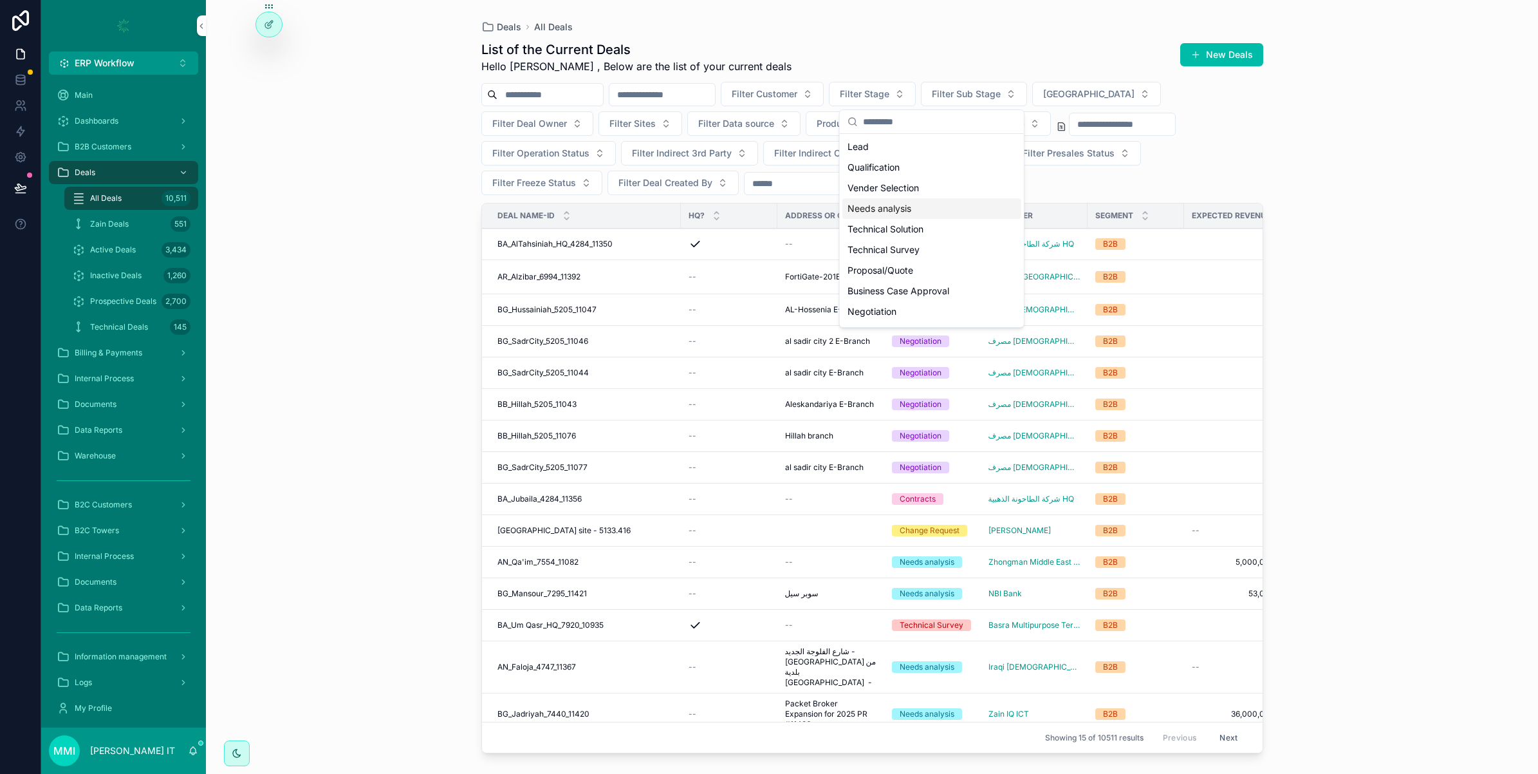
click at [869, 217] on div "Needs analysis" at bounding box center [931, 208] width 179 height 21
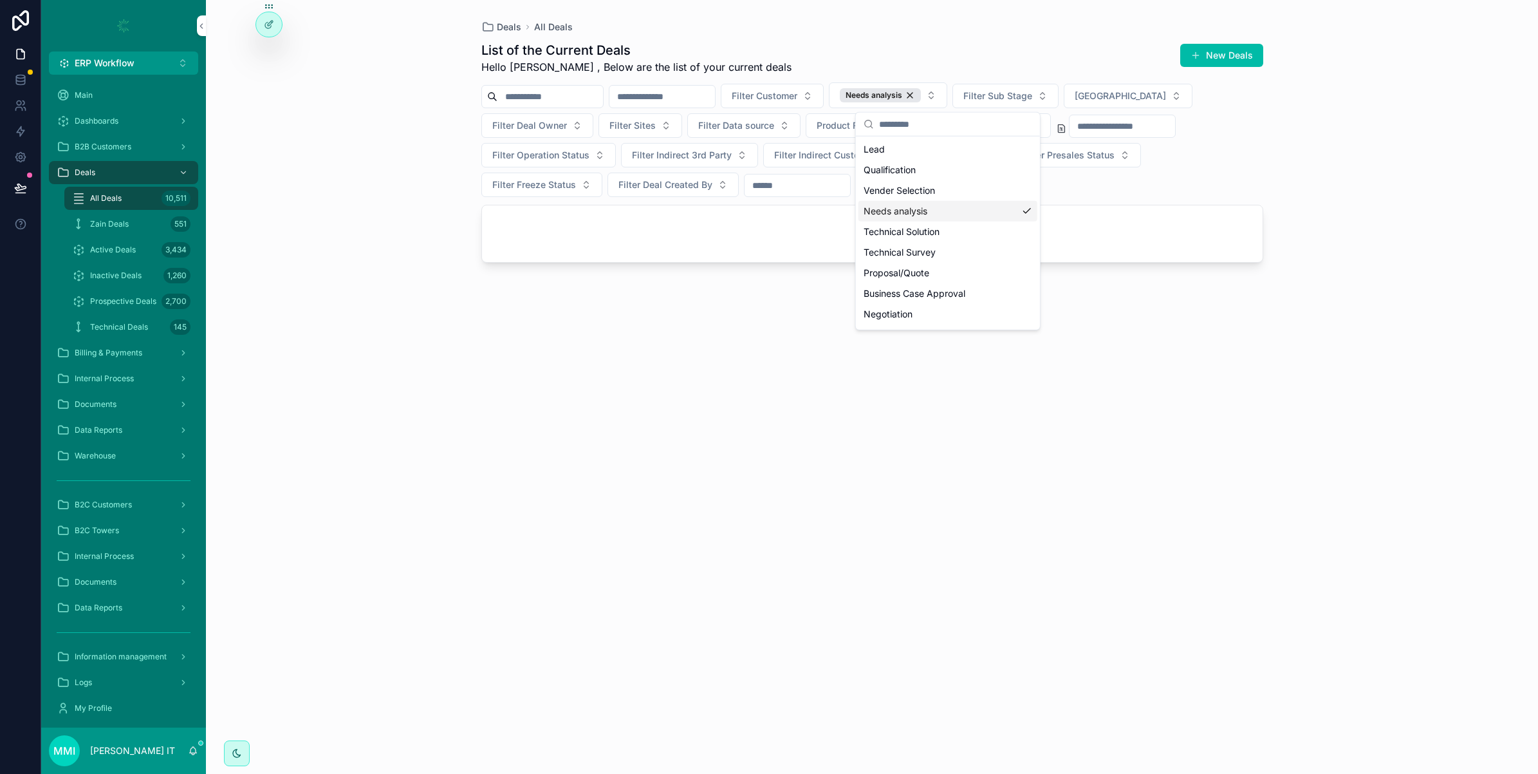
click at [570, 396] on div "List of the Current Deals Hello Mohammed , Below are the list of your current d…" at bounding box center [872, 395] width 782 height 725
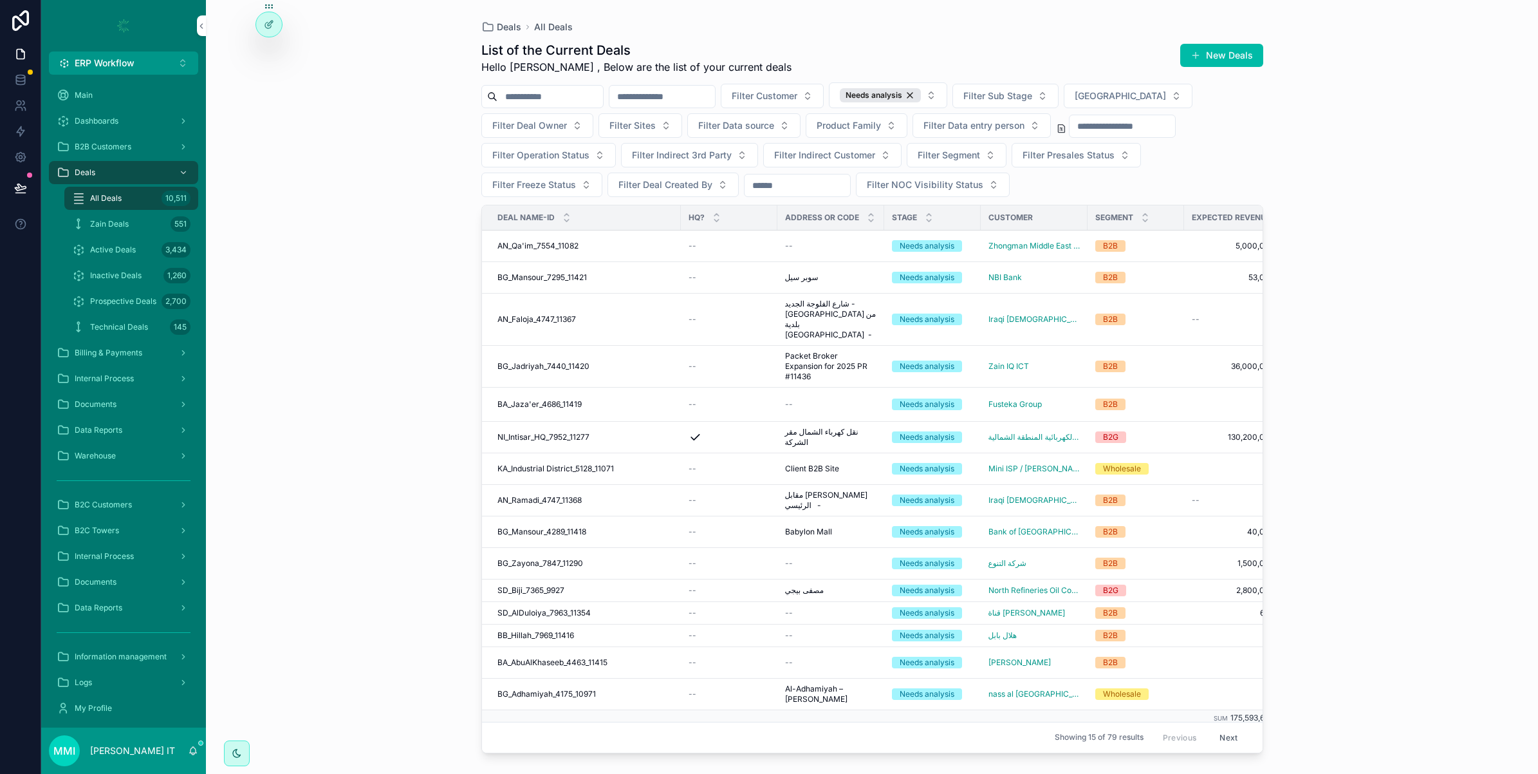
click at [557, 281] on span "BG_Mansour_7295_11421" at bounding box center [541, 277] width 89 height 10
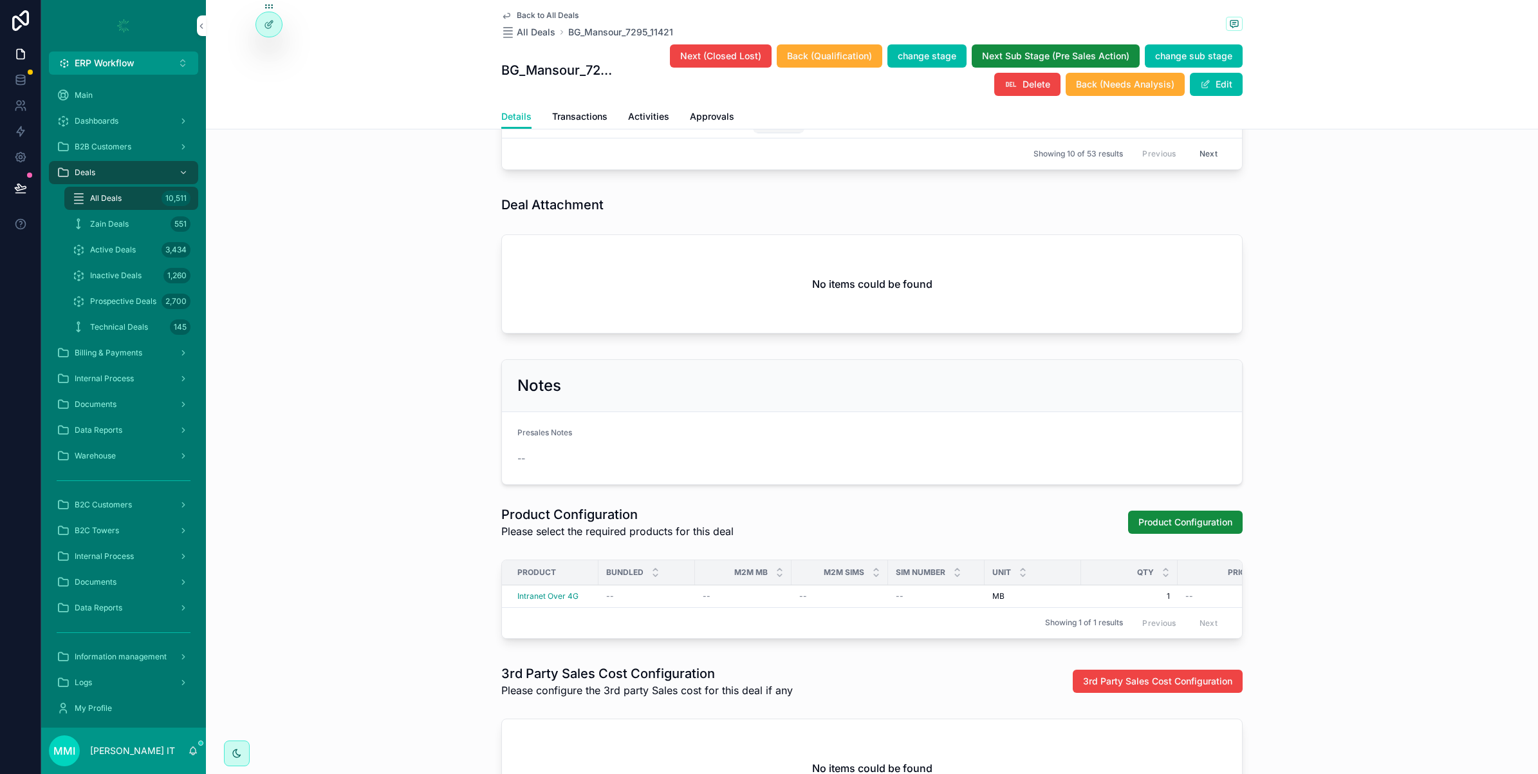
scroll to position [1770, 0]
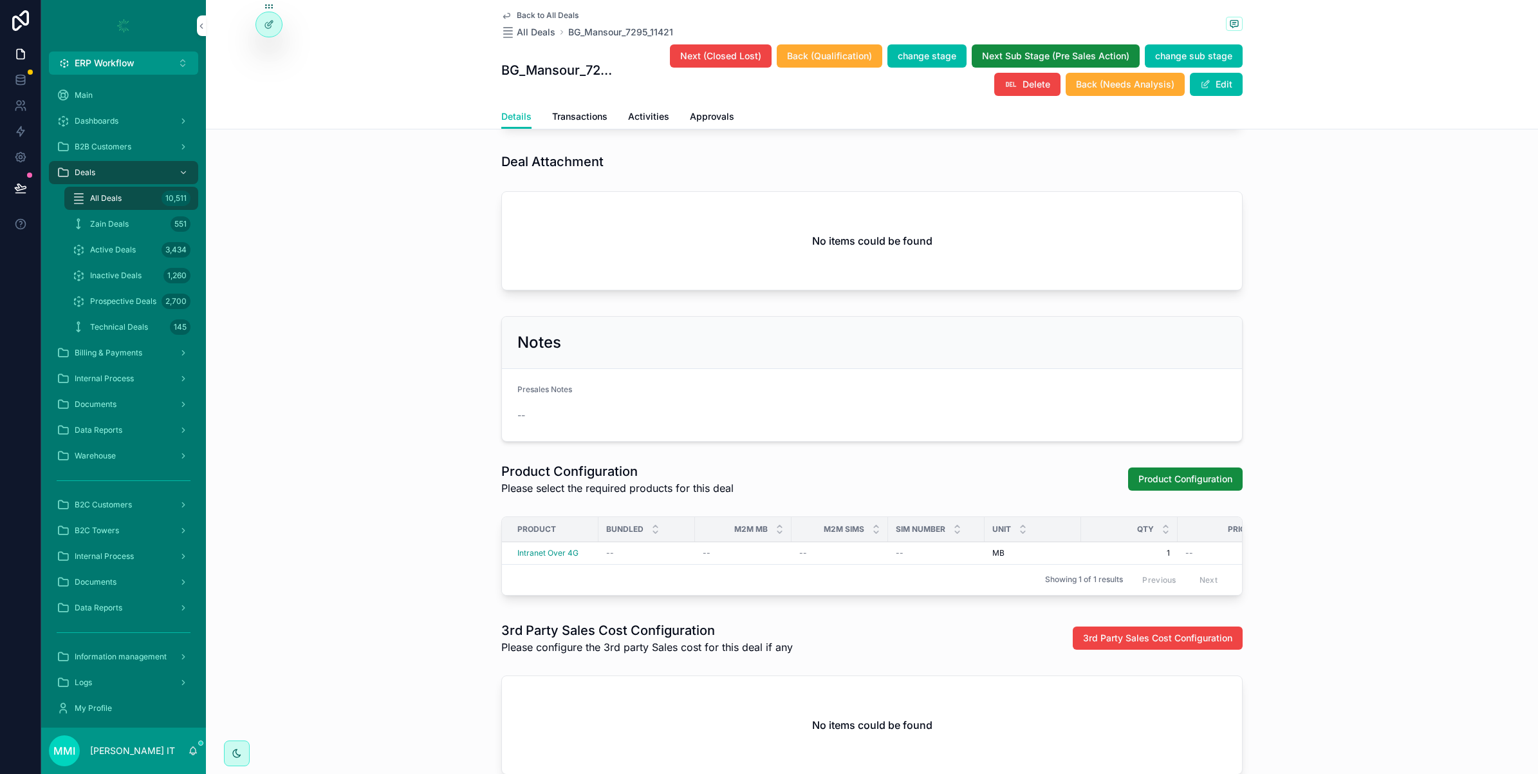
click at [268, 21] on icon at bounding box center [269, 24] width 10 height 10
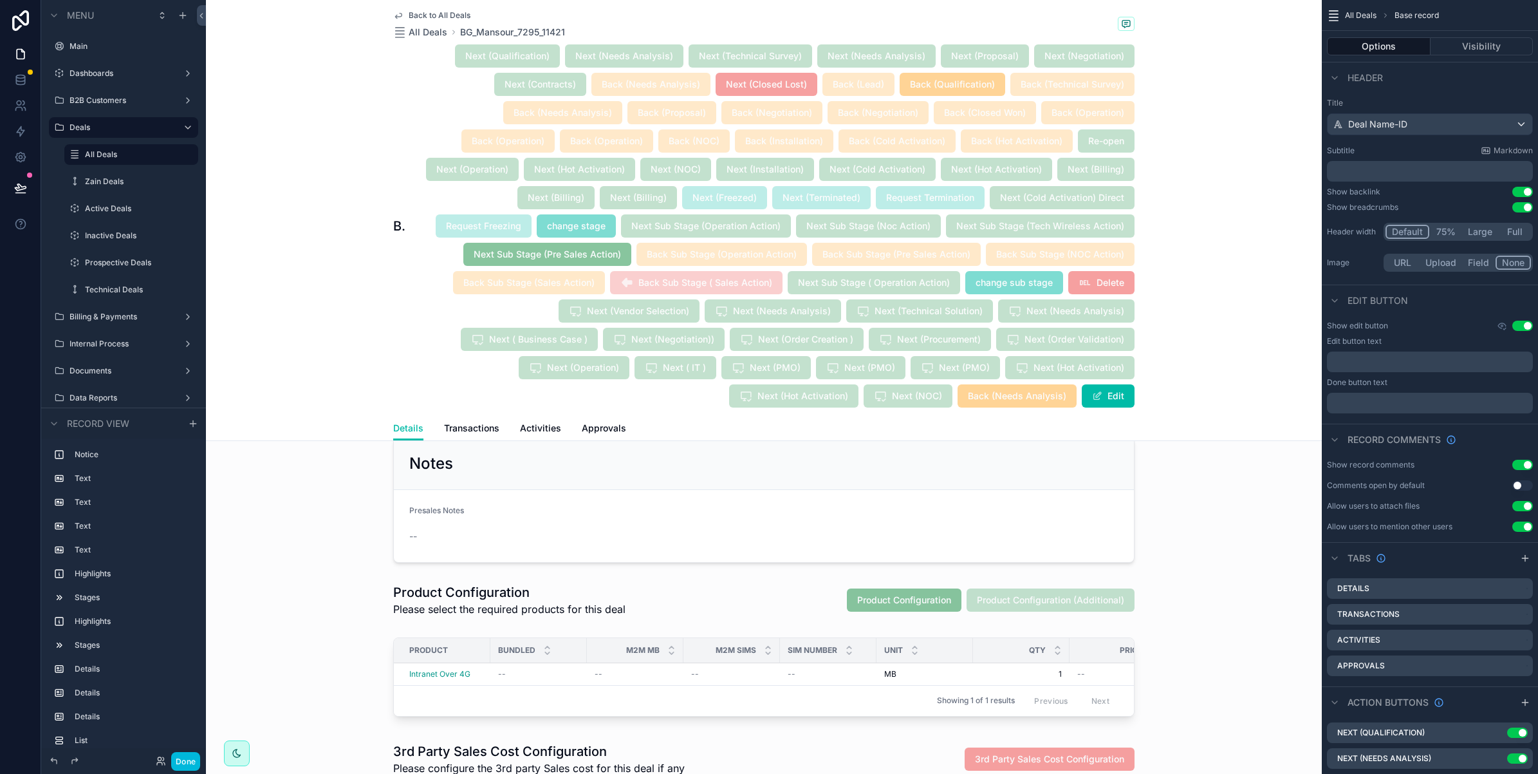
scroll to position [2494, 0]
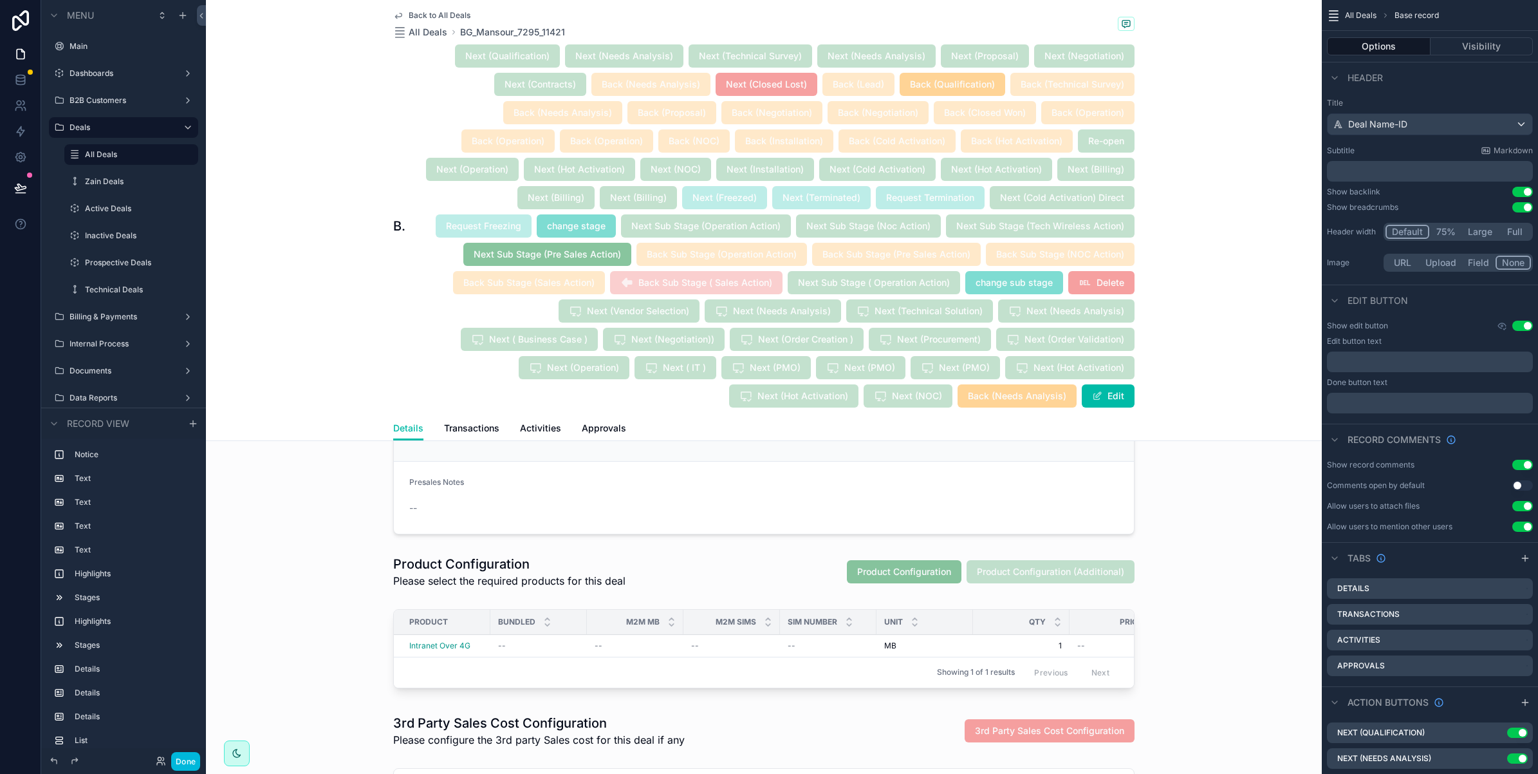
click at [806, 586] on div "scrollable content" at bounding box center [764, 572] width 1116 height 44
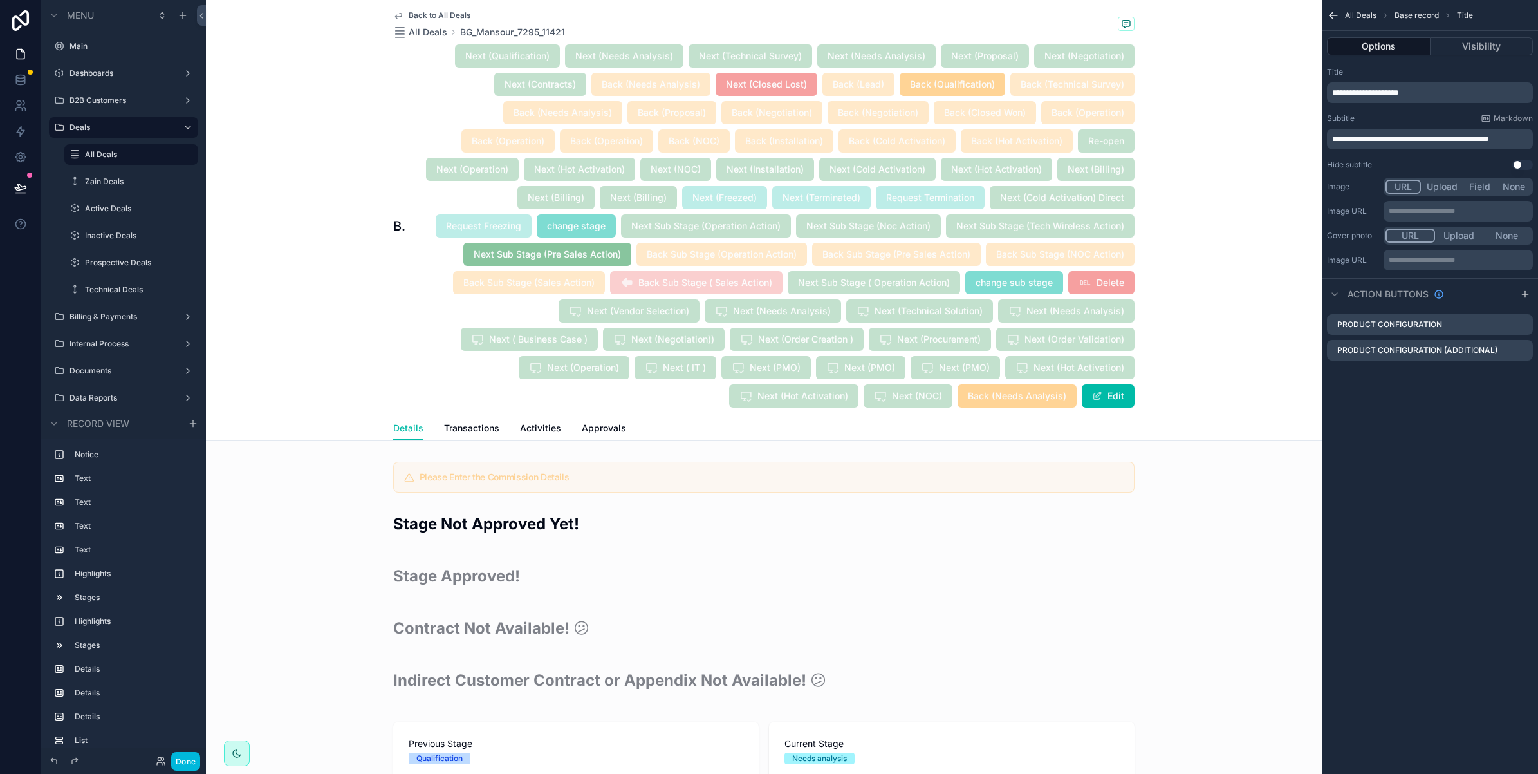
scroll to position [2494, 0]
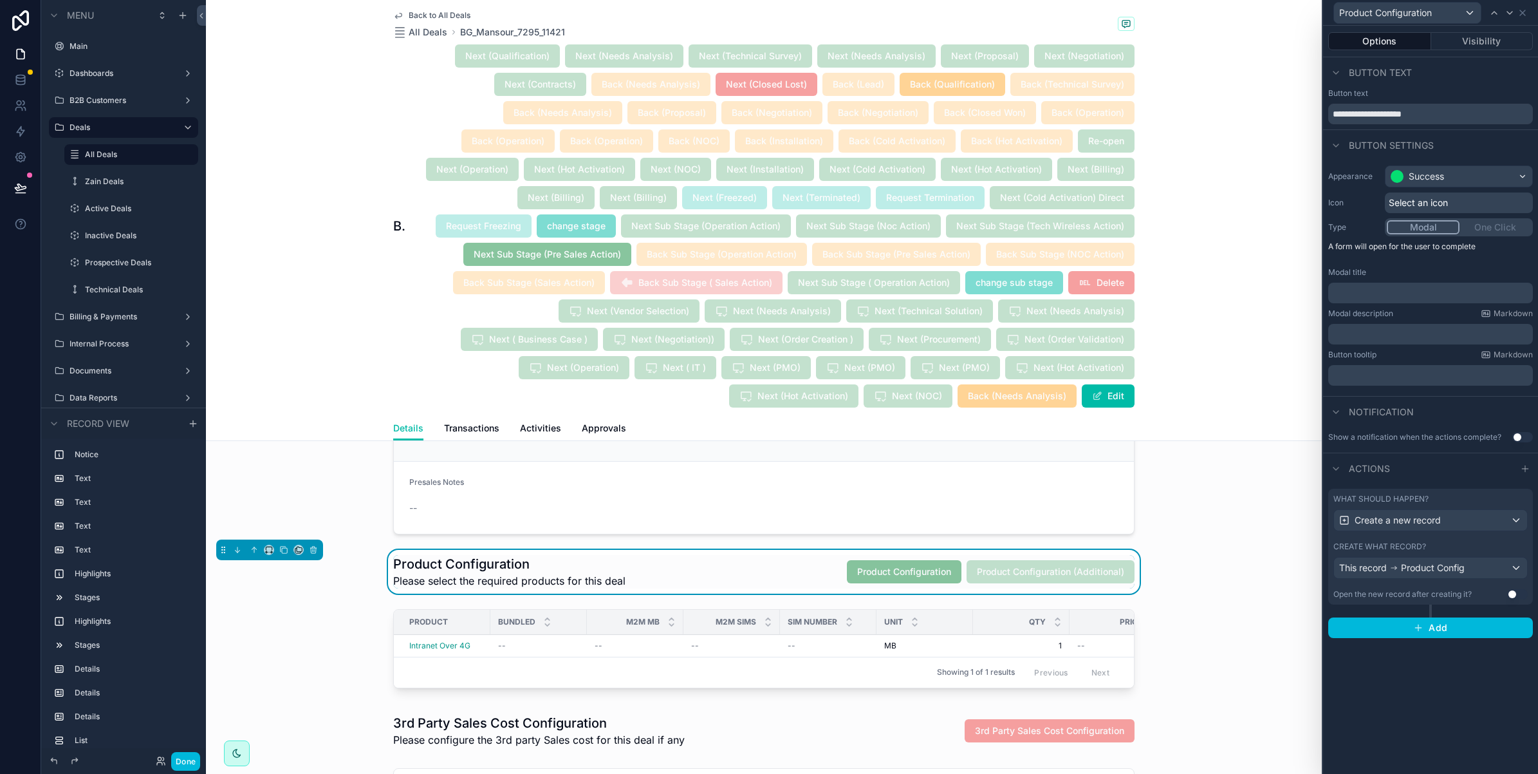
click at [1491, 37] on button "Visibility" at bounding box center [1482, 41] width 102 height 18
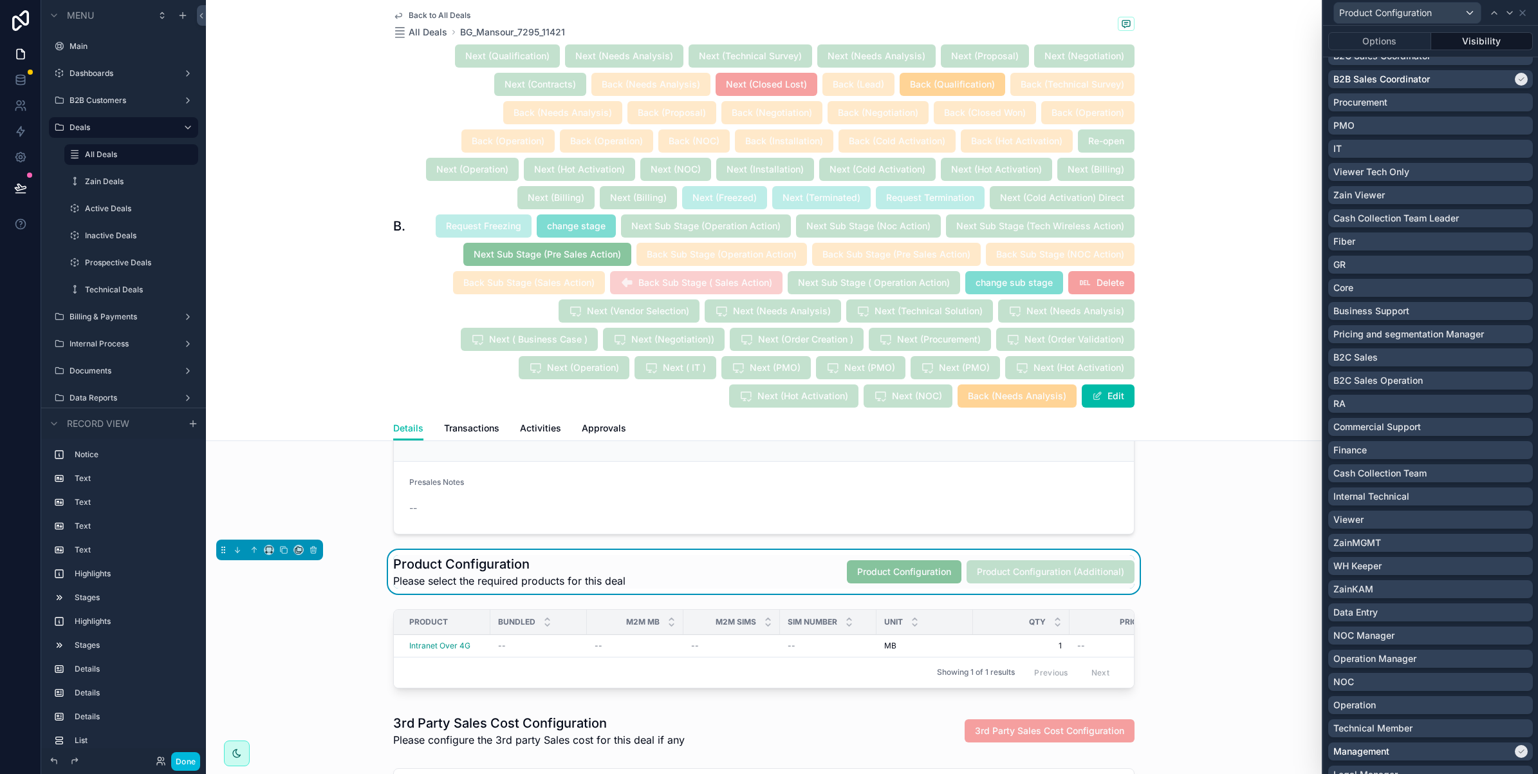
scroll to position [82, 0]
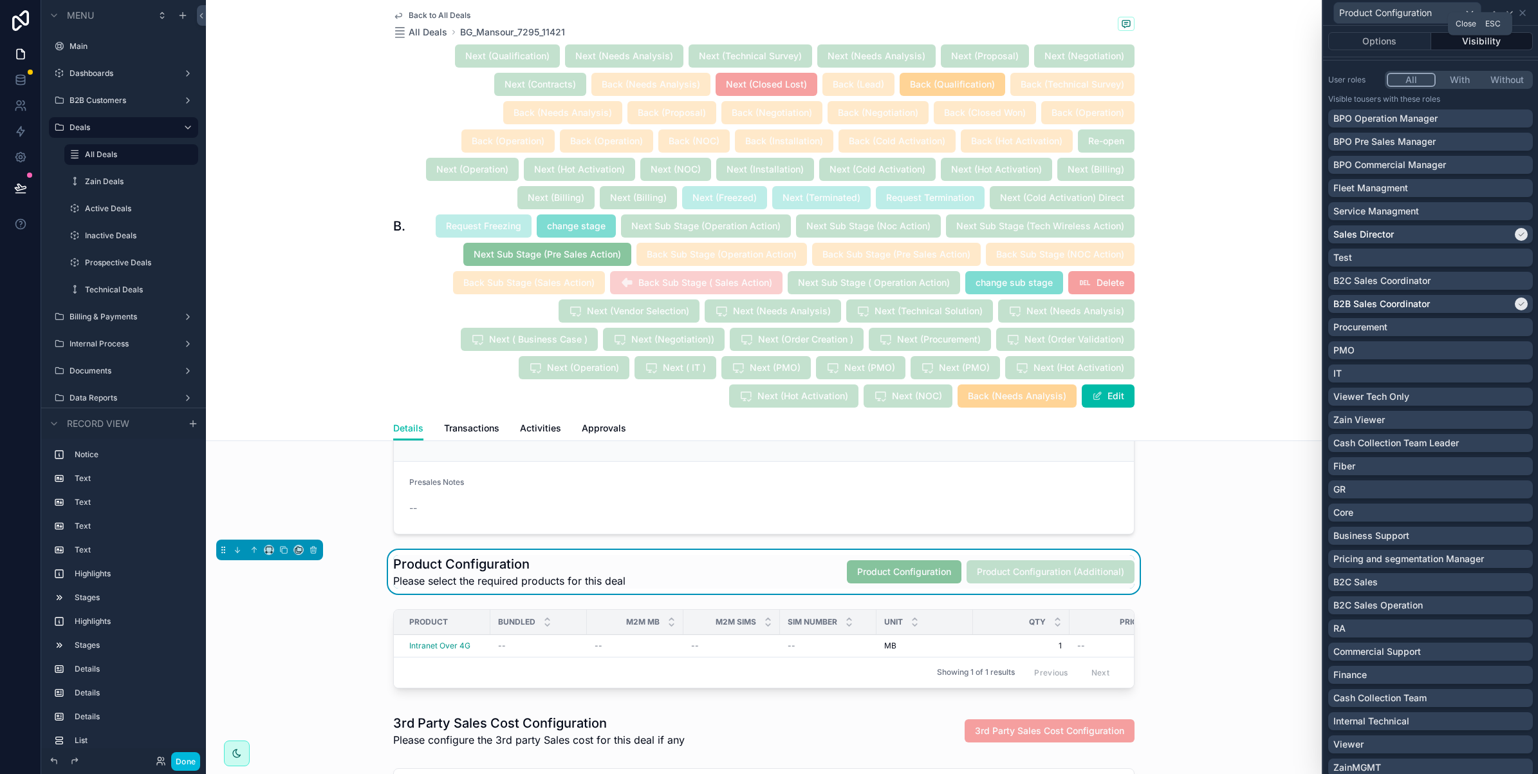
click at [1525, 11] on icon at bounding box center [1522, 13] width 10 height 10
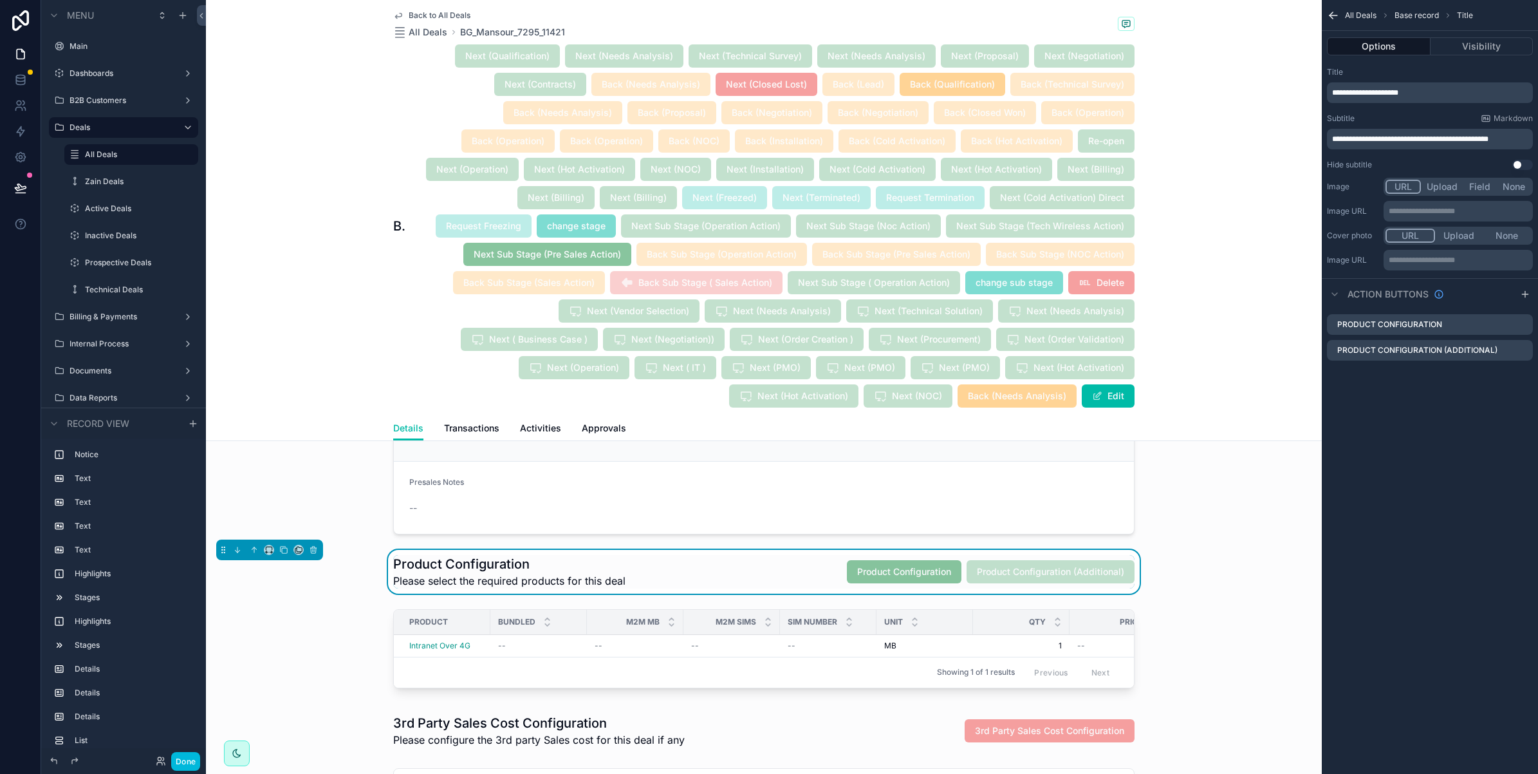
click at [1238, 124] on div "Back to All Deals All Deals BG_Mansour_7295_11421 BG_Mansour_7295_11421 Next (Q…" at bounding box center [764, 220] width 1116 height 441
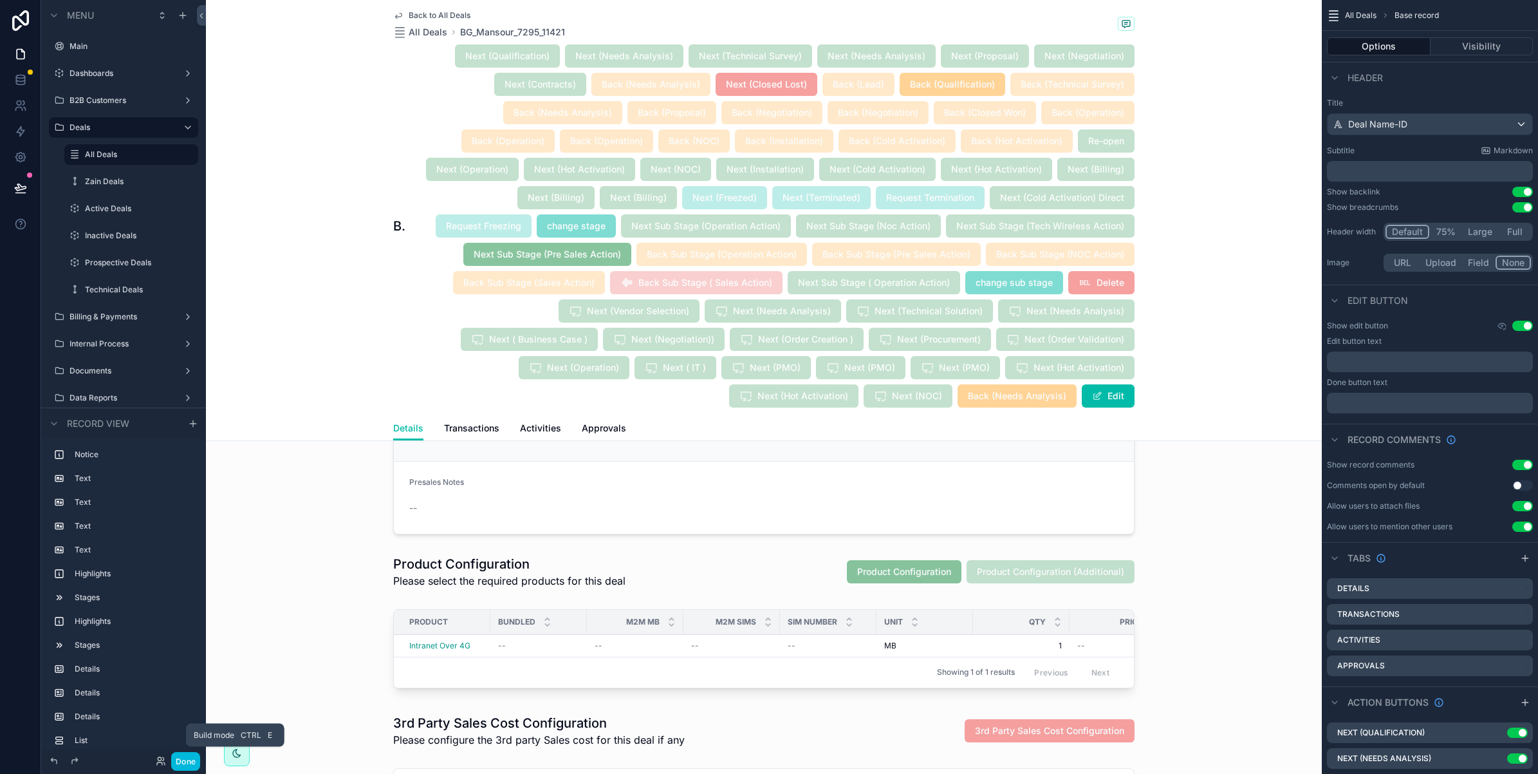
click at [178, 758] on button "Done" at bounding box center [185, 761] width 29 height 19
